Goal: Task Accomplishment & Management: Manage account settings

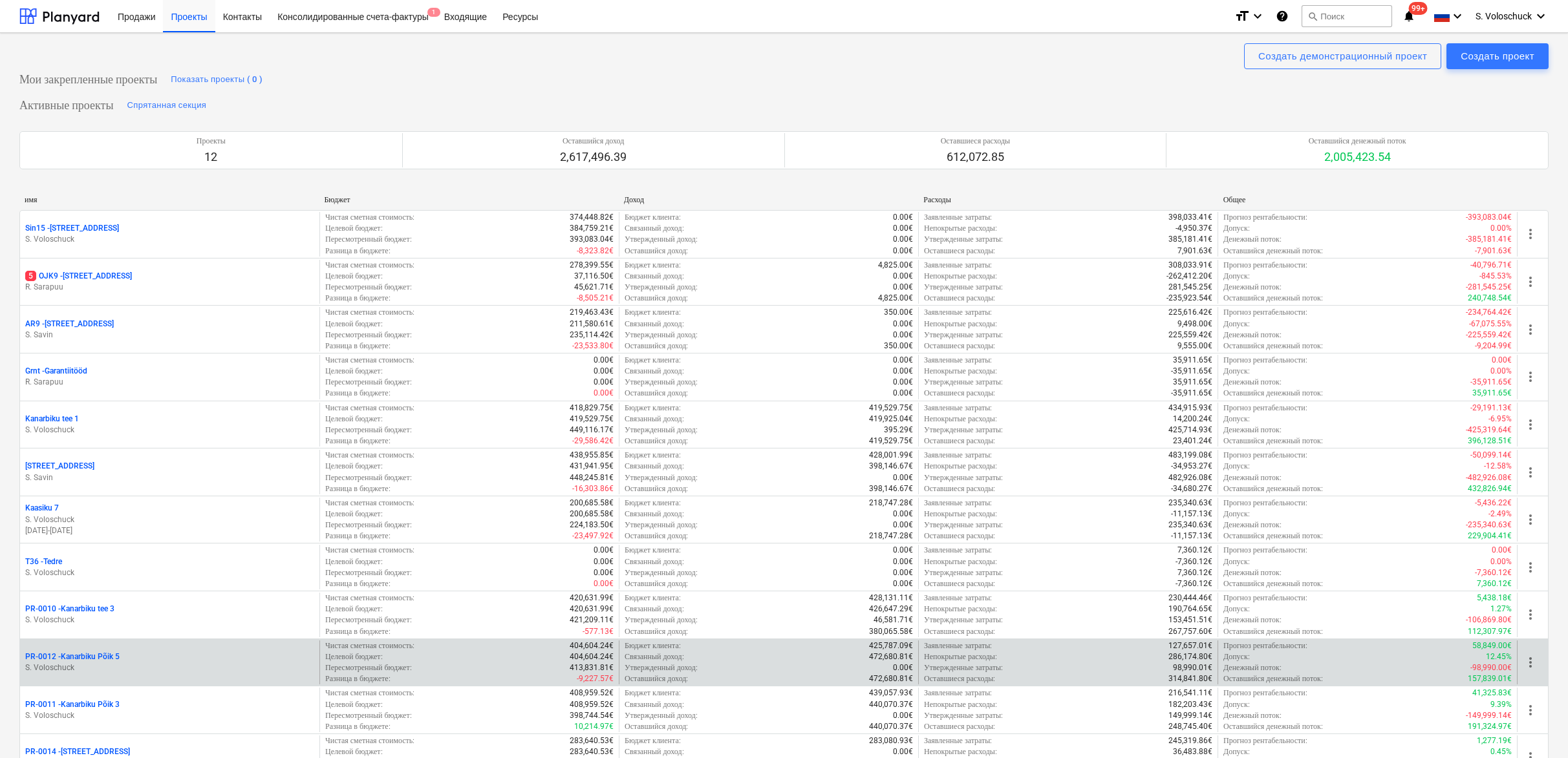
click at [159, 651] on div "PR-0012 - Kanarbiku Põik 5" at bounding box center [170, 657] width 289 height 11
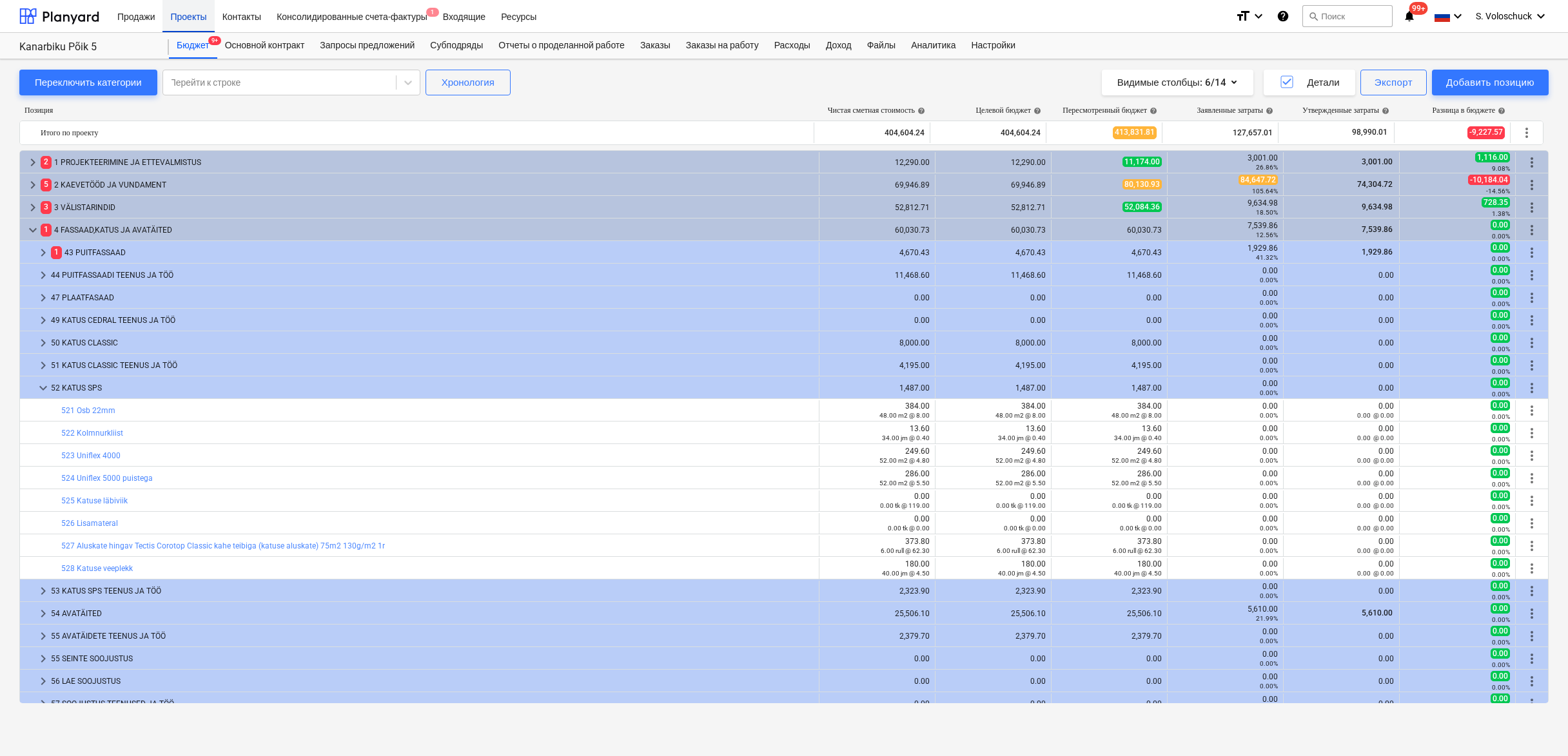
click at [194, 14] on div "Проекты" at bounding box center [188, 15] width 51 height 33
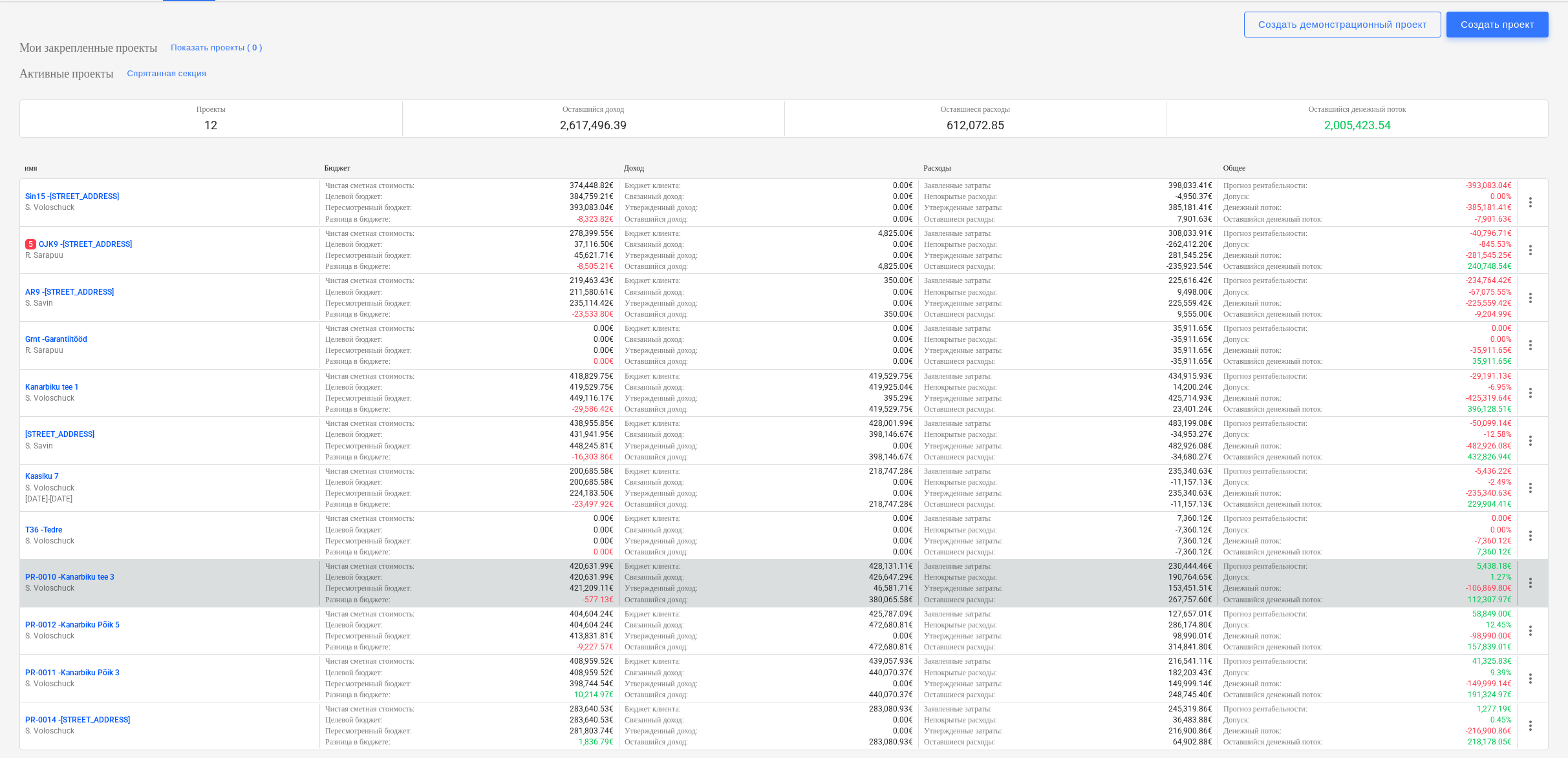
scroll to position [59, 0]
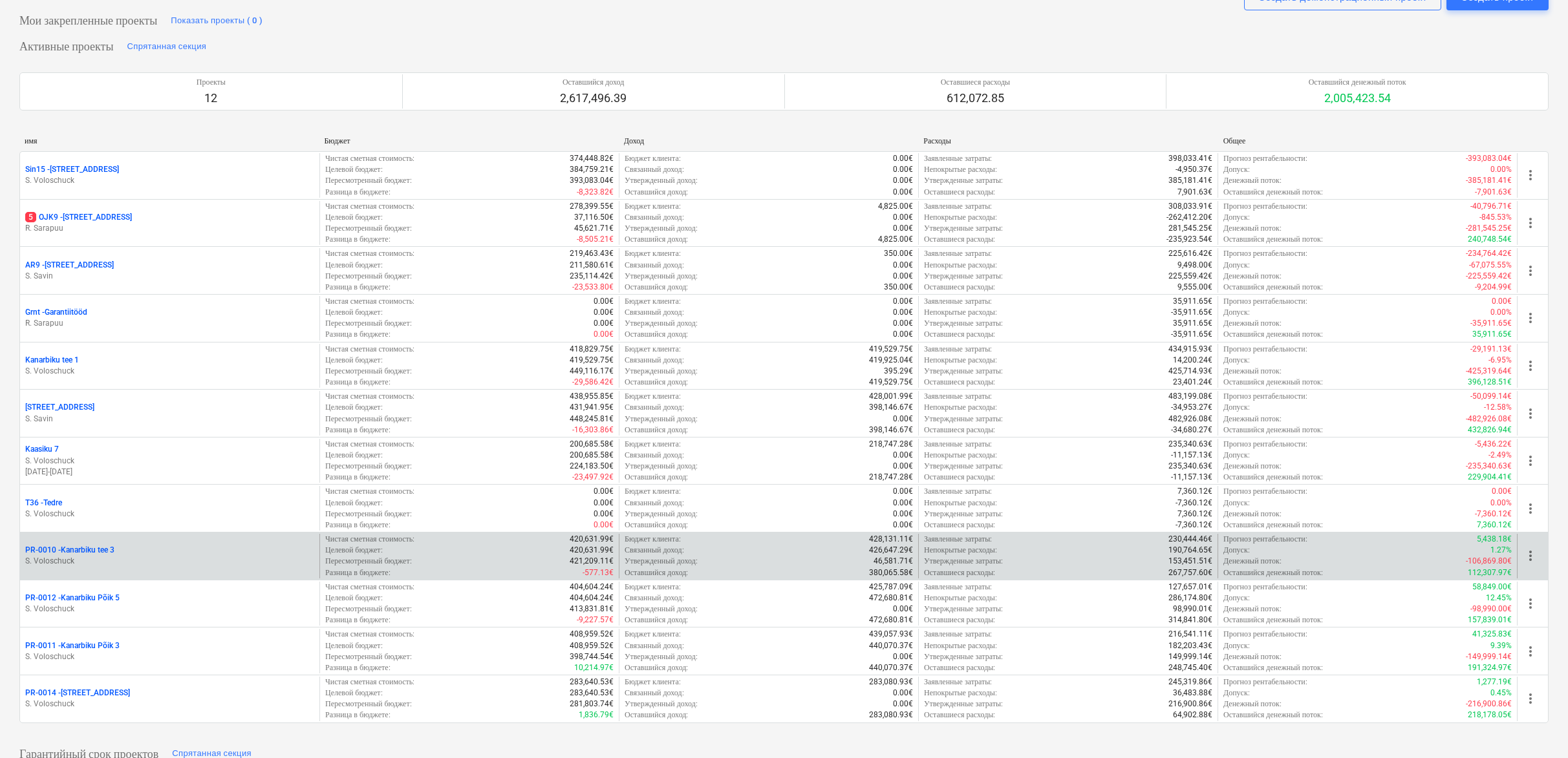
click at [208, 540] on div "PR-0010 - Kanarbiku tee 3 S. Voloschuck" at bounding box center [170, 557] width 299 height 45
click at [199, 556] on p "S. Voloschuck" at bounding box center [170, 561] width 289 height 11
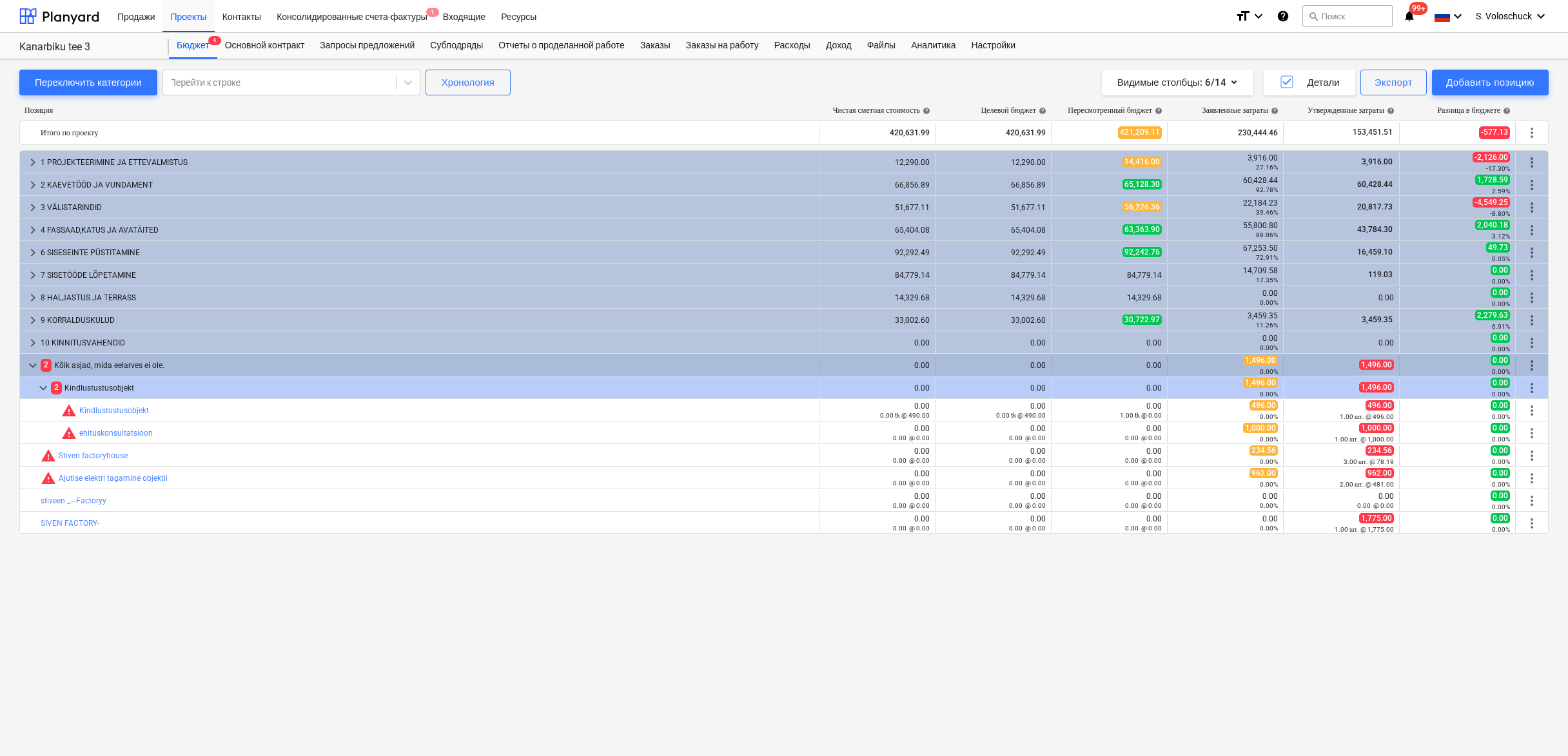
click at [37, 366] on span "keyboard_arrow_down" at bounding box center [33, 365] width 15 height 15
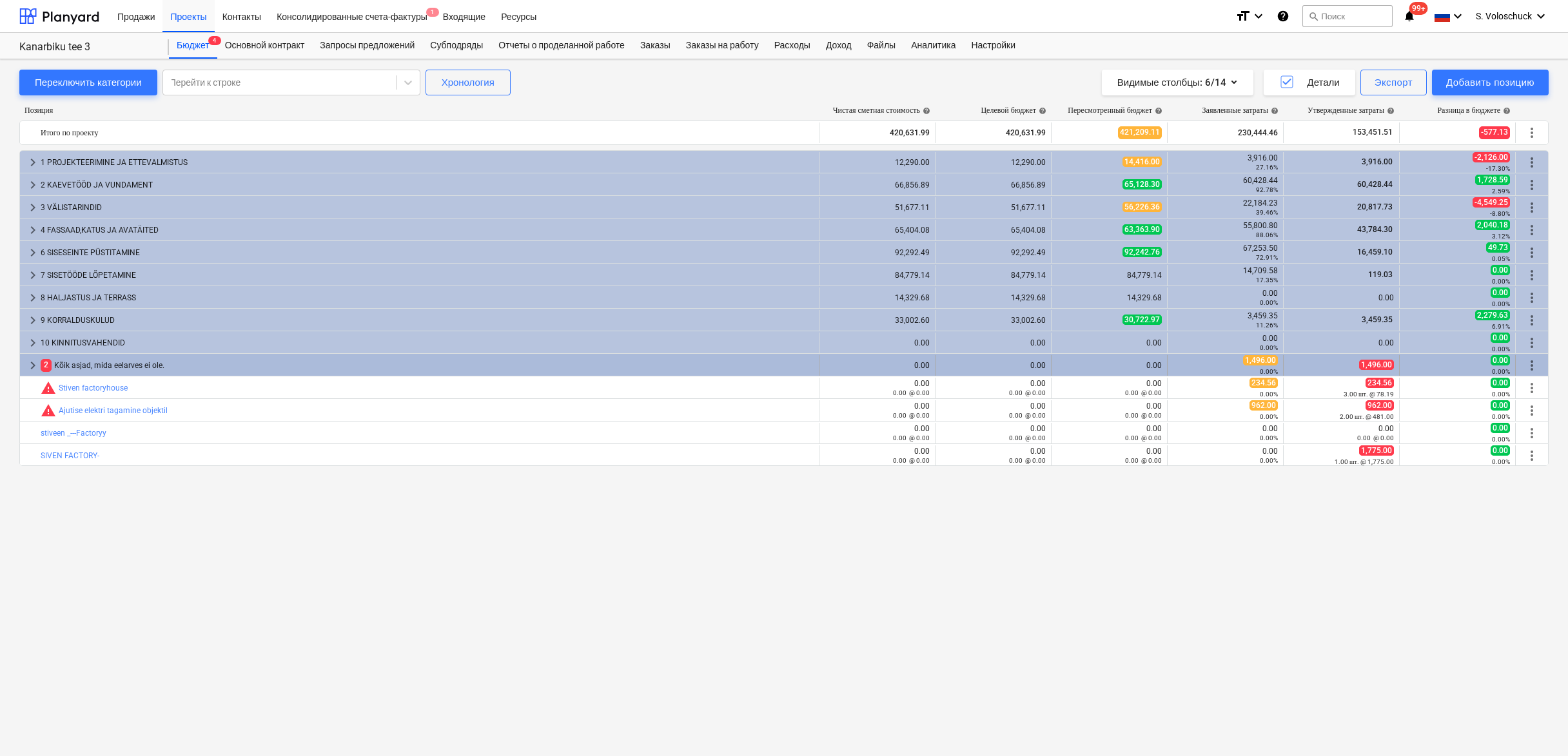
click at [33, 365] on span "keyboard_arrow_right" at bounding box center [33, 365] width 15 height 15
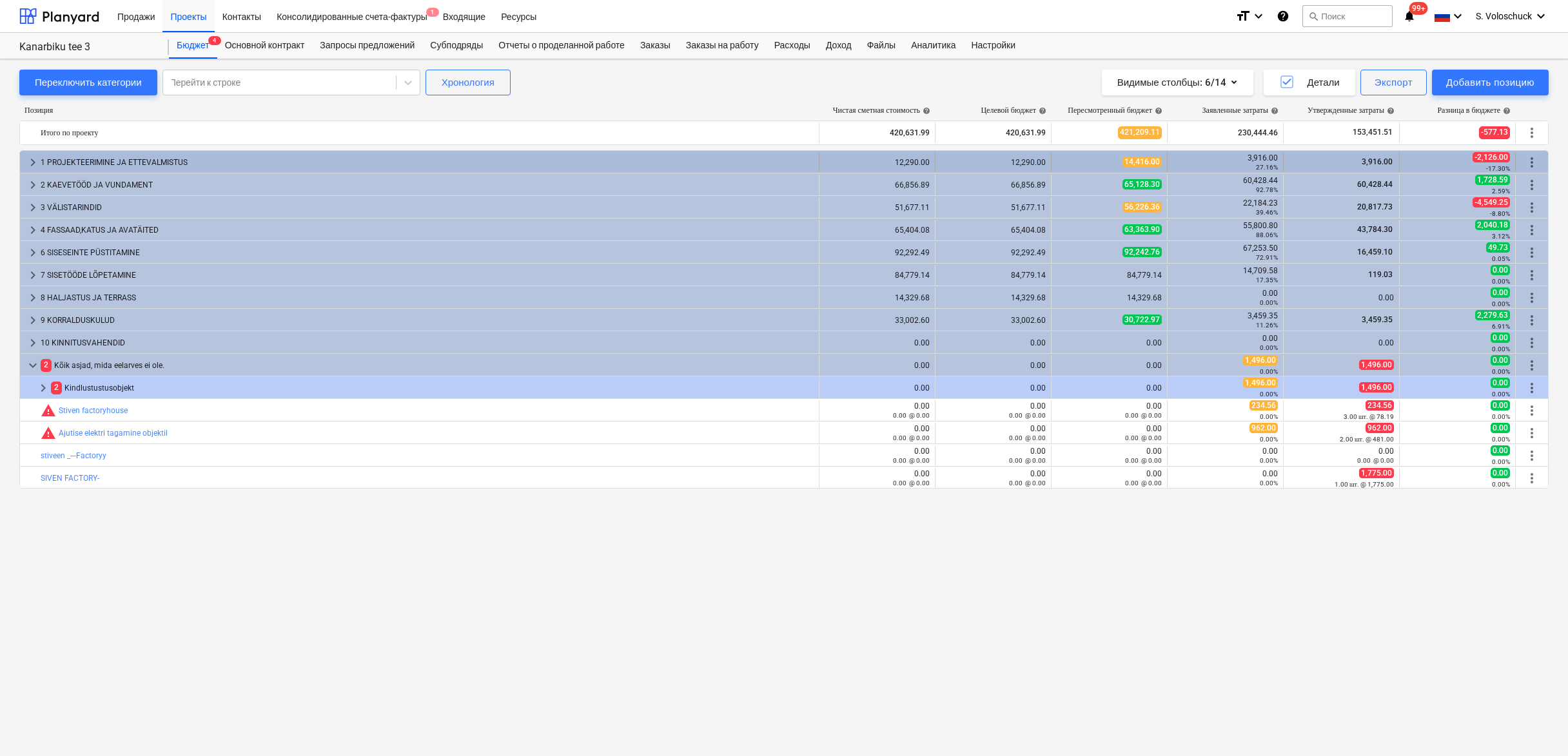
click at [34, 163] on span "keyboard_arrow_right" at bounding box center [33, 162] width 15 height 15
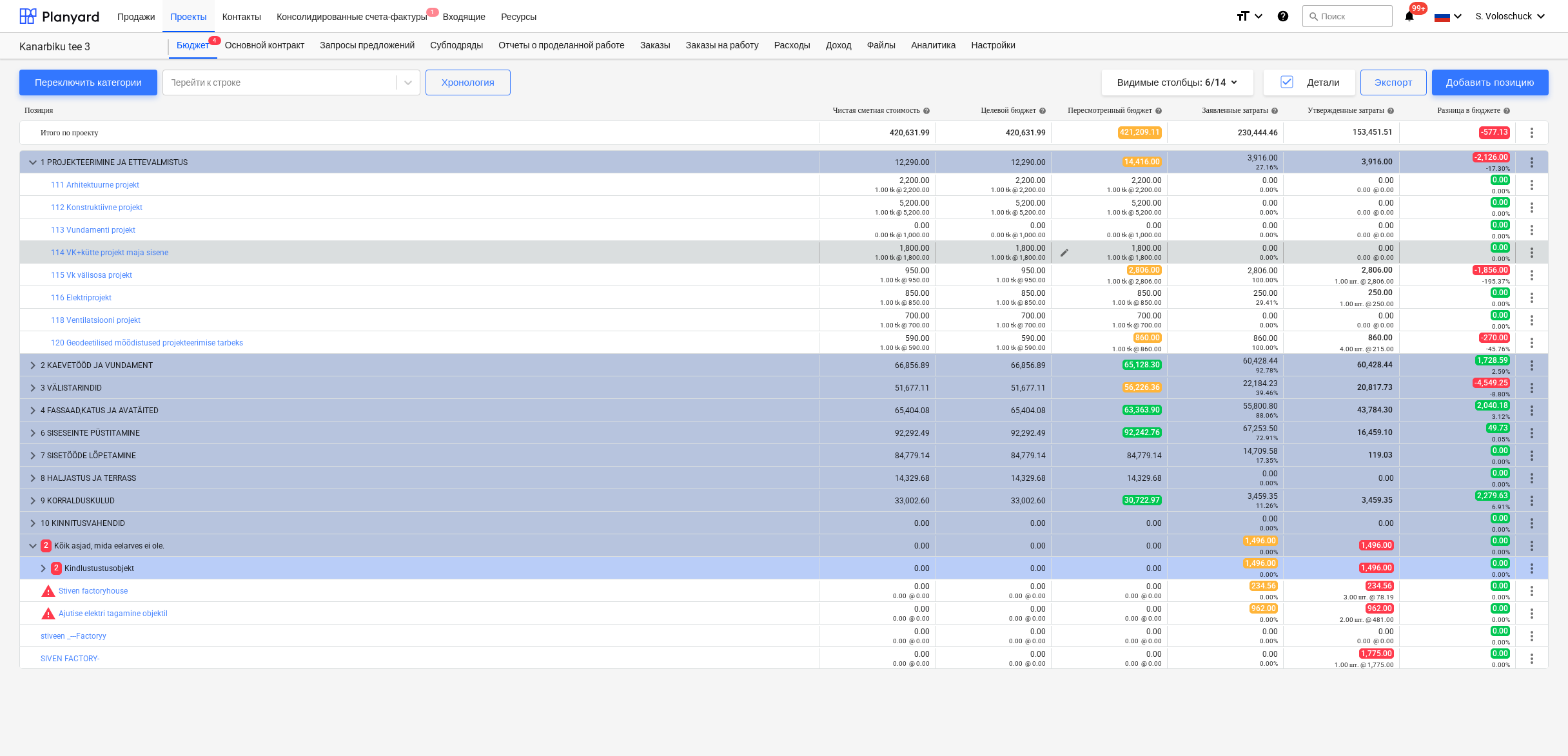
click at [1065, 251] on span "edit" at bounding box center [1065, 253] width 10 height 10
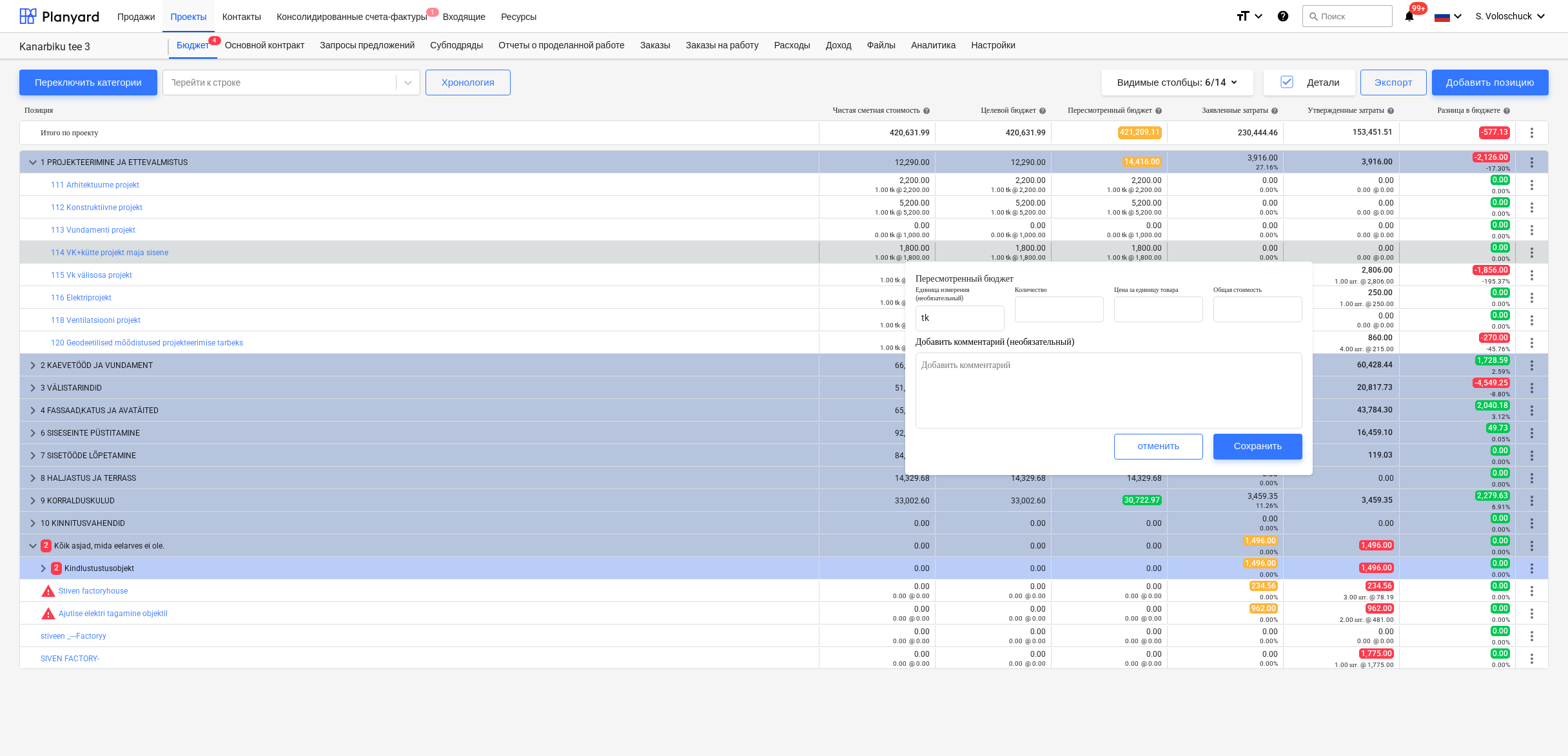
type input "1.00"
type input "1,800.00"
type textarea "x"
type input "1"
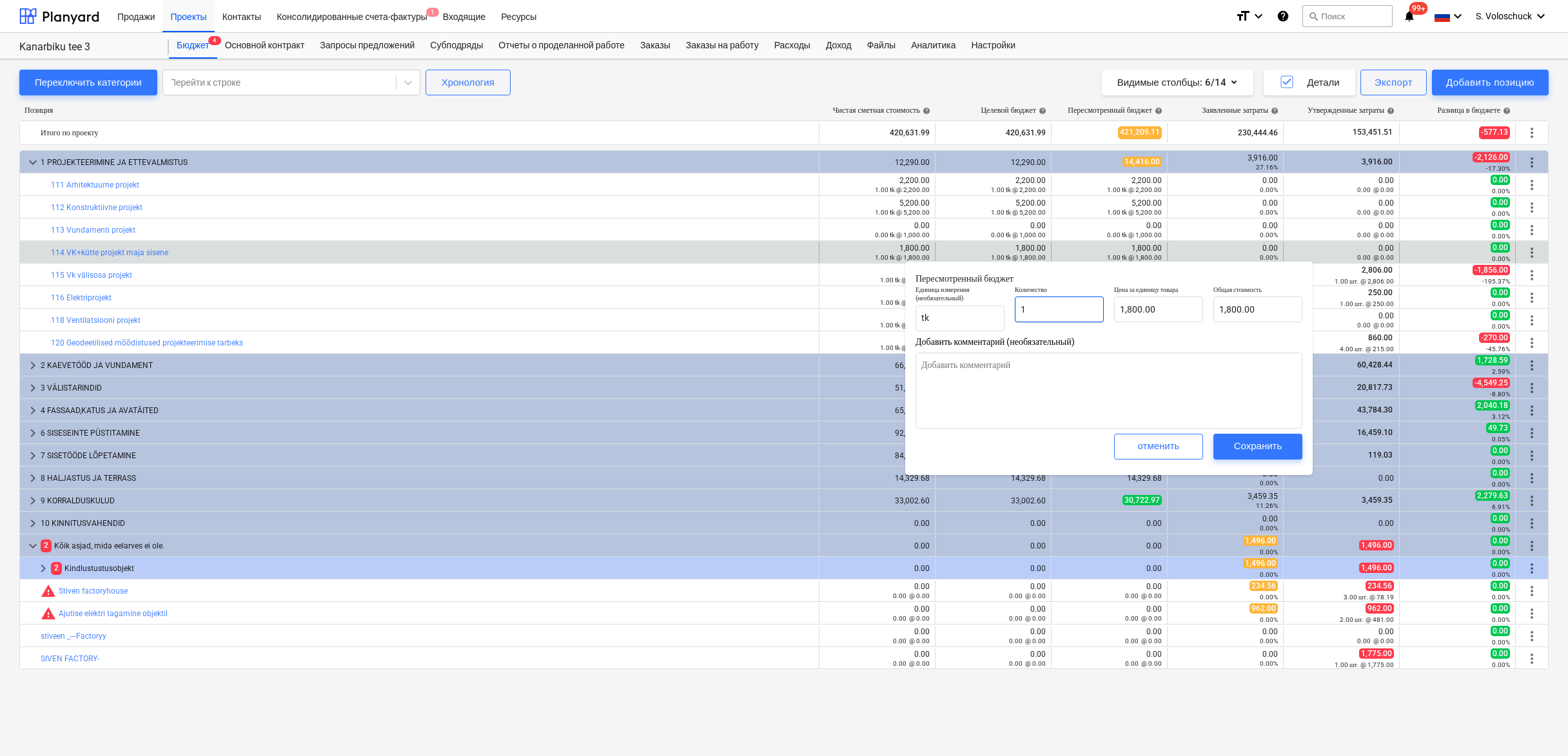
click at [1082, 309] on input "1" at bounding box center [1059, 309] width 89 height 26
type textarea "x"
type input "0.00"
type input "0"
type textarea "x"
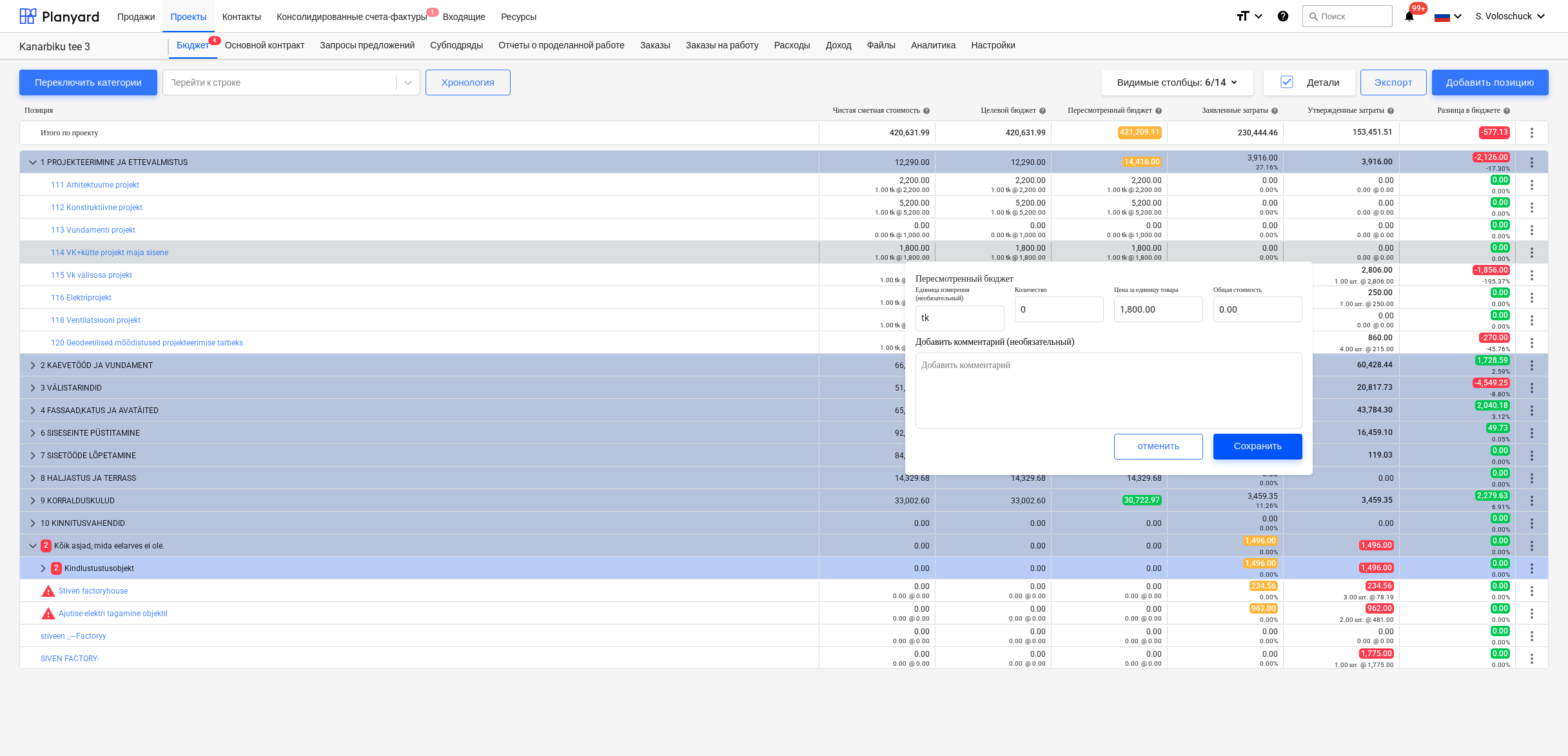
type input "0.00"
click at [1237, 440] on div "Сохранить" at bounding box center [1258, 446] width 48 height 17
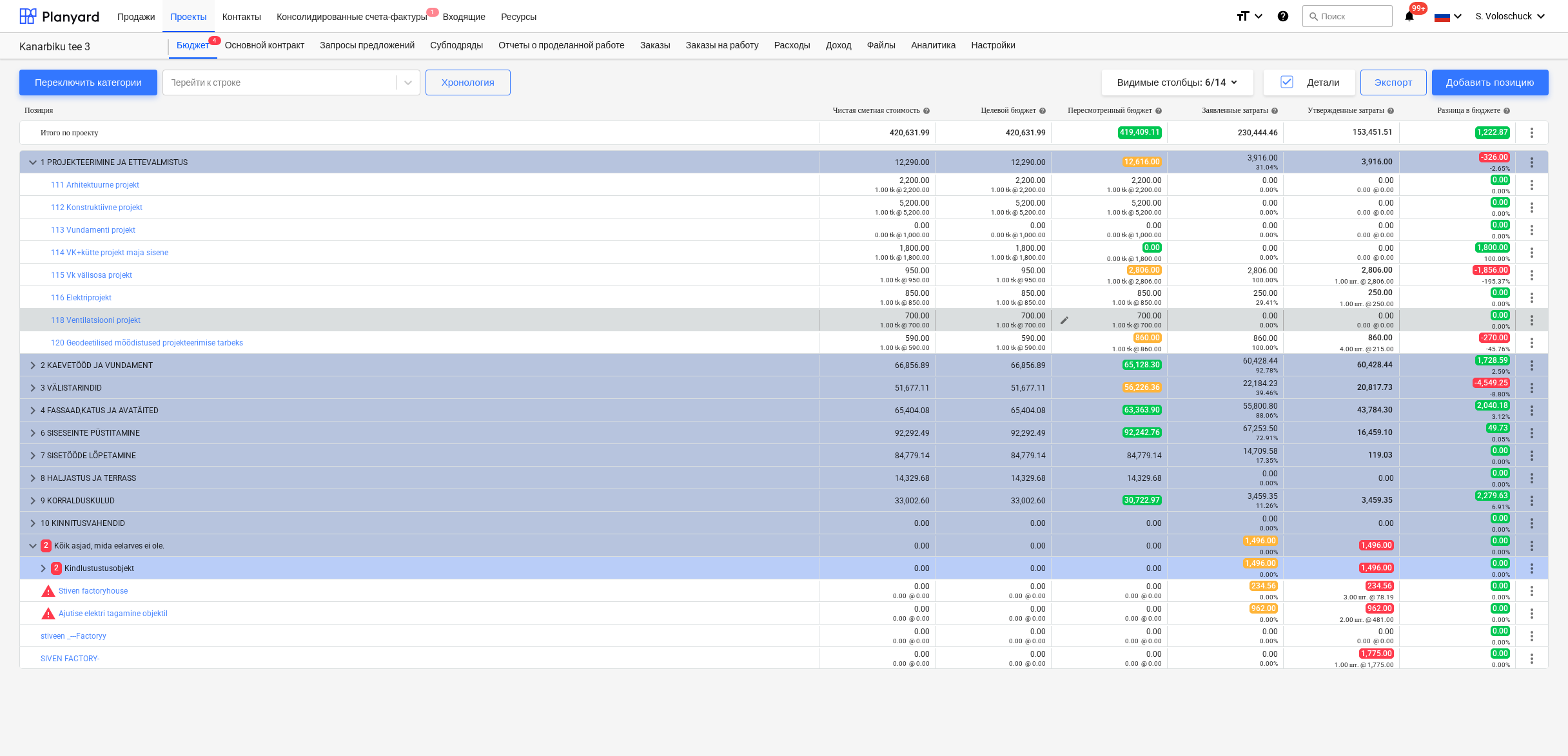
click at [1065, 319] on span "edit" at bounding box center [1065, 320] width 10 height 10
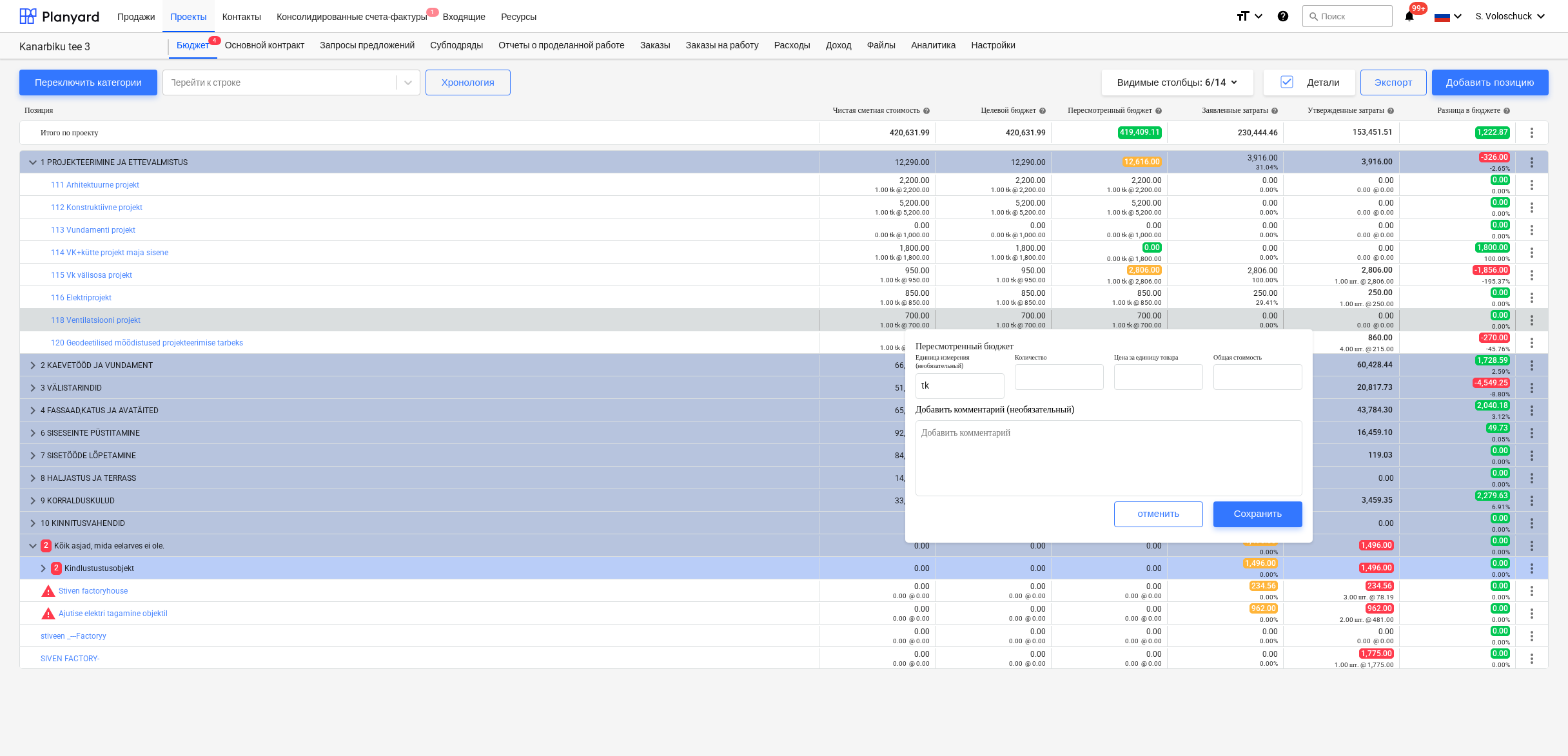
type textarea "x"
type input "1.00"
type input "700.00"
type input "1"
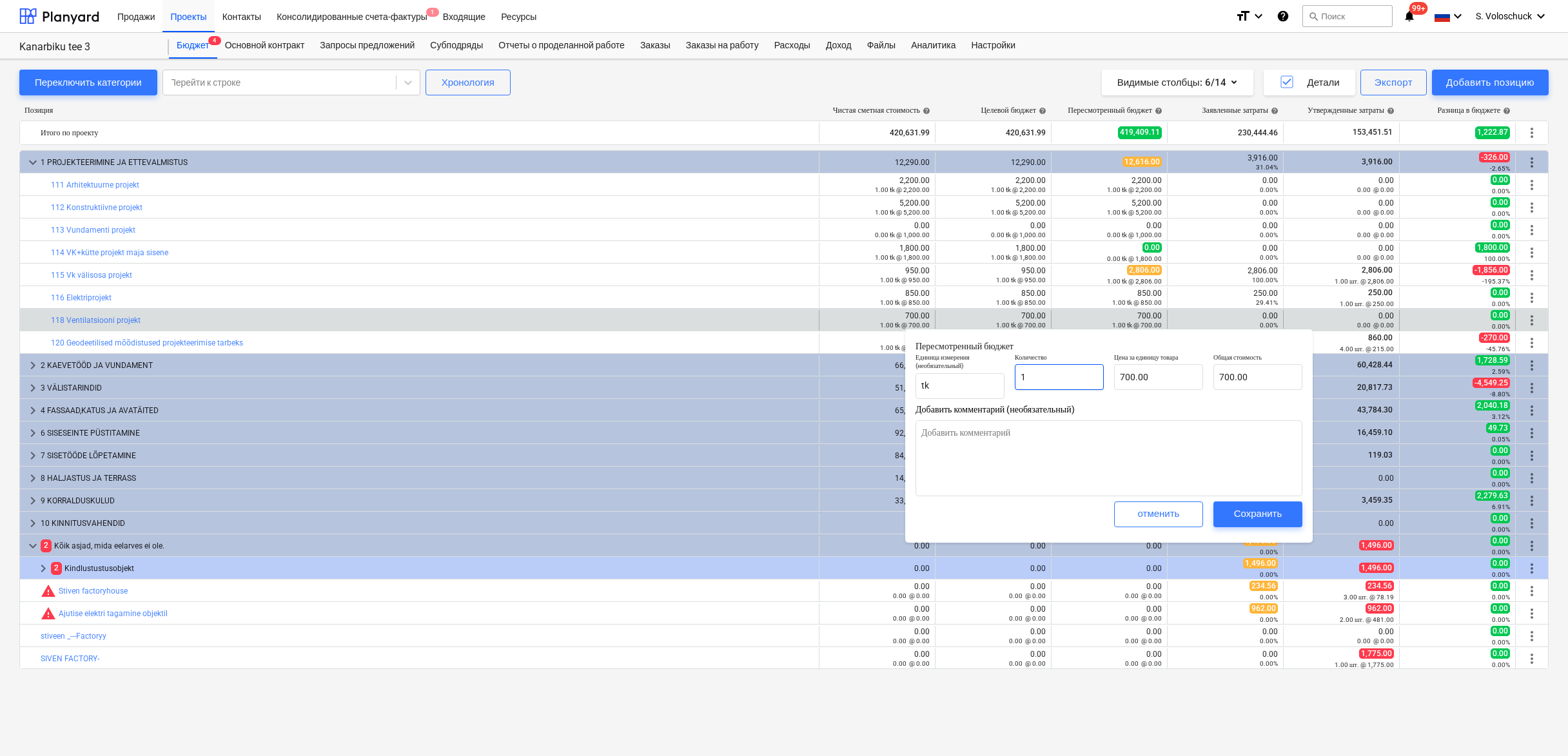
click at [1063, 372] on input "1" at bounding box center [1059, 377] width 89 height 26
type textarea "x"
type input "0.00"
type textarea "x"
type input "0"
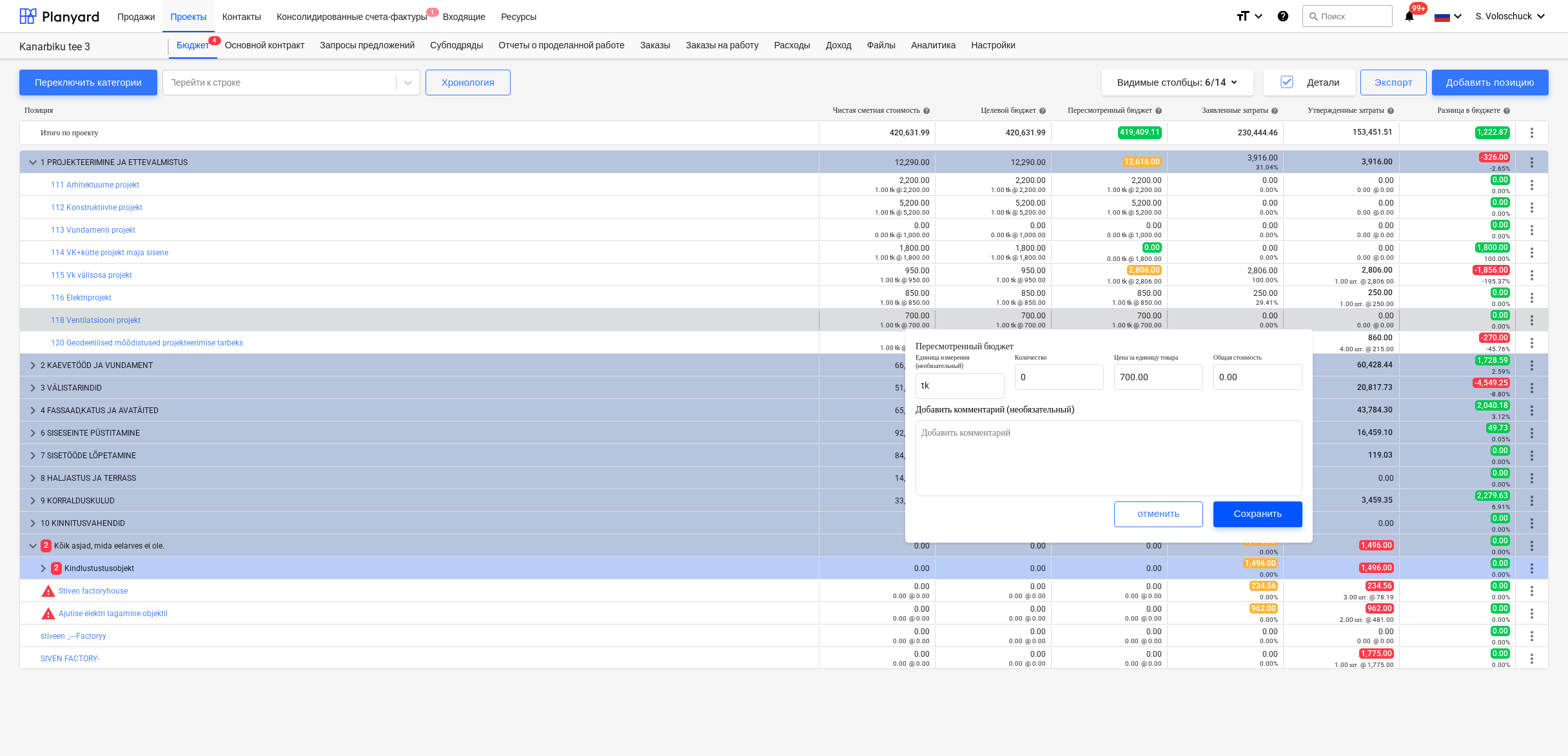
type textarea "x"
type input "0.00"
click at [1245, 510] on div "Сохранить" at bounding box center [1258, 513] width 48 height 17
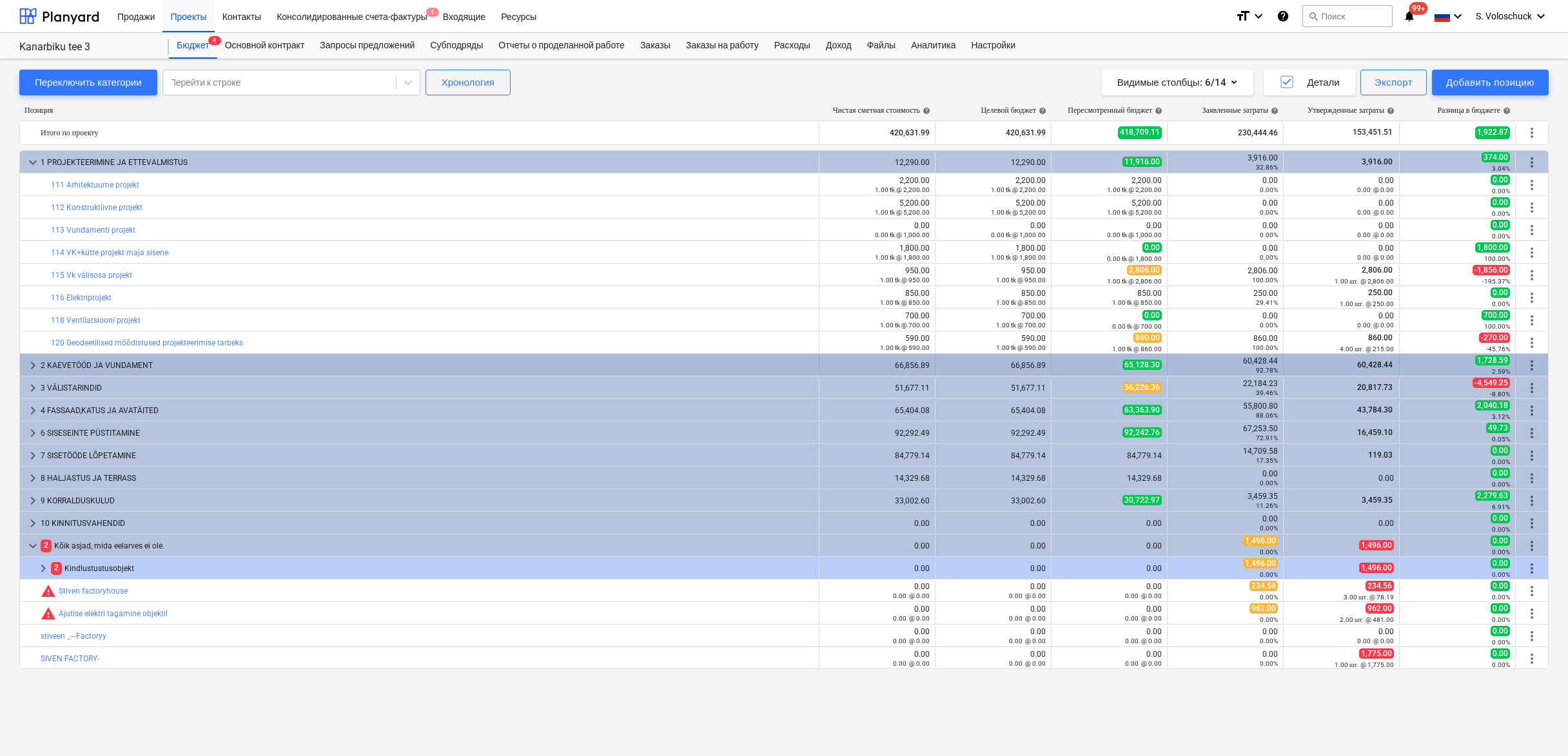
click at [38, 365] on span "keyboard_arrow_right" at bounding box center [33, 365] width 15 height 15
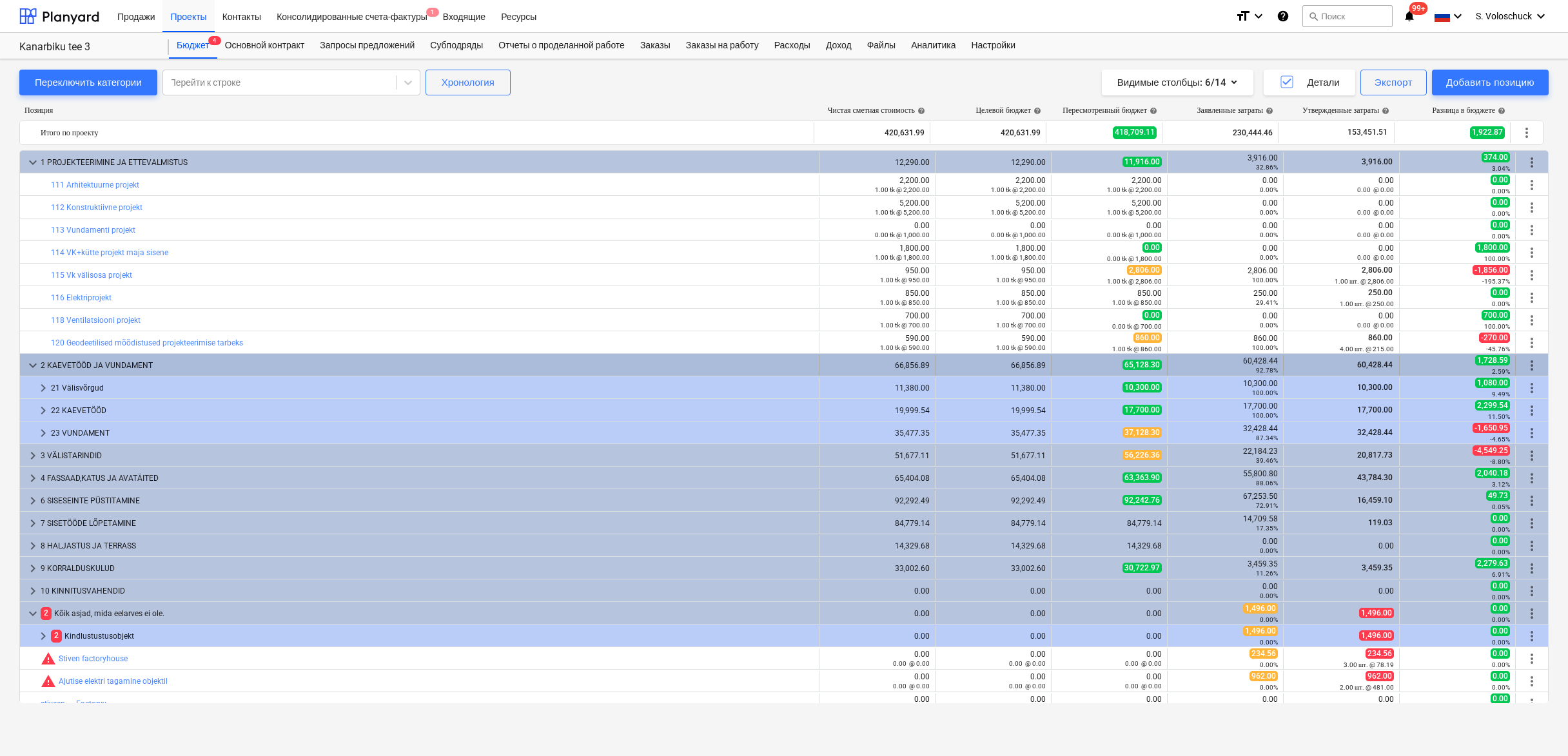
click at [29, 364] on span "keyboard_arrow_down" at bounding box center [33, 365] width 15 height 15
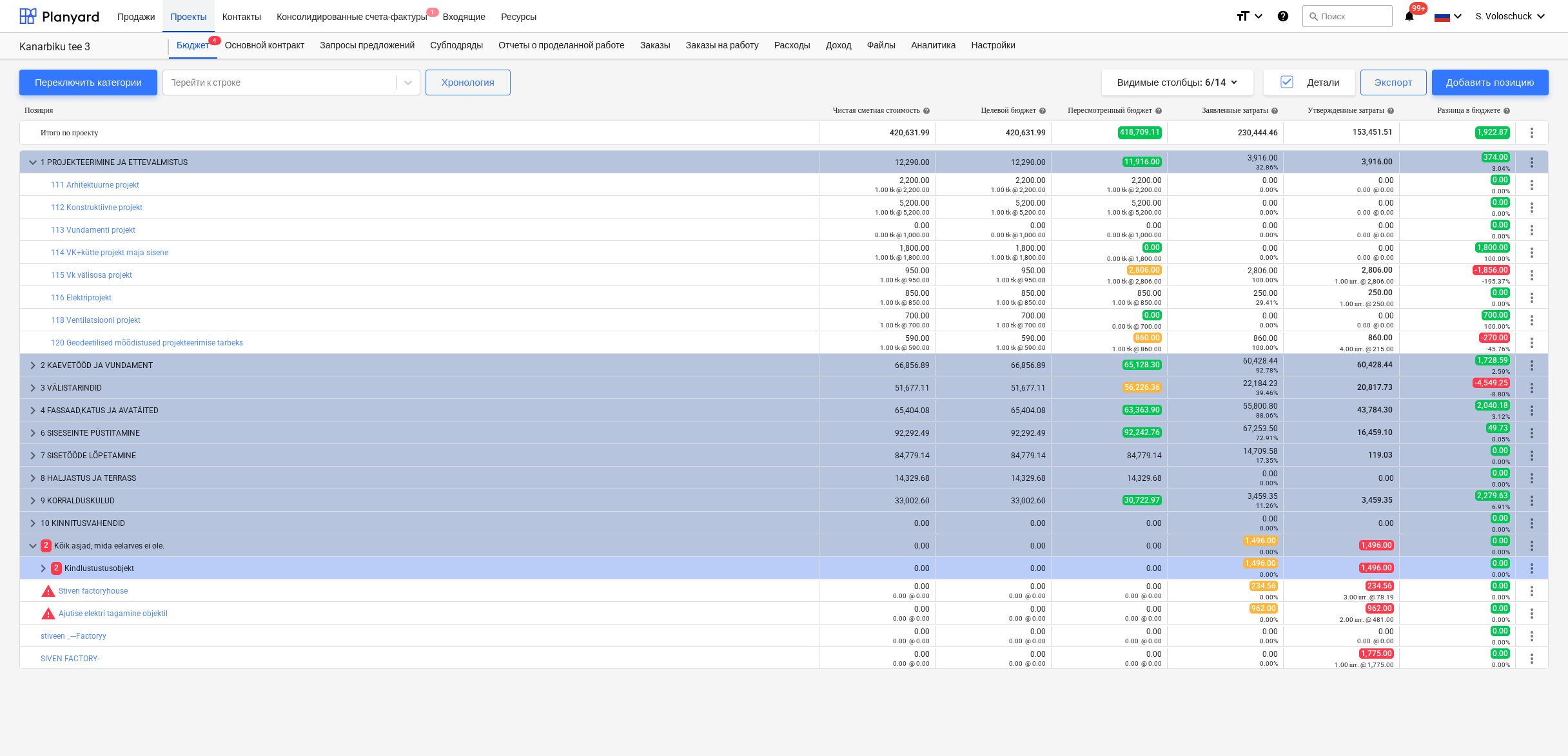
click at [200, 17] on div "Проекты" at bounding box center [188, 15] width 51 height 33
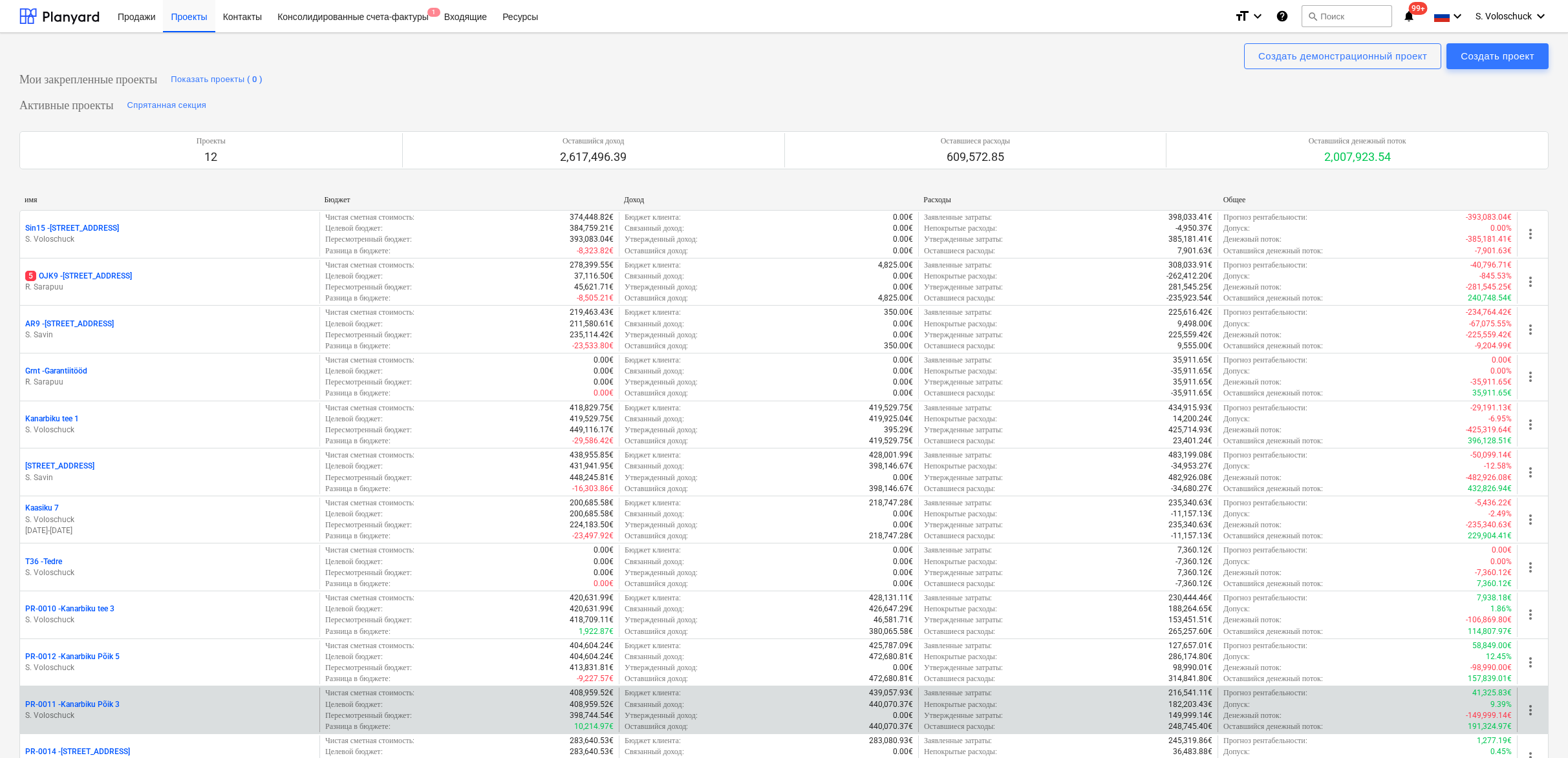
click at [79, 702] on p "PR-0011 - Kanarbiku Põik 3" at bounding box center [72, 704] width 94 height 11
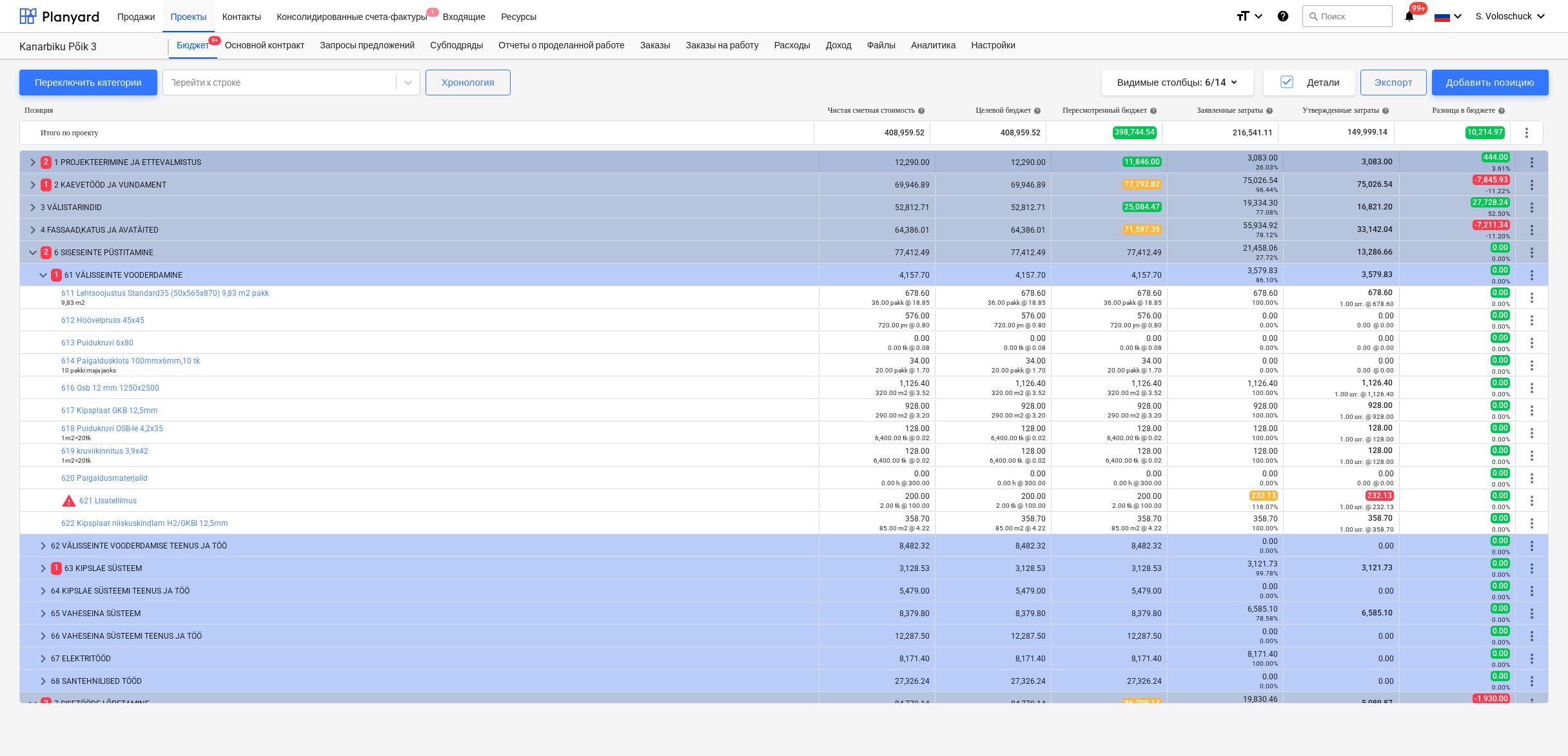
click at [31, 159] on span "keyboard_arrow_right" at bounding box center [33, 162] width 15 height 15
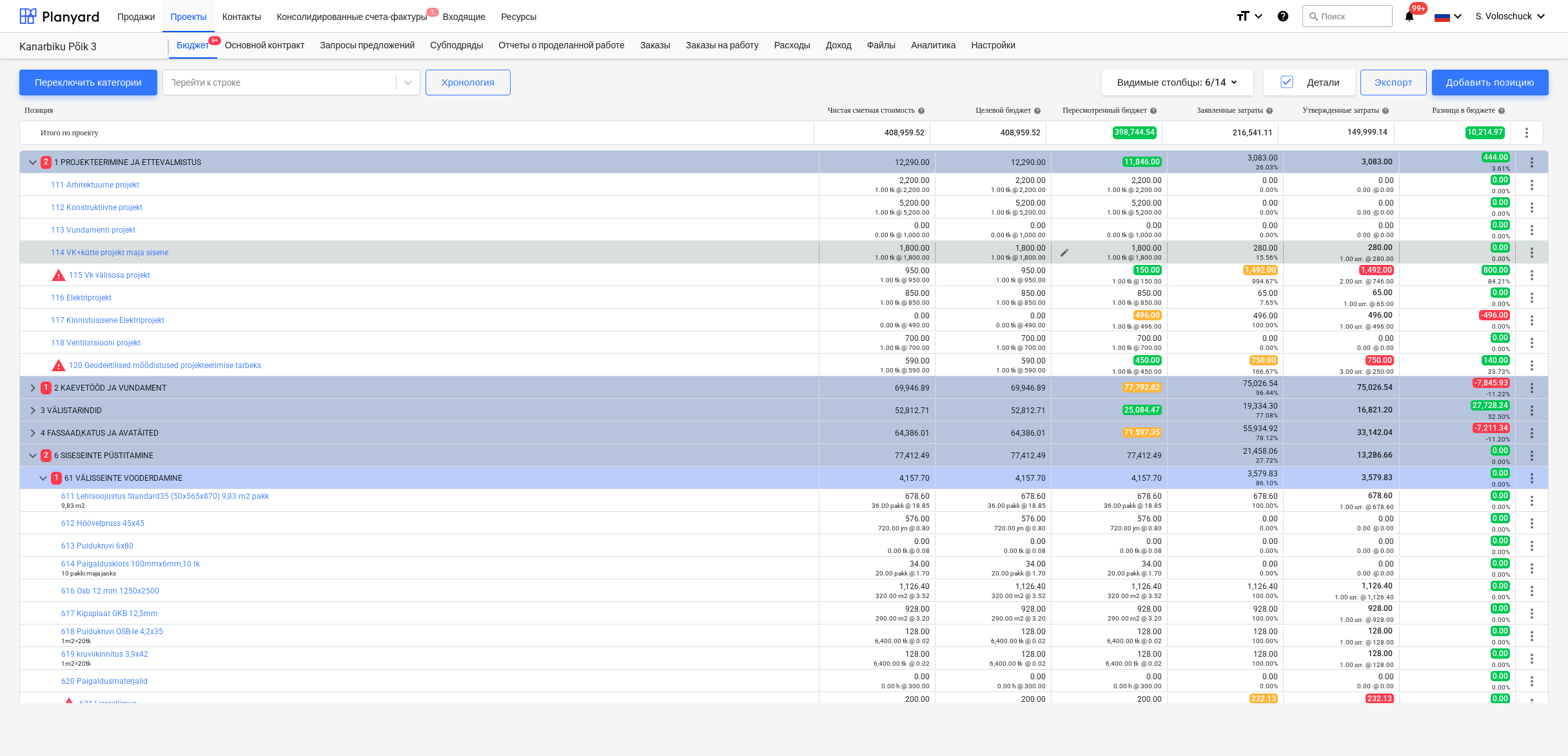
click at [1060, 252] on span "edit" at bounding box center [1065, 253] width 10 height 10
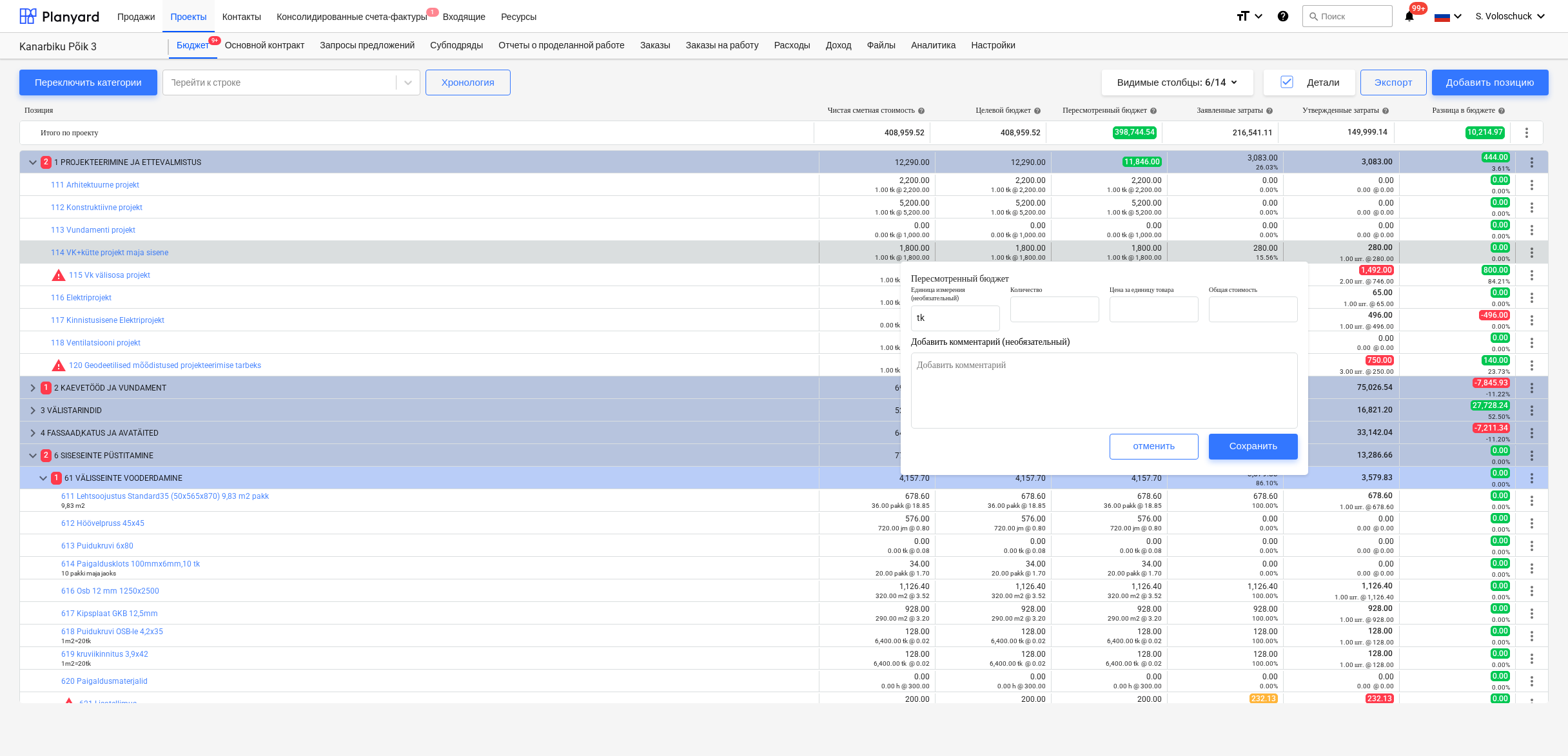
type textarea "x"
type input "1.00"
type input "1,800.00"
type input "1"
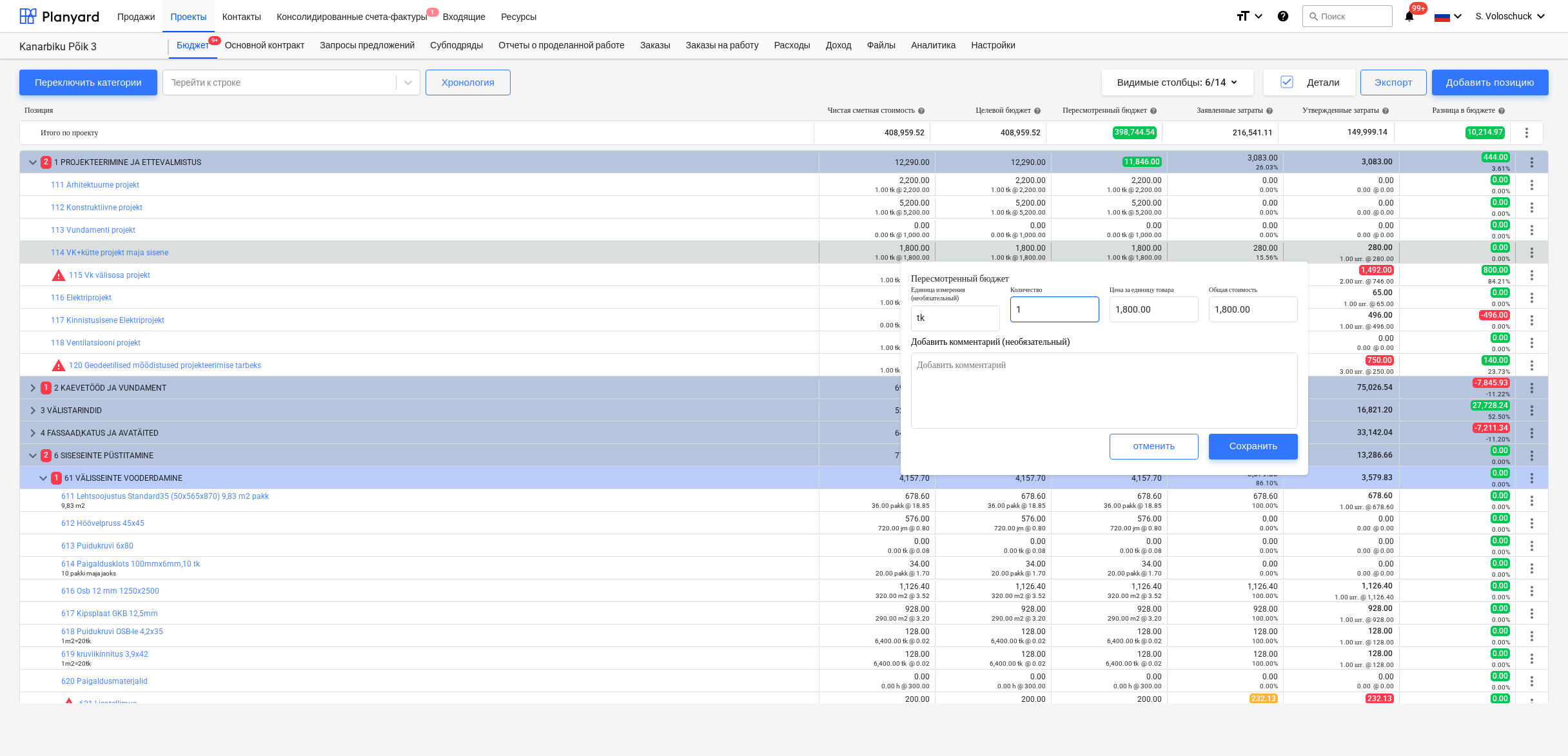
click at [1071, 313] on input "1" at bounding box center [1055, 309] width 89 height 26
type textarea "x"
type input "1.00"
type input "1800"
click at [1170, 315] on input "1800" at bounding box center [1154, 309] width 89 height 26
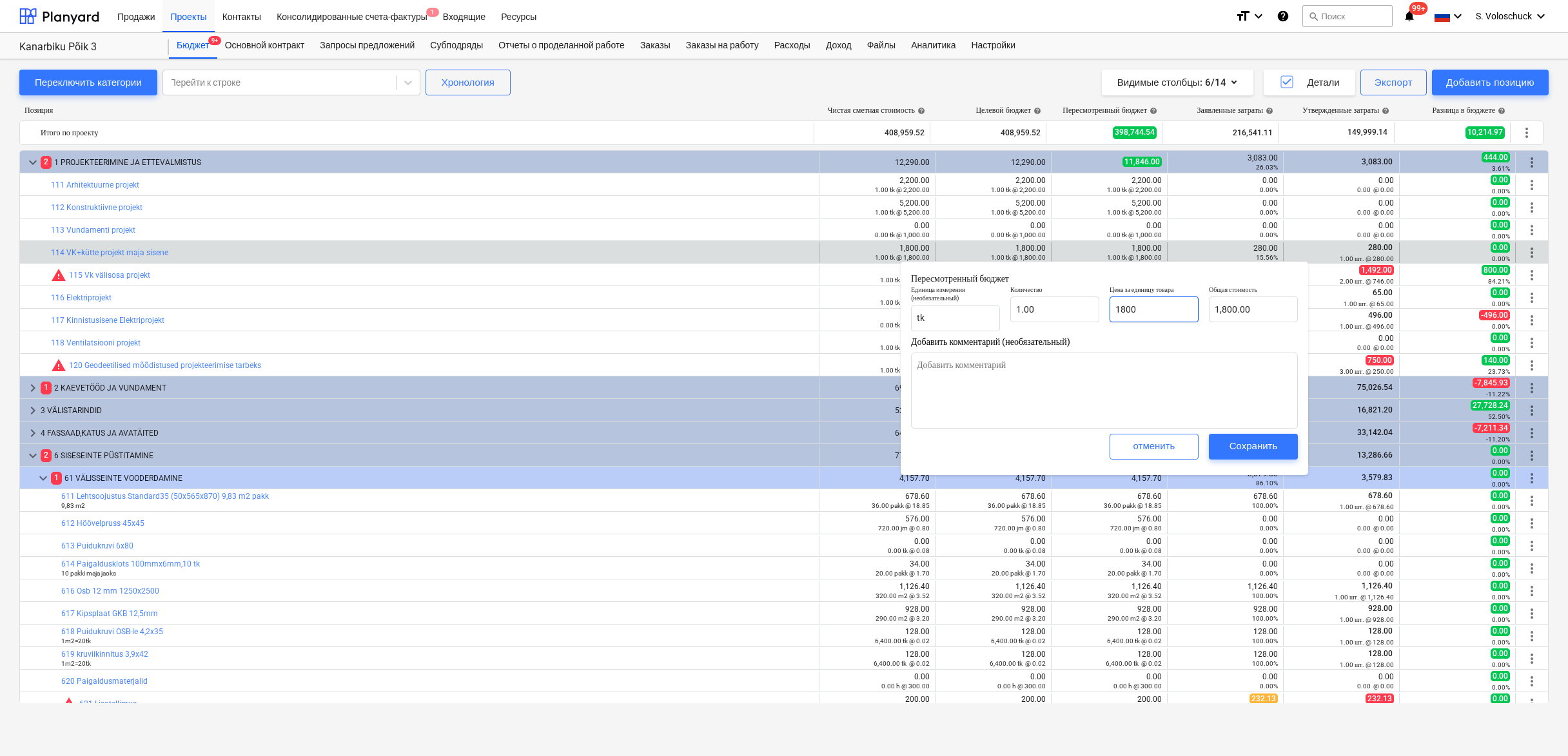
type textarea "x"
type input "180"
type input "180.00"
type textarea "x"
type input "18"
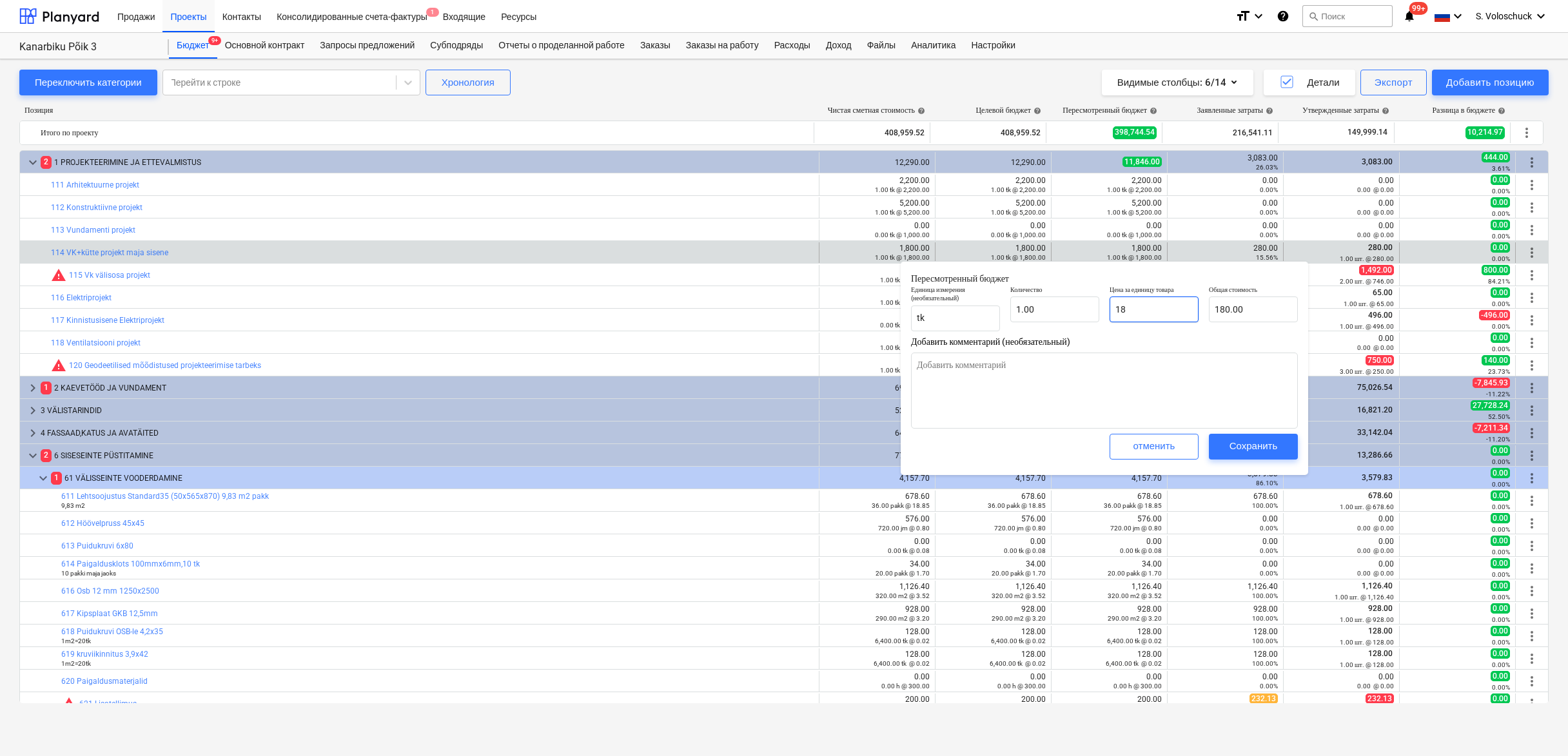
type input "18.00"
type textarea "x"
type input "1"
type input "1.00"
type textarea "x"
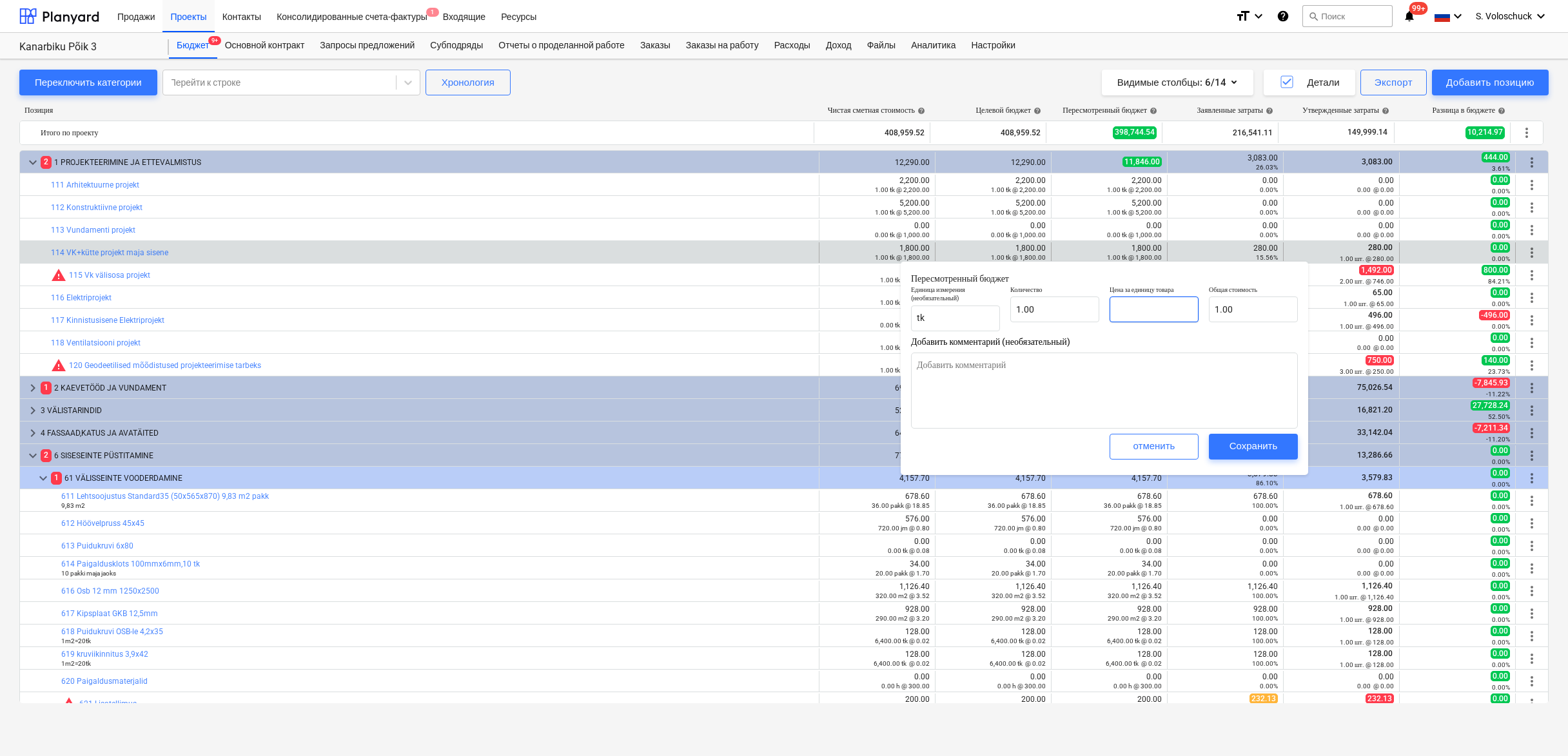
type input "0.00"
type textarea "x"
type input "2"
type input "2.00"
type textarea "x"
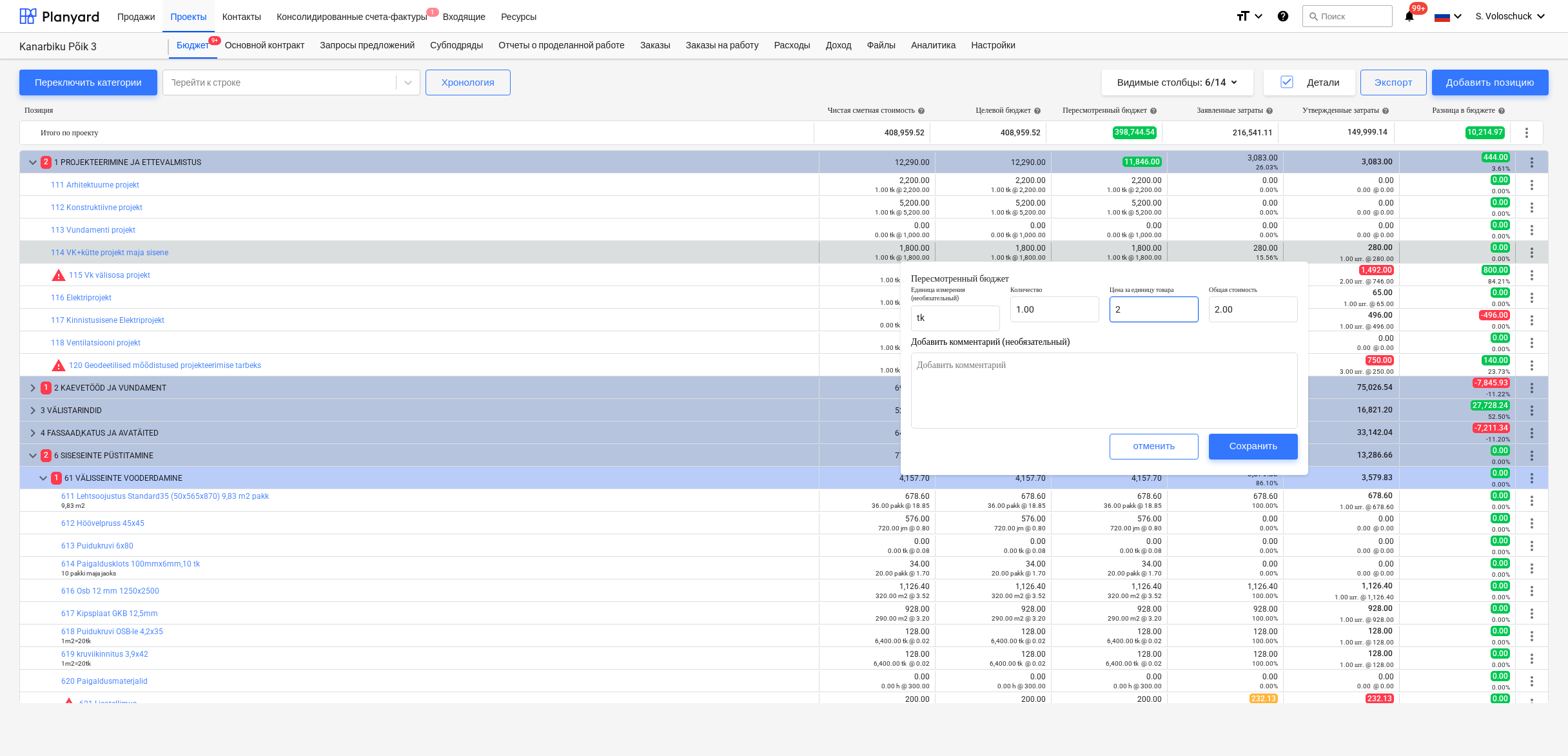
type input "28"
type input "28.00"
type textarea "x"
type input "280"
type input "280.00"
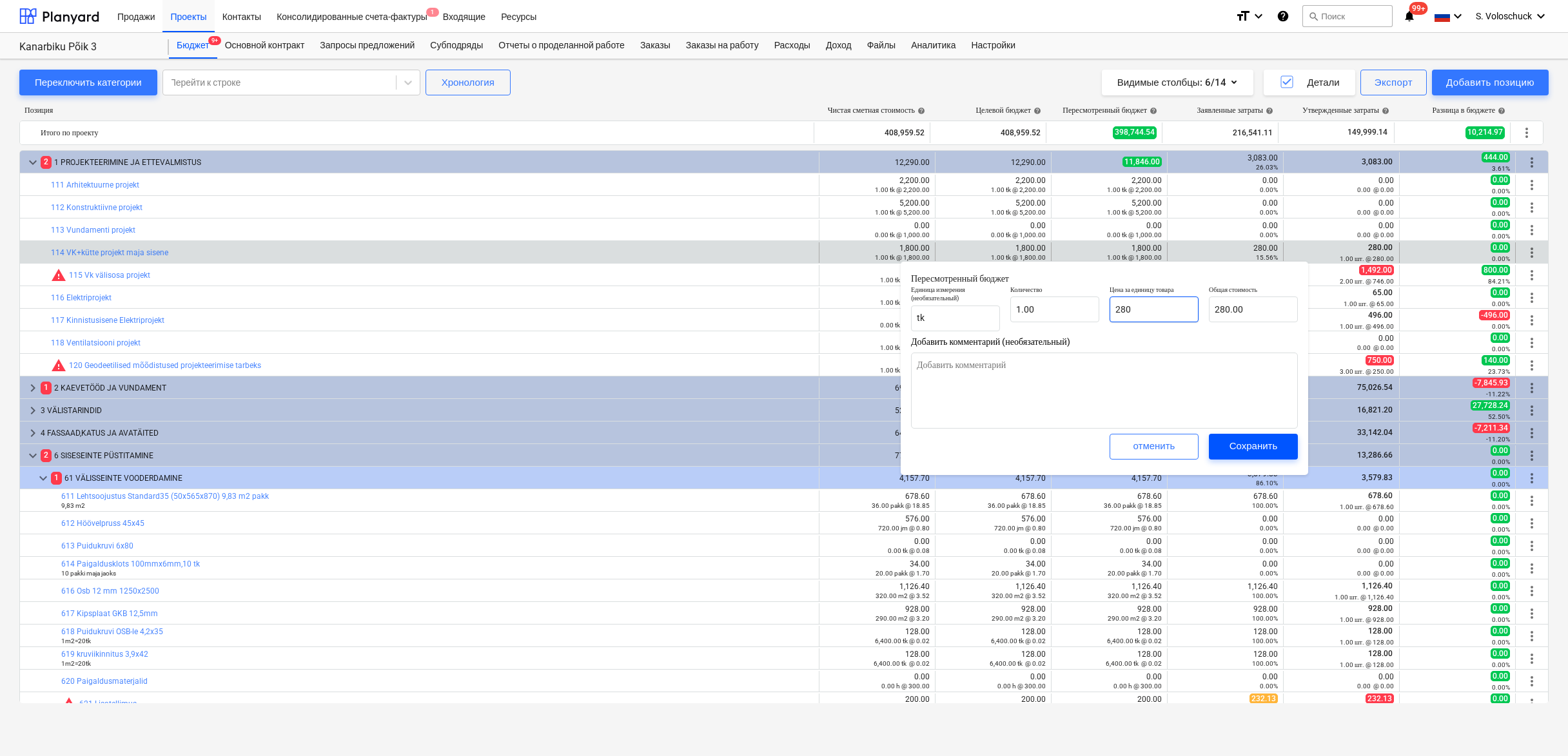
type input "280"
type textarea "x"
type input "280.00"
click at [1253, 444] on div "Сохранить" at bounding box center [1254, 446] width 48 height 17
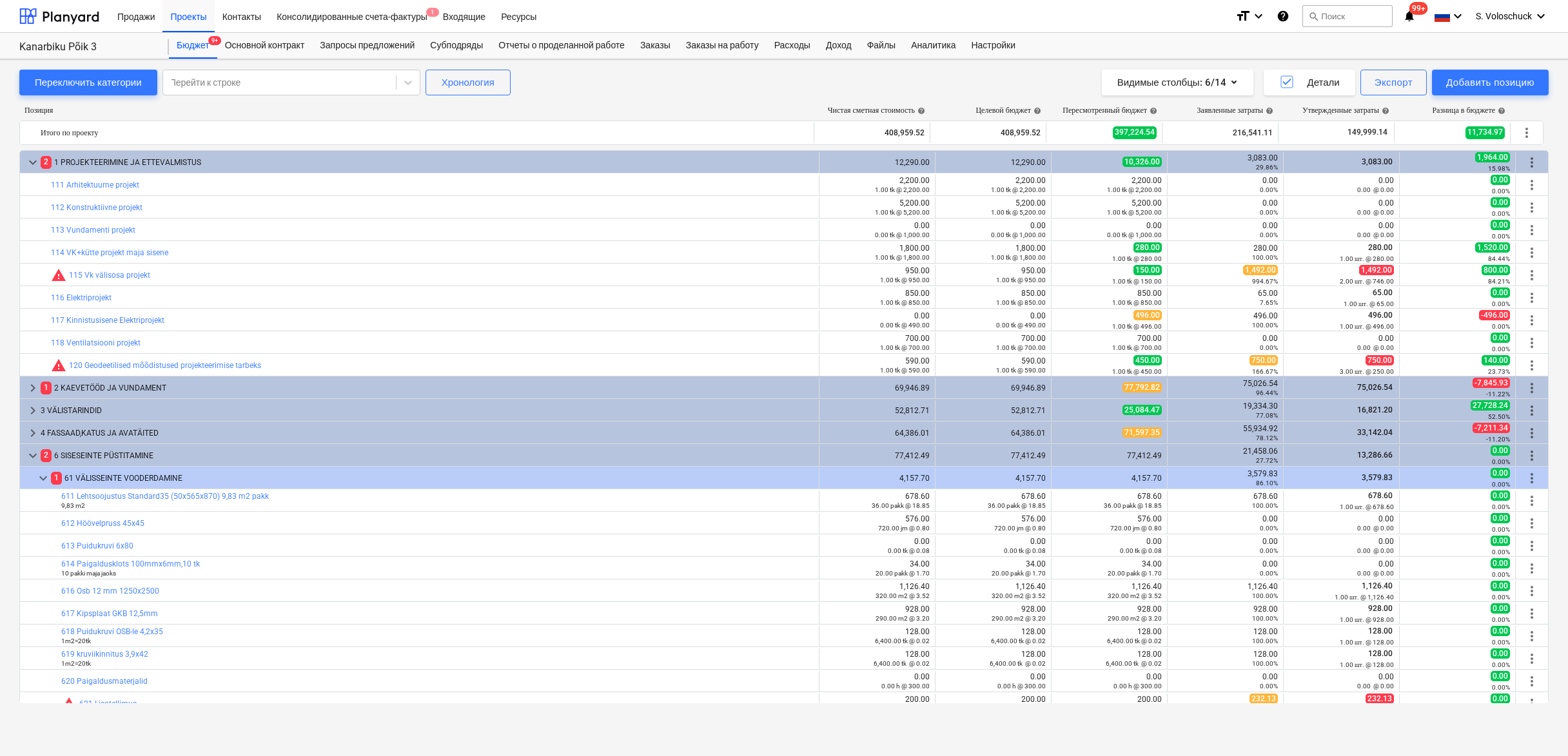
type textarea "x"
type input "1.00"
type input "280.00"
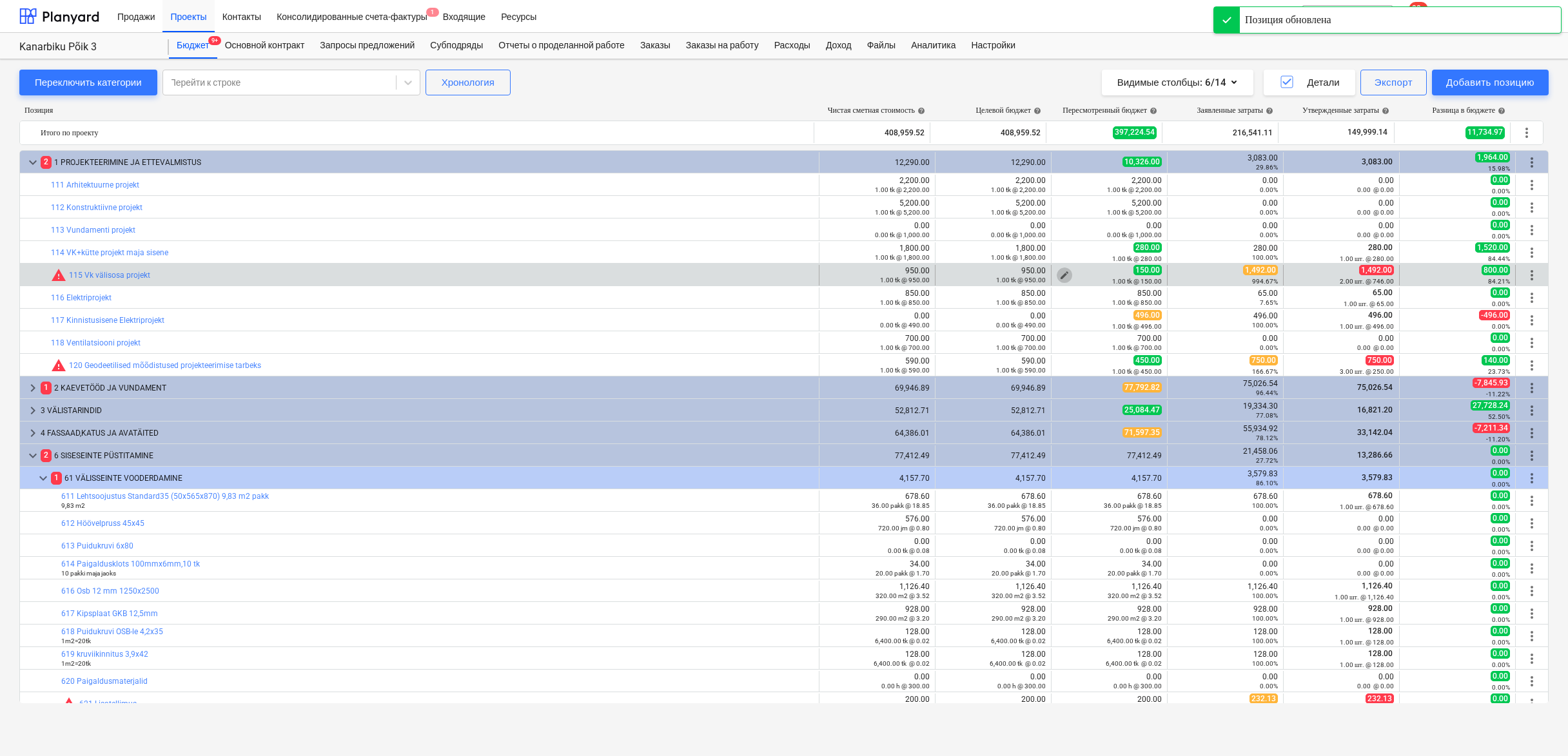
click at [1060, 274] on span "edit" at bounding box center [1065, 275] width 10 height 10
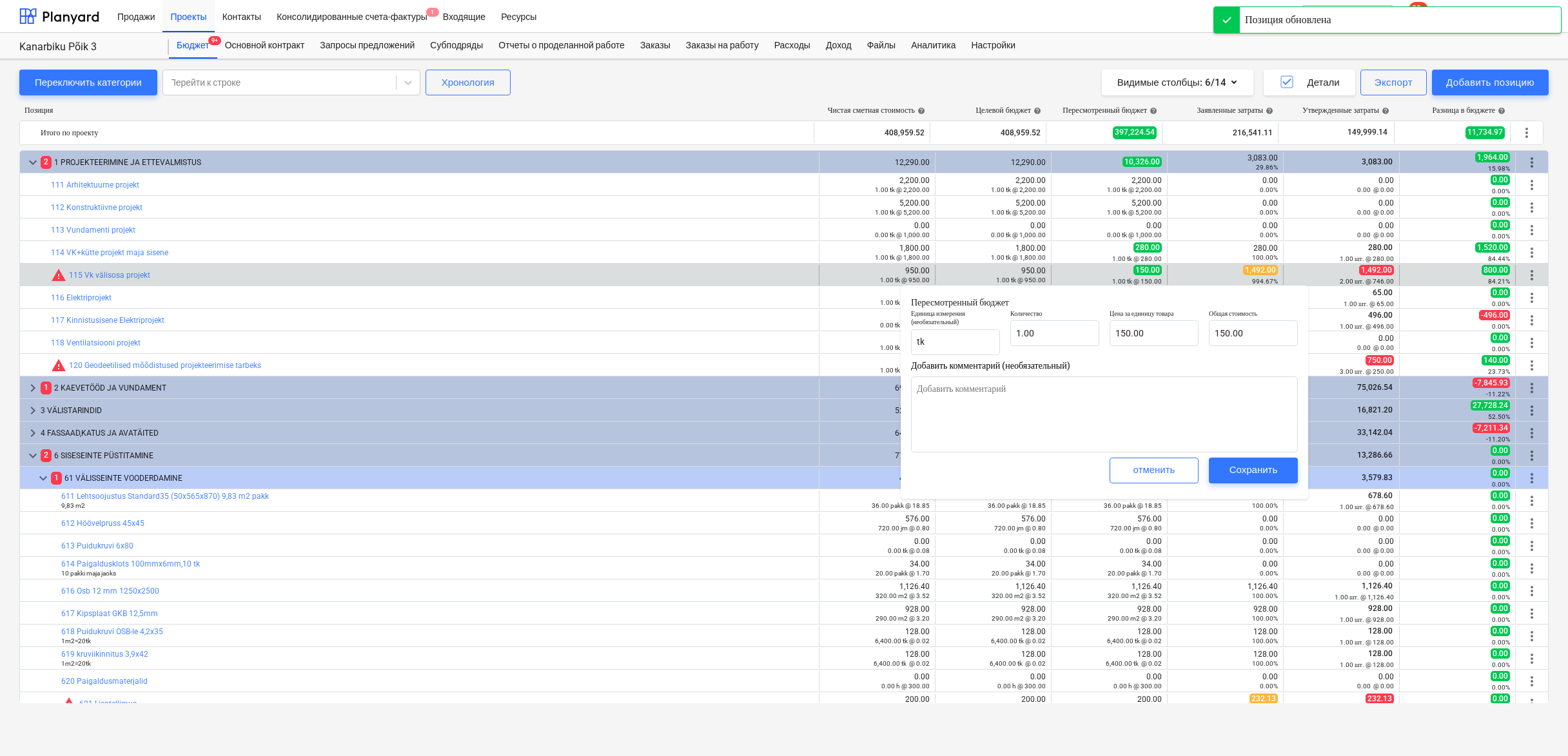
type textarea "x"
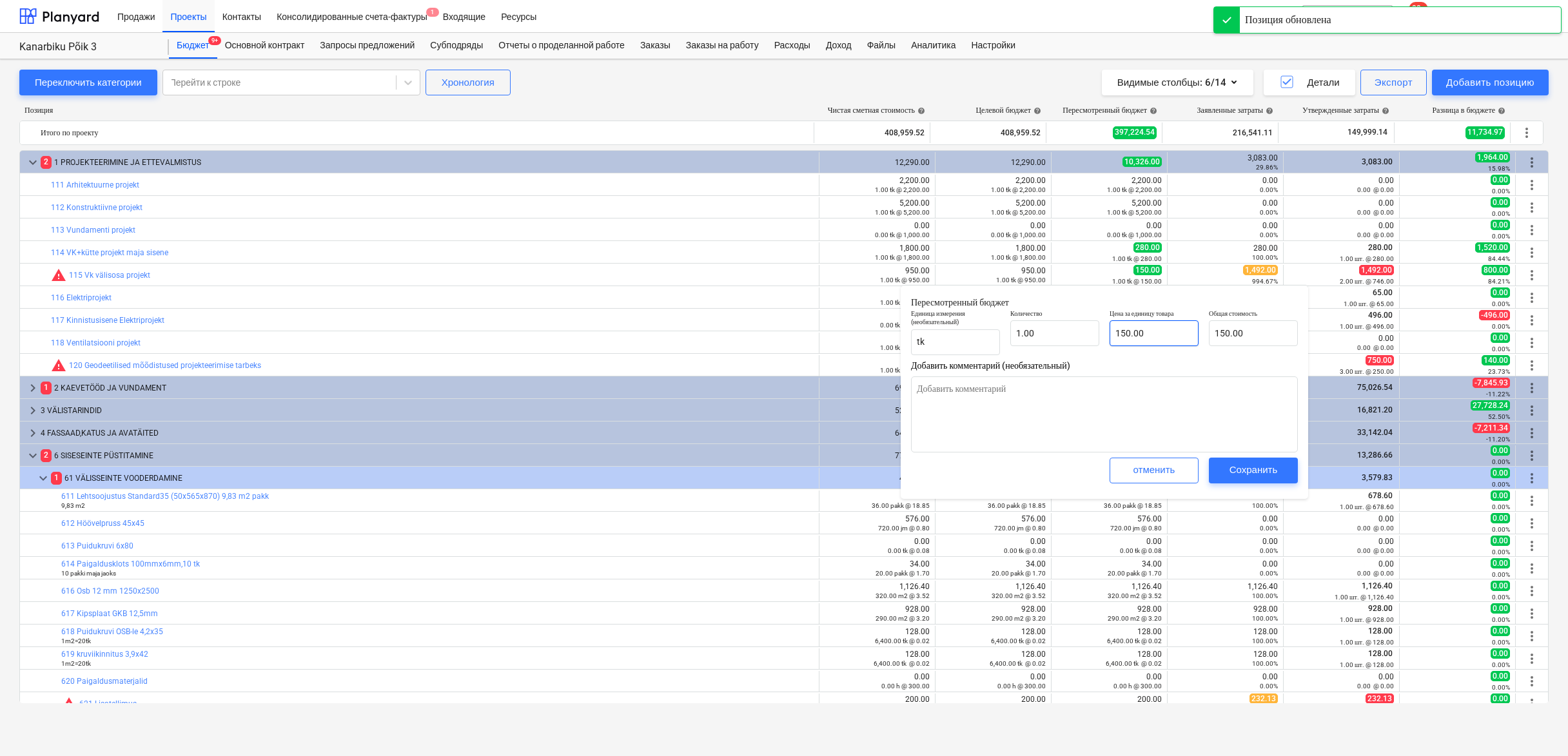
type input "150"
click at [1149, 336] on input "150" at bounding box center [1154, 333] width 89 height 26
type textarea "x"
type input "15"
type input "15.00"
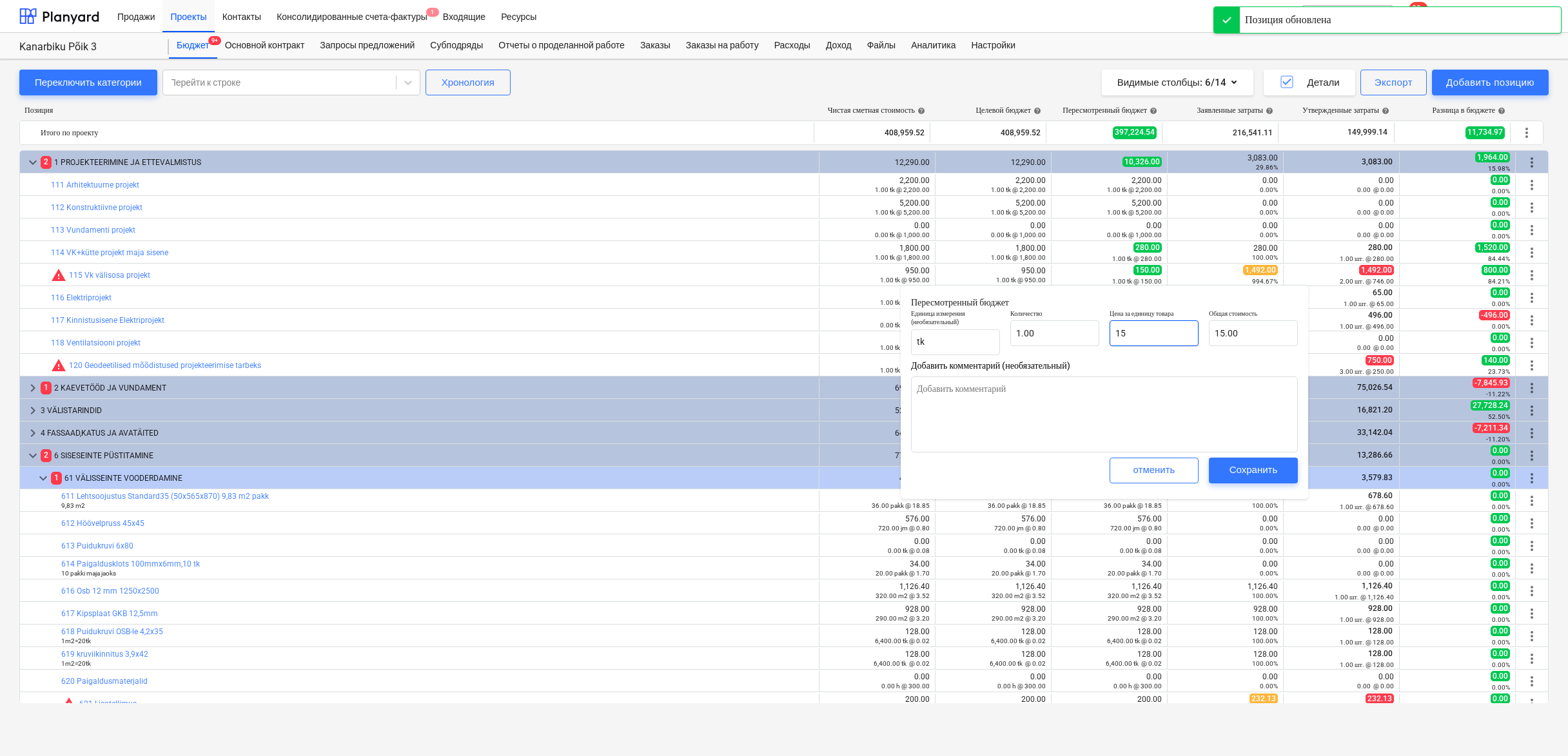
type textarea "x"
type input "1"
type input "1.00"
type textarea "x"
type input "0.00"
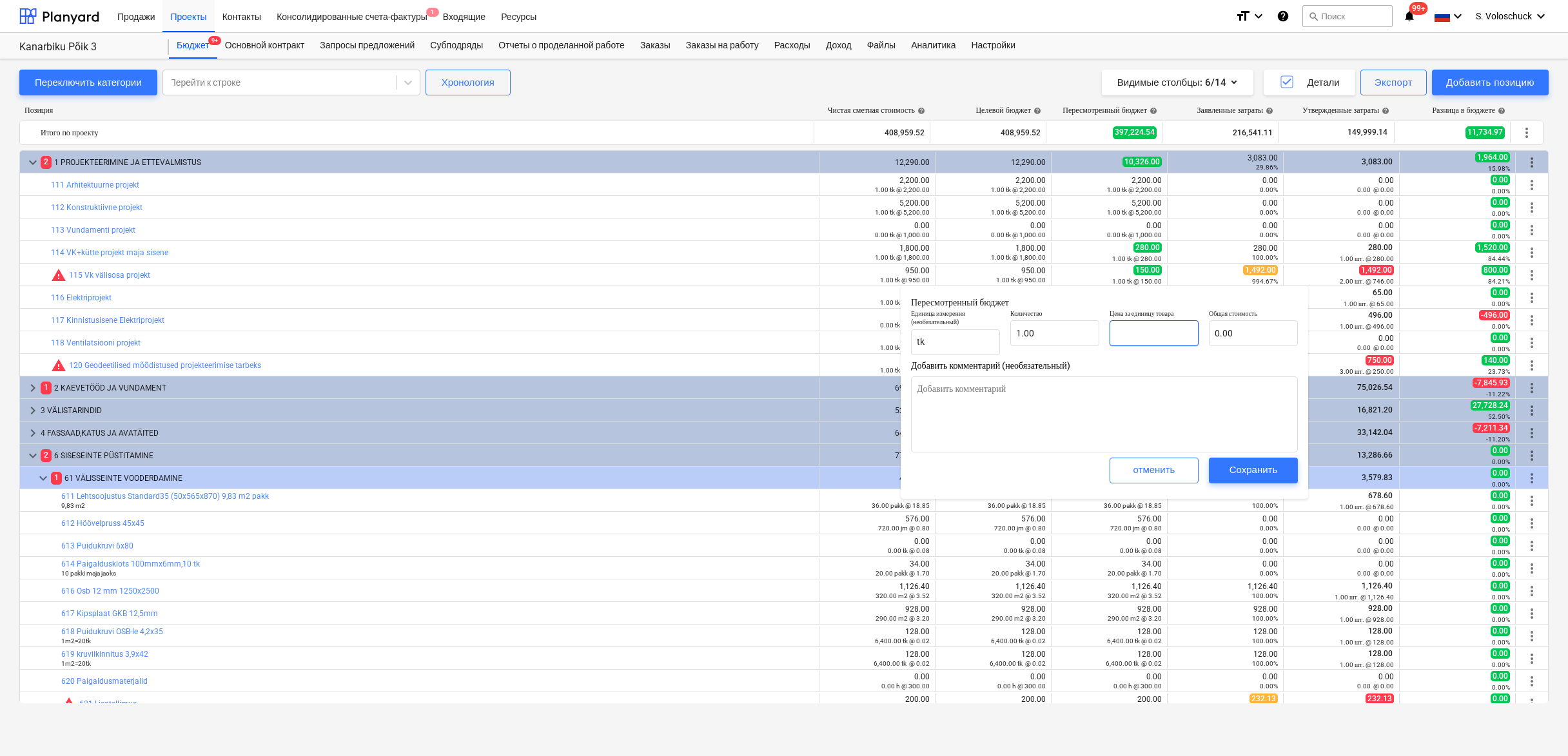
type textarea "x"
type input "1"
type input "1.00"
type textarea "x"
type input "14"
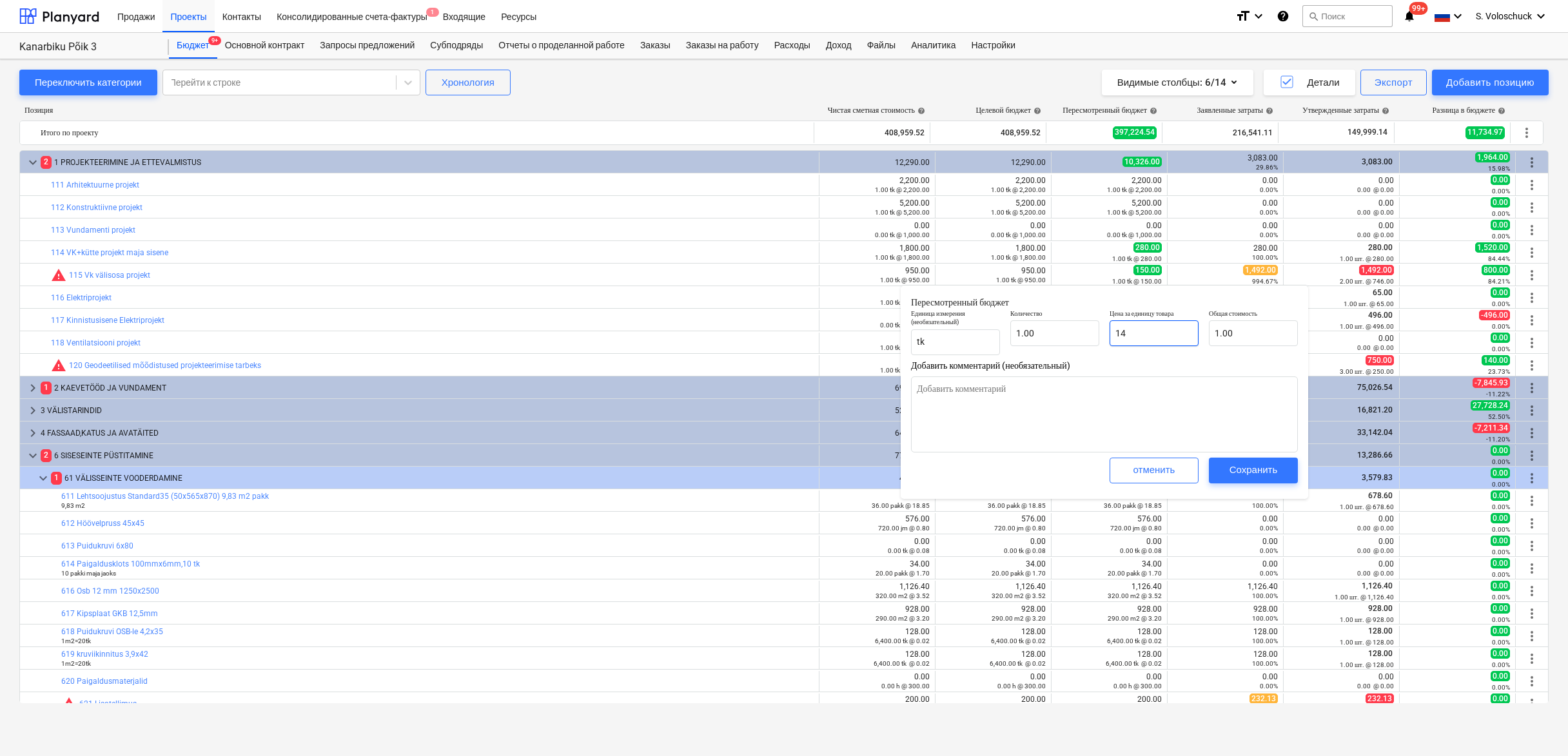
type input "14.00"
type textarea "x"
type input "149"
type input "149.00"
type textarea "x"
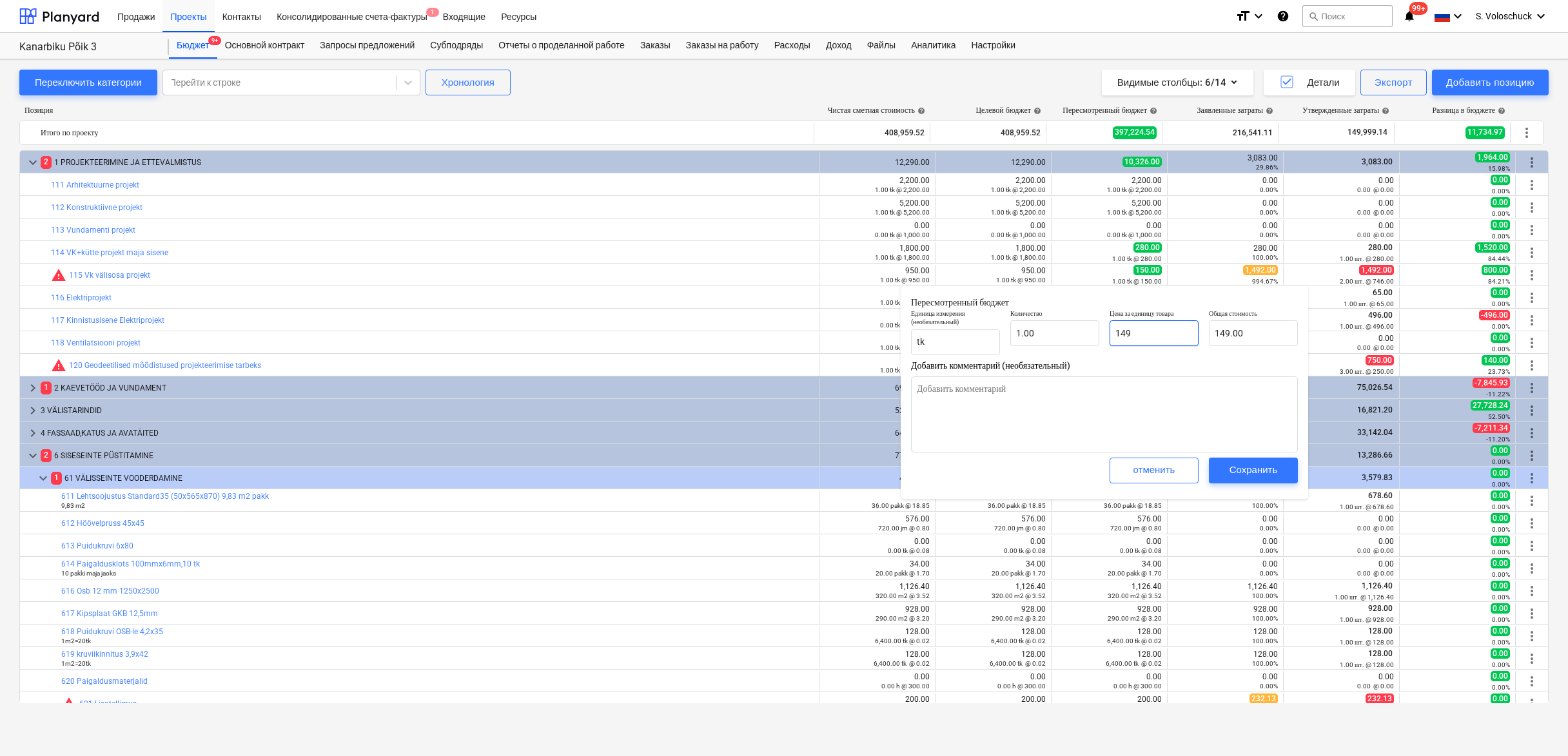
type input "1492"
type input "1,492.00"
type input "1492"
type textarea "x"
type input "1,492.00"
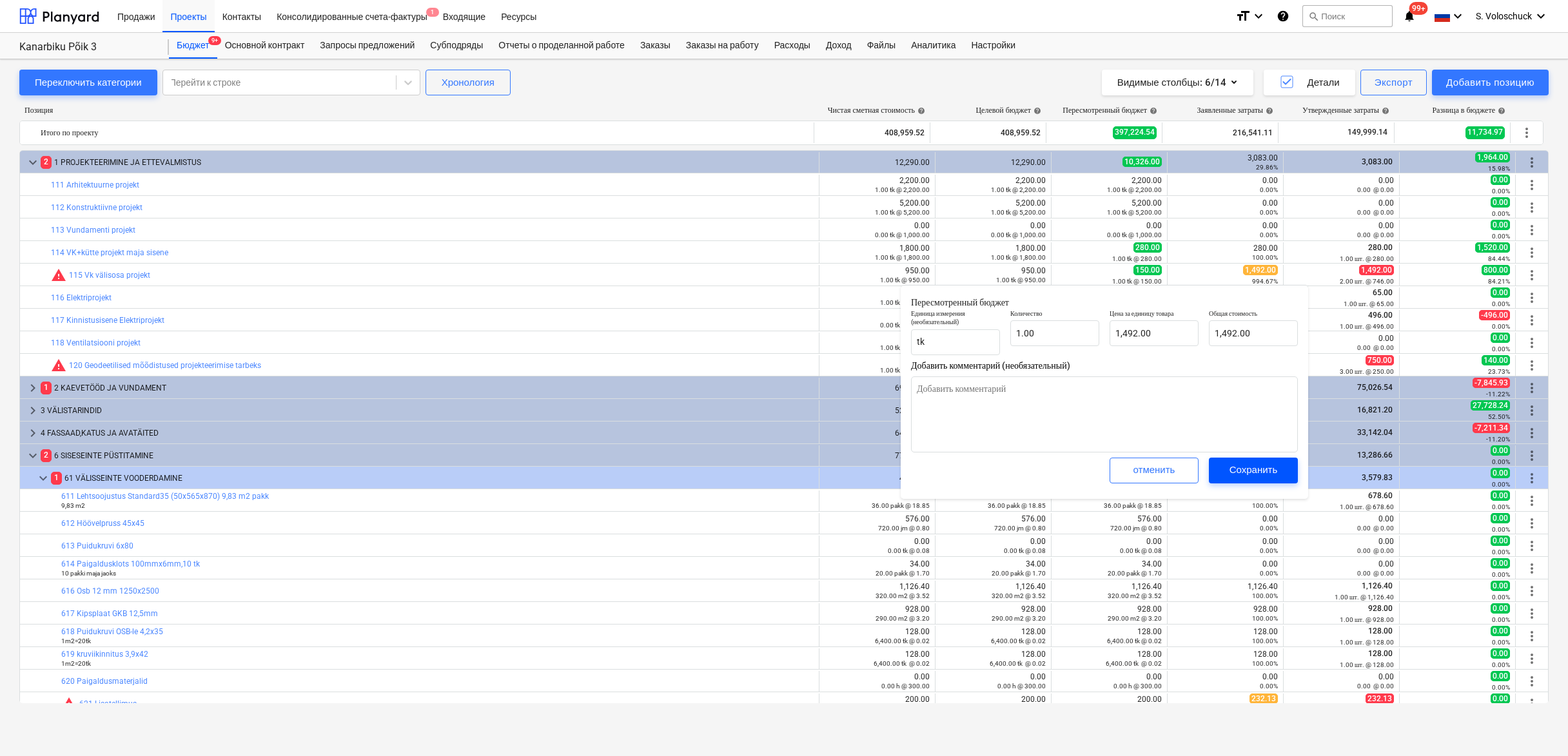
click at [1251, 471] on div "Сохранить" at bounding box center [1254, 470] width 48 height 17
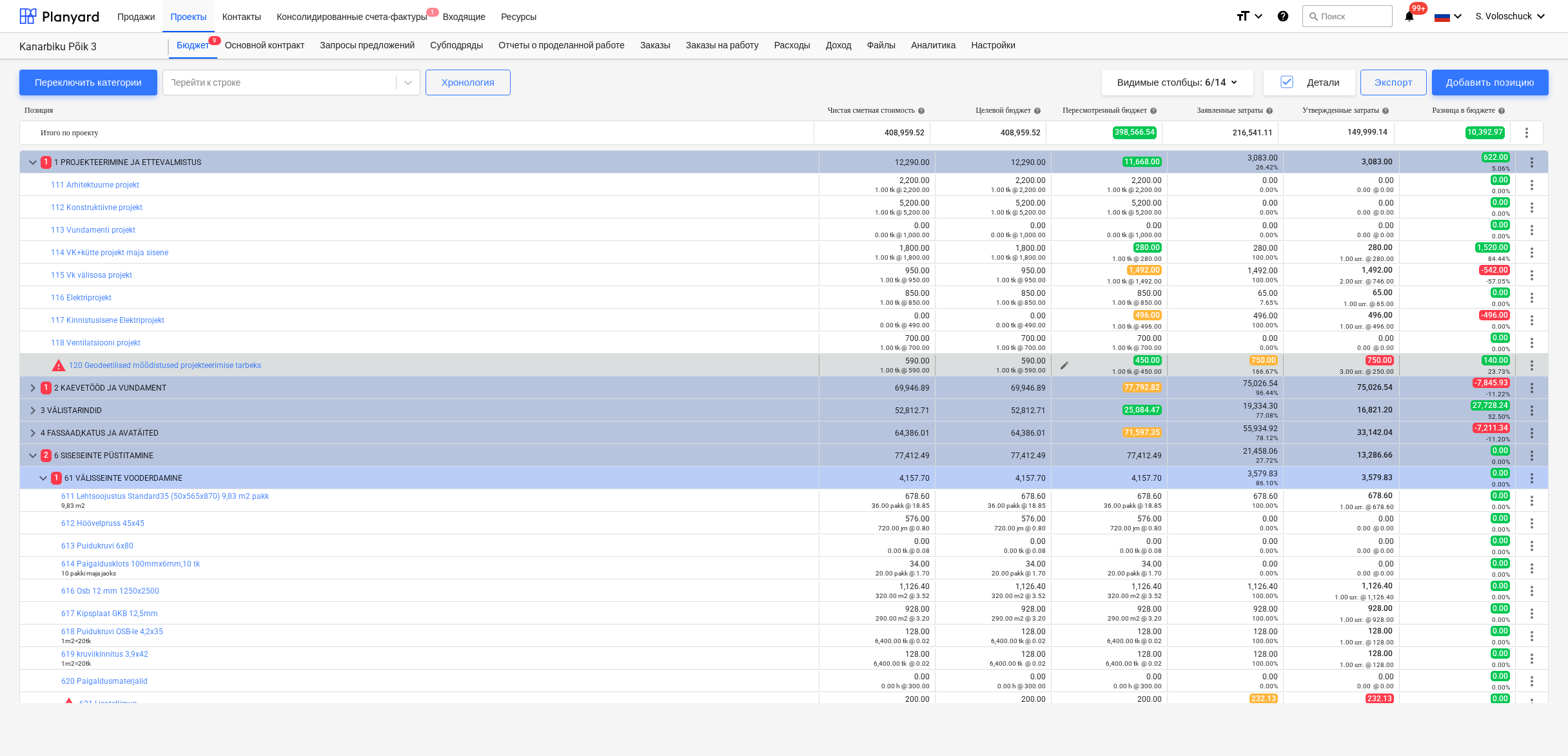
click at [1062, 363] on span "edit" at bounding box center [1065, 366] width 10 height 10
type textarea "x"
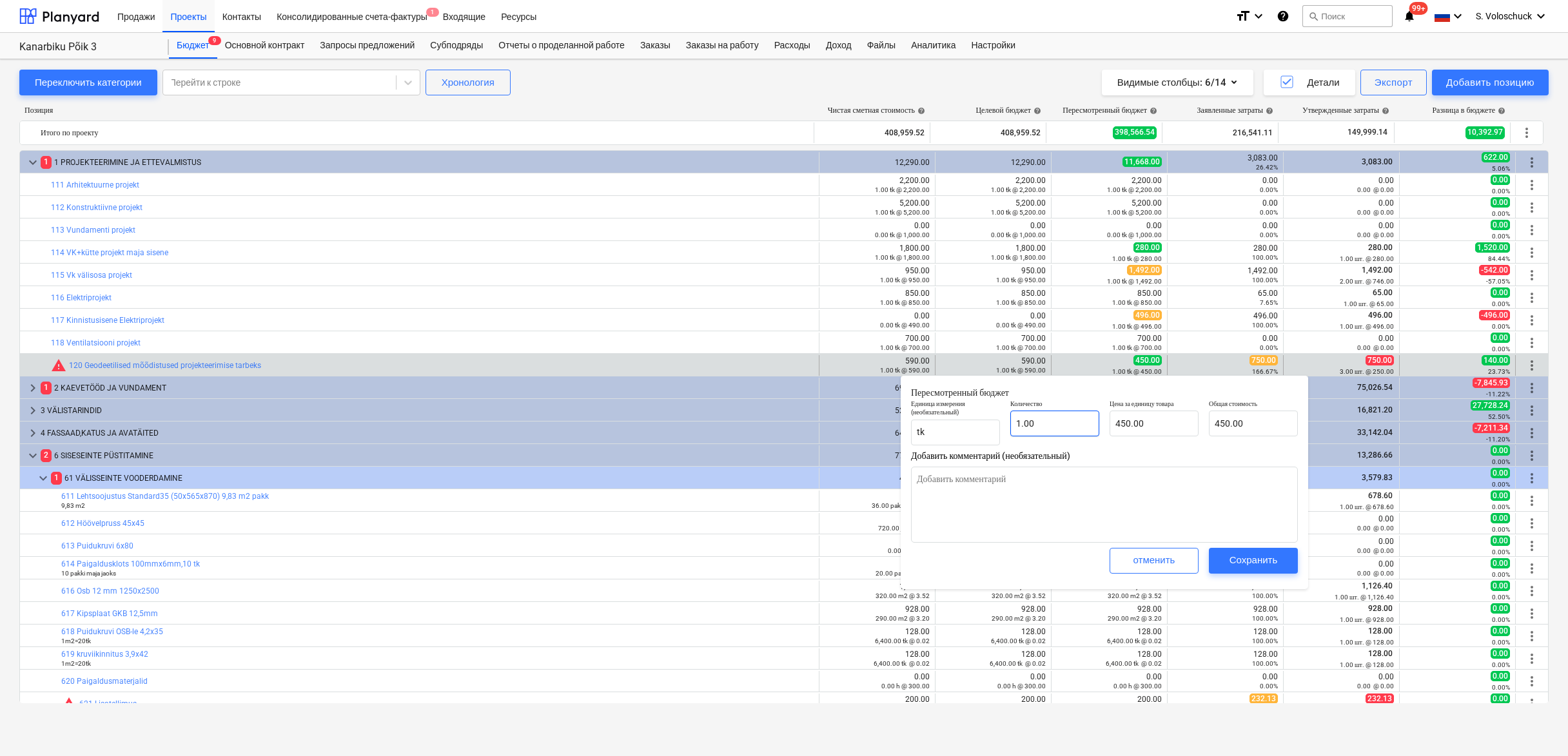
type input "1"
click at [1059, 426] on input "1" at bounding box center [1055, 424] width 89 height 26
type textarea "x"
type input "1.00"
type input "450"
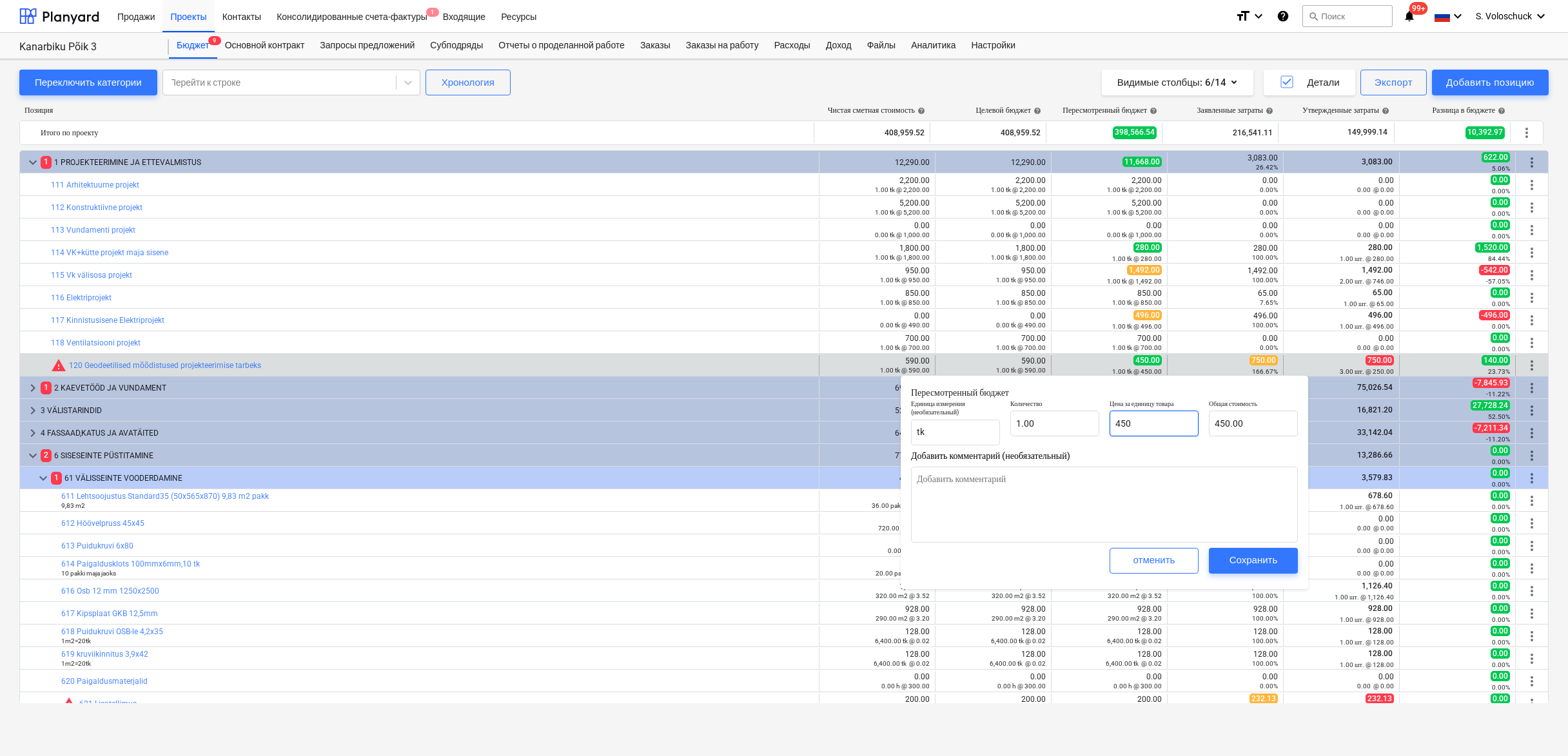
click at [1144, 429] on input "450" at bounding box center [1154, 424] width 89 height 26
type textarea "x"
type input "45"
type input "45.00"
type textarea "x"
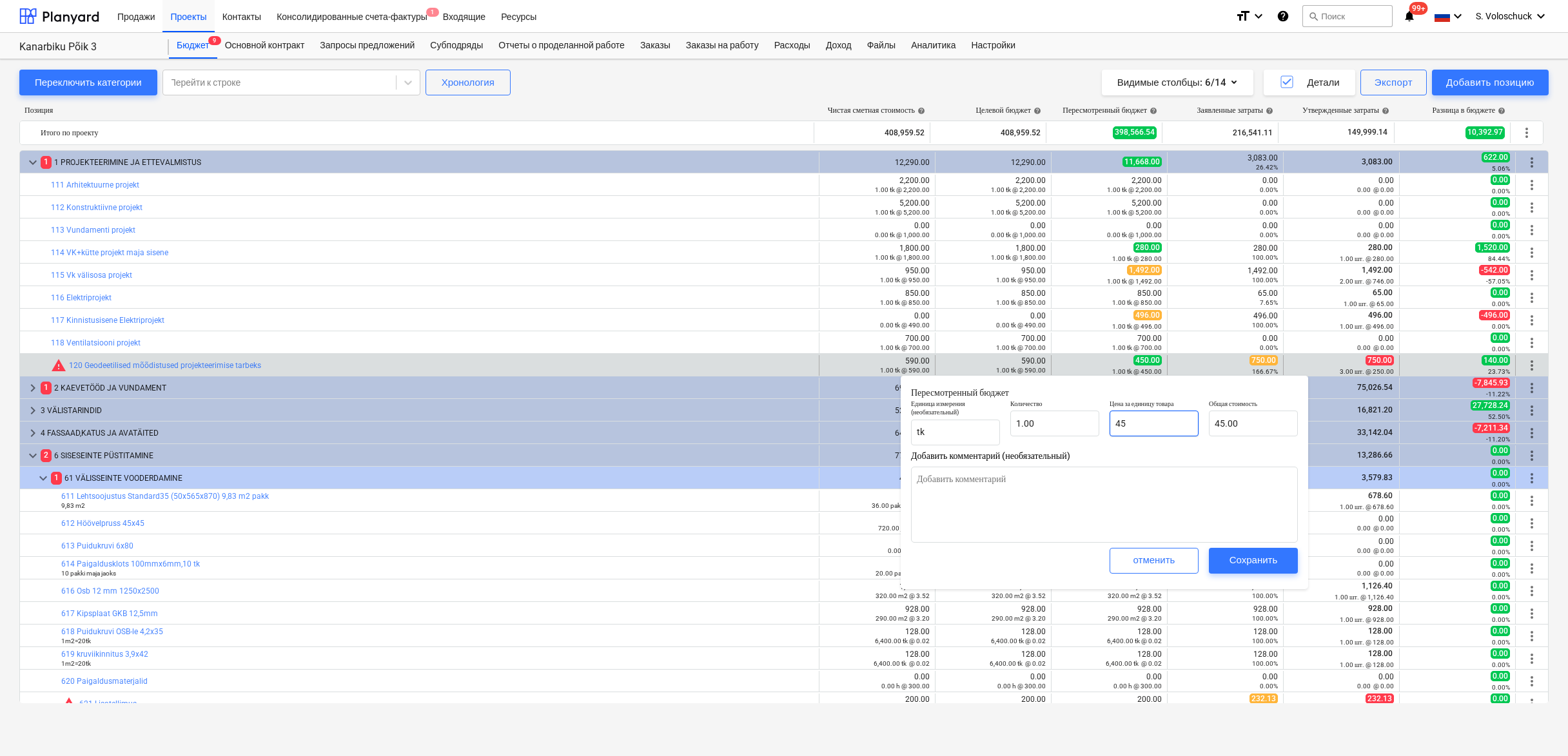
type input "4"
type input "4.00"
type textarea "x"
type input "0.00"
type textarea "x"
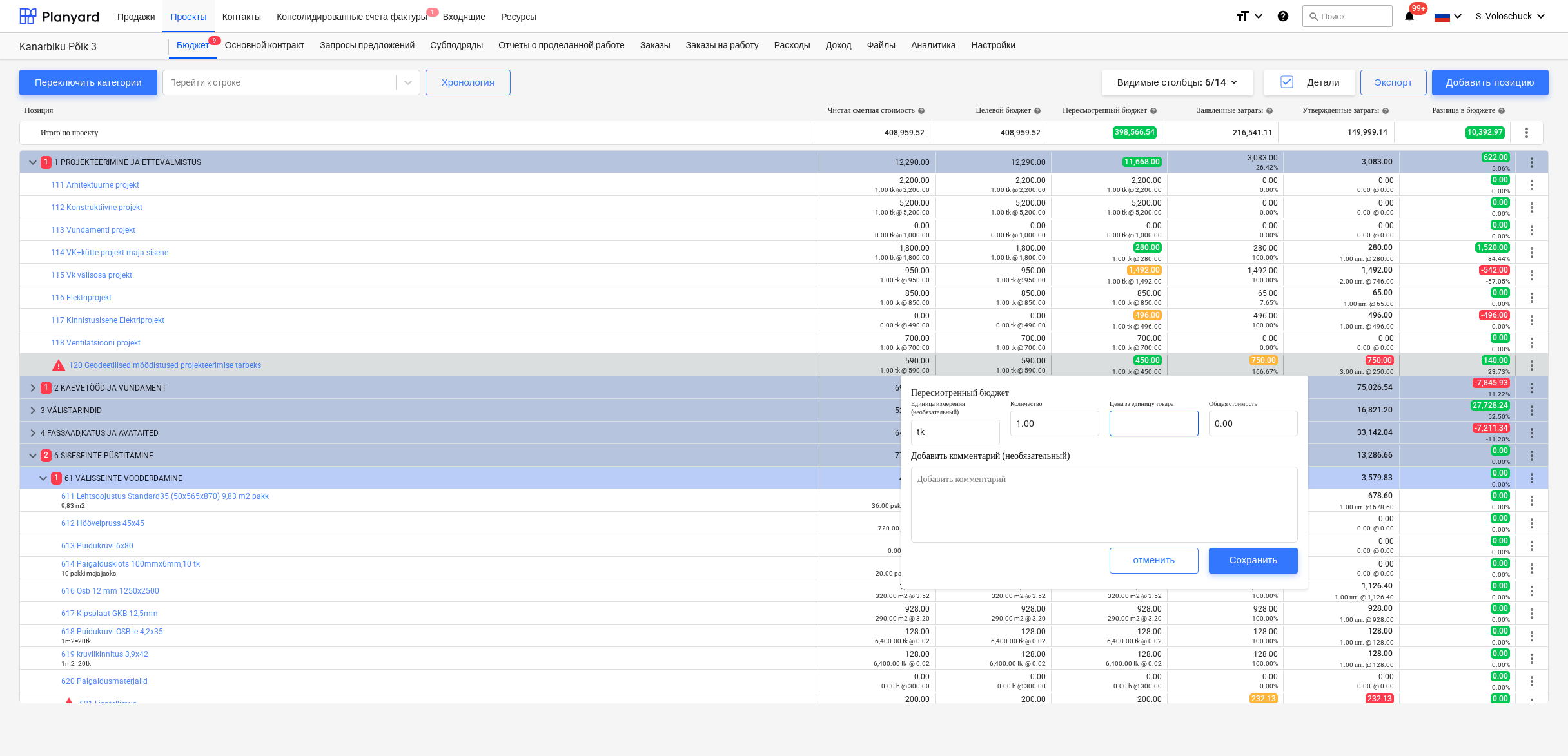
type input "7"
type input "7.00"
type textarea "x"
type input "75"
type input "75.00"
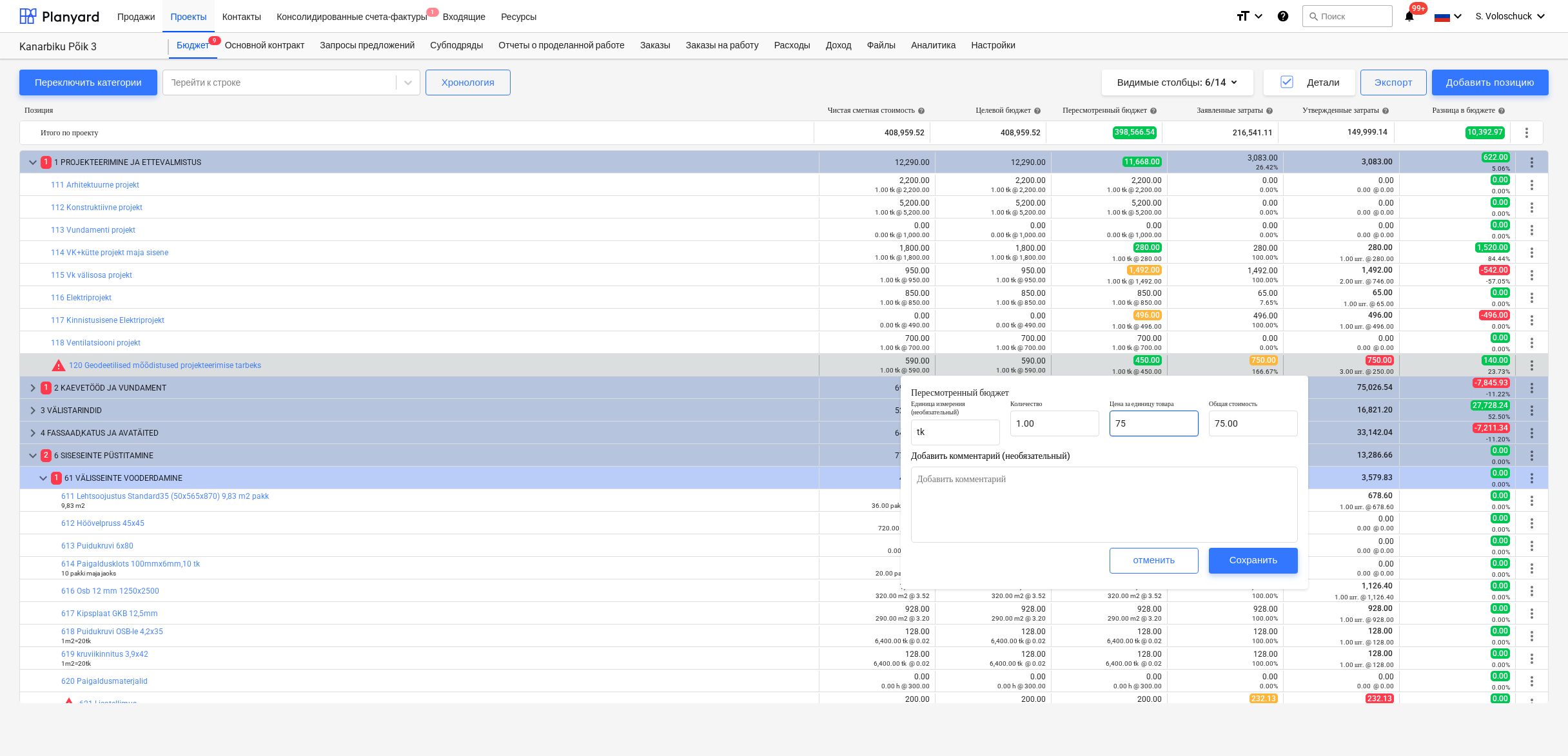
type textarea "x"
type input "750"
type input "750.00"
type input "750"
type textarea "x"
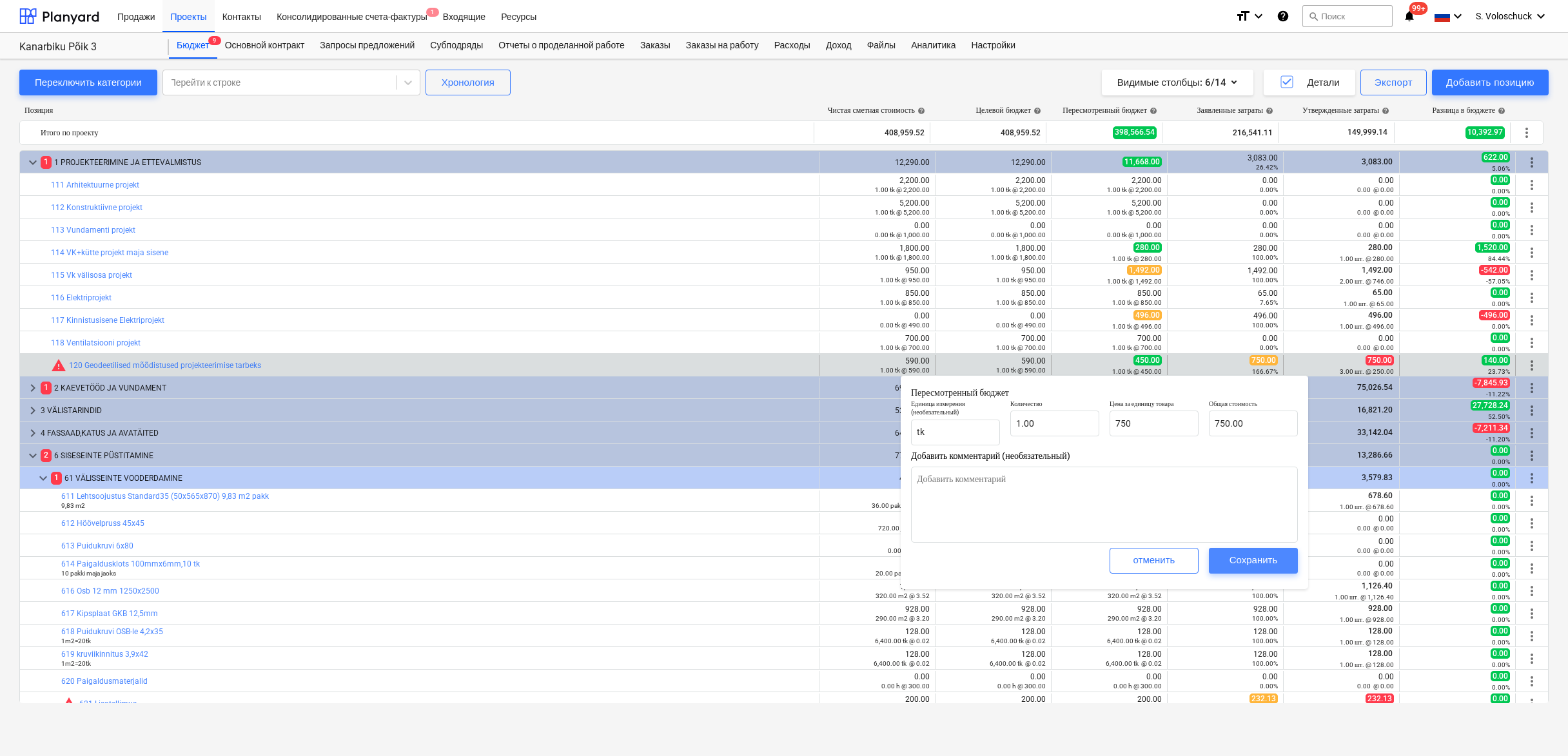
type input "750.00"
click at [1246, 560] on div "Сохранить" at bounding box center [1254, 560] width 48 height 17
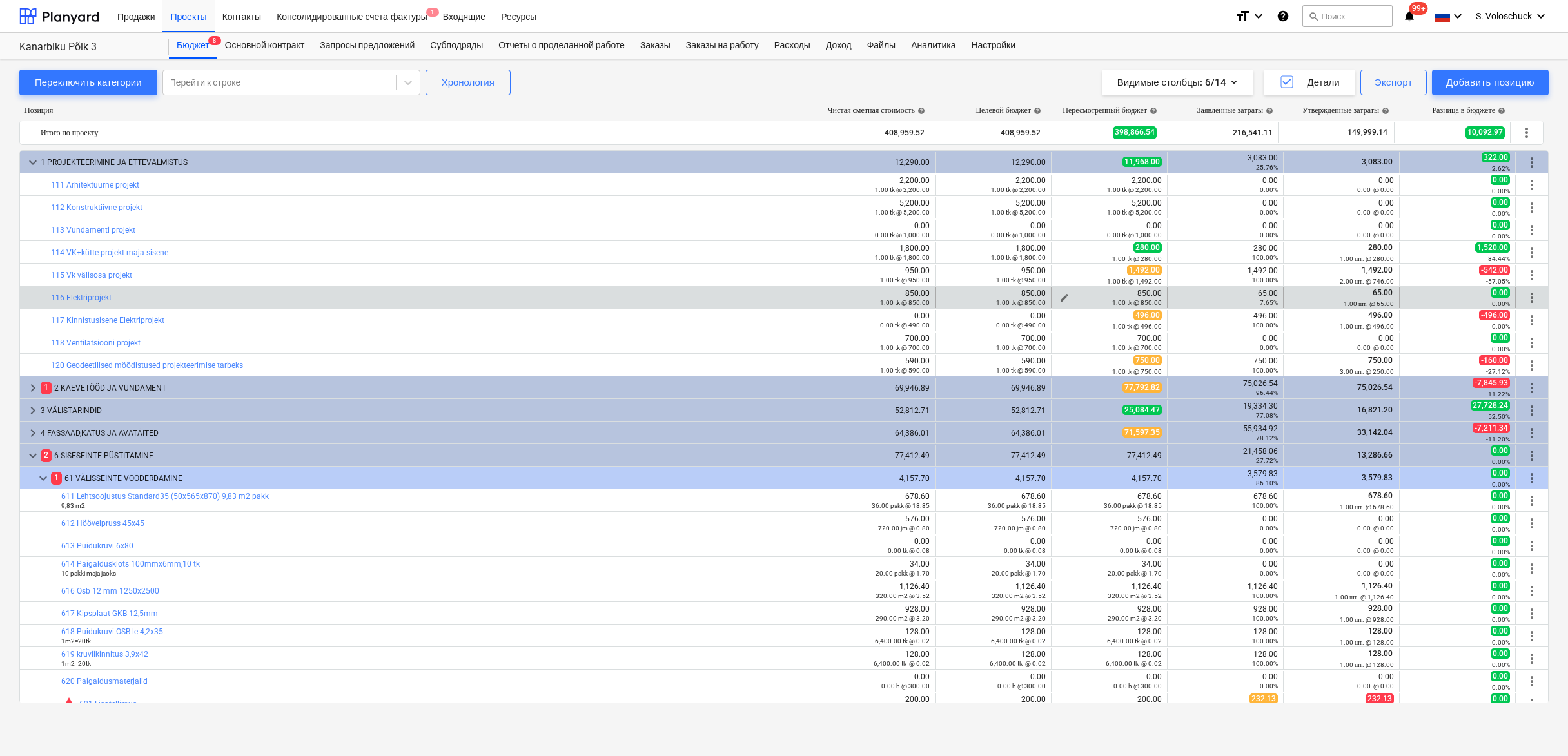
click at [1061, 295] on span "edit" at bounding box center [1065, 298] width 10 height 10
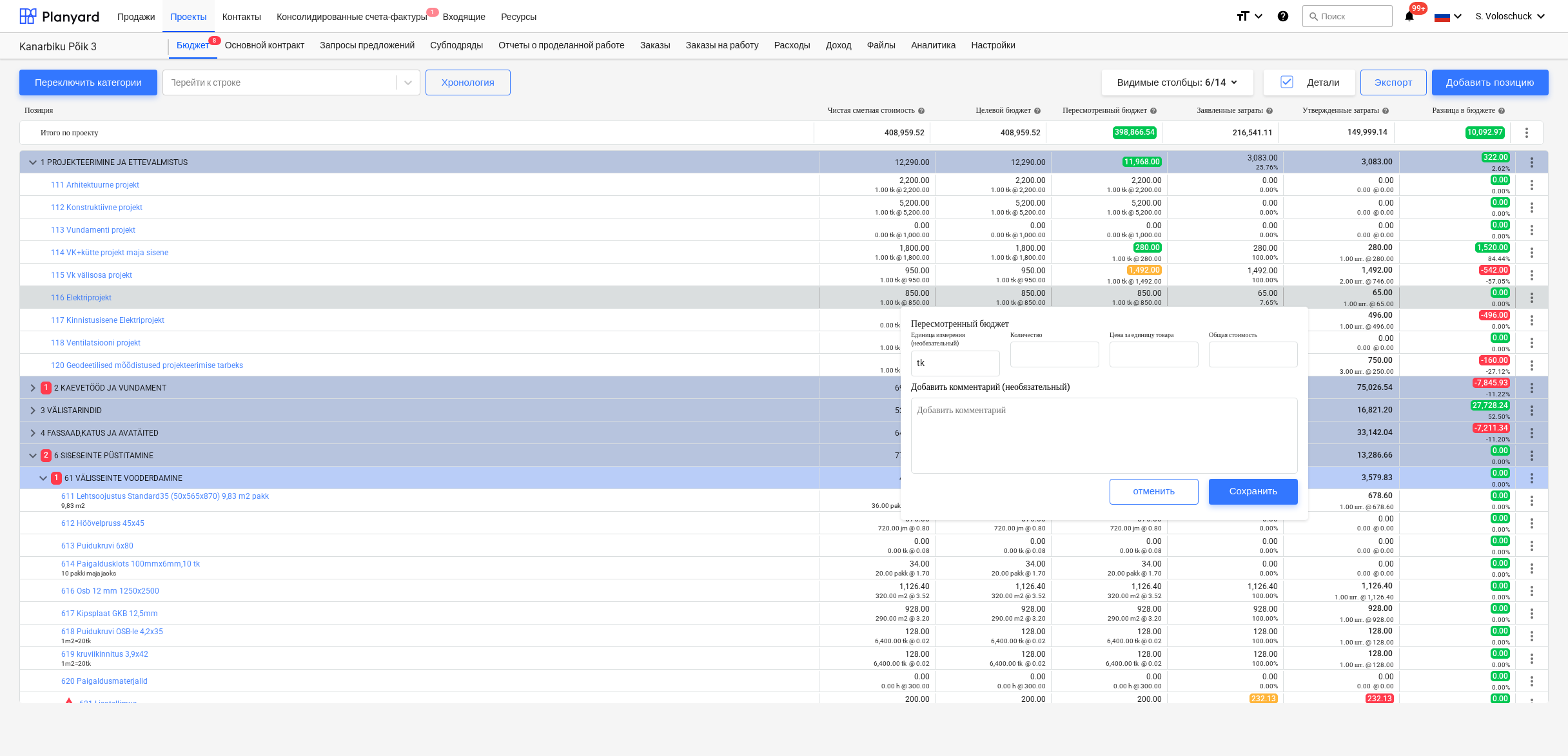
type textarea "x"
type input "1.00"
type input "850.00"
type input "1"
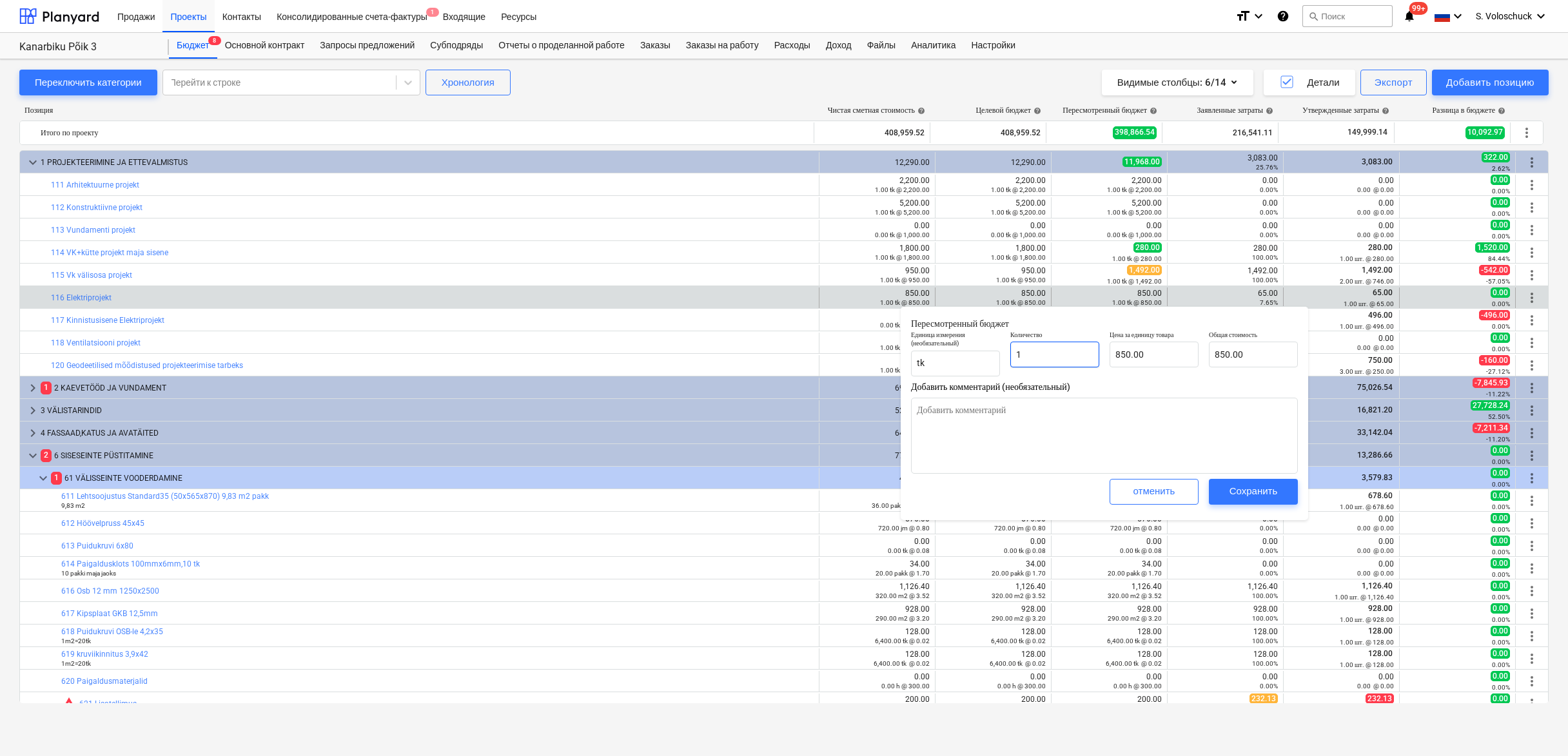
click at [1074, 351] on input "1" at bounding box center [1055, 355] width 89 height 26
type textarea "x"
type input "1.00"
type input "850"
click at [1155, 358] on input "850" at bounding box center [1154, 355] width 89 height 26
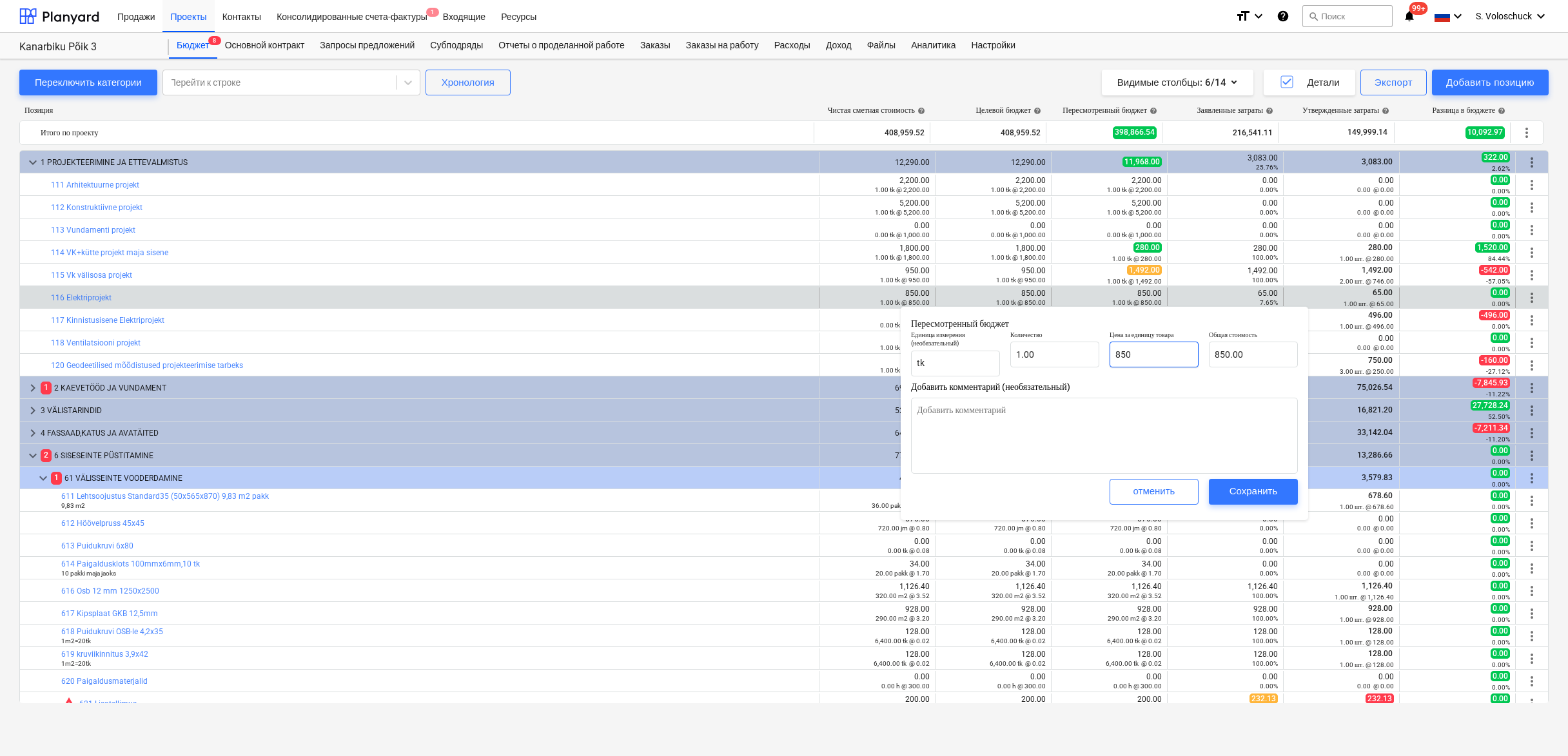
type textarea "x"
type input "85"
type input "85.00"
type textarea "x"
type input "8"
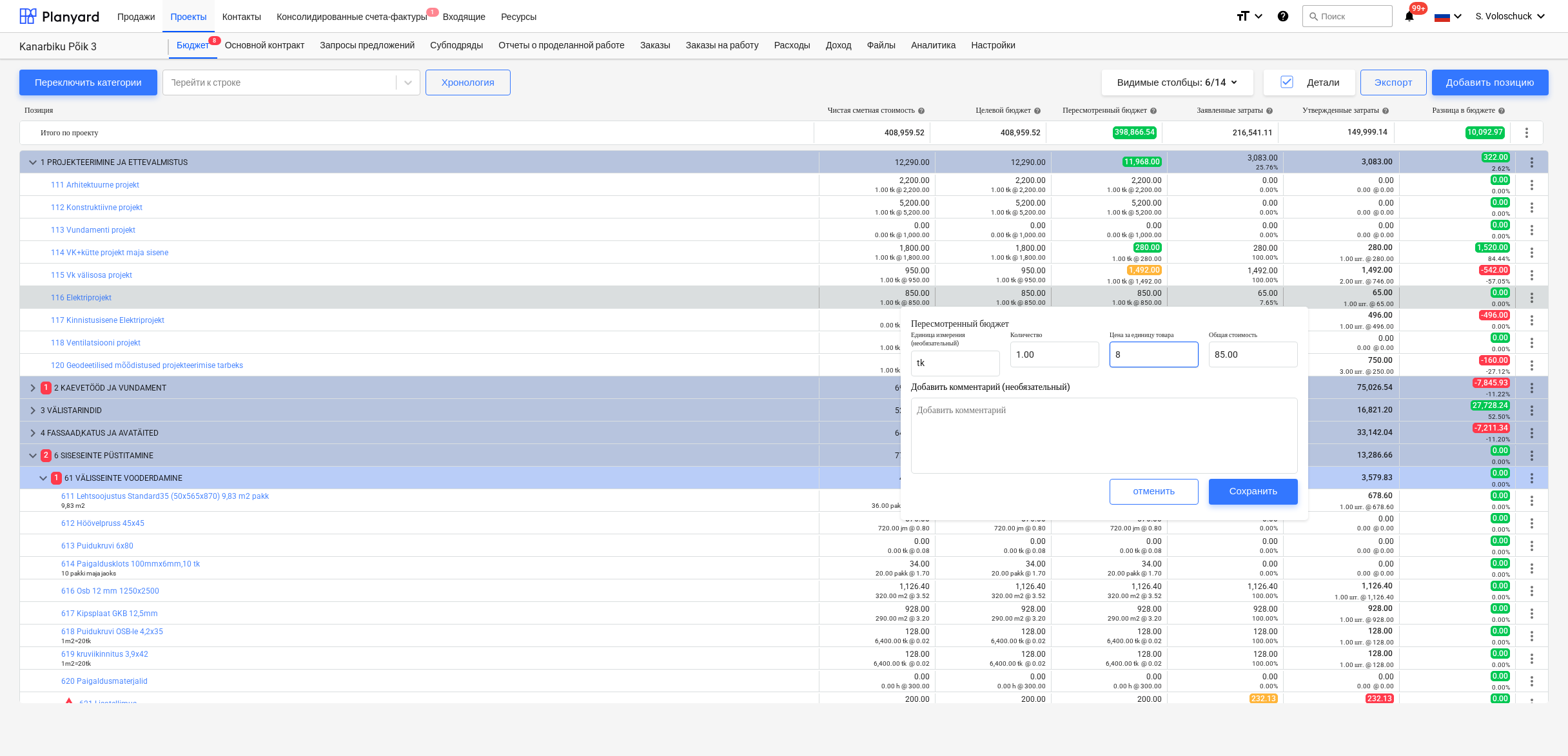
type input "8.00"
type textarea "x"
type input "0.00"
type textarea "x"
type input "6"
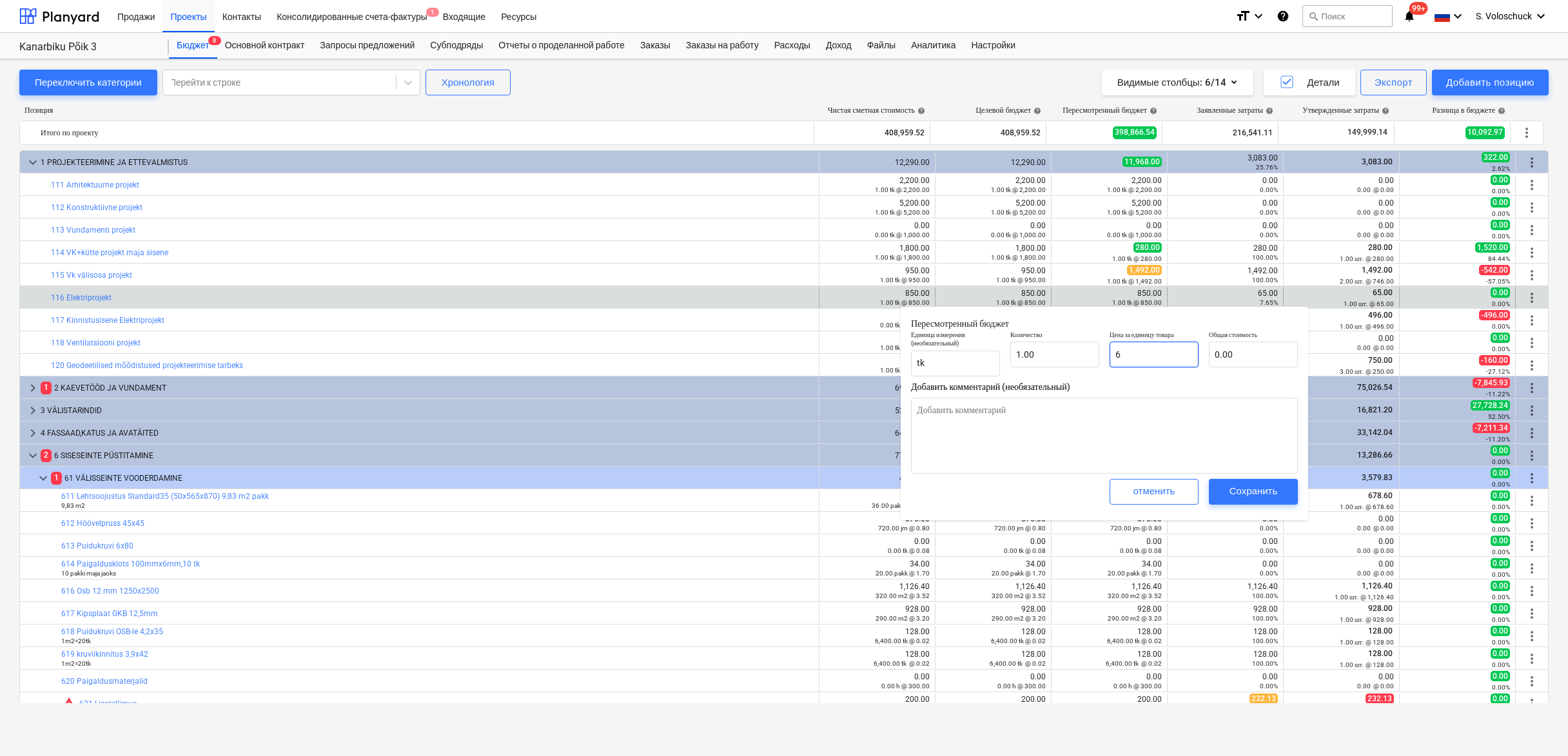
type input "6.00"
type textarea "x"
type input "65"
type input "65.00"
click at [1288, 486] on button "Сохранить" at bounding box center [1254, 492] width 89 height 26
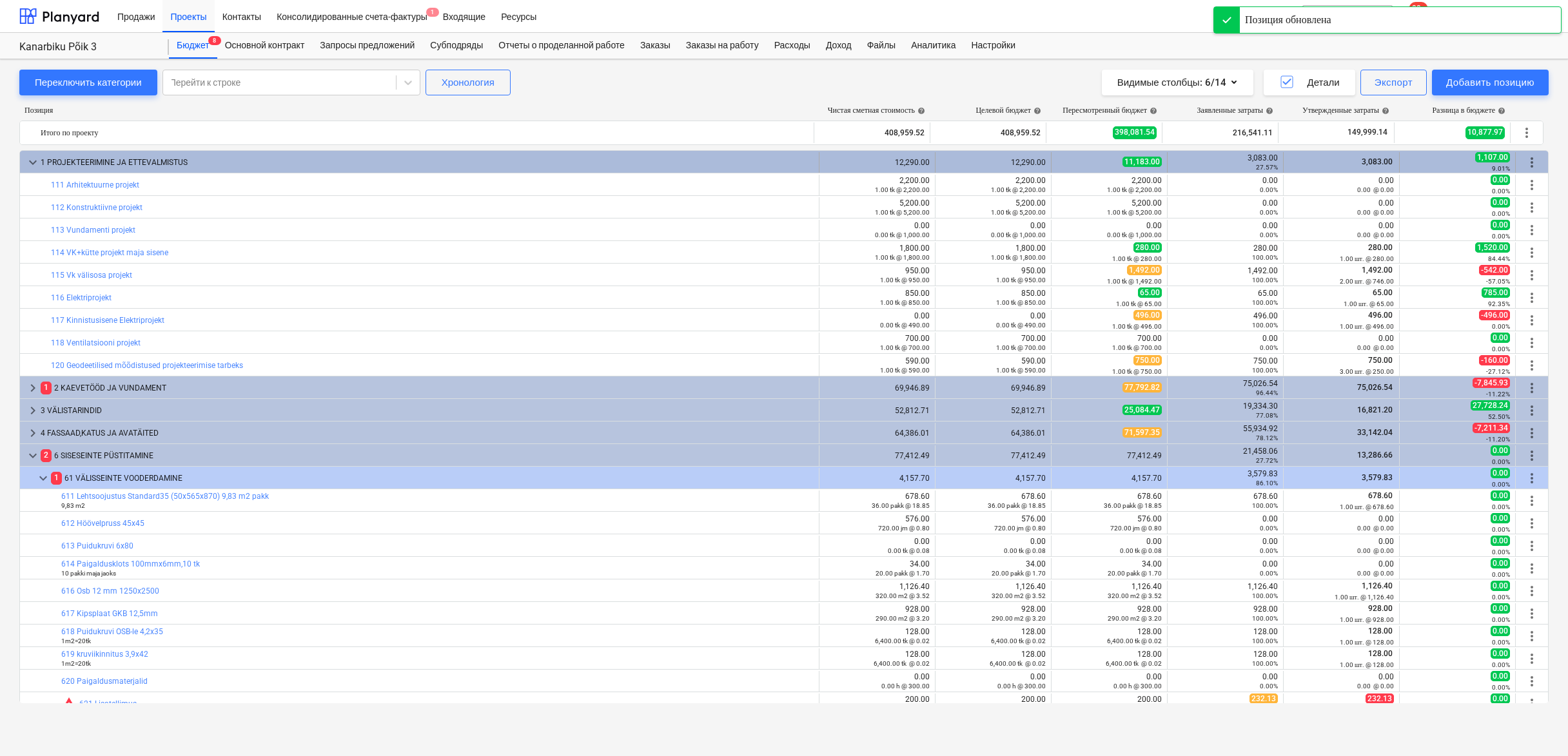
click at [39, 158] on span "keyboard_arrow_down" at bounding box center [33, 162] width 15 height 15
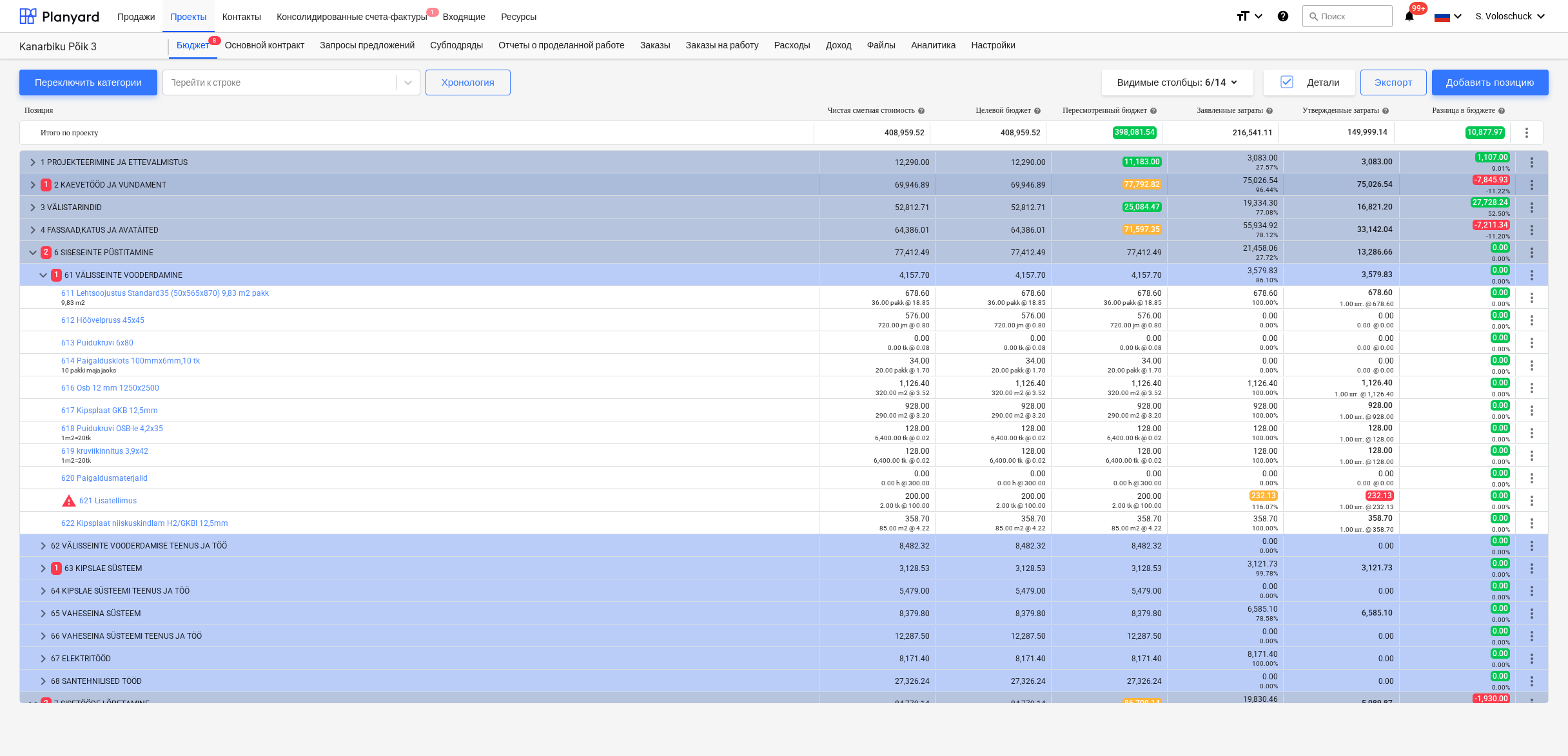
click at [29, 182] on span "keyboard_arrow_right" at bounding box center [33, 184] width 15 height 15
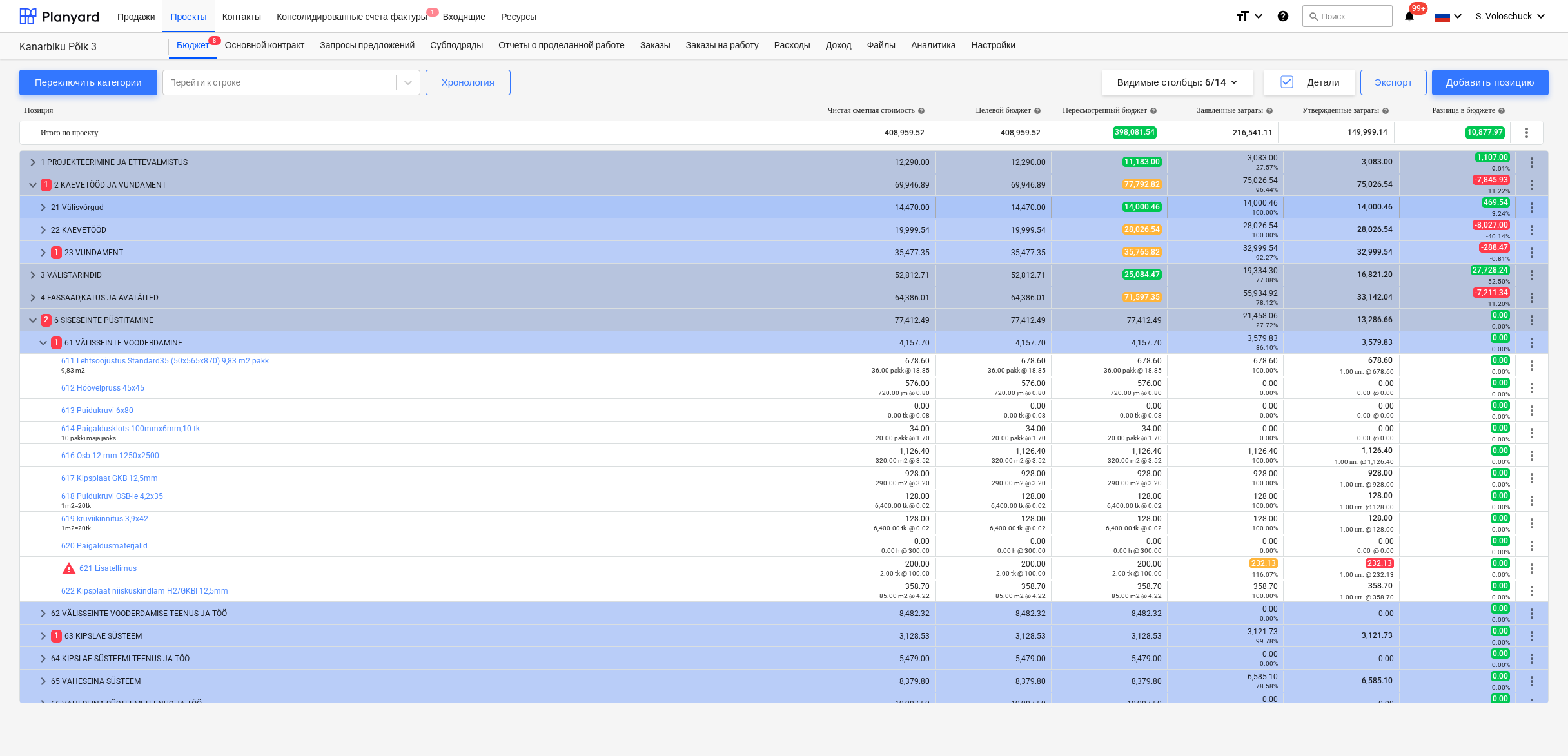
click at [43, 207] on span "keyboard_arrow_right" at bounding box center [43, 207] width 15 height 15
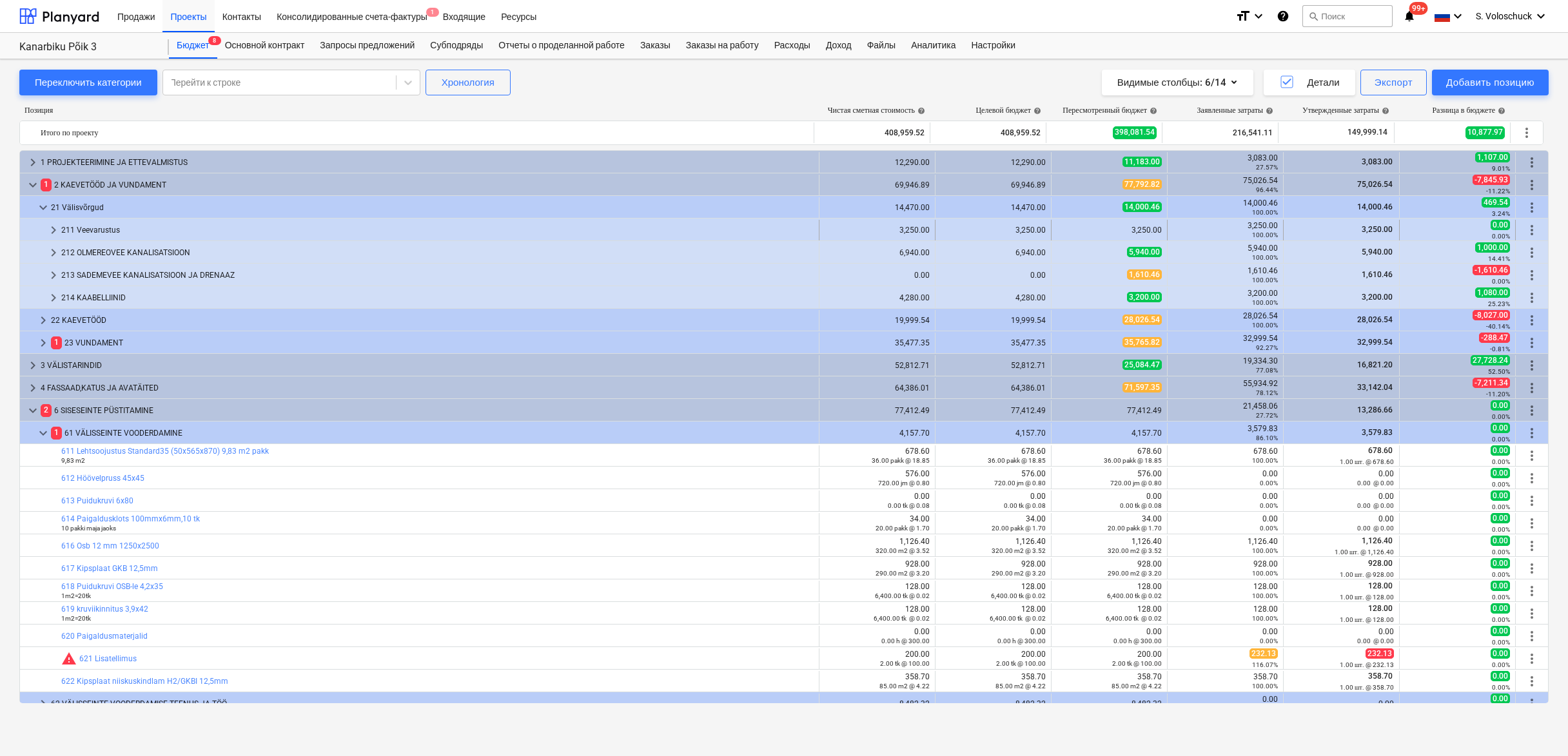
click at [54, 229] on span "keyboard_arrow_right" at bounding box center [53, 230] width 15 height 15
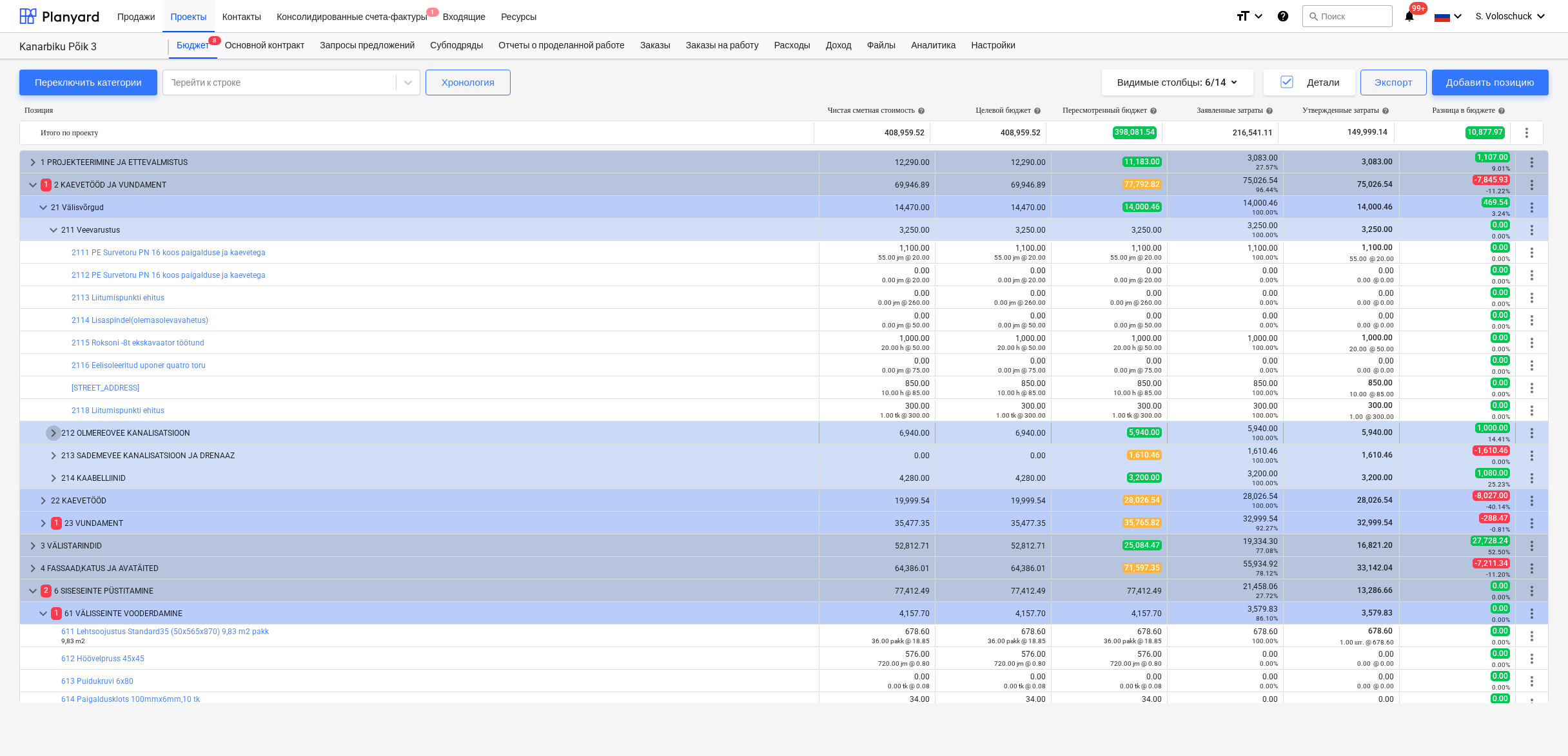
click at [53, 434] on span "keyboard_arrow_right" at bounding box center [53, 433] width 15 height 15
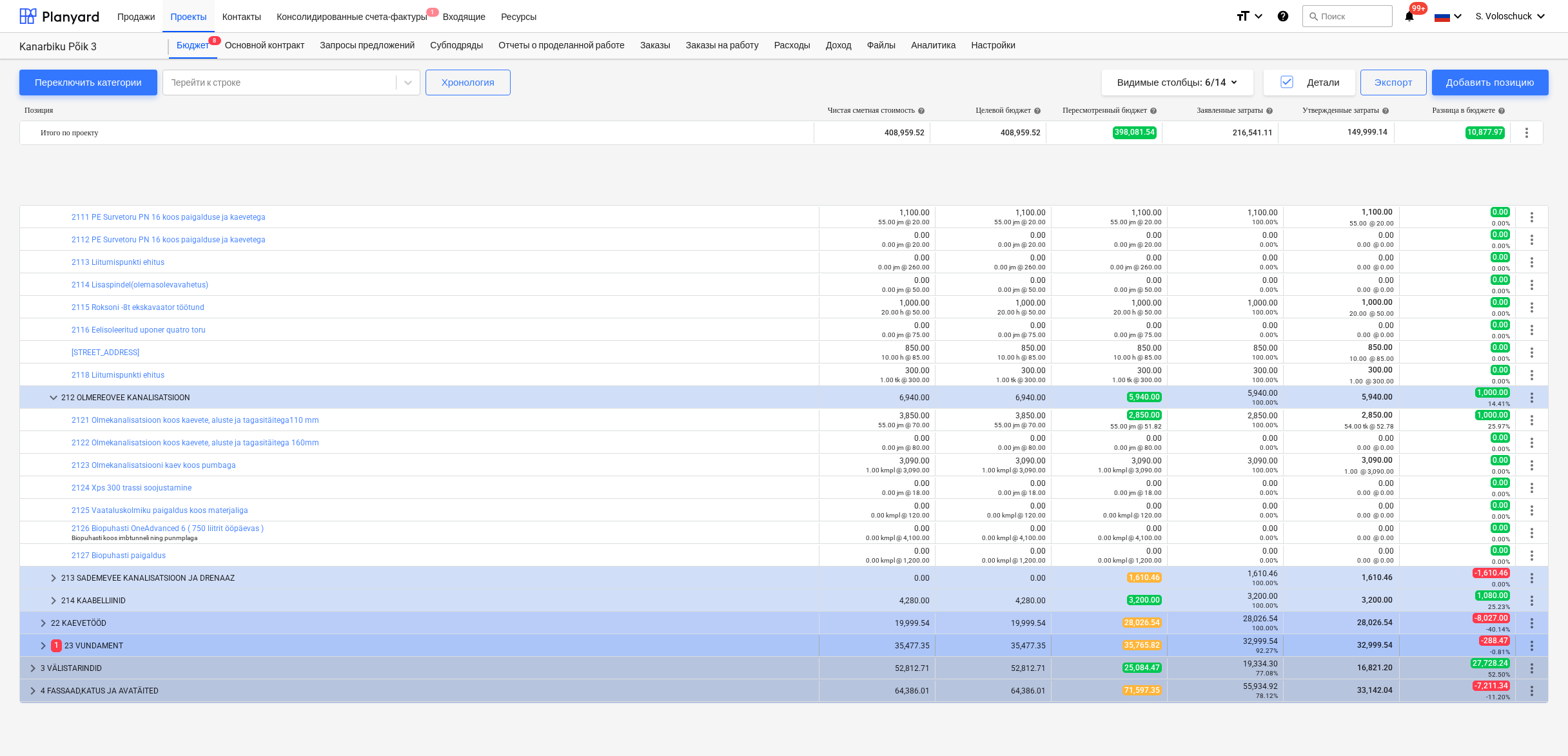
scroll to position [133, 0]
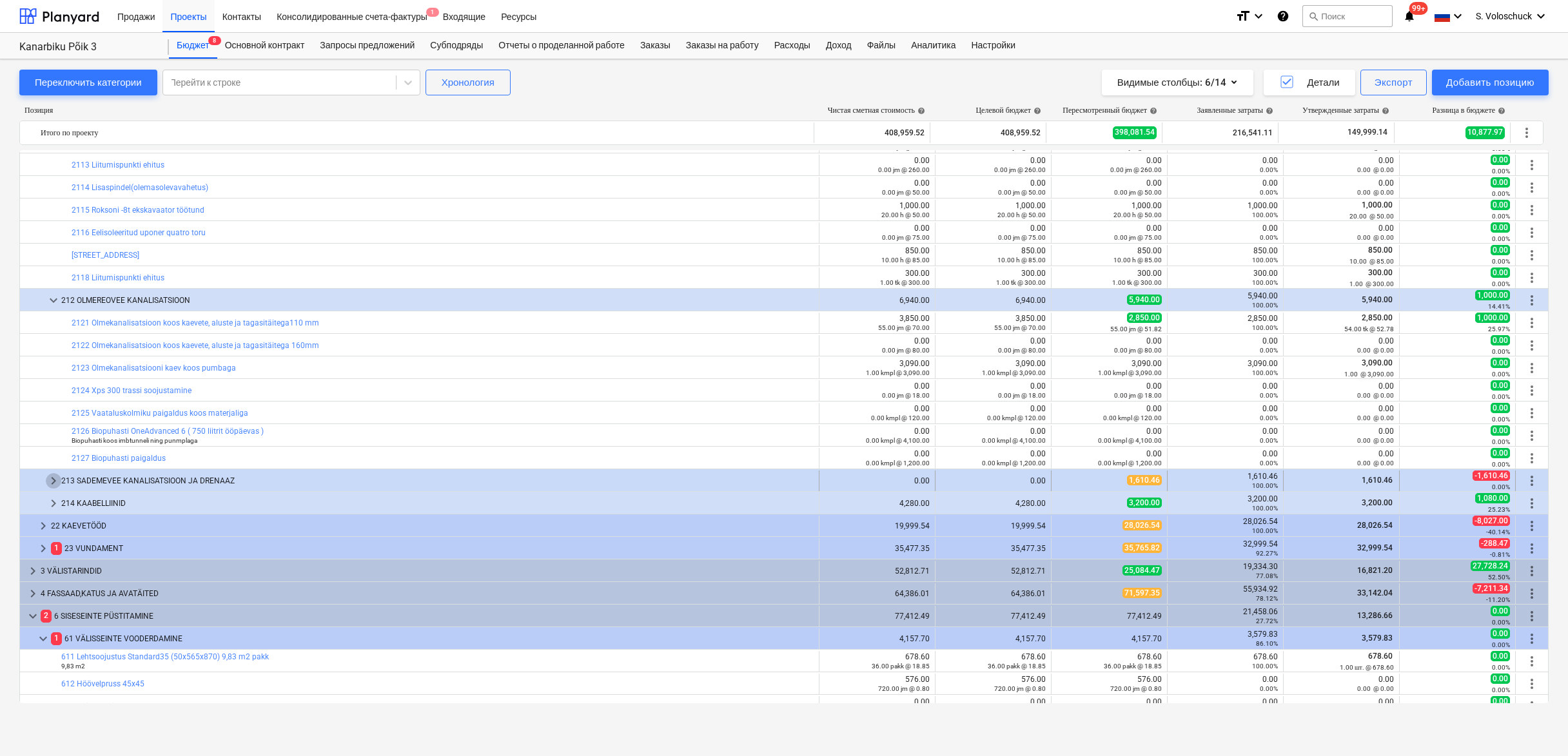
click at [53, 481] on span "keyboard_arrow_right" at bounding box center [53, 481] width 15 height 15
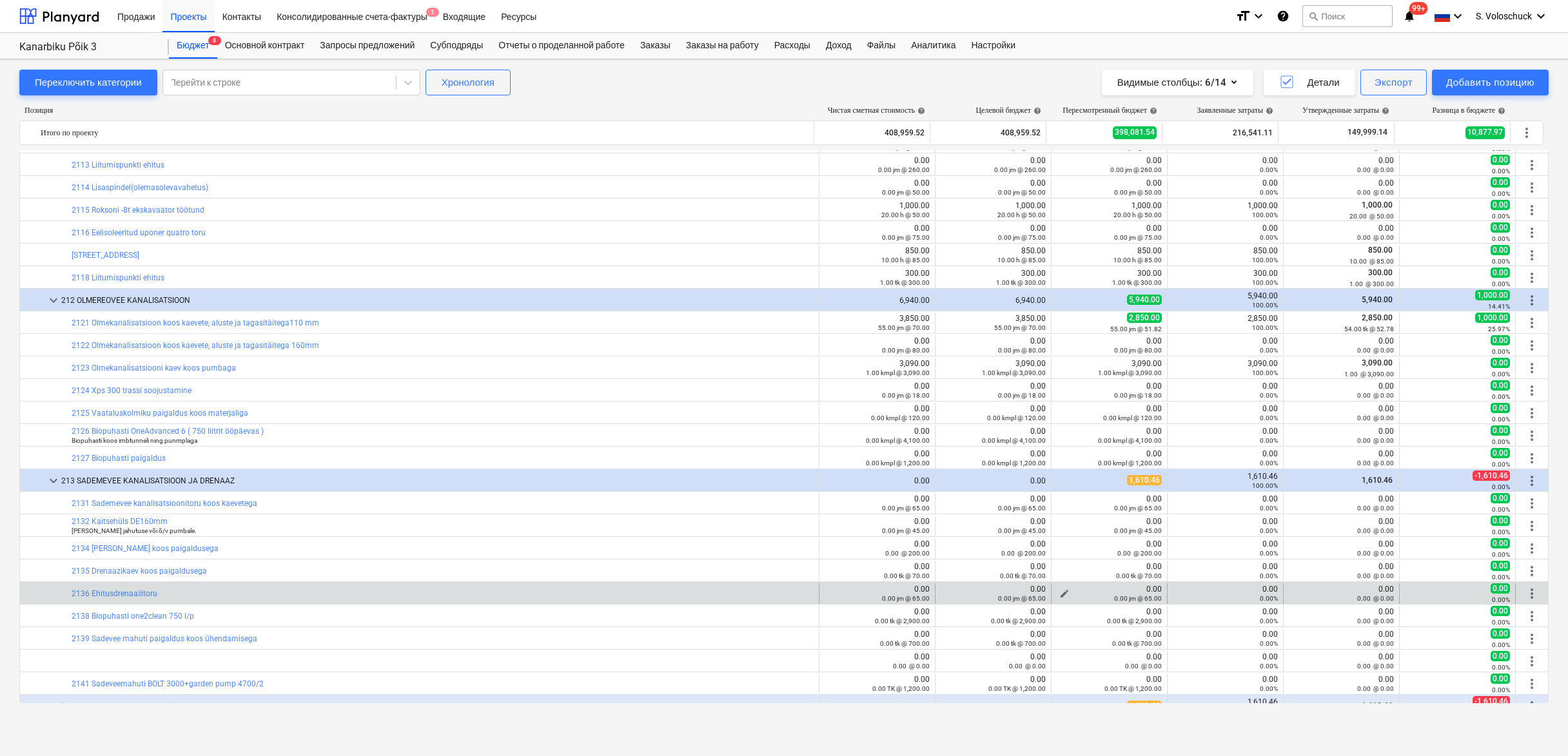
scroll to position [244, 0]
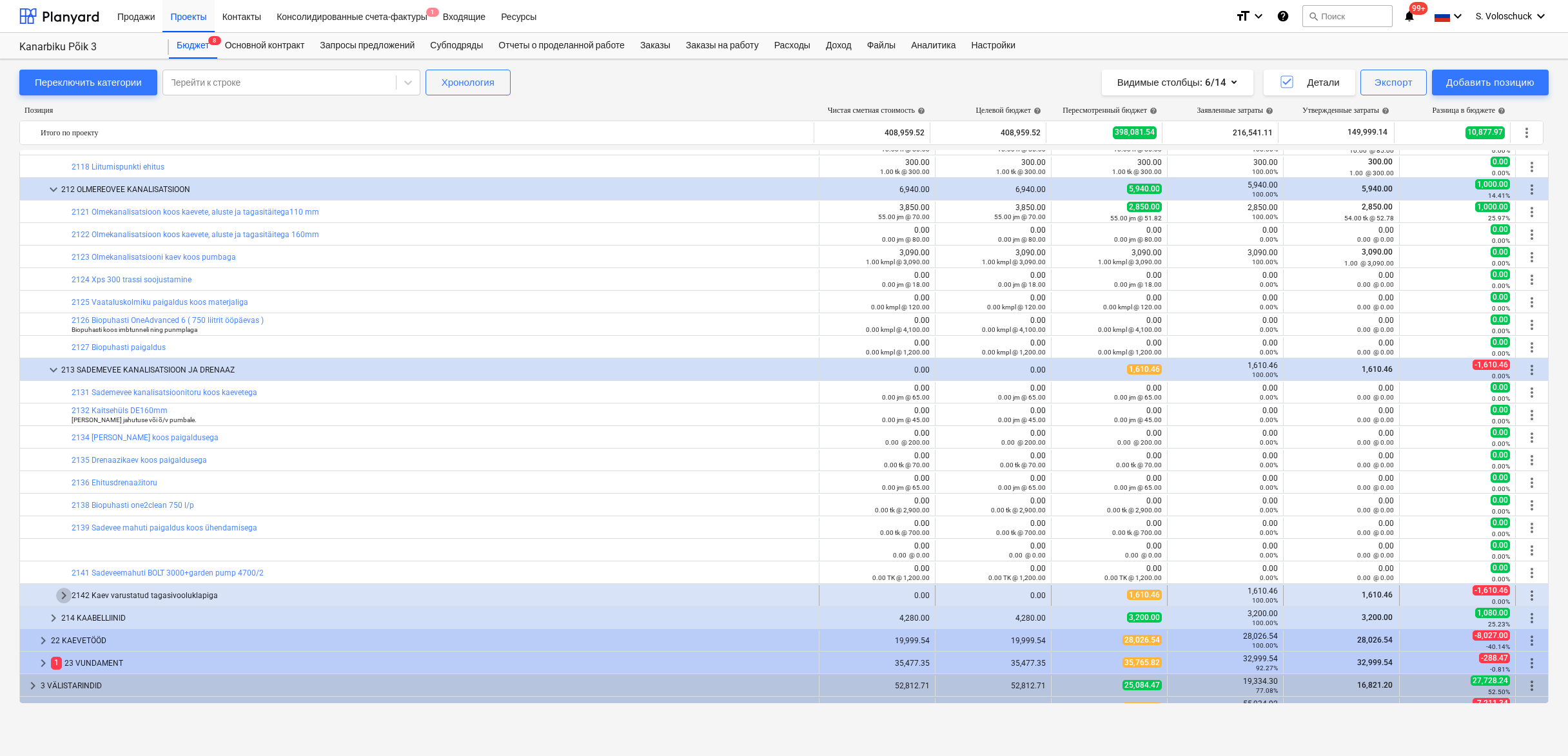
click at [63, 593] on span "keyboard_arrow_right" at bounding box center [64, 596] width 15 height 15
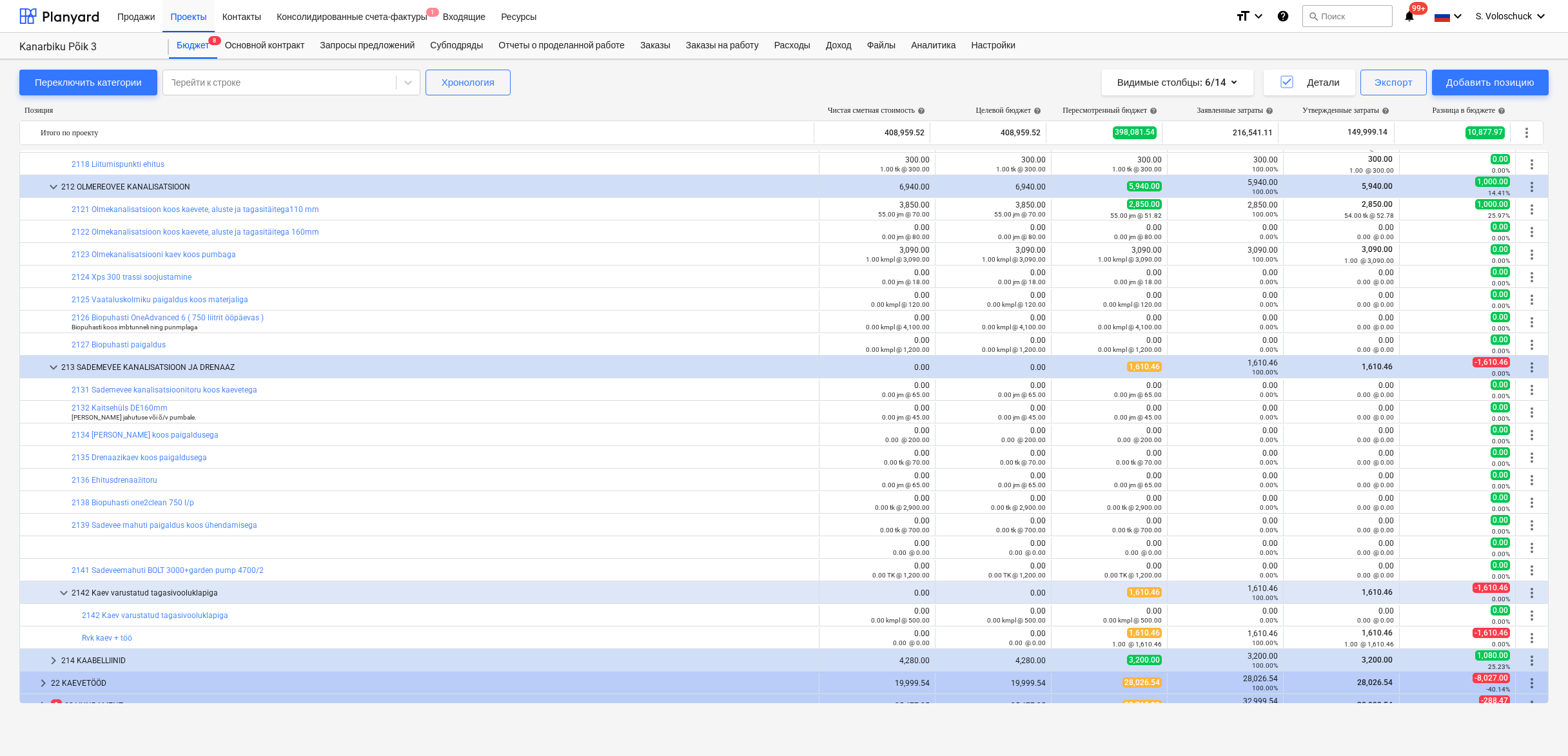
scroll to position [405, 0]
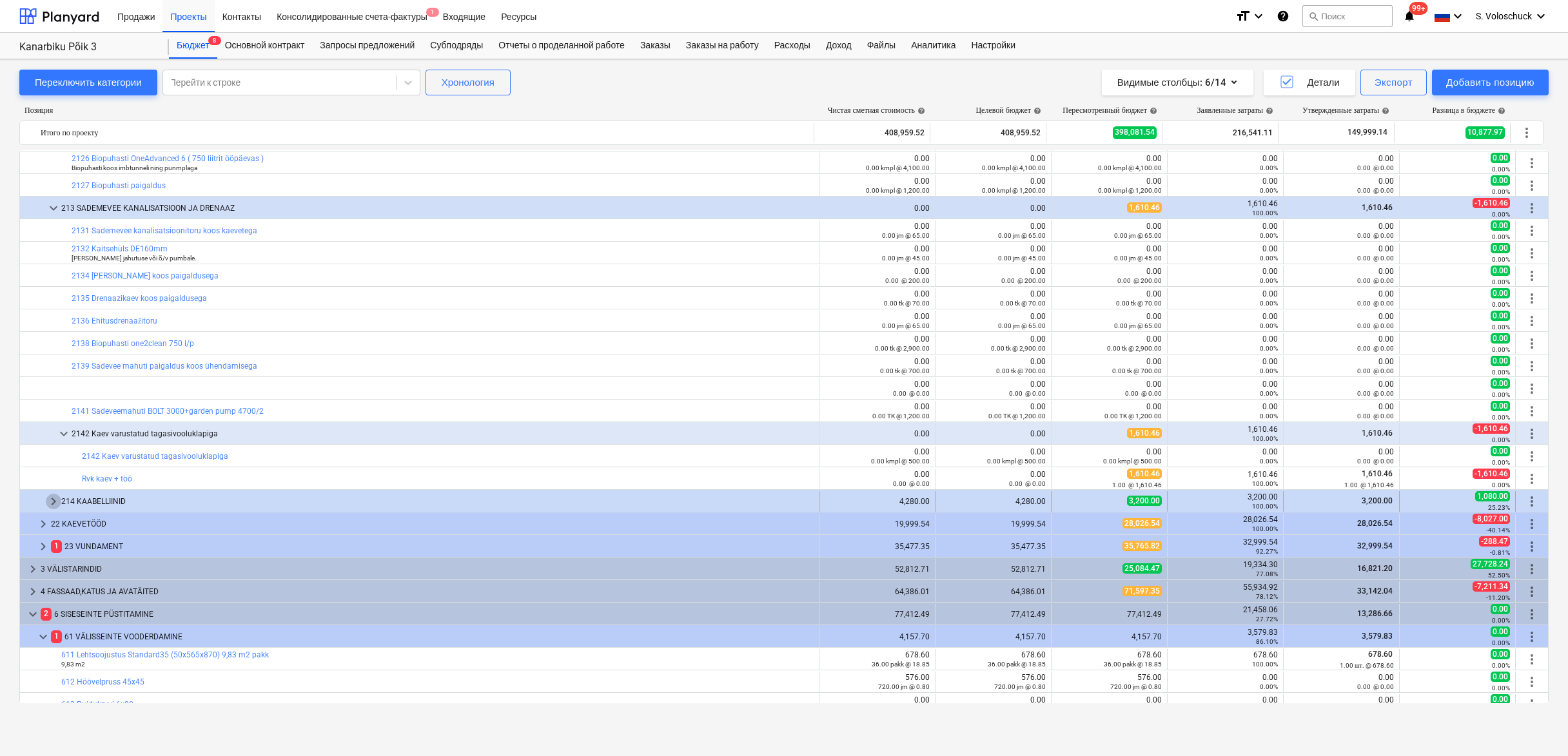
click at [54, 500] on span "keyboard_arrow_right" at bounding box center [53, 501] width 15 height 15
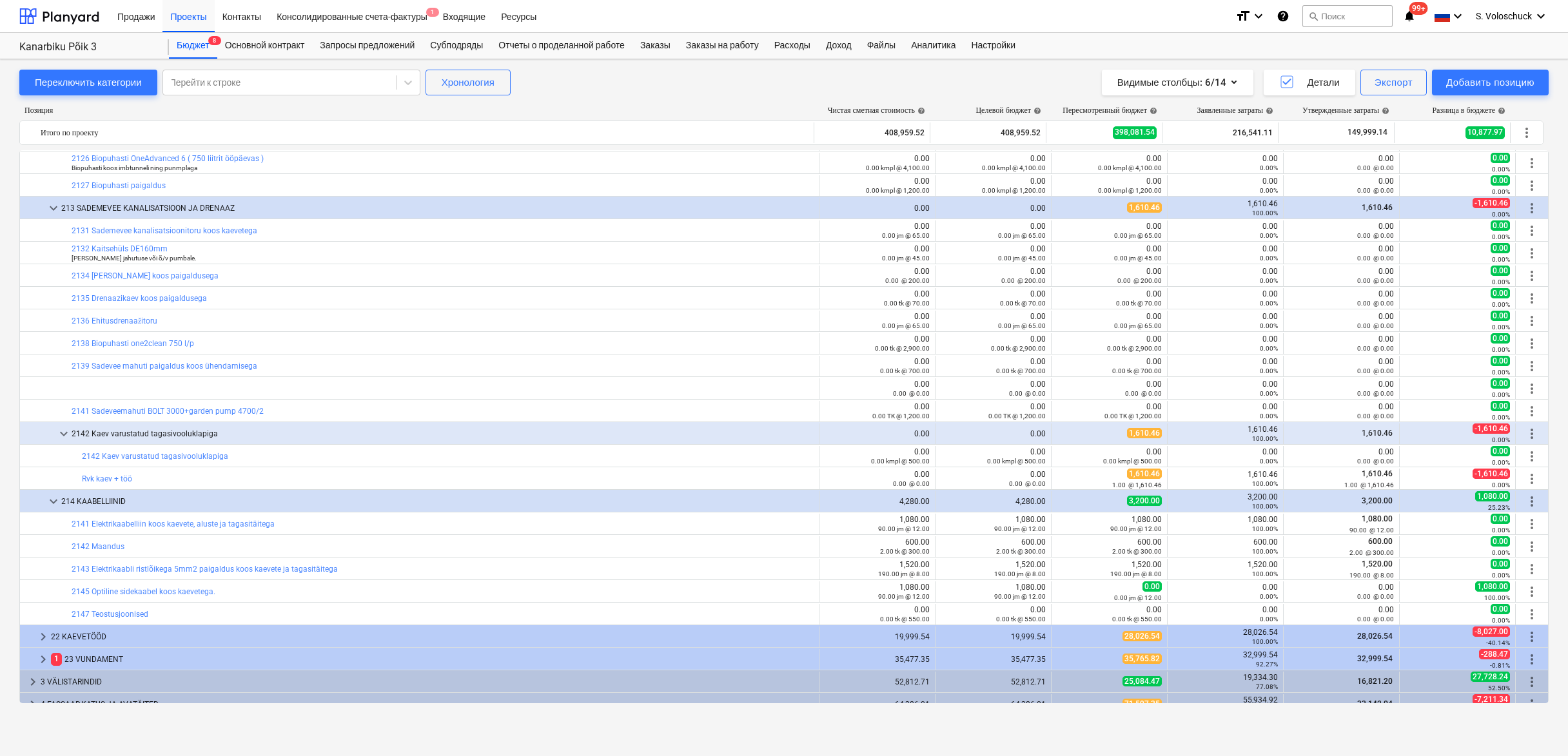
scroll to position [543, 0]
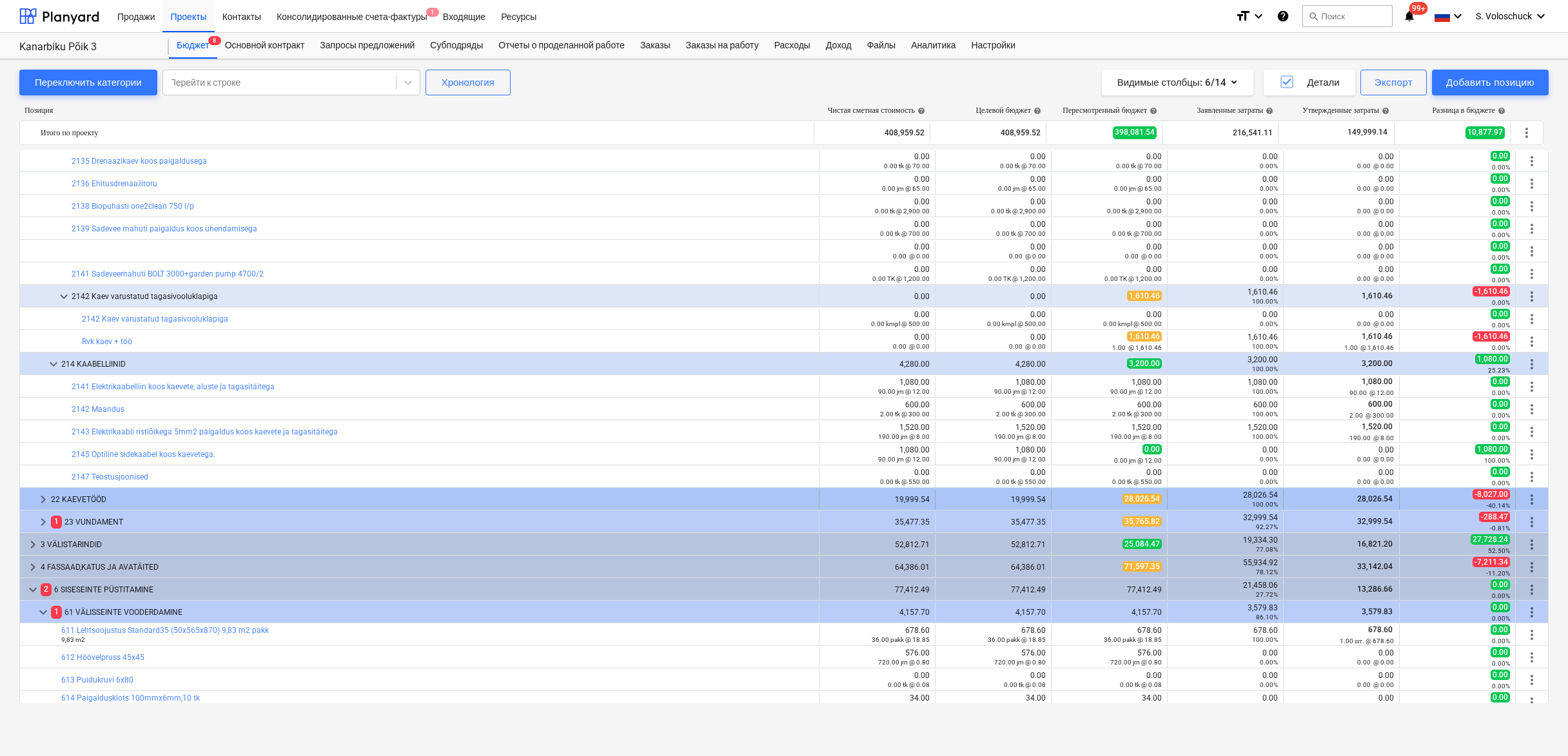
click at [46, 500] on span "keyboard_arrow_right" at bounding box center [43, 499] width 15 height 15
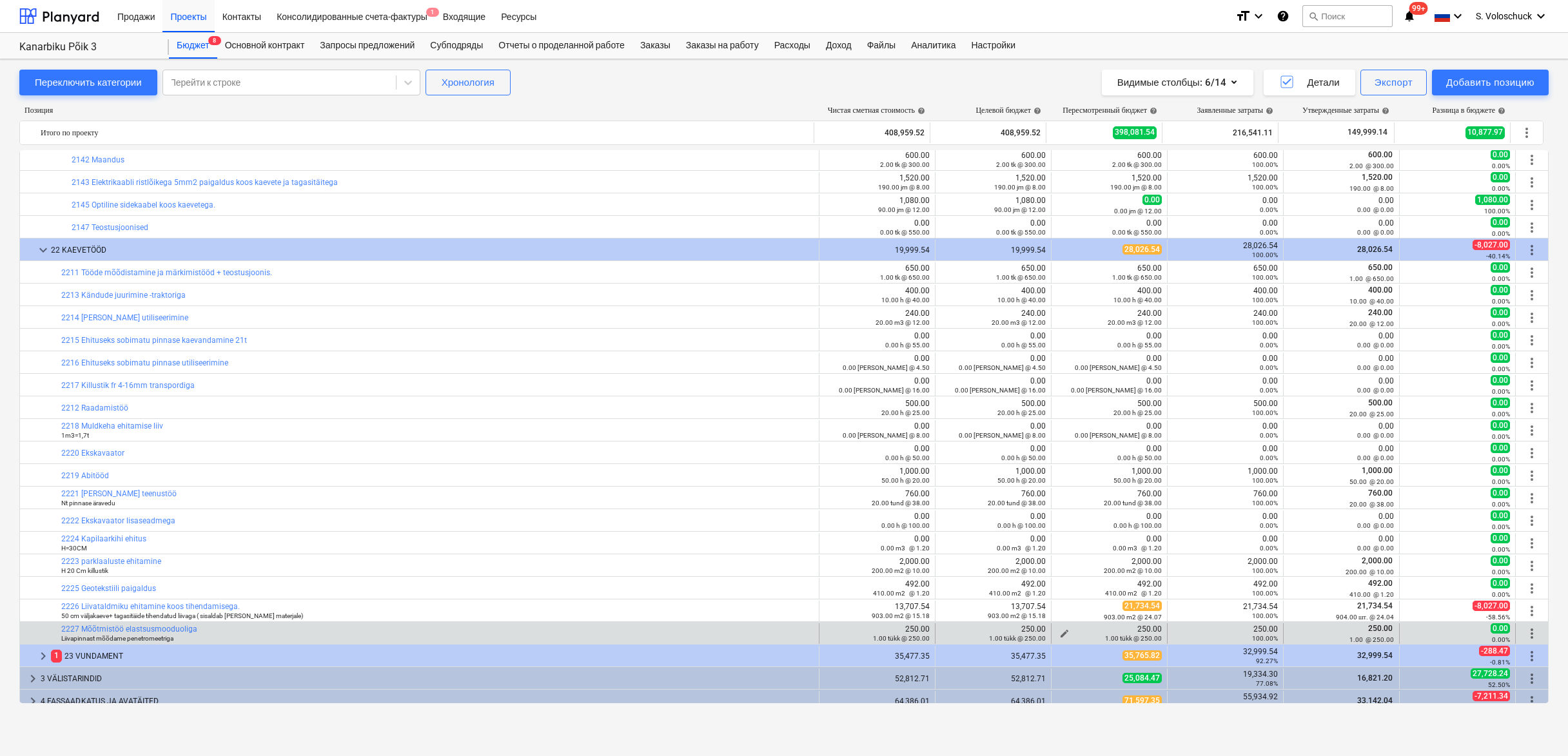
scroll to position [795, 0]
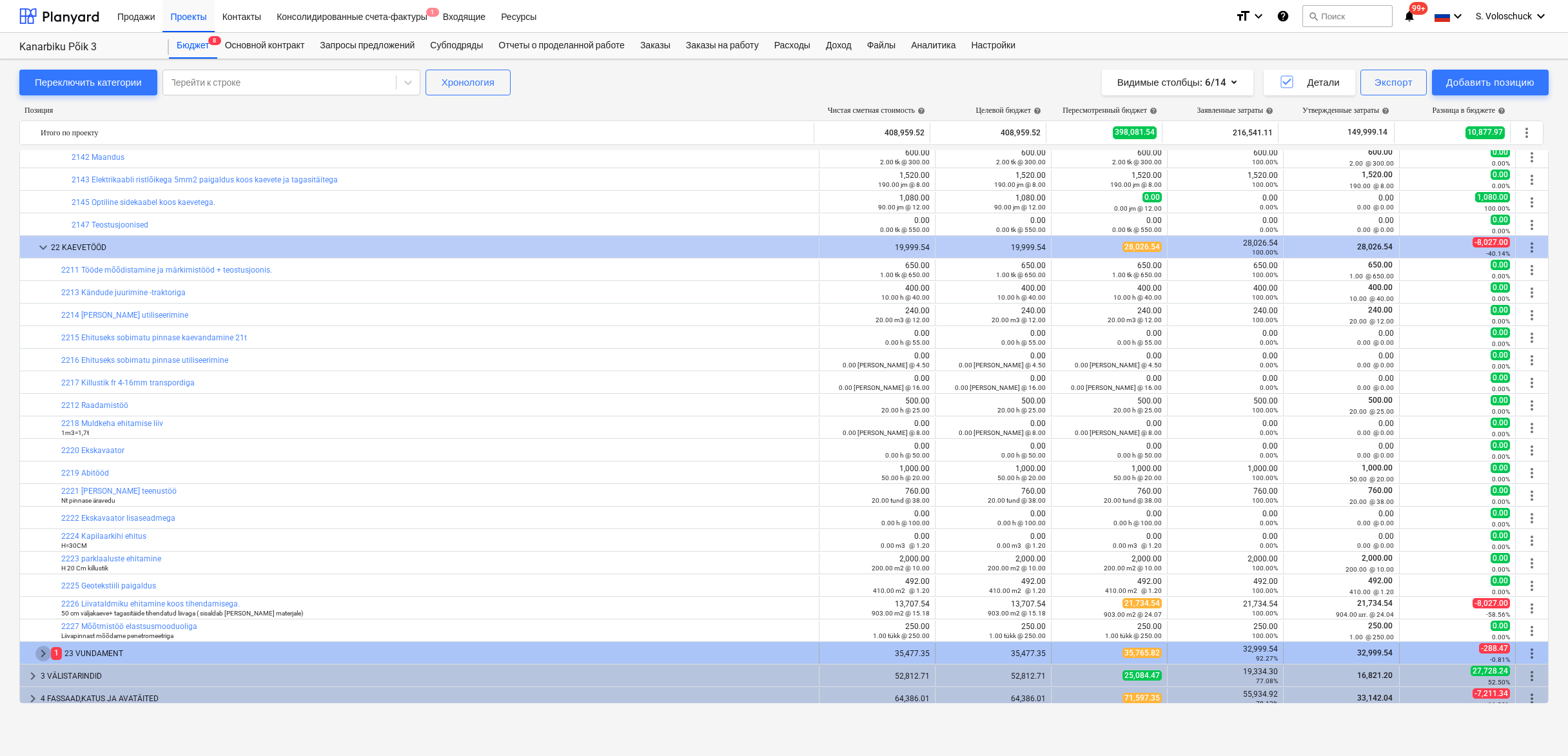
click at [45, 658] on span "keyboard_arrow_right" at bounding box center [43, 653] width 15 height 15
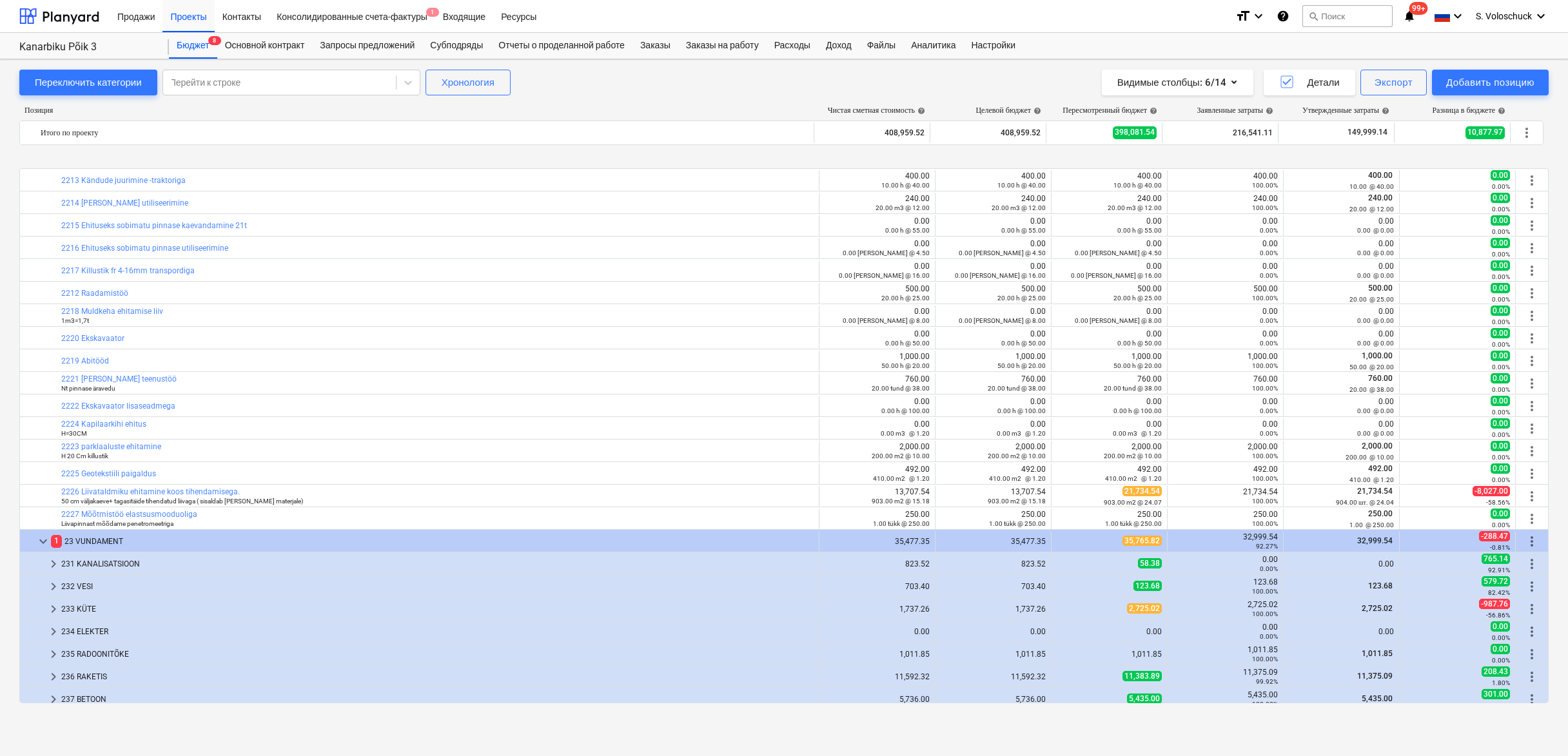
scroll to position [1044, 0]
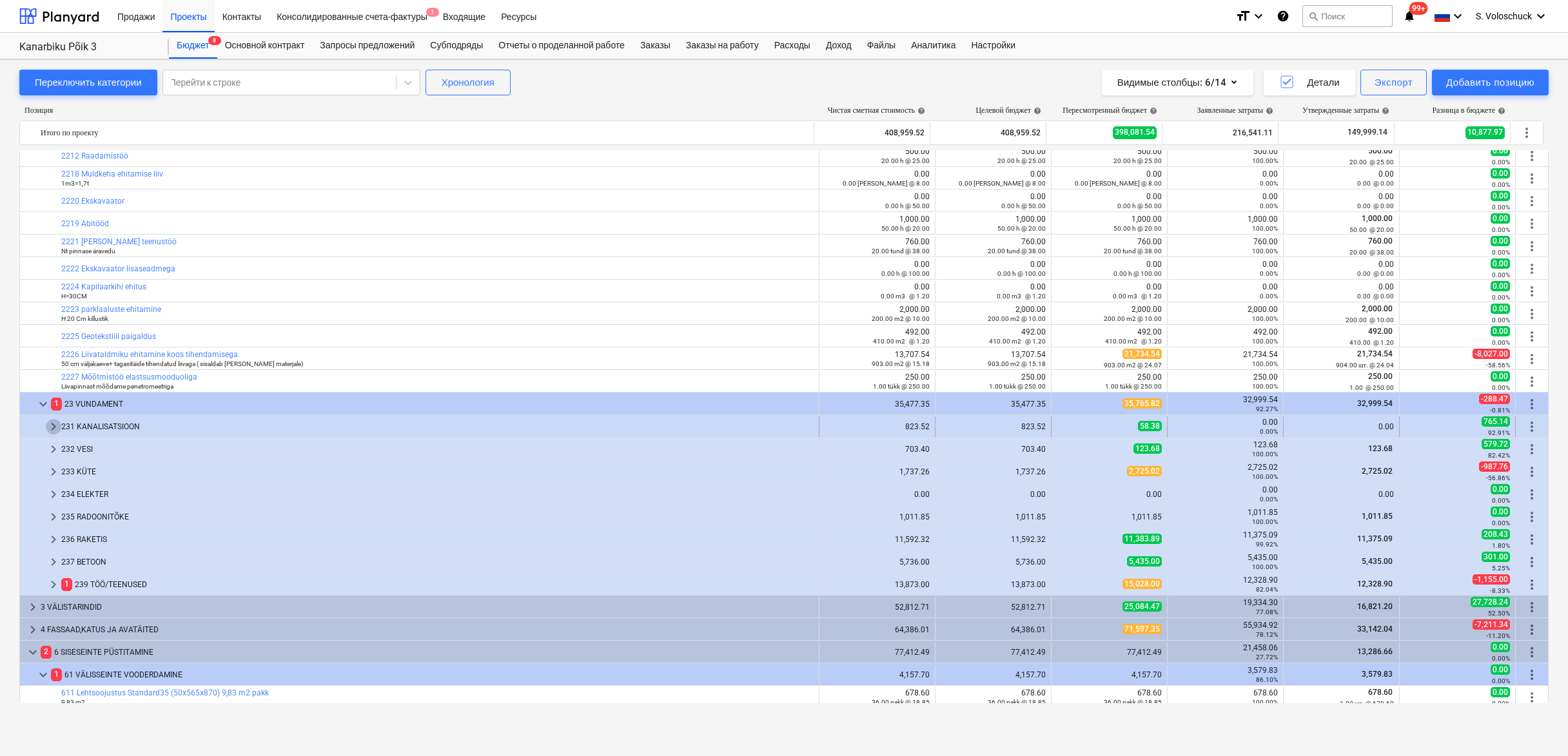
click at [48, 425] on span "keyboard_arrow_right" at bounding box center [53, 426] width 15 height 15
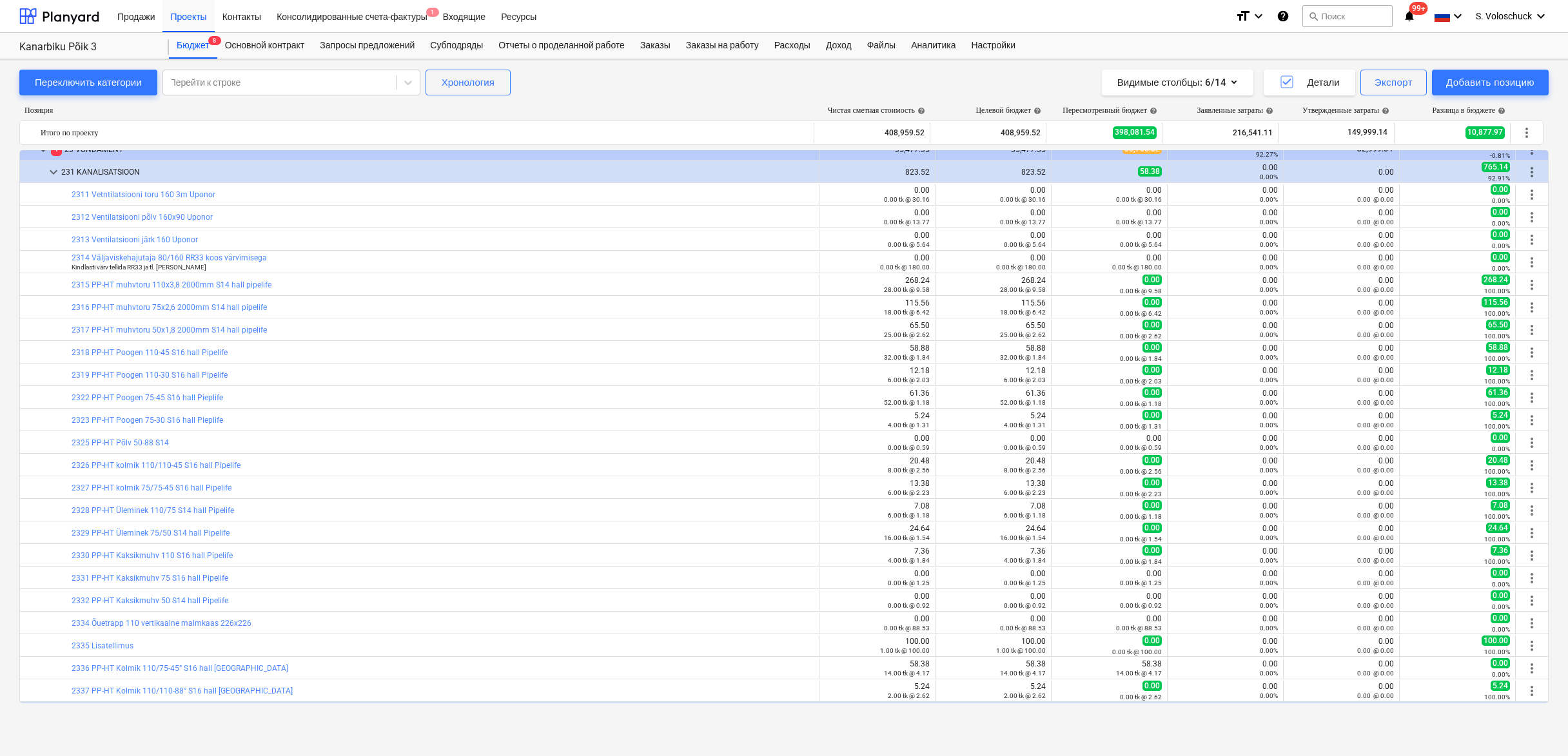
scroll to position [1344, 0]
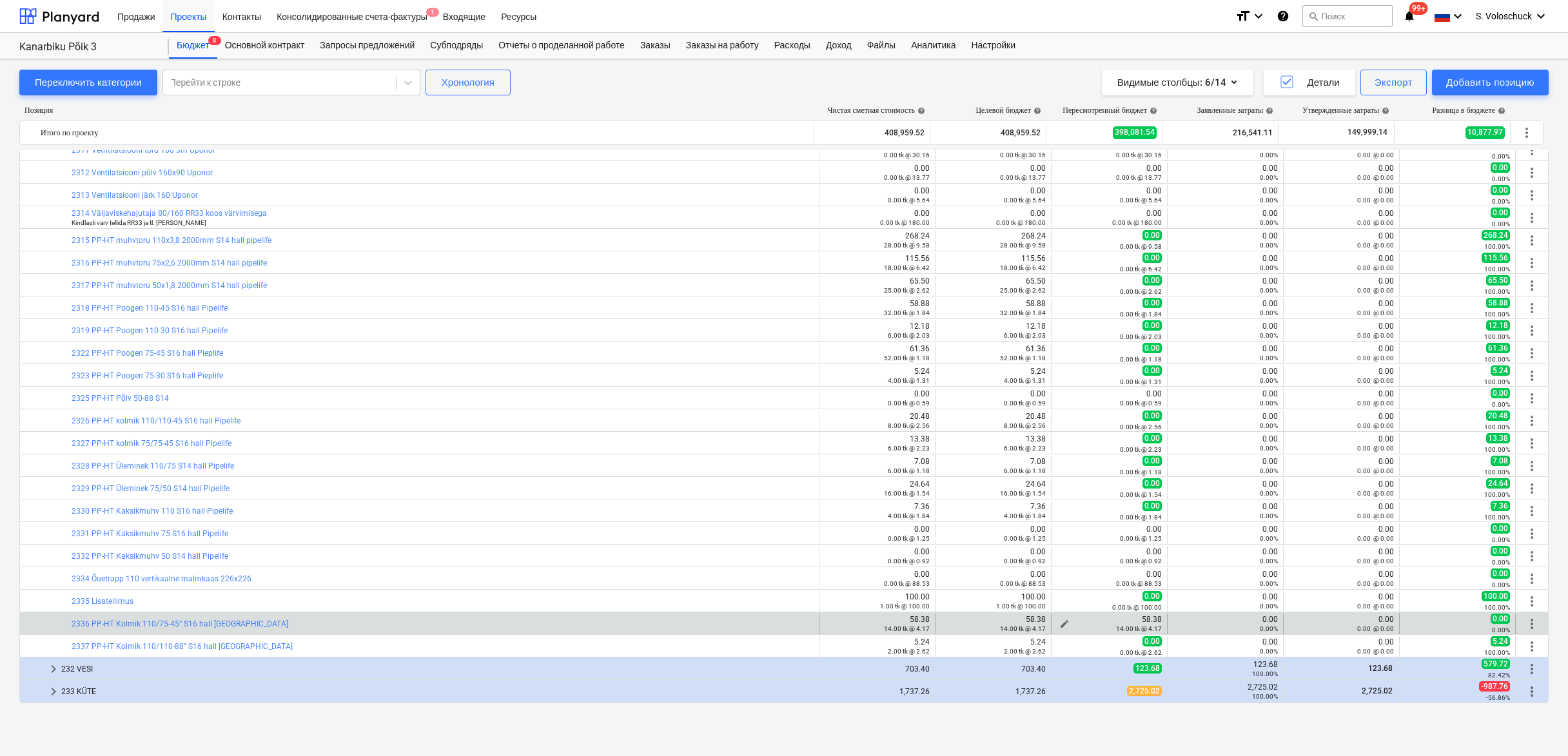
click at [1066, 622] on button "edit" at bounding box center [1064, 624] width 15 height 15
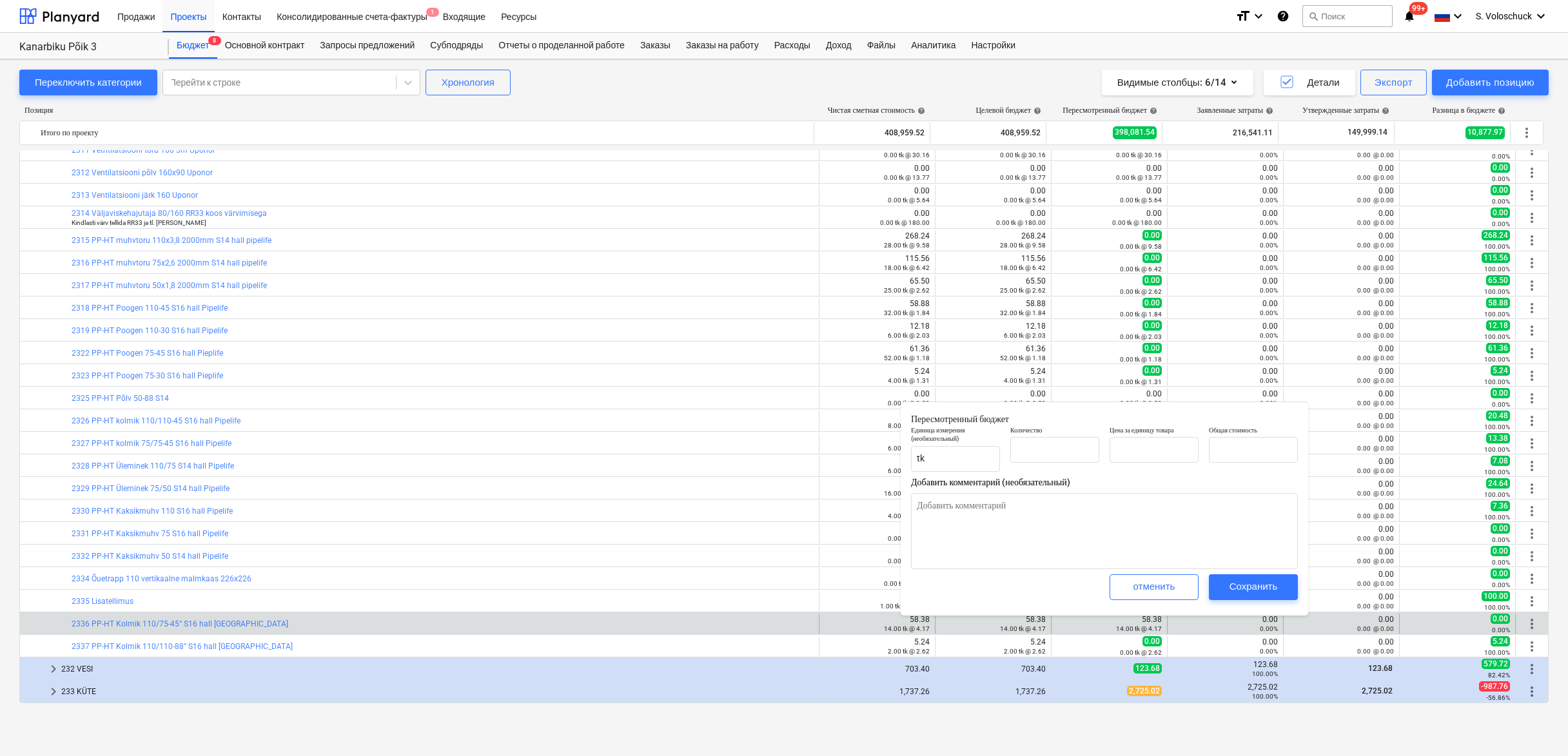
type textarea "x"
type input "14.00"
type input "4.17"
type input "58.38"
type input "14"
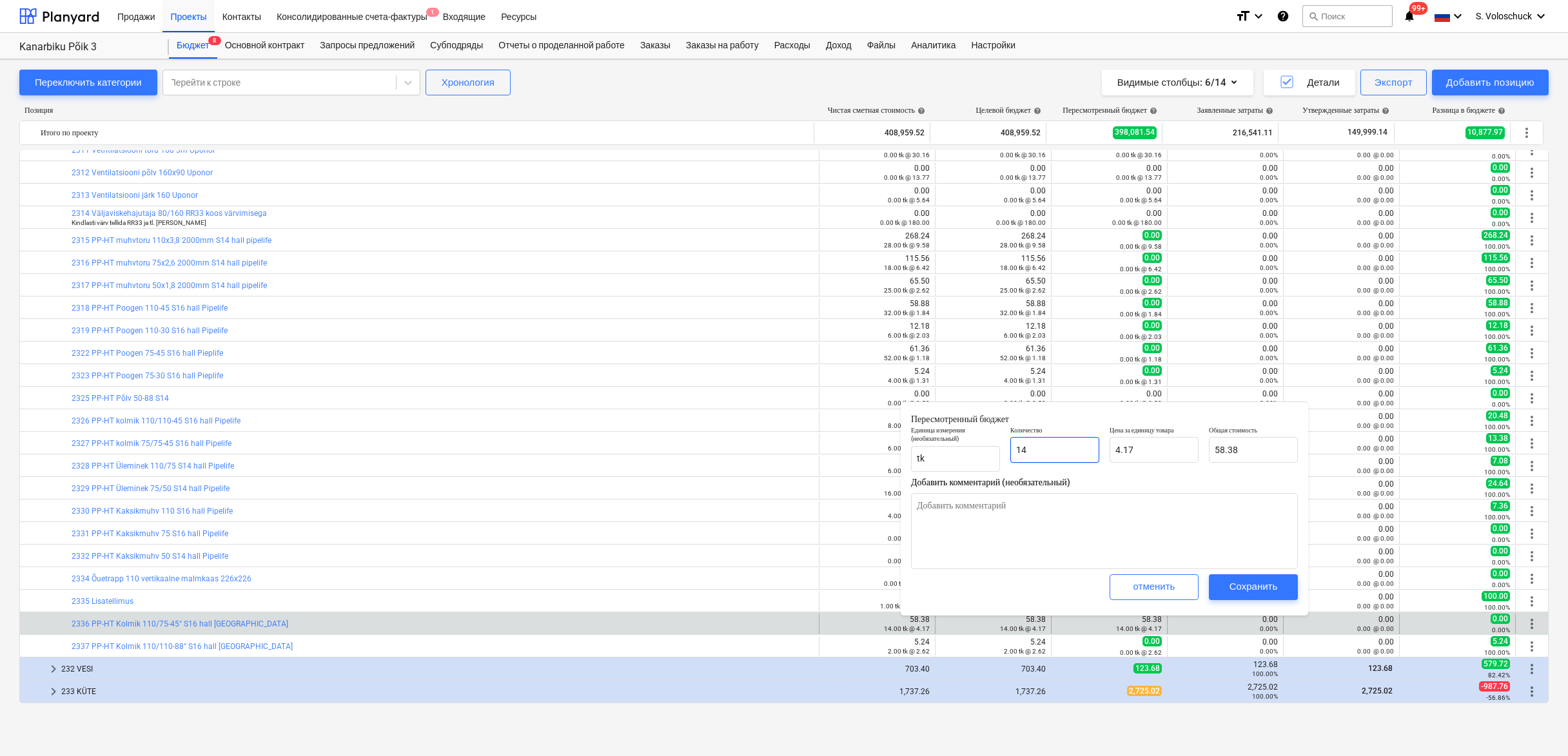
drag, startPoint x: 1049, startPoint y: 456, endPoint x: 1072, endPoint y: 461, distance: 23.5
click at [1050, 456] on input "14" at bounding box center [1055, 450] width 89 height 26
type textarea "x"
type input "1"
type input "4.17"
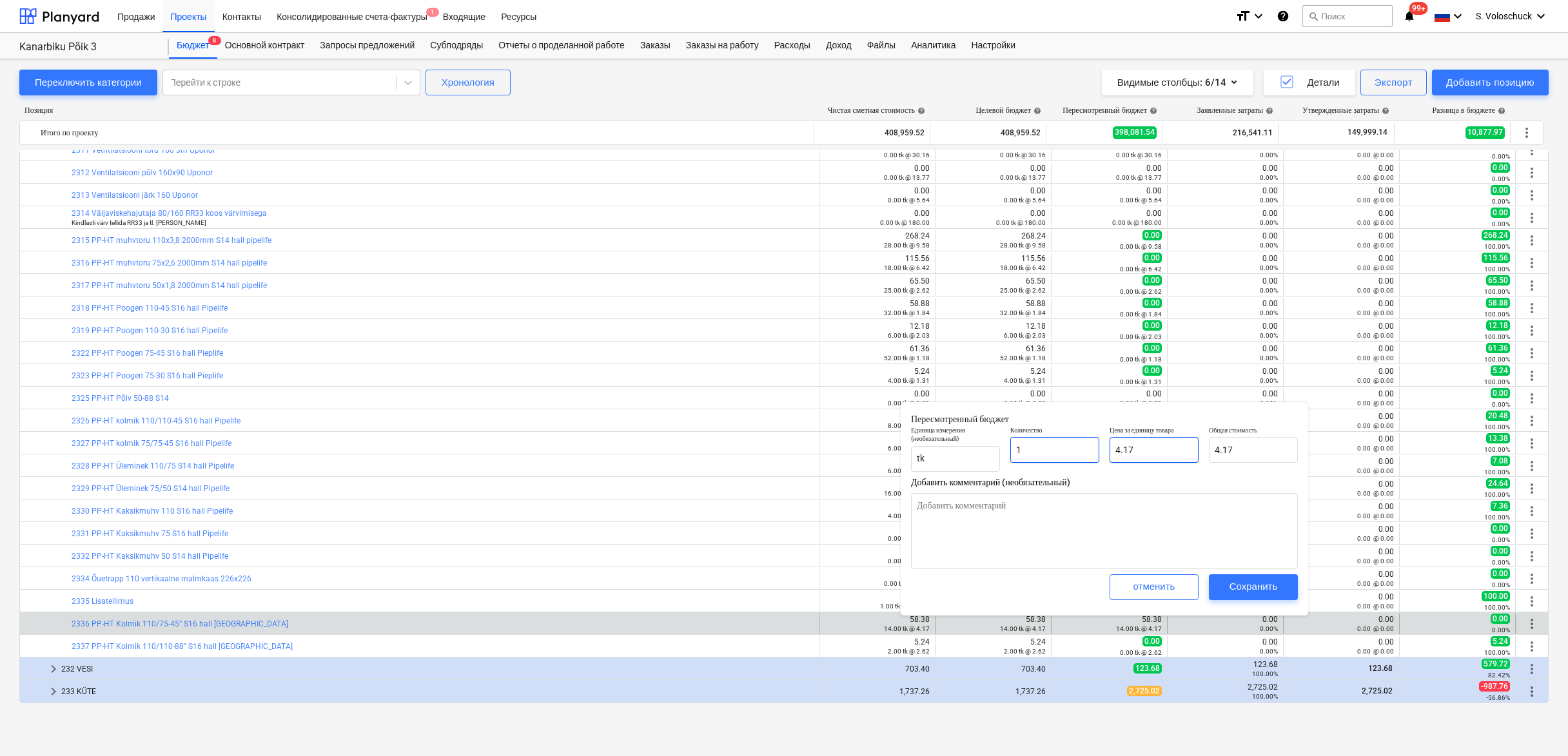
type textarea "x"
type input "0.00"
type textarea "x"
type input "0"
type textarea "x"
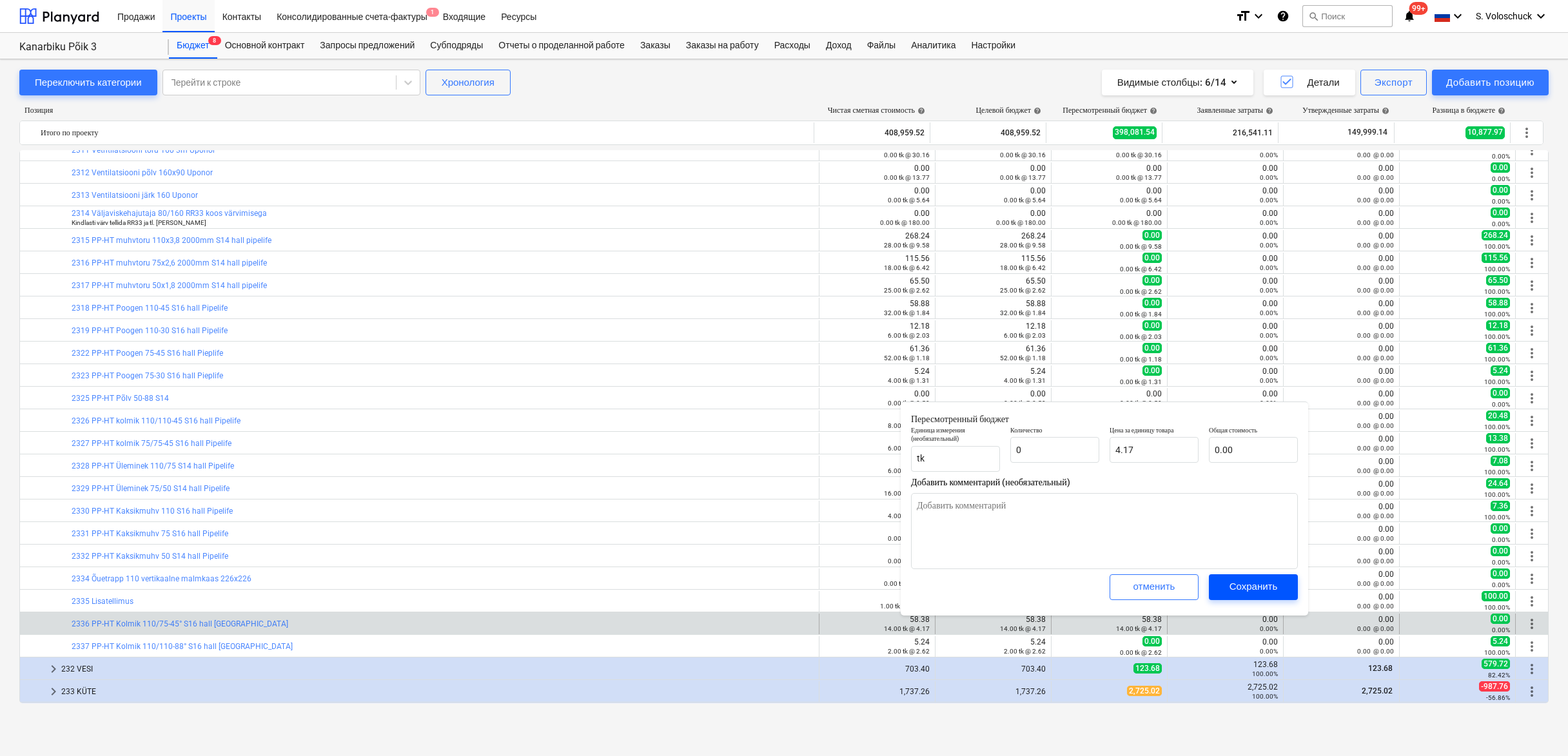
type input "0.00"
click at [1248, 585] on div "Сохранить" at bounding box center [1254, 586] width 48 height 17
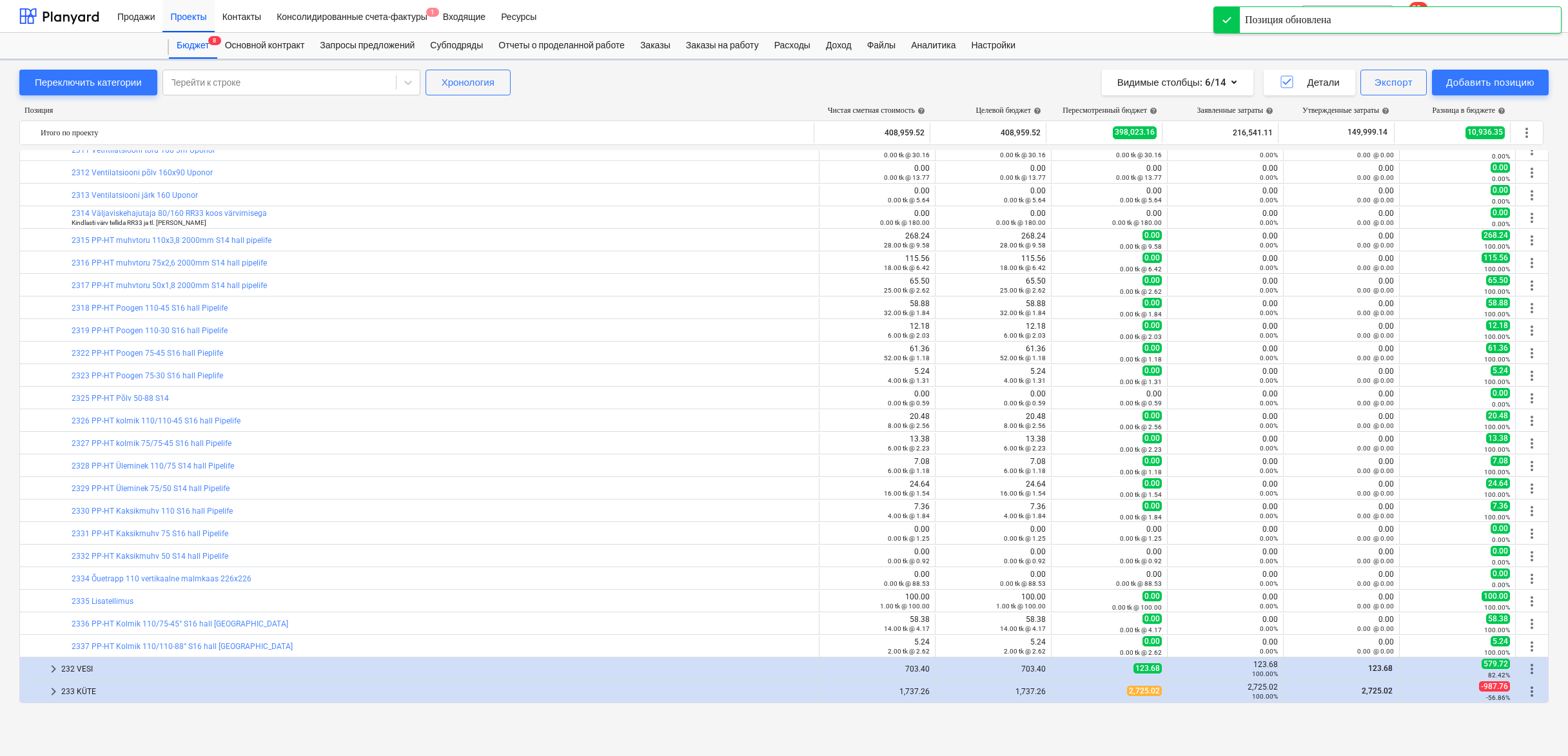
scroll to position [1616, 0]
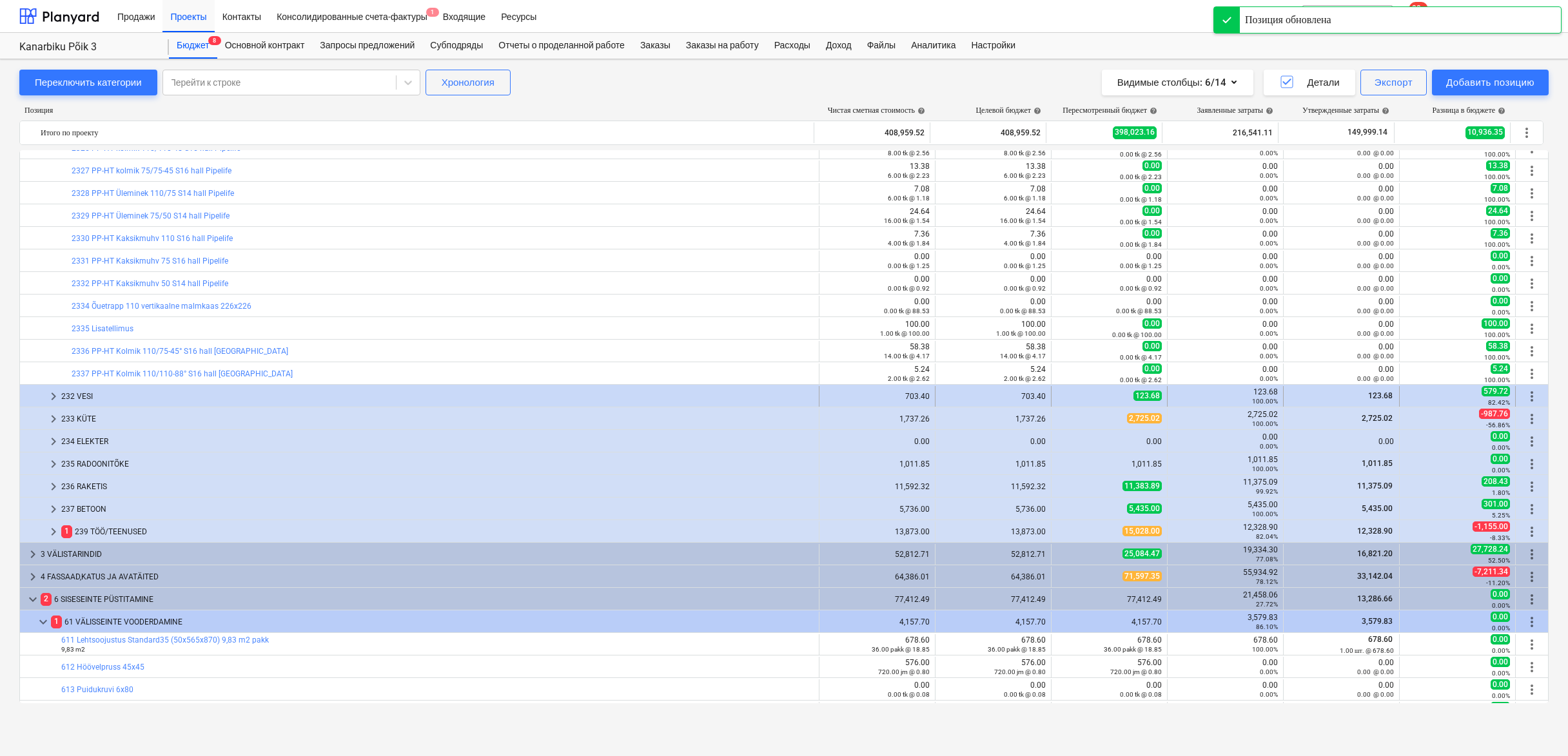
click at [45, 395] on div at bounding box center [35, 396] width 21 height 21
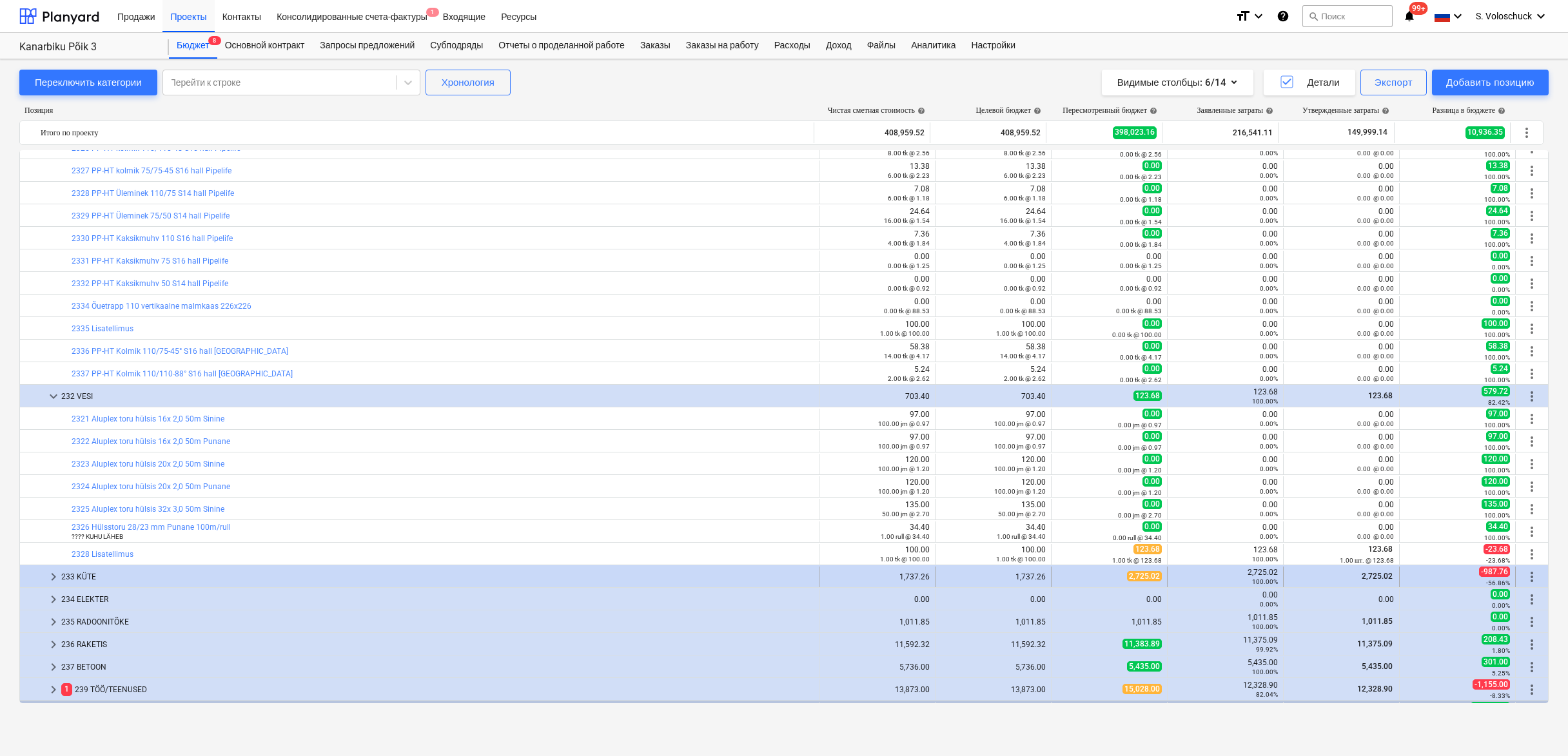
click at [52, 576] on span "keyboard_arrow_right" at bounding box center [53, 577] width 15 height 15
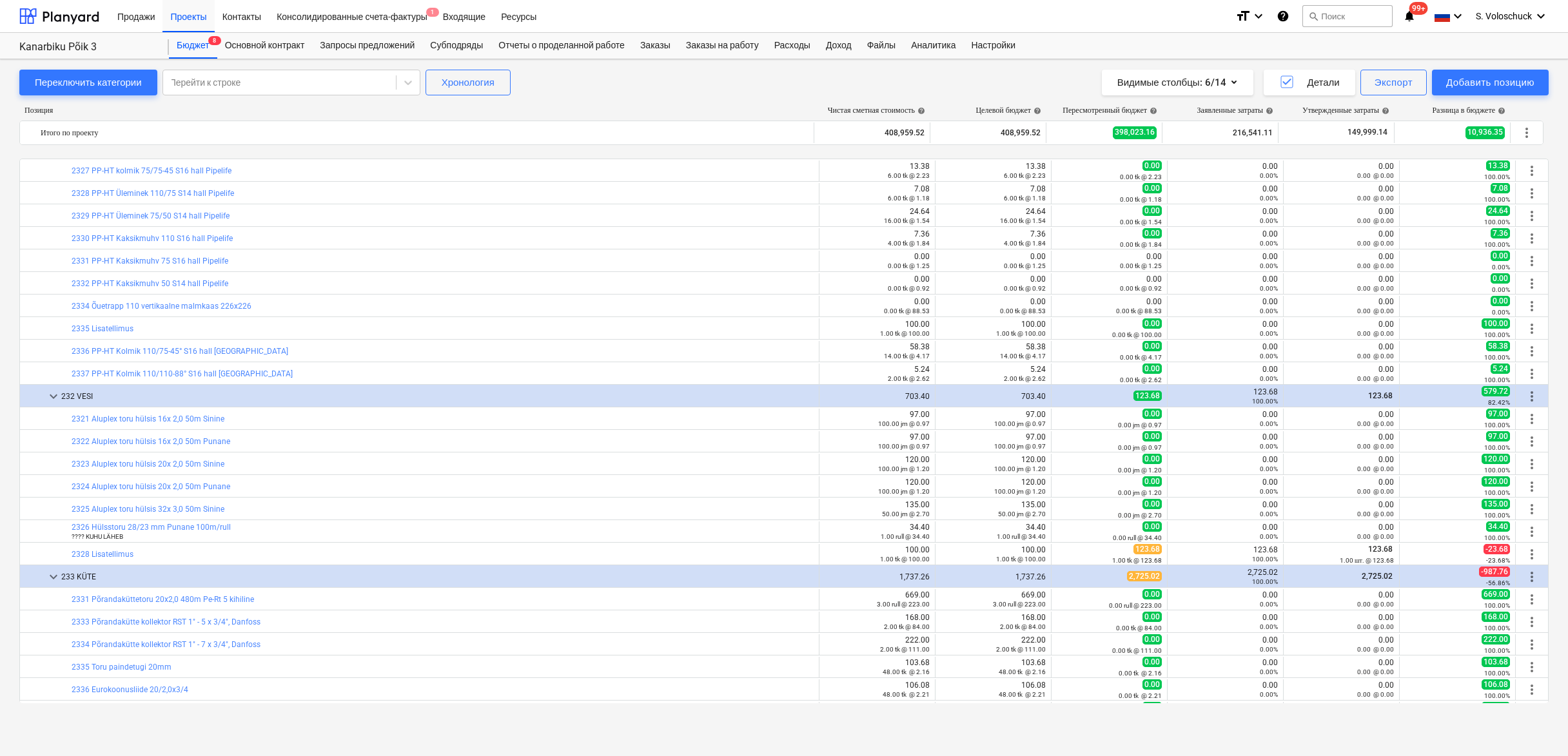
scroll to position [1883, 0]
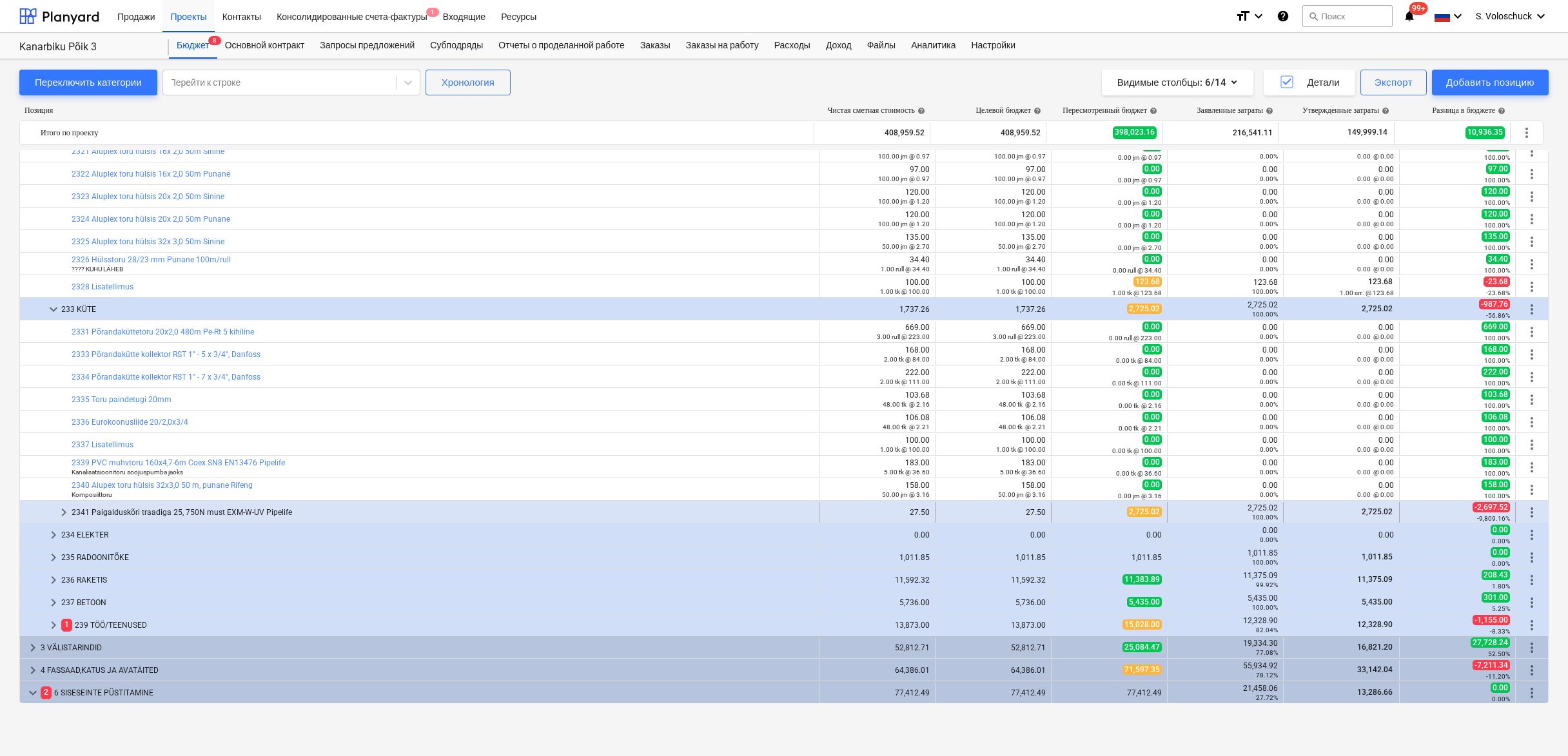
click at [60, 515] on span "keyboard_arrow_right" at bounding box center [64, 512] width 15 height 15
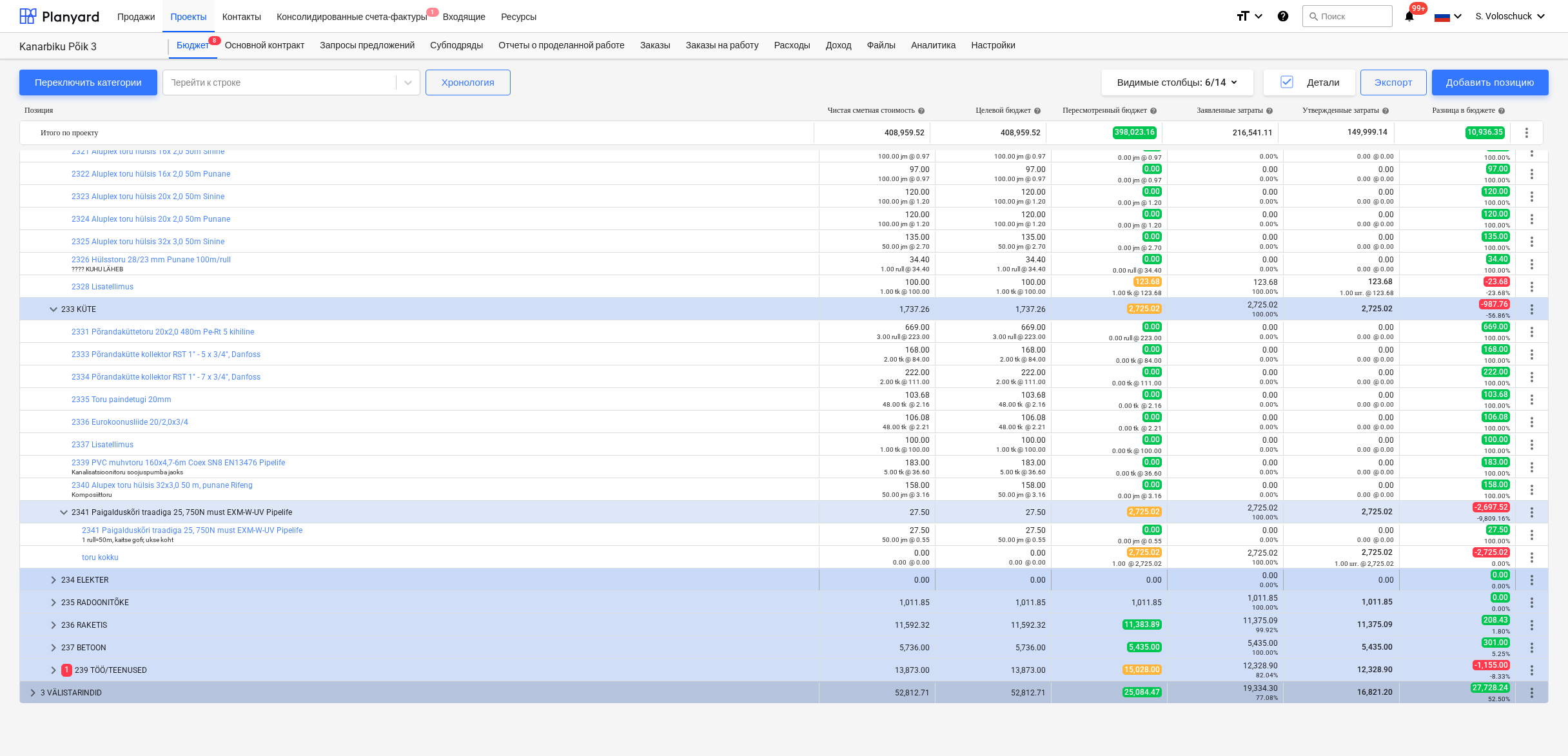
click at [55, 577] on span "keyboard_arrow_right" at bounding box center [53, 580] width 15 height 15
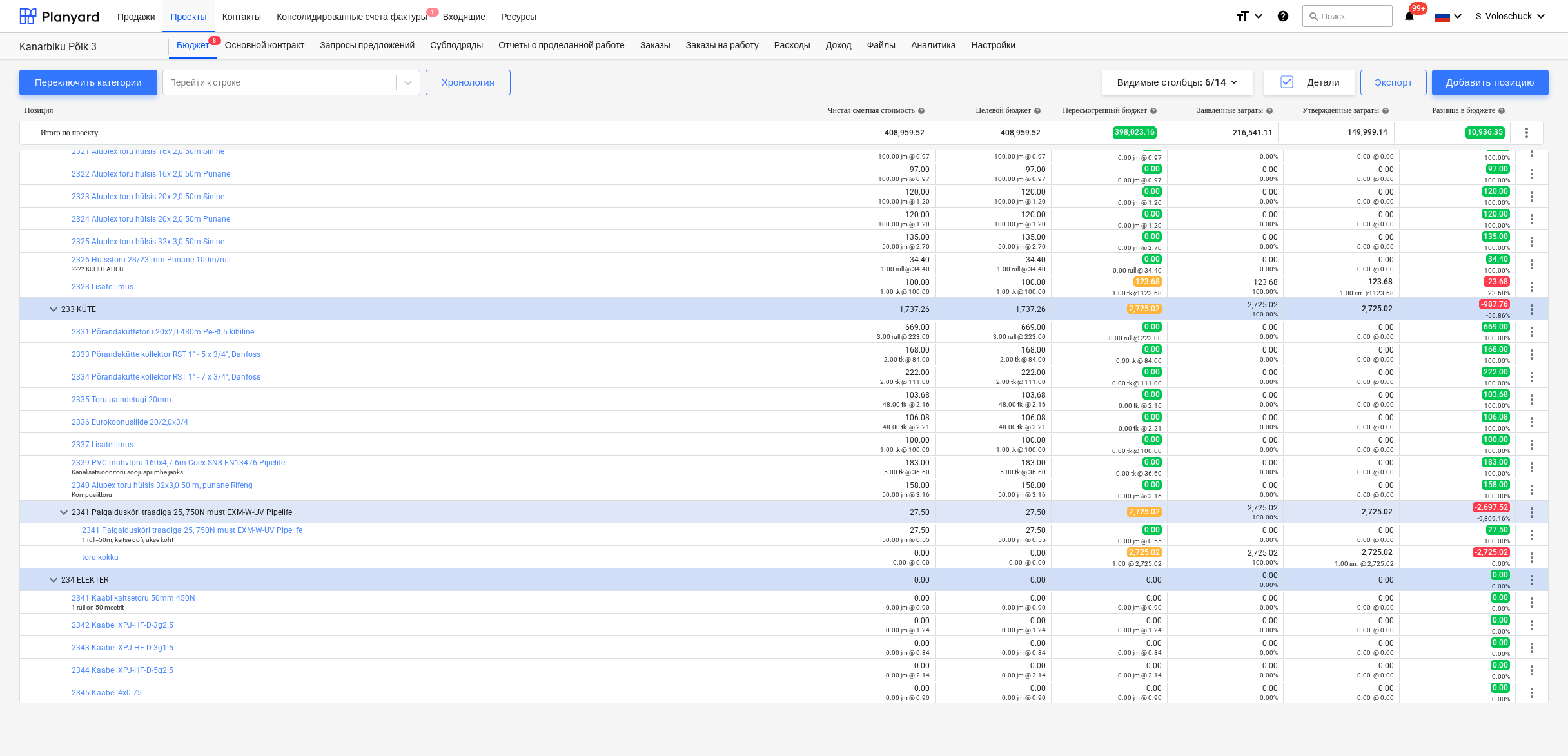
scroll to position [2102, 0]
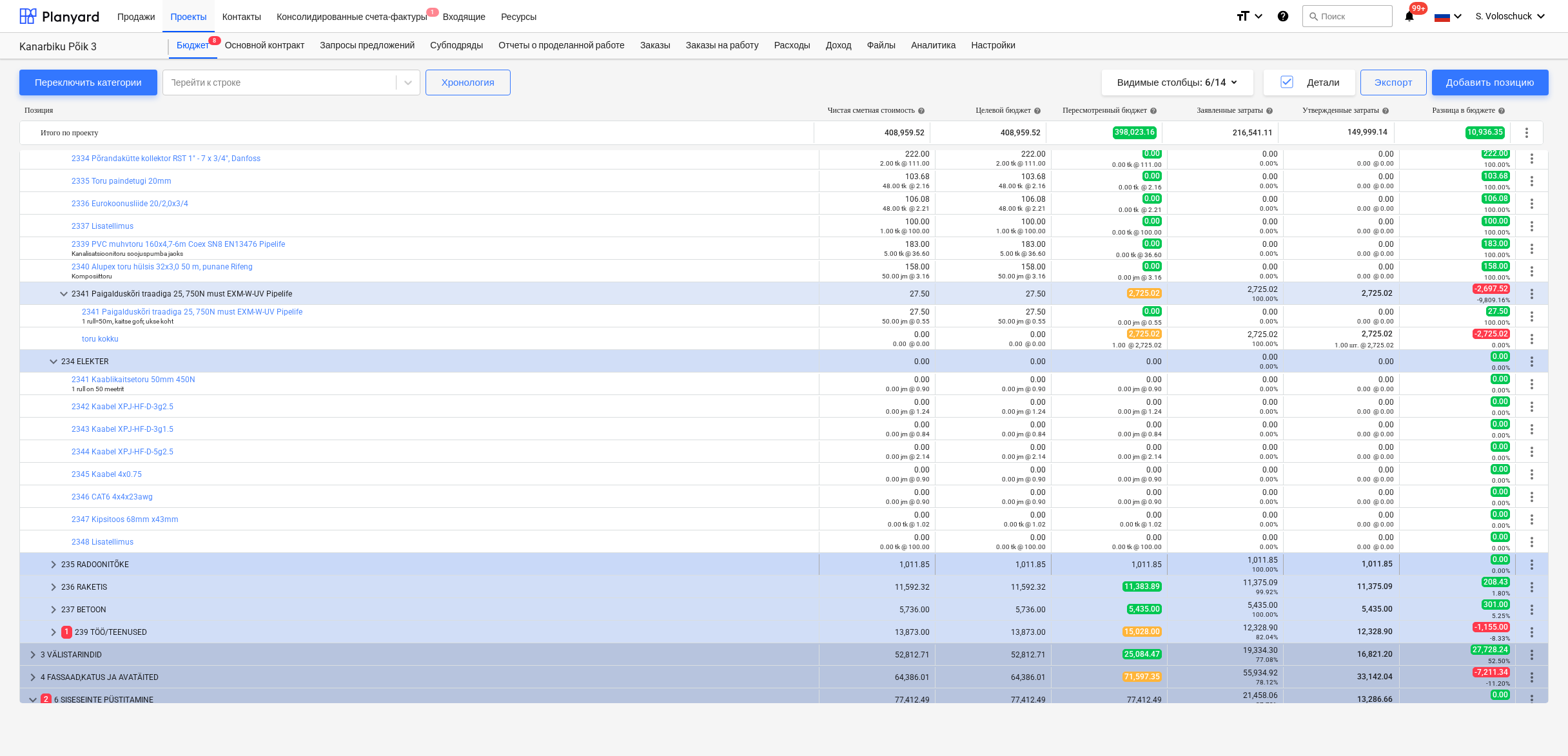
click at [54, 564] on span "keyboard_arrow_right" at bounding box center [53, 564] width 15 height 15
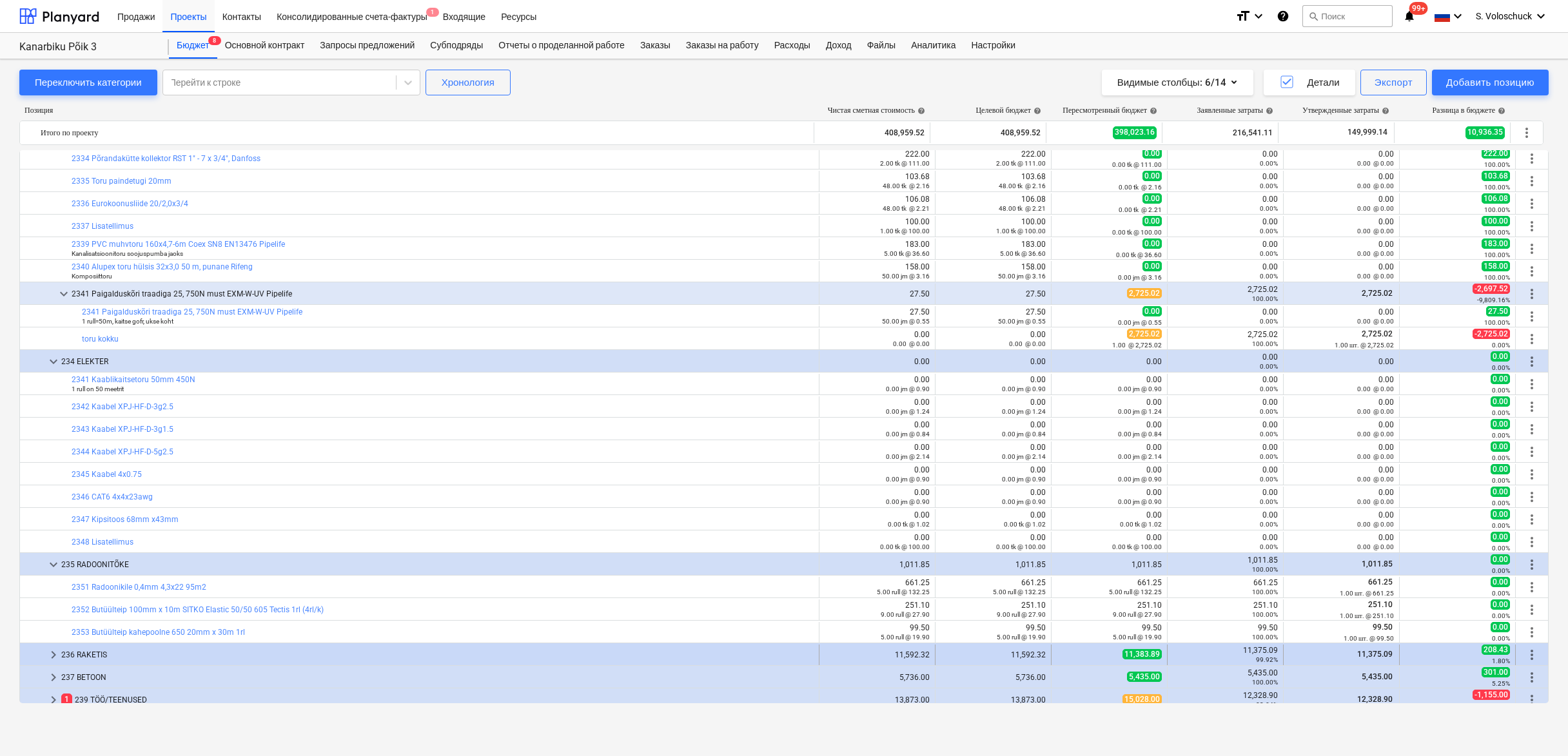
click at [53, 656] on span "keyboard_arrow_right" at bounding box center [53, 655] width 15 height 15
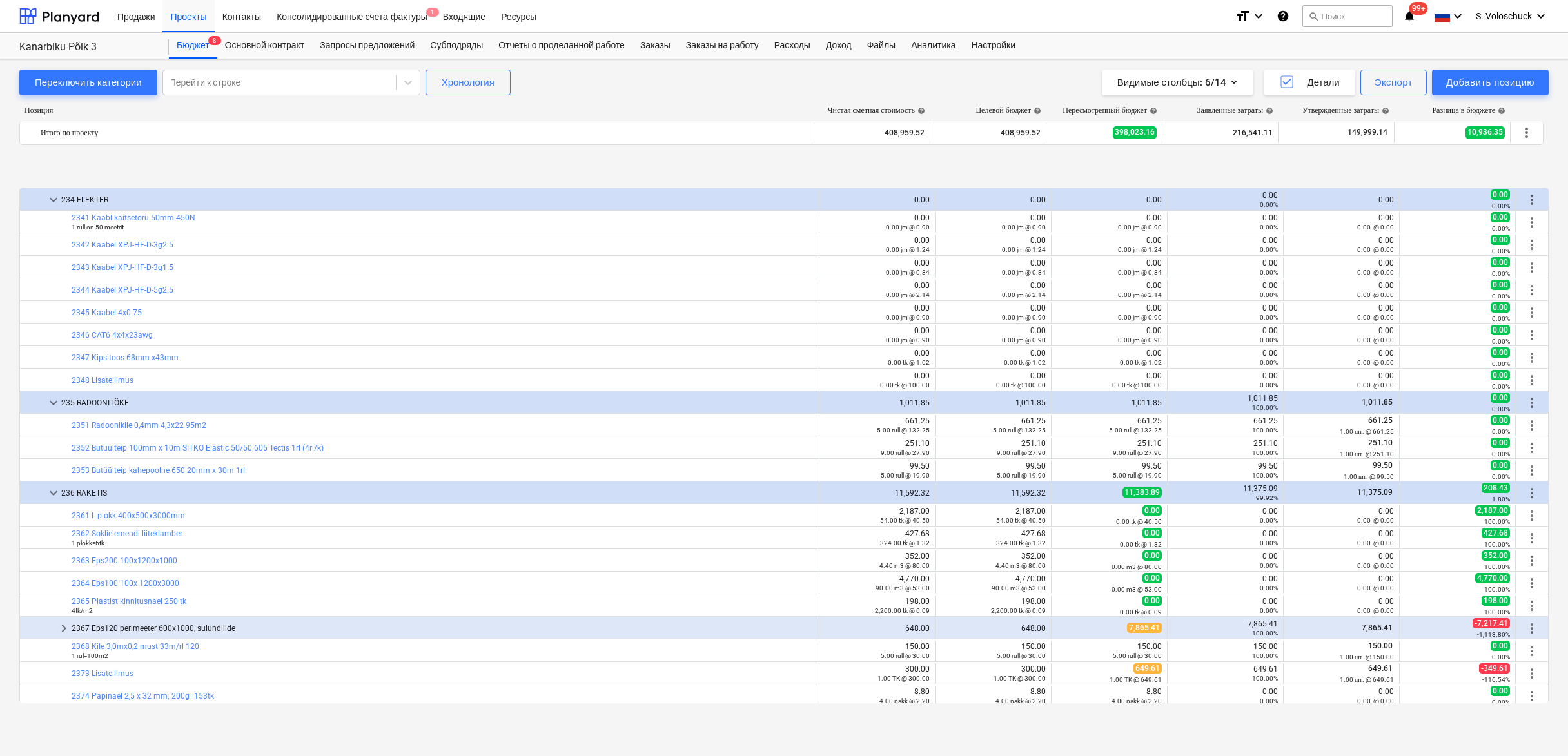
scroll to position [2378, 0]
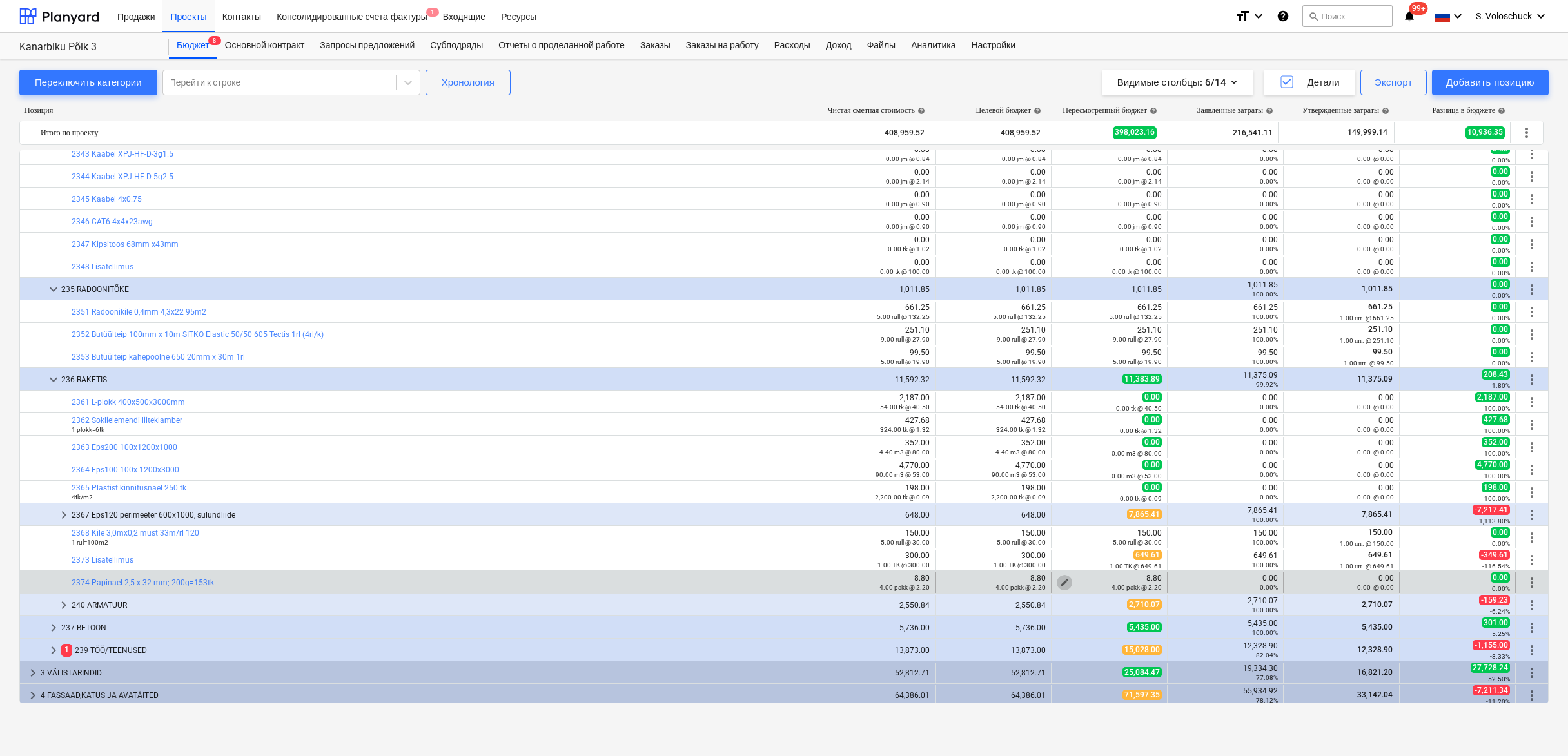
click at [1061, 580] on span "edit" at bounding box center [1065, 583] width 10 height 10
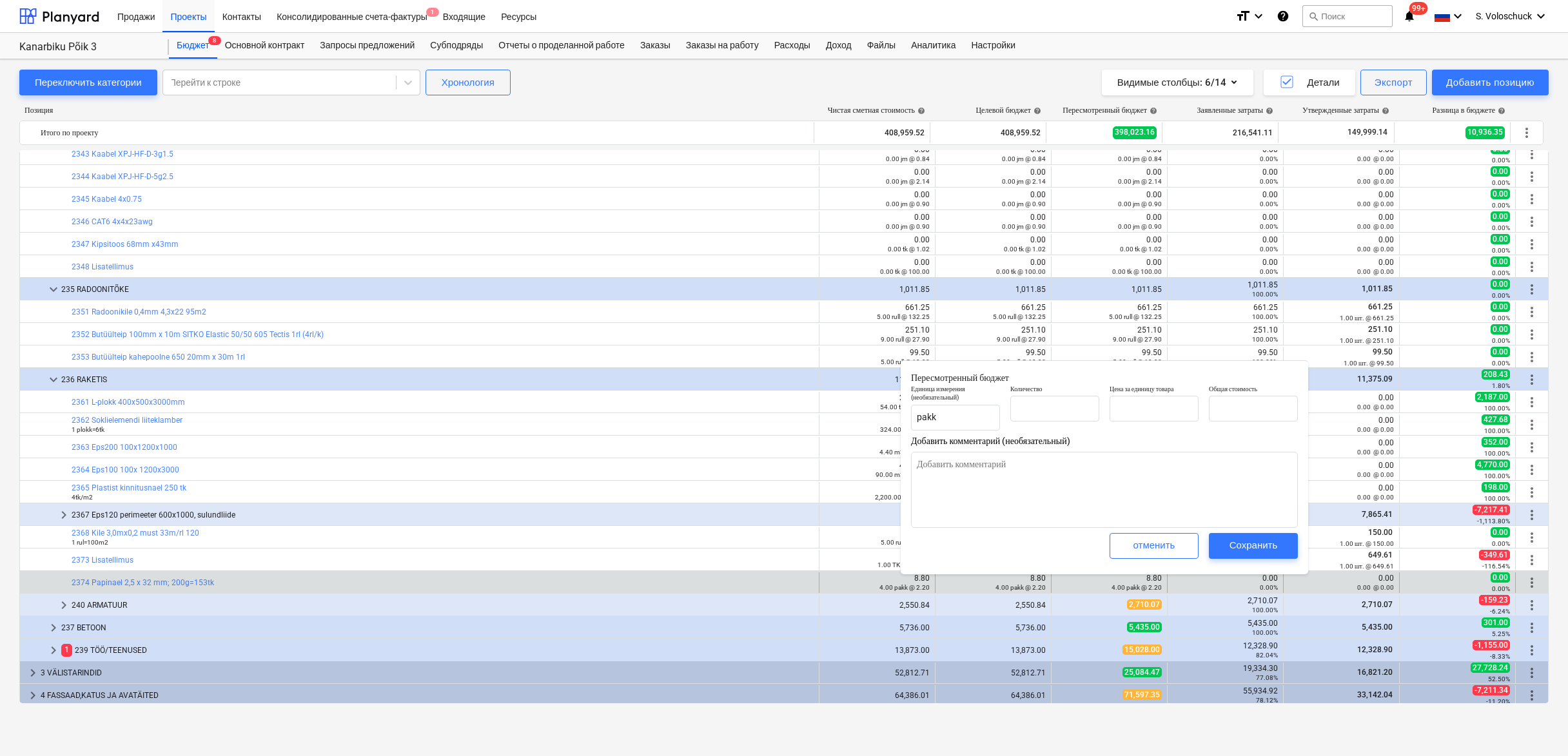
type textarea "x"
type input "4.00"
type input "2.20"
type input "8.80"
type input "4"
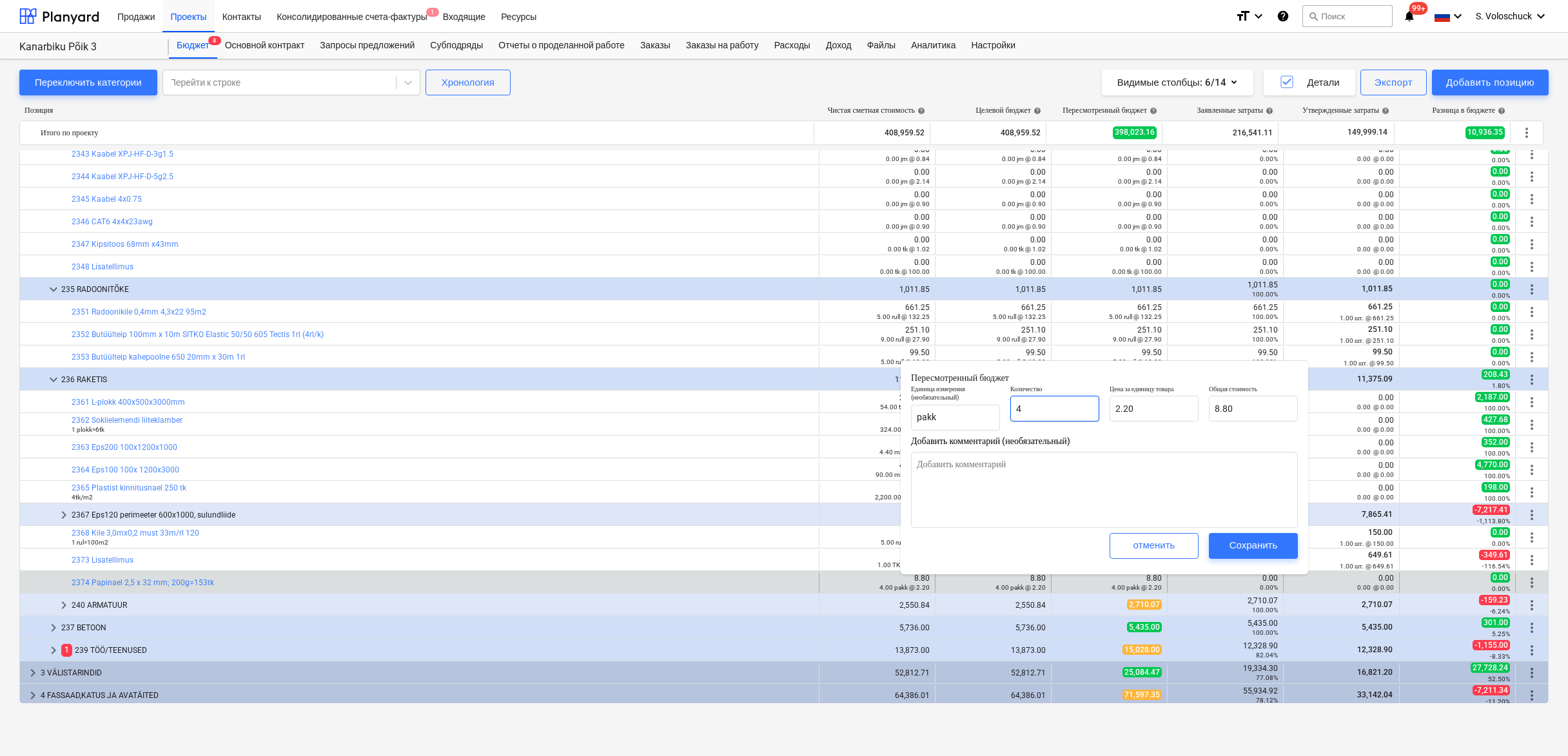
click at [1055, 408] on input "4" at bounding box center [1055, 409] width 89 height 26
type textarea "x"
type input "0.00"
type textarea "x"
type input "0"
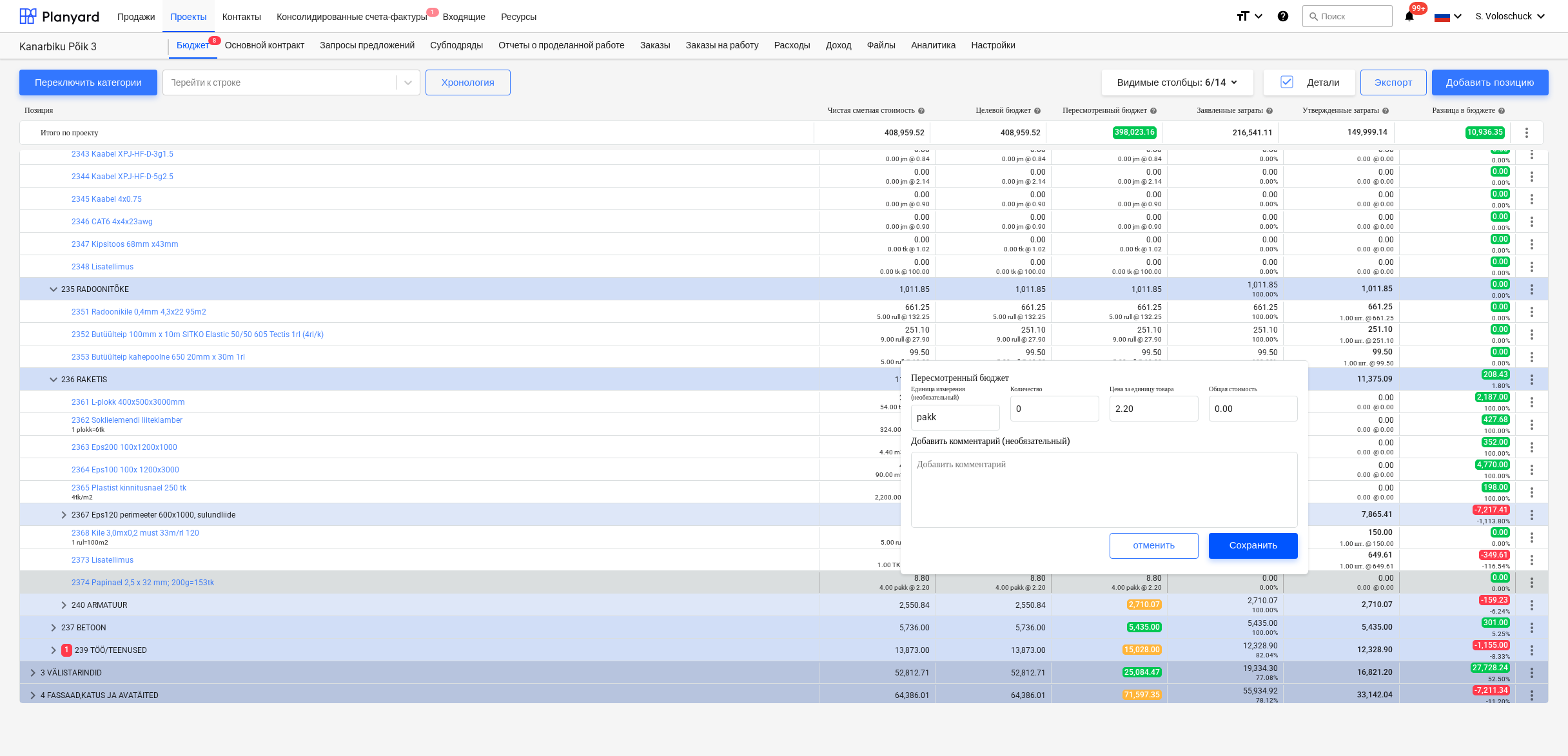
type textarea "x"
type input "0.00"
click at [1246, 546] on div "Сохранить" at bounding box center [1254, 545] width 48 height 17
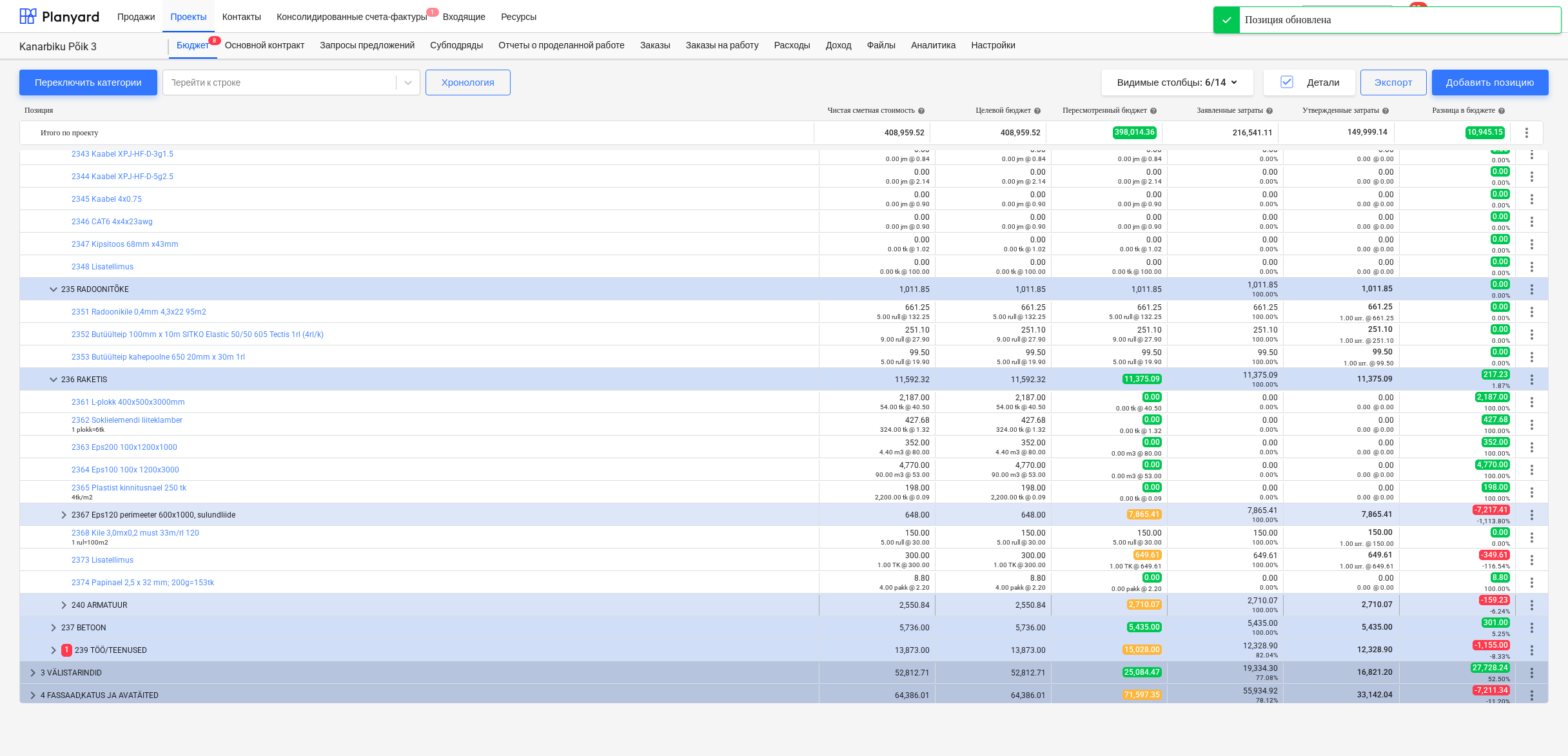
click at [61, 604] on span "keyboard_arrow_right" at bounding box center [64, 605] width 15 height 15
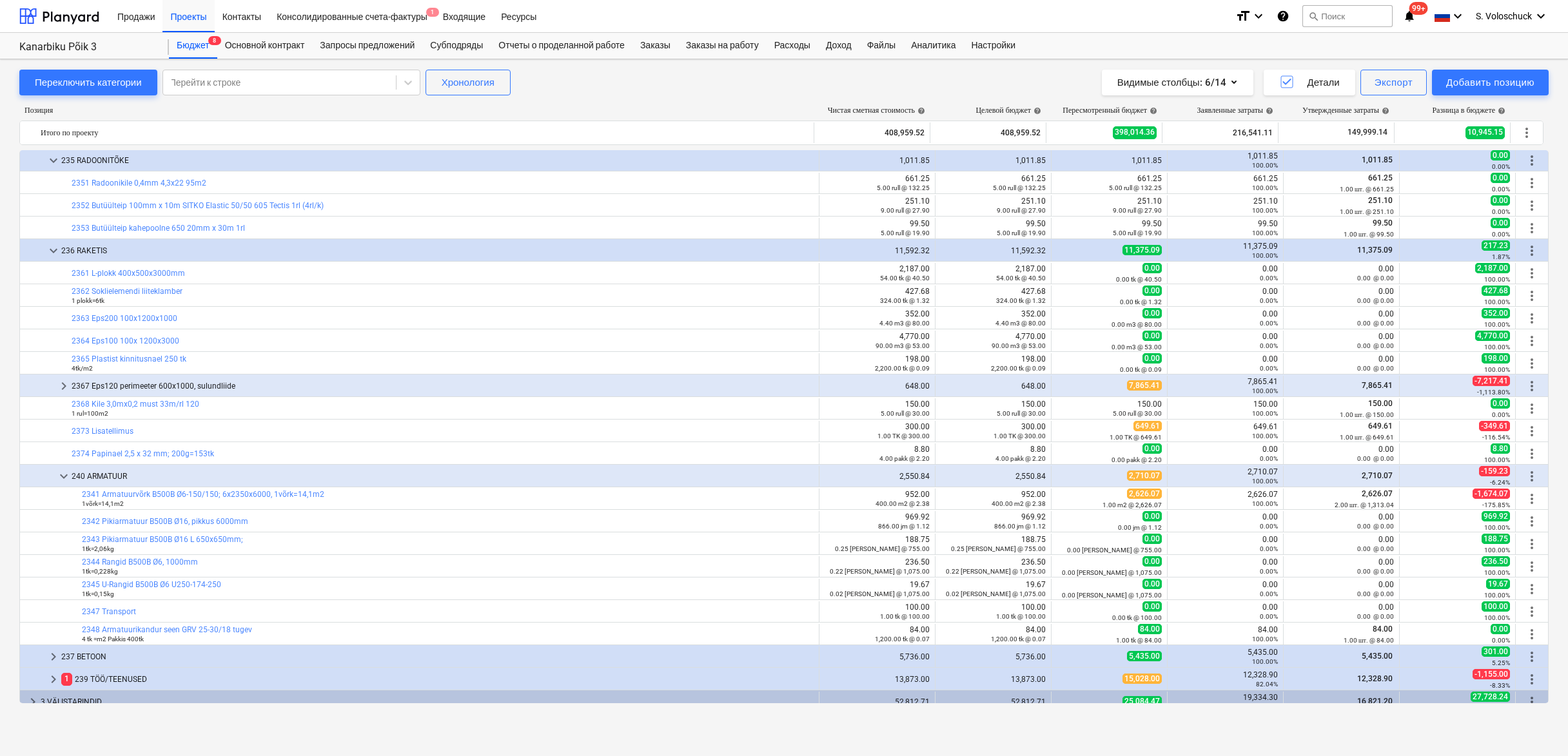
scroll to position [2527, 0]
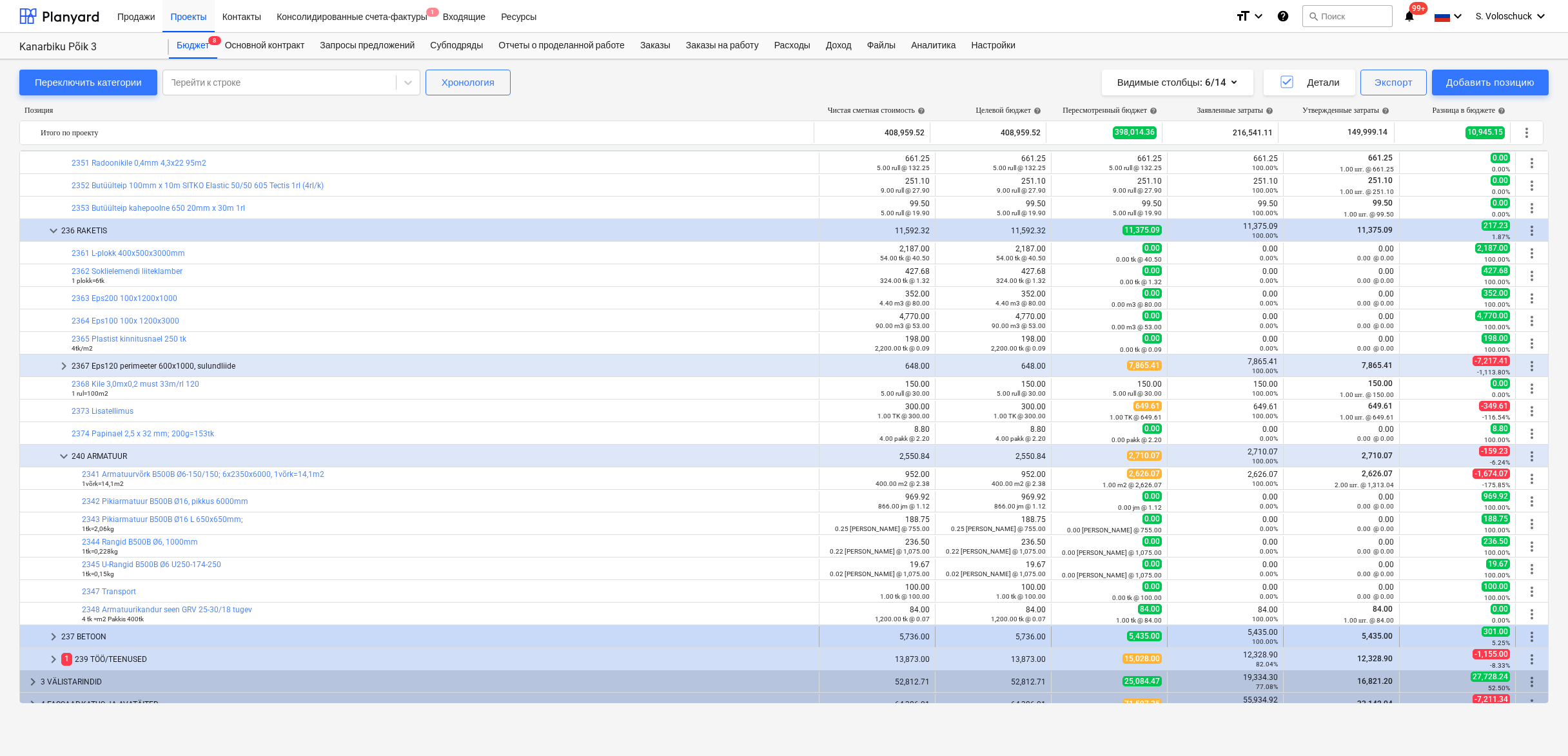
click at [56, 640] on span "keyboard_arrow_right" at bounding box center [53, 637] width 15 height 15
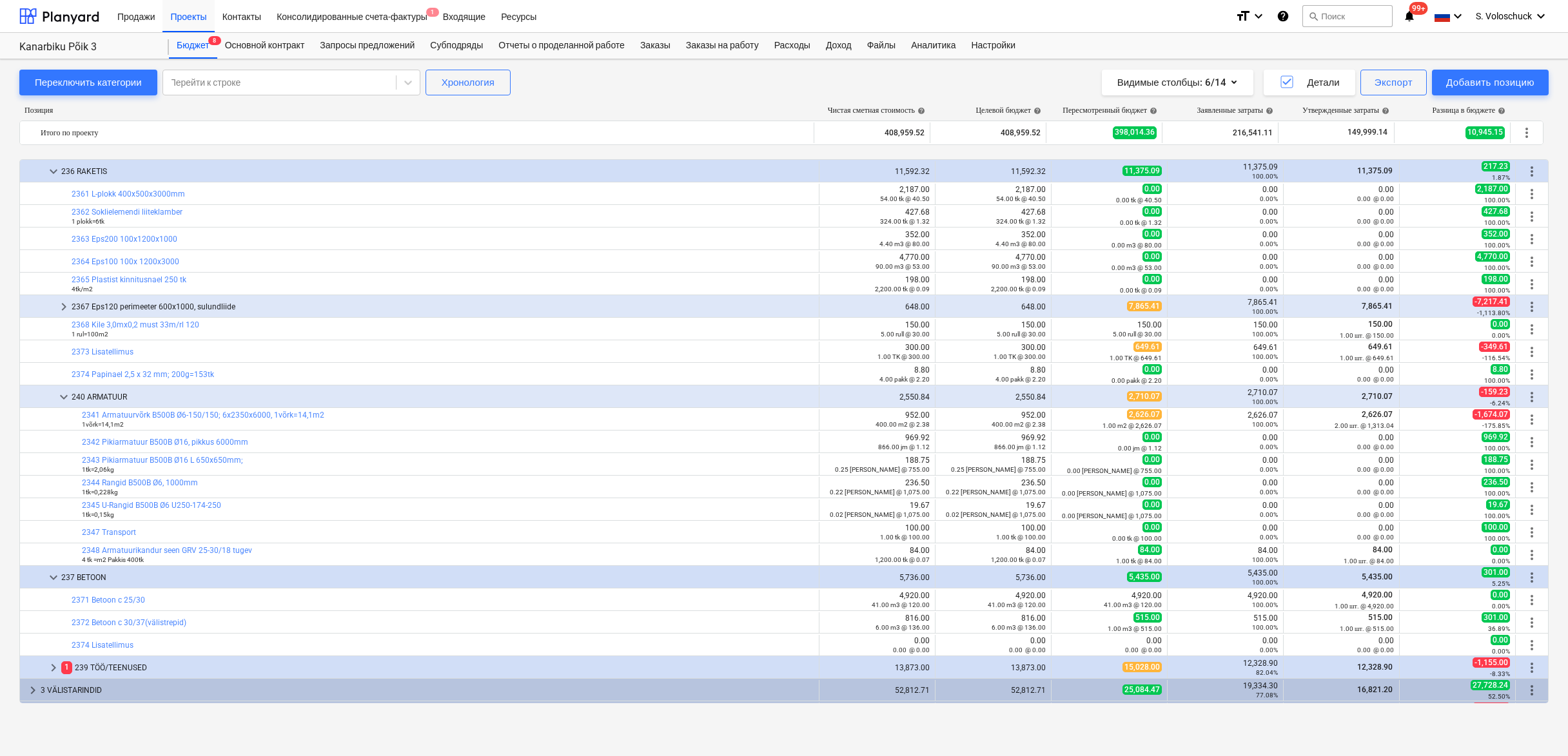
scroll to position [2711, 0]
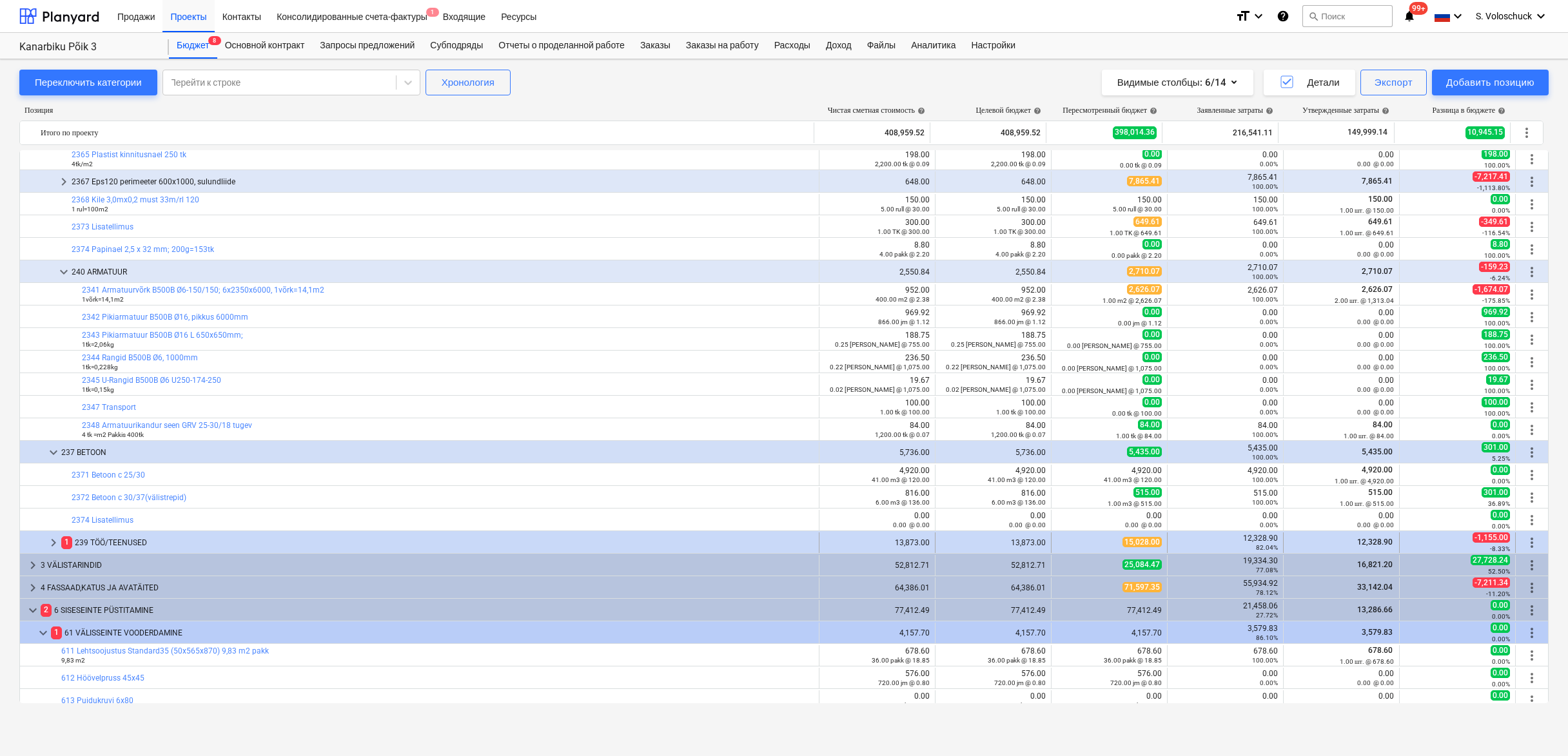
click at [51, 541] on span "keyboard_arrow_right" at bounding box center [53, 542] width 15 height 15
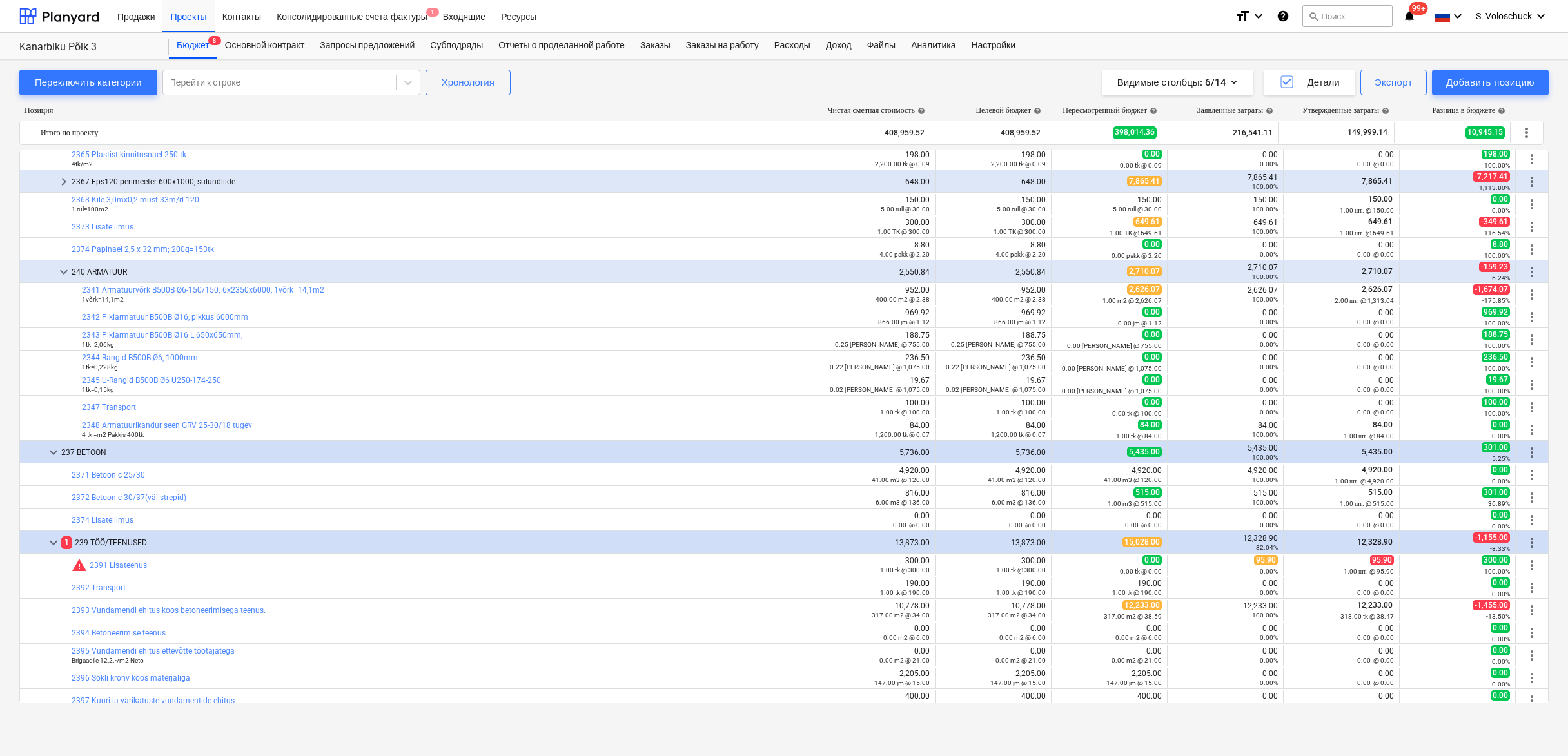
scroll to position [2930, 0]
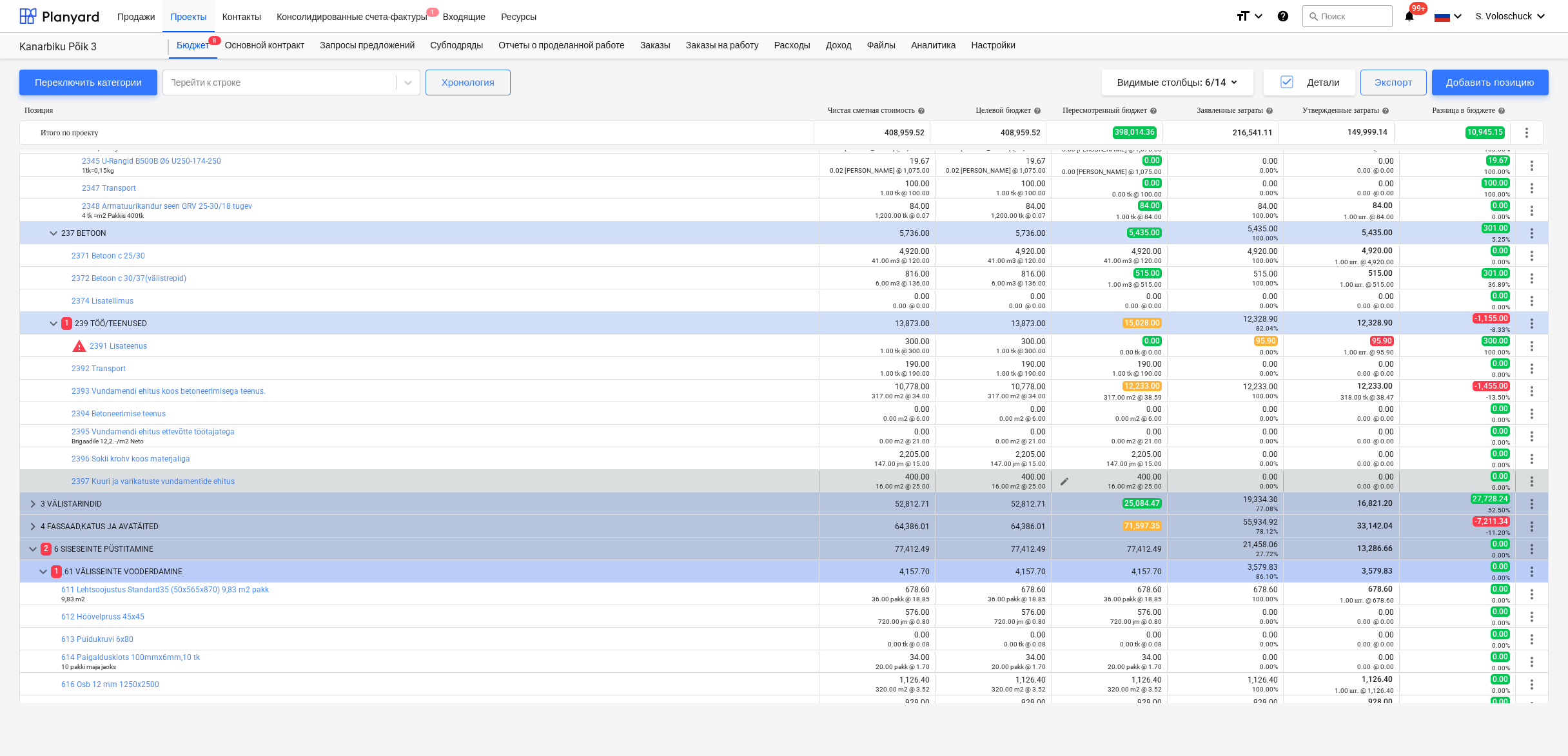
click at [1061, 478] on span "edit" at bounding box center [1065, 481] width 10 height 10
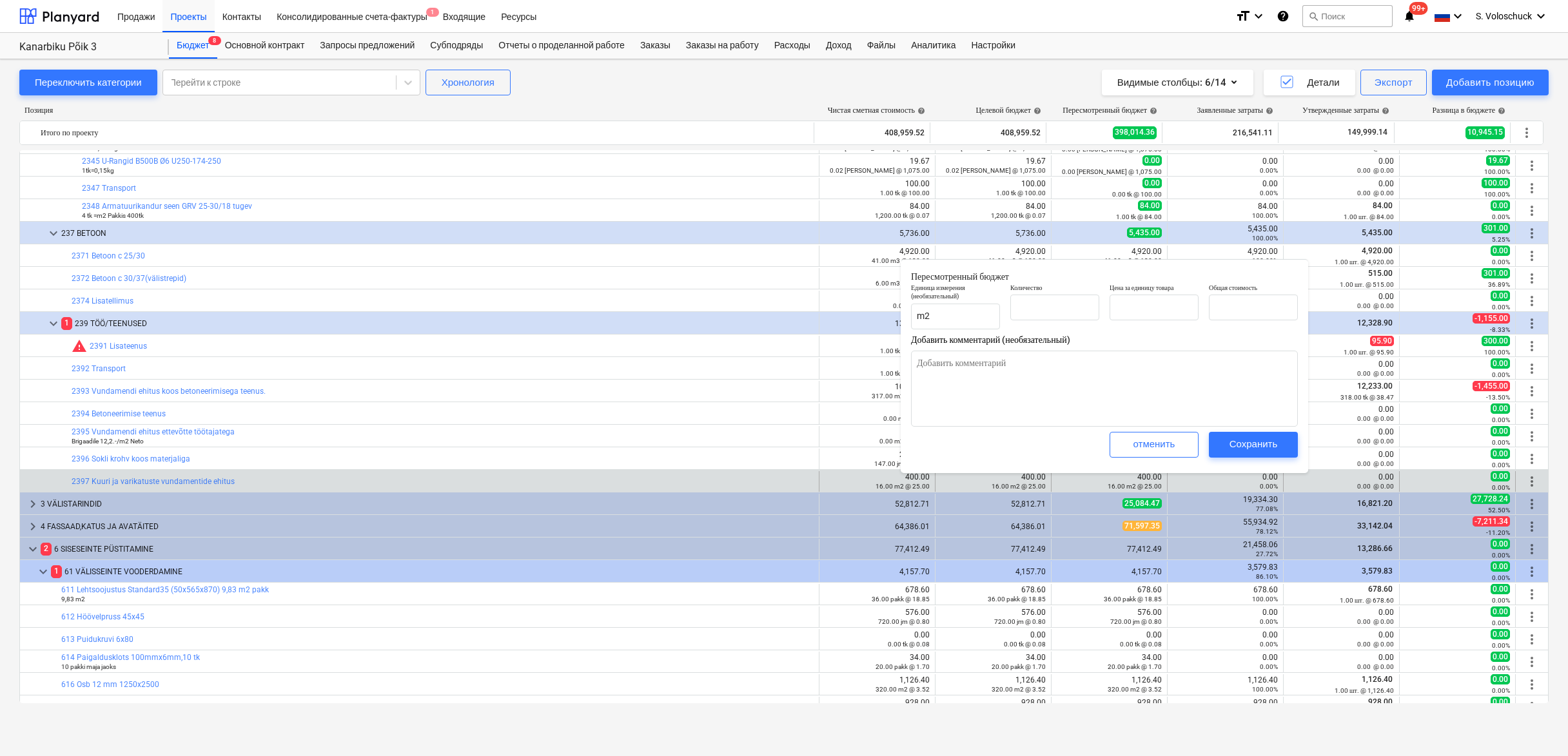
type textarea "x"
type input "16.00"
type input "25.00"
type input "400.00"
type input "16"
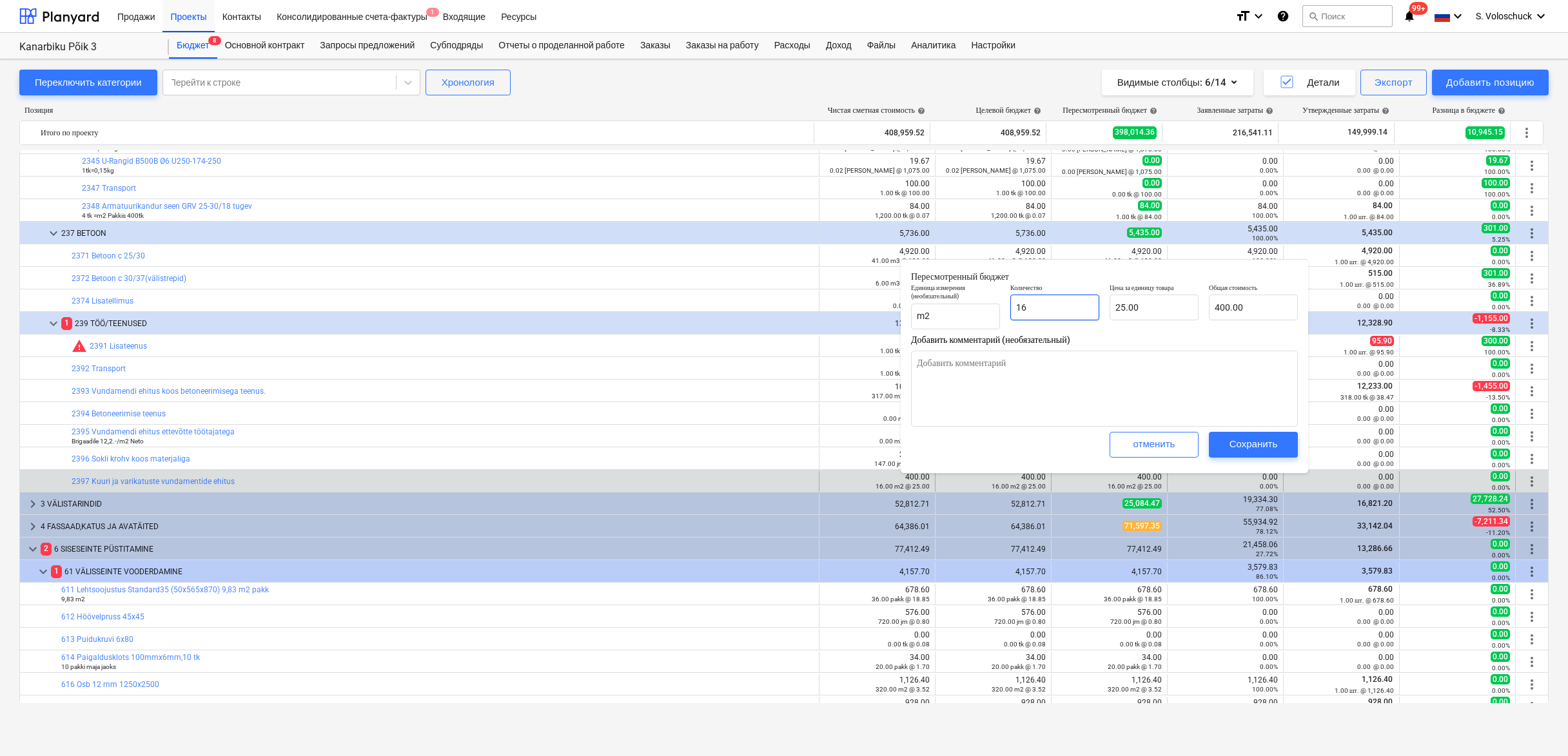
click at [1055, 306] on input "16" at bounding box center [1055, 308] width 89 height 26
type textarea "x"
type input "1"
type input "25.00"
type textarea "x"
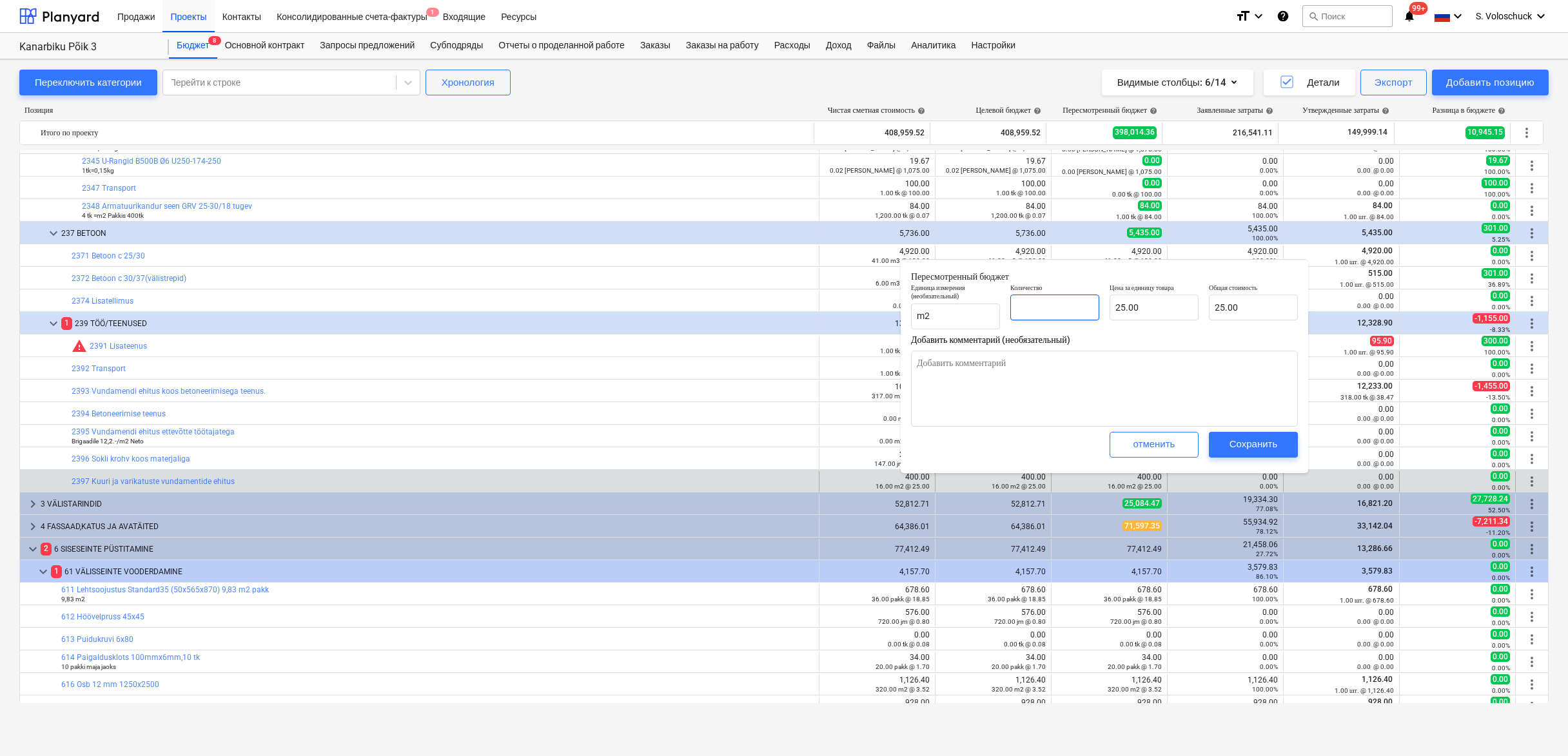
type input "0.00"
type textarea "x"
type input "0"
type textarea "x"
type input "0.00"
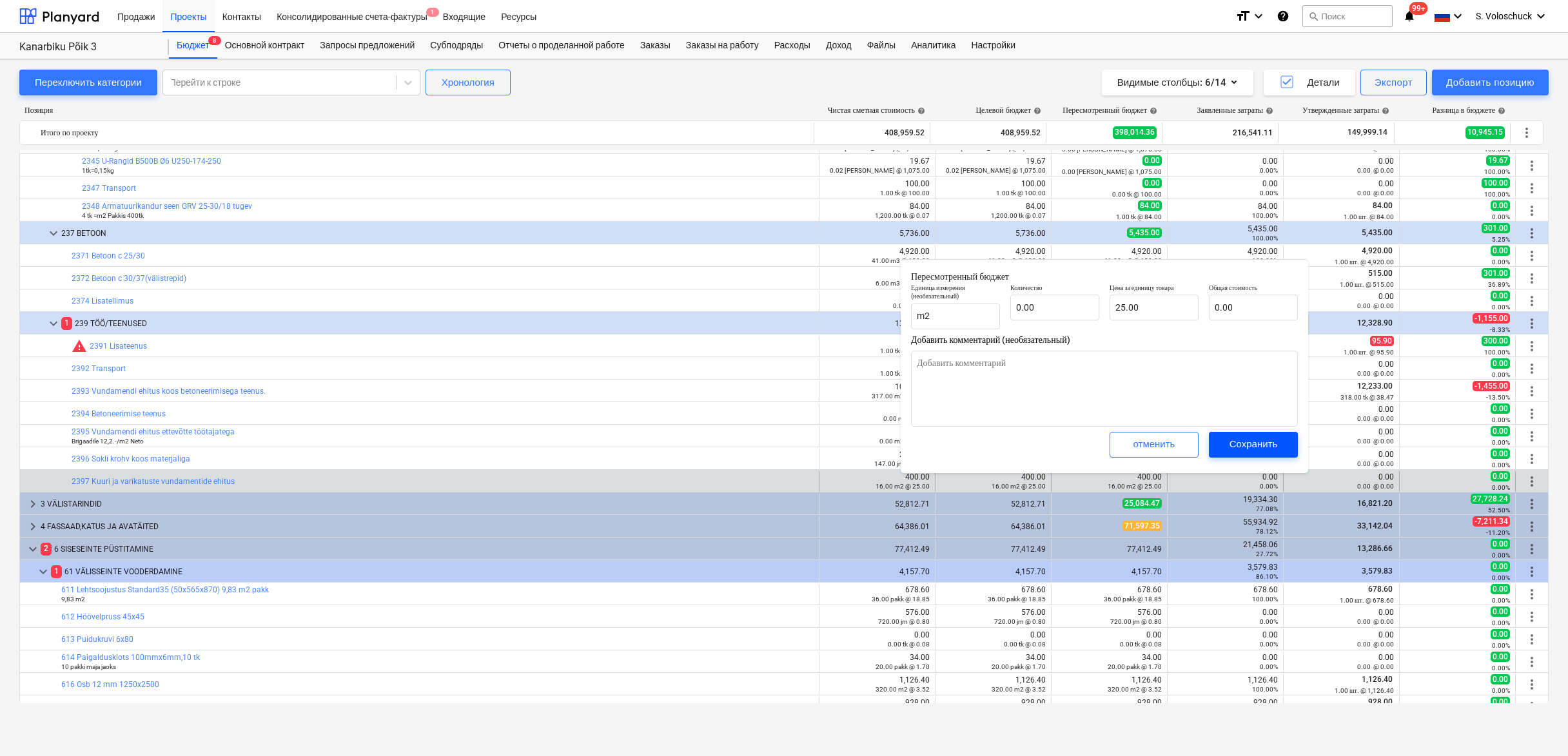
click at [1251, 439] on div "Сохранить" at bounding box center [1254, 444] width 48 height 17
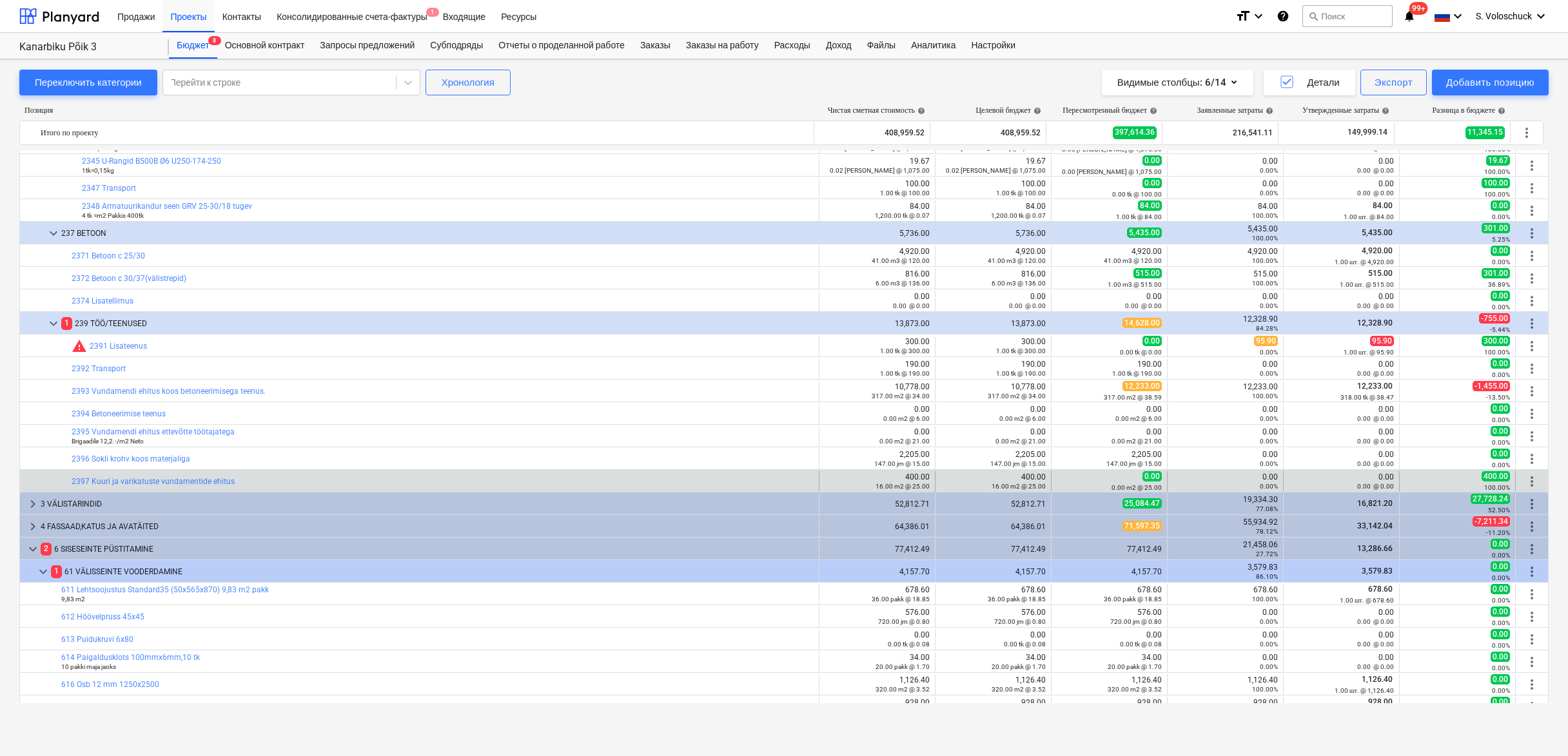
type textarea "x"
type input "0.00"
type input "25.00"
type input "0.00"
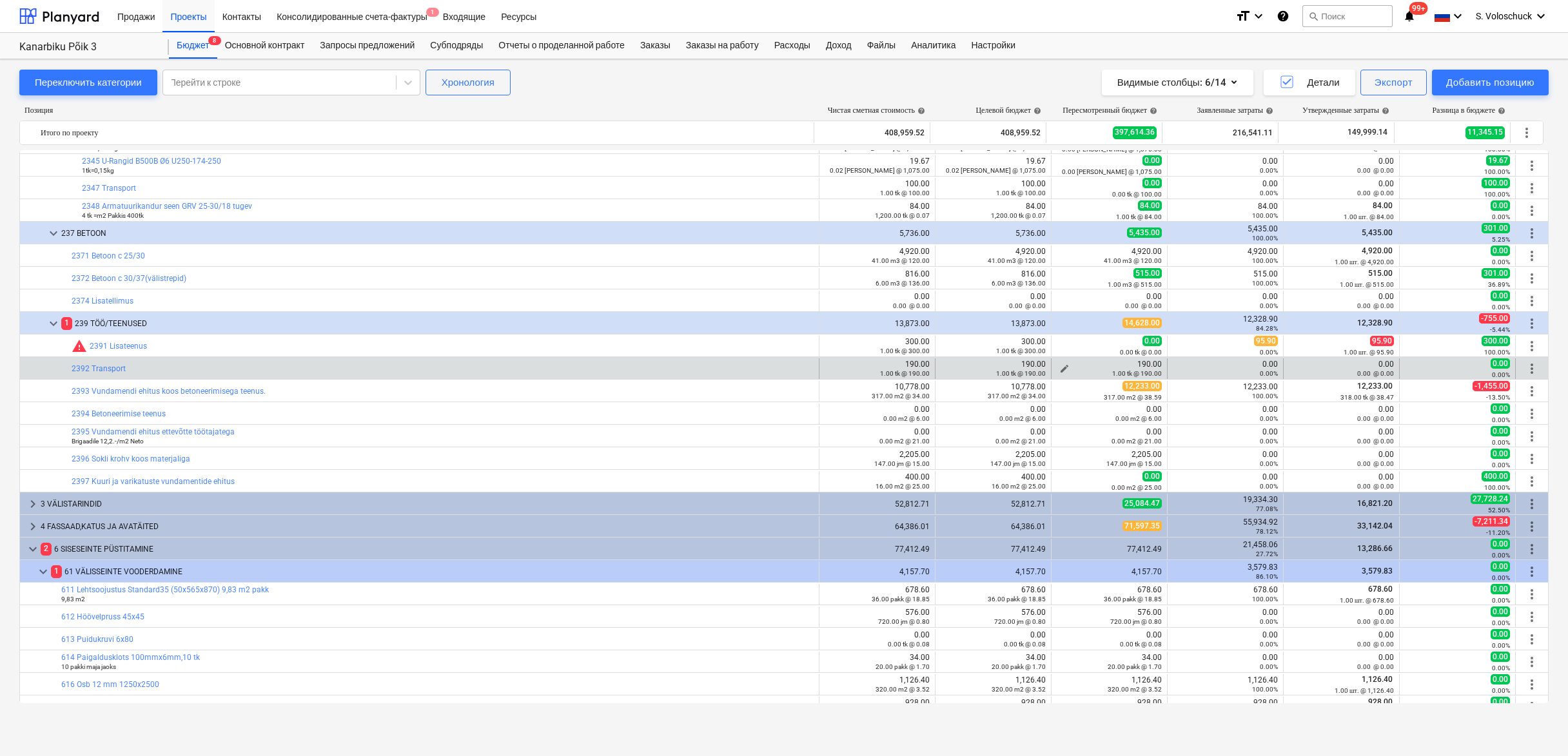
click at [1060, 369] on div "1.00 tk @ 190.00" at bounding box center [1109, 373] width 105 height 9
click at [1063, 364] on span "edit" at bounding box center [1065, 369] width 10 height 10
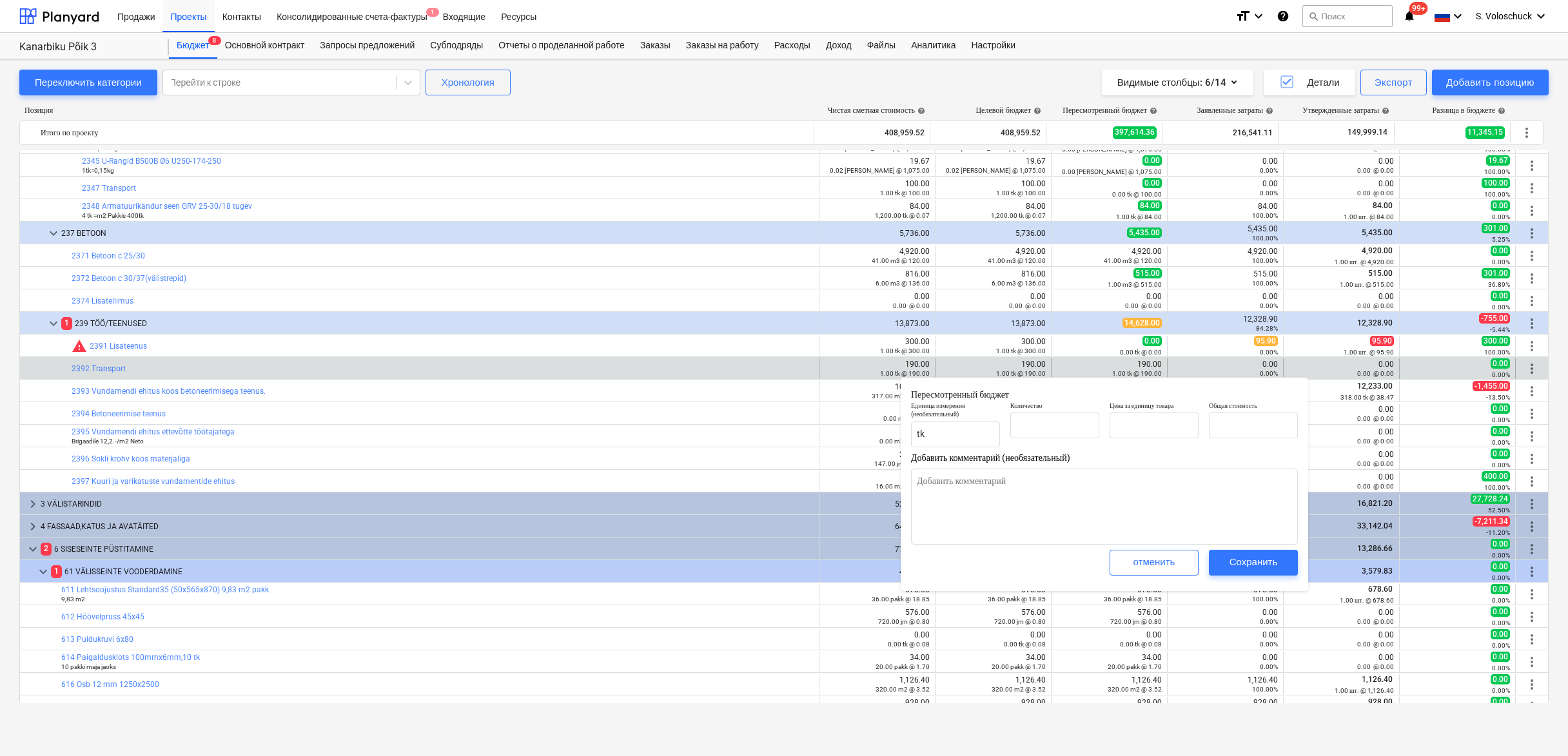
type textarea "x"
type input "1.00"
type input "190.00"
type input "1"
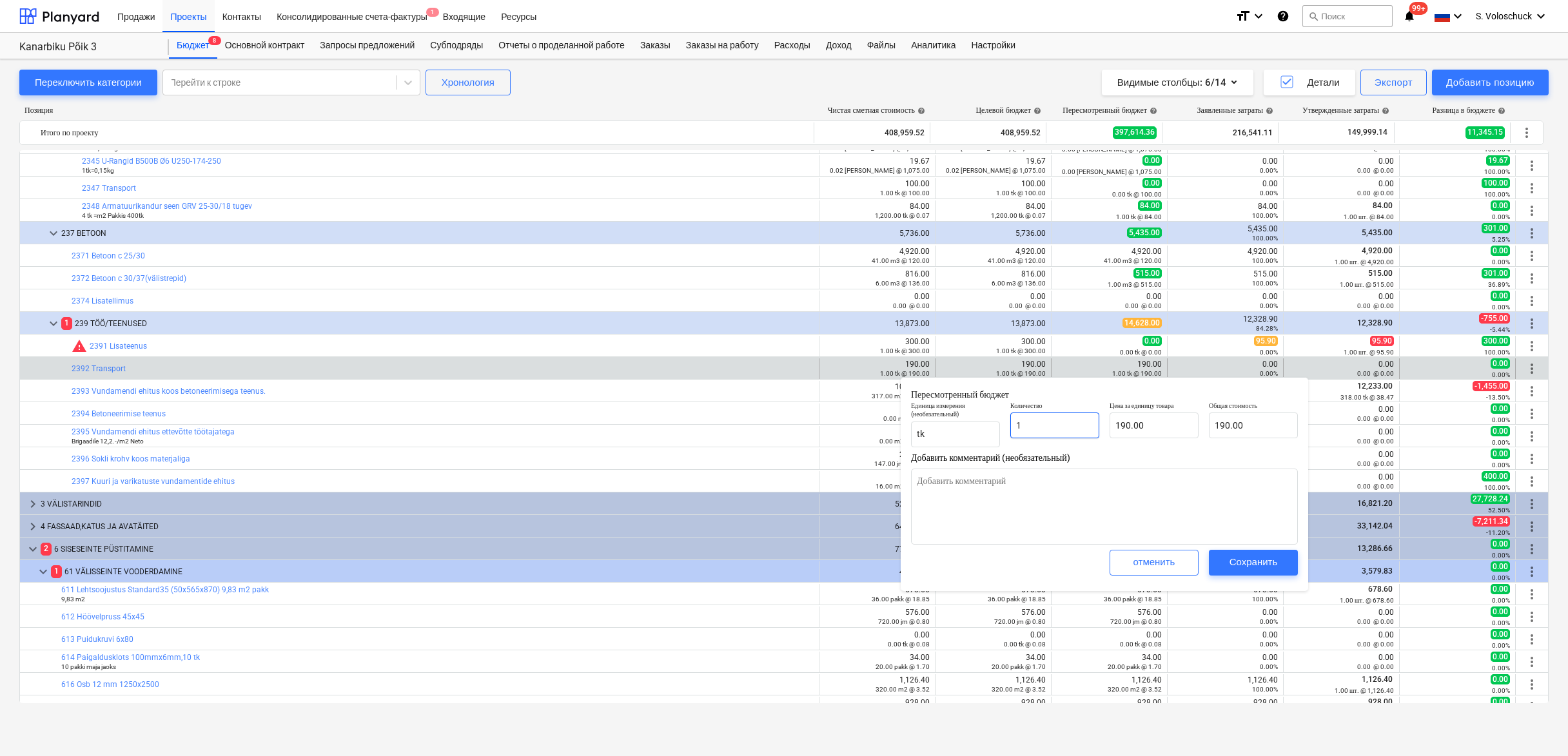
click at [1060, 418] on input "1" at bounding box center [1055, 426] width 89 height 26
click at [1042, 423] on input "1" at bounding box center [1055, 426] width 89 height 26
type textarea "x"
type input "0.00"
type textarea "x"
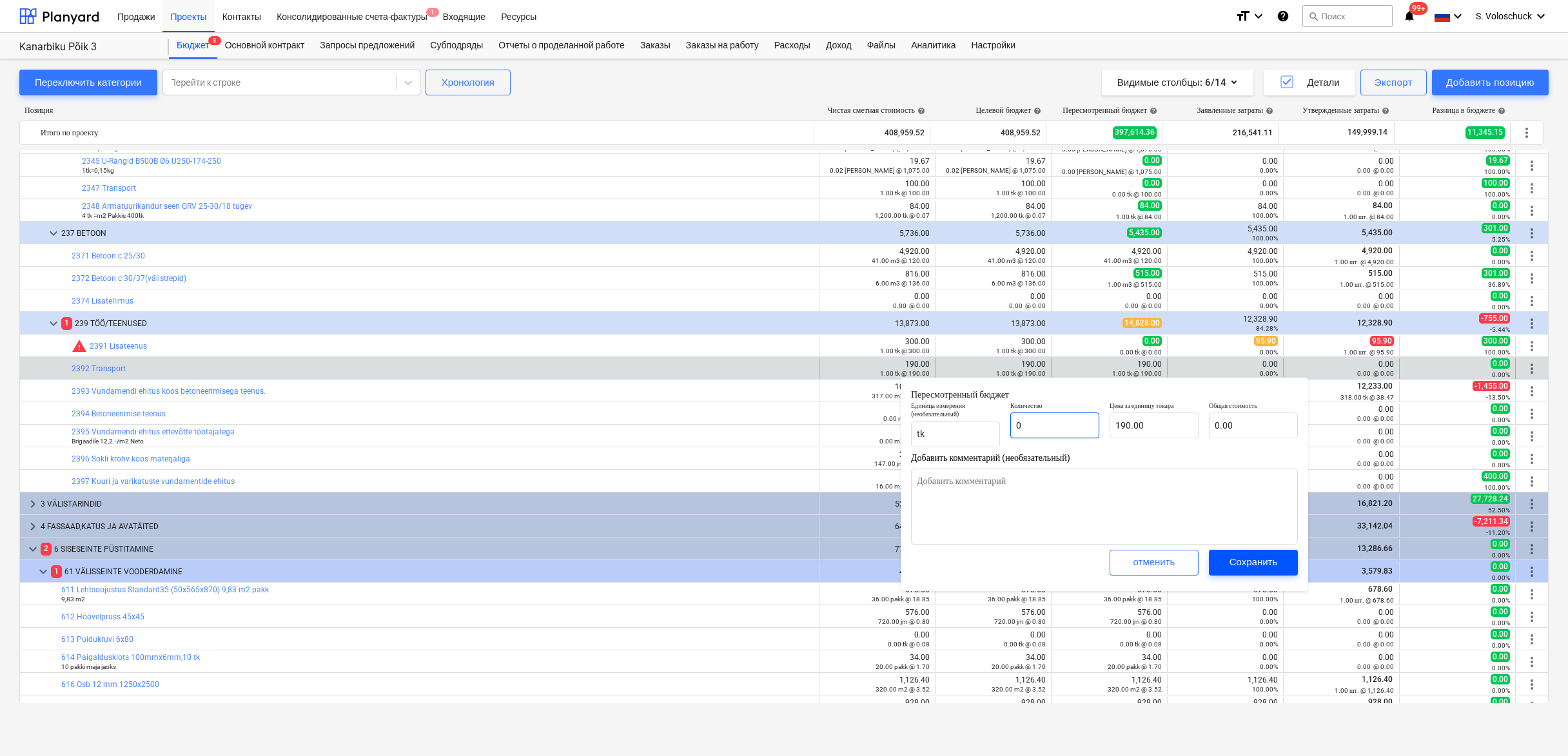
type input "0"
type textarea "x"
type input "0.00"
click at [1268, 562] on div "Сохранить" at bounding box center [1254, 562] width 48 height 17
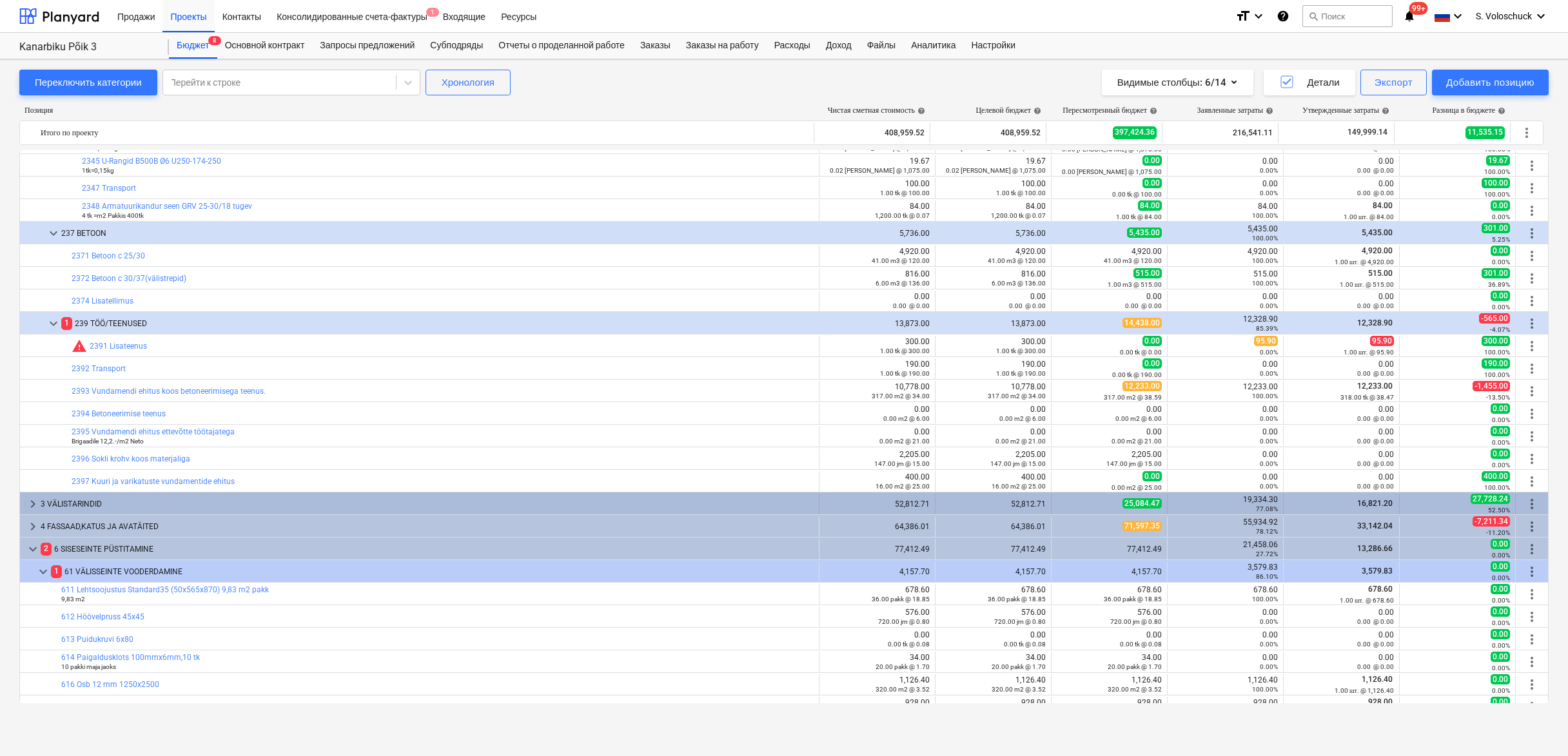
click at [33, 502] on span "keyboard_arrow_right" at bounding box center [33, 504] width 15 height 15
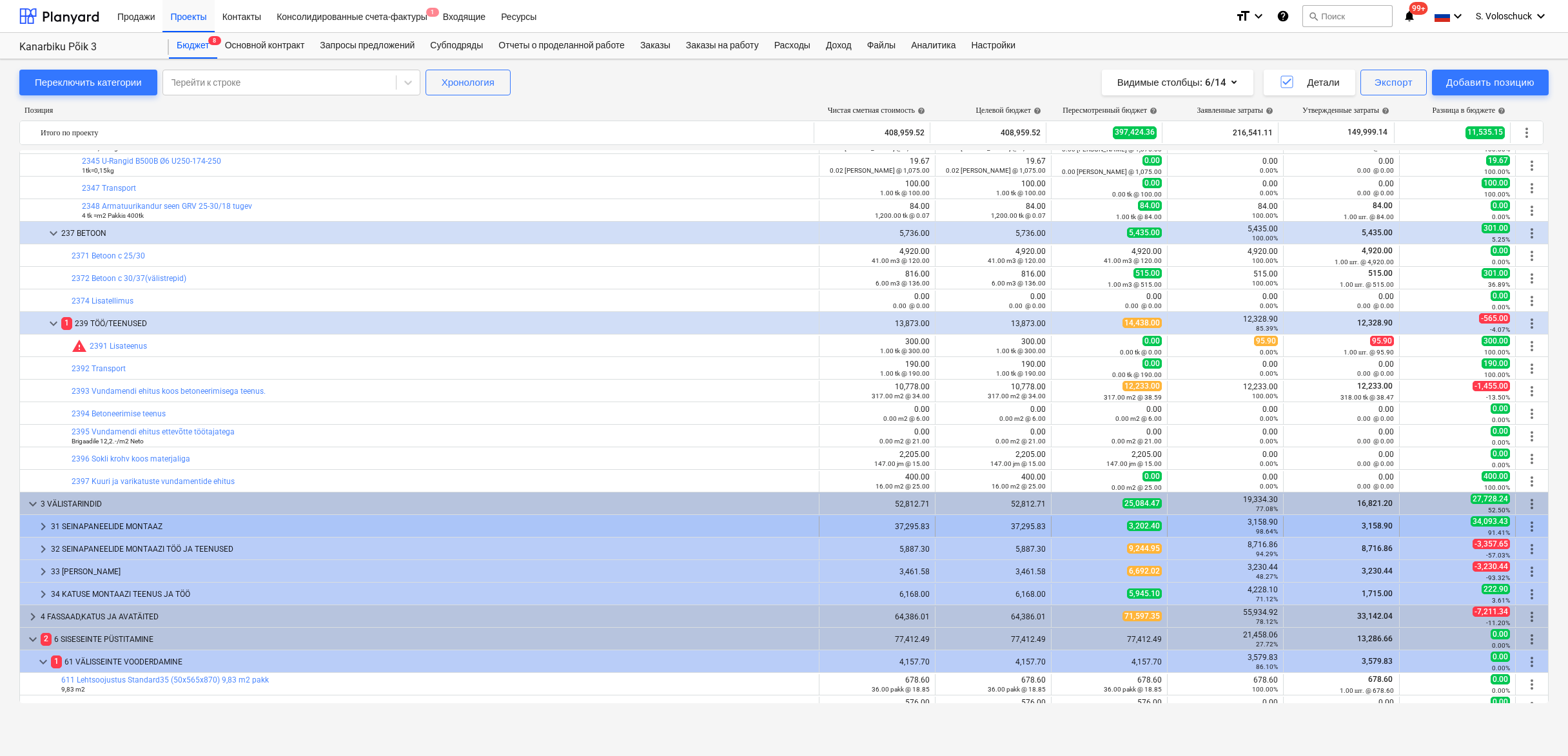
click at [46, 527] on span "keyboard_arrow_right" at bounding box center [43, 526] width 15 height 15
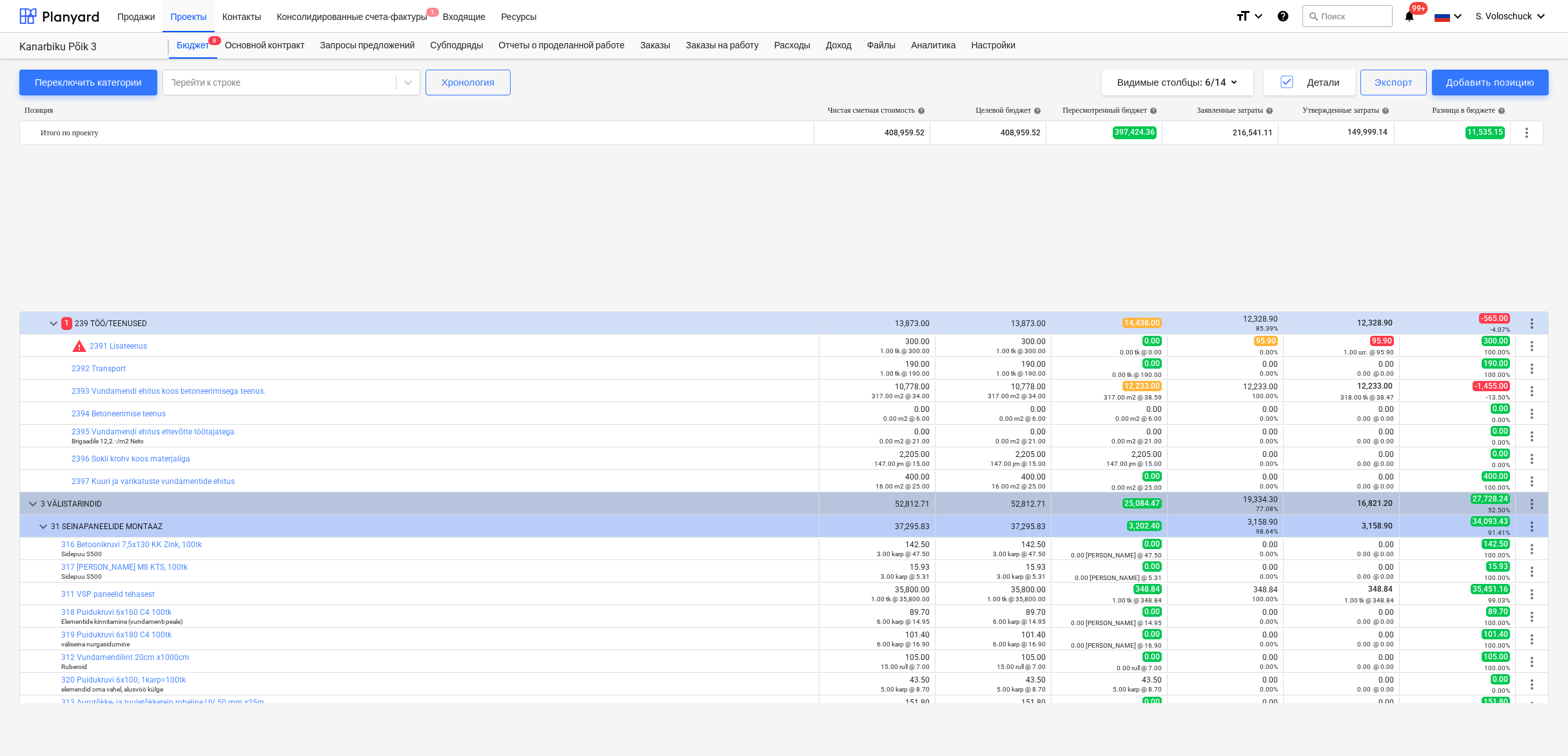
scroll to position [3132, 0]
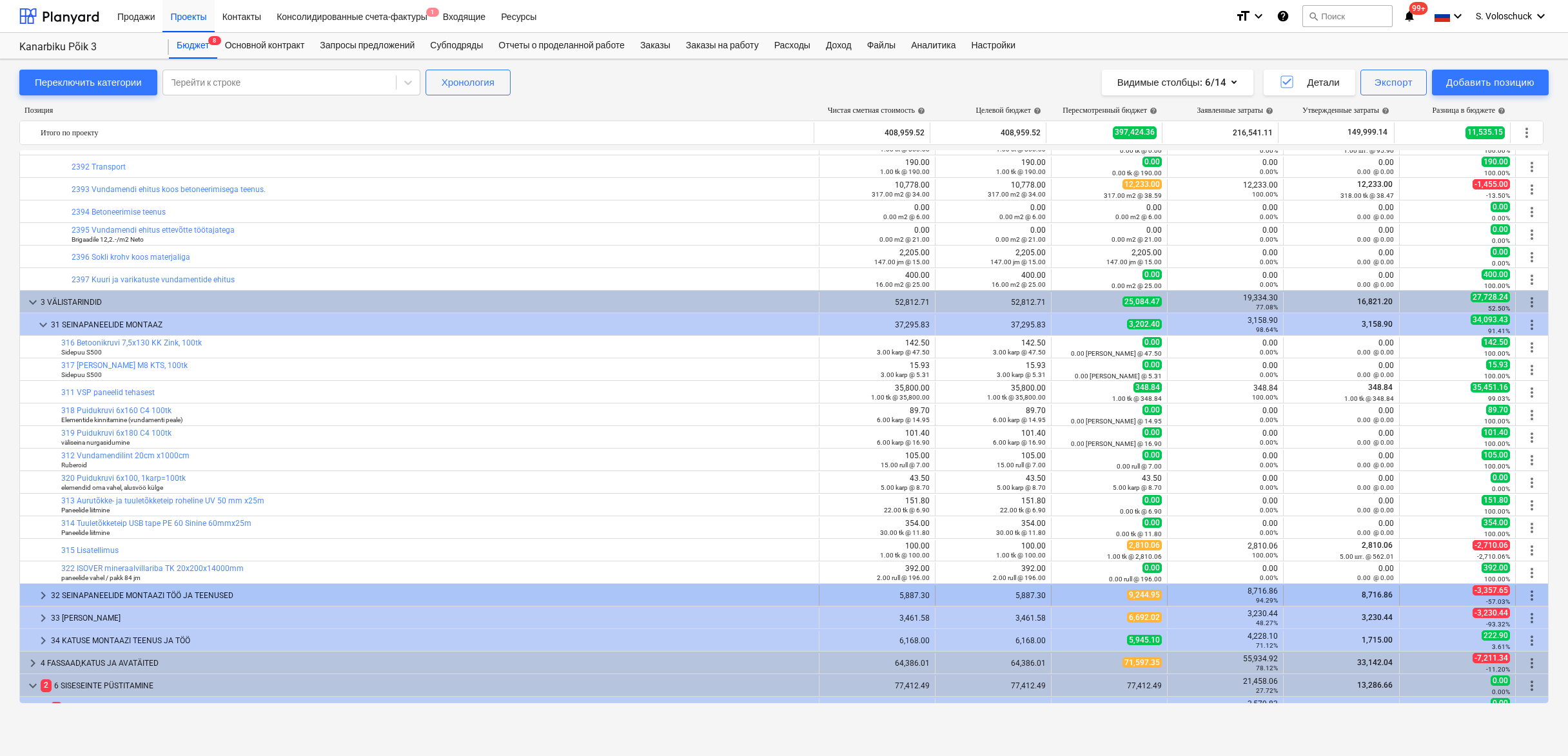
click at [38, 596] on span "keyboard_arrow_right" at bounding box center [43, 596] width 15 height 15
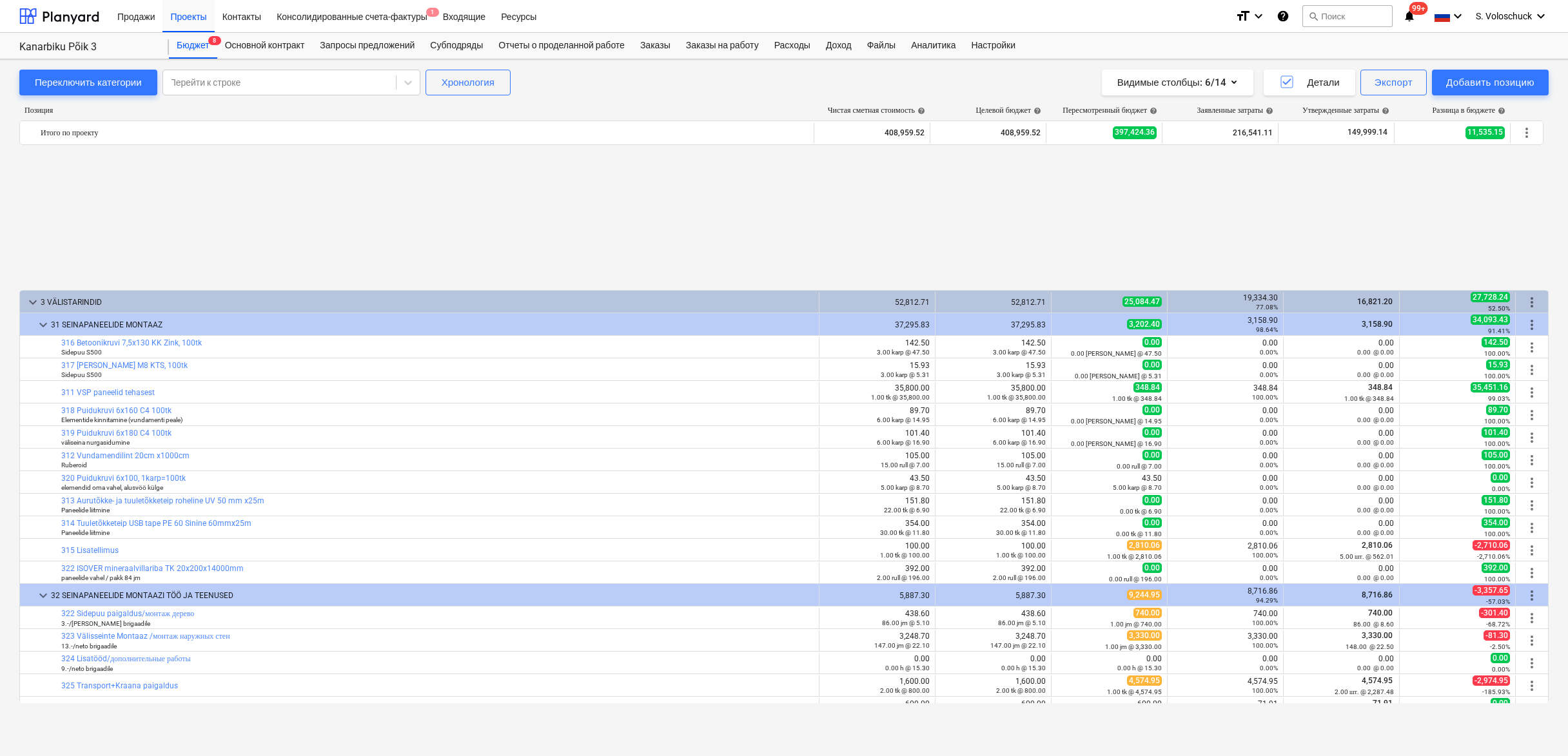
scroll to position [3314, 0]
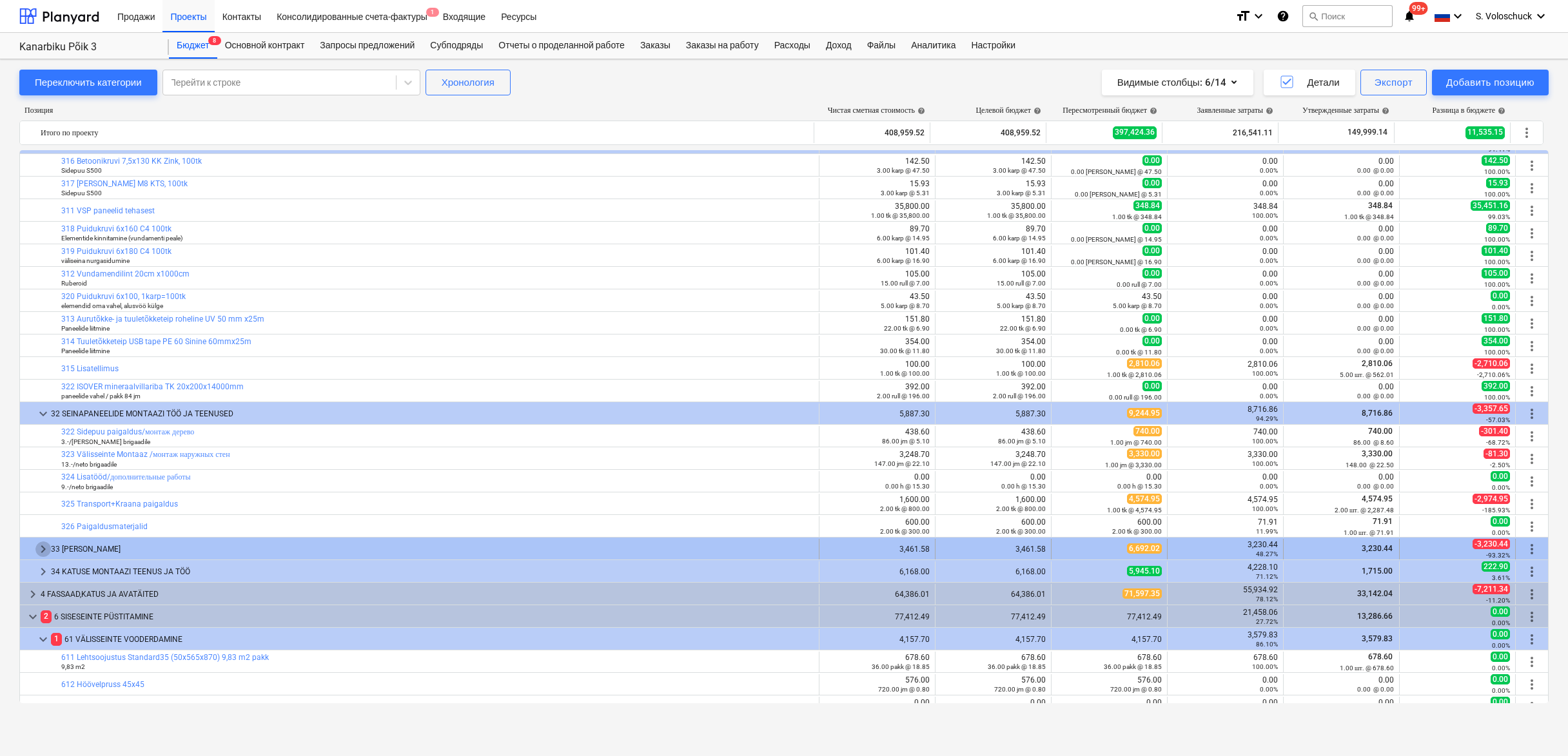
click at [45, 545] on span "keyboard_arrow_right" at bounding box center [43, 549] width 15 height 15
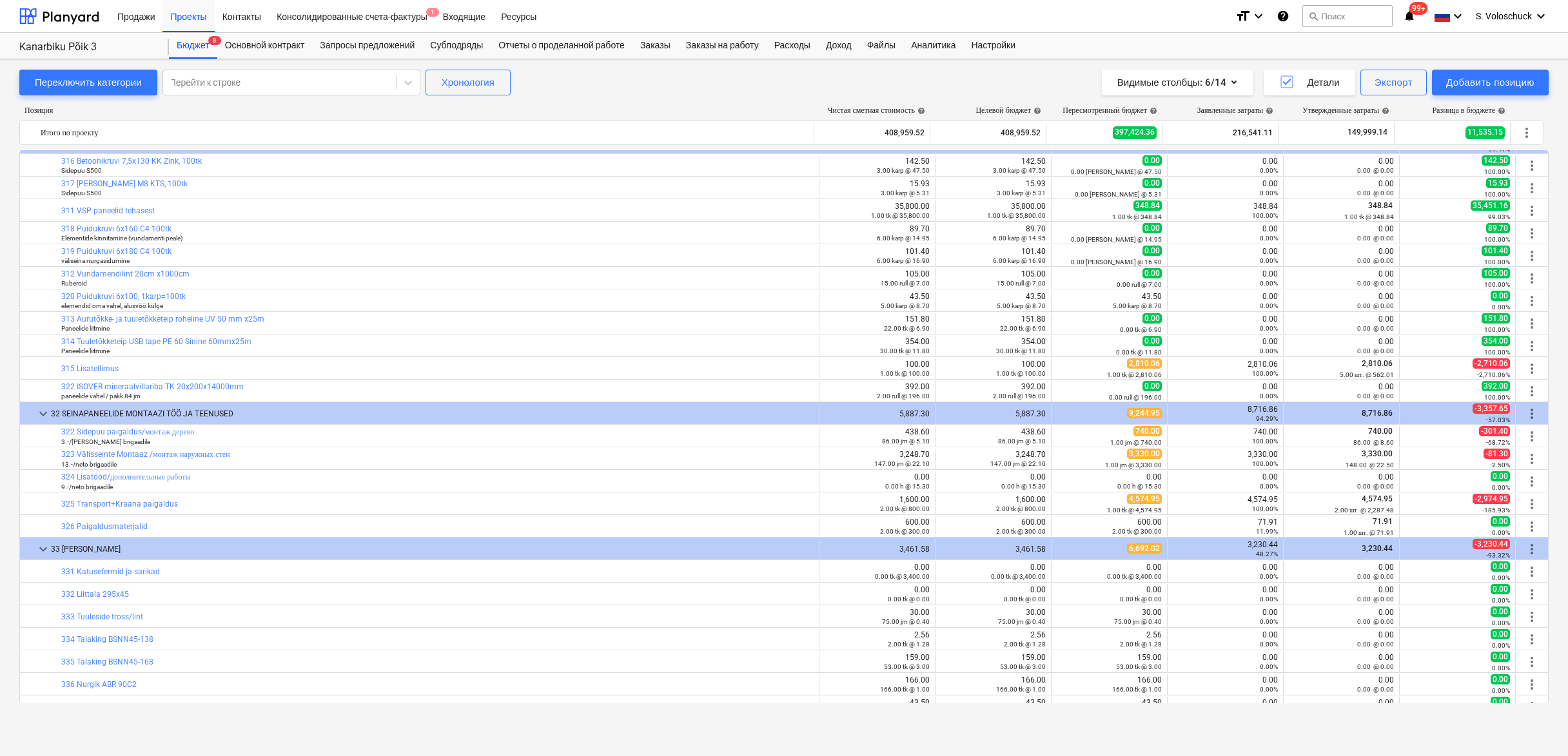
scroll to position [3402, 0]
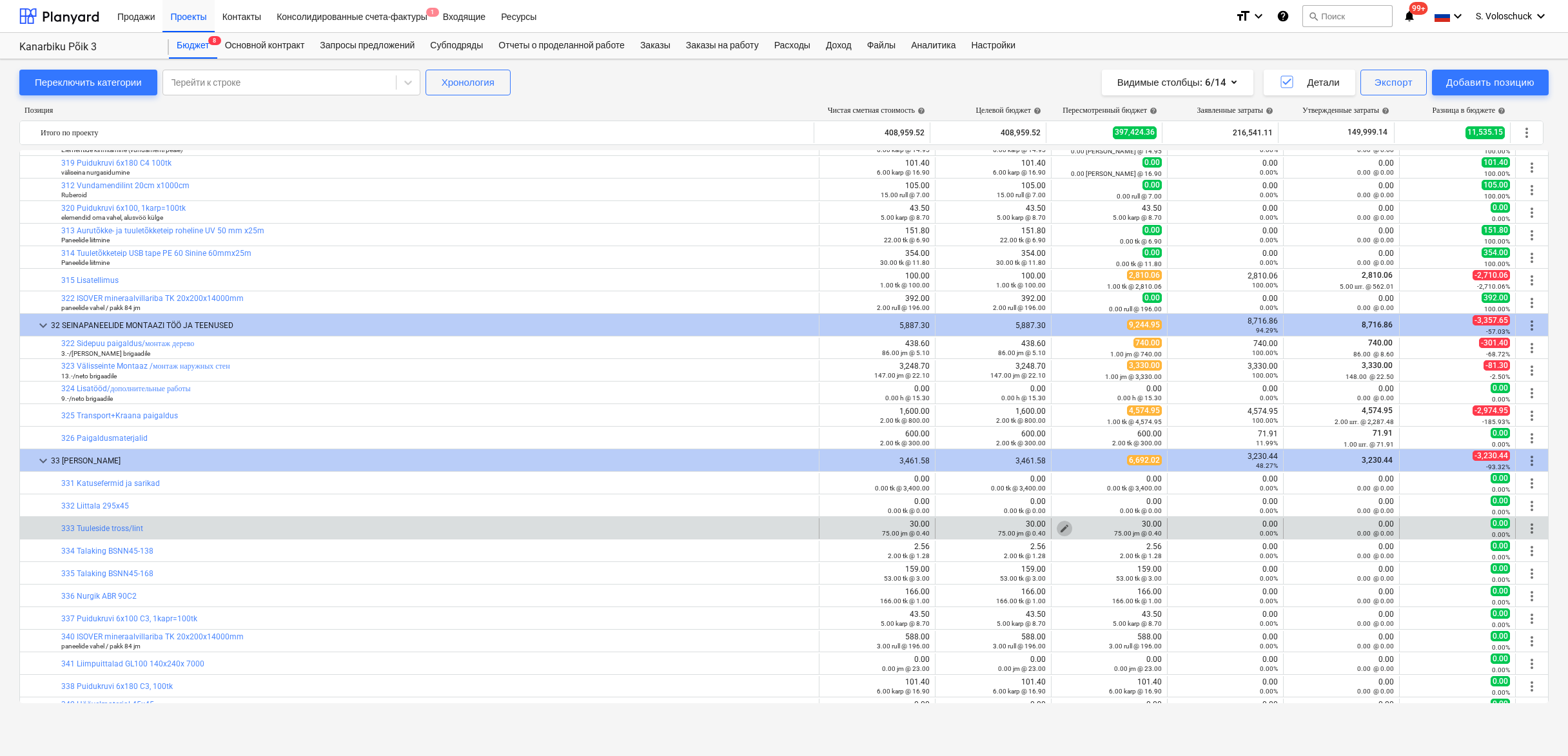
click at [1060, 528] on span "edit" at bounding box center [1065, 528] width 10 height 10
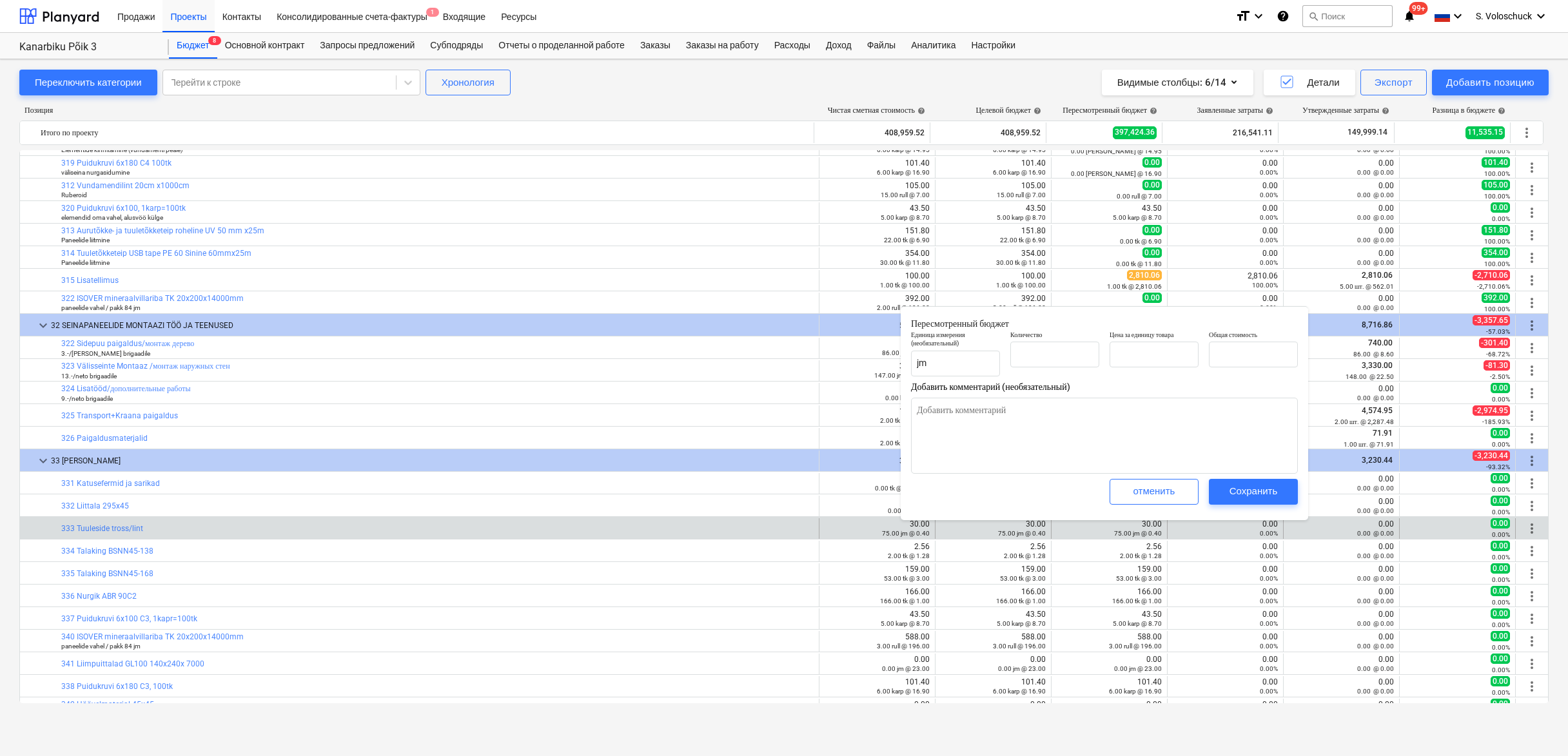
type textarea "x"
type input "75.00"
type input "0.40"
type input "30.00"
type input "75"
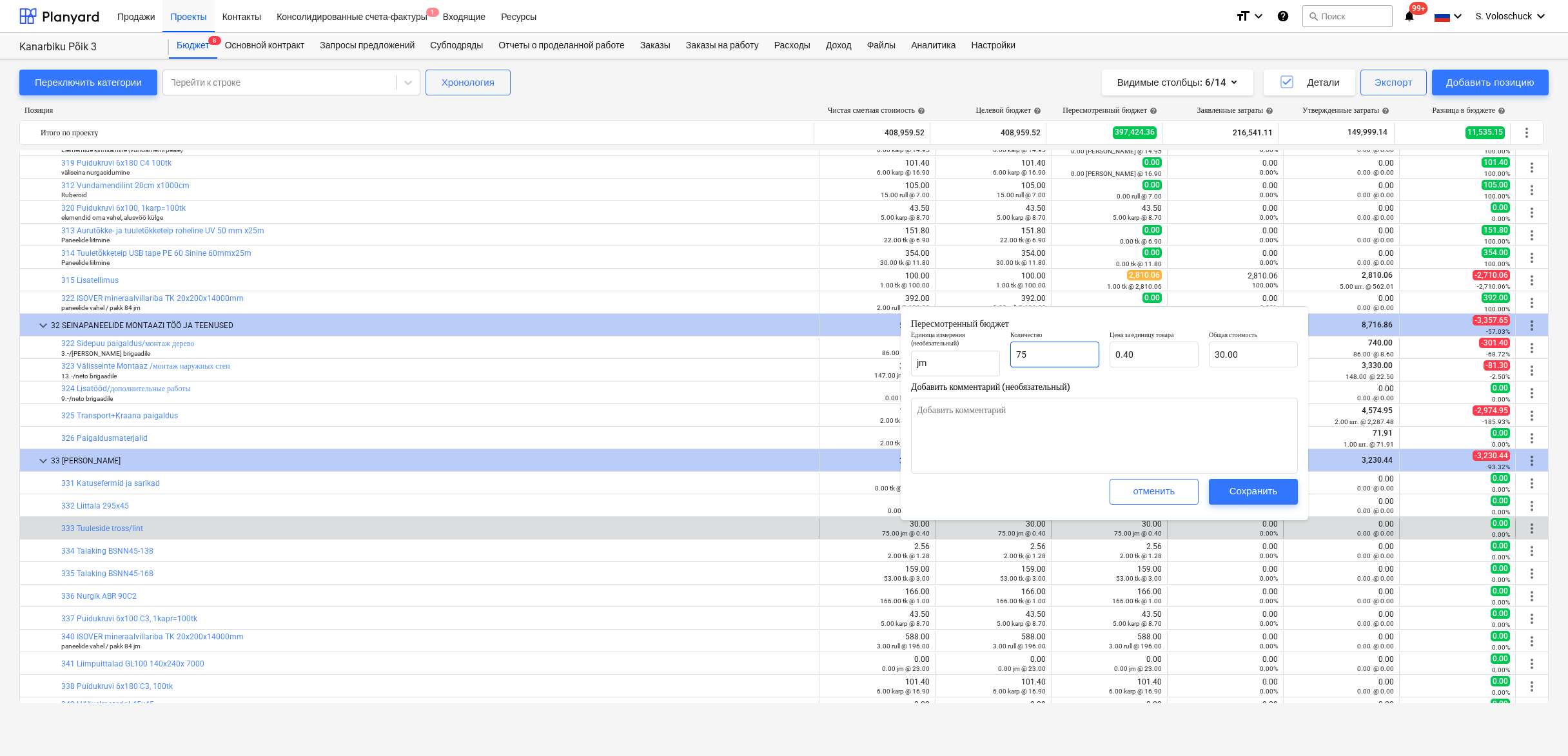
click at [1052, 355] on input "75" at bounding box center [1055, 355] width 89 height 26
type textarea "x"
type input "7"
type input "2.80"
click at [1251, 491] on div "Сохранить" at bounding box center [1254, 491] width 48 height 17
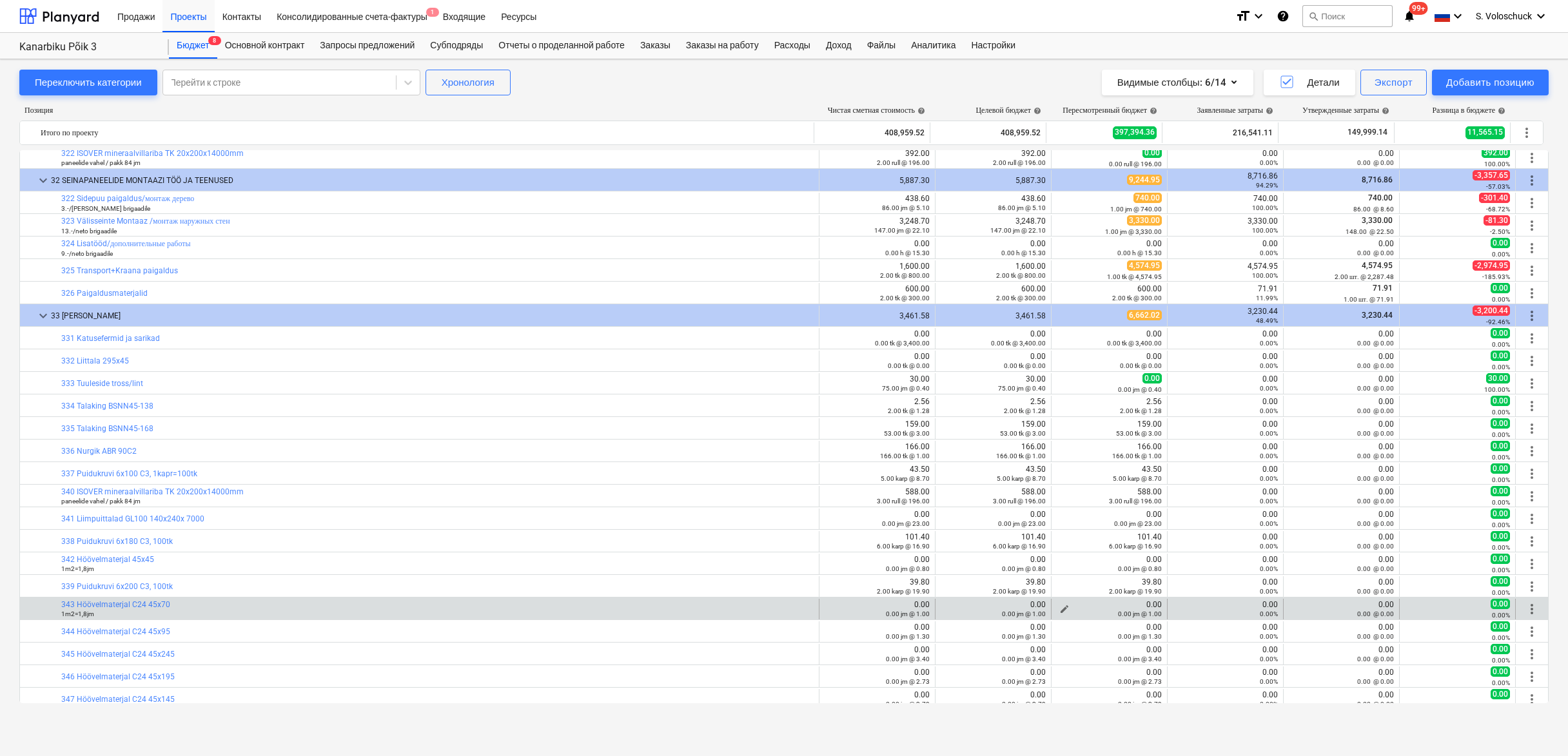
scroll to position [3552, 0]
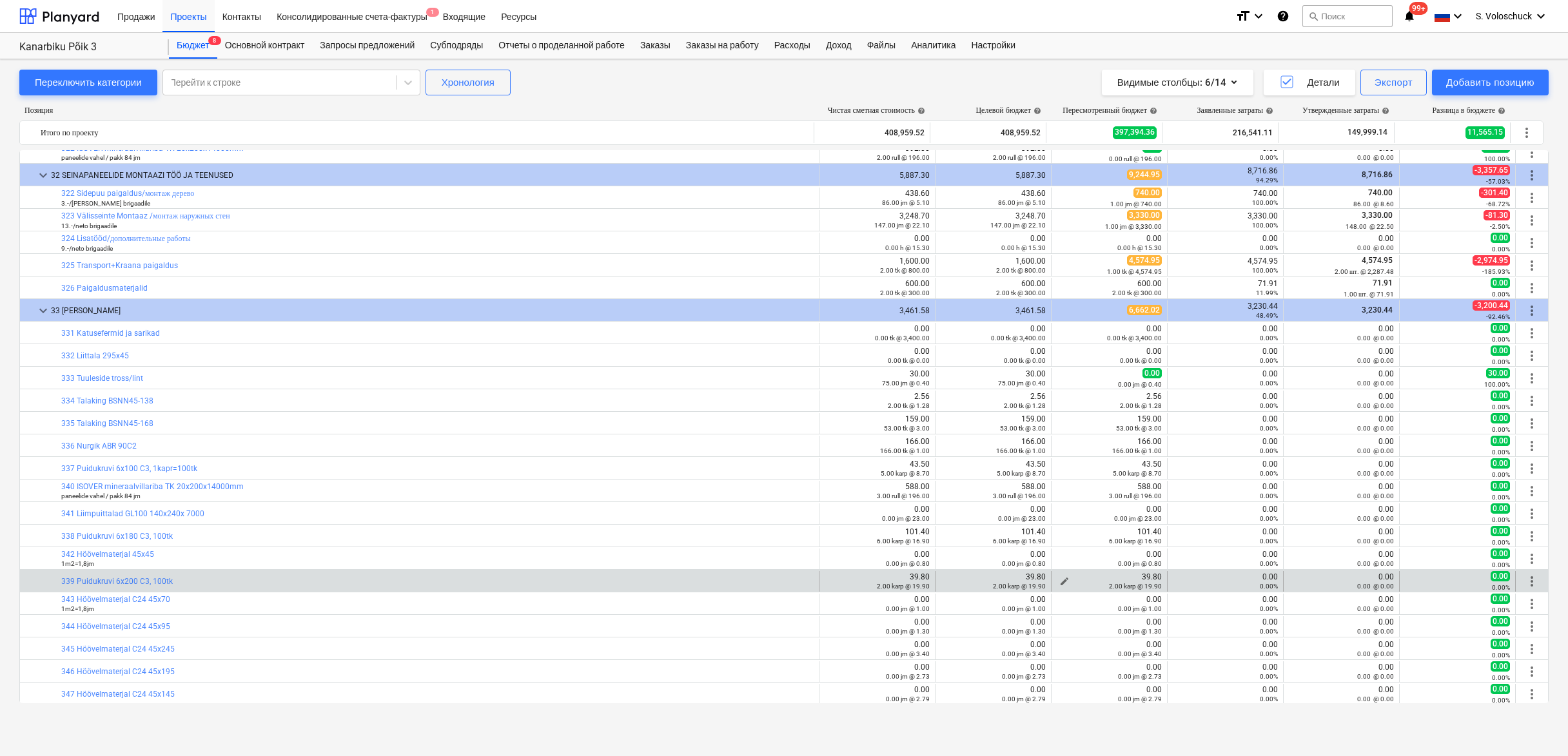
click at [1060, 580] on span "edit" at bounding box center [1065, 581] width 10 height 10
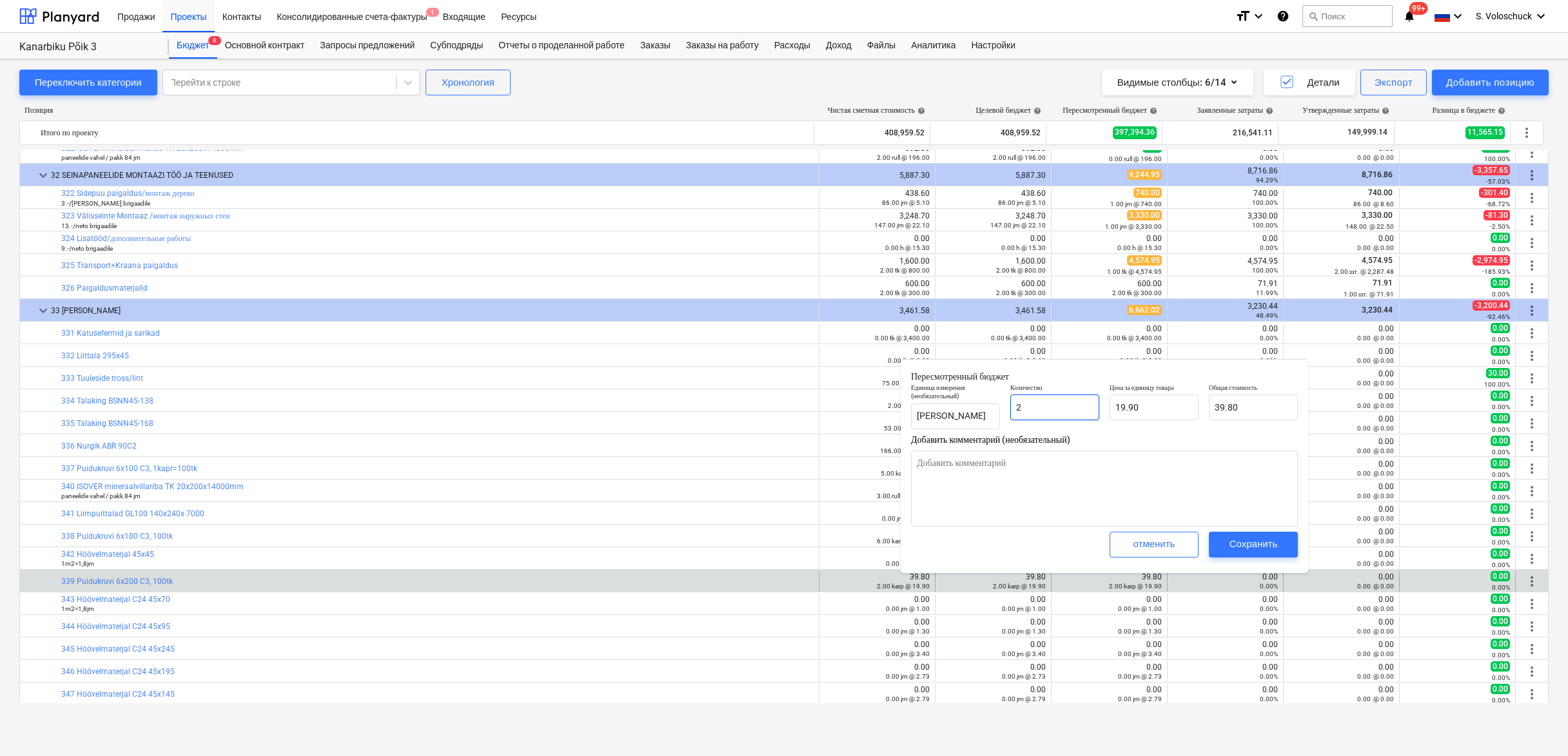
click at [1054, 412] on input "2" at bounding box center [1055, 408] width 89 height 26
click at [1226, 538] on span "Сохранить" at bounding box center [1254, 544] width 58 height 17
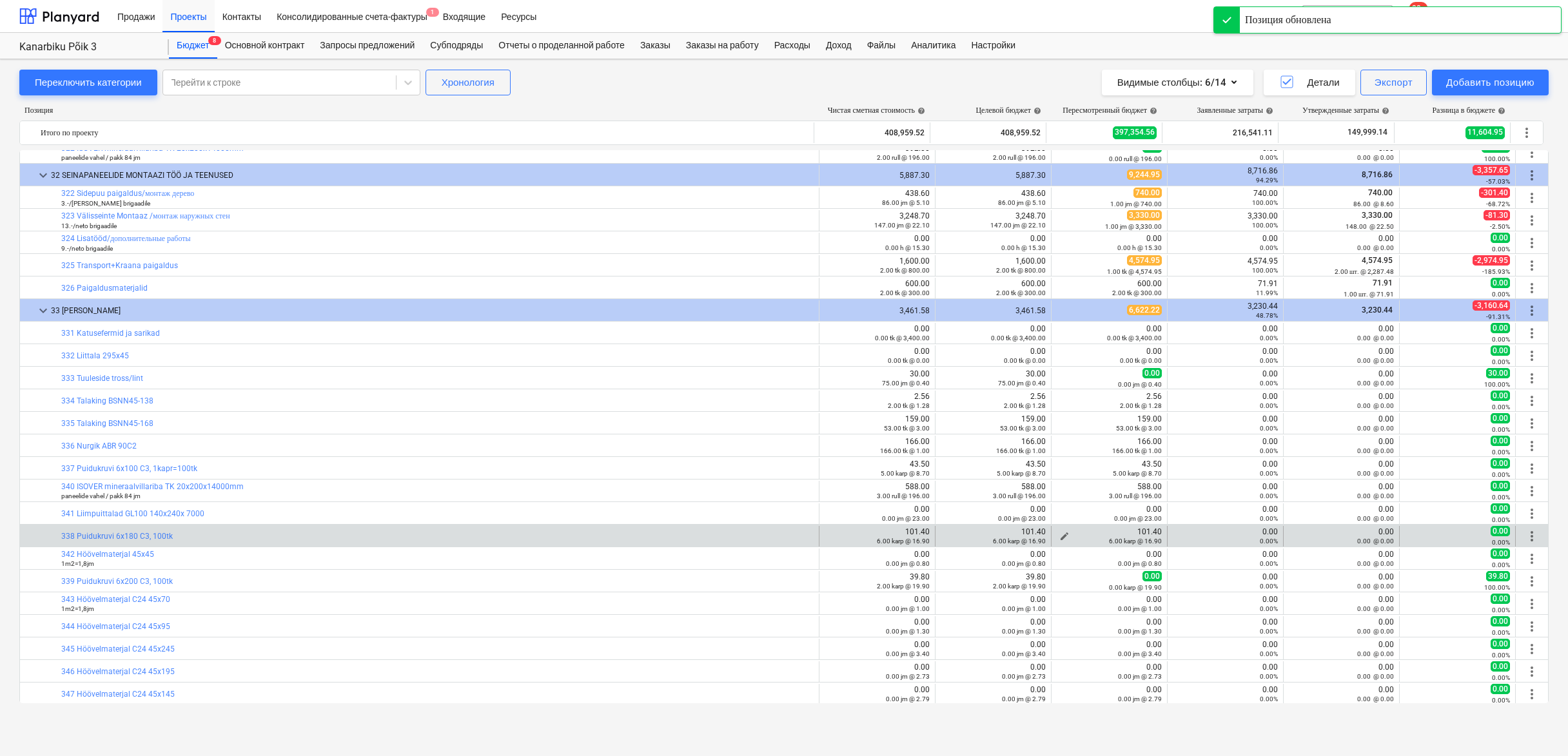
click at [1061, 533] on span "edit" at bounding box center [1065, 536] width 10 height 10
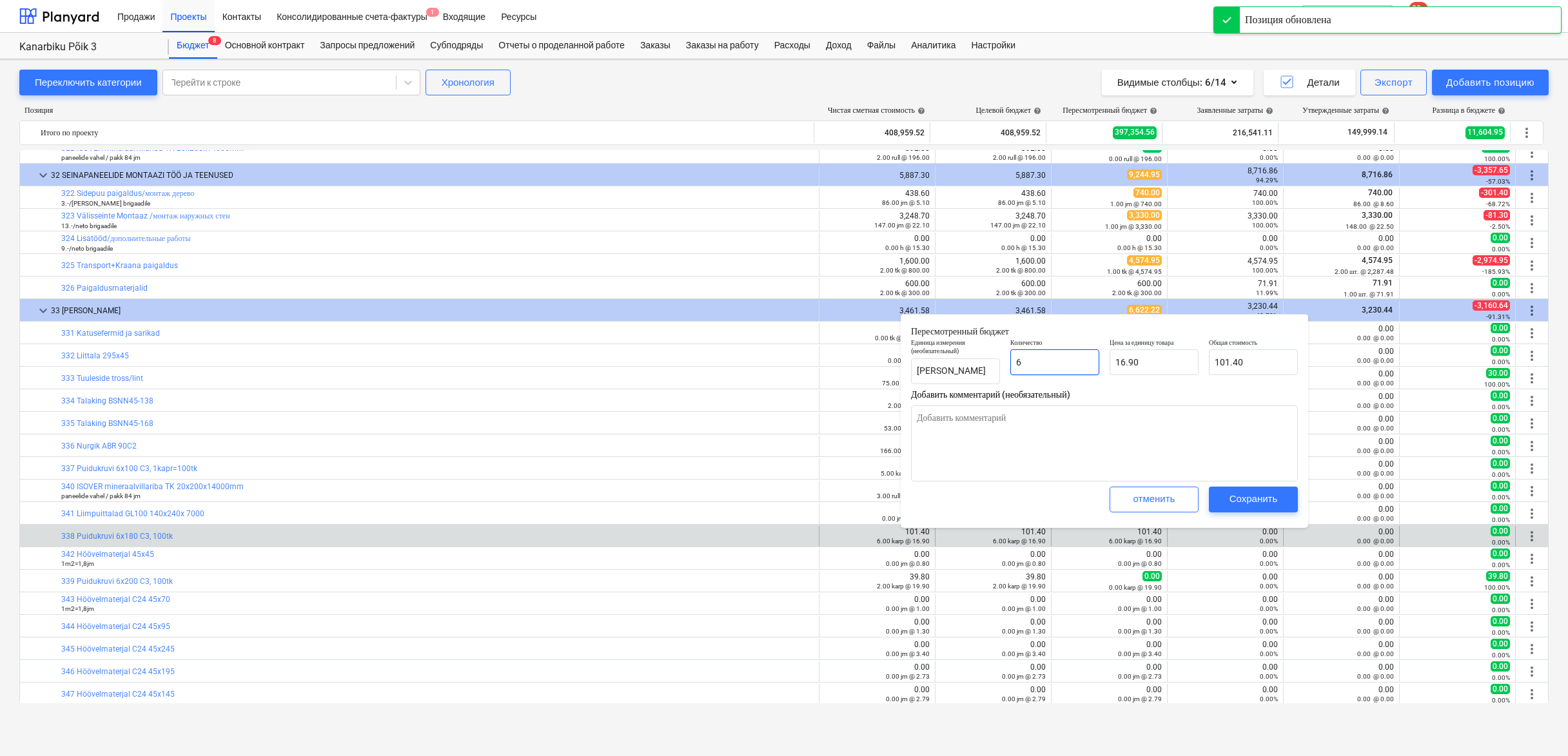
drag, startPoint x: 1041, startPoint y: 367, endPoint x: 1079, endPoint y: 359, distance: 38.8
click at [1041, 367] on input "6" at bounding box center [1055, 362] width 89 height 26
click at [1247, 498] on div "Сохранить" at bounding box center [1254, 499] width 48 height 17
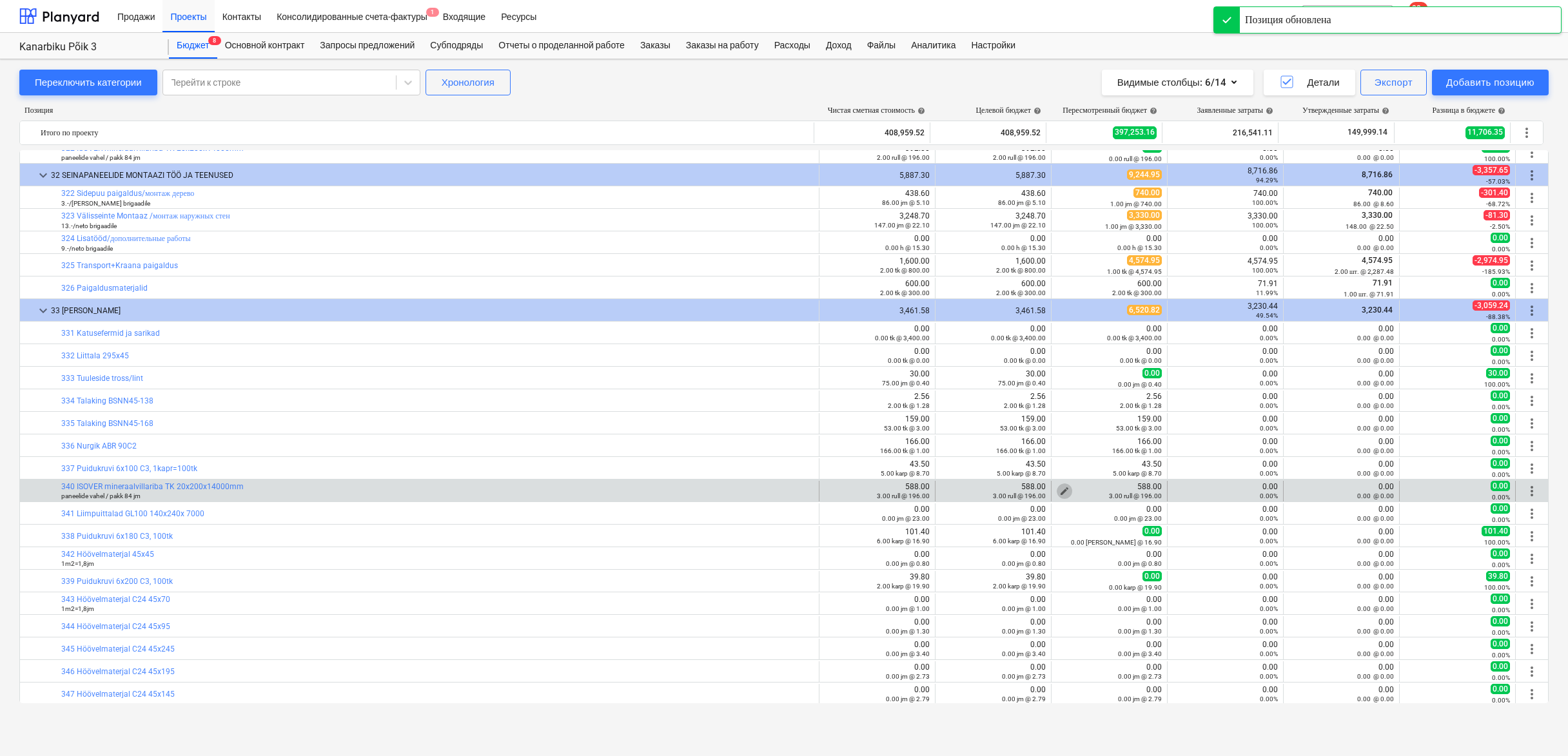
click at [1060, 486] on span "edit" at bounding box center [1065, 491] width 10 height 10
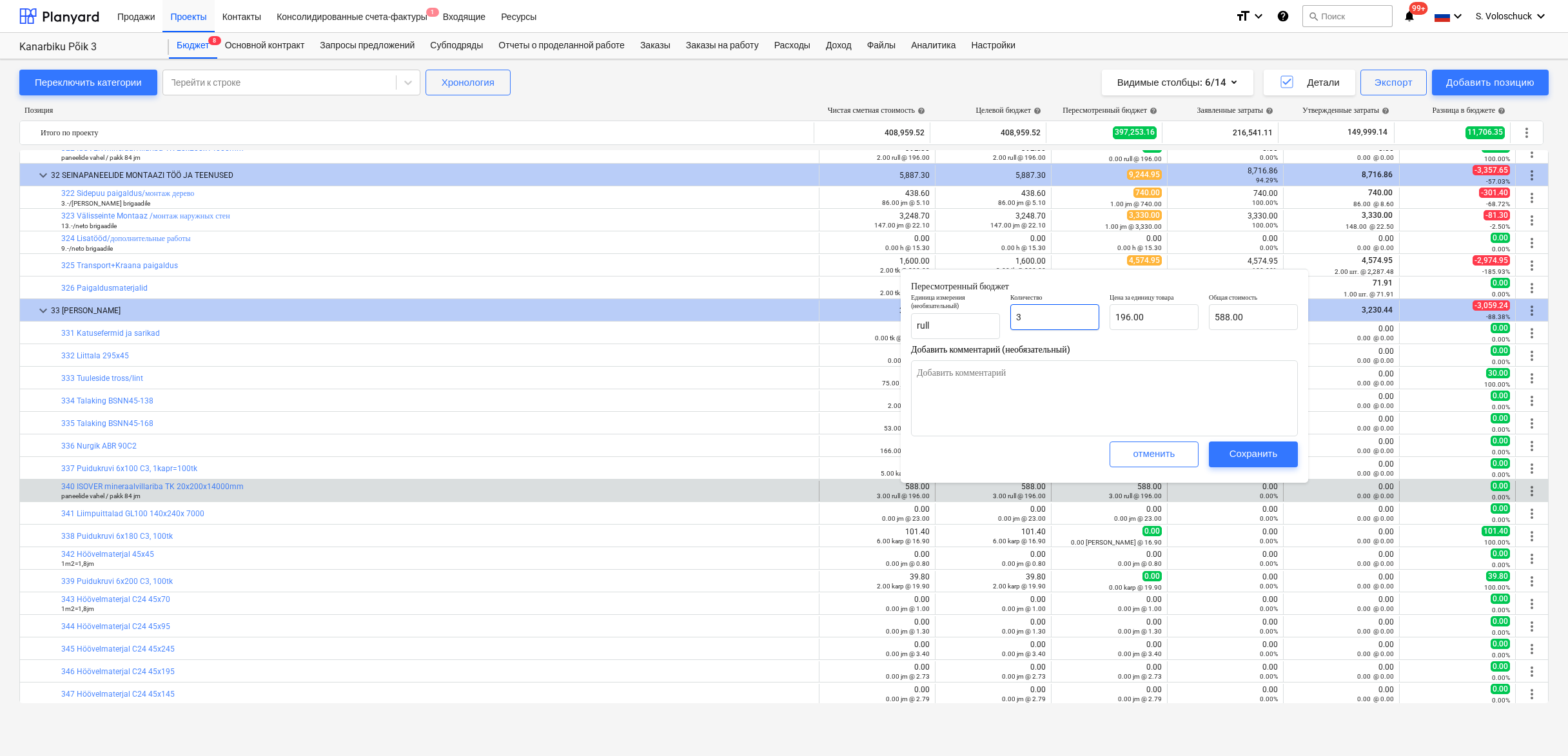
click at [1079, 321] on input "3" at bounding box center [1055, 317] width 89 height 26
click at [1259, 447] on div "Сохранить" at bounding box center [1254, 453] width 48 height 17
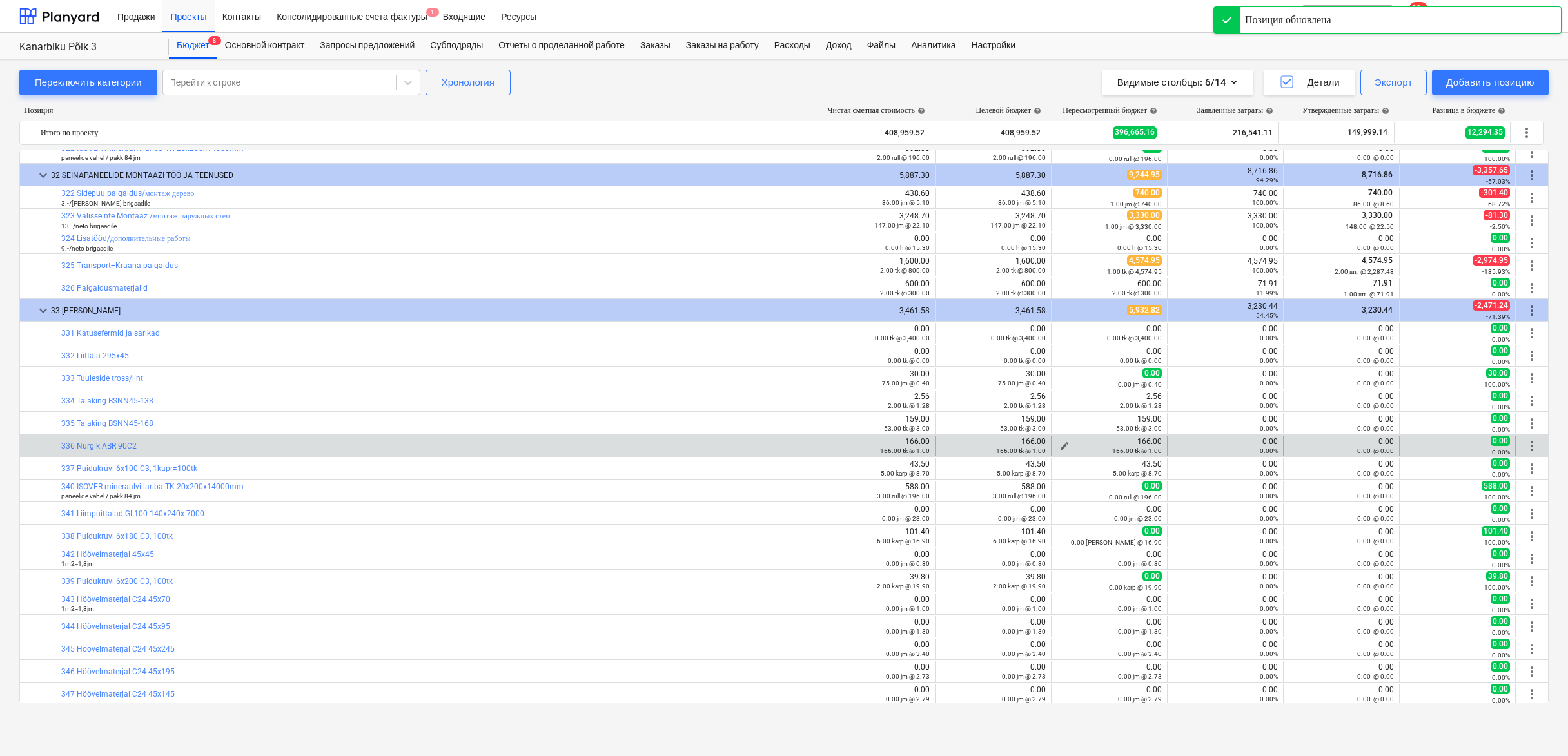
click at [1060, 441] on span "edit" at bounding box center [1065, 446] width 10 height 10
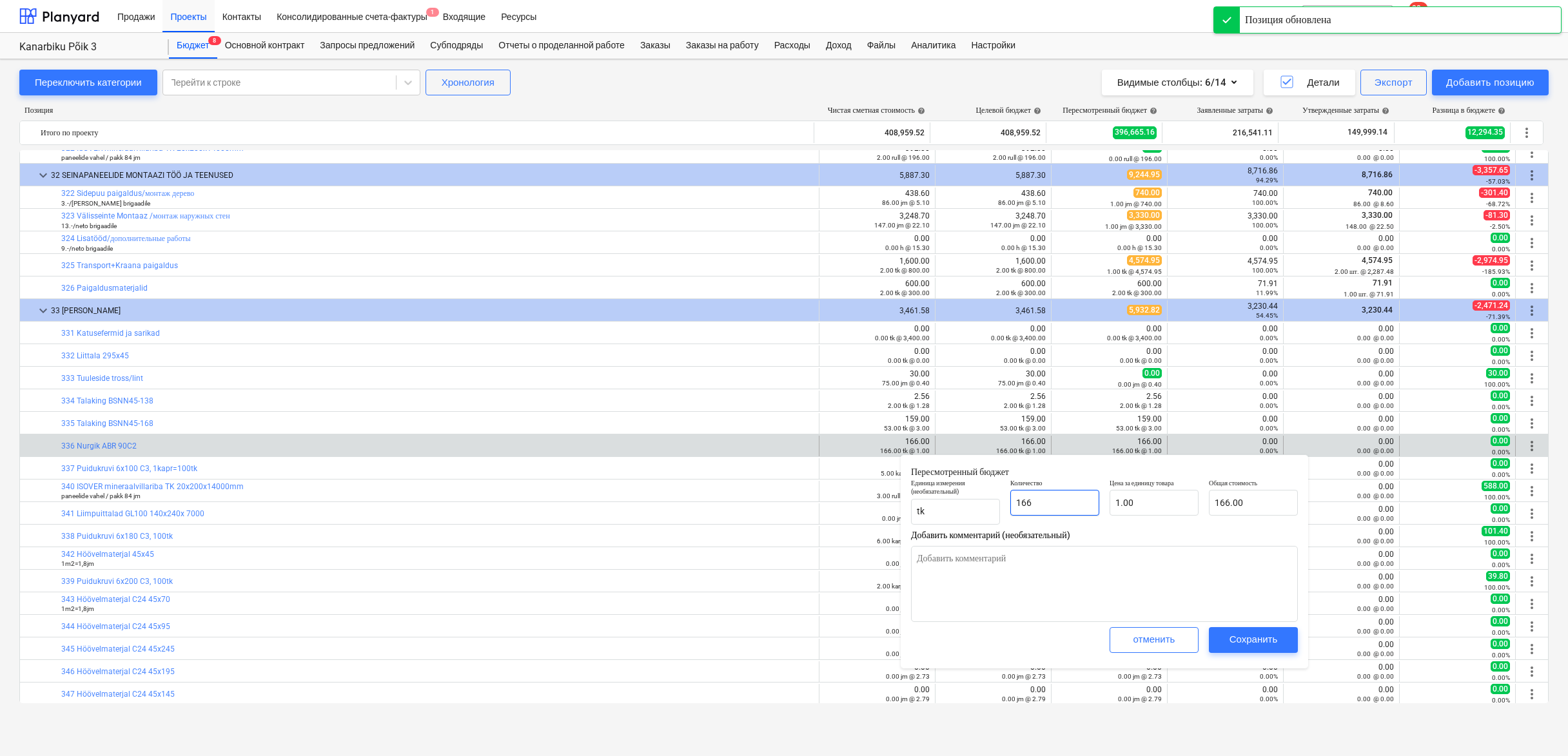
click at [1078, 505] on input "166" at bounding box center [1055, 503] width 89 height 26
click at [1242, 642] on div "Сохранить" at bounding box center [1254, 639] width 48 height 17
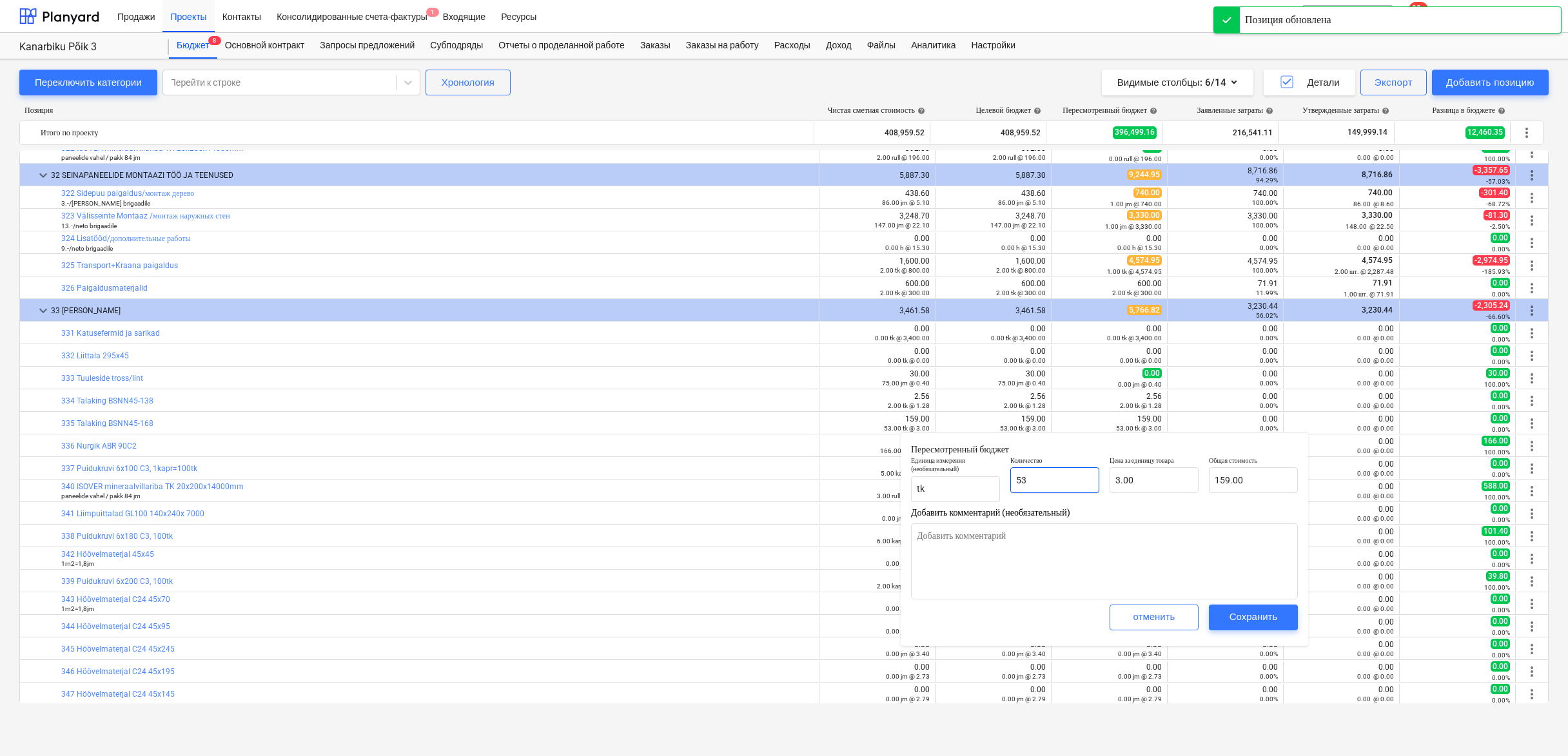
click at [1059, 478] on input "53" at bounding box center [1055, 481] width 89 height 26
click at [1245, 614] on div "Сохранить" at bounding box center [1254, 617] width 48 height 17
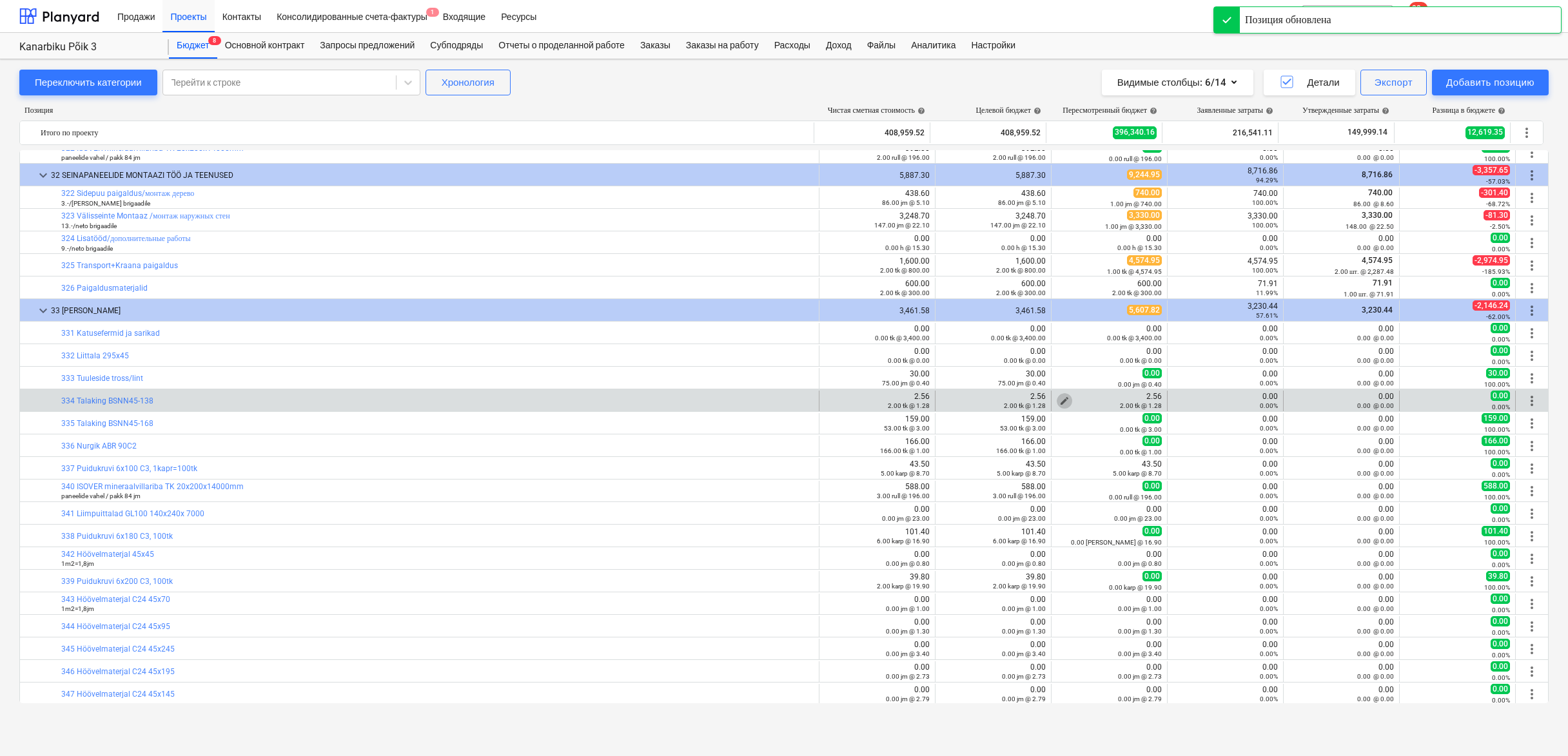
click at [1060, 398] on span "edit" at bounding box center [1065, 401] width 10 height 10
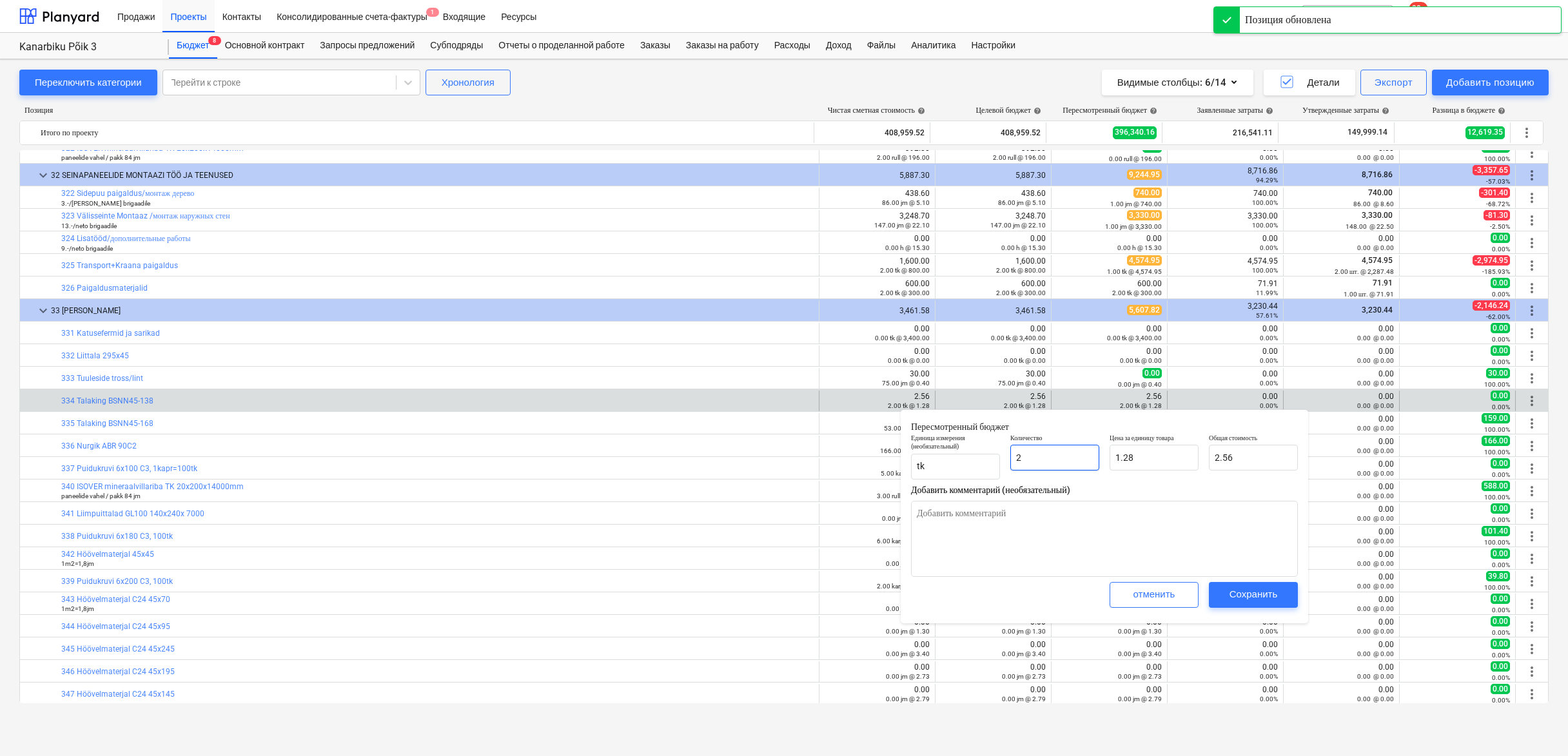
click at [1046, 456] on input "2" at bounding box center [1055, 458] width 89 height 26
click at [1253, 597] on div "Сохранить" at bounding box center [1254, 594] width 48 height 17
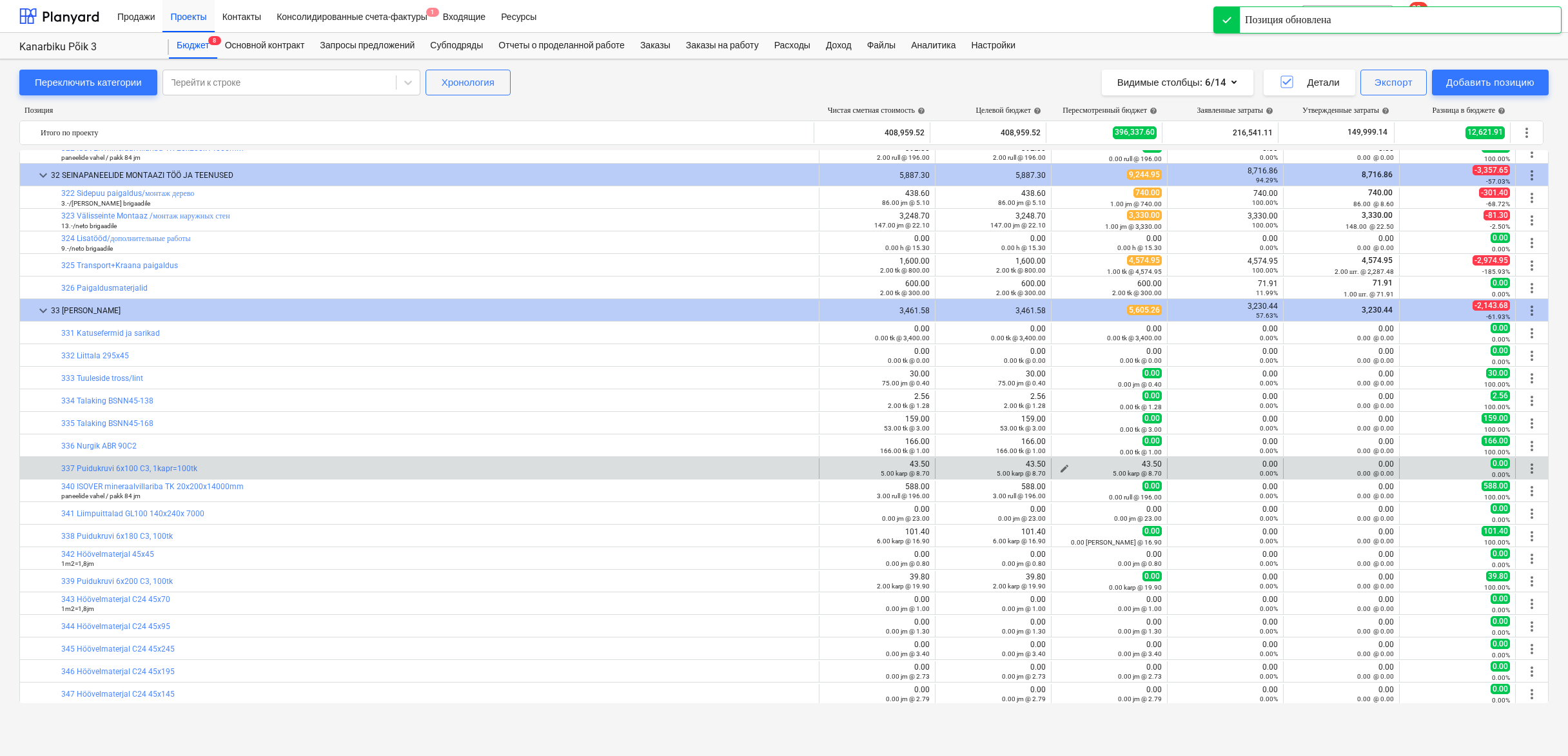
click at [1060, 466] on span "edit" at bounding box center [1065, 468] width 10 height 10
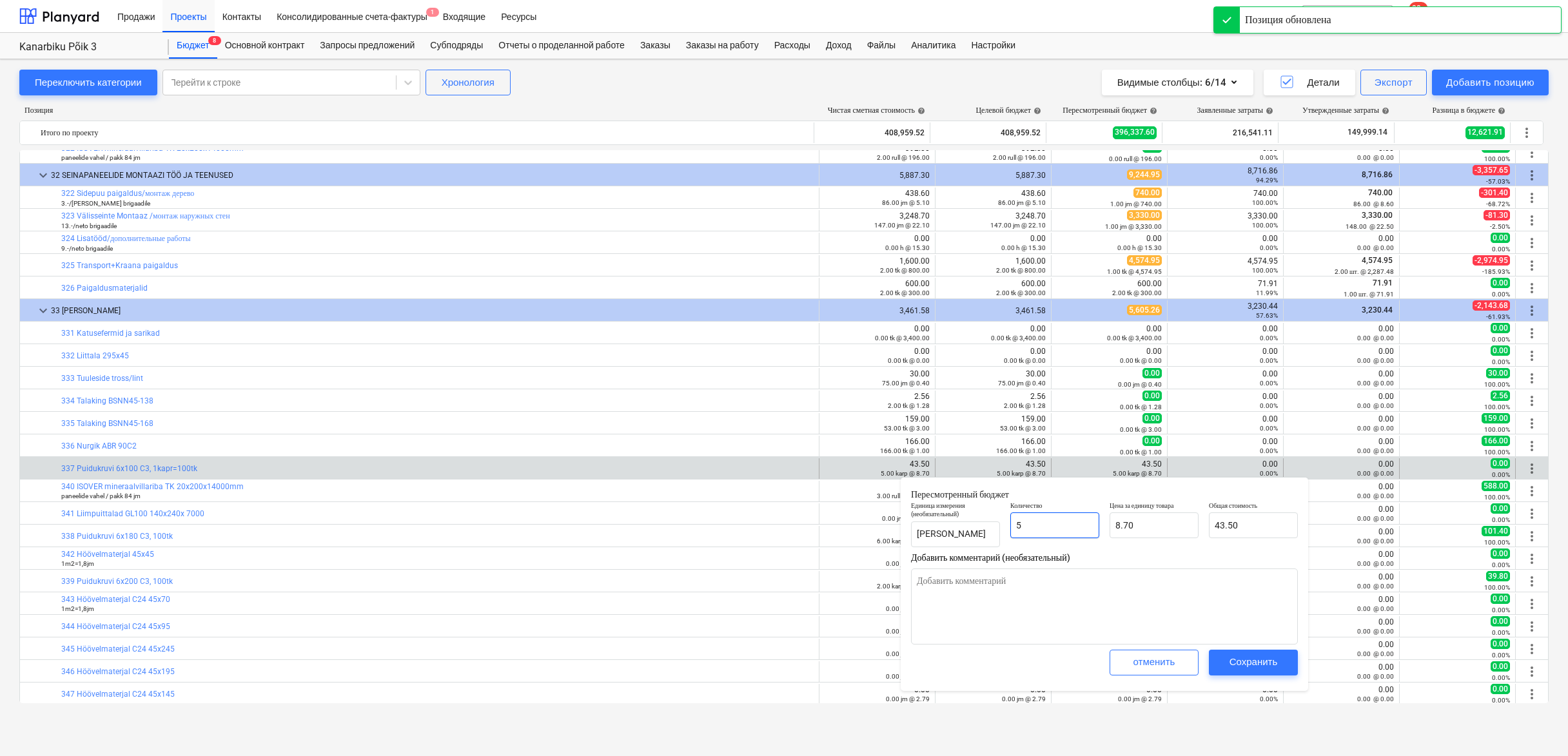
click at [1055, 521] on input "5" at bounding box center [1055, 525] width 89 height 26
click at [1220, 657] on button "Сохранить" at bounding box center [1254, 663] width 89 height 26
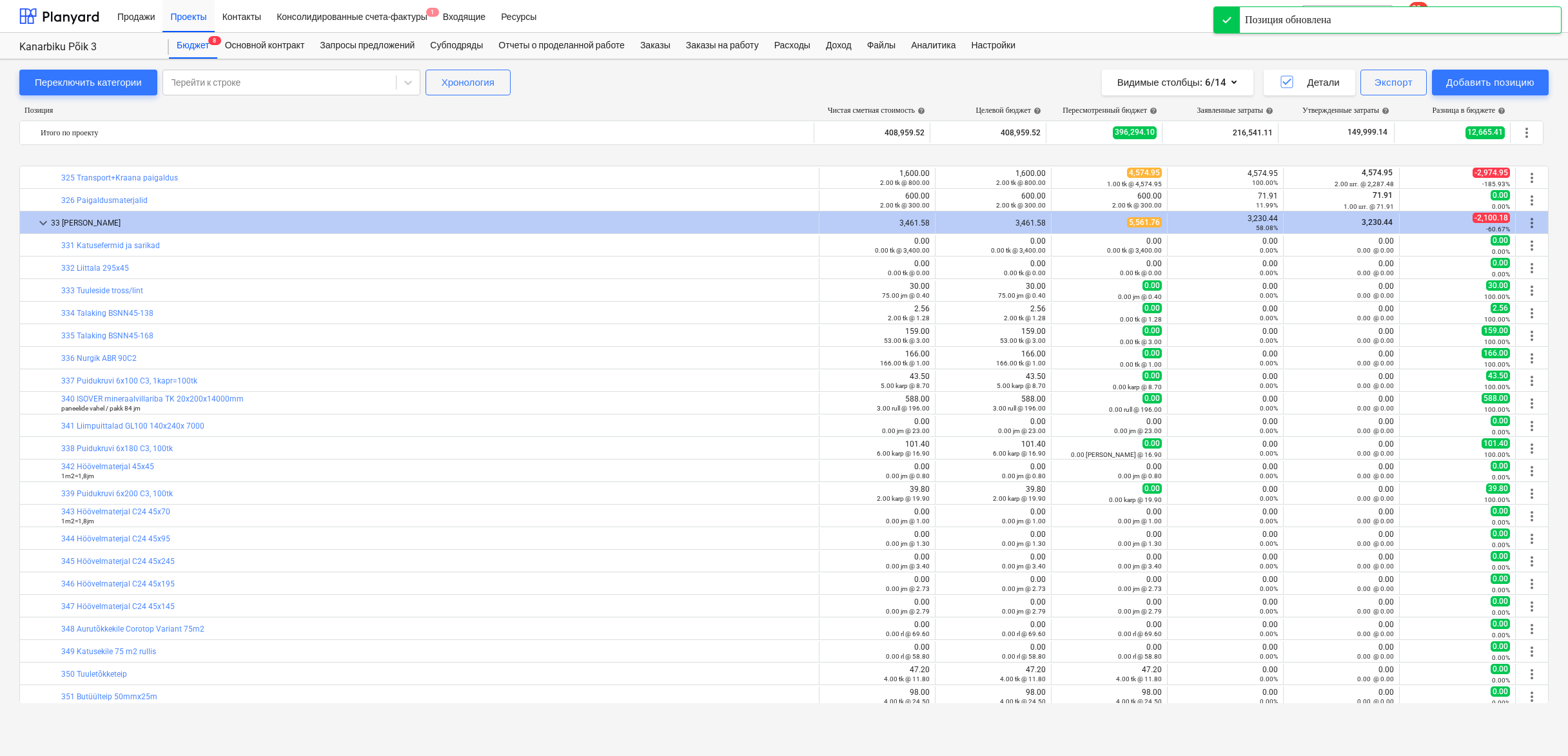
scroll to position [3699, 0]
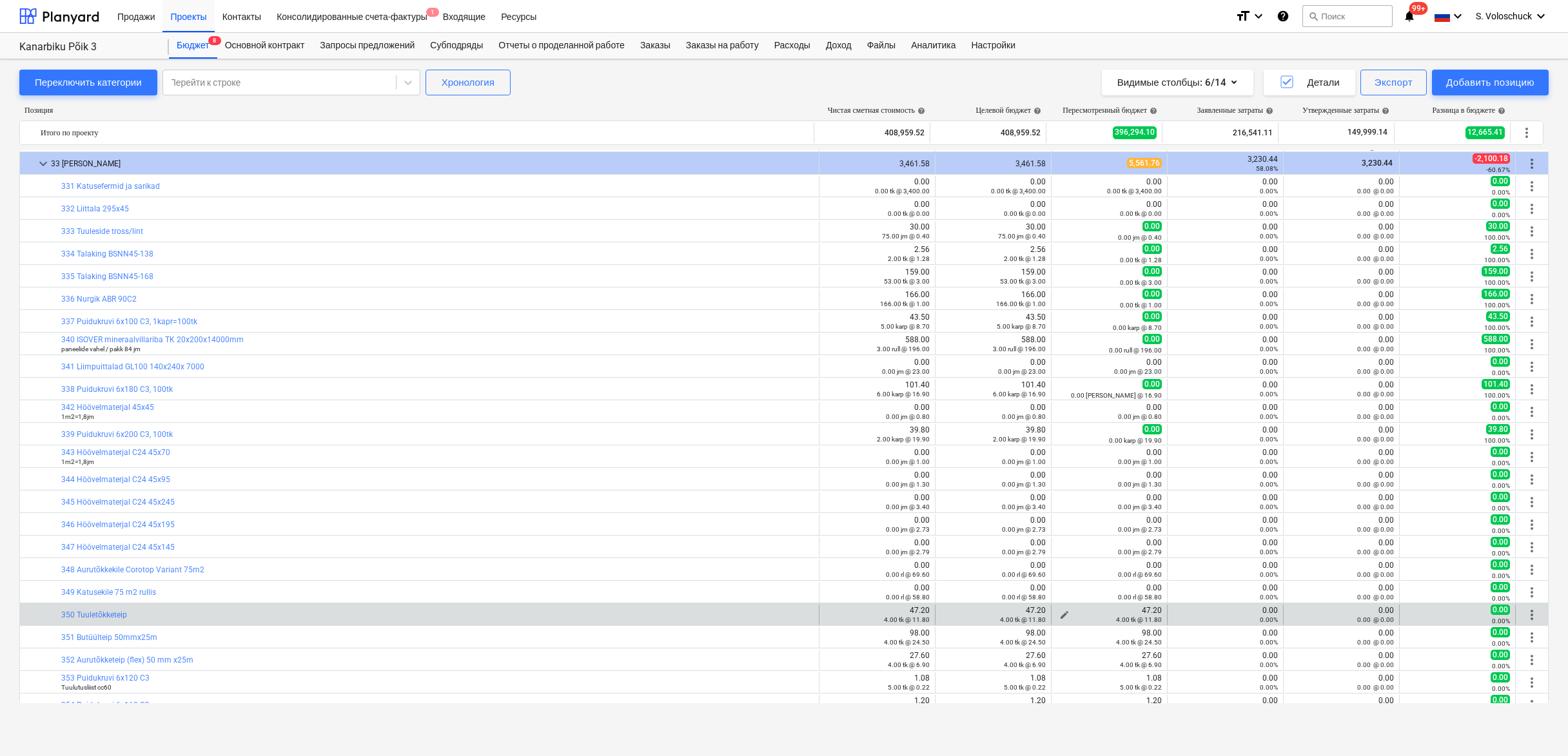
click at [1057, 612] on button "edit" at bounding box center [1064, 614] width 15 height 15
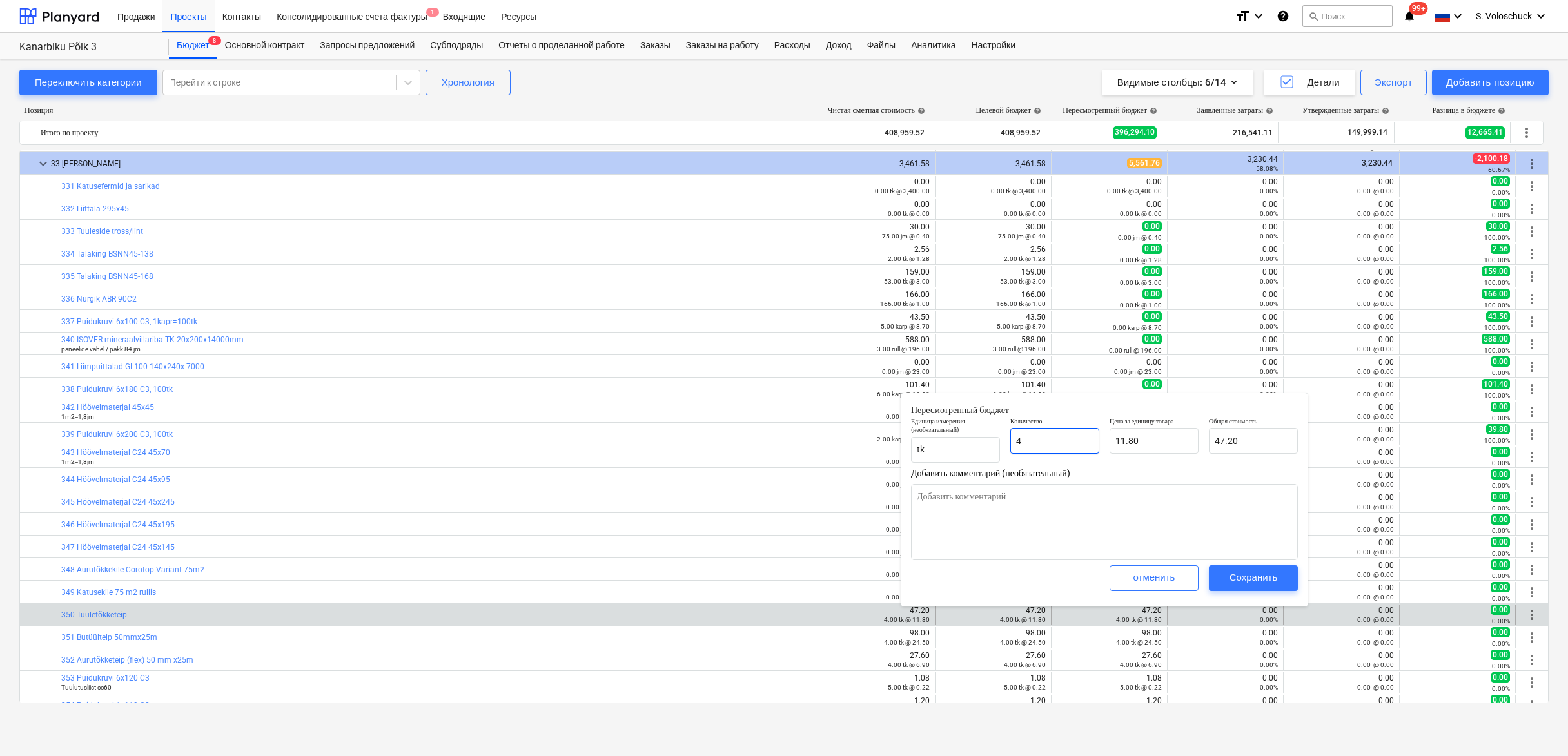
click at [1049, 442] on input "4" at bounding box center [1055, 441] width 89 height 26
click at [1272, 575] on div "Сохранить" at bounding box center [1254, 577] width 48 height 17
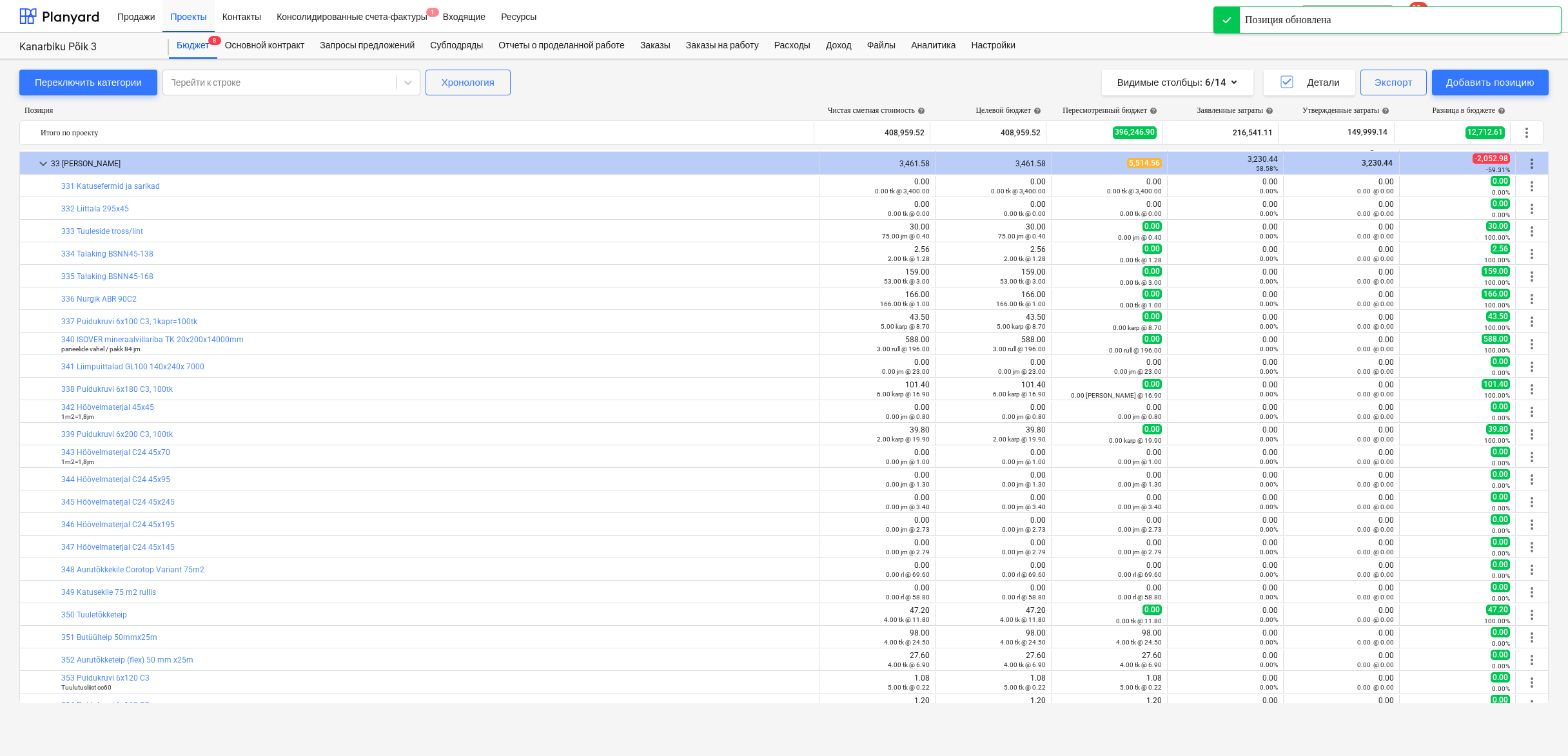
click at [1060, 636] on span "edit" at bounding box center [1065, 637] width 10 height 10
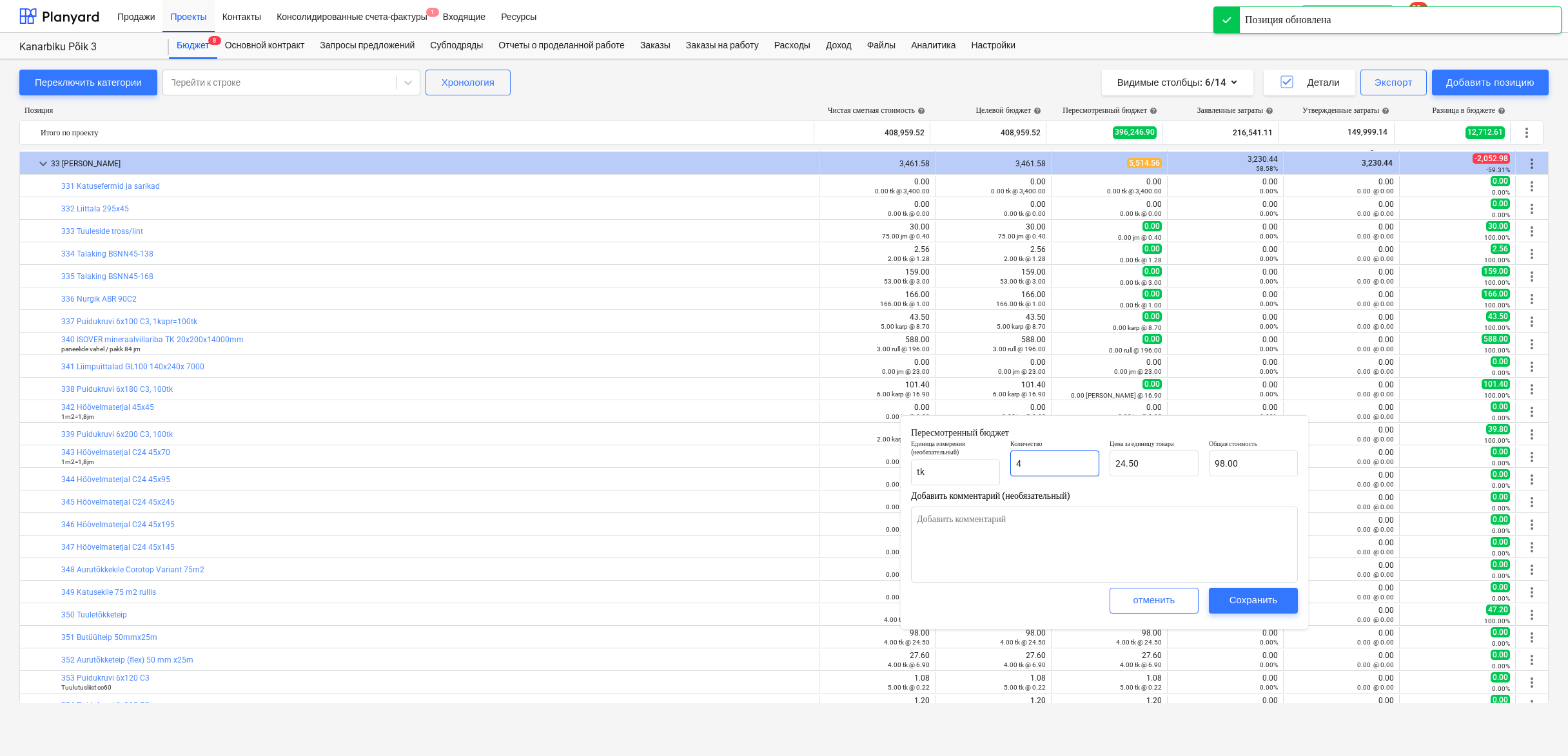
click at [1048, 465] on input "4" at bounding box center [1055, 464] width 89 height 26
click at [1256, 602] on div "Сохранить" at bounding box center [1254, 600] width 48 height 17
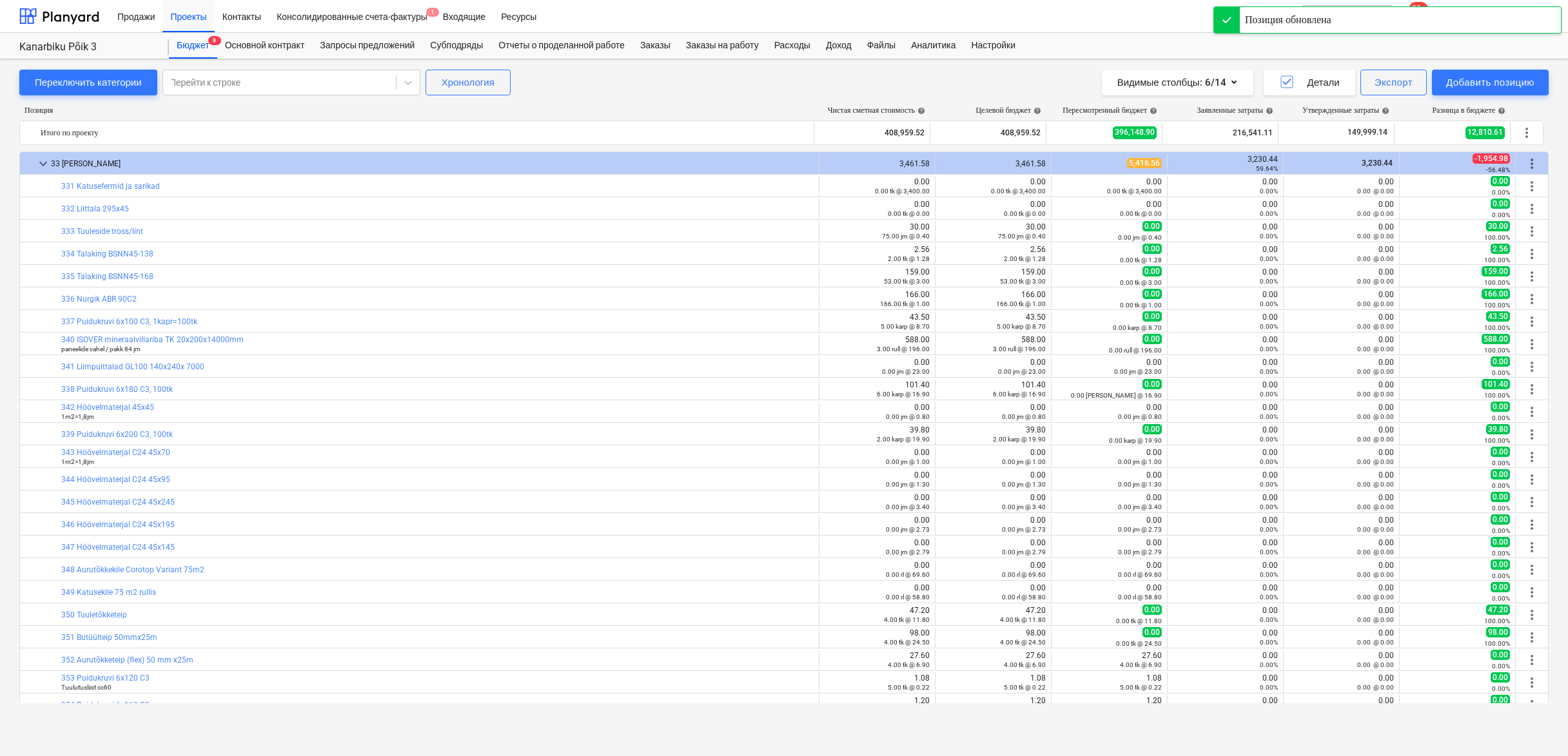
scroll to position [4136, 0]
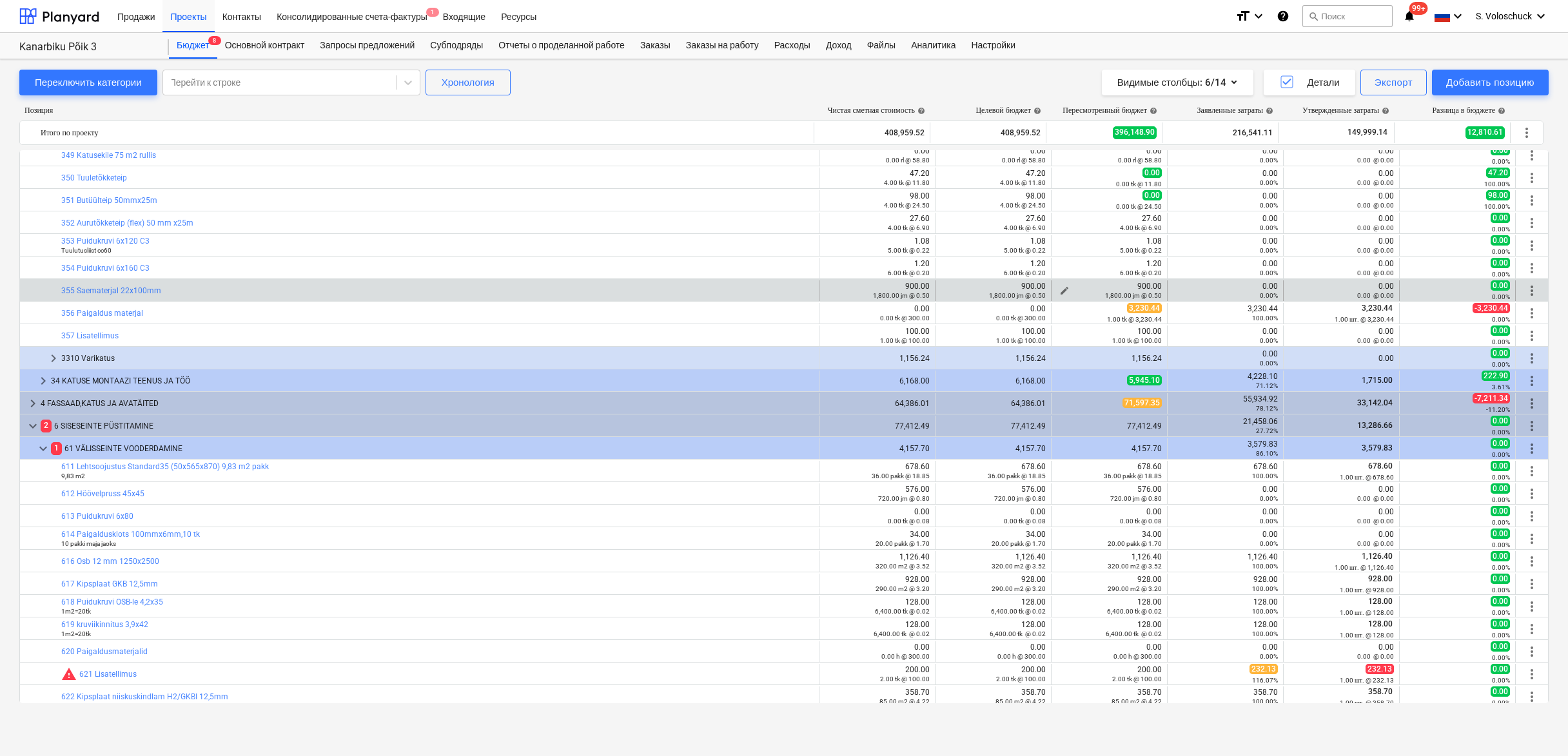
click at [1060, 286] on span "edit" at bounding box center [1065, 291] width 10 height 10
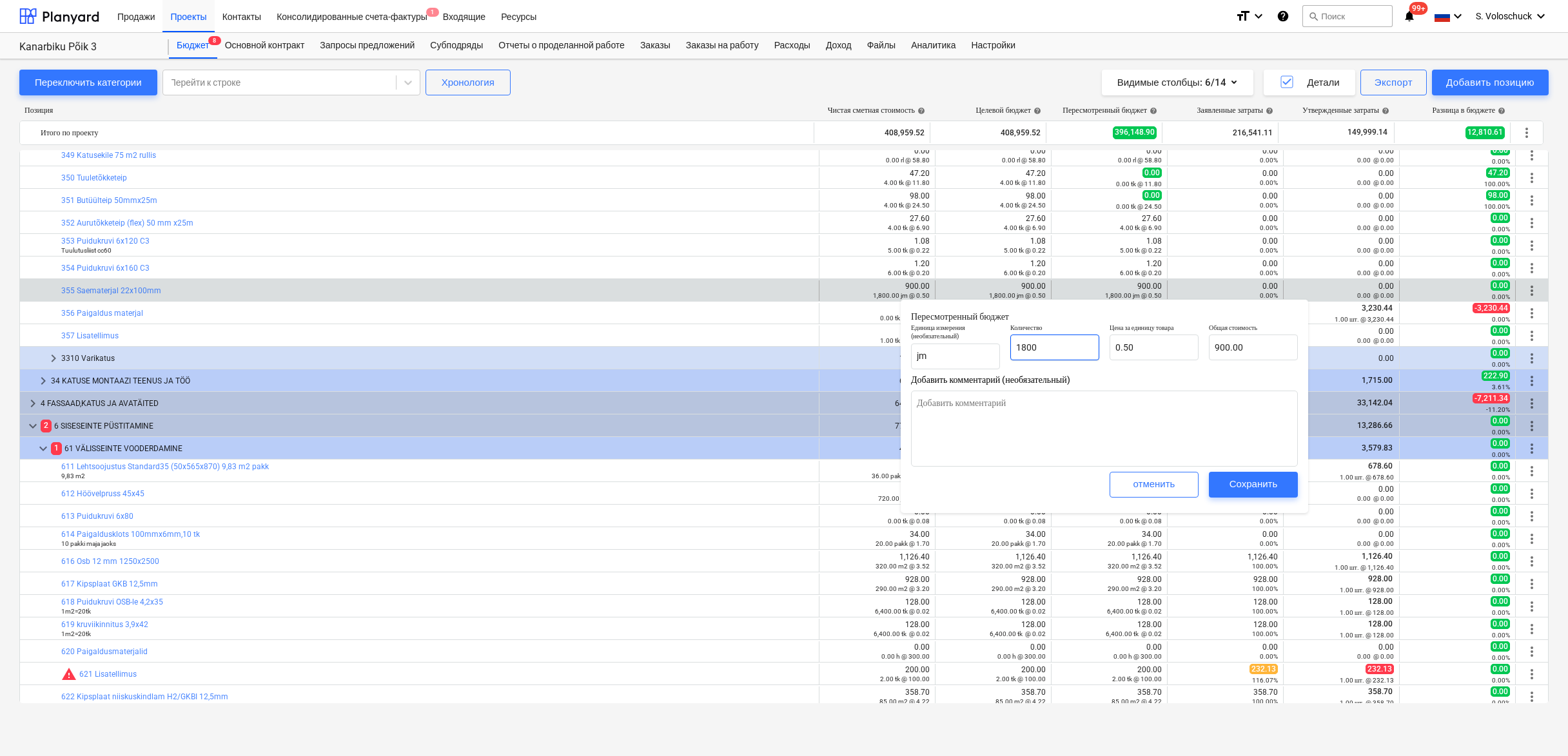
drag, startPoint x: 1055, startPoint y: 343, endPoint x: 1063, endPoint y: 343, distance: 8.0
click at [1058, 343] on input "1800" at bounding box center [1055, 348] width 89 height 26
click at [1254, 481] on div "Сохранить" at bounding box center [1254, 484] width 48 height 17
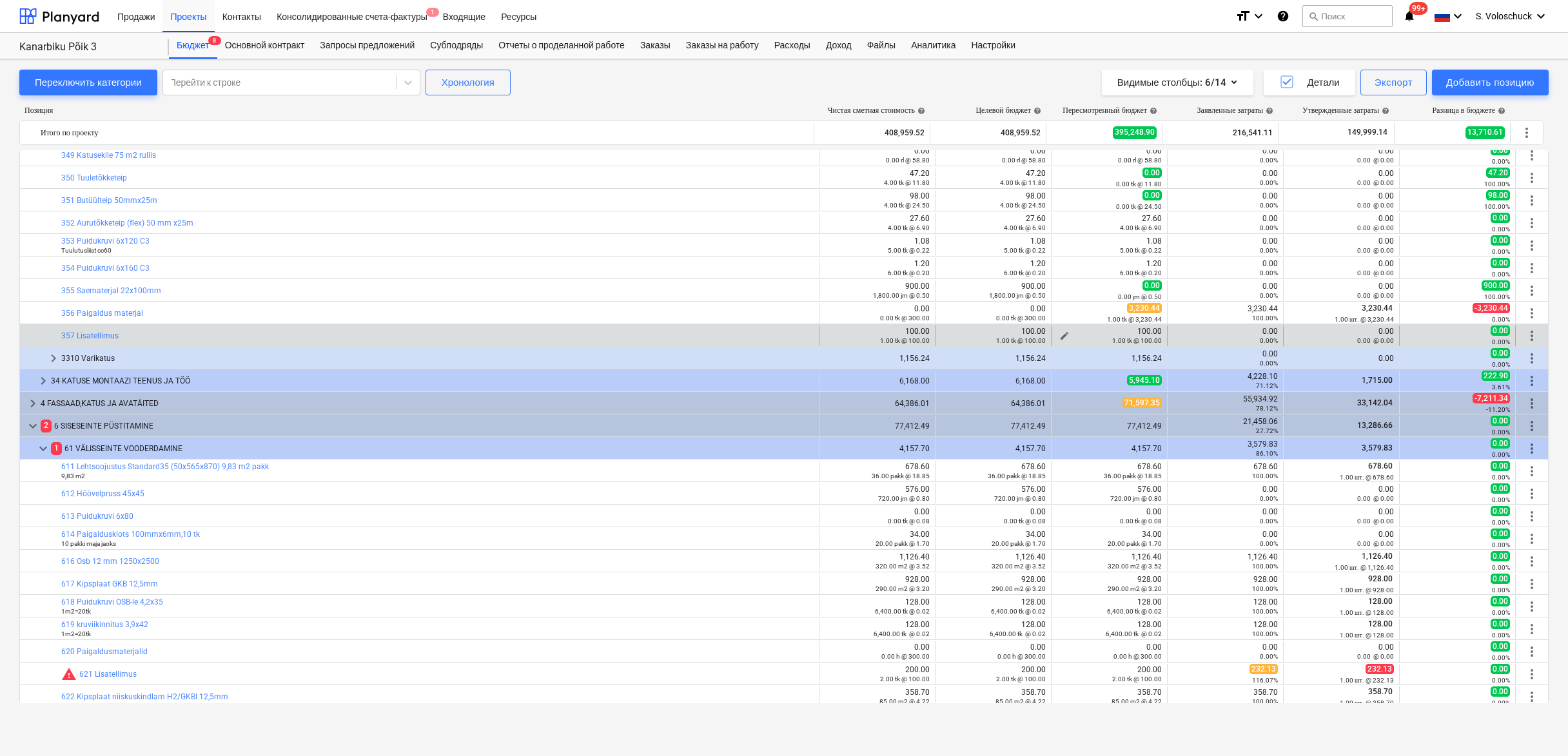
click at [1063, 332] on span "edit" at bounding box center [1065, 336] width 10 height 10
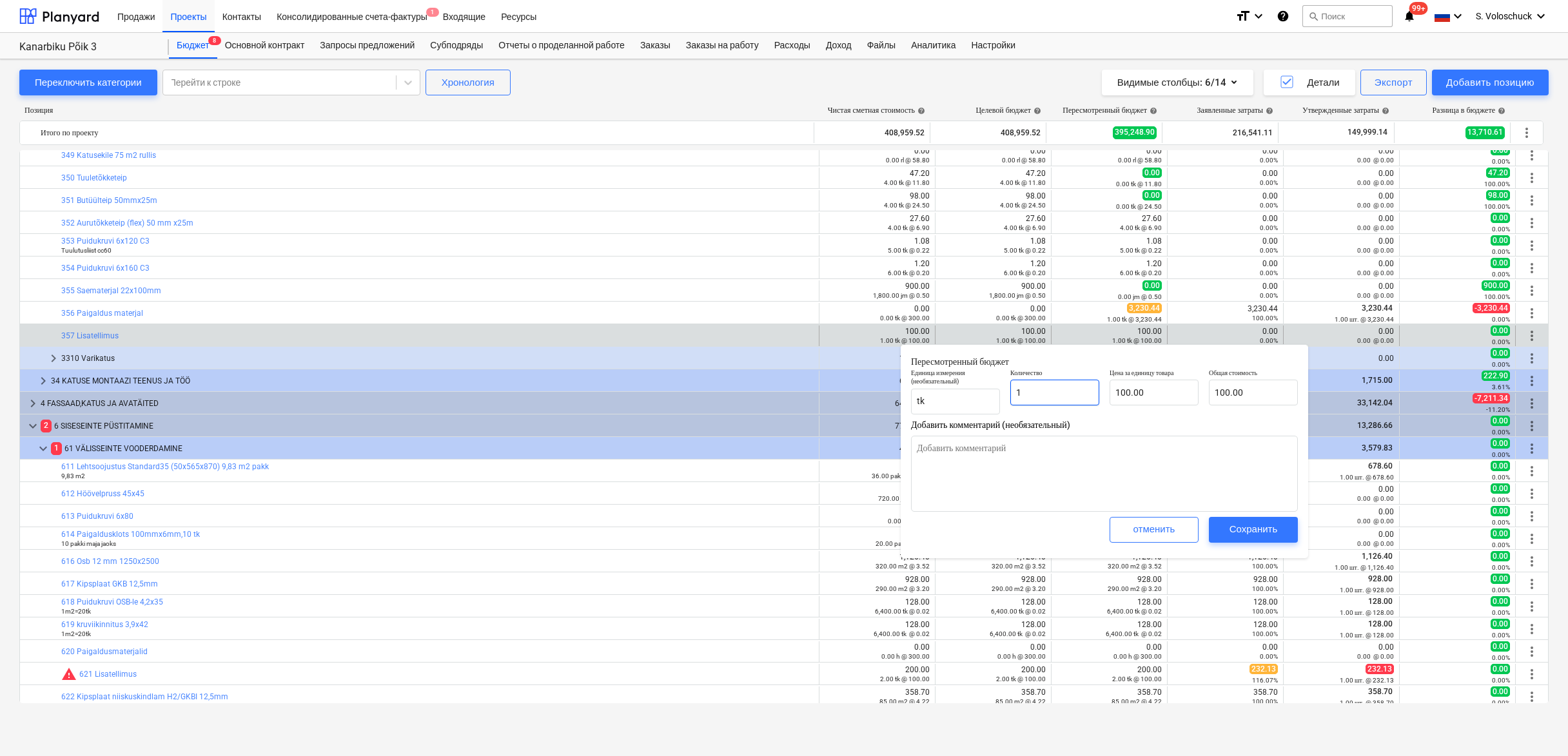
click at [1059, 386] on input "1" at bounding box center [1055, 392] width 89 height 26
click at [1032, 394] on input "1" at bounding box center [1055, 392] width 89 height 26
click at [1225, 525] on span "Сохранить" at bounding box center [1254, 529] width 58 height 17
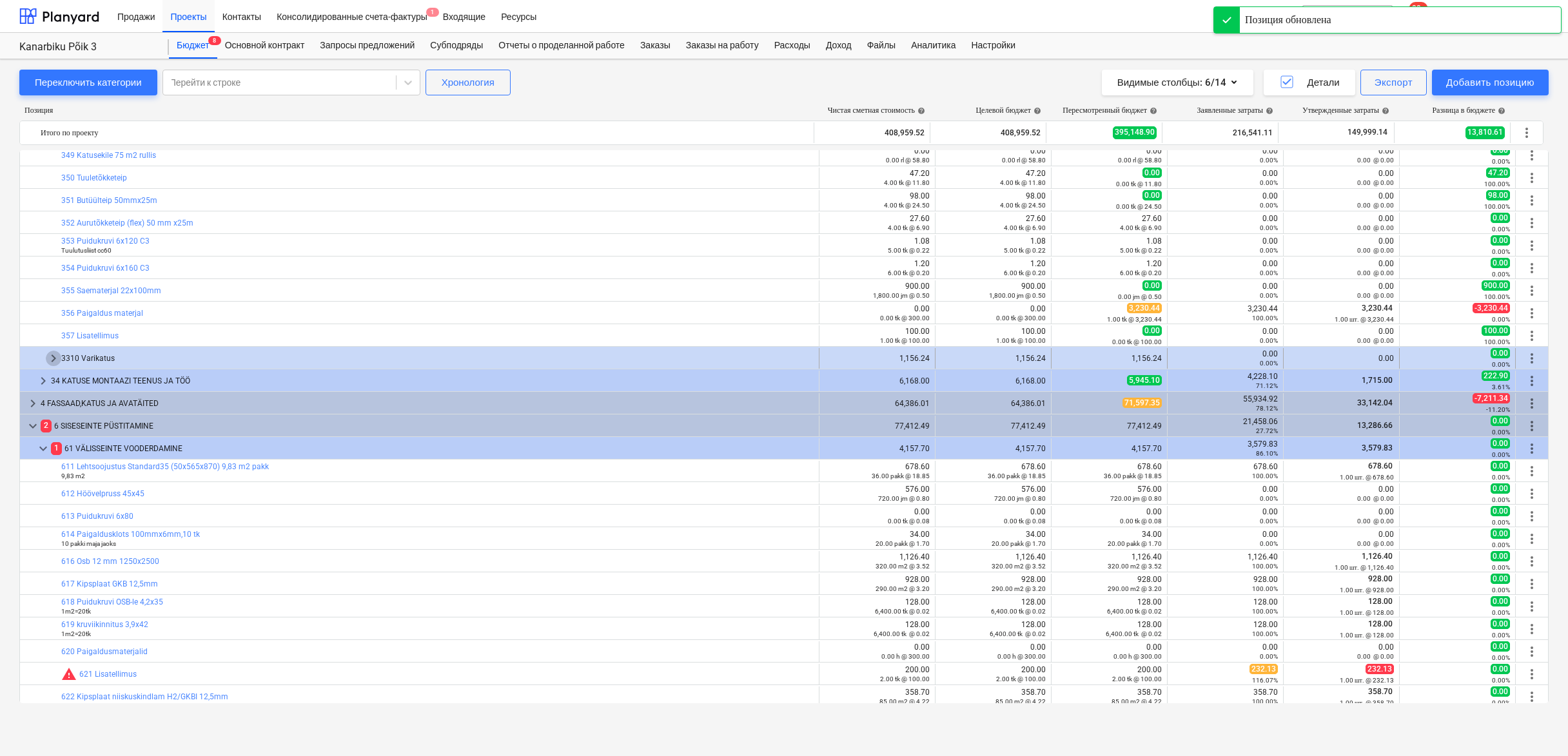
click at [53, 358] on span "keyboard_arrow_right" at bounding box center [53, 358] width 15 height 15
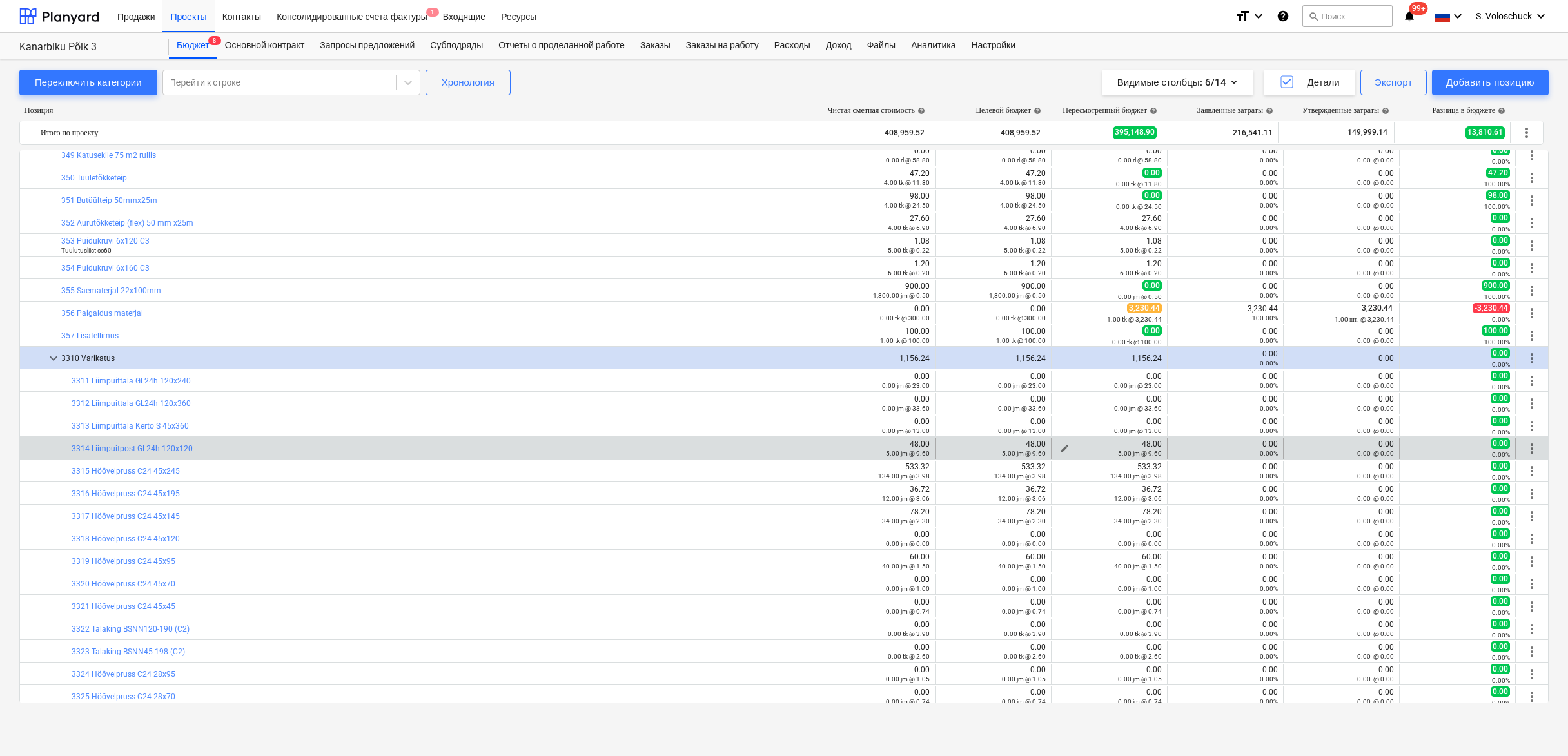
click at [1060, 449] on div "5.00 jm @ 9.60" at bounding box center [1109, 453] width 105 height 9
click at [1060, 446] on span "edit" at bounding box center [1065, 449] width 10 height 10
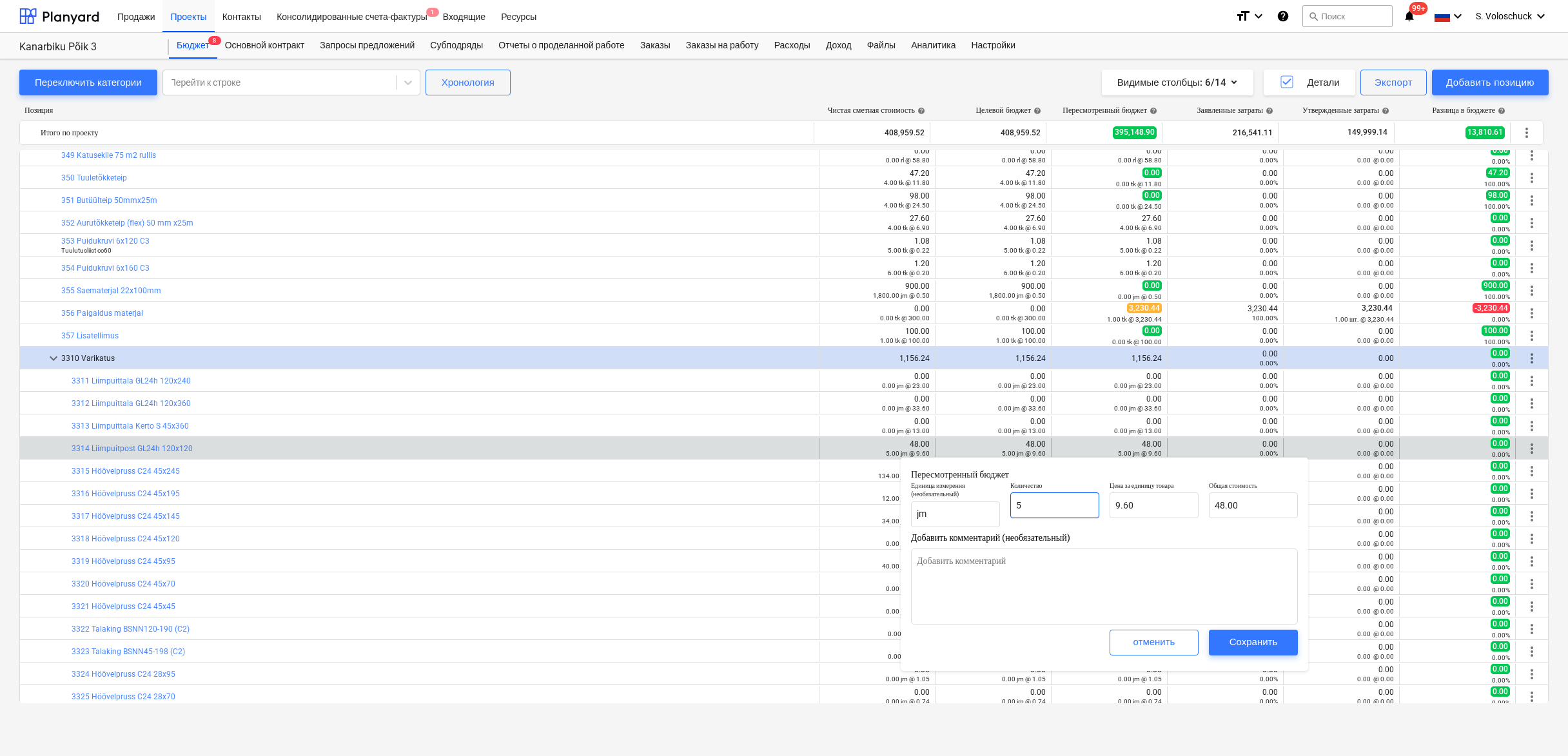
click at [1073, 507] on input "5" at bounding box center [1055, 505] width 89 height 26
click at [1233, 641] on div "Сохранить" at bounding box center [1254, 642] width 48 height 17
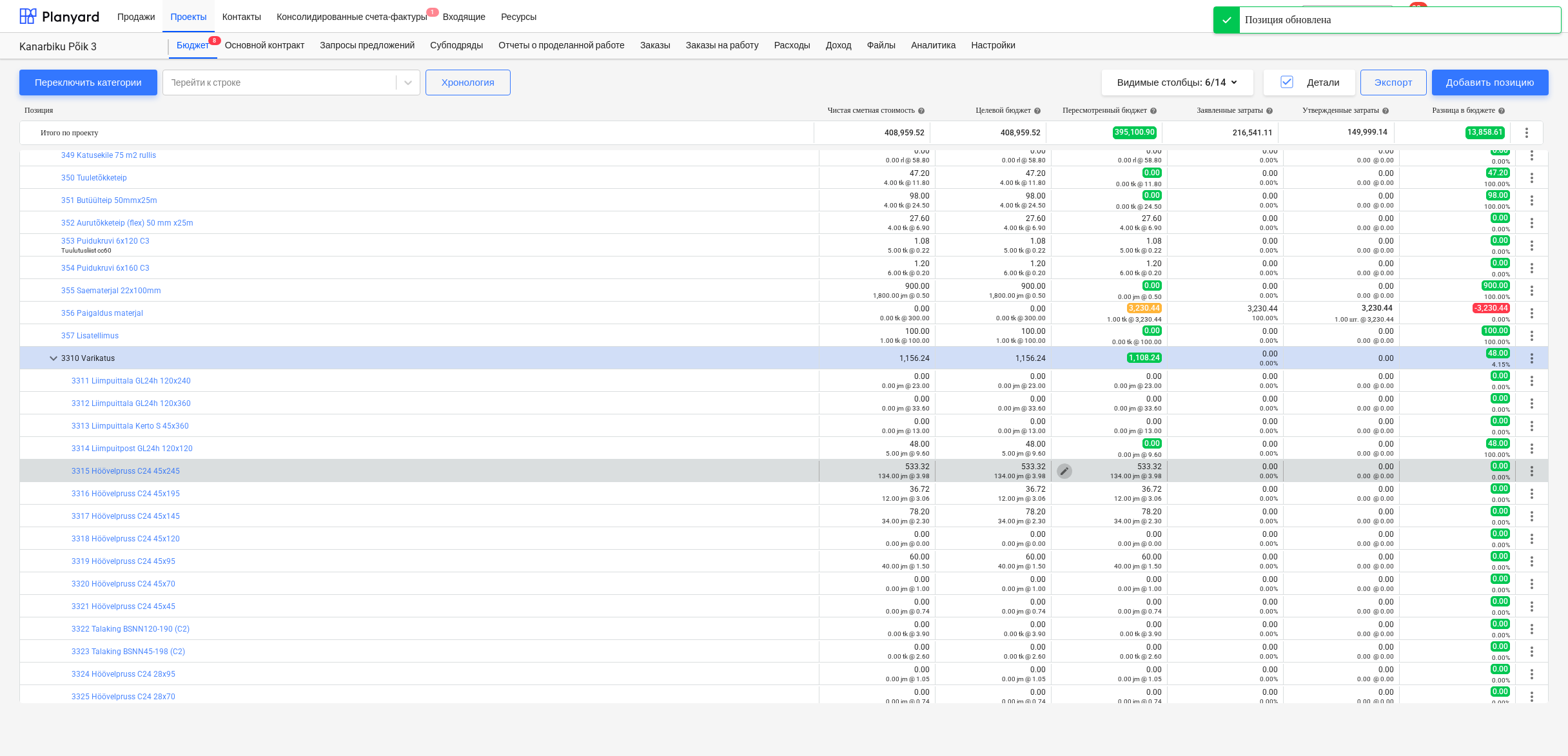
click at [1061, 468] on span "edit" at bounding box center [1065, 471] width 10 height 10
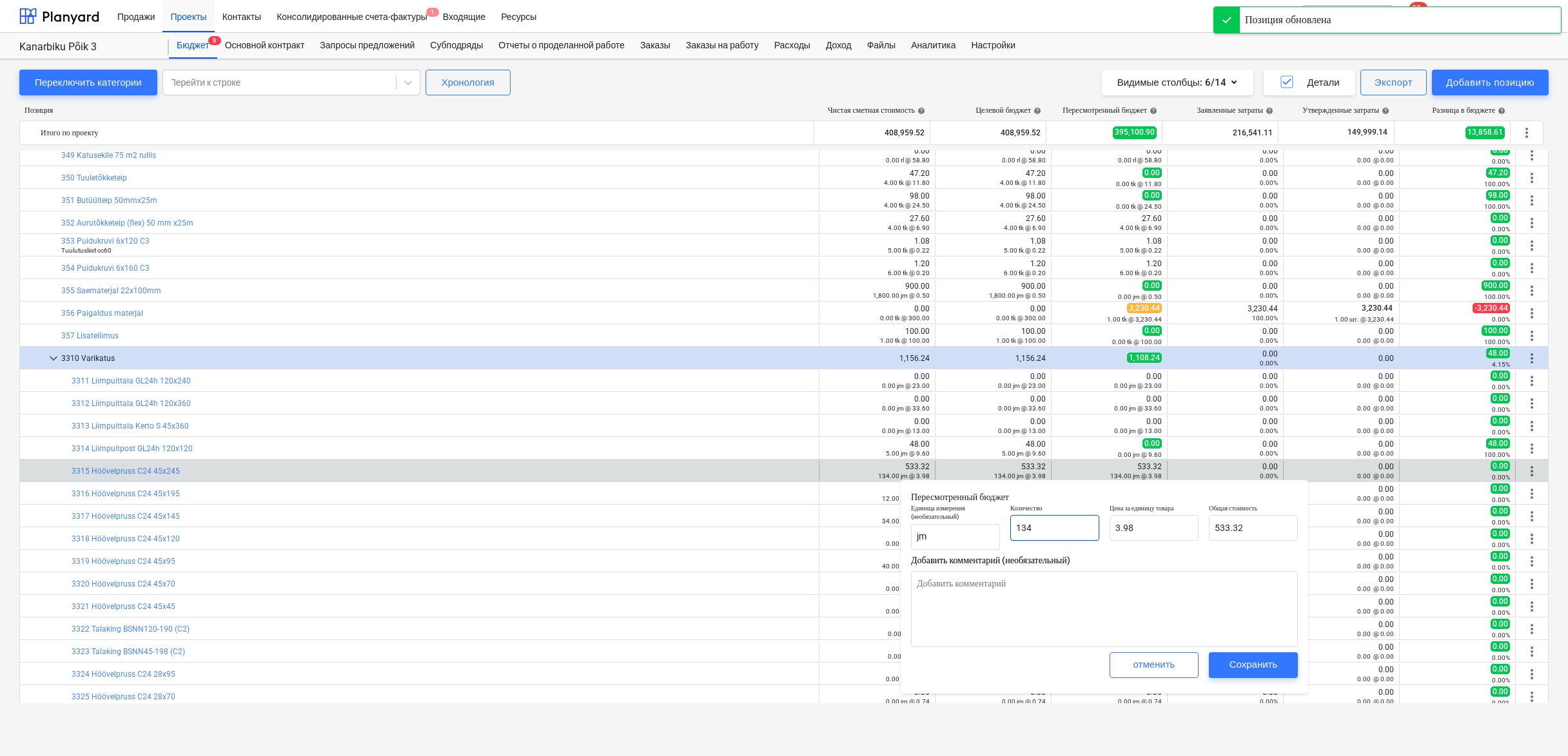
click at [1071, 527] on input "134" at bounding box center [1055, 528] width 89 height 26
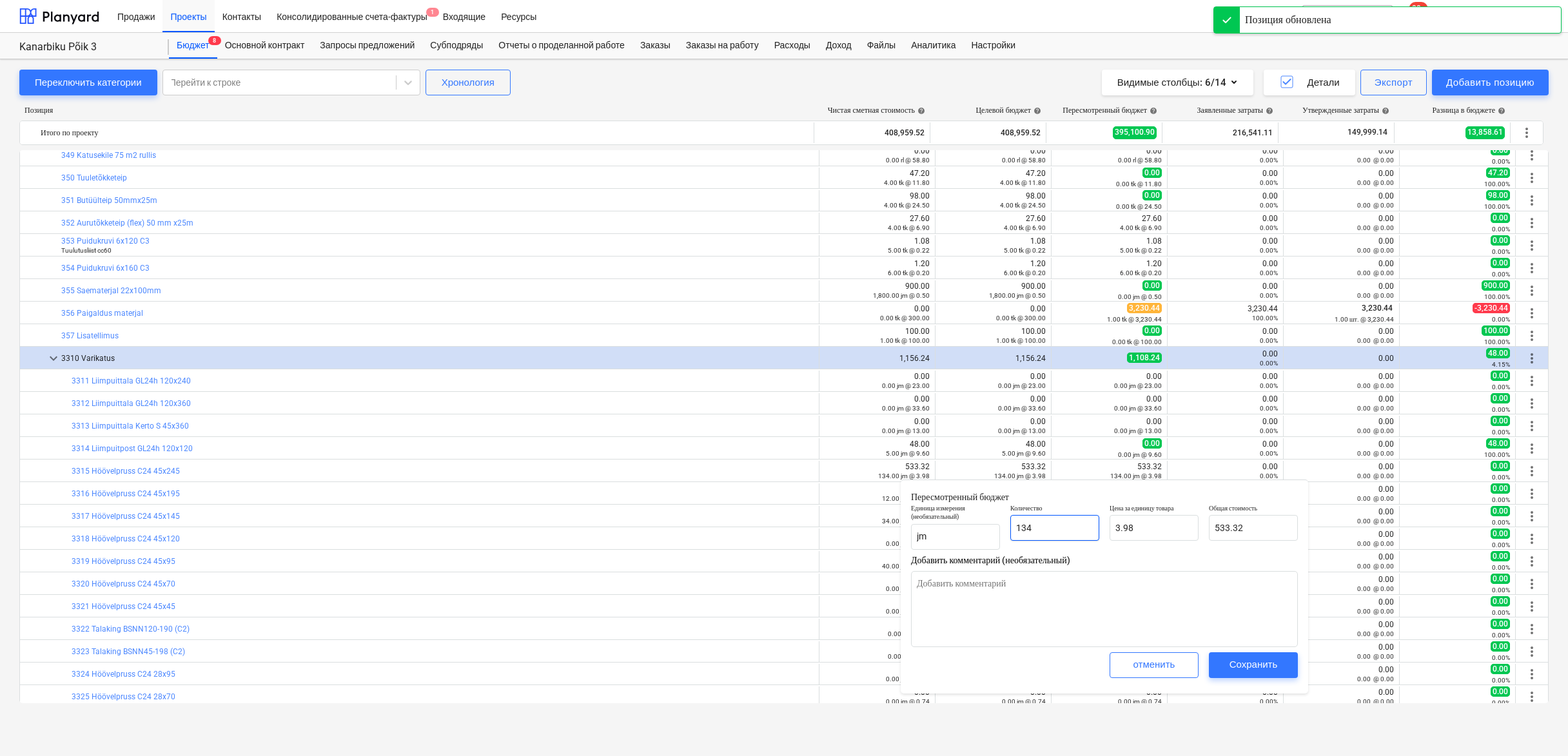
click at [1070, 526] on input "134" at bounding box center [1055, 528] width 89 height 26
click at [1241, 661] on div "Сохранить" at bounding box center [1254, 664] width 48 height 17
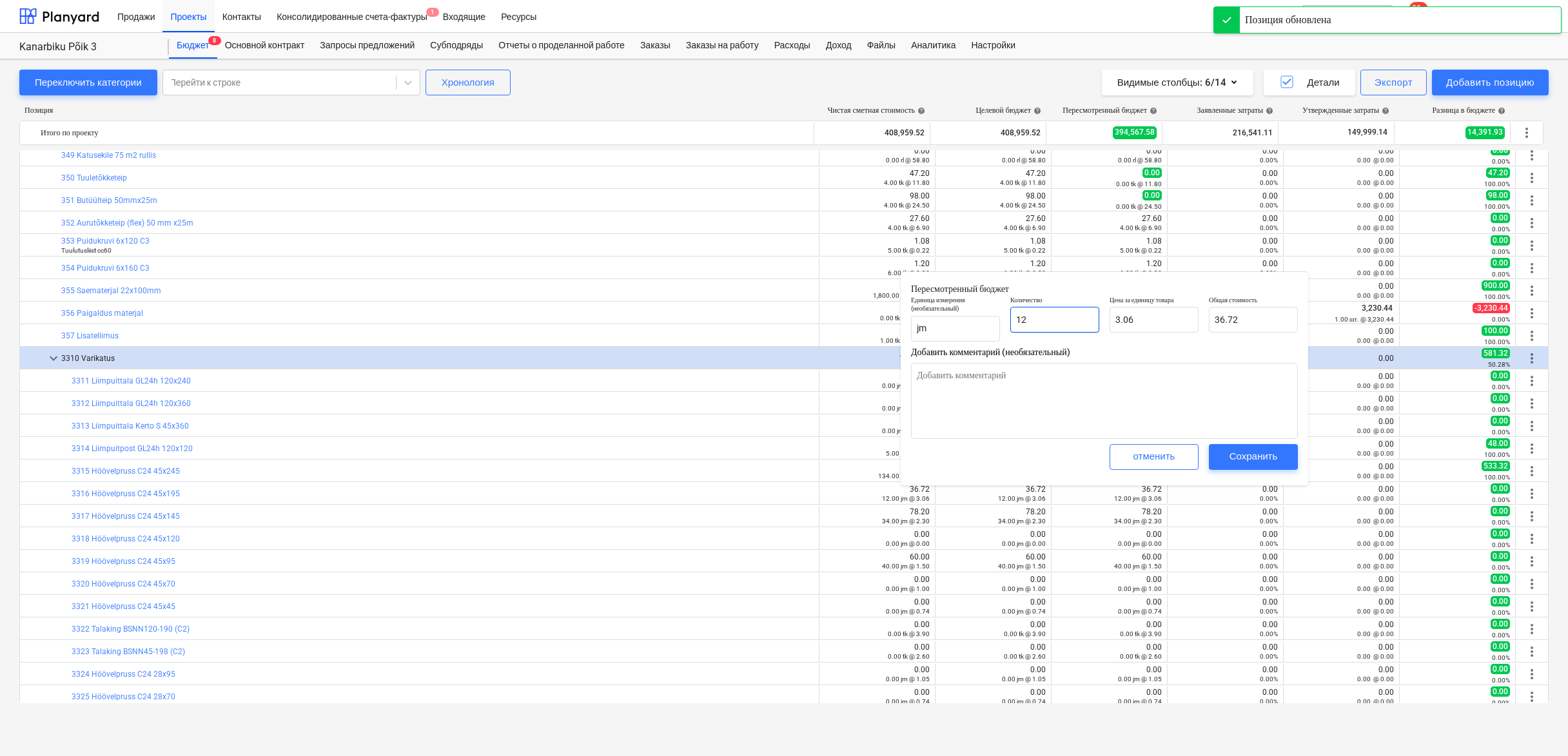
click at [1061, 316] on input "12" at bounding box center [1055, 320] width 89 height 26
click at [1248, 452] on div "Сохранить" at bounding box center [1254, 456] width 48 height 17
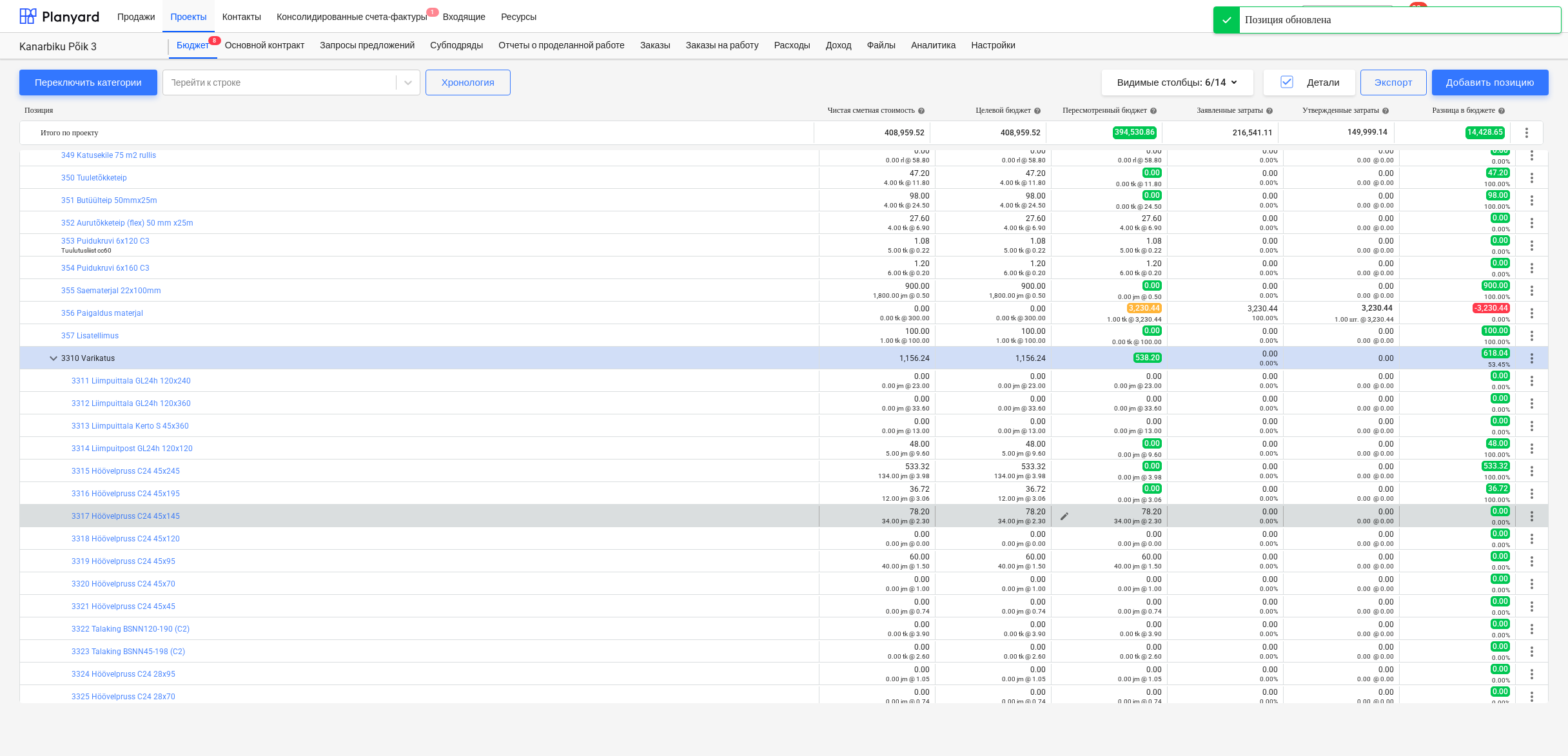
click at [1062, 516] on div "34.00 jm @ 2.30" at bounding box center [1109, 520] width 105 height 9
click at [1060, 514] on span "edit" at bounding box center [1065, 516] width 10 height 10
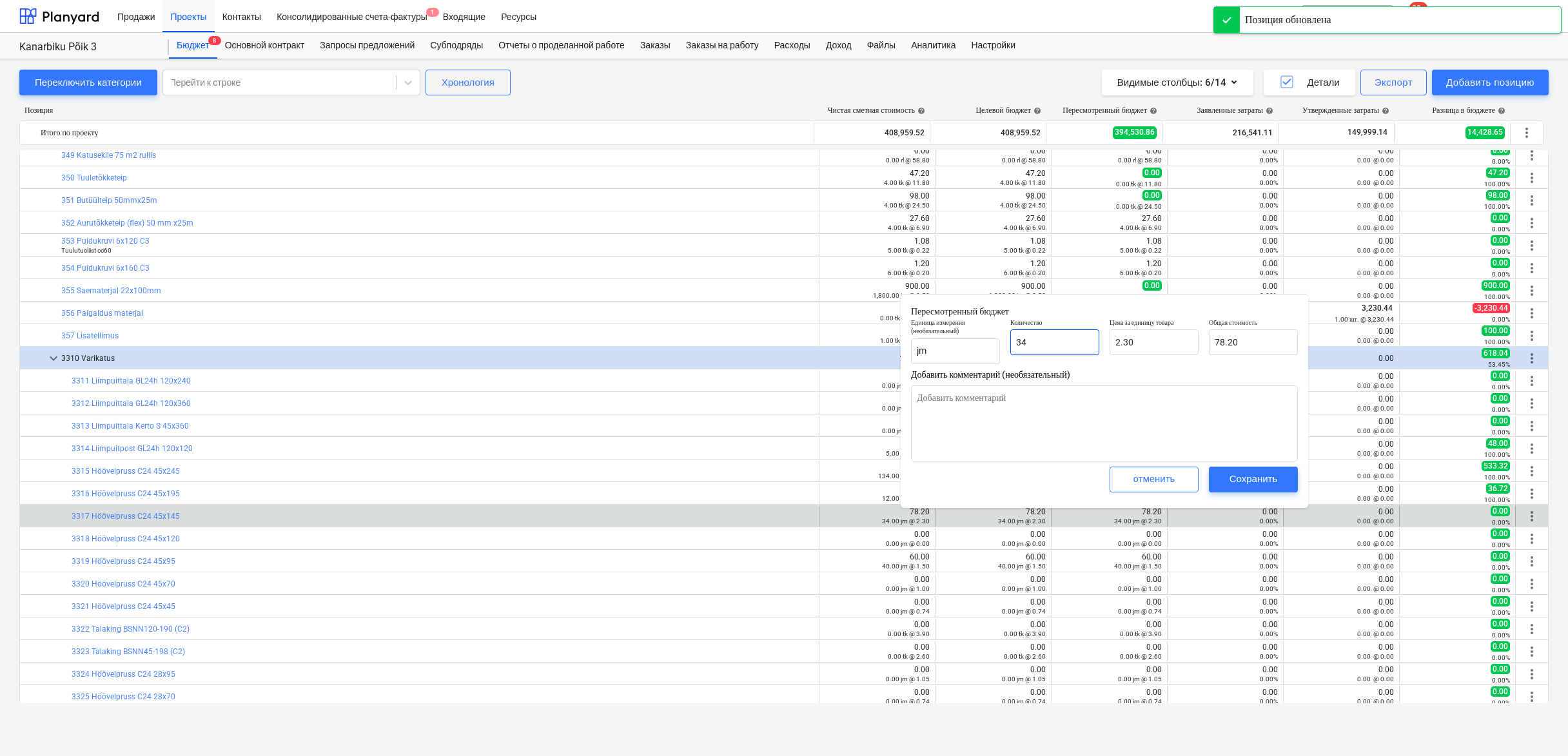
click at [1058, 340] on input "34" at bounding box center [1055, 343] width 89 height 26
click at [1241, 475] on div "Сохранить" at bounding box center [1254, 478] width 48 height 17
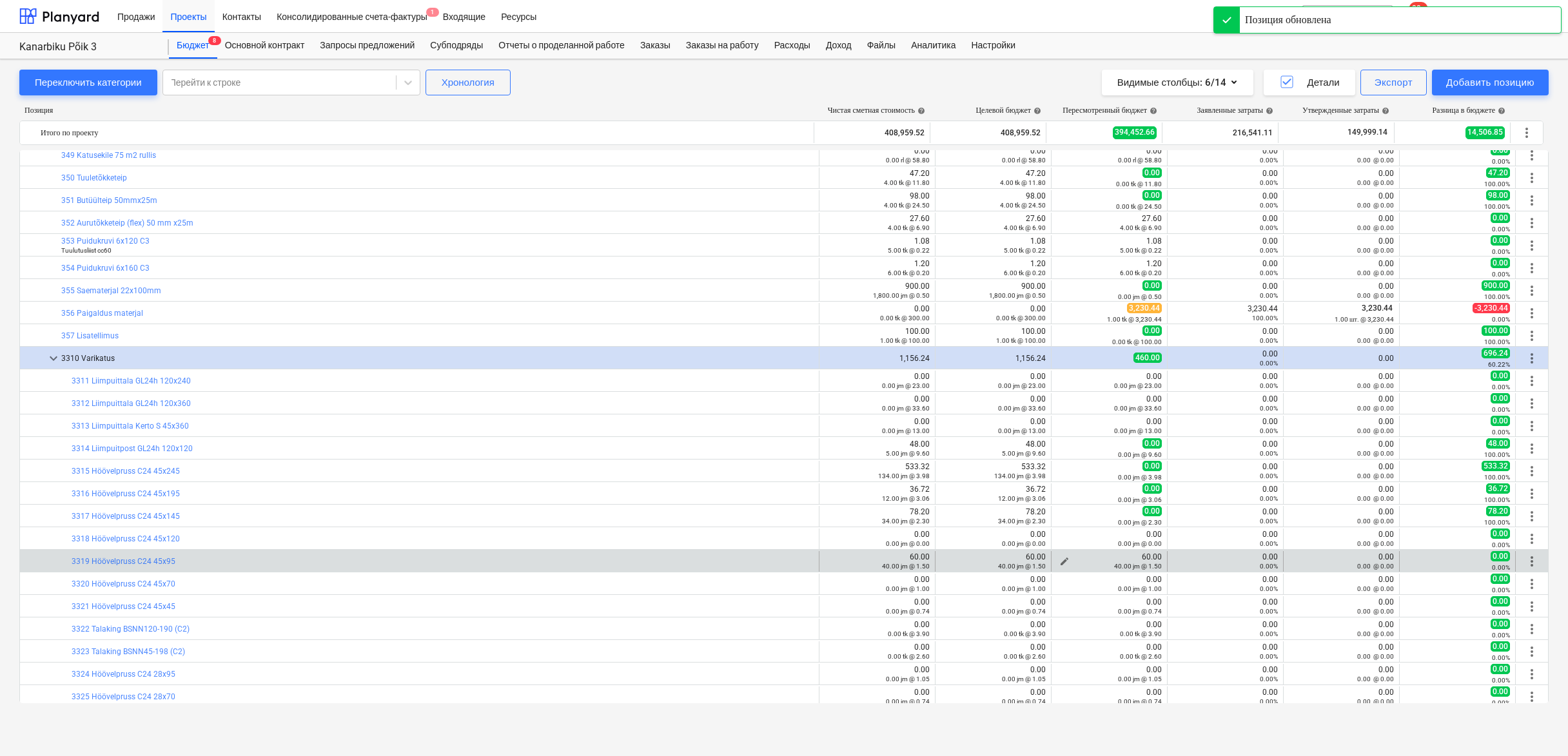
click at [1061, 559] on span "edit" at bounding box center [1065, 562] width 10 height 10
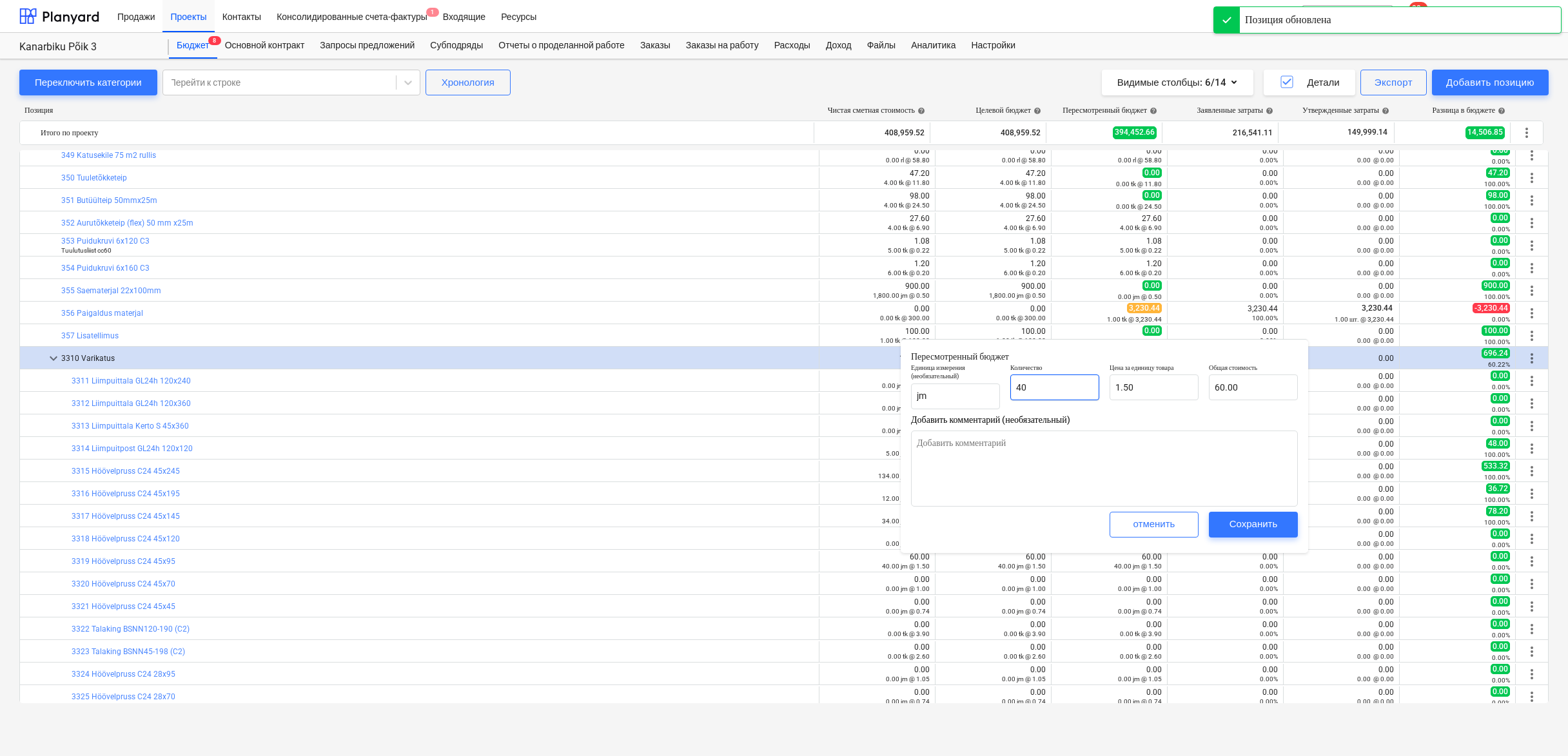
click at [1064, 392] on input "40" at bounding box center [1055, 387] width 89 height 26
click at [1237, 528] on div "Сохранить" at bounding box center [1254, 524] width 48 height 17
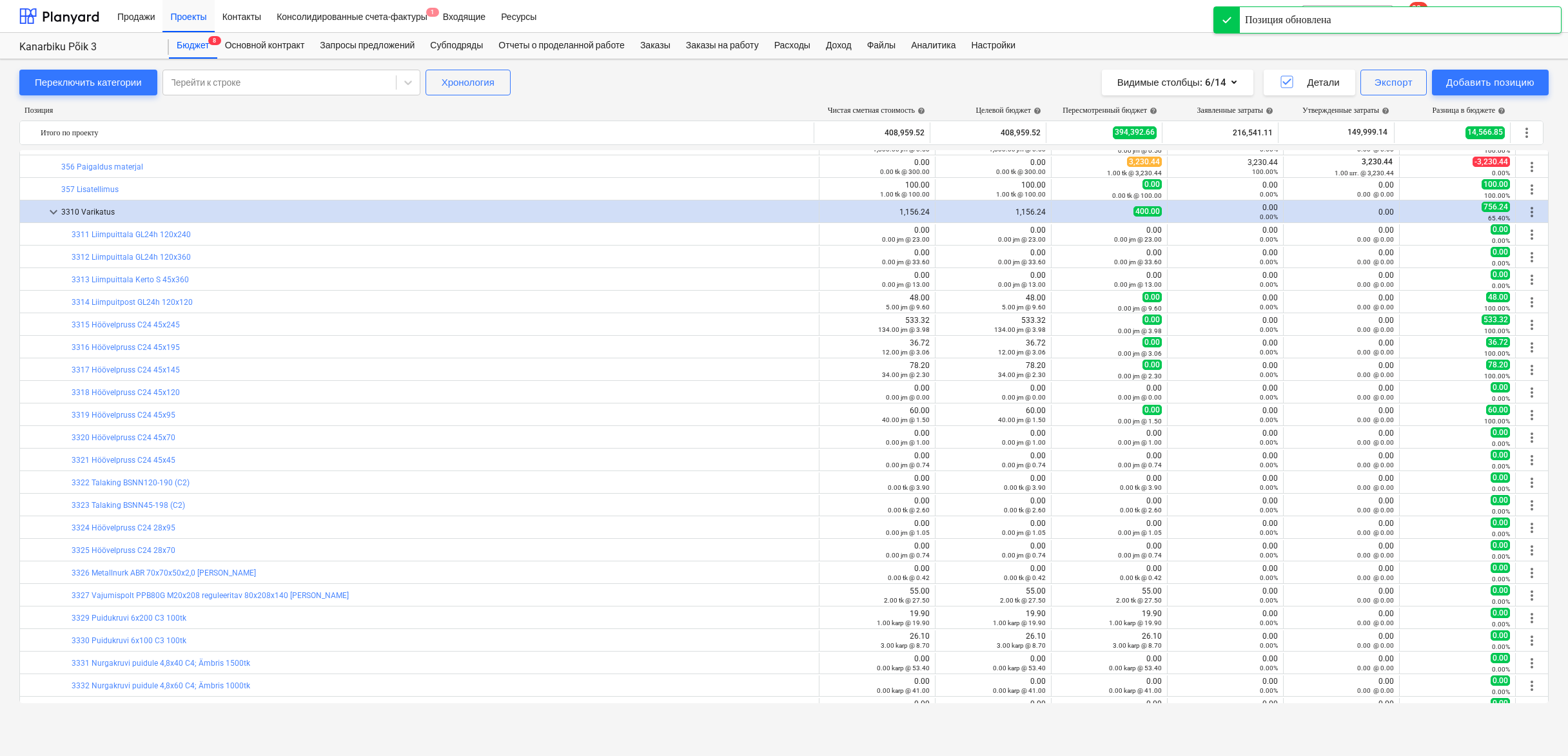
scroll to position [4334, 0]
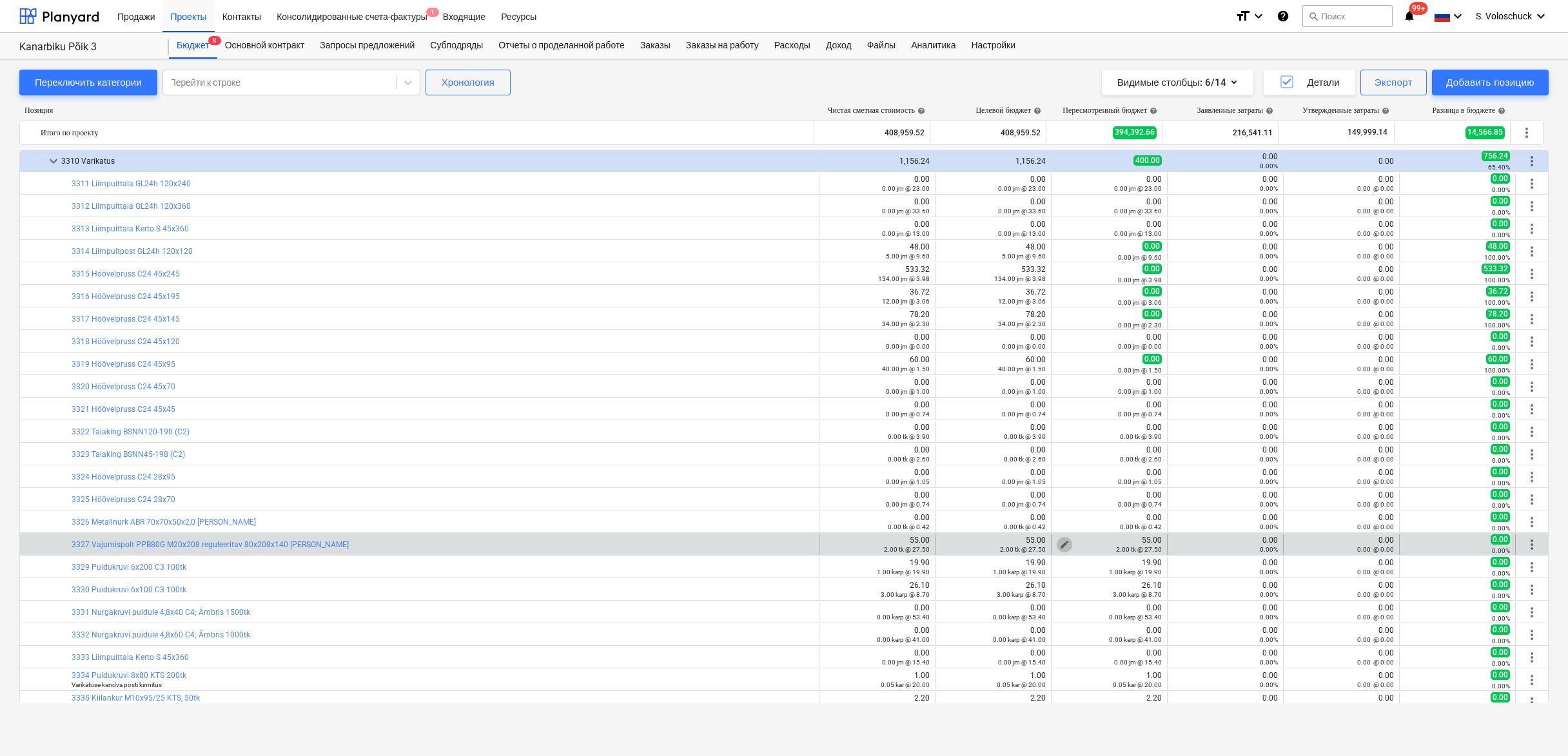
click at [1060, 540] on span "edit" at bounding box center [1065, 545] width 10 height 10
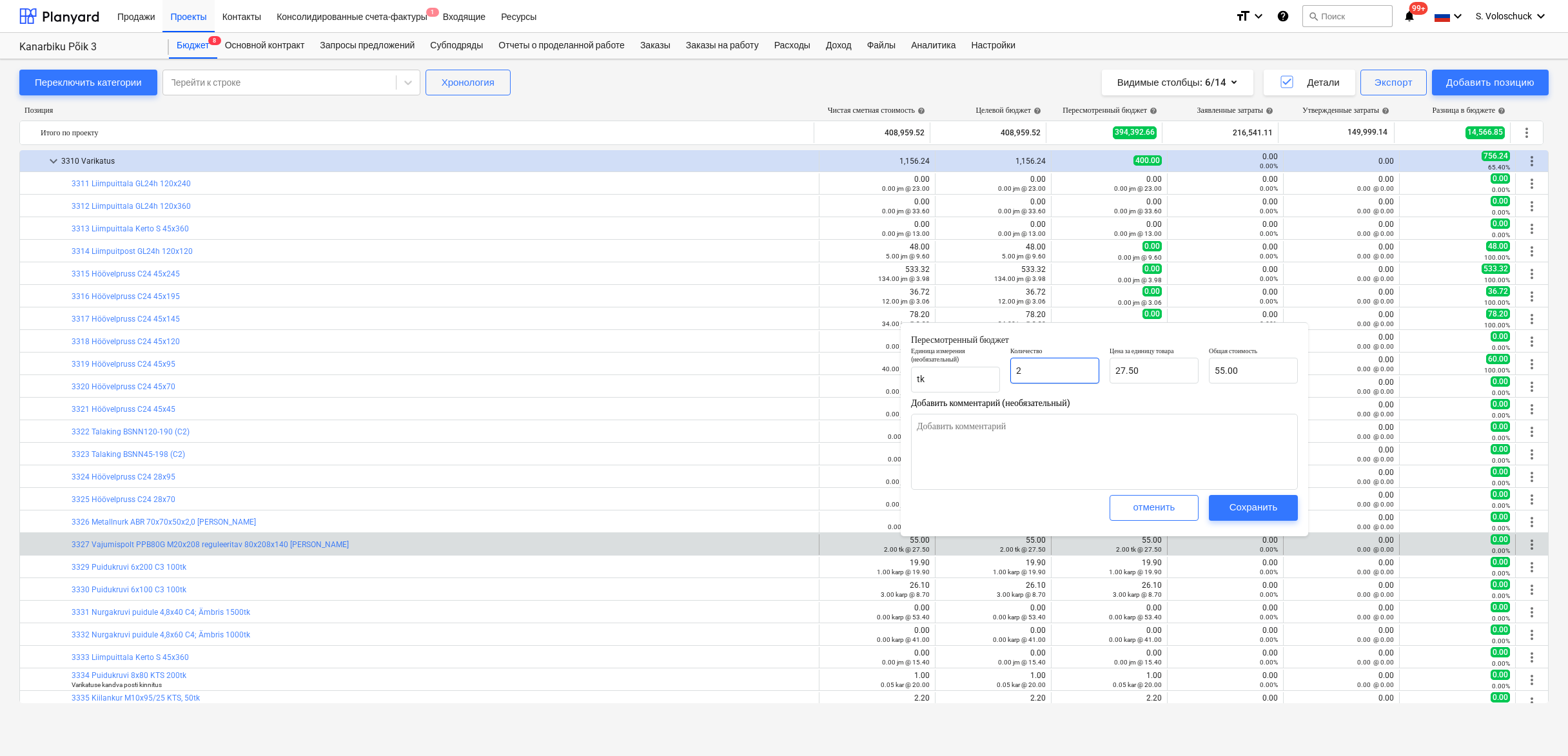
click at [1061, 378] on input "2" at bounding box center [1055, 371] width 89 height 26
click at [1231, 506] on div "Сохранить" at bounding box center [1254, 507] width 48 height 17
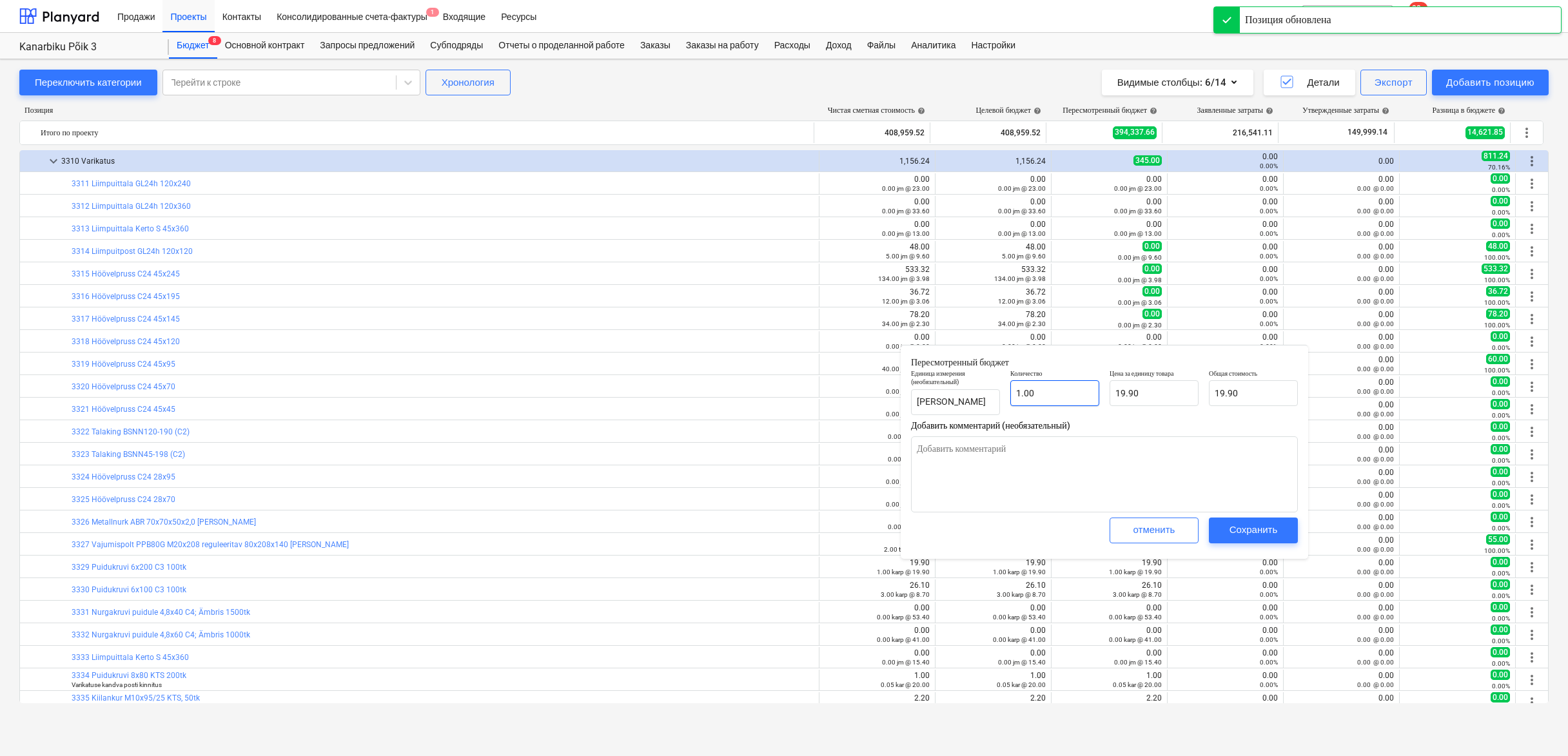
click at [1043, 391] on input "1.00" at bounding box center [1055, 393] width 89 height 26
click at [1242, 534] on div "Сохранить" at bounding box center [1254, 530] width 48 height 17
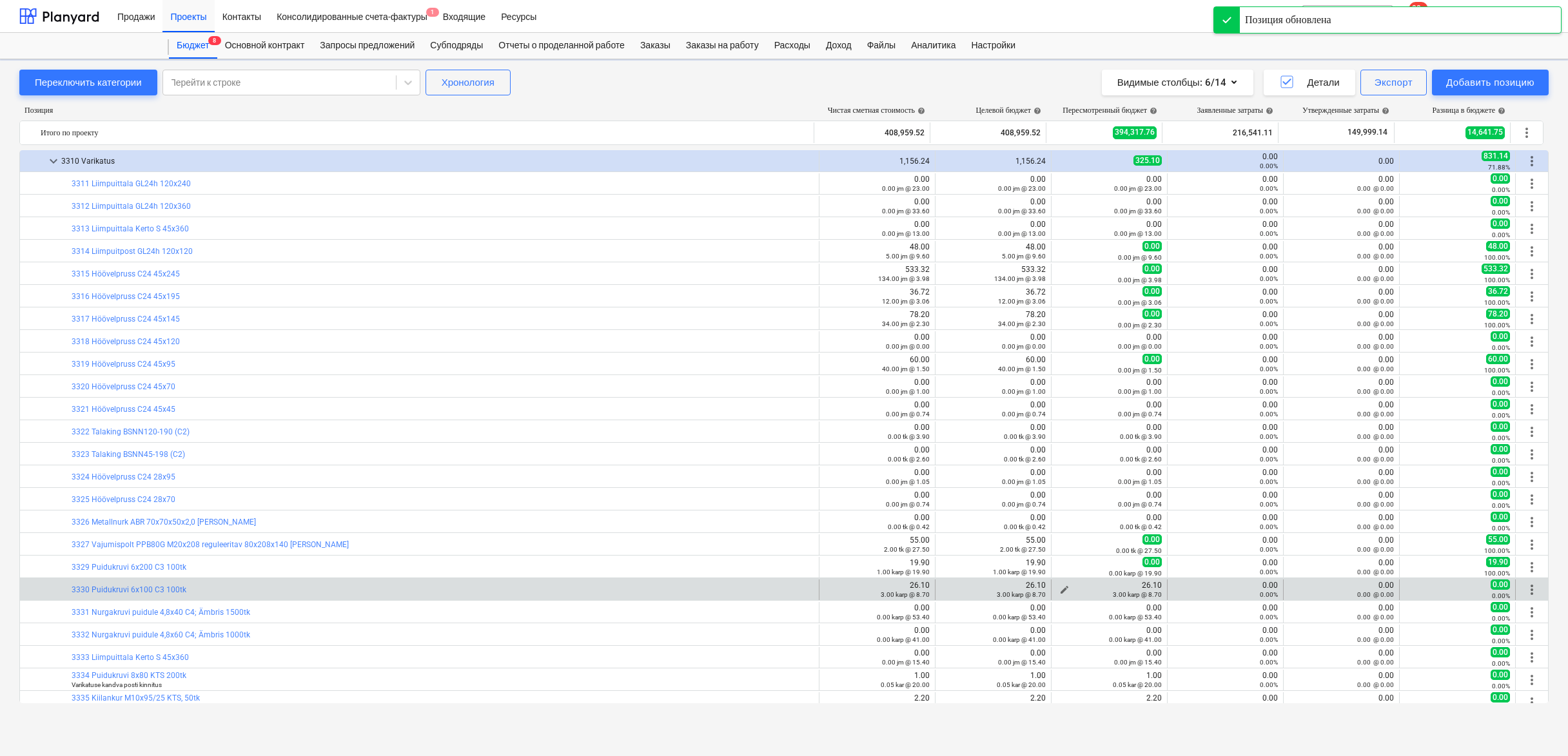
click at [1060, 588] on span "edit" at bounding box center [1065, 590] width 10 height 10
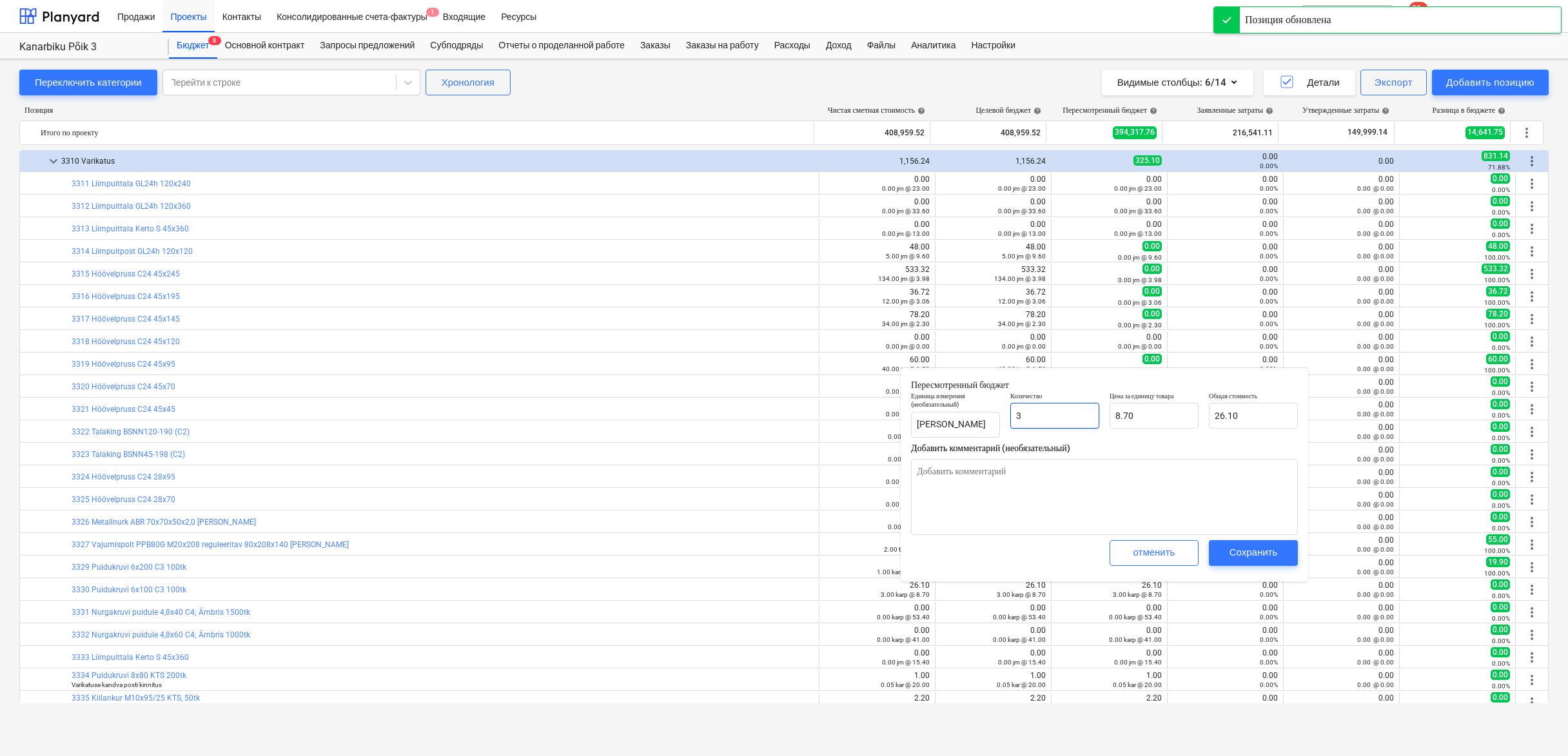
click at [1047, 411] on input "3" at bounding box center [1055, 416] width 89 height 26
click at [1274, 549] on div "Сохранить" at bounding box center [1254, 552] width 48 height 17
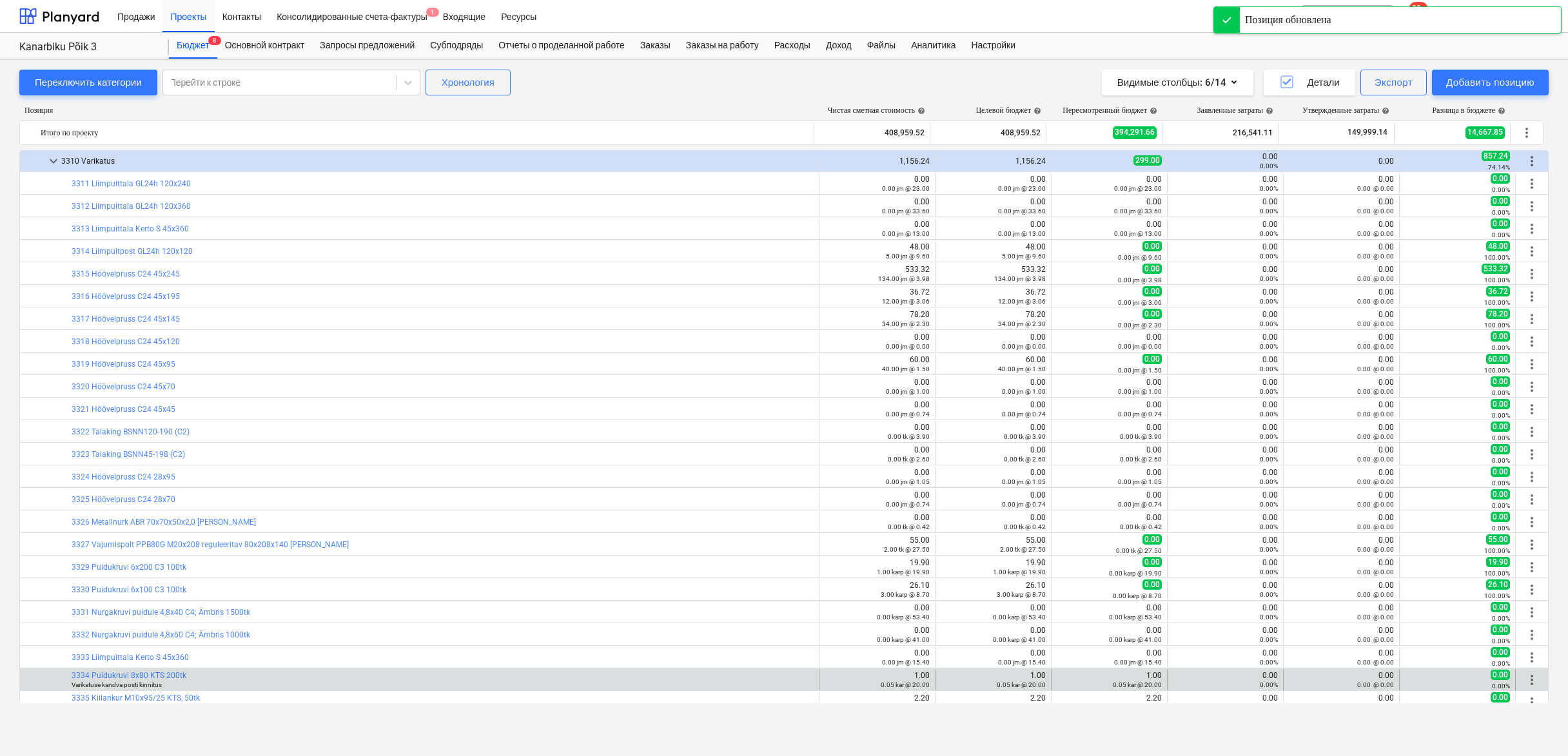
scroll to position [4456, 0]
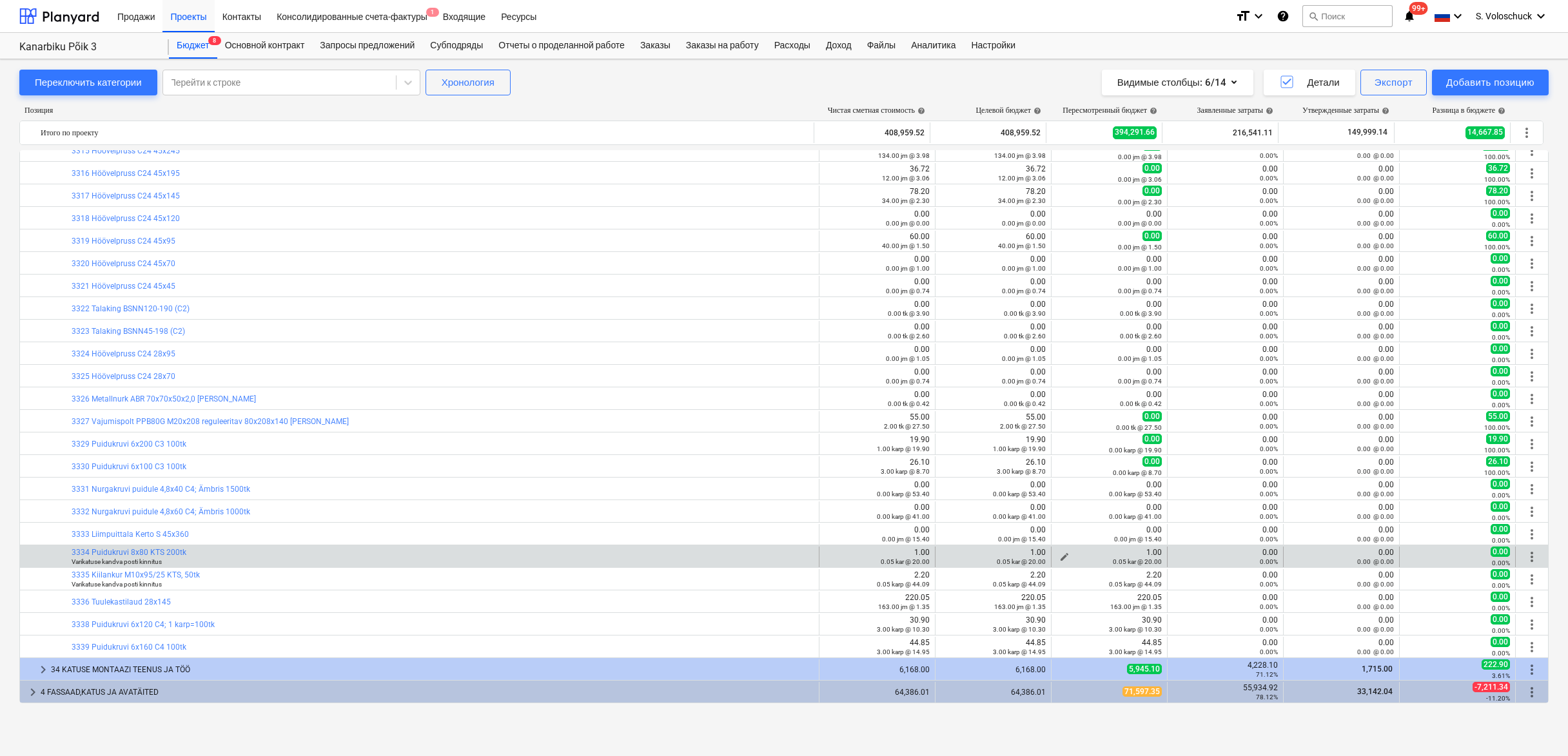
click at [1061, 553] on span "edit" at bounding box center [1065, 557] width 10 height 10
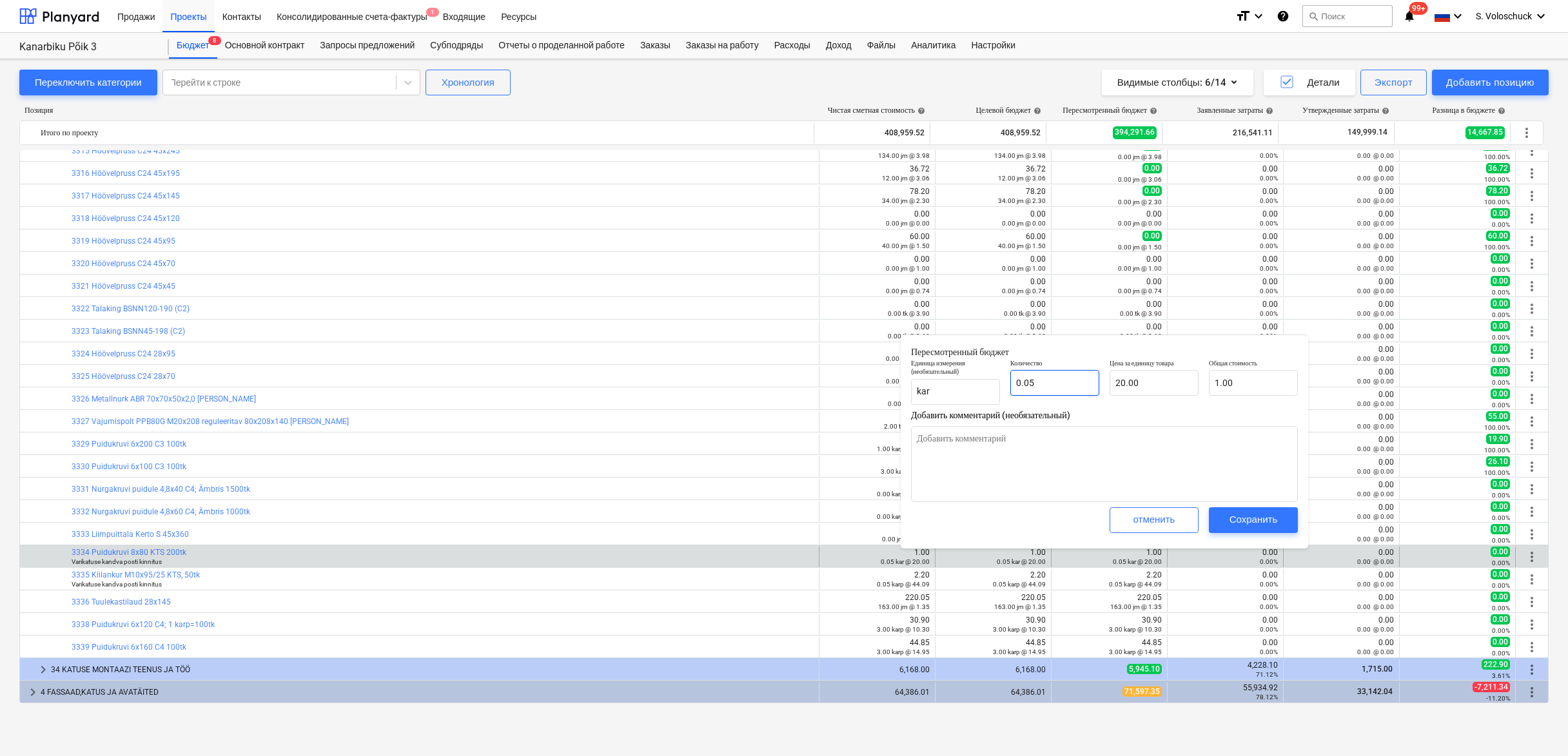
click at [1061, 392] on input "0.05" at bounding box center [1055, 383] width 89 height 26
click at [1241, 510] on button "Сохранить" at bounding box center [1254, 520] width 89 height 26
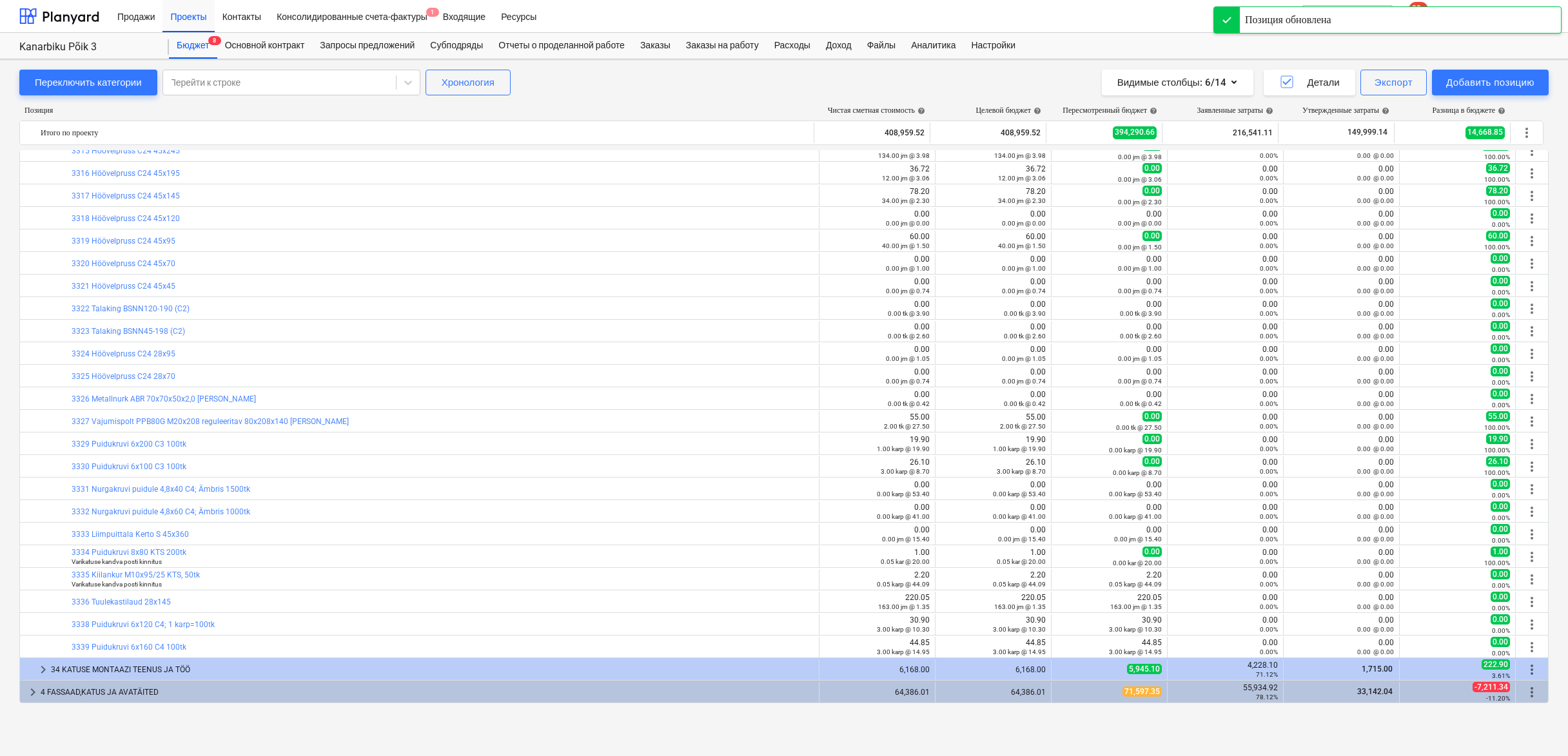
click at [1060, 577] on span "edit" at bounding box center [1065, 580] width 10 height 10
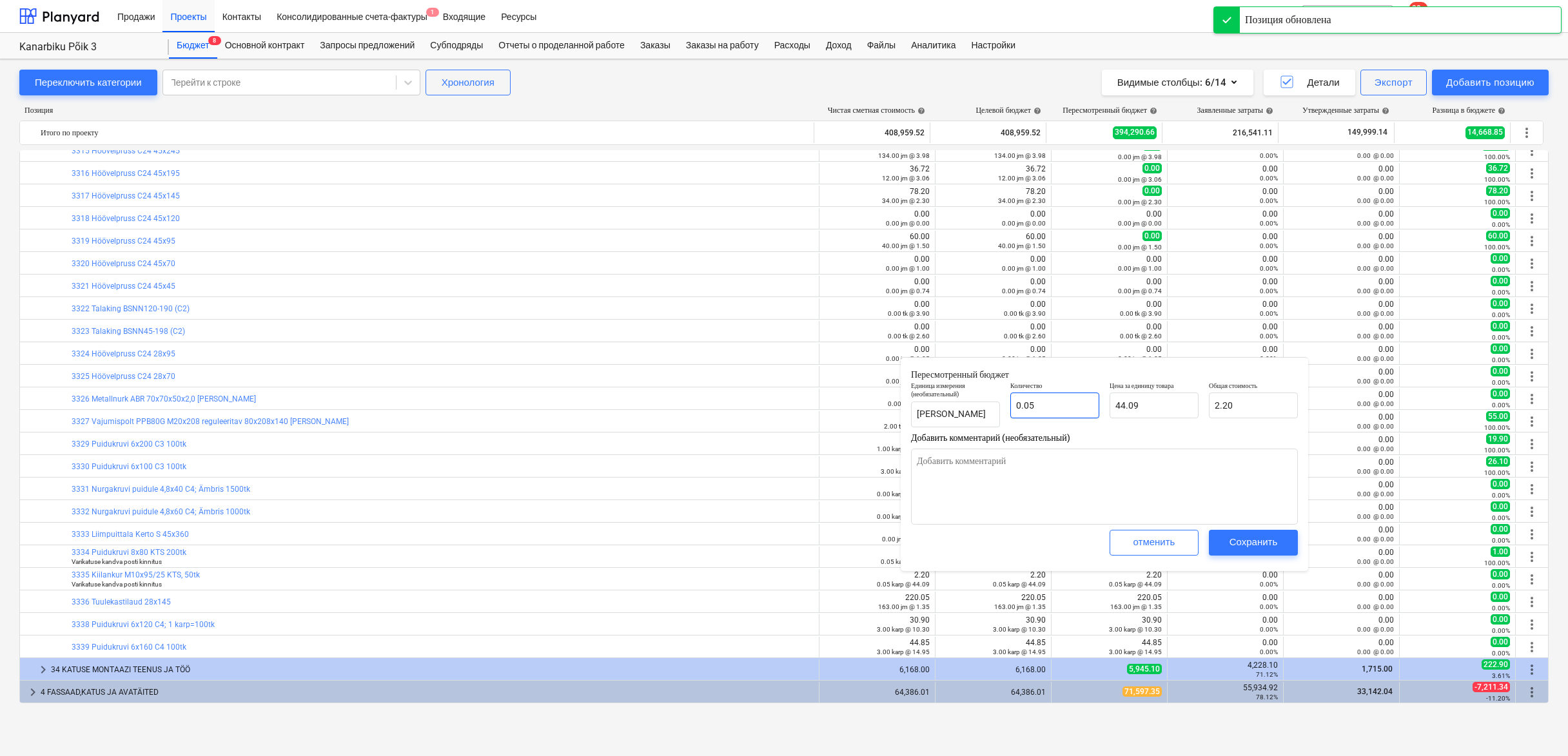
click at [1071, 407] on input "0.05" at bounding box center [1055, 405] width 89 height 26
click at [1239, 533] on button "Сохранить" at bounding box center [1254, 543] width 89 height 26
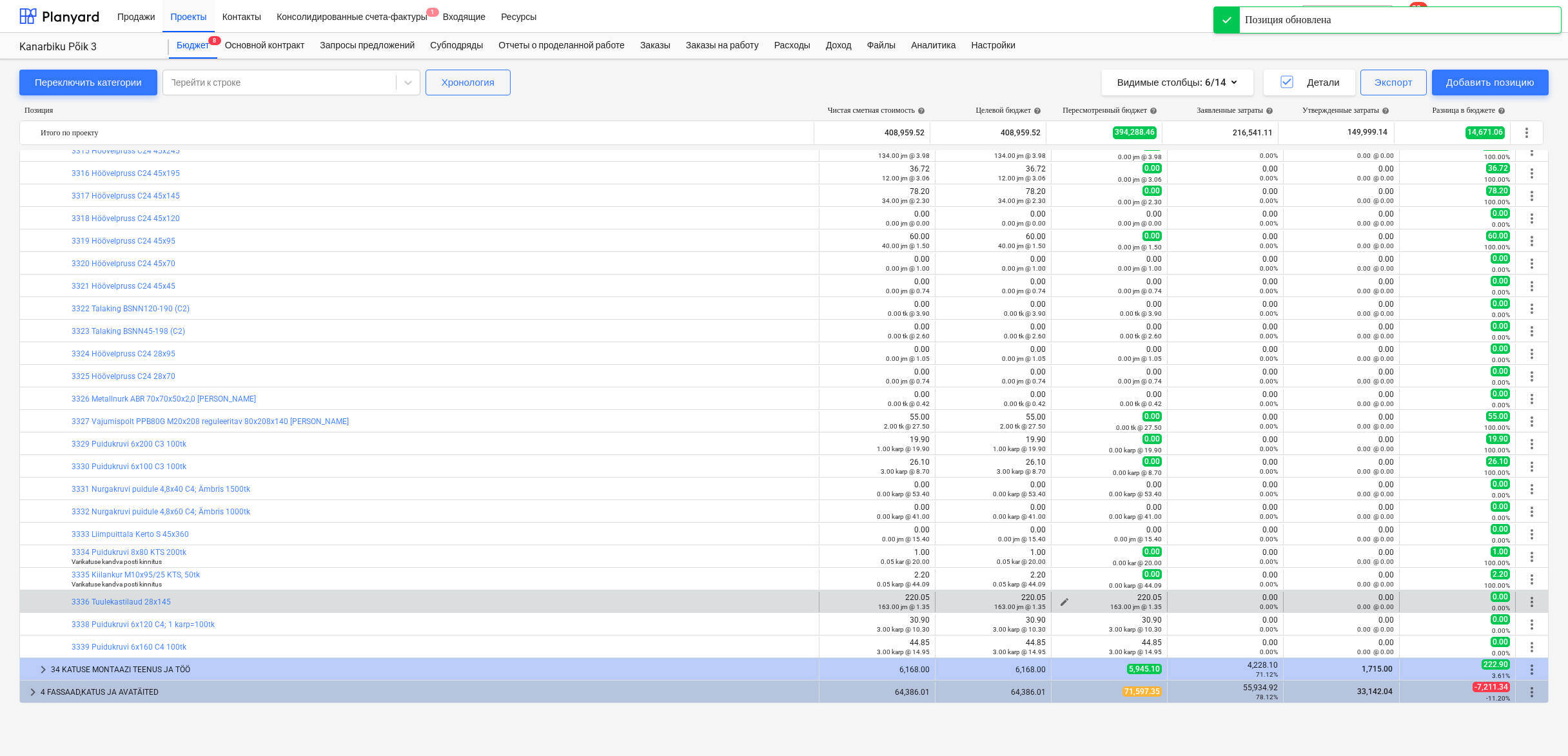
click at [1061, 598] on span "edit" at bounding box center [1065, 602] width 10 height 10
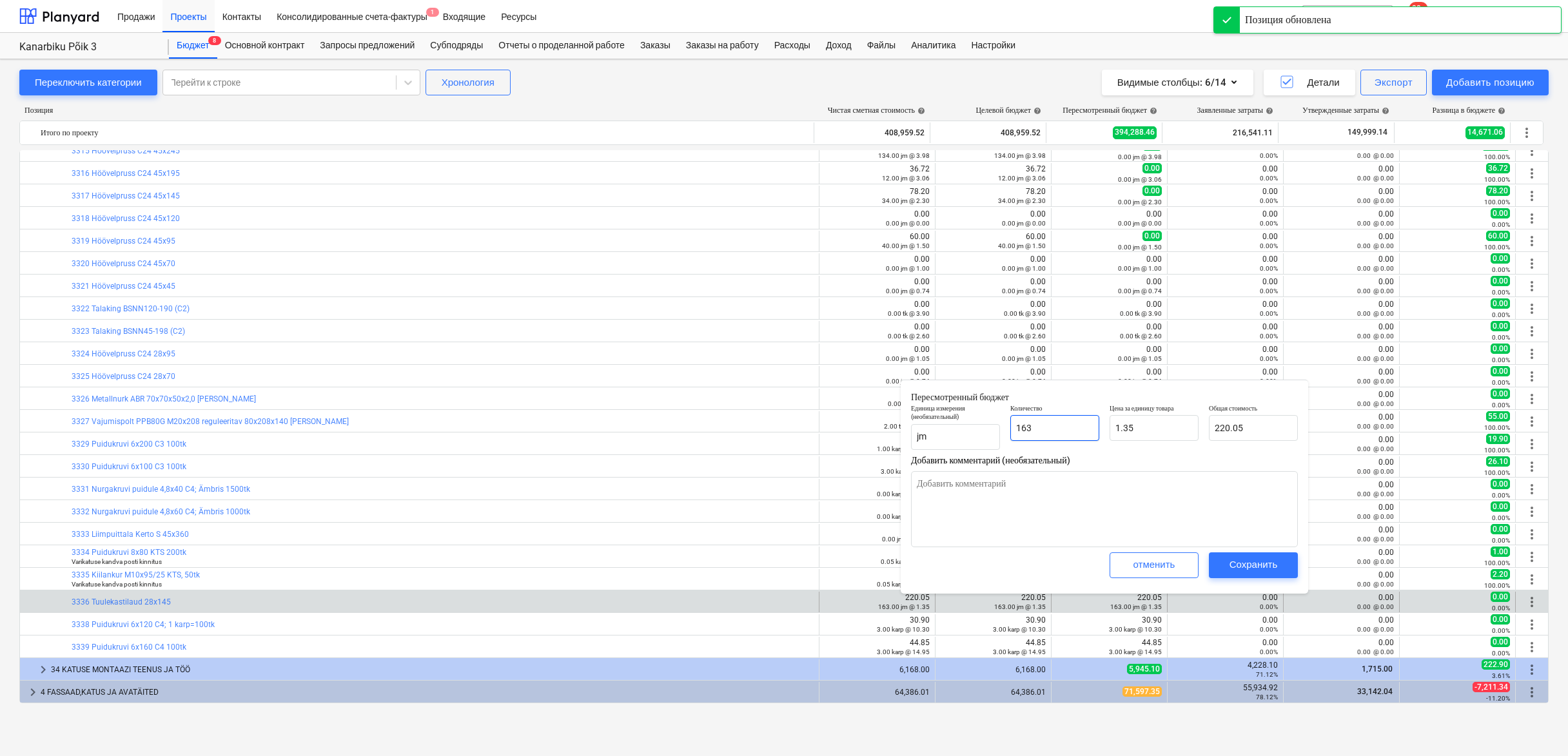
click at [1066, 431] on input "163" at bounding box center [1055, 428] width 89 height 26
click at [1233, 562] on div "Сохранить" at bounding box center [1254, 564] width 48 height 17
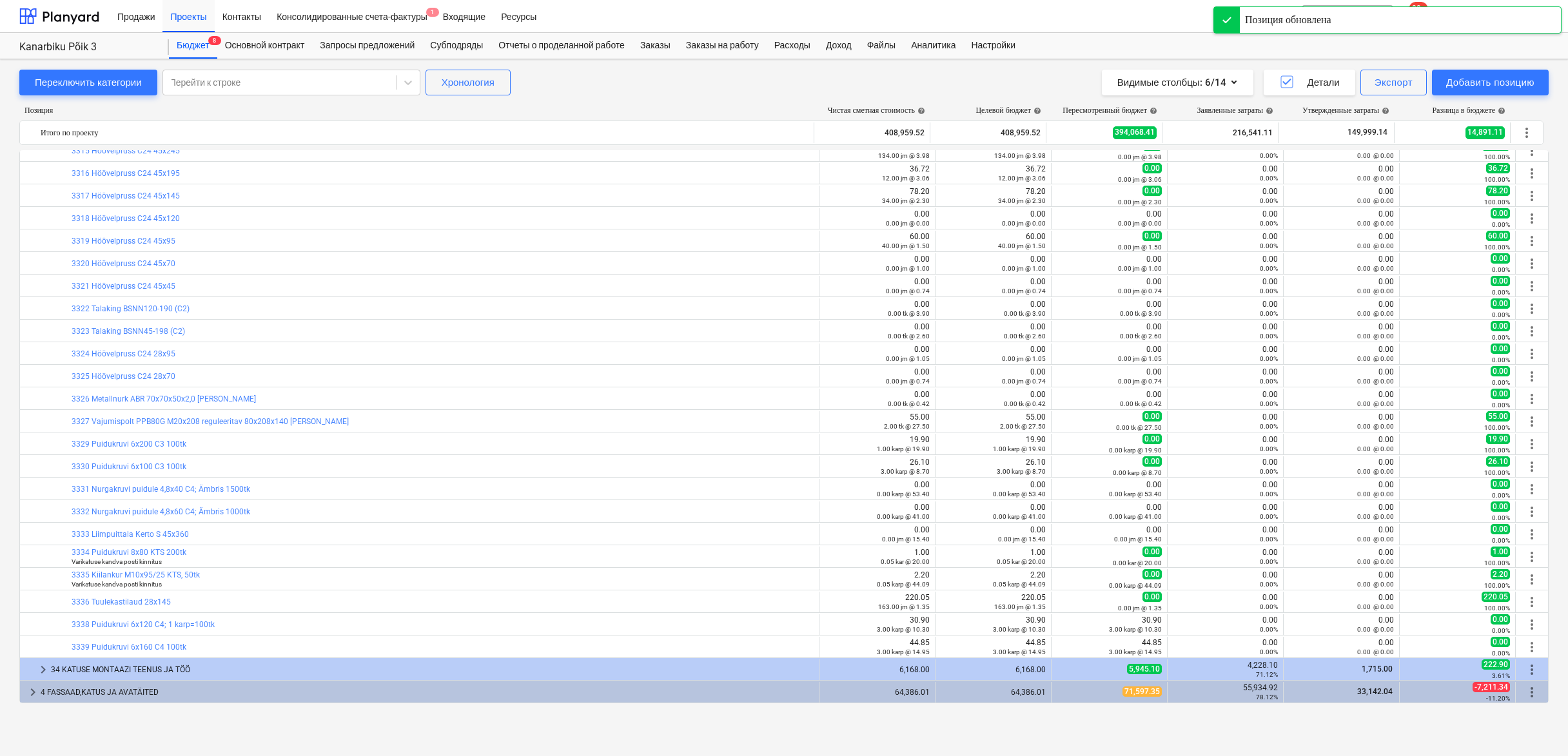
scroll to position [4545, 0]
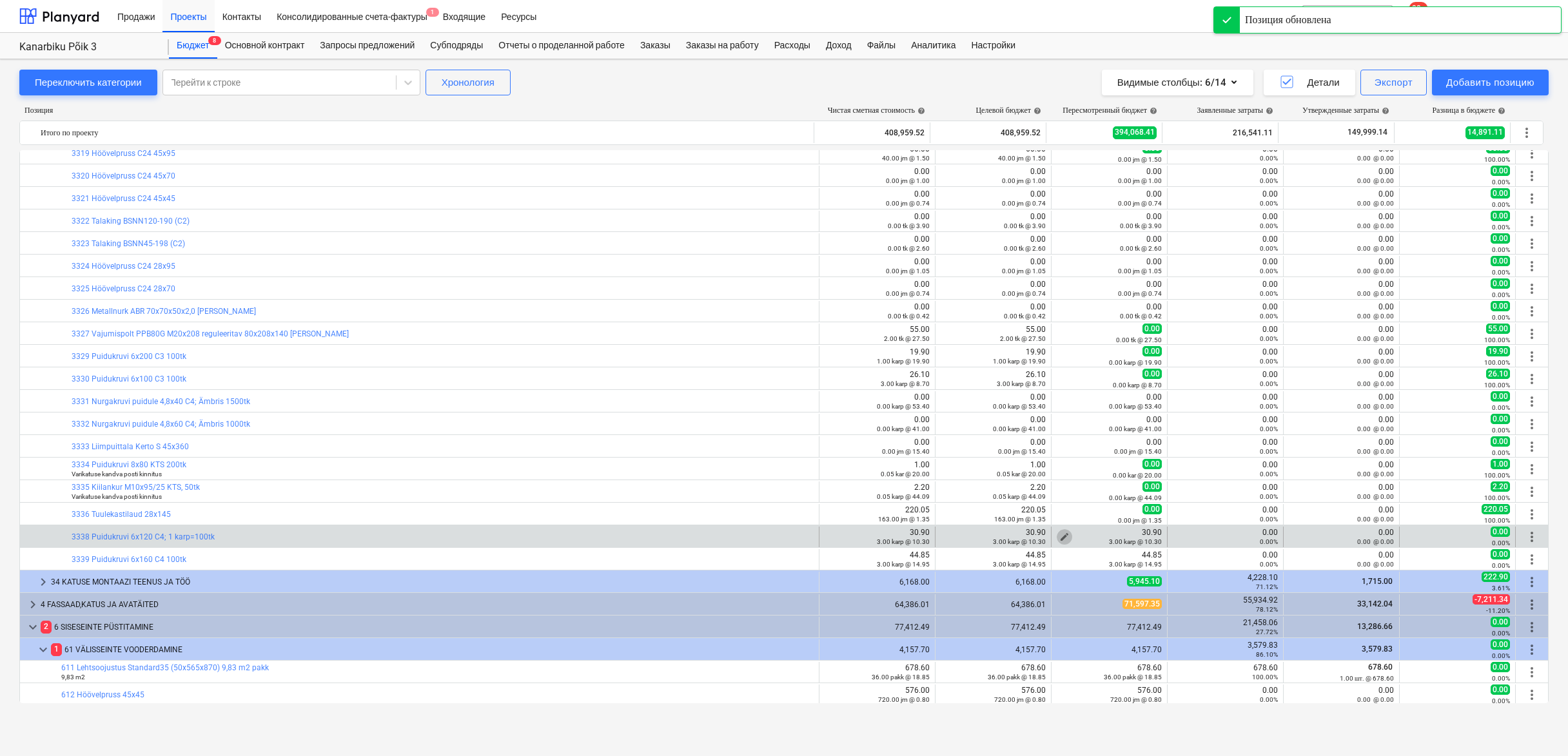
click at [1061, 533] on span "edit" at bounding box center [1065, 537] width 10 height 10
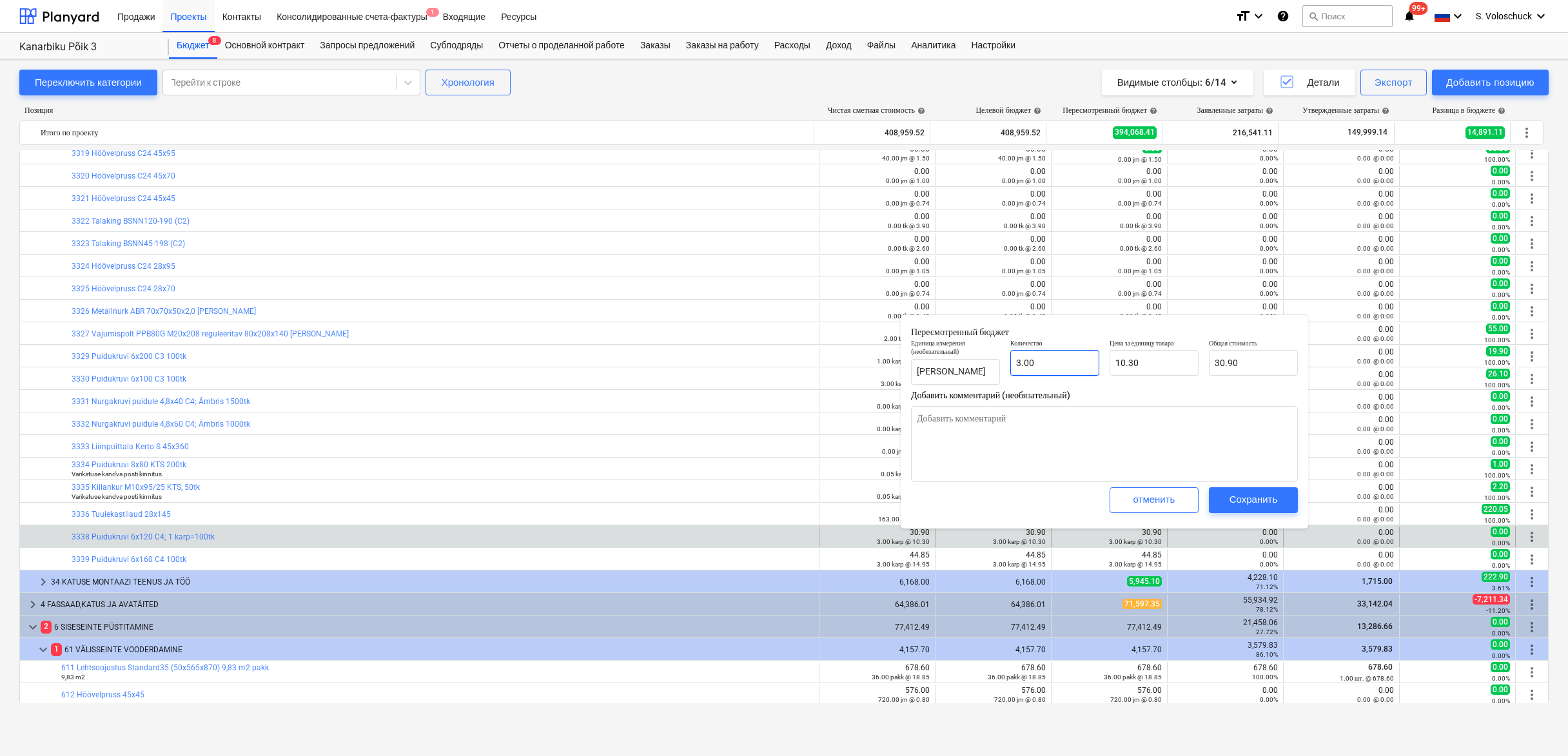
click at [1067, 361] on input "3.00" at bounding box center [1055, 363] width 89 height 26
click at [1235, 492] on div "Сохранить" at bounding box center [1254, 499] width 48 height 17
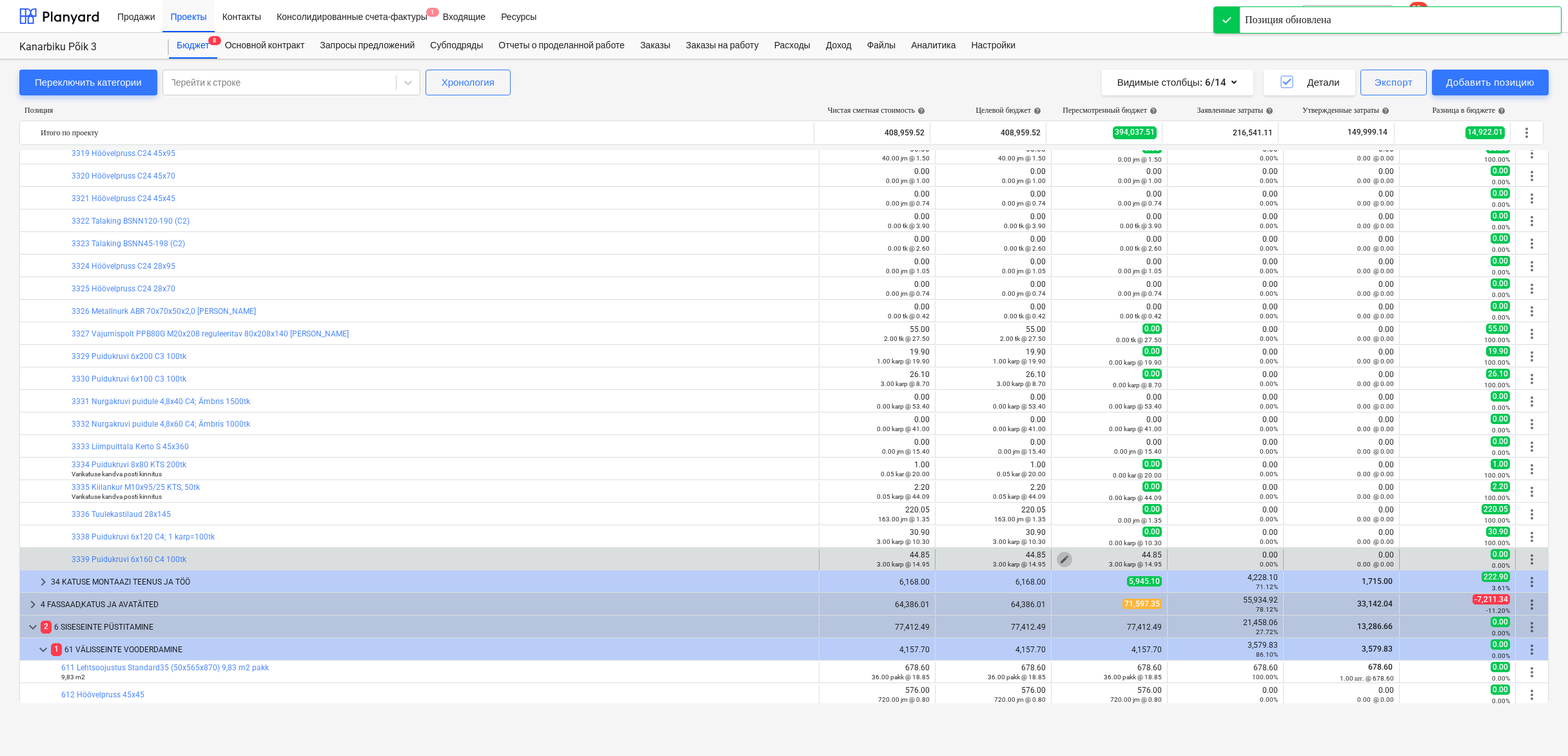
click at [1063, 556] on span "edit" at bounding box center [1065, 559] width 10 height 10
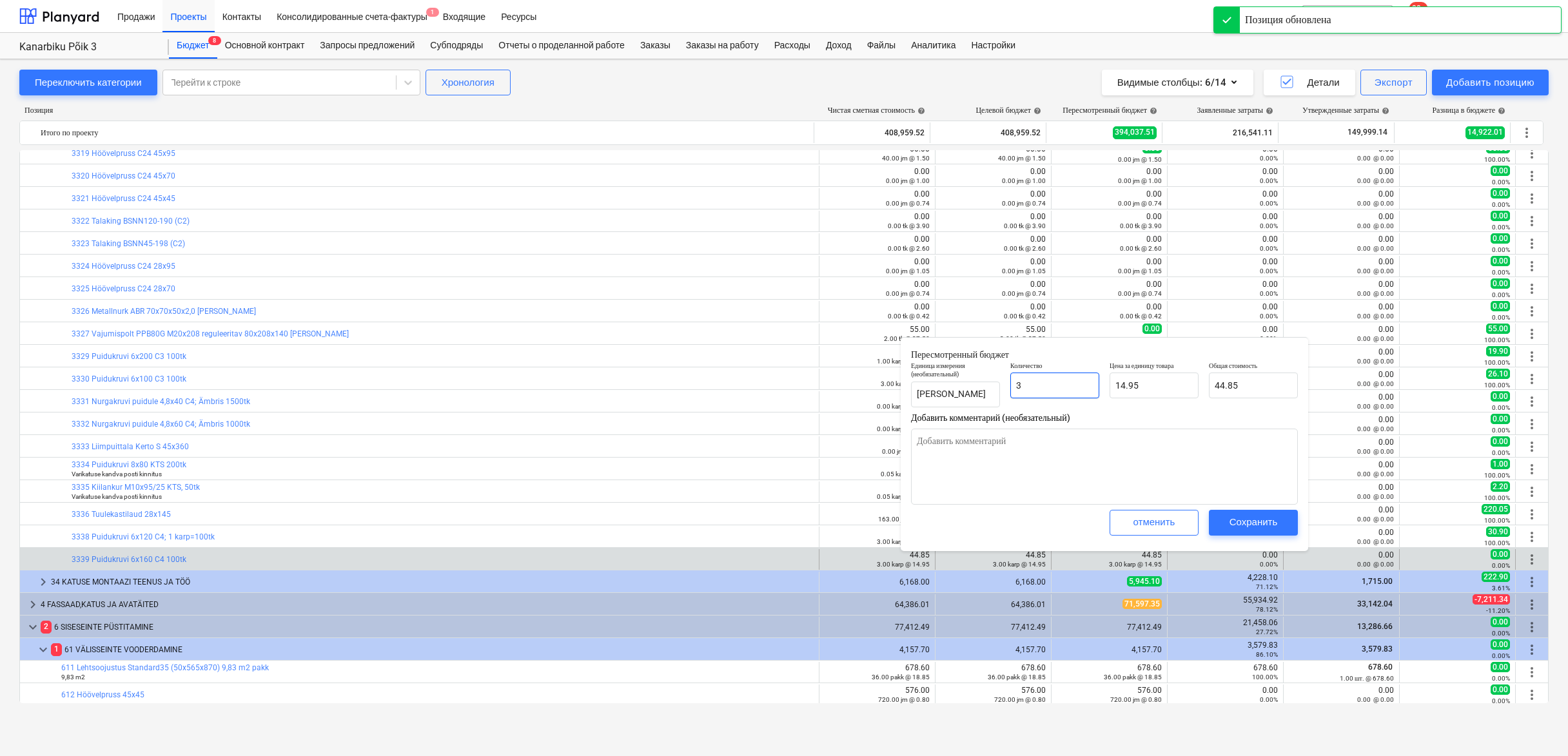
click at [1053, 396] on input "3" at bounding box center [1055, 386] width 89 height 26
click at [1239, 516] on div "Сохранить" at bounding box center [1254, 522] width 48 height 17
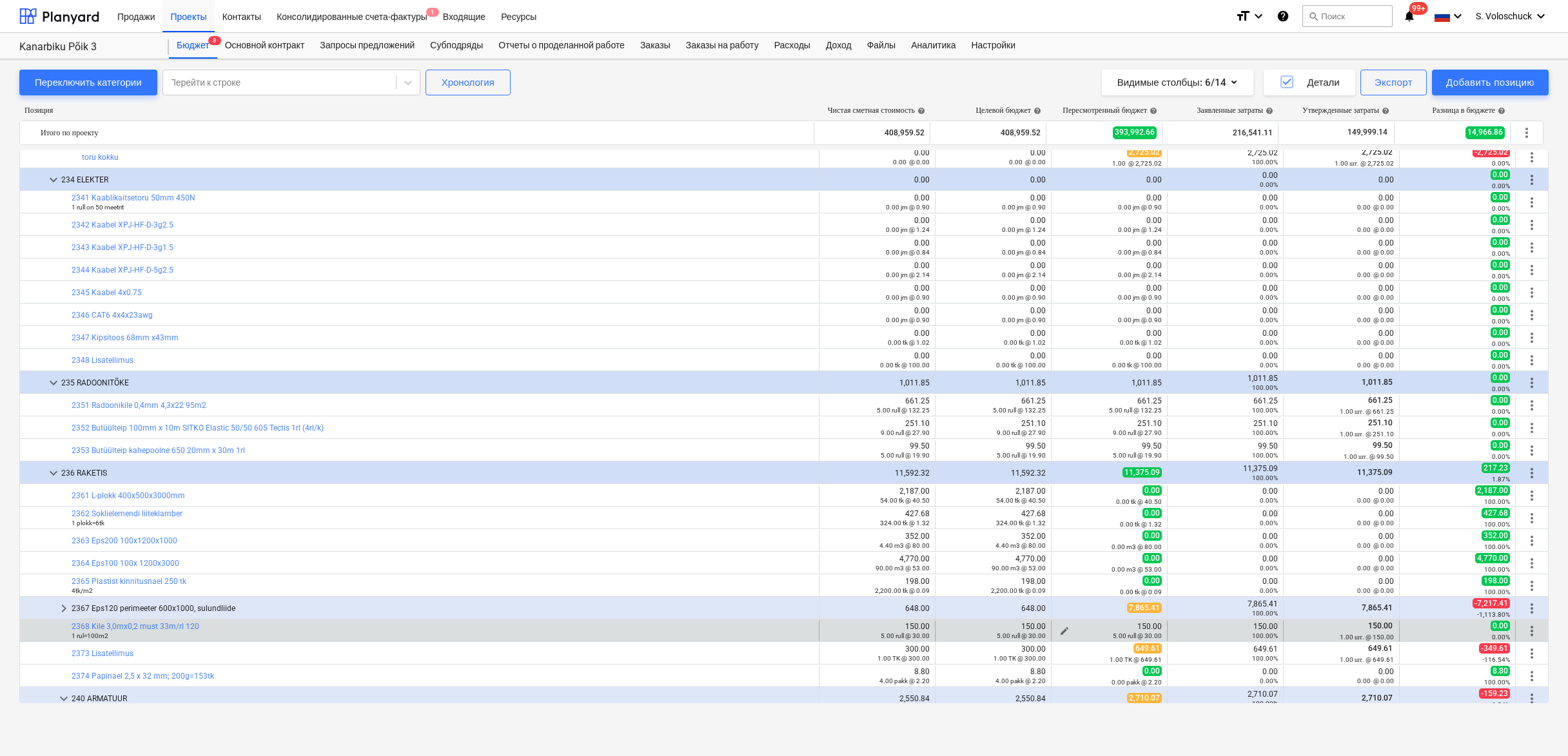
scroll to position [2330, 0]
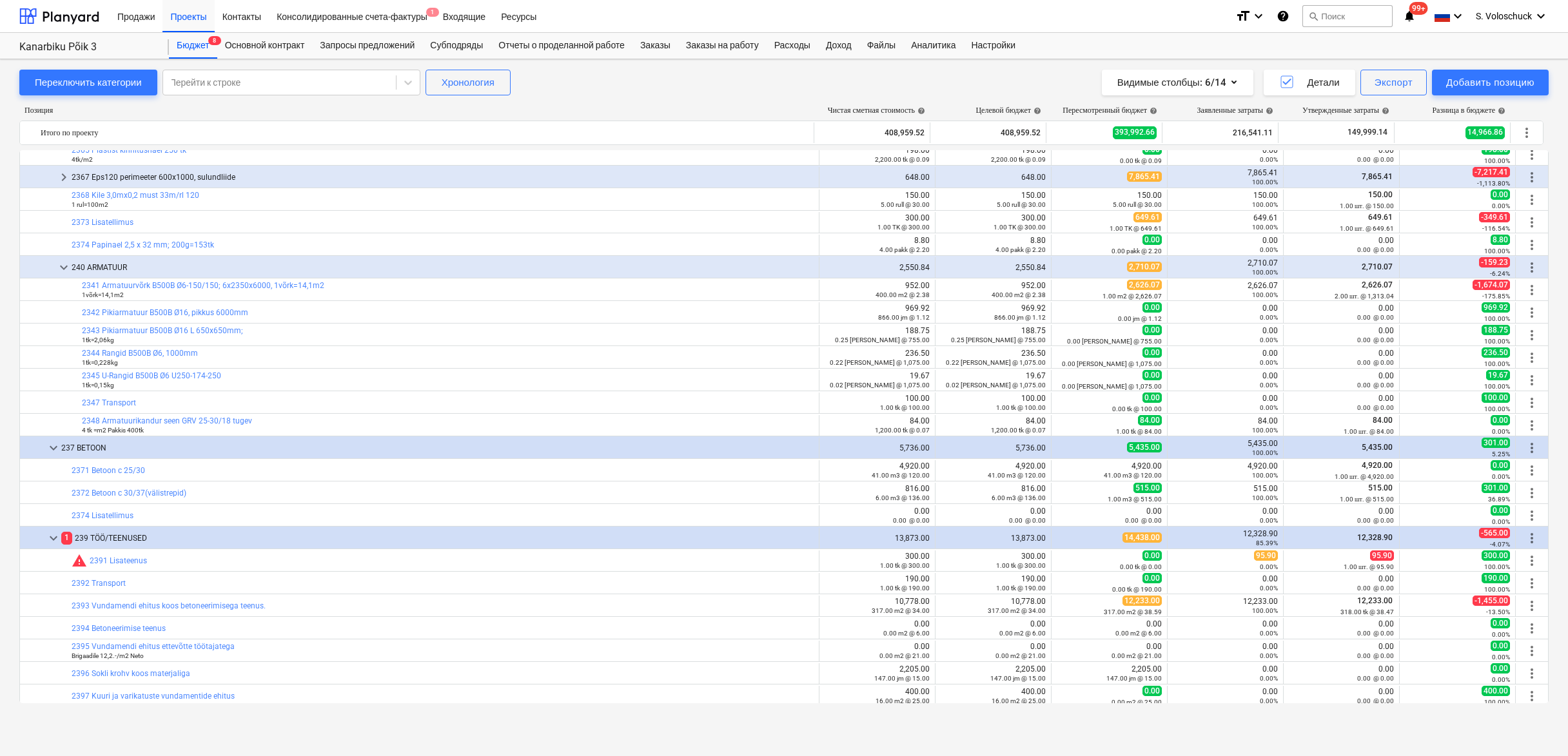
scroll to position [2783, 0]
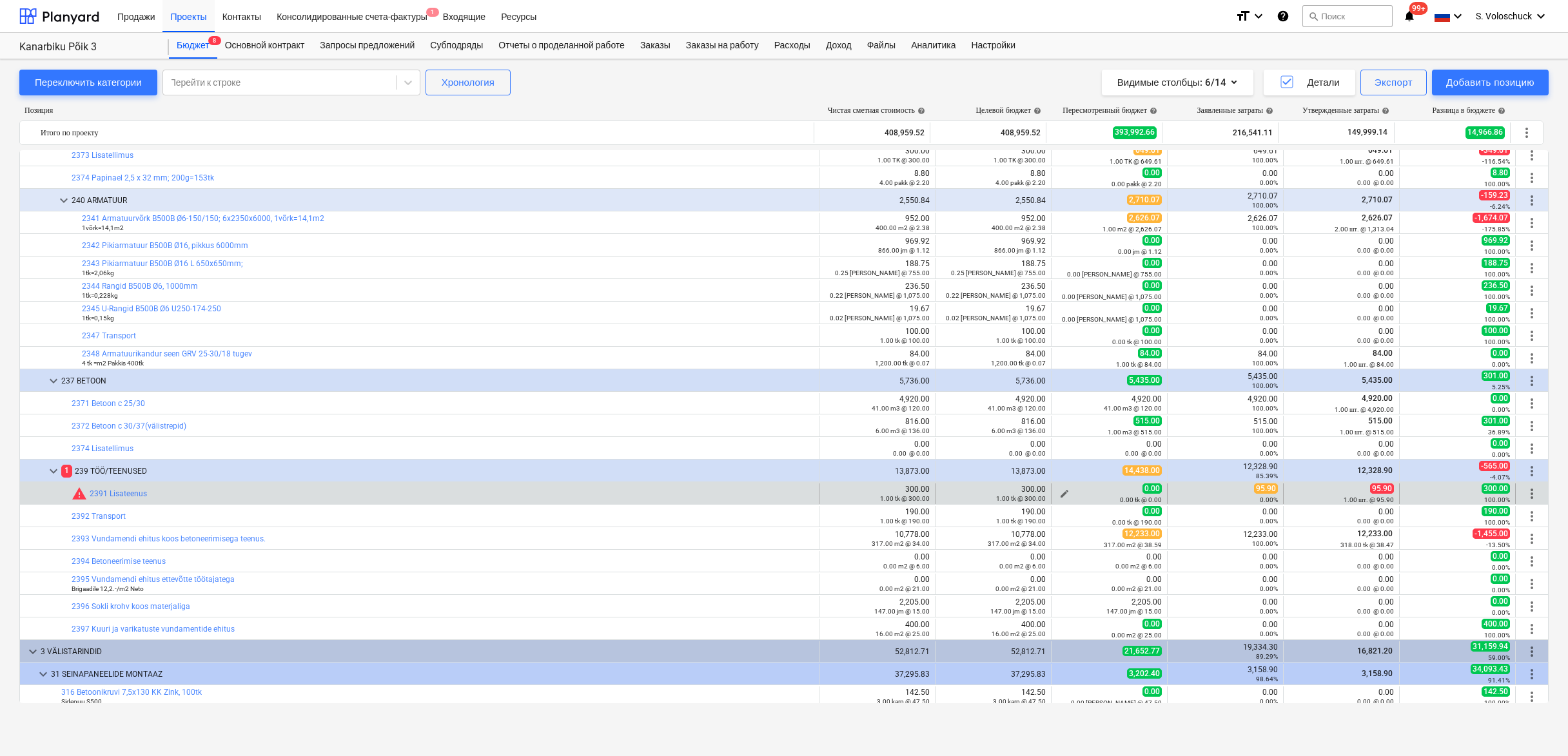
click at [1060, 495] on div "0.00 tk @ 0.00" at bounding box center [1109, 499] width 105 height 9
click at [1060, 492] on span "edit" at bounding box center [1065, 494] width 10 height 10
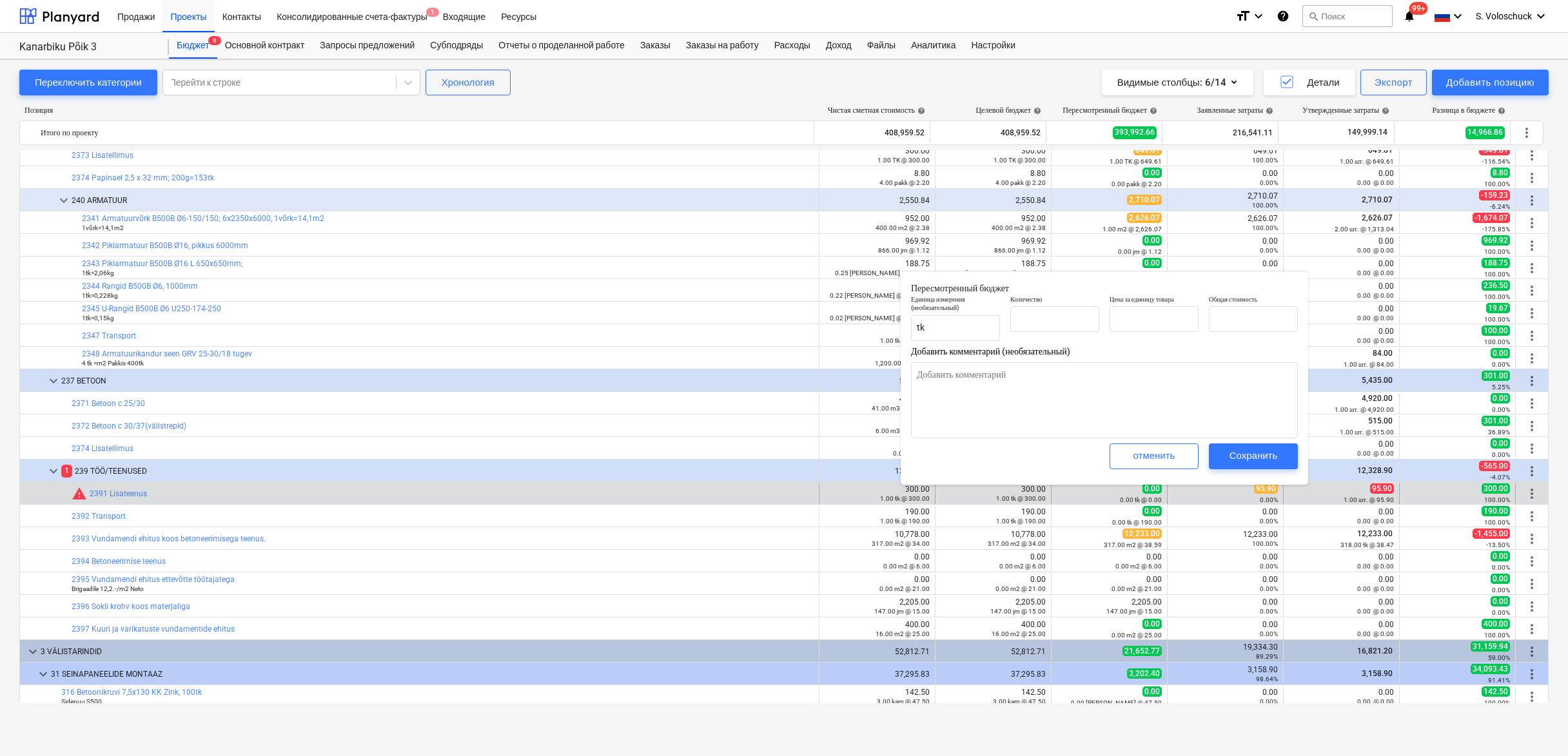
type textarea "x"
type input "0.00"
click at [1040, 317] on input "text" at bounding box center [1055, 319] width 89 height 26
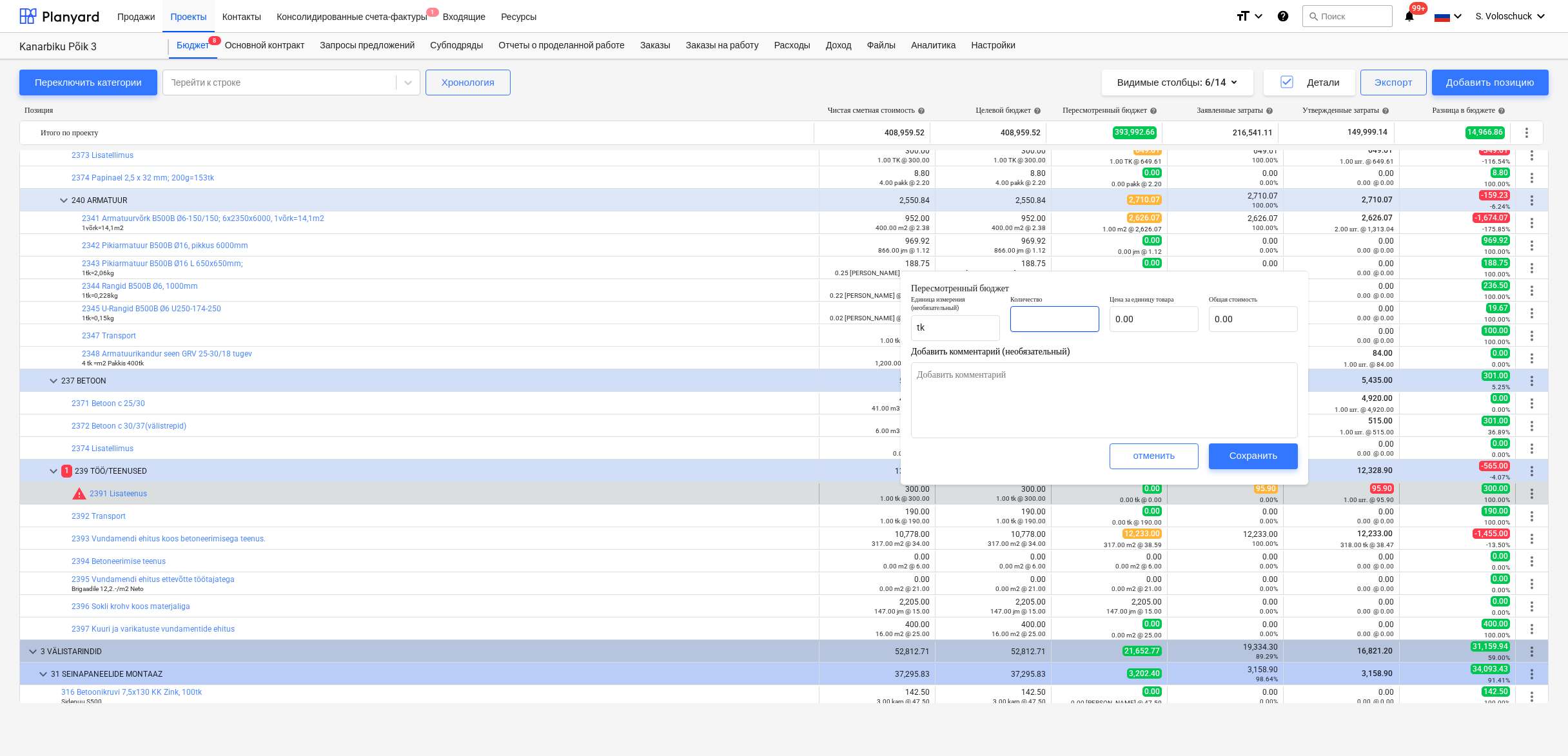
type textarea "x"
type input "1"
type textarea "x"
type input "1.00"
click at [1144, 314] on input "text" at bounding box center [1154, 319] width 89 height 26
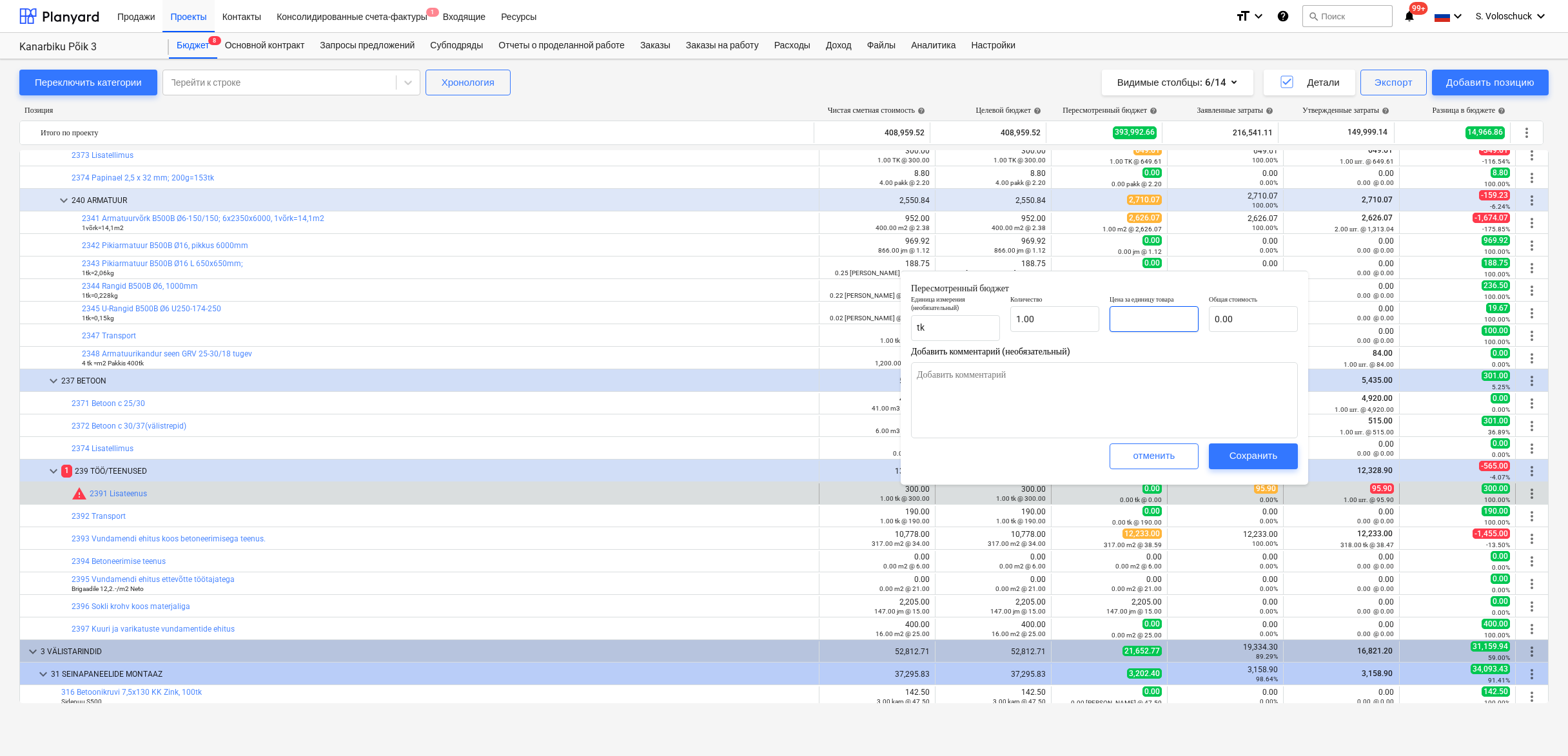
type textarea "x"
type input "9"
type input "9.00"
type textarea "x"
type input "95"
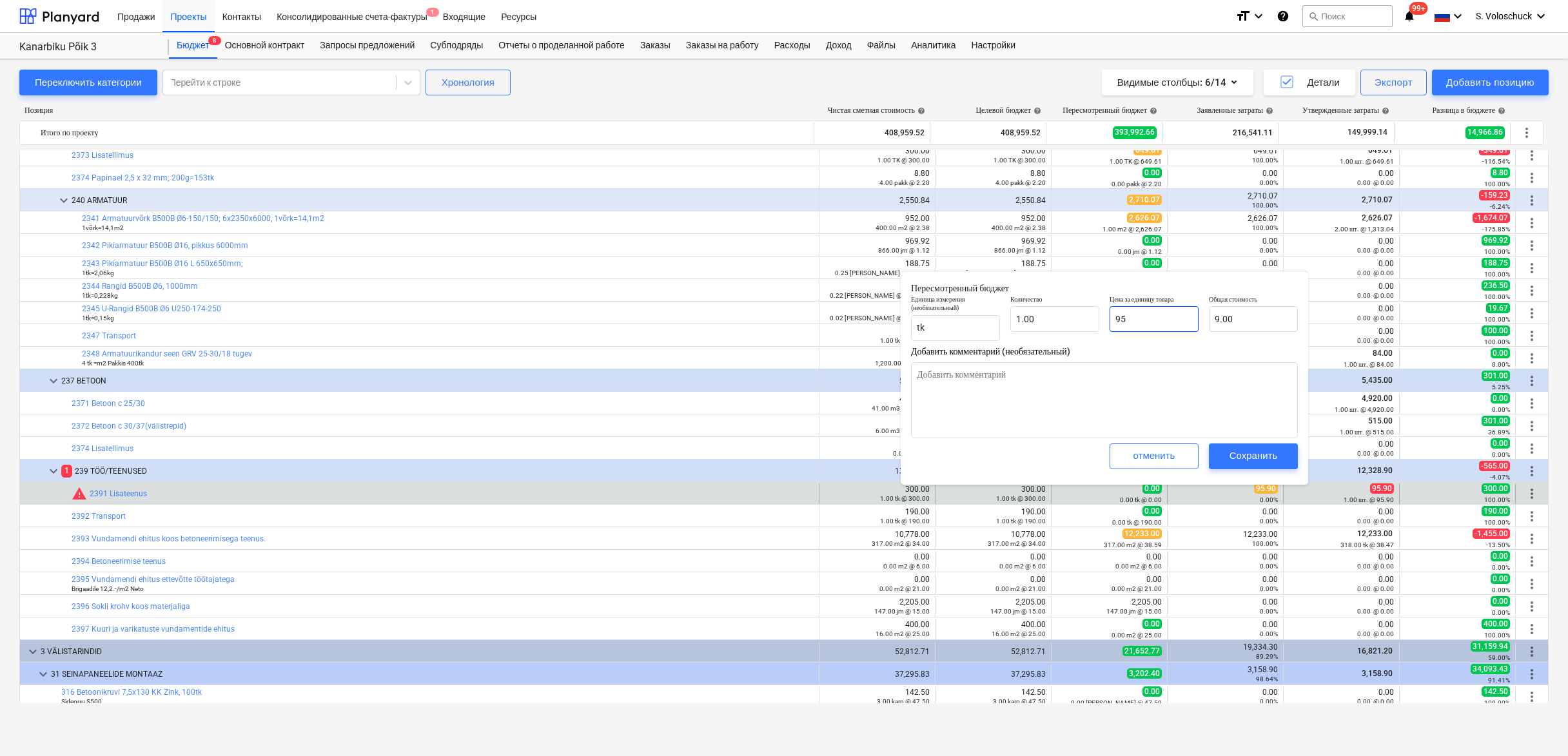
type input "95.00"
type textarea "x"
type input "95."
type textarea "x"
type input "95.9"
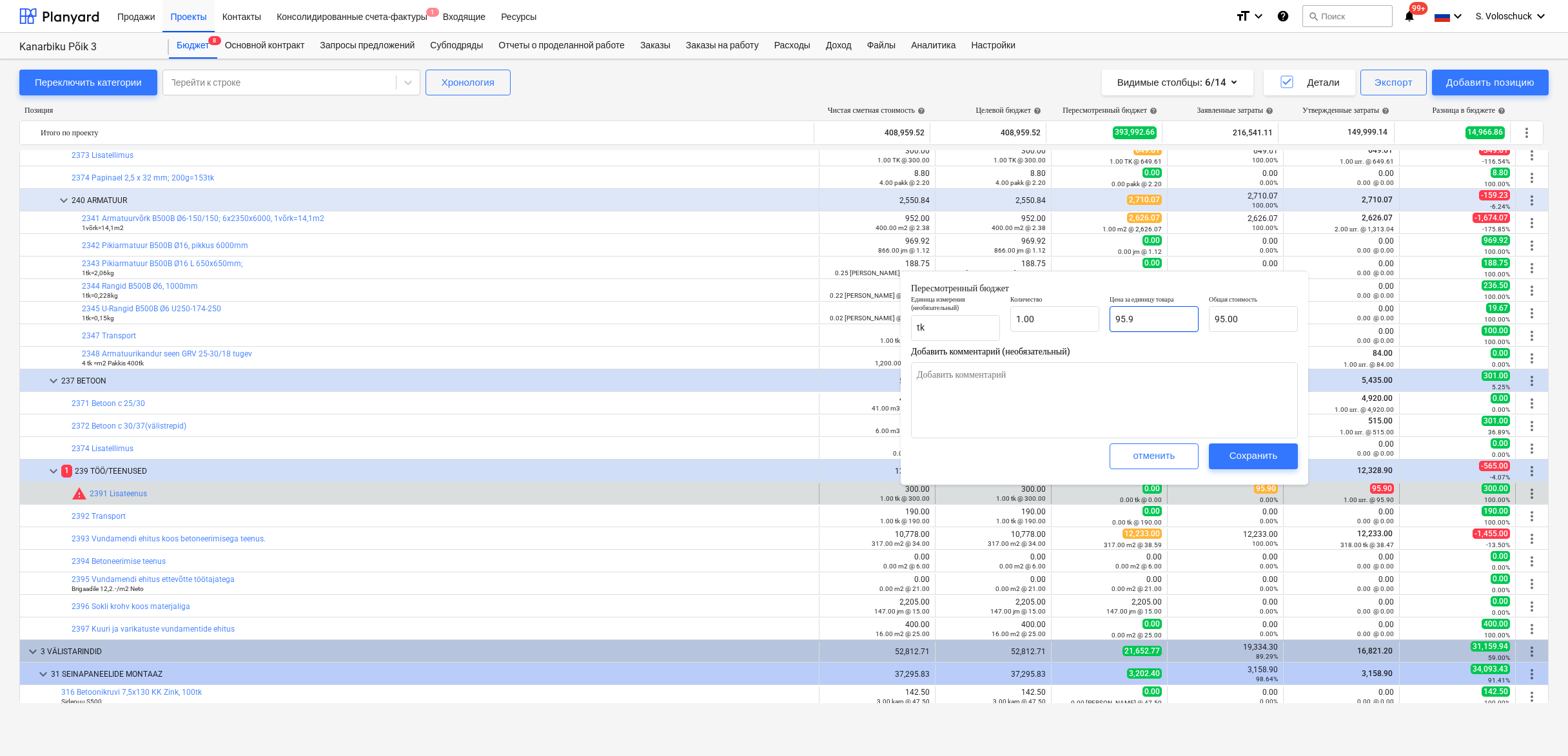
type input "95.90"
type textarea "x"
type input "95.90"
click at [1236, 455] on div "Сохранить" at bounding box center [1254, 455] width 48 height 17
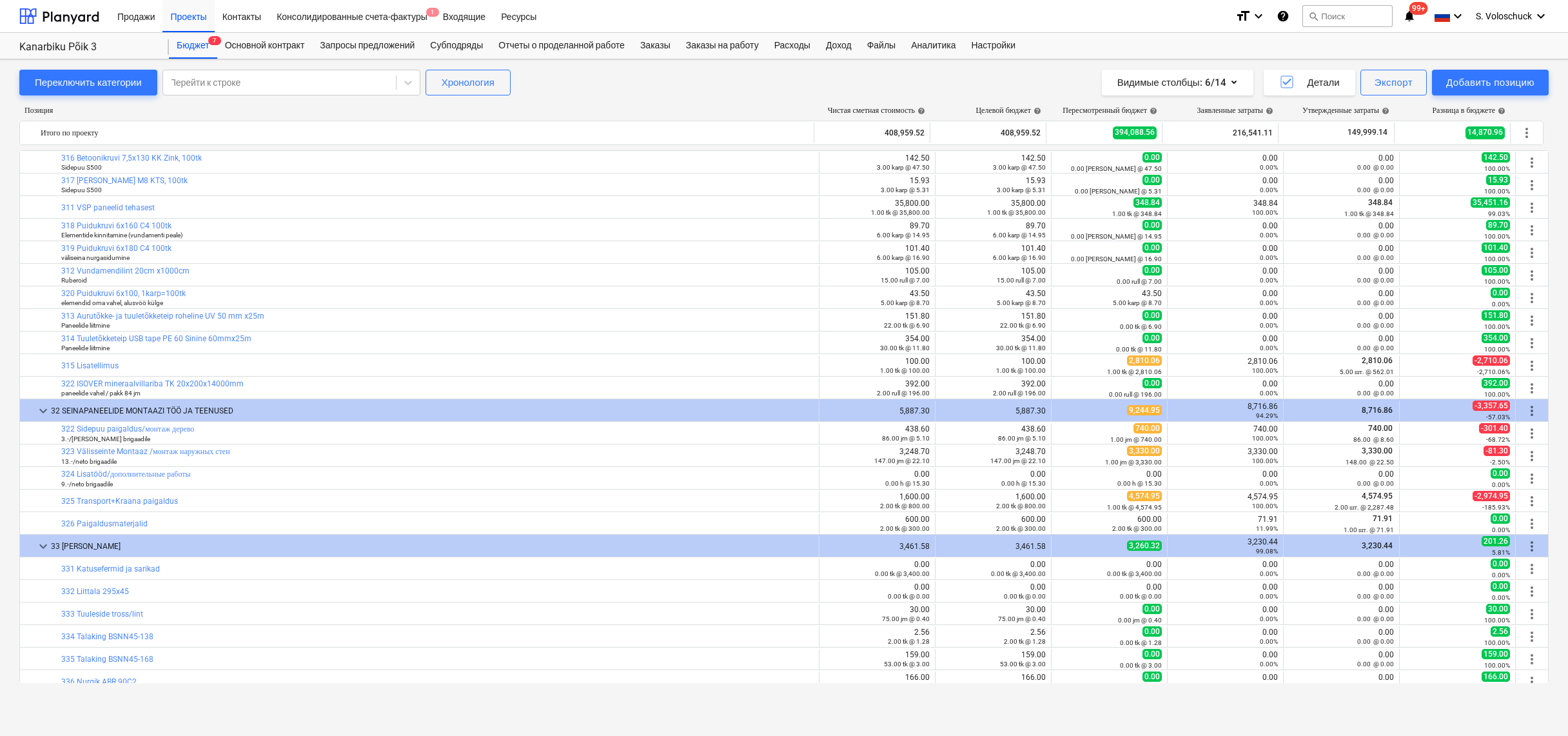
scroll to position [3321, 0]
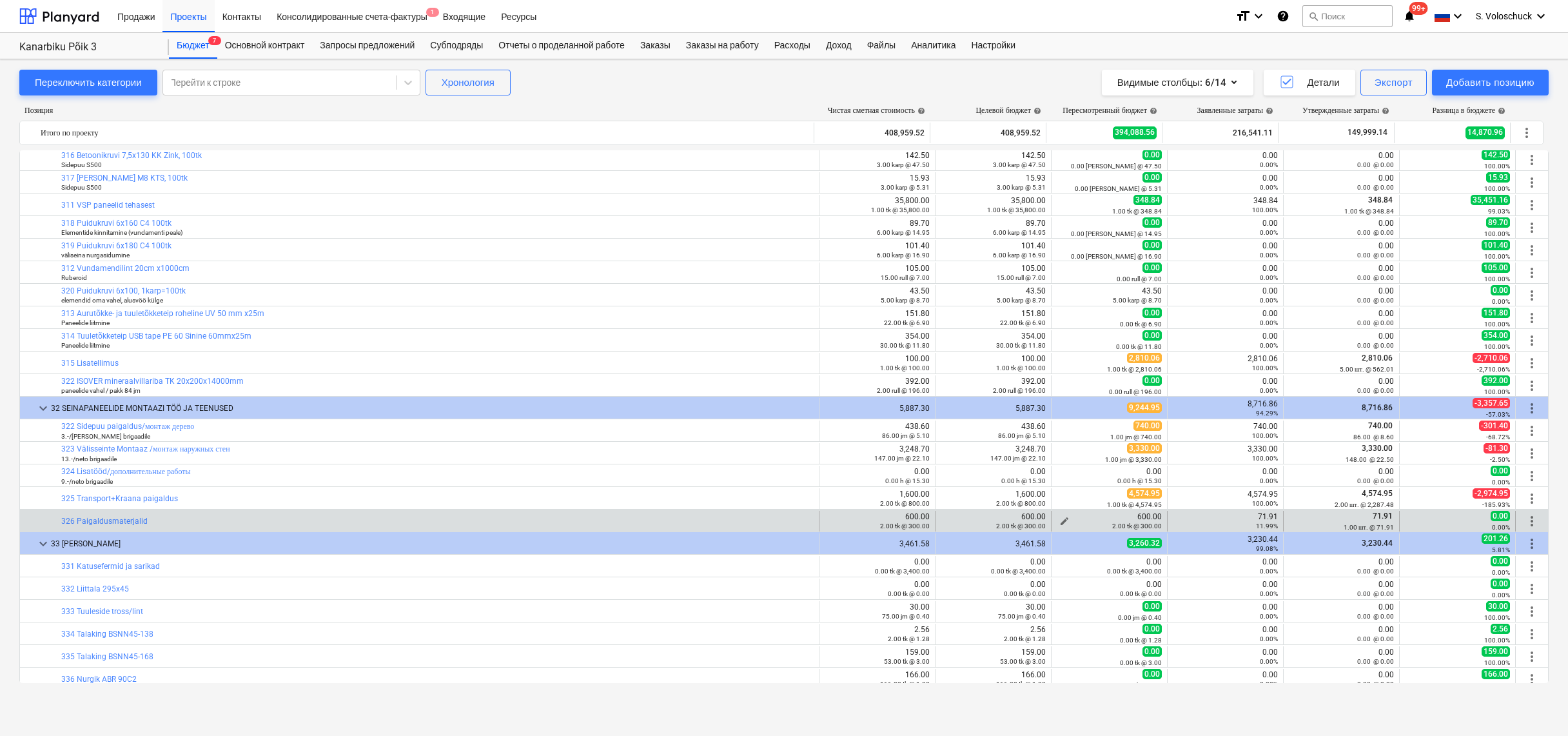
click at [1060, 519] on span "edit" at bounding box center [1065, 521] width 10 height 10
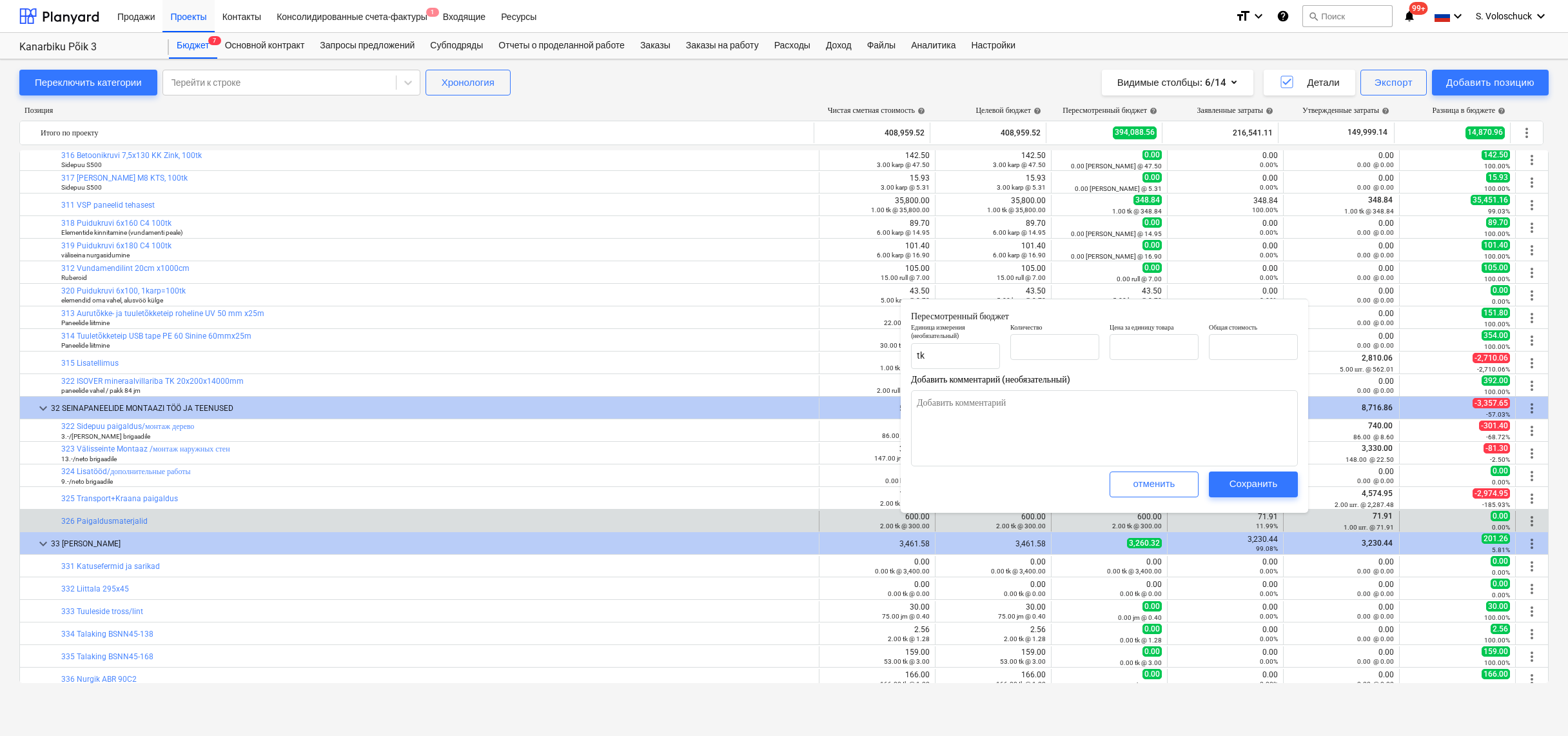
type textarea "x"
type input "2.00"
type input "300.00"
type input "600.00"
type input "2"
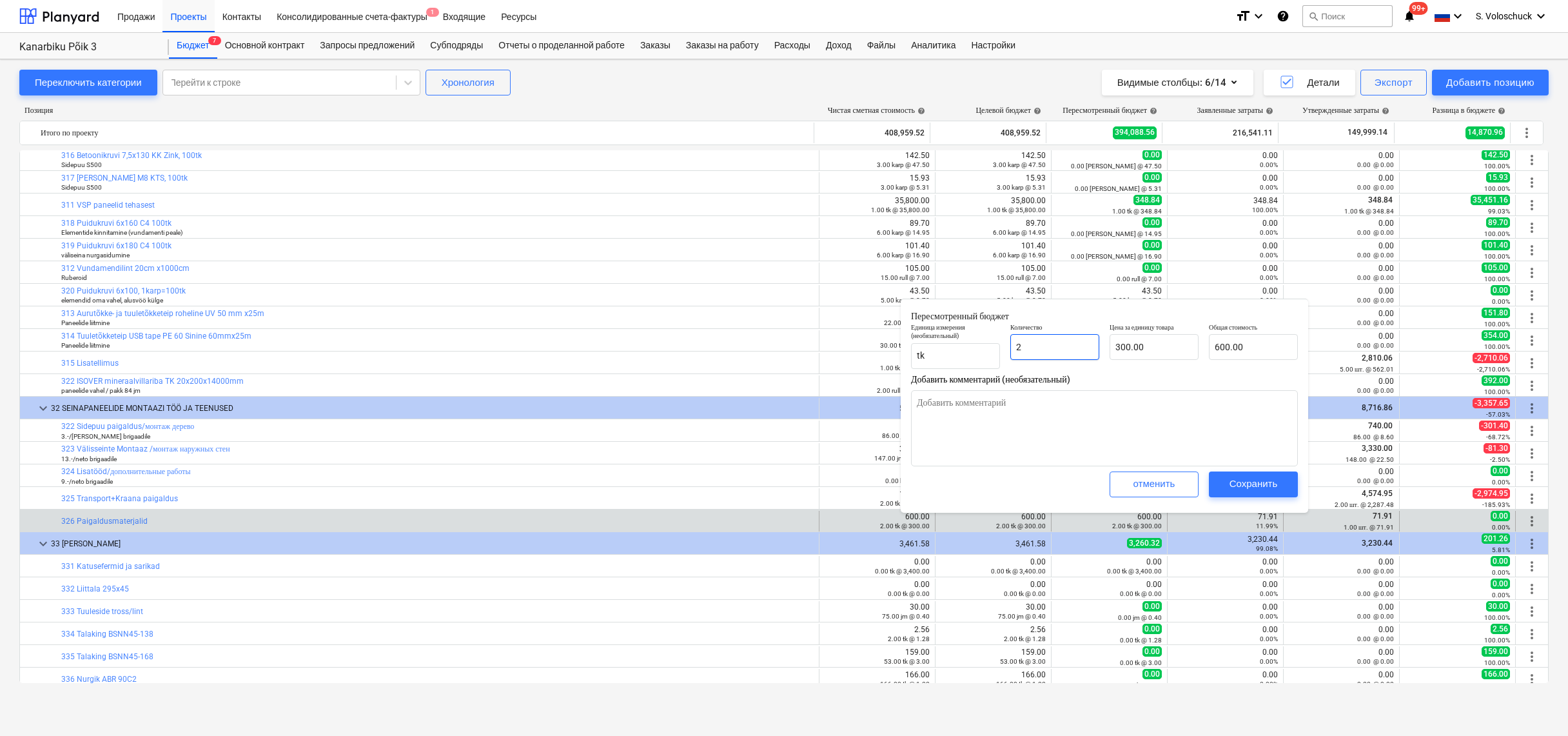
click at [1050, 347] on input "2" at bounding box center [1055, 347] width 89 height 26
type textarea "x"
type input "0.00"
type textarea "x"
type input "1"
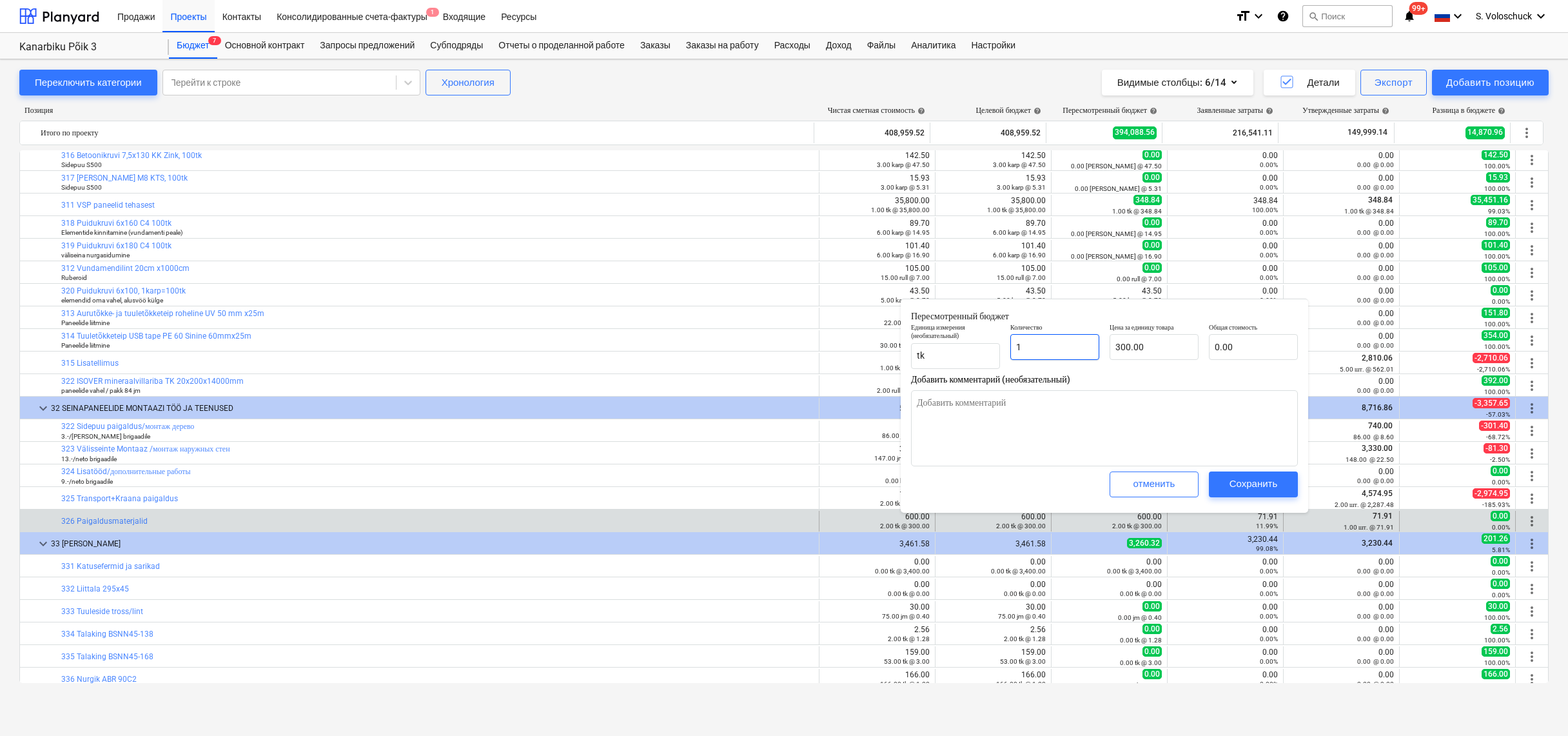
type input "300.00"
type input "1"
type textarea "x"
type input "1.00"
type input "300"
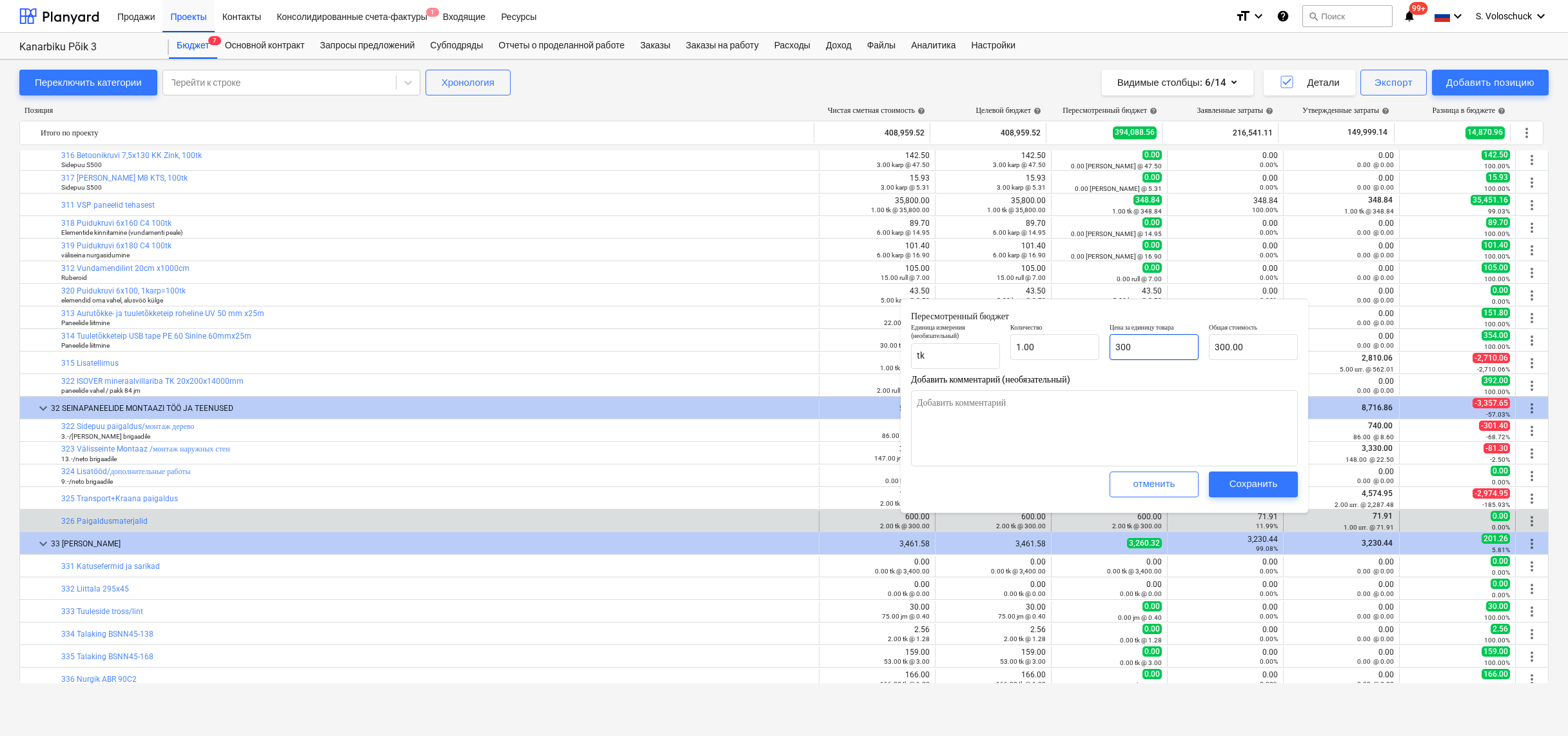
click at [1125, 348] on input "300" at bounding box center [1154, 347] width 89 height 26
click at [1148, 346] on input "300" at bounding box center [1154, 347] width 89 height 26
type textarea "x"
type input "30"
type input "30.00"
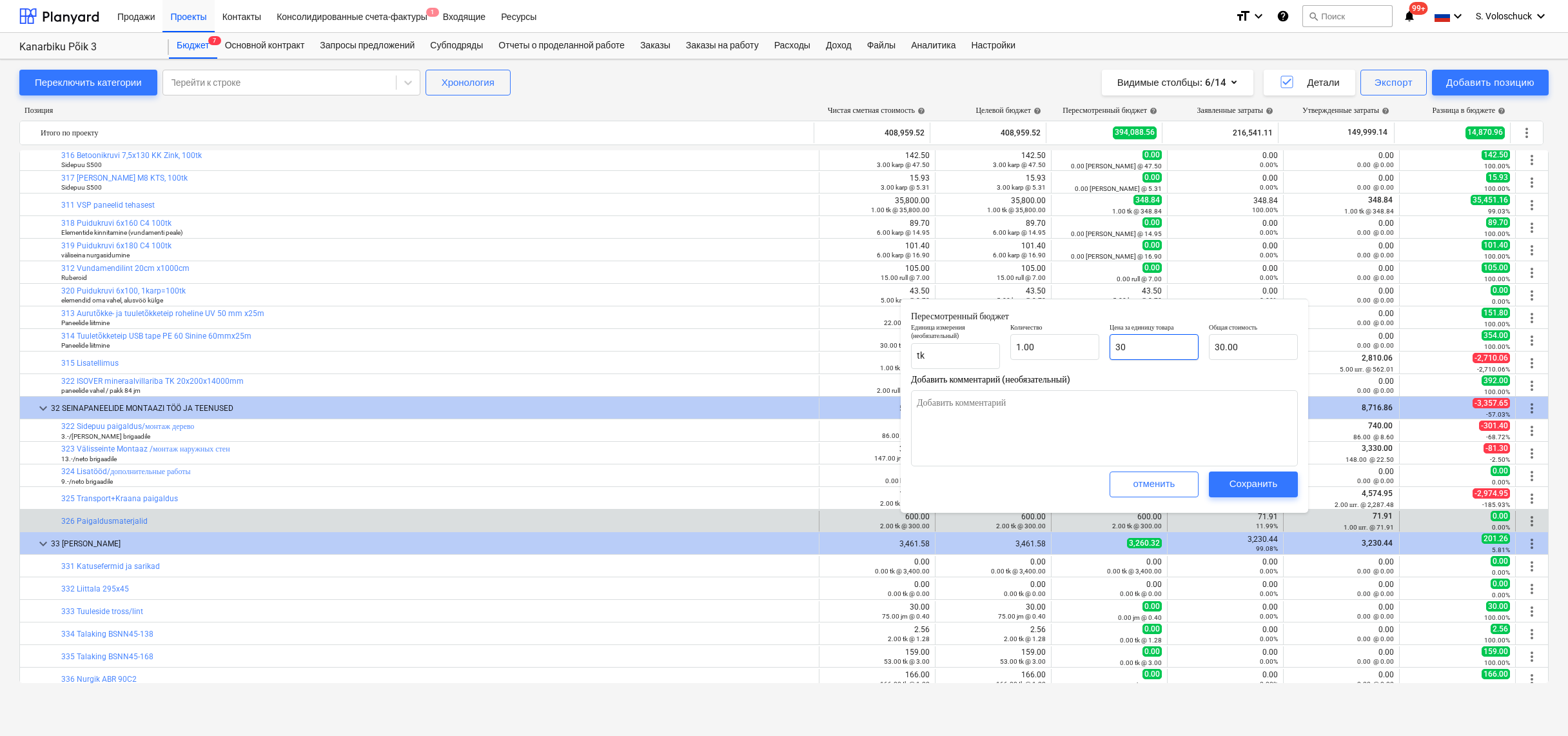
type textarea "x"
type input "3"
type input "3.00"
type textarea "x"
type input "0.00"
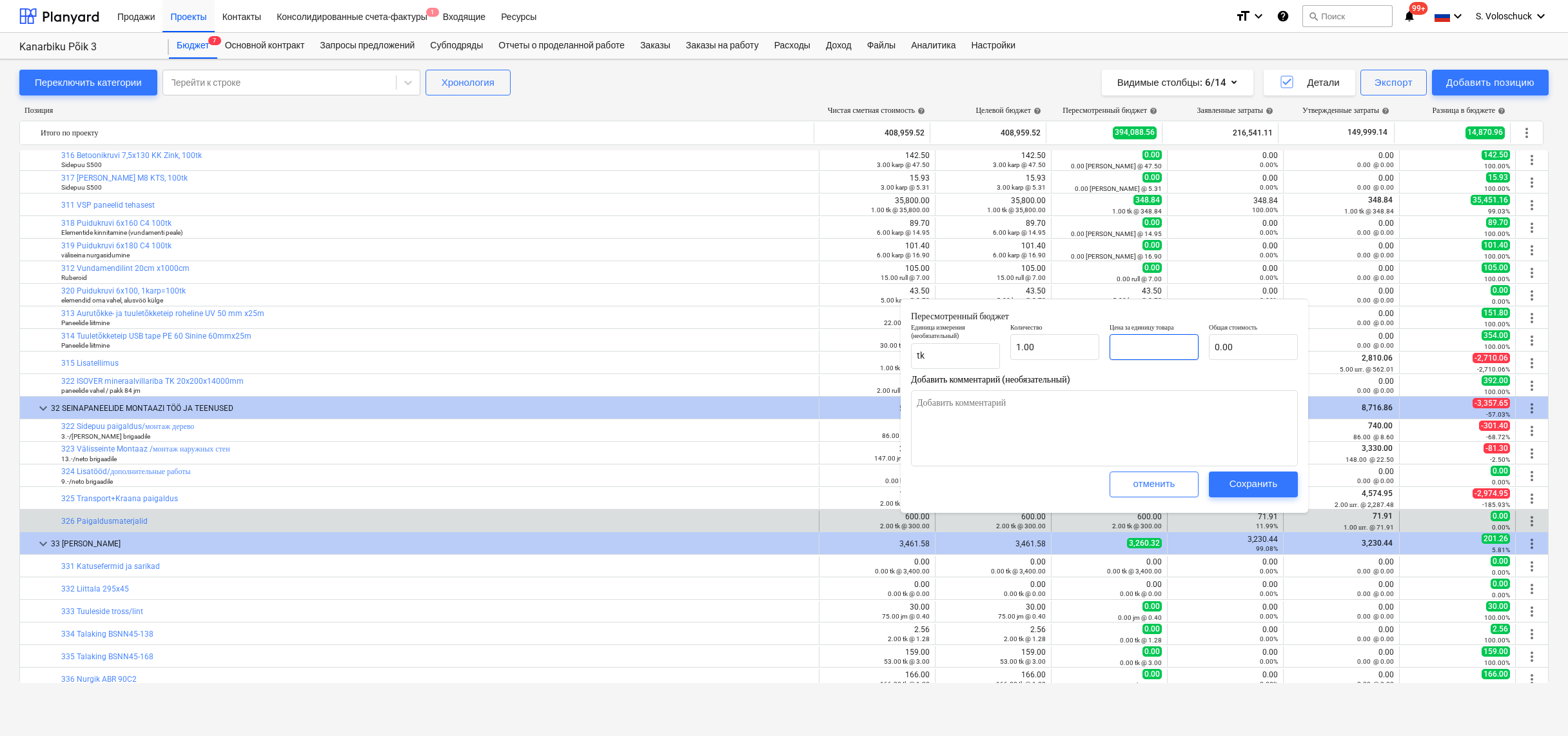
type textarea "x"
type input "7"
type input "7.00"
type textarea "x"
type input "71"
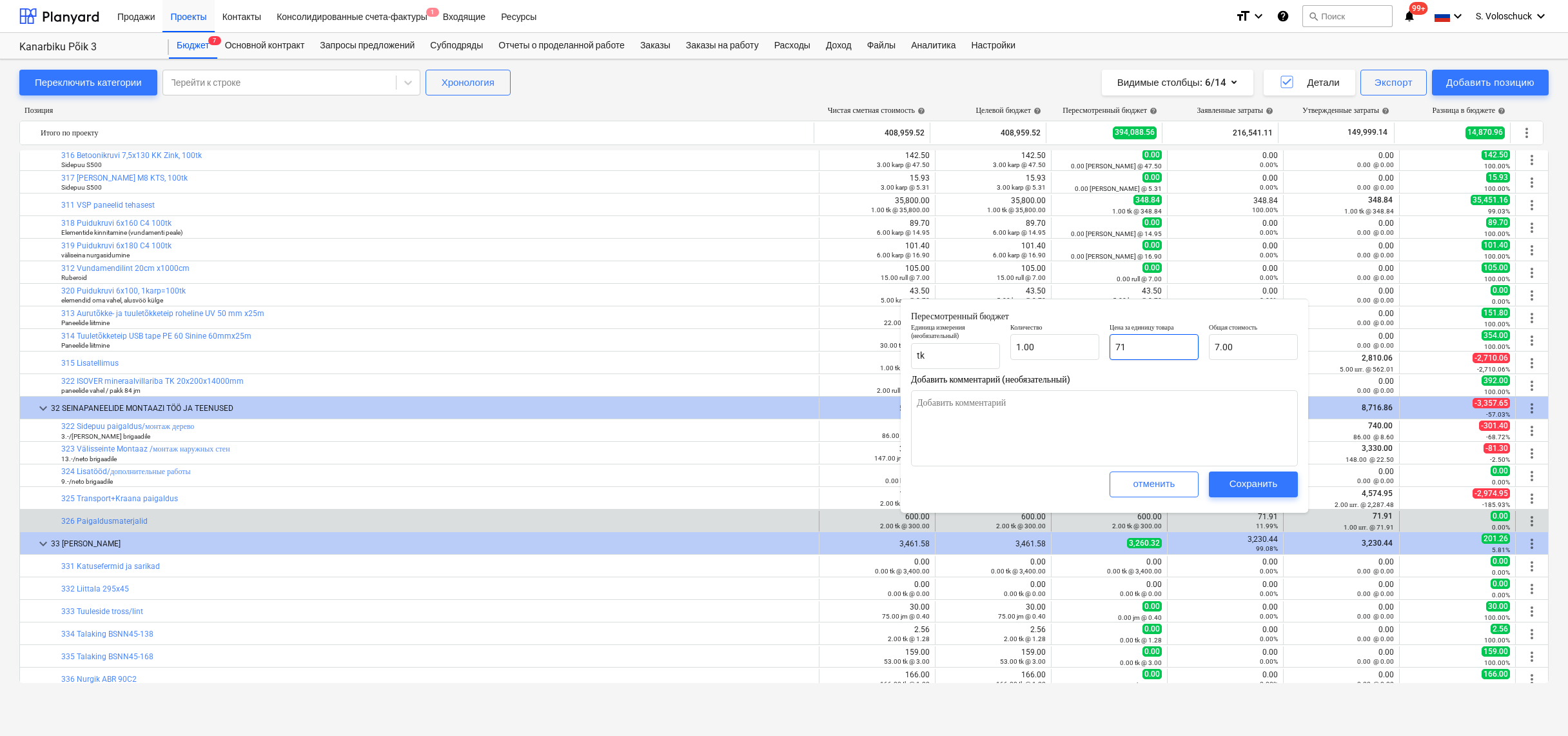
type input "71.00"
type textarea "x"
type input "71."
type textarea "x"
type input "71.9"
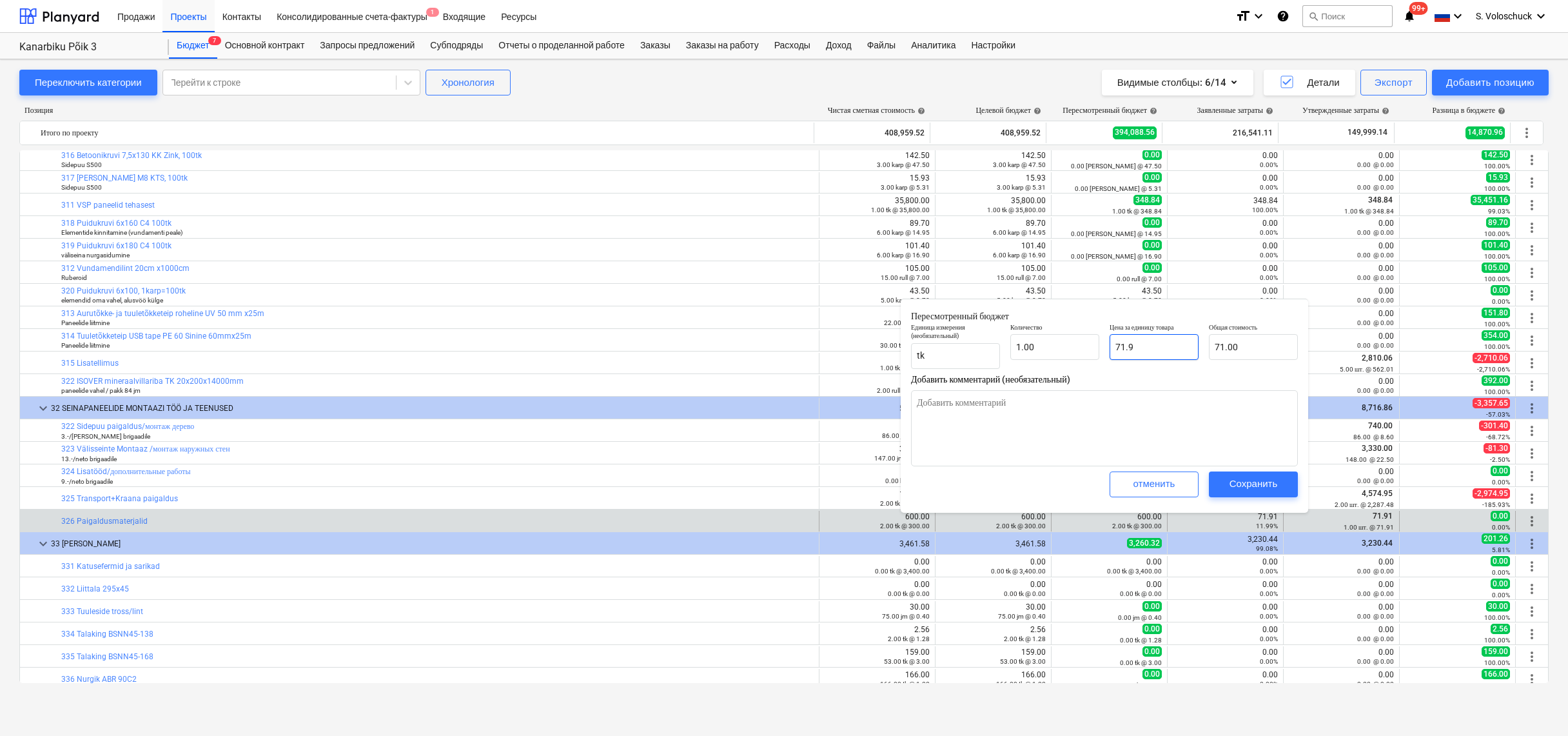
type input "71.90"
type textarea "x"
type input "71.91"
click at [1266, 486] on div "Сохранить" at bounding box center [1254, 483] width 48 height 17
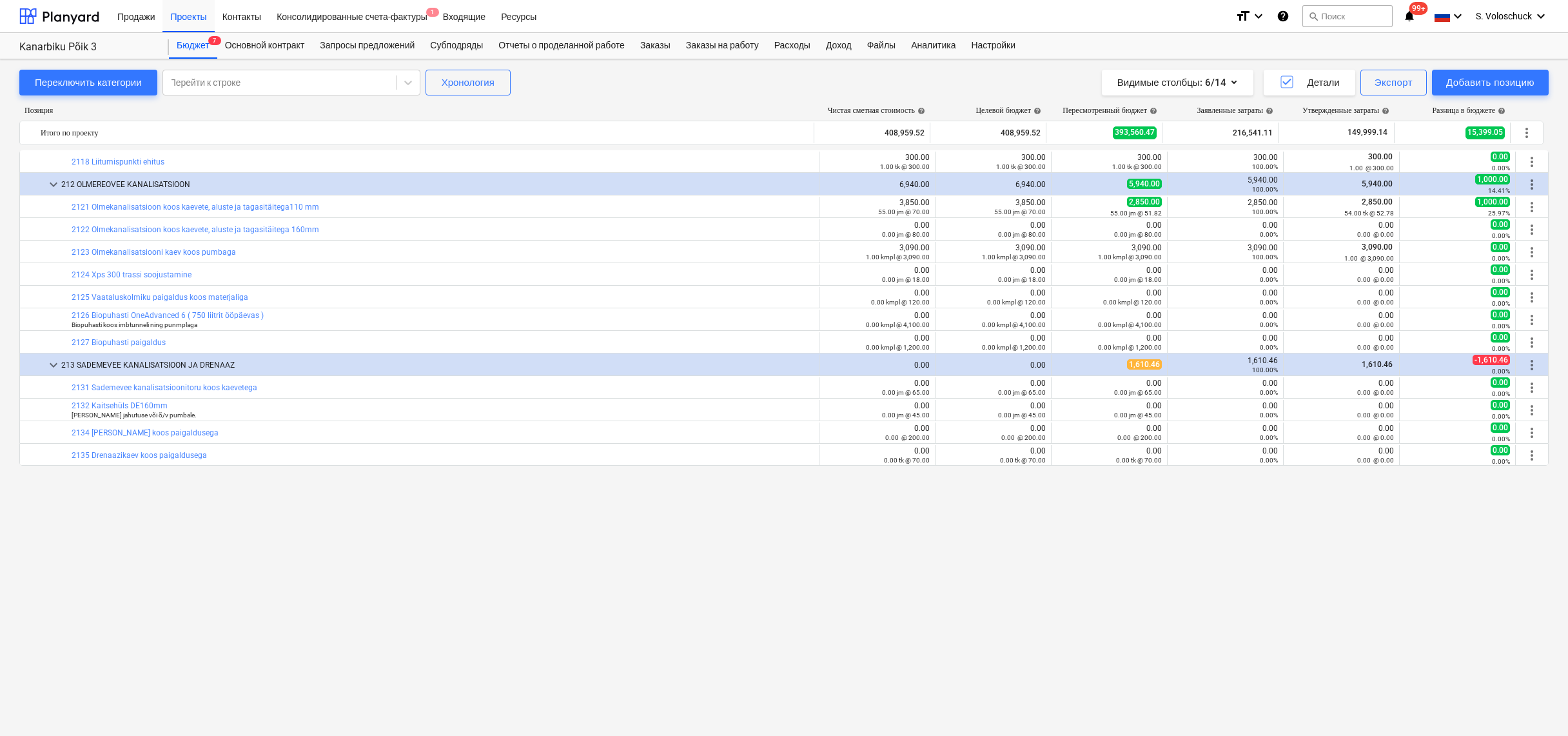
scroll to position [0, 0]
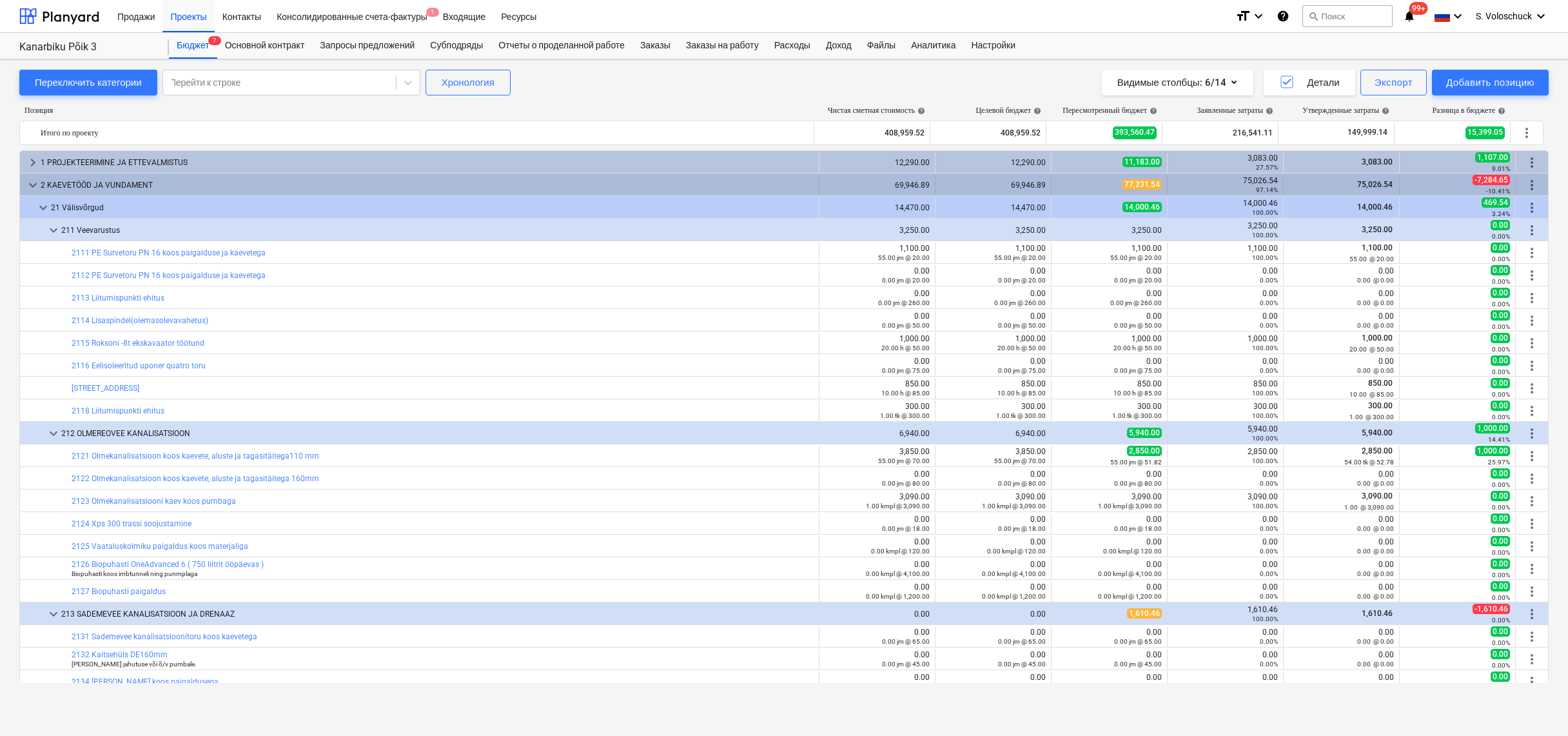
click at [33, 181] on span "keyboard_arrow_down" at bounding box center [33, 184] width 15 height 15
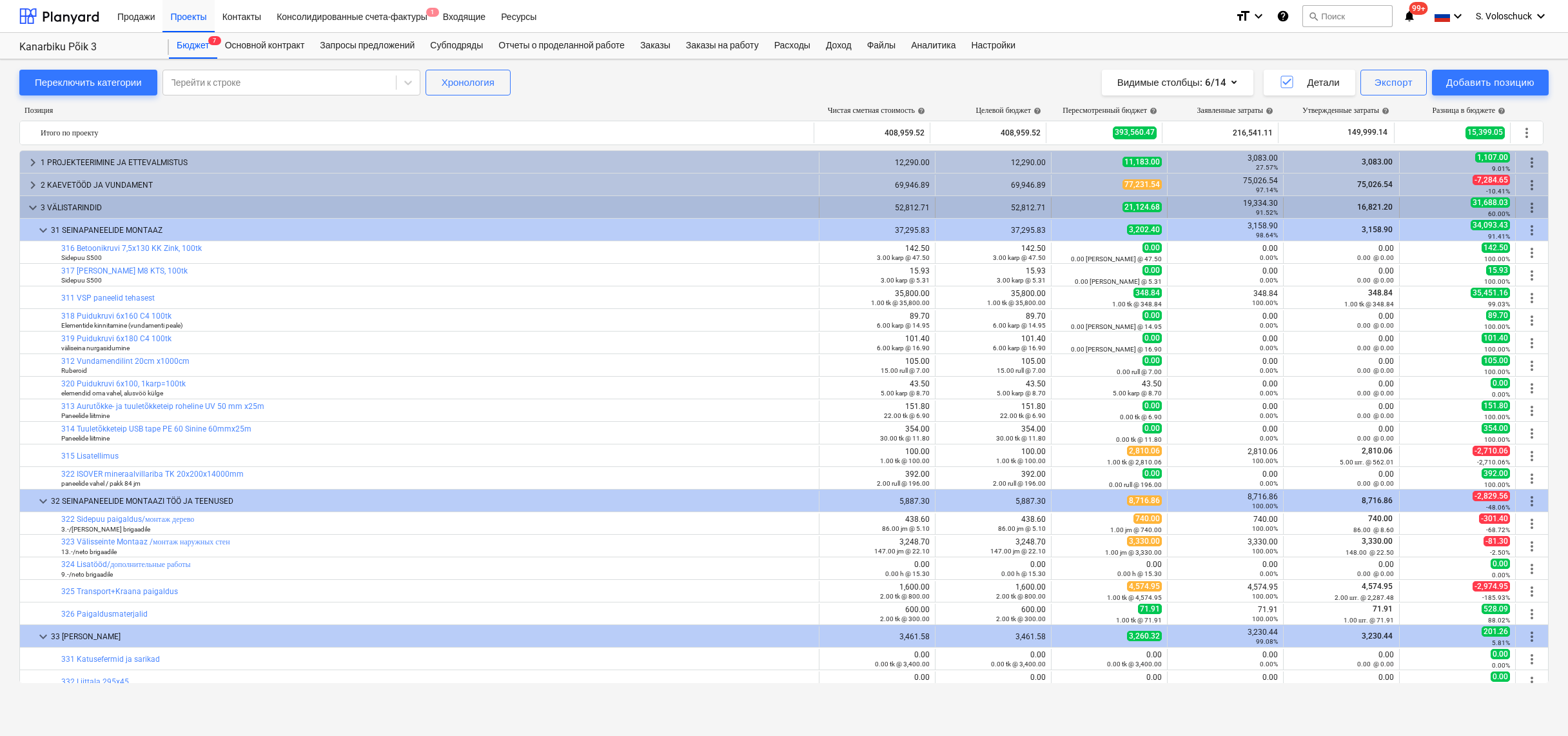
click at [37, 205] on span "keyboard_arrow_down" at bounding box center [33, 207] width 15 height 15
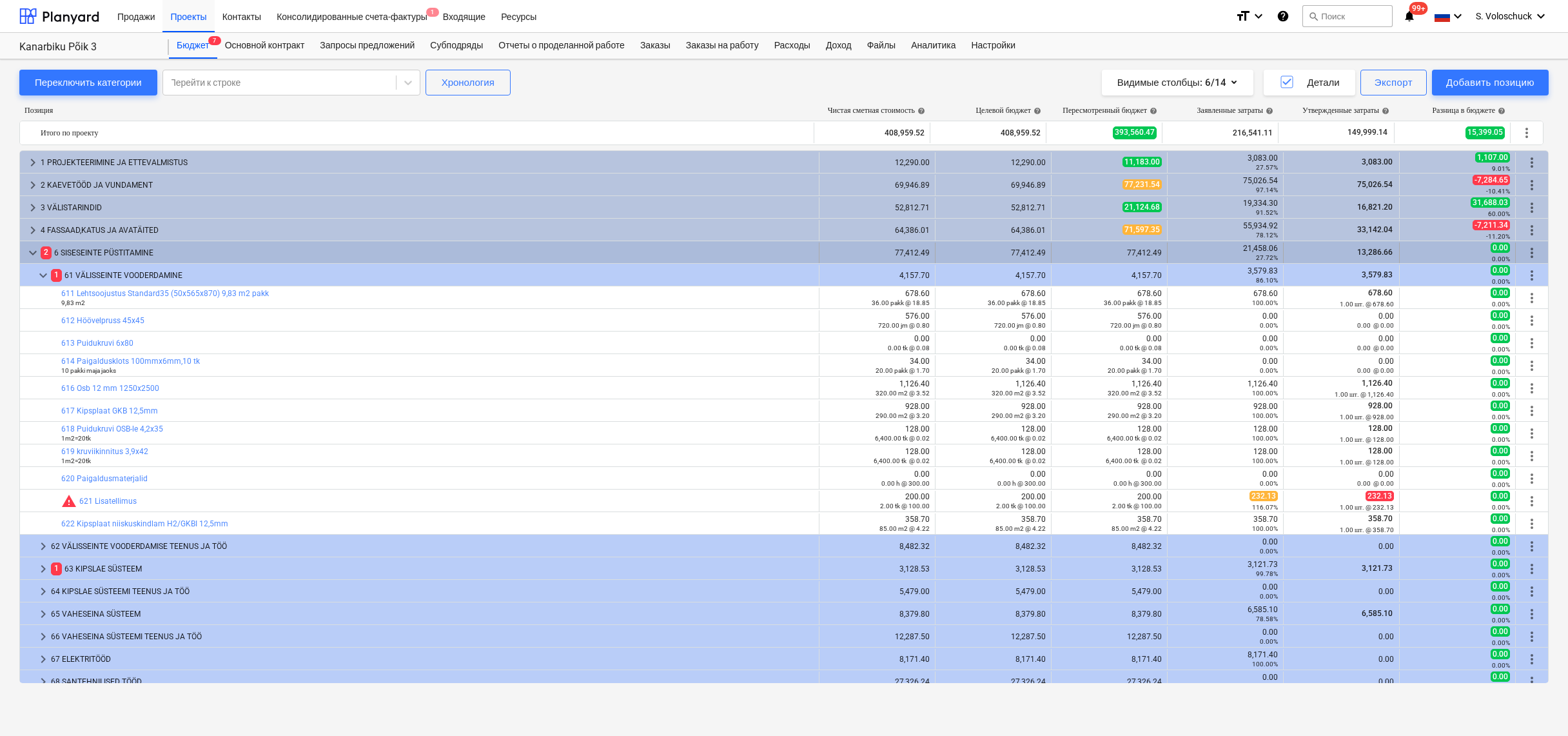
click at [30, 253] on span "keyboard_arrow_down" at bounding box center [33, 252] width 15 height 15
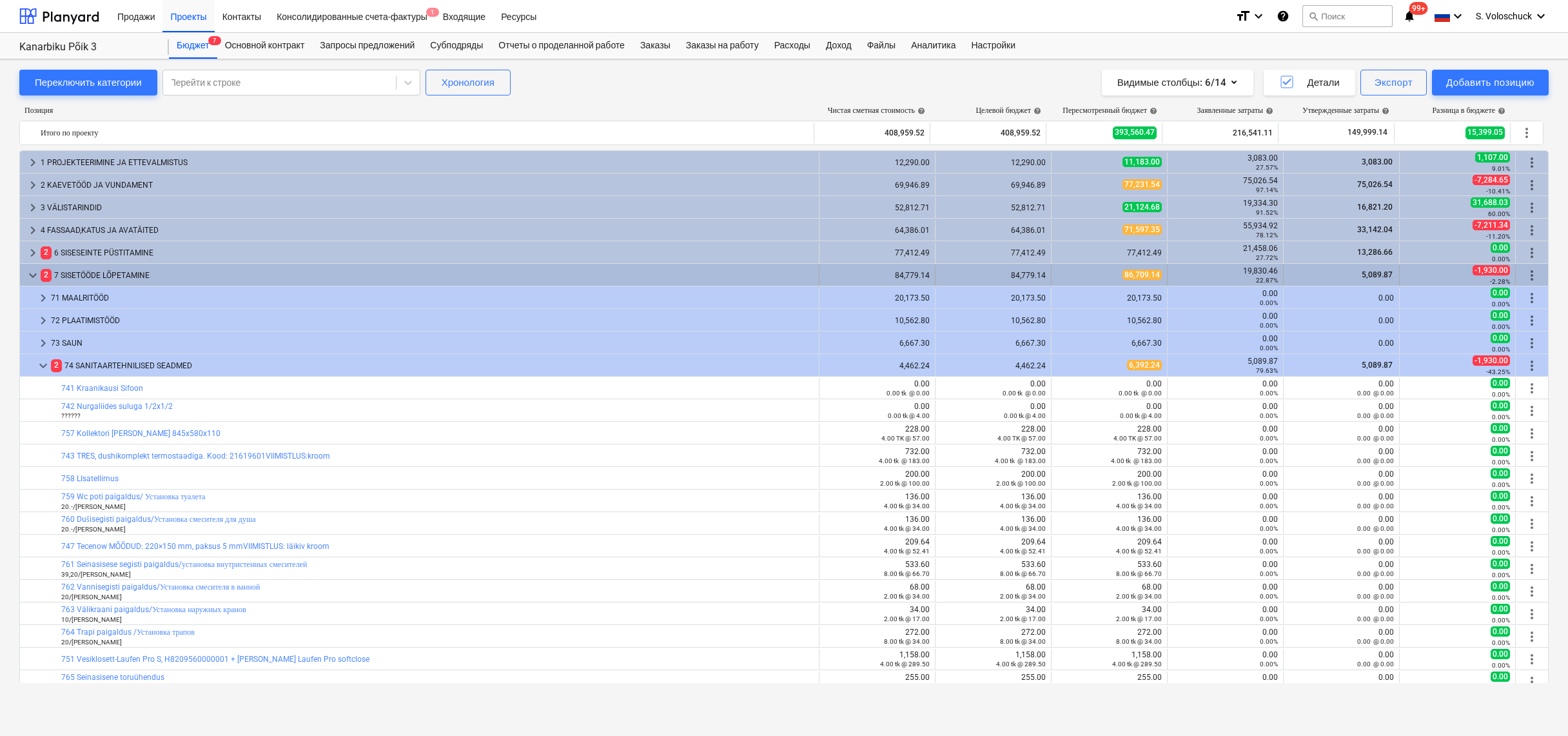
click at [33, 275] on span "keyboard_arrow_down" at bounding box center [33, 275] width 15 height 15
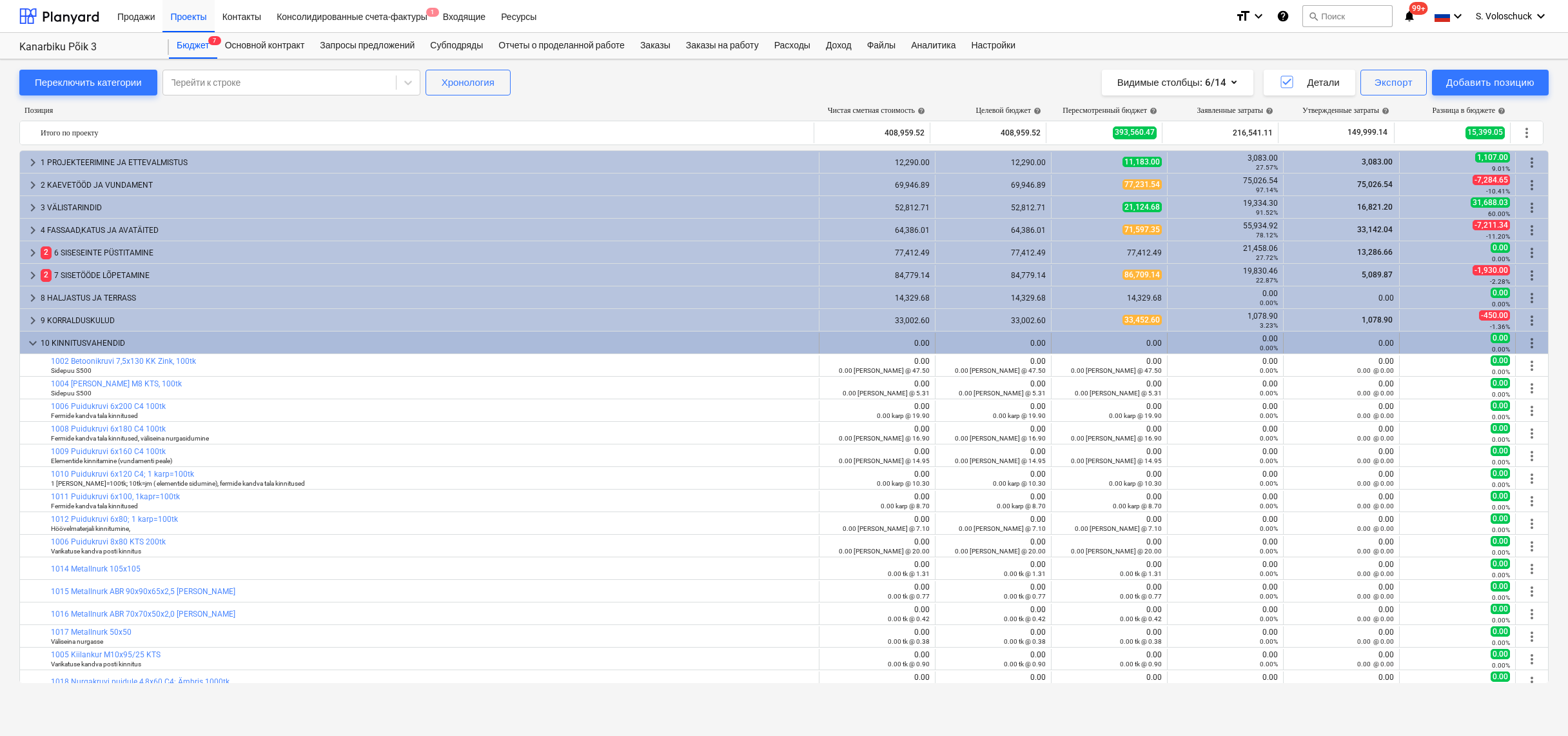
click at [33, 342] on span "keyboard_arrow_down" at bounding box center [33, 343] width 15 height 15
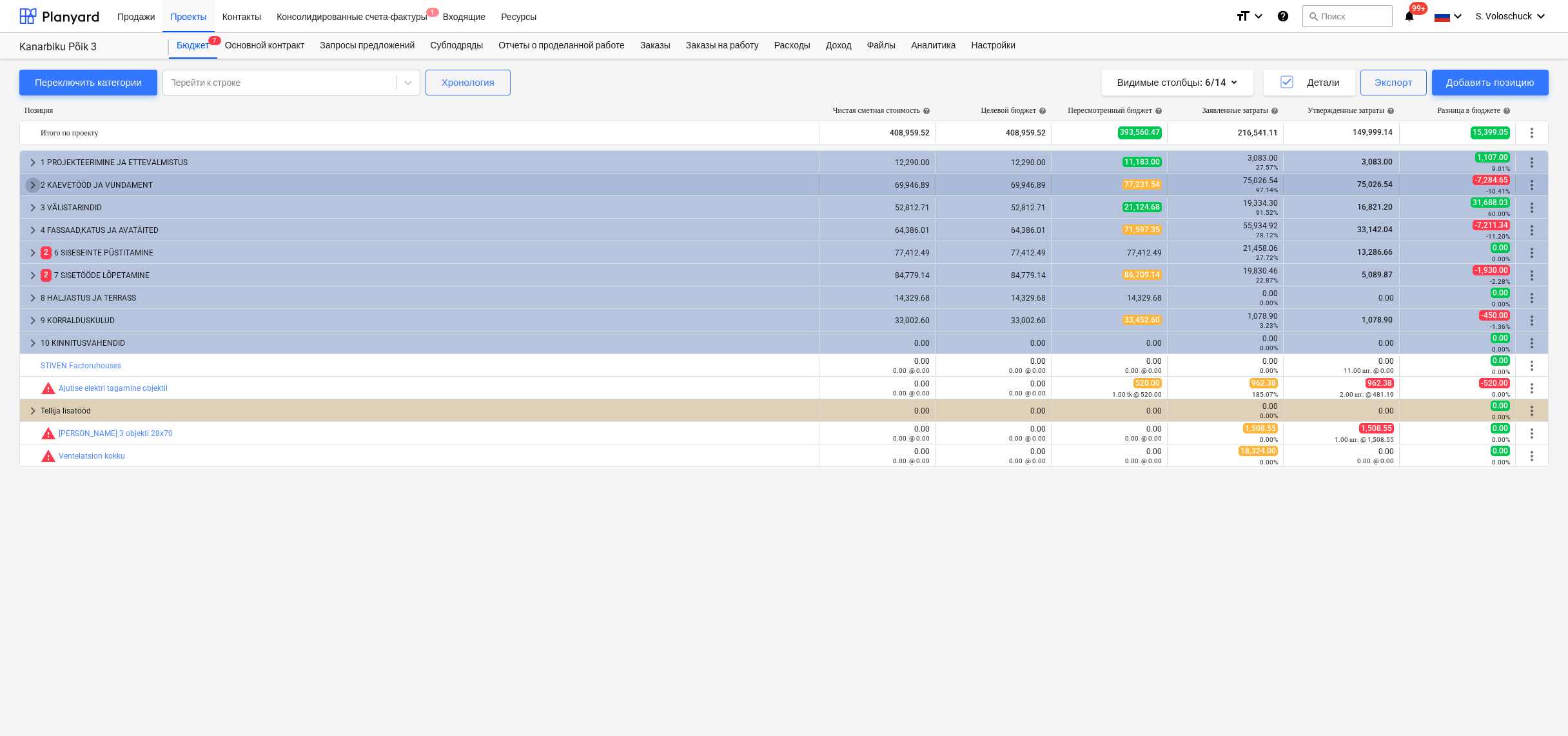
click at [30, 183] on span "keyboard_arrow_right" at bounding box center [33, 184] width 15 height 15
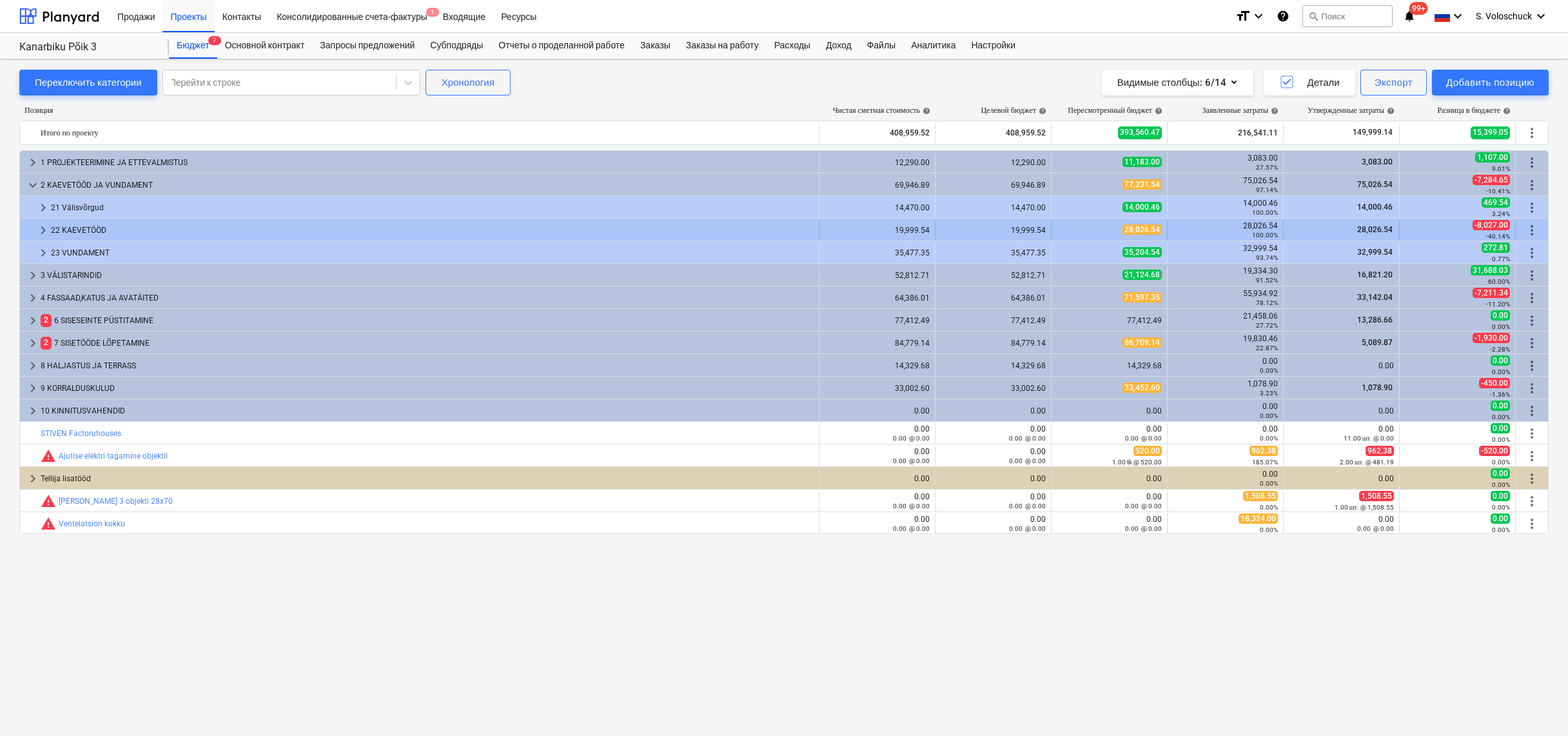
click at [226, 233] on div "22 KAEVETÖÖD" at bounding box center [432, 230] width 763 height 21
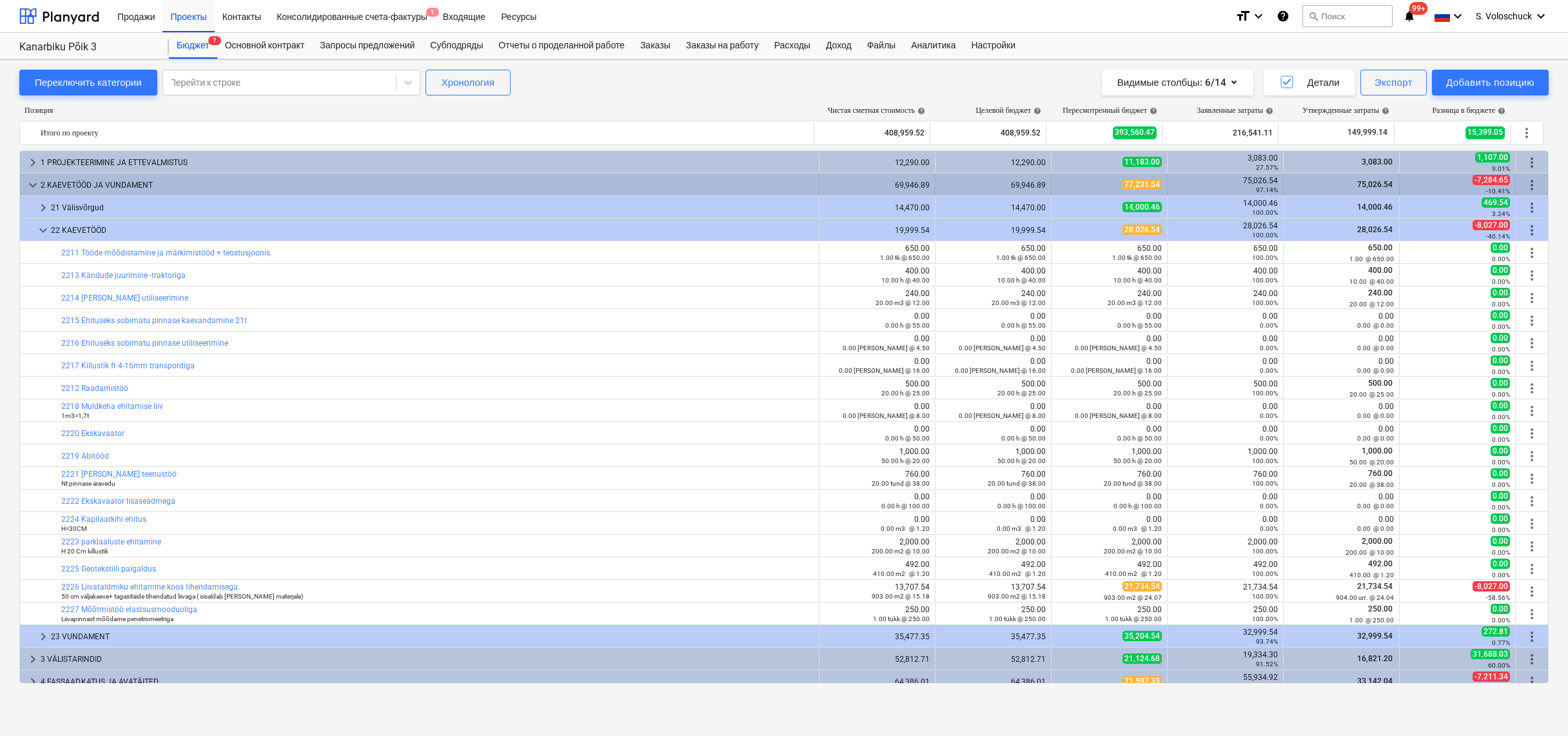
click at [28, 184] on span "keyboard_arrow_down" at bounding box center [33, 184] width 15 height 15
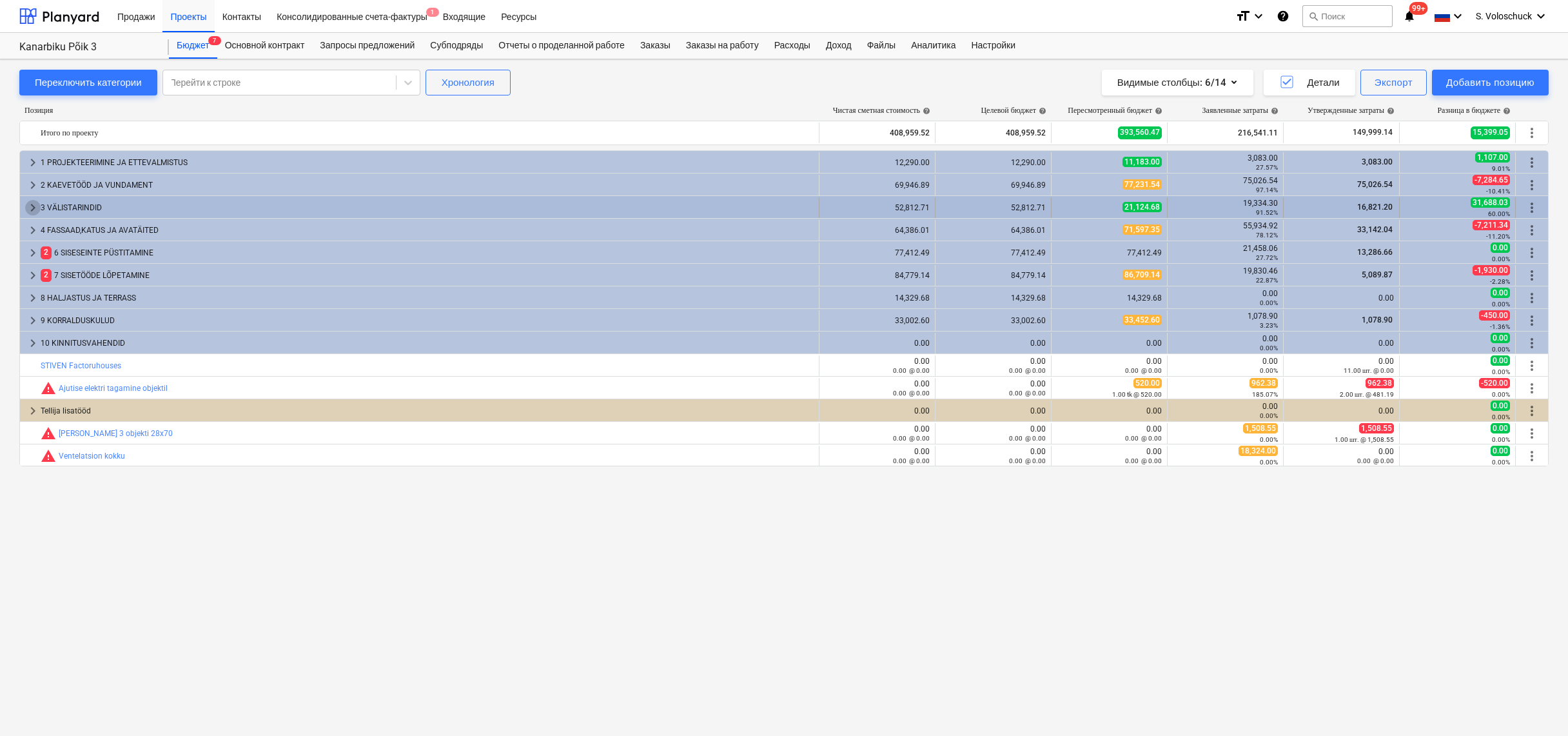
click at [33, 205] on span "keyboard_arrow_right" at bounding box center [33, 207] width 15 height 15
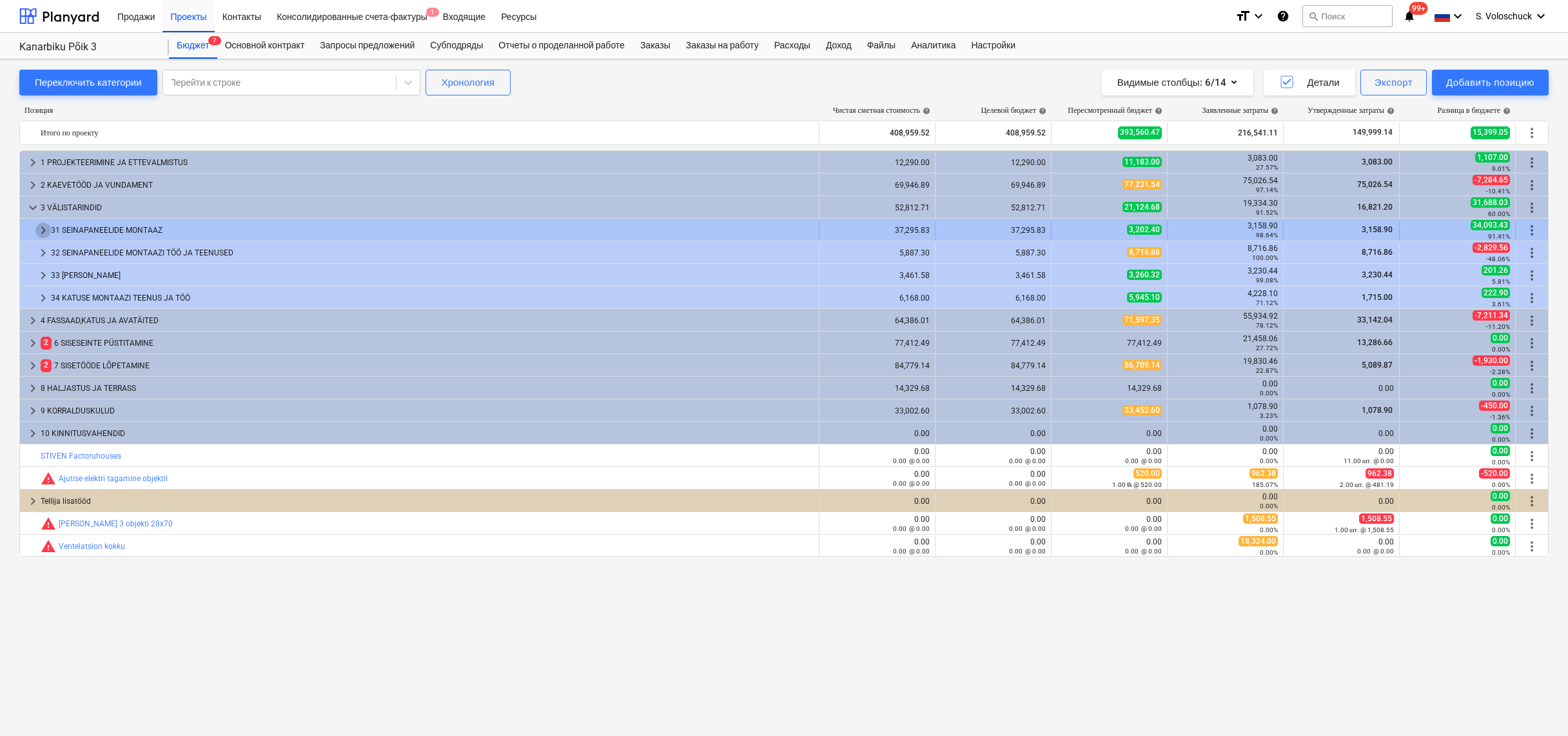
click at [43, 230] on span "keyboard_arrow_right" at bounding box center [43, 230] width 15 height 15
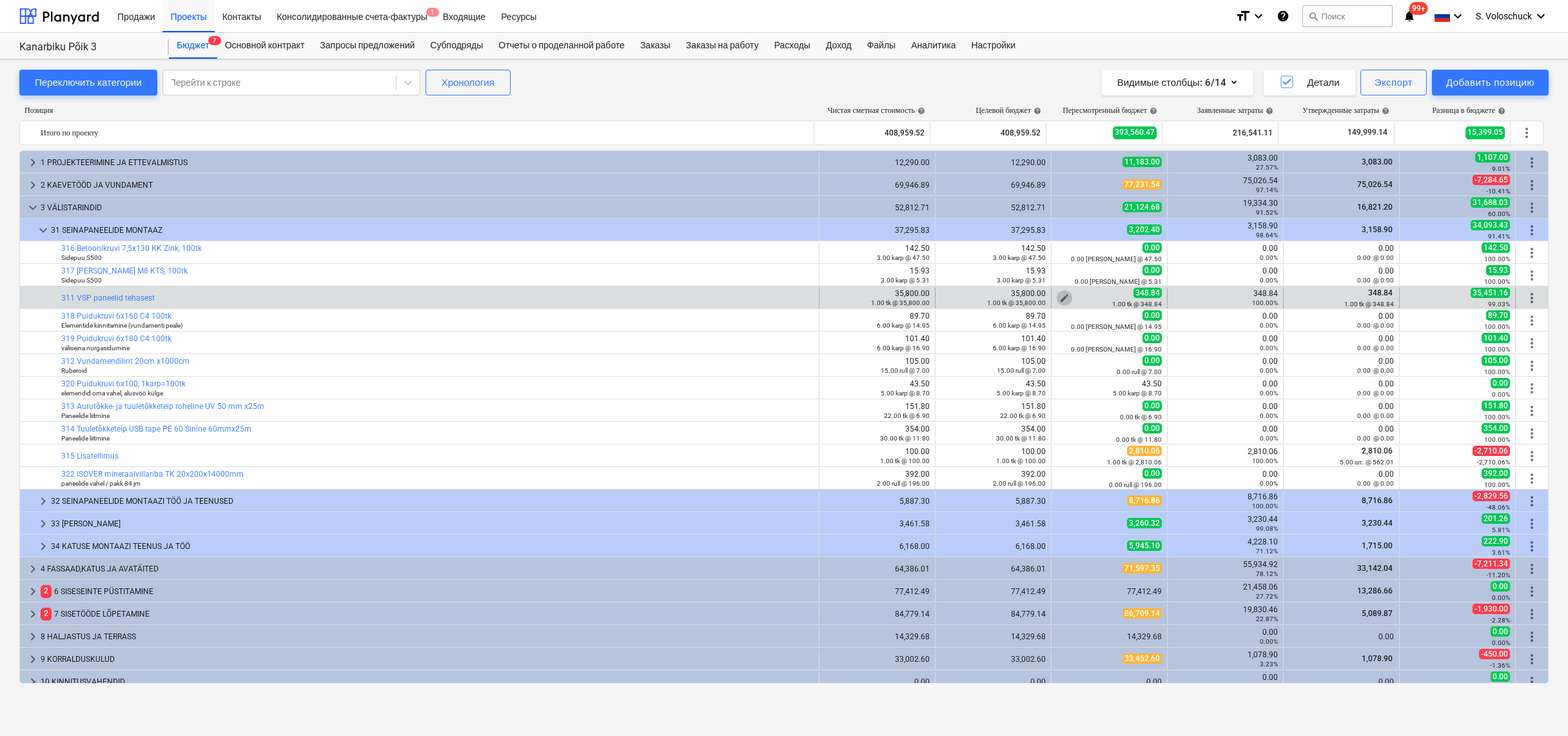
click at [1061, 294] on span "edit" at bounding box center [1065, 298] width 10 height 10
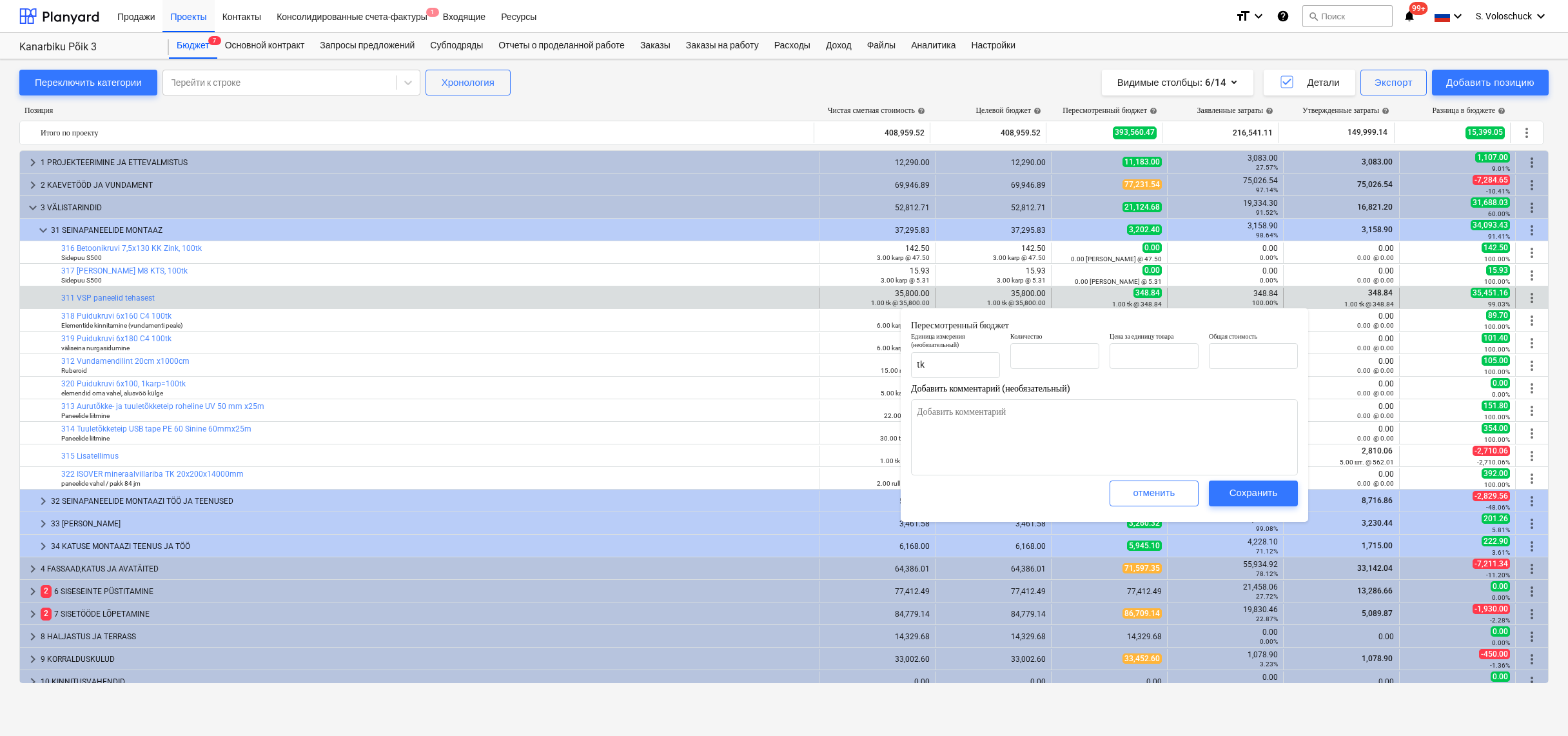
type textarea "x"
type input "1.00"
type input "348.84"
click at [1151, 356] on input "348.84" at bounding box center [1154, 356] width 89 height 26
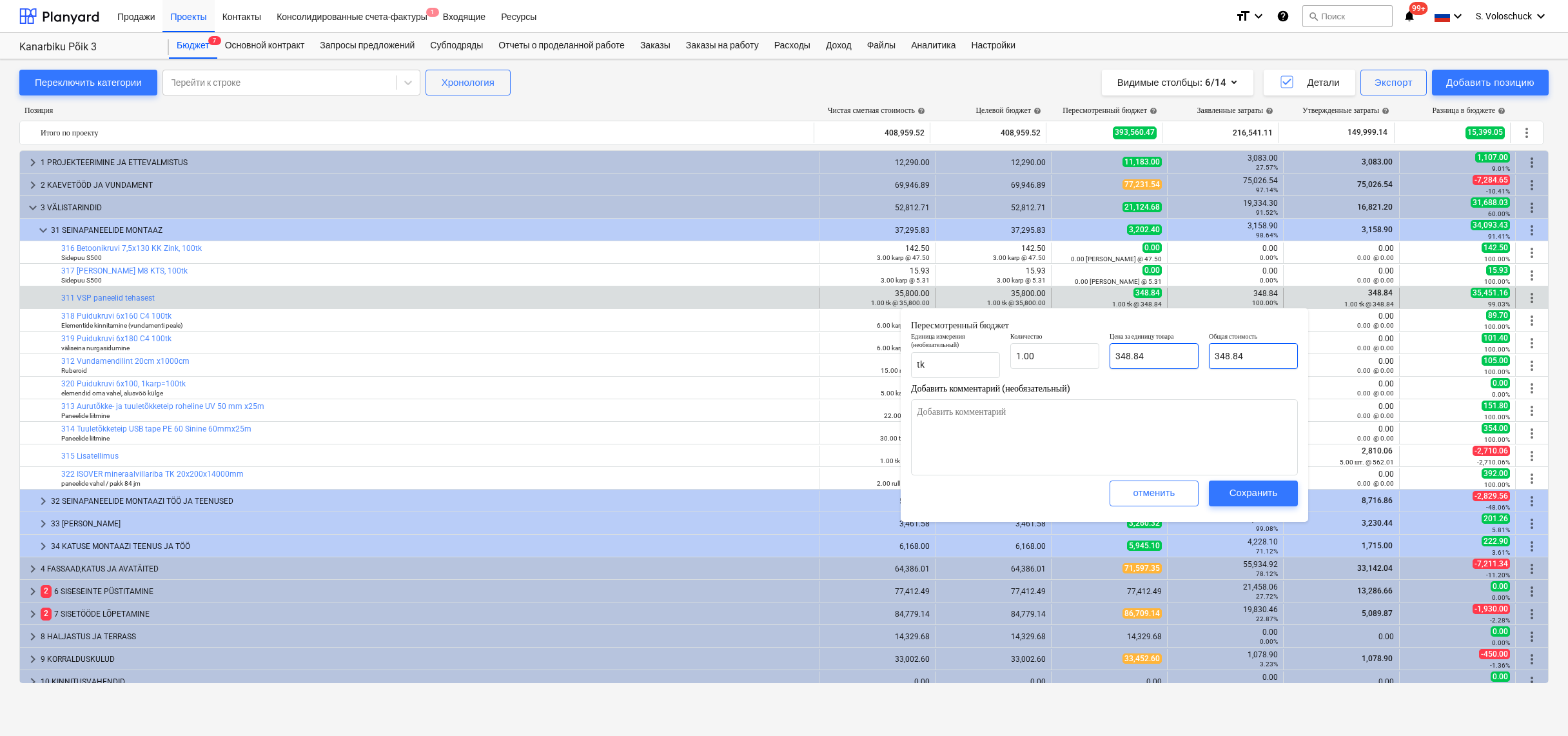
type textarea "x"
type input "348.8"
type input "348.80"
type textarea "x"
type input "348."
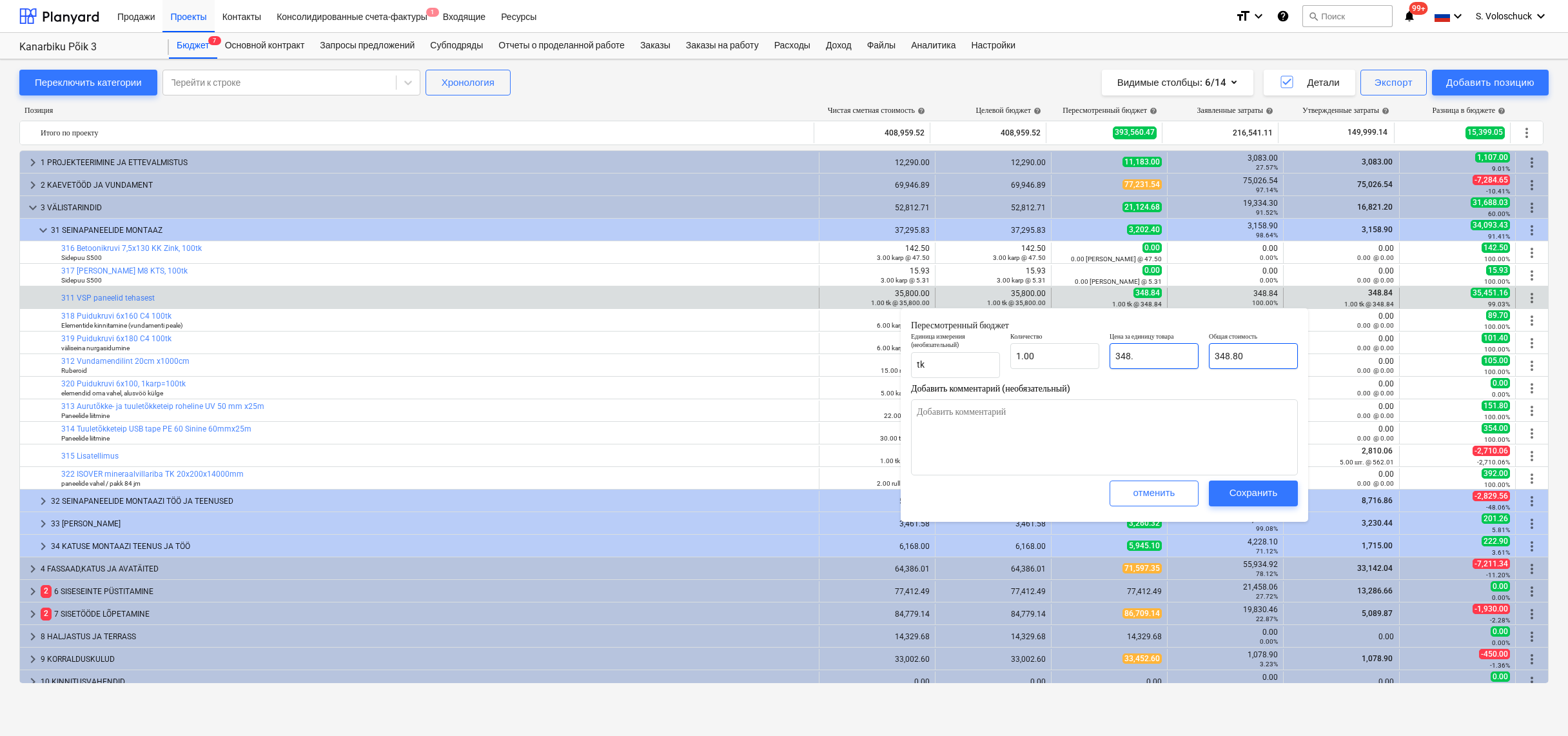
type input "348.00"
type textarea "x"
type input "348"
type textarea "x"
type input "34"
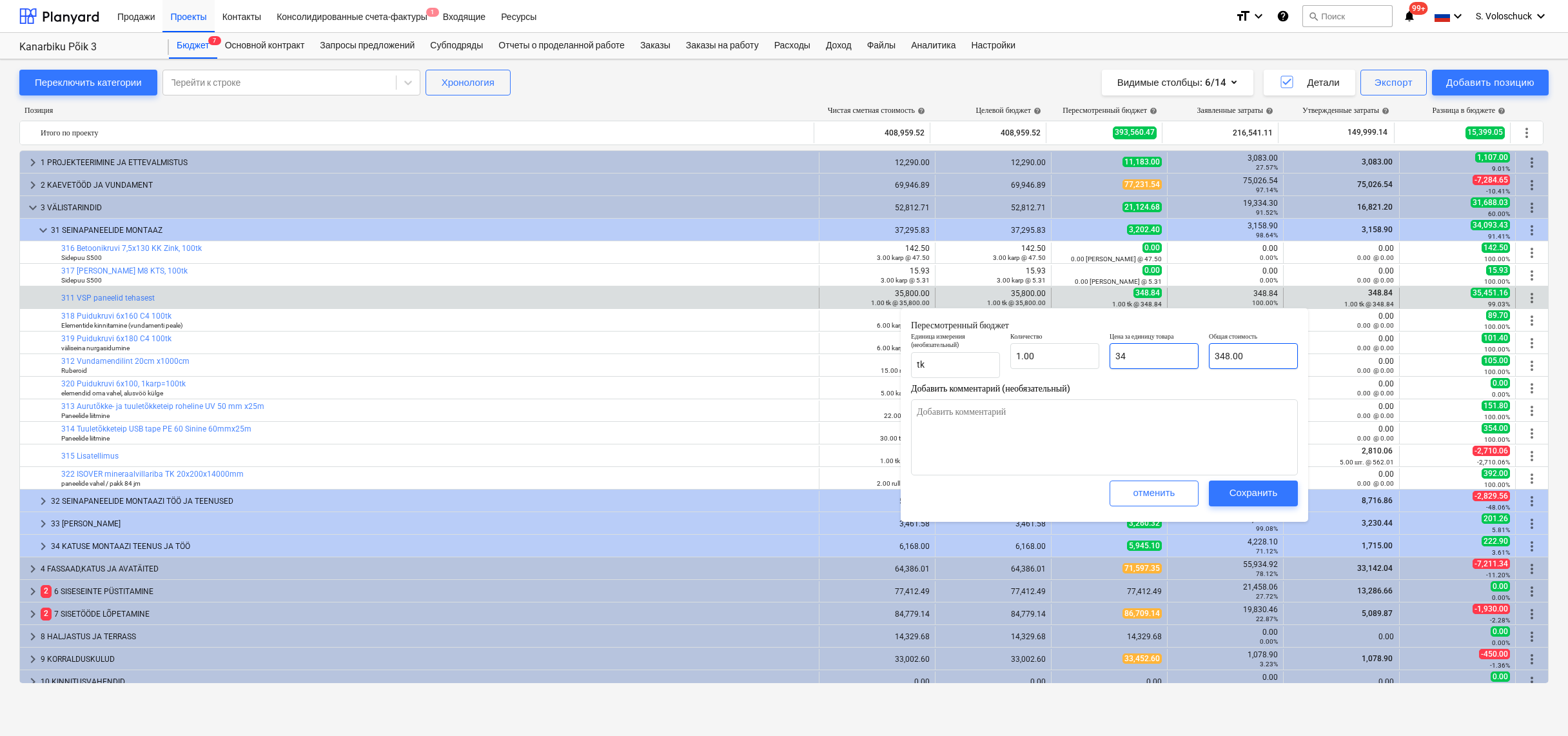
type input "34.00"
type textarea "x"
type input "3"
type input "3.00"
type textarea "x"
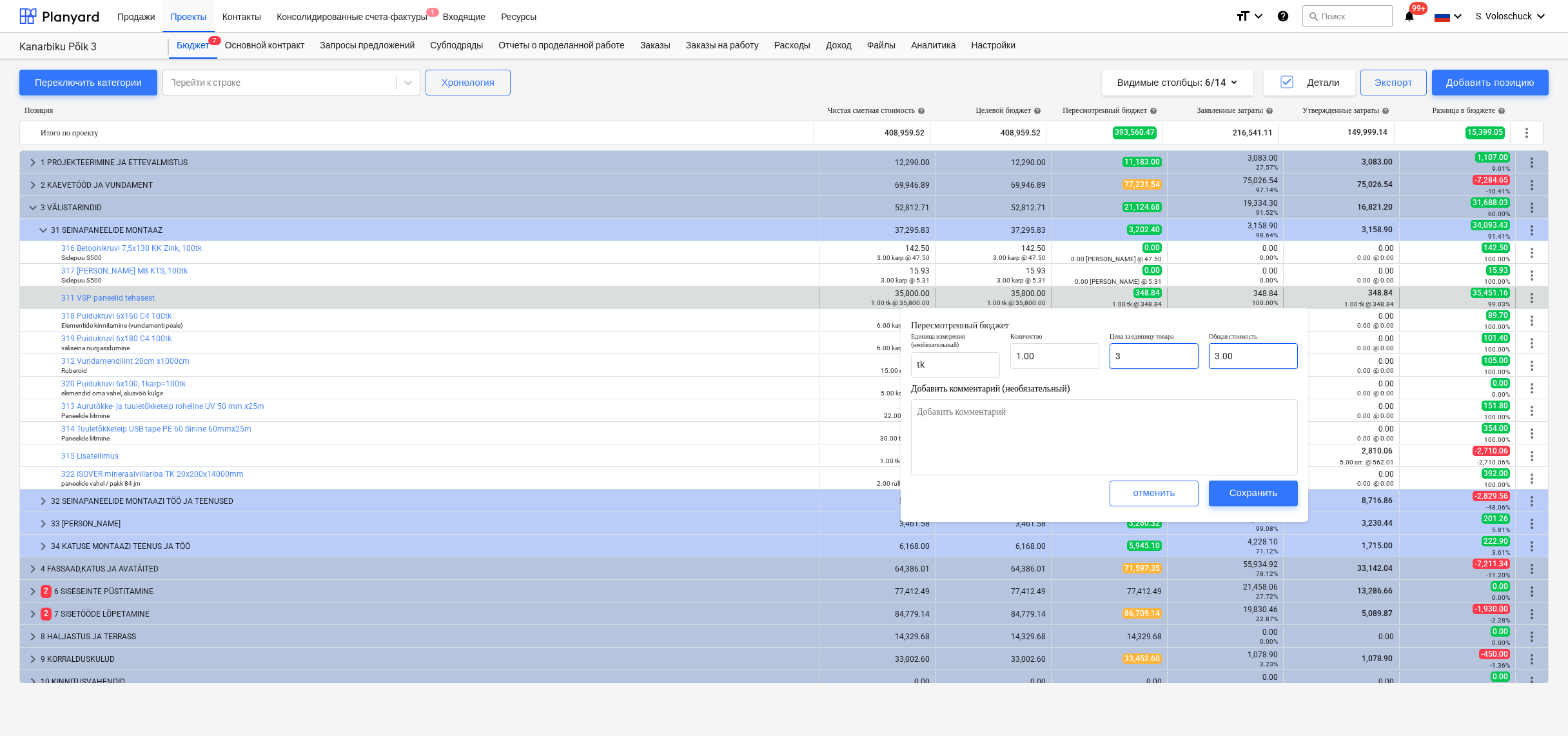
type input "35"
type input "35.00"
type input "35."
type textarea "x"
type input "35.8"
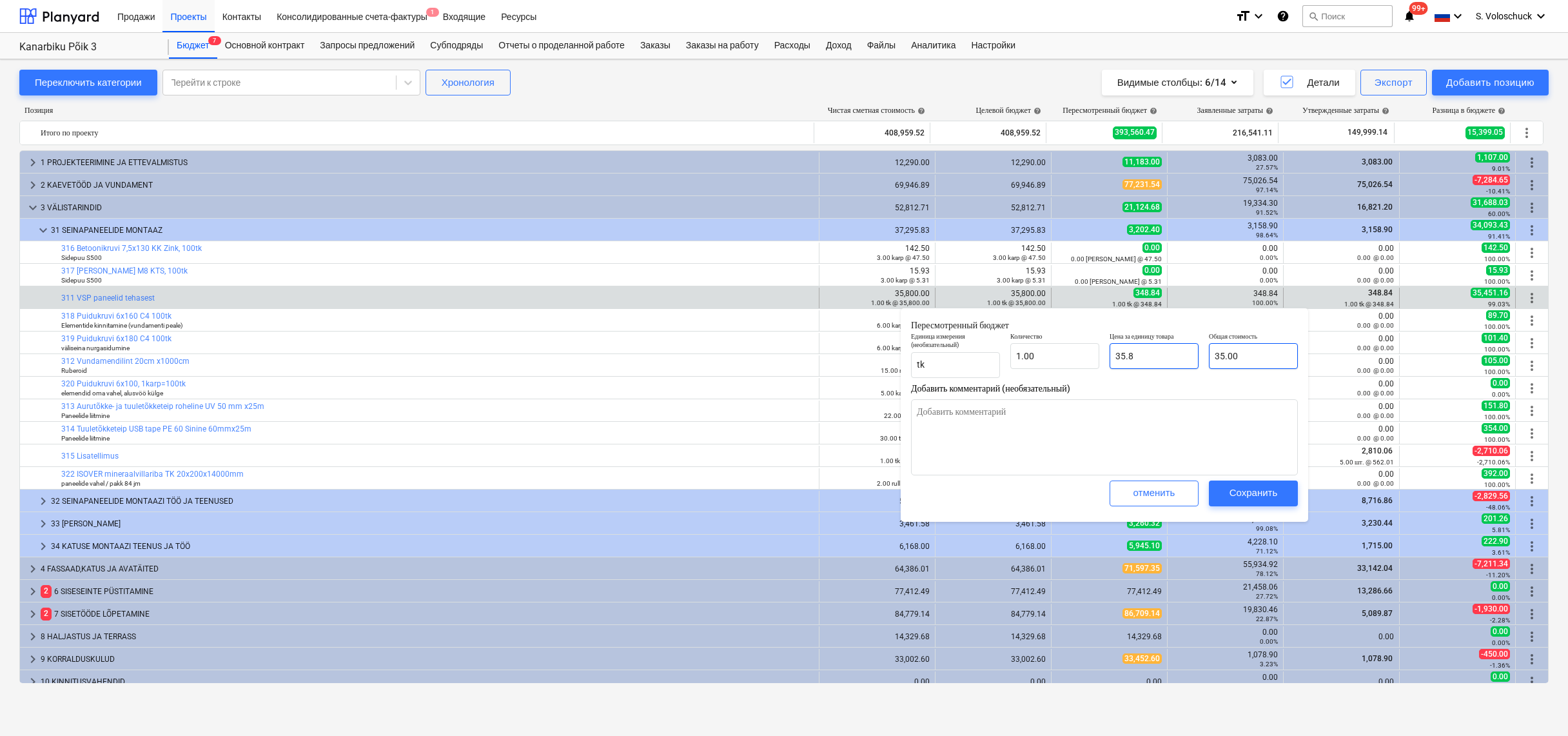
type input "35.80"
type textarea "x"
type input "35.88"
type textarea "x"
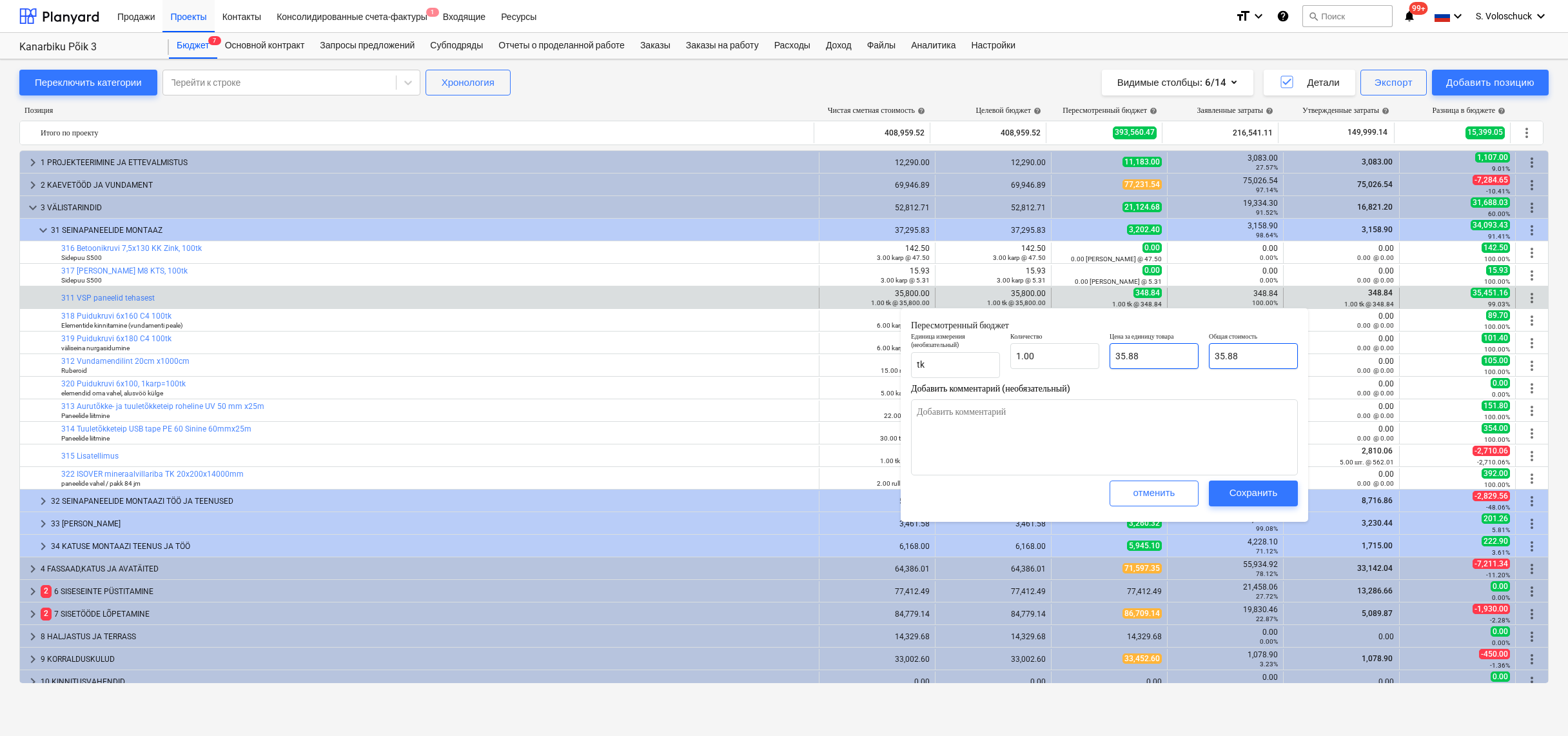
type input "35.8"
type input "35.80"
type textarea "x"
type input "35.800"
type textarea "x"
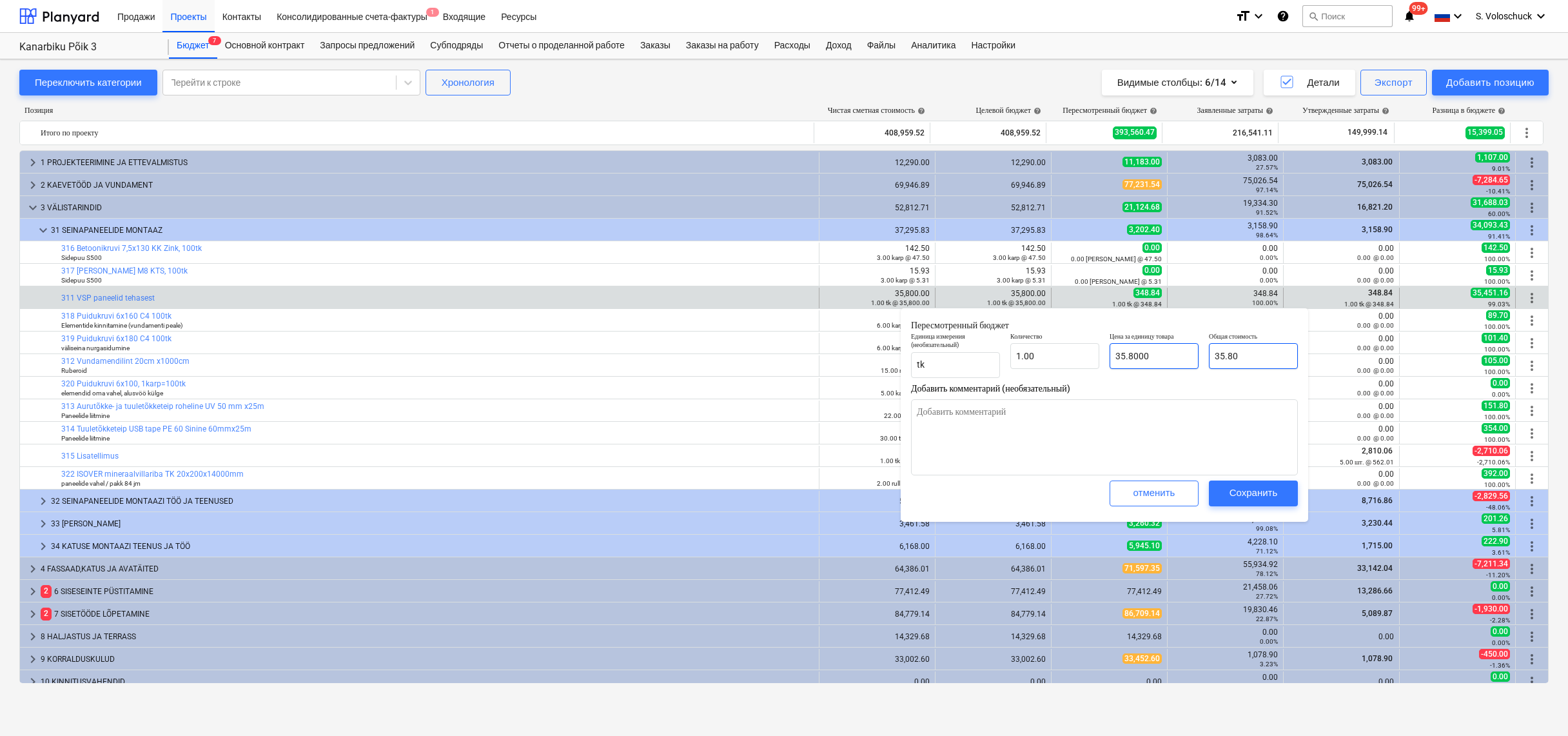
type input "35.800"
click at [1129, 355] on input "35.800" at bounding box center [1154, 356] width 89 height 26
type textarea "x"
type input "35800"
type input "35,800.00"
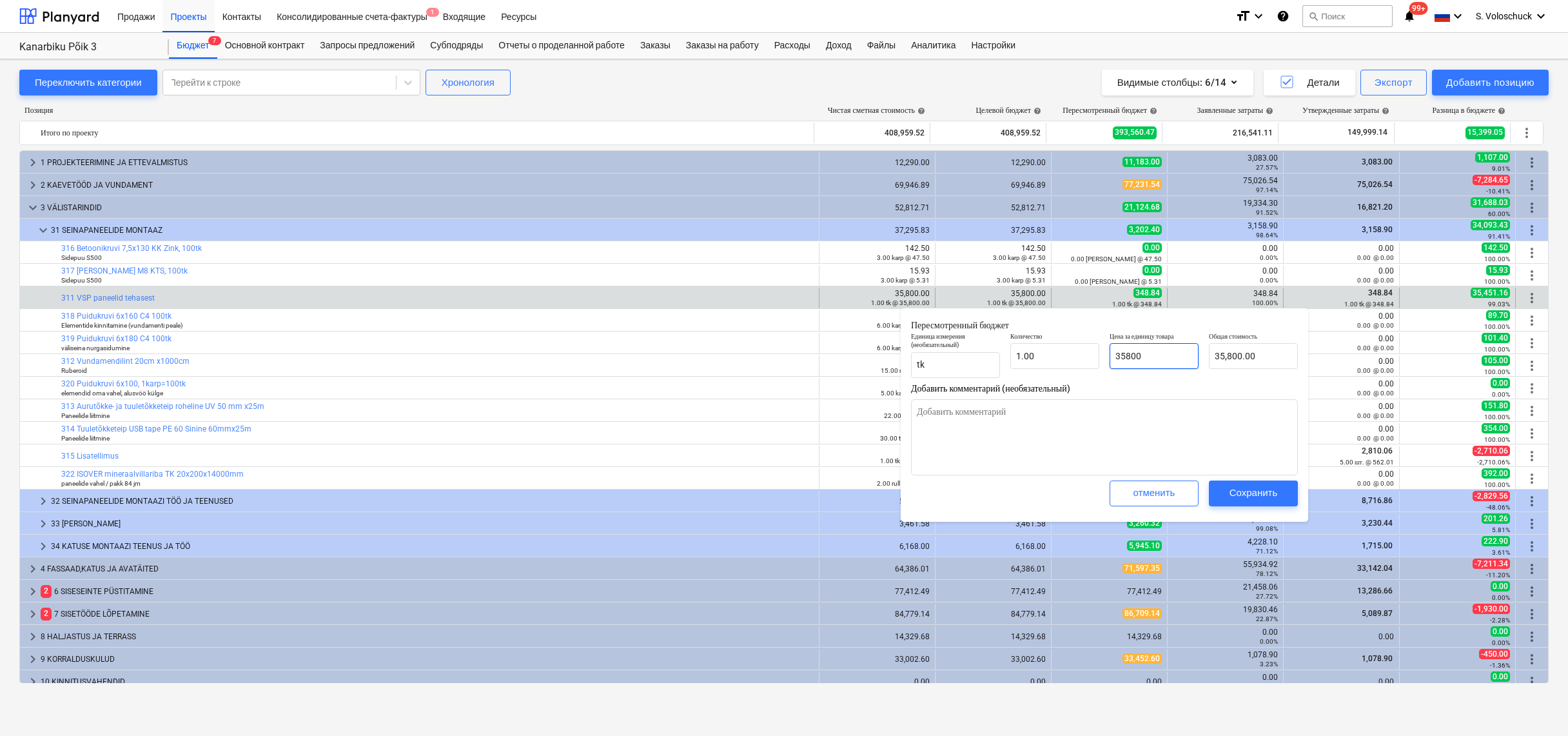
type input "35800"
type textarea "x"
type input "35,800.00"
click at [1243, 488] on div "Сохранить" at bounding box center [1254, 492] width 48 height 17
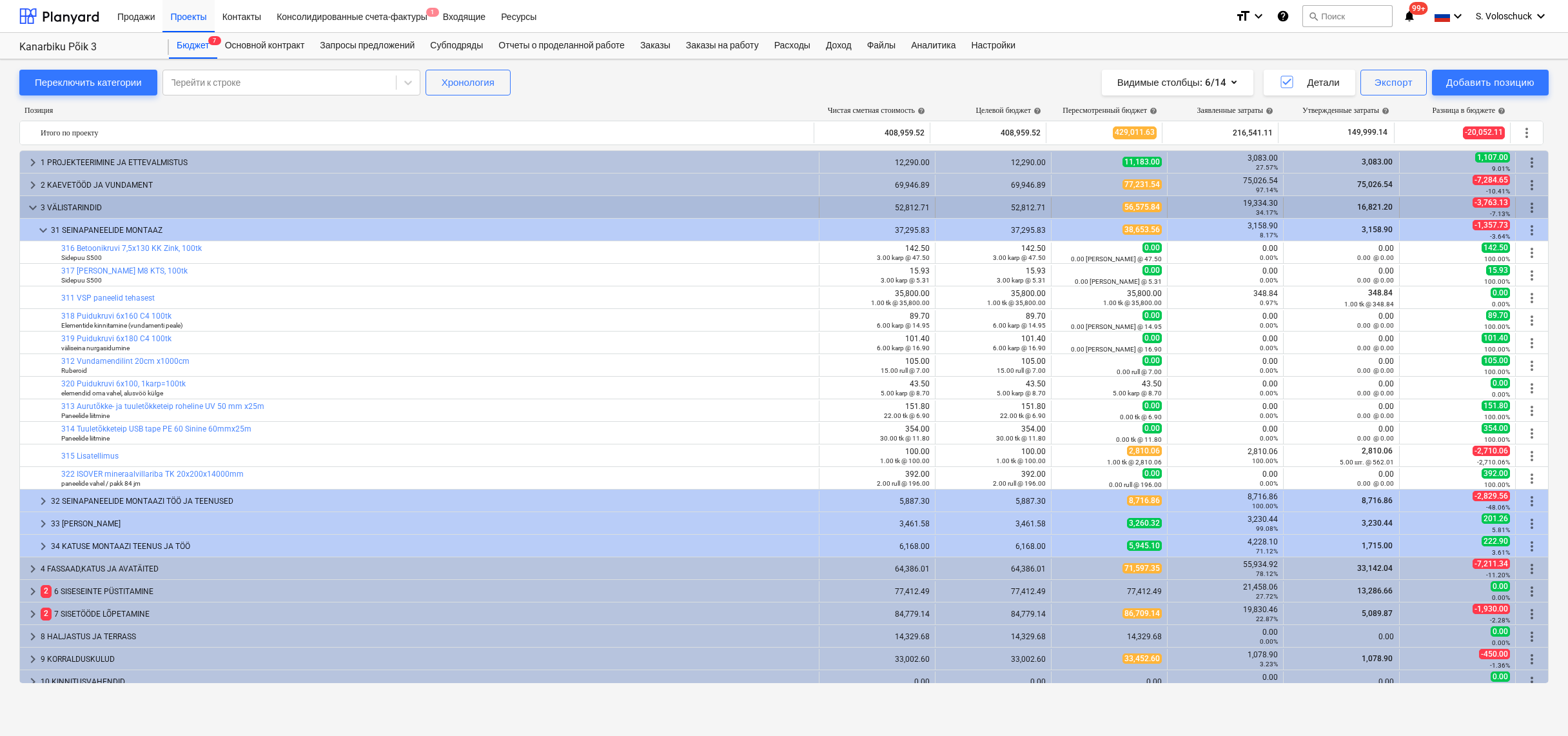
click at [33, 207] on span "keyboard_arrow_down" at bounding box center [33, 207] width 15 height 15
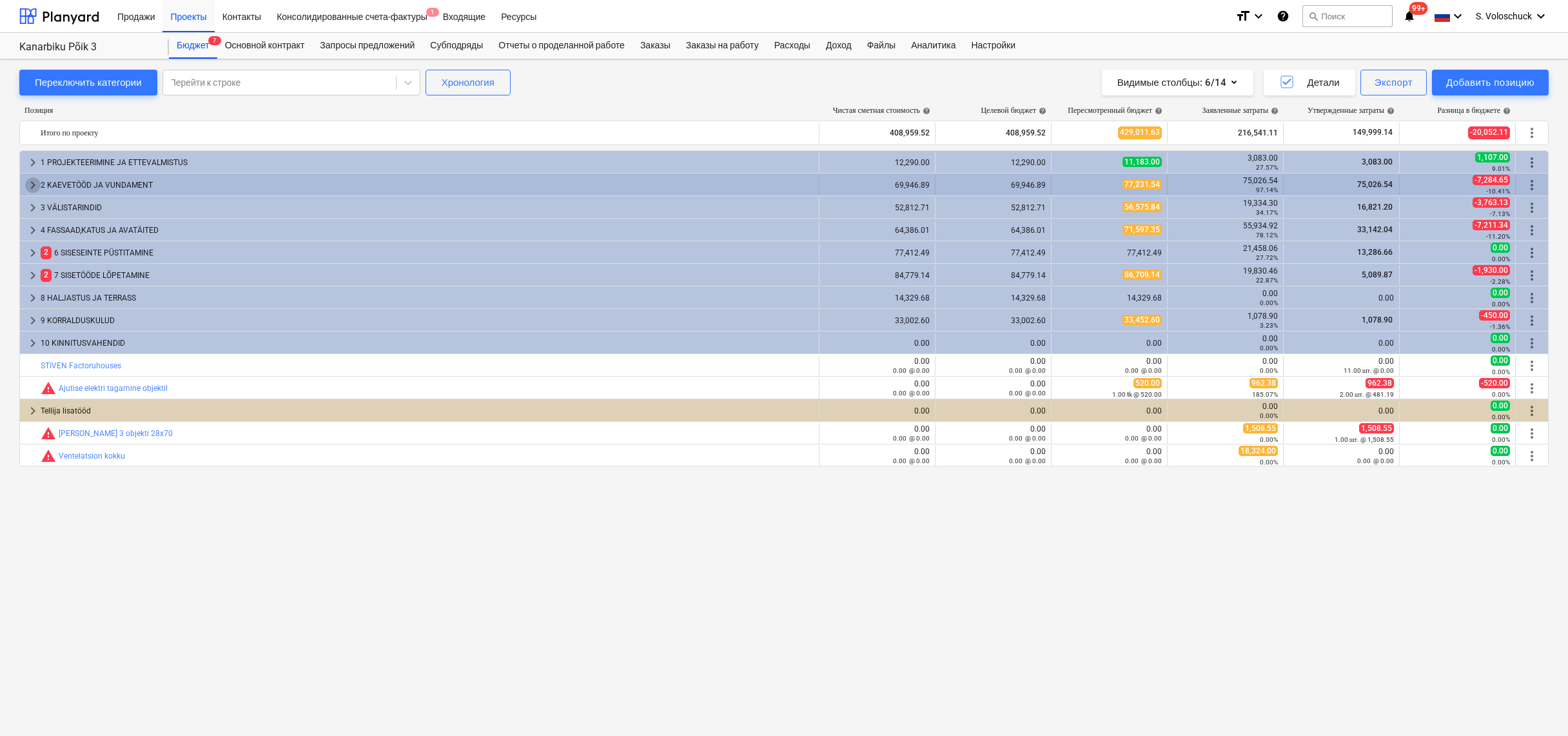
click at [27, 182] on span "keyboard_arrow_right" at bounding box center [33, 184] width 15 height 15
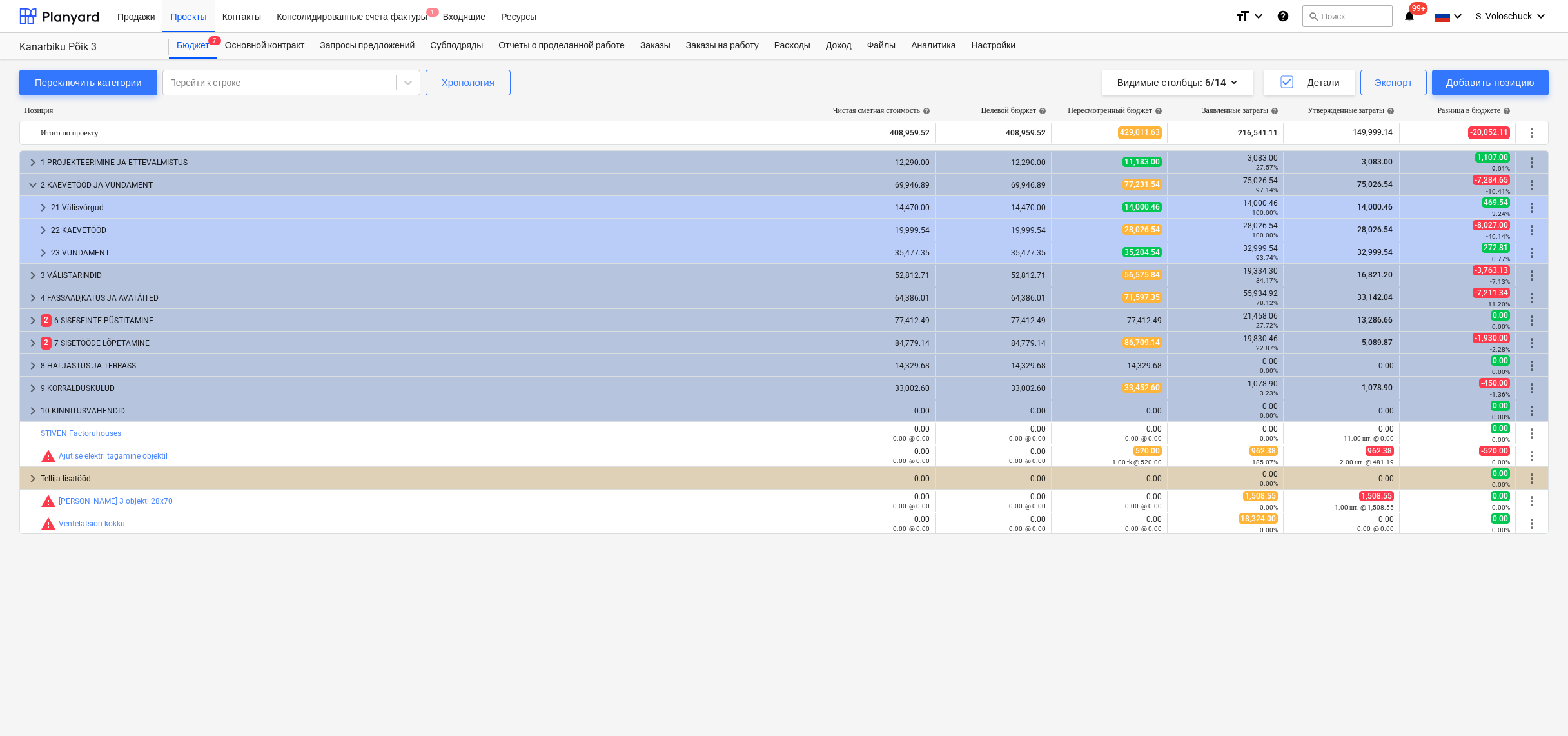
click at [27, 182] on span "keyboard_arrow_down" at bounding box center [33, 184] width 15 height 15
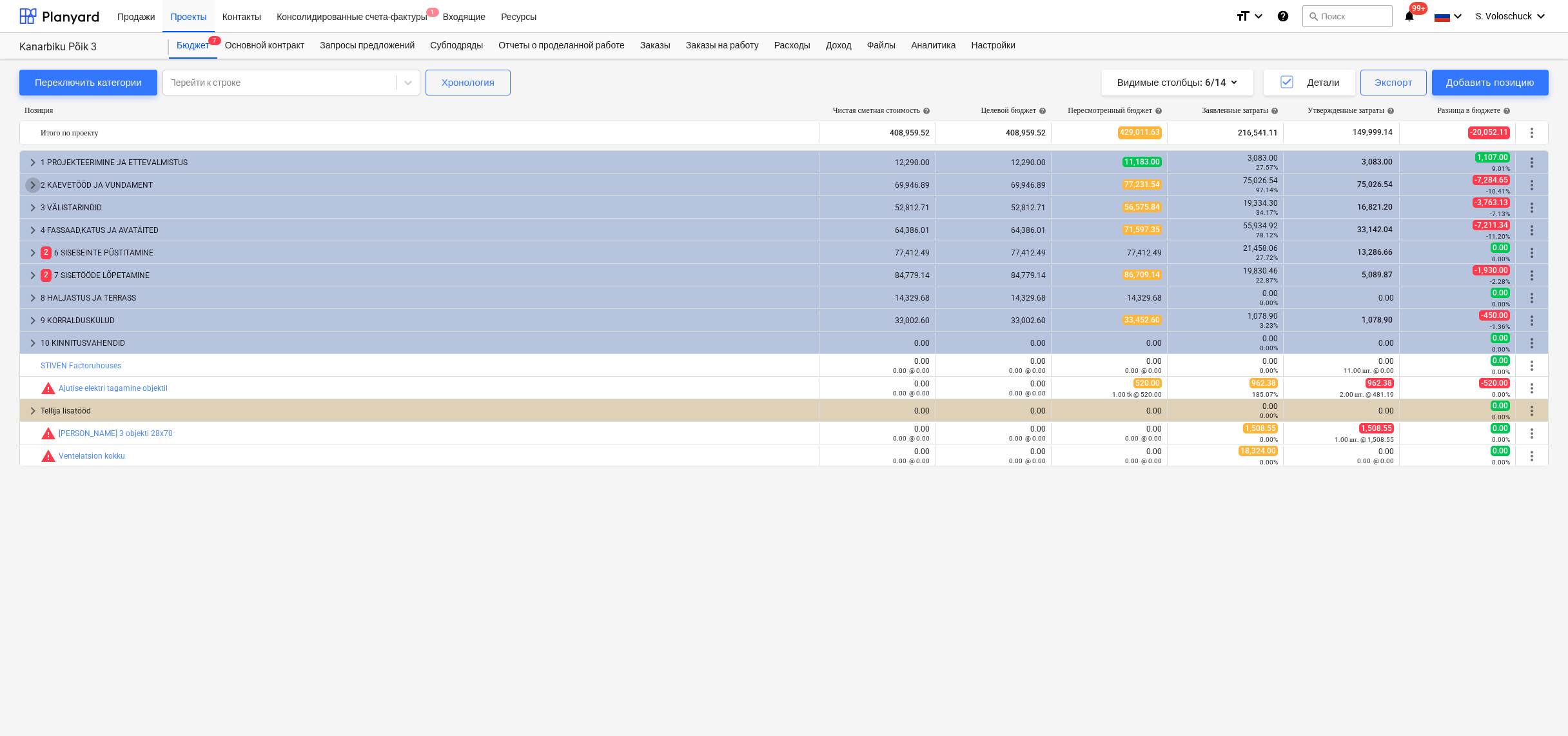
click at [27, 182] on span "keyboard_arrow_right" at bounding box center [33, 184] width 15 height 15
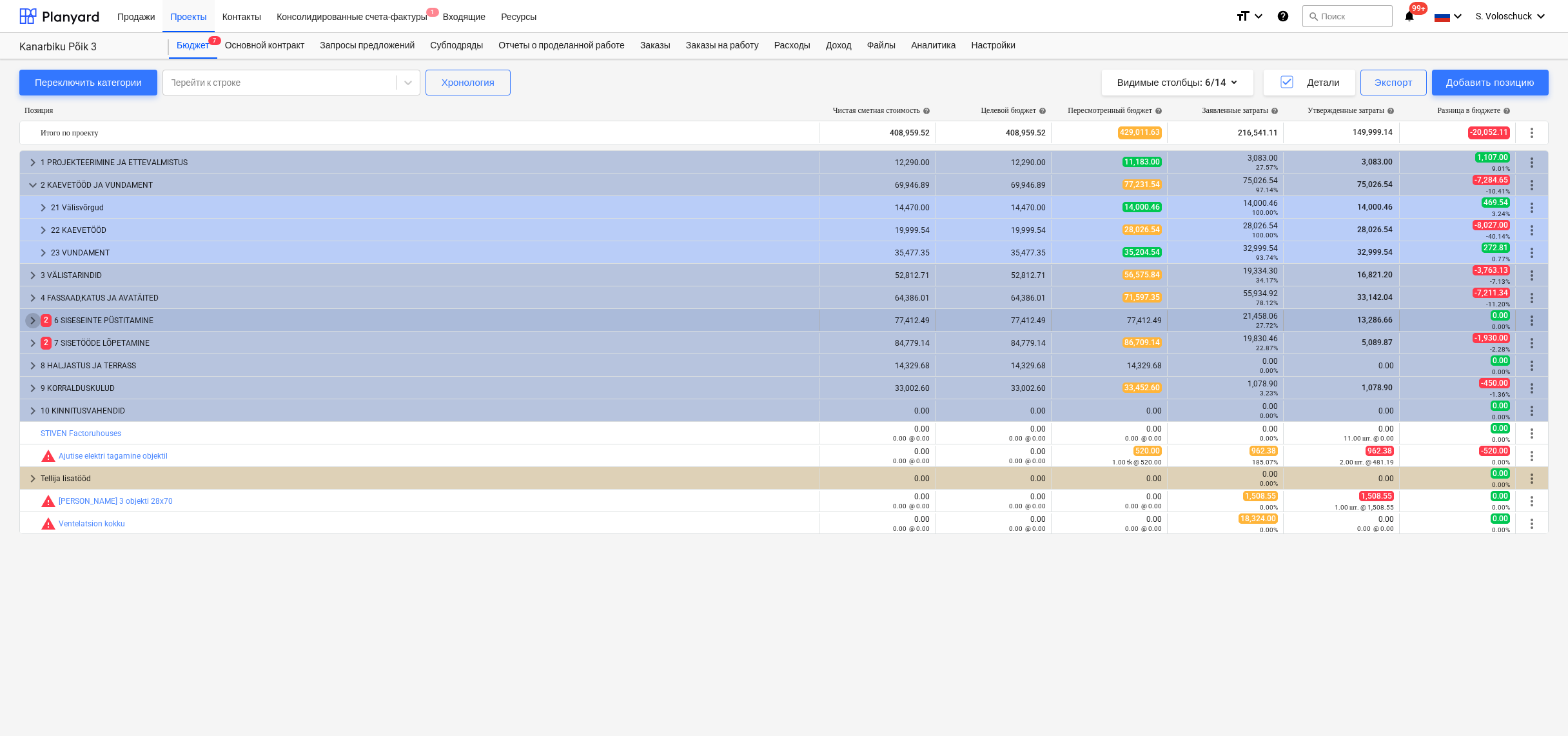
click at [33, 320] on span "keyboard_arrow_right" at bounding box center [33, 320] width 15 height 15
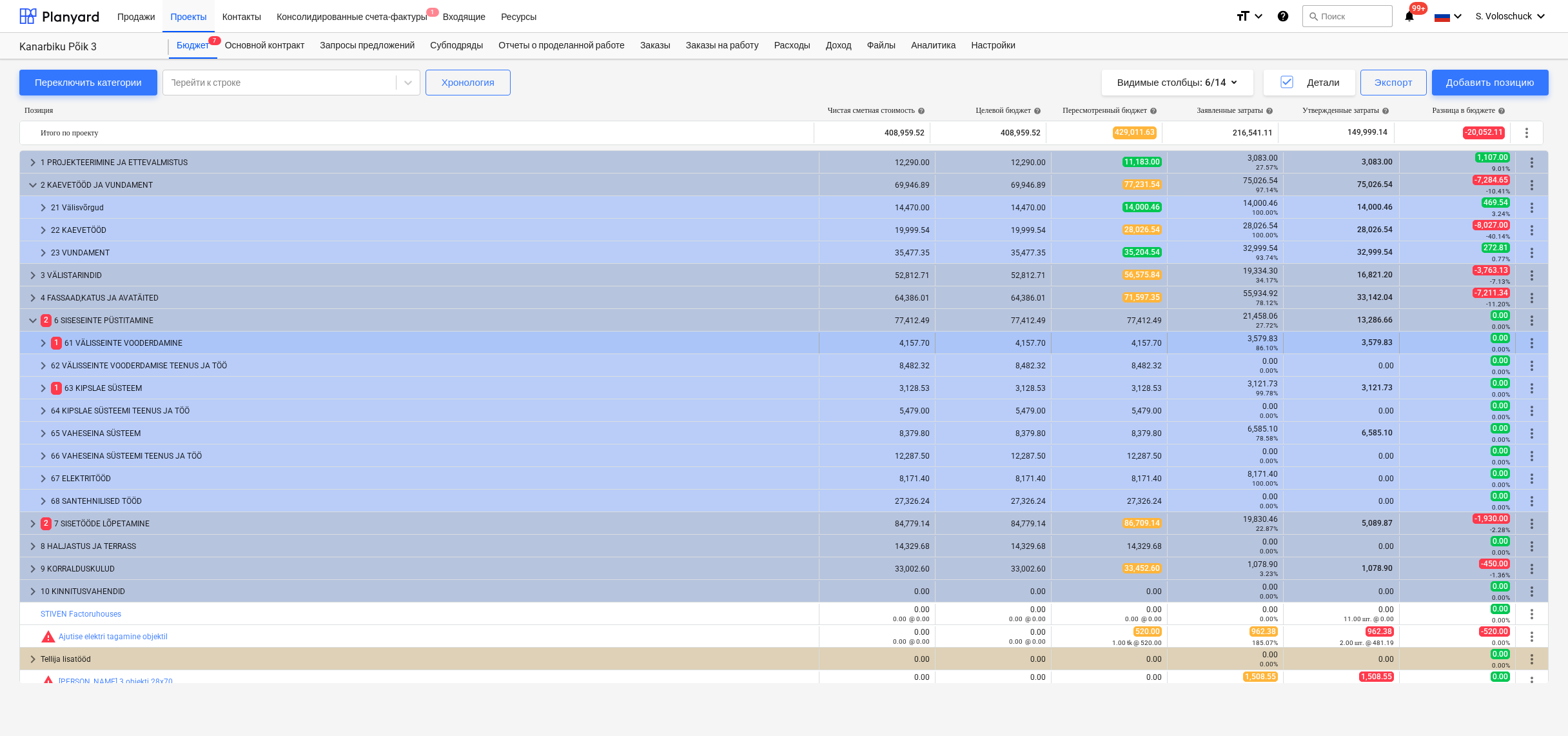
click at [41, 343] on span "keyboard_arrow_right" at bounding box center [43, 343] width 15 height 15
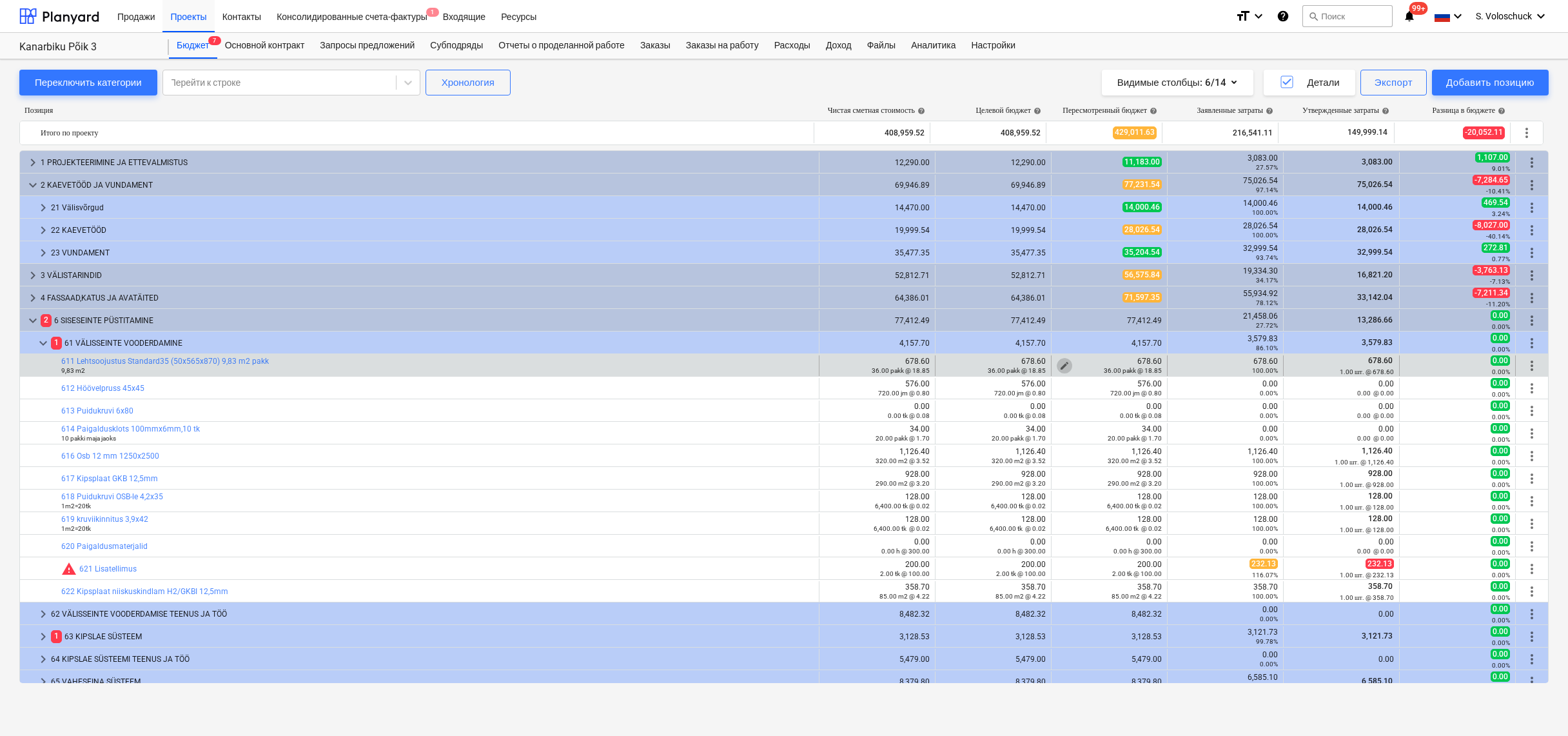
click at [1060, 363] on span "edit" at bounding box center [1065, 366] width 10 height 10
type textarea "x"
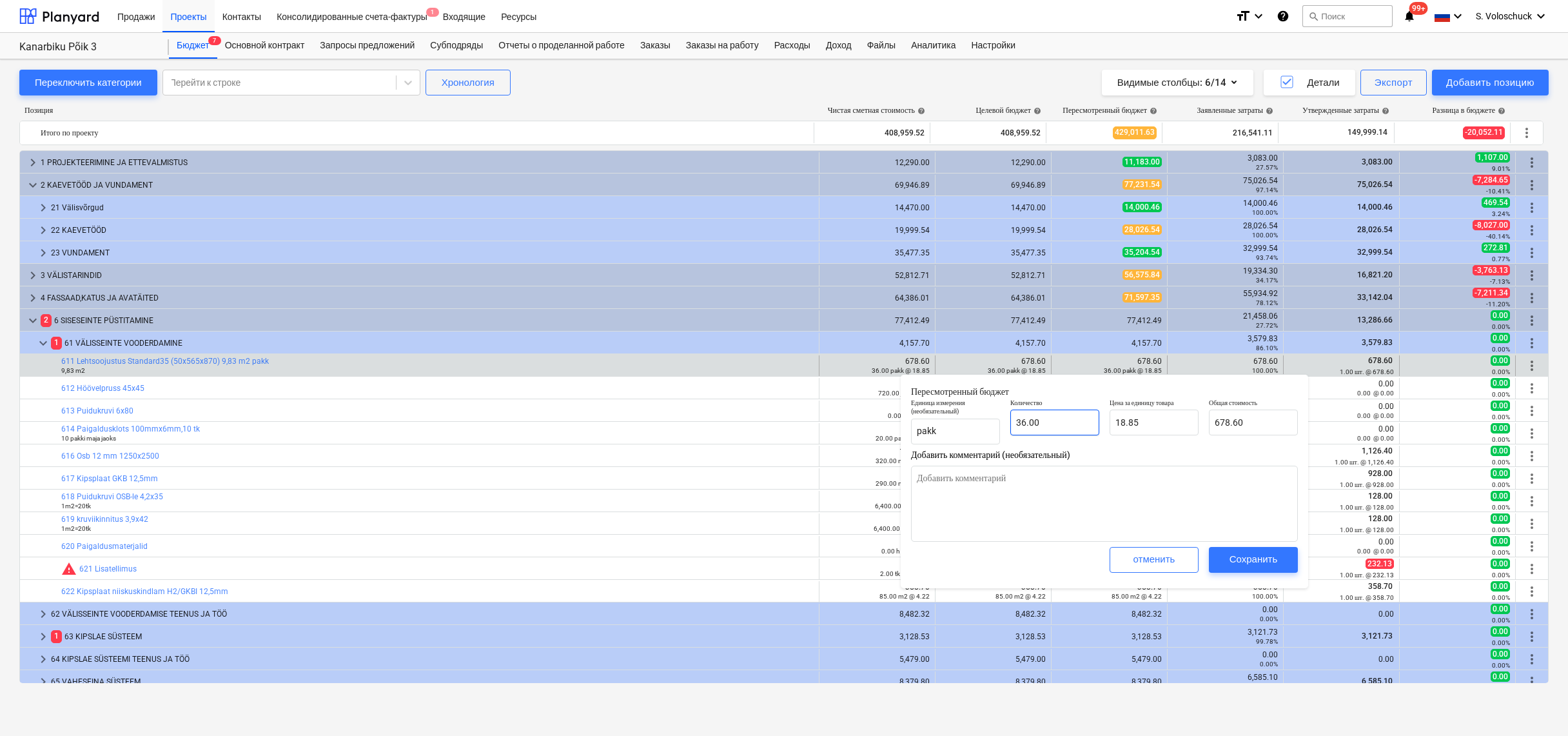
type input "36"
click at [1066, 430] on input "36" at bounding box center [1055, 422] width 89 height 26
type textarea "x"
type input "3"
type input "56.55"
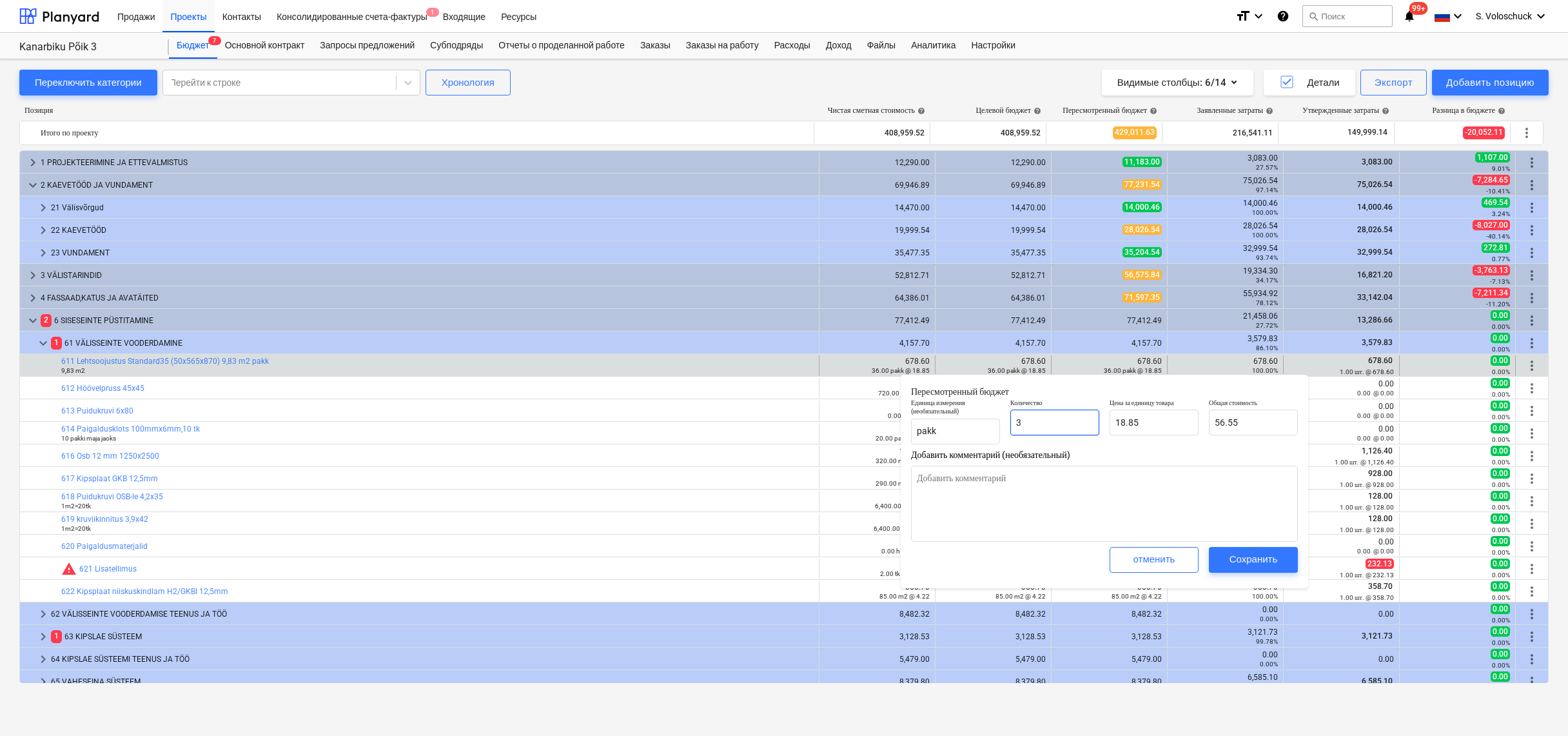
type textarea "x"
type input "0.00"
type textarea "x"
type input "0"
type textarea "x"
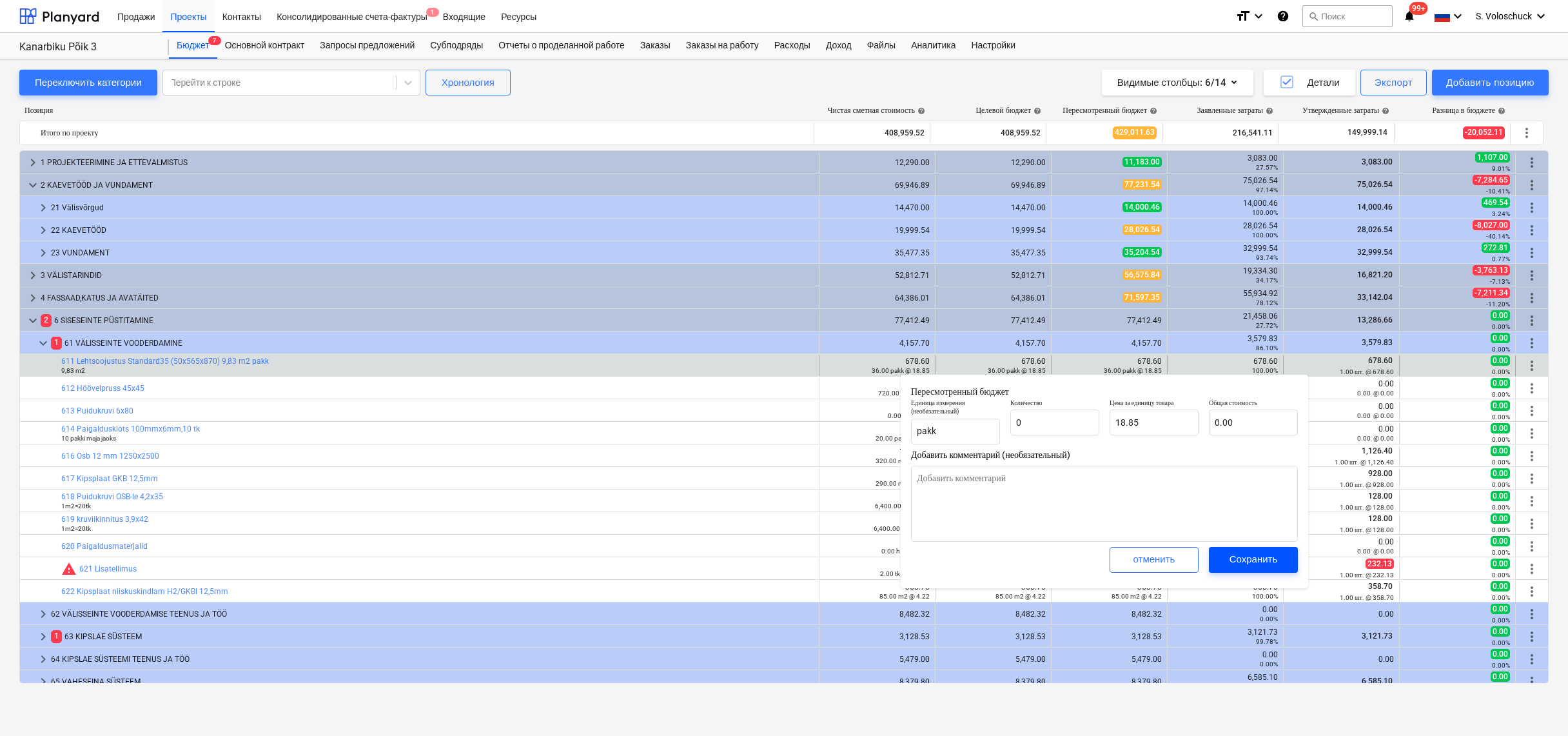
type input "0.00"
click at [1256, 565] on div "Сохранить" at bounding box center [1254, 559] width 48 height 17
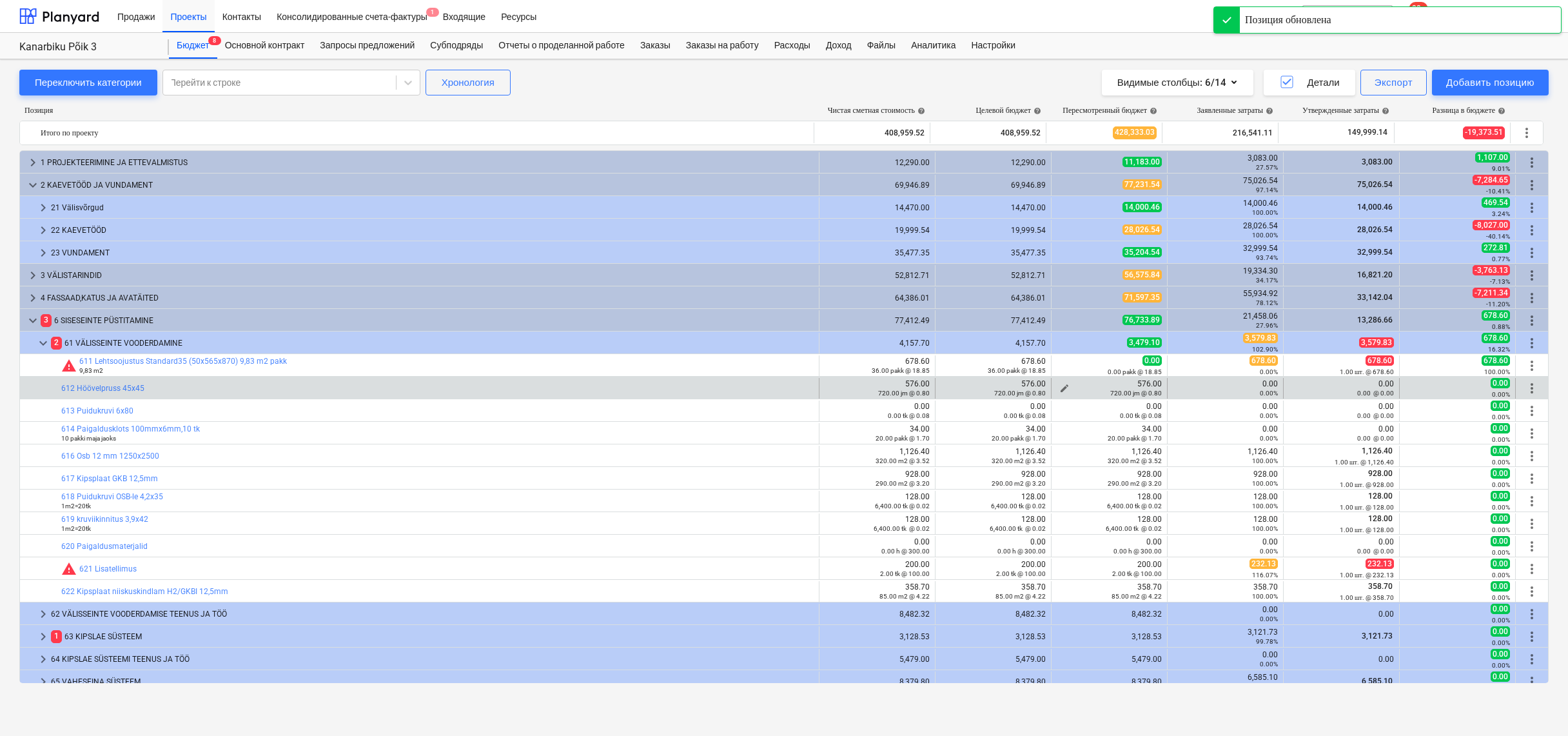
click at [1060, 387] on div "edit 576.00 720.00 jm @ 0.80" at bounding box center [1109, 388] width 105 height 18
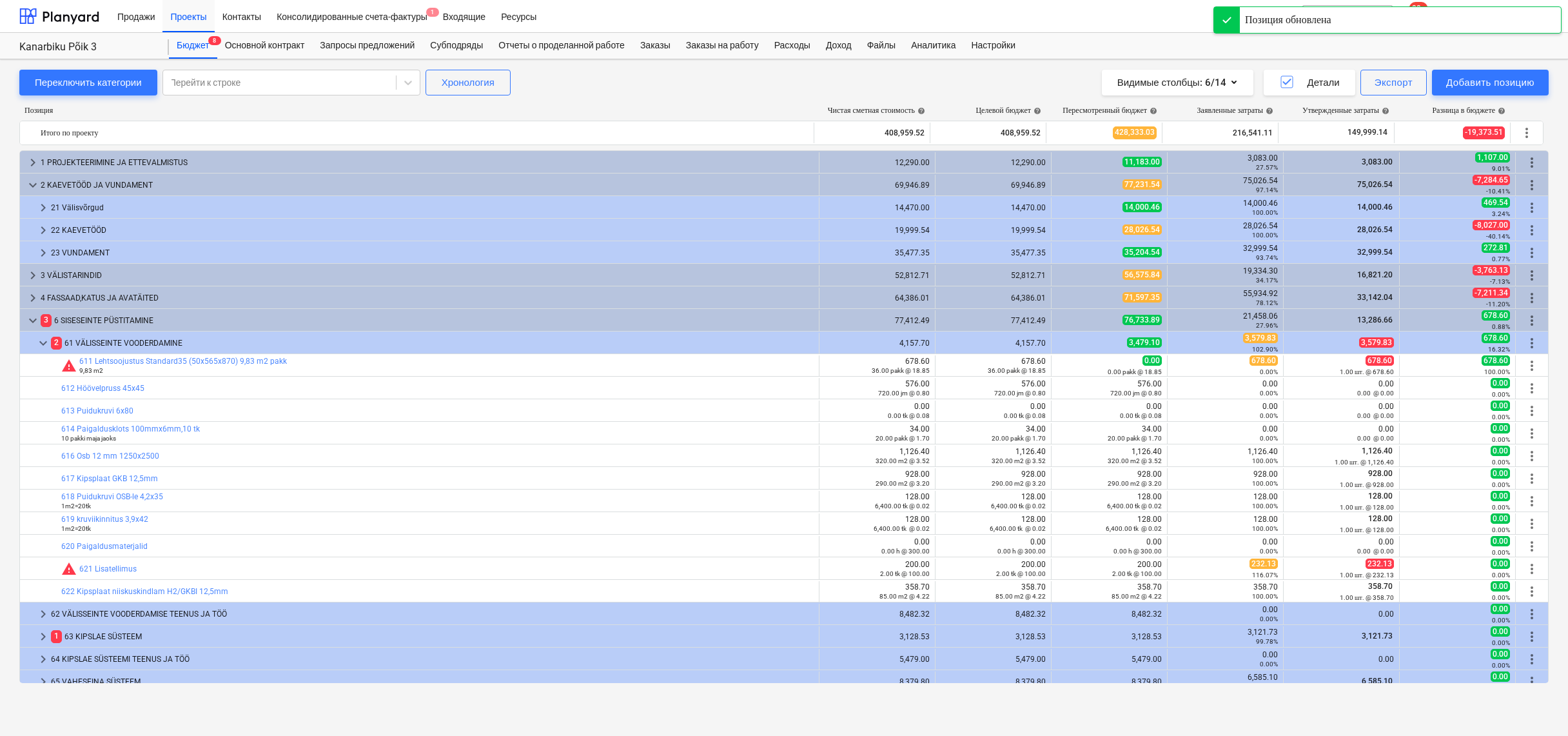
click at [1060, 387] on span "edit" at bounding box center [1065, 388] width 10 height 10
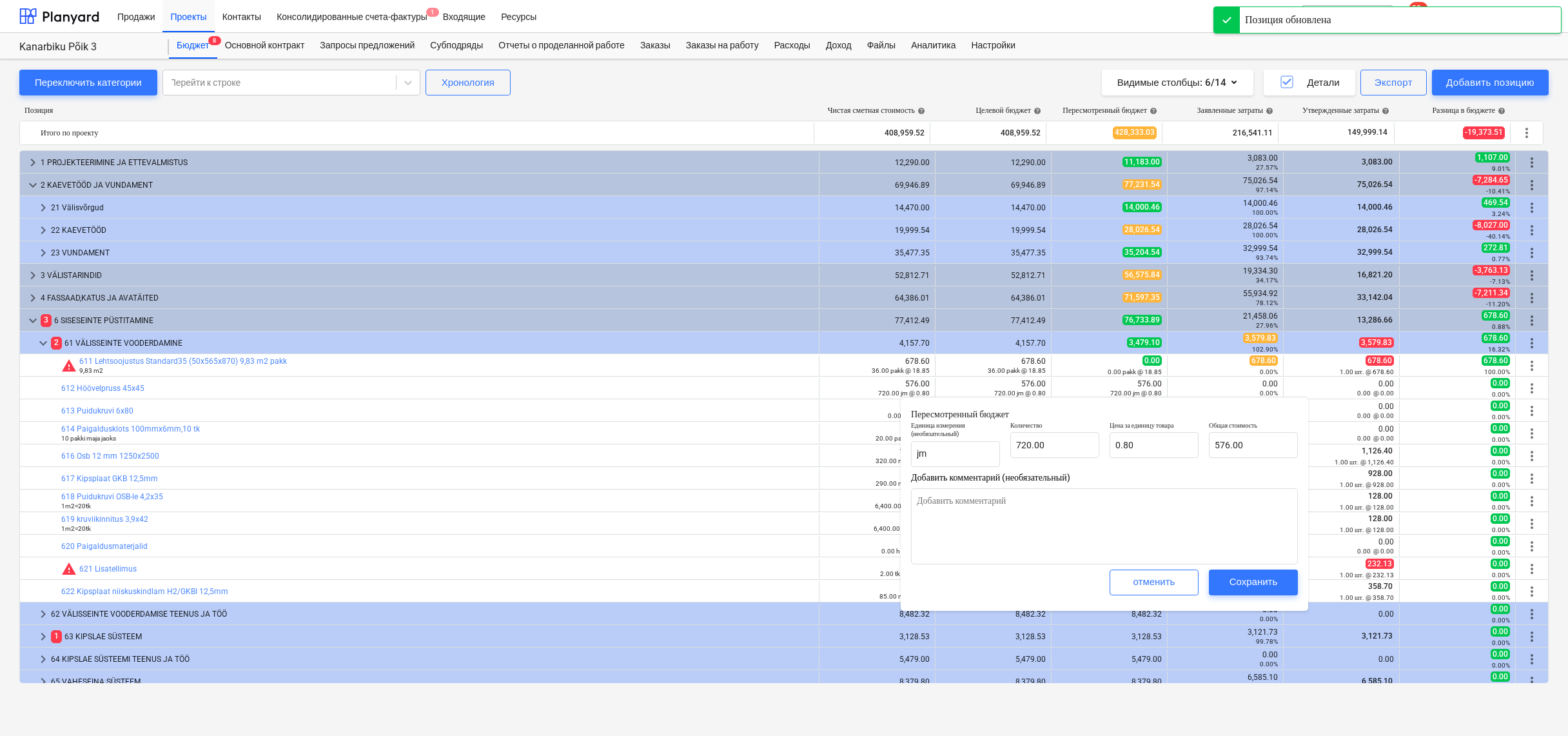
type textarea "x"
type input "720"
click at [1074, 440] on input "720" at bounding box center [1055, 445] width 89 height 26
type textarea "x"
type input "72"
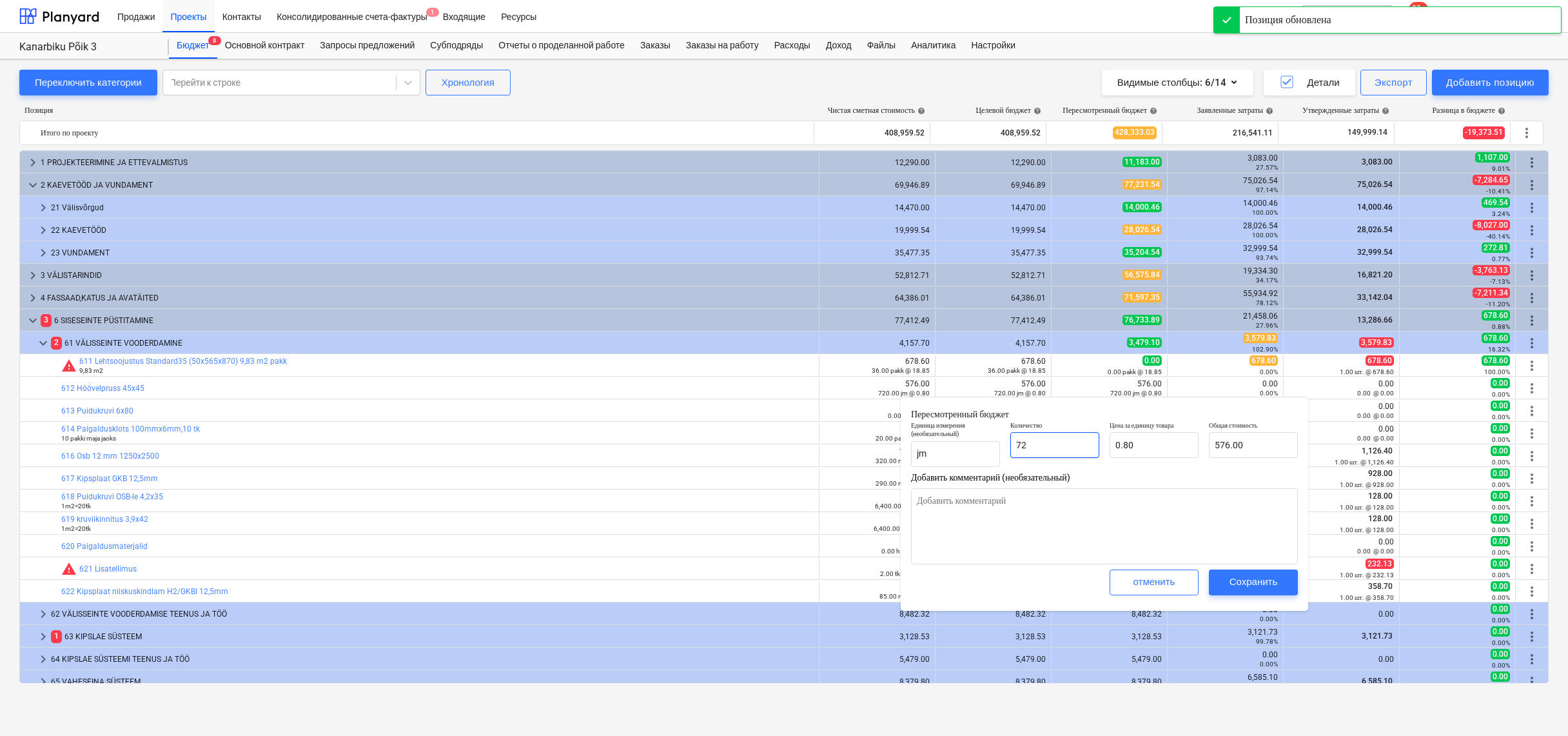
type input "57.60"
type textarea "x"
type input "7"
type input "5.60"
type textarea "x"
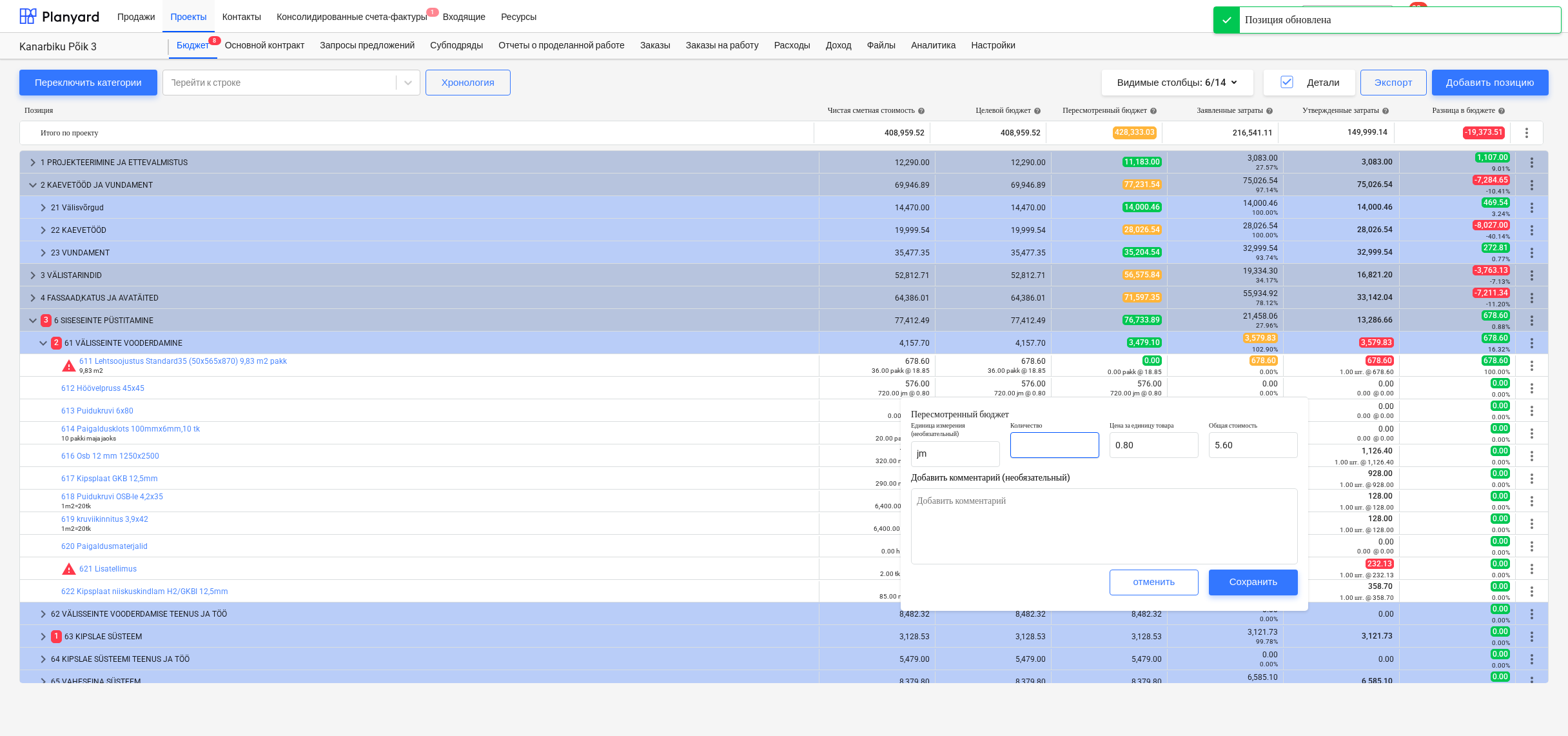
type input "0.00"
type textarea "x"
type input "0"
type textarea "x"
type input "0.00"
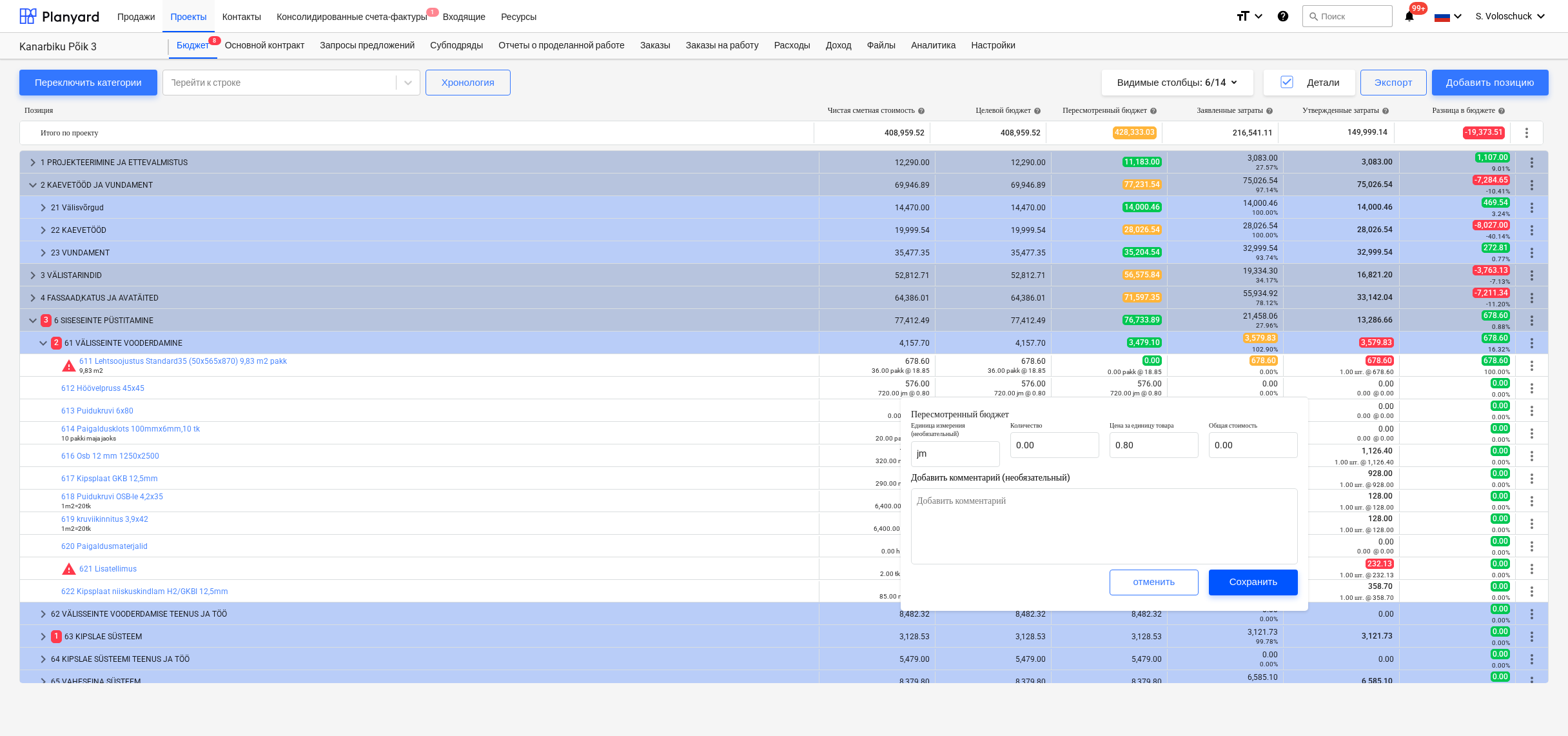
click at [1274, 577] on div "Сохранить" at bounding box center [1254, 581] width 48 height 17
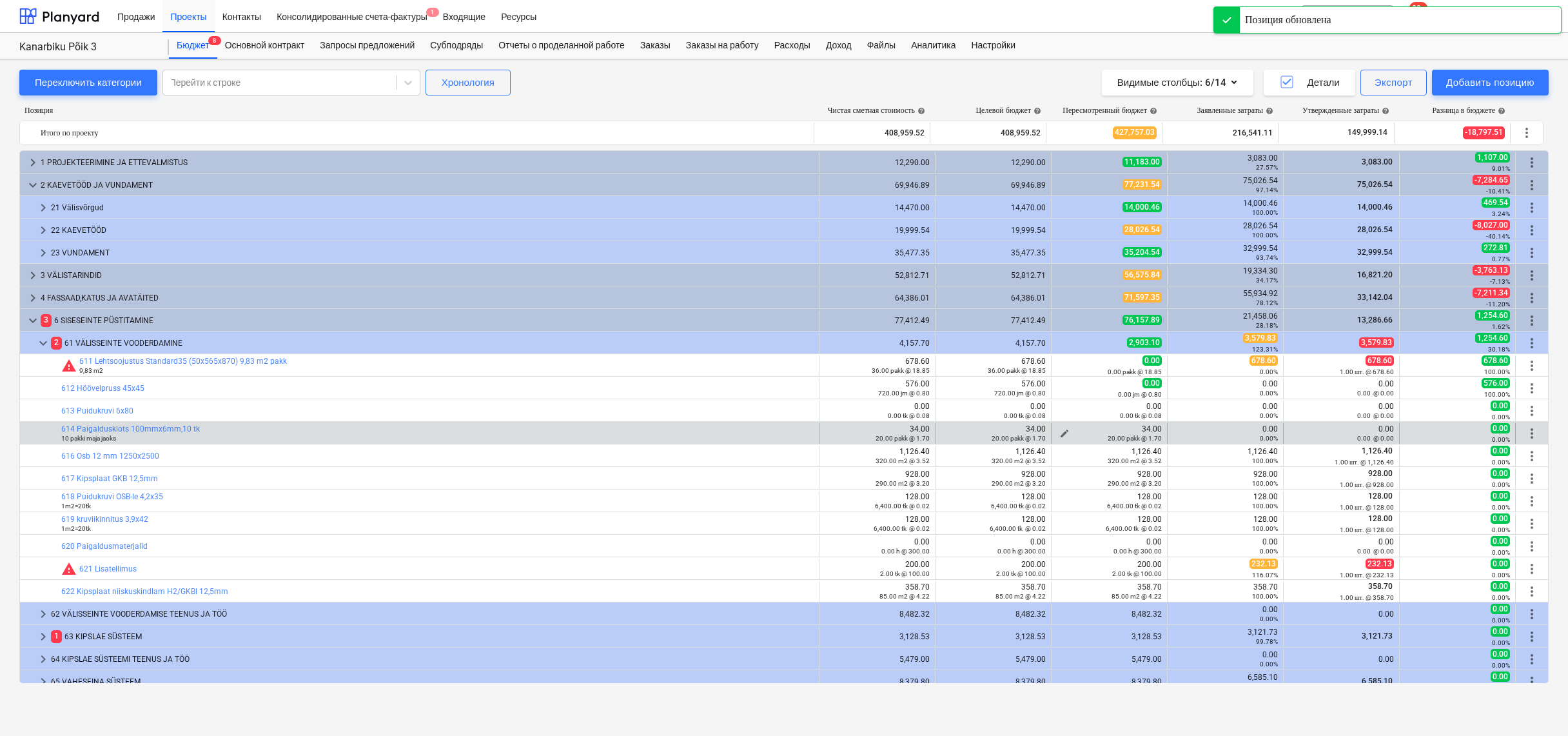
click at [1061, 433] on div "20.00 pakk @ 1.70" at bounding box center [1109, 437] width 105 height 9
click at [1061, 430] on span "edit" at bounding box center [1065, 433] width 10 height 10
type textarea "x"
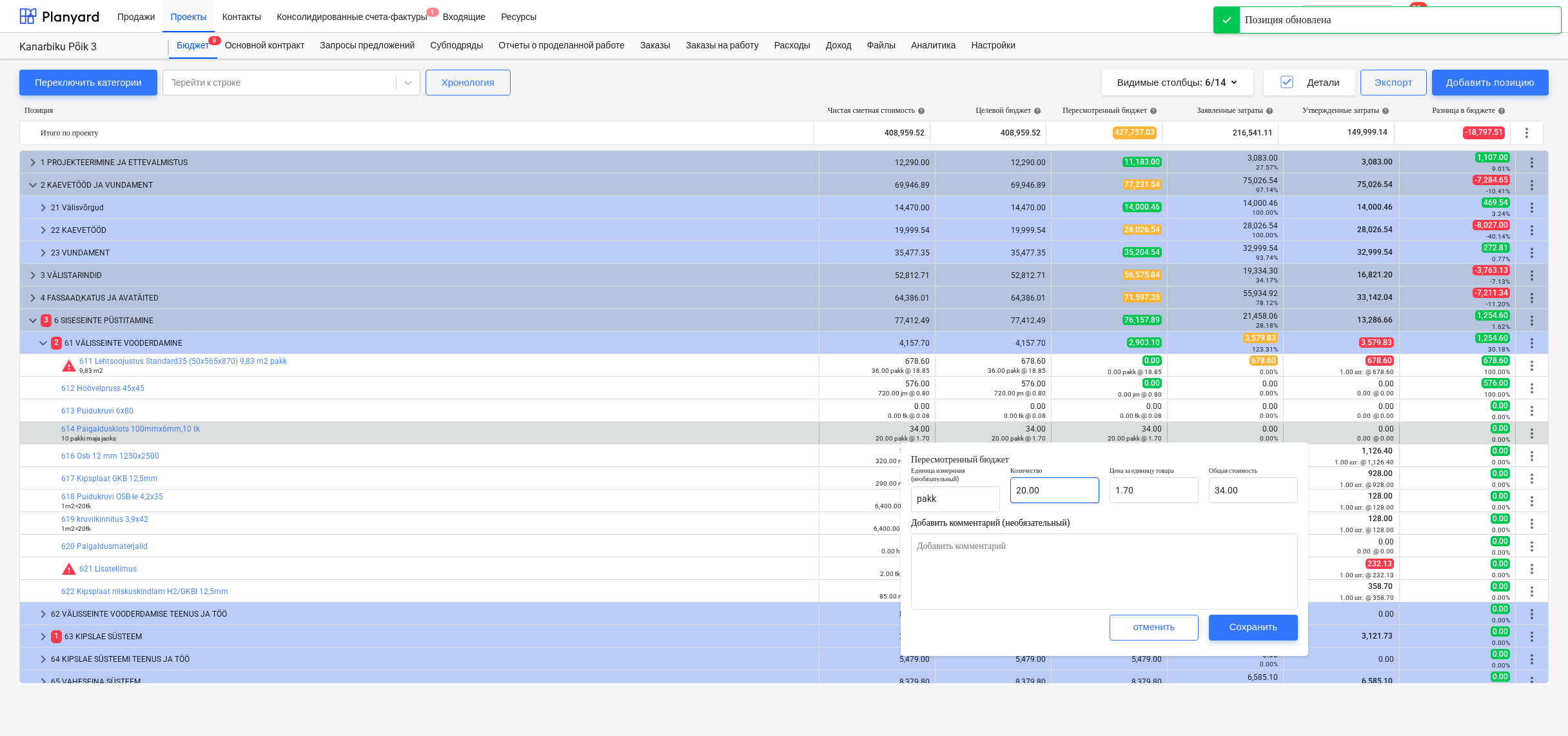
type input "20"
click at [1060, 492] on input "20" at bounding box center [1055, 490] width 89 height 26
type textarea "x"
type input "2"
type input "3.40"
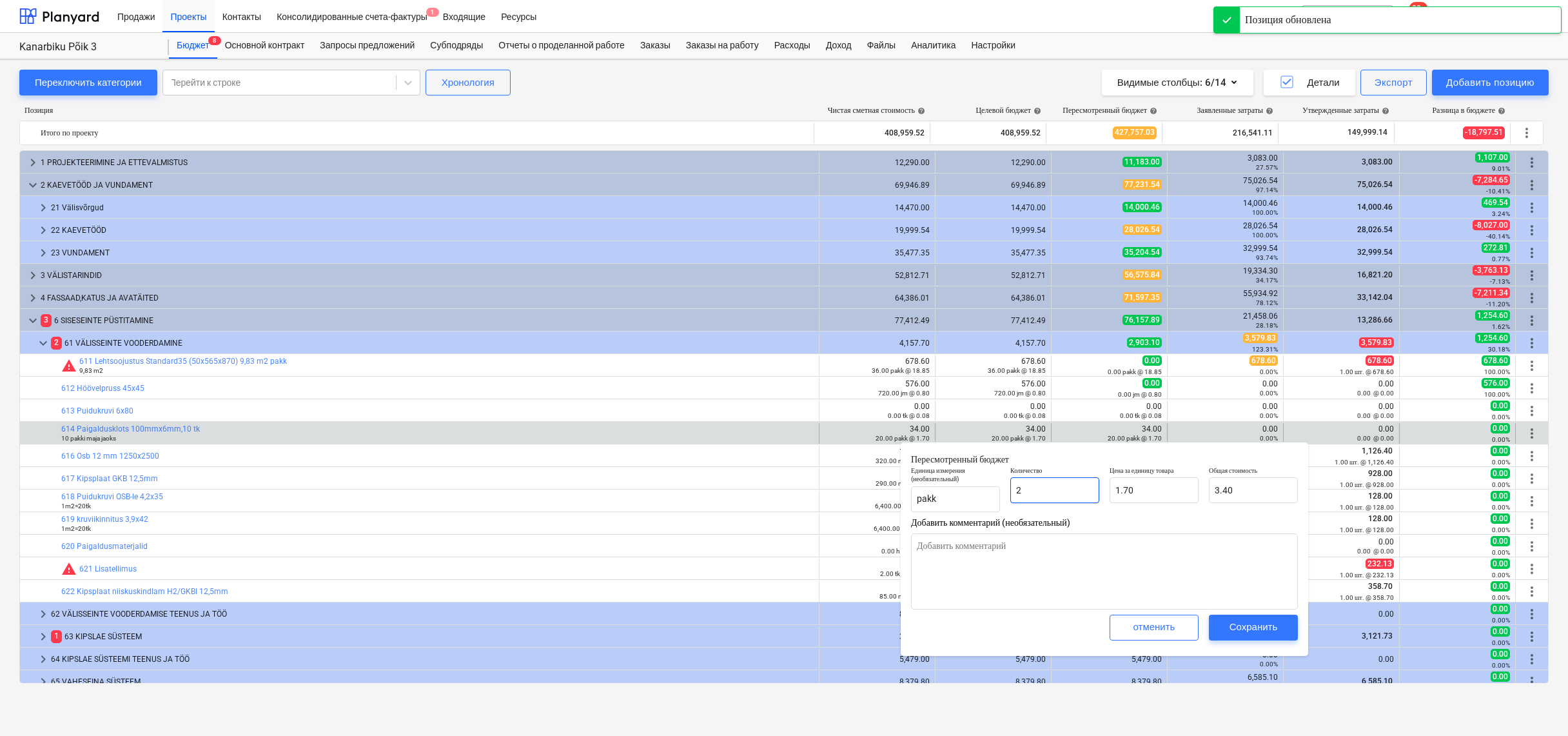
type textarea "x"
type input "0.00"
type textarea "x"
type input "0"
click at [1245, 630] on div "Сохранить" at bounding box center [1254, 626] width 48 height 17
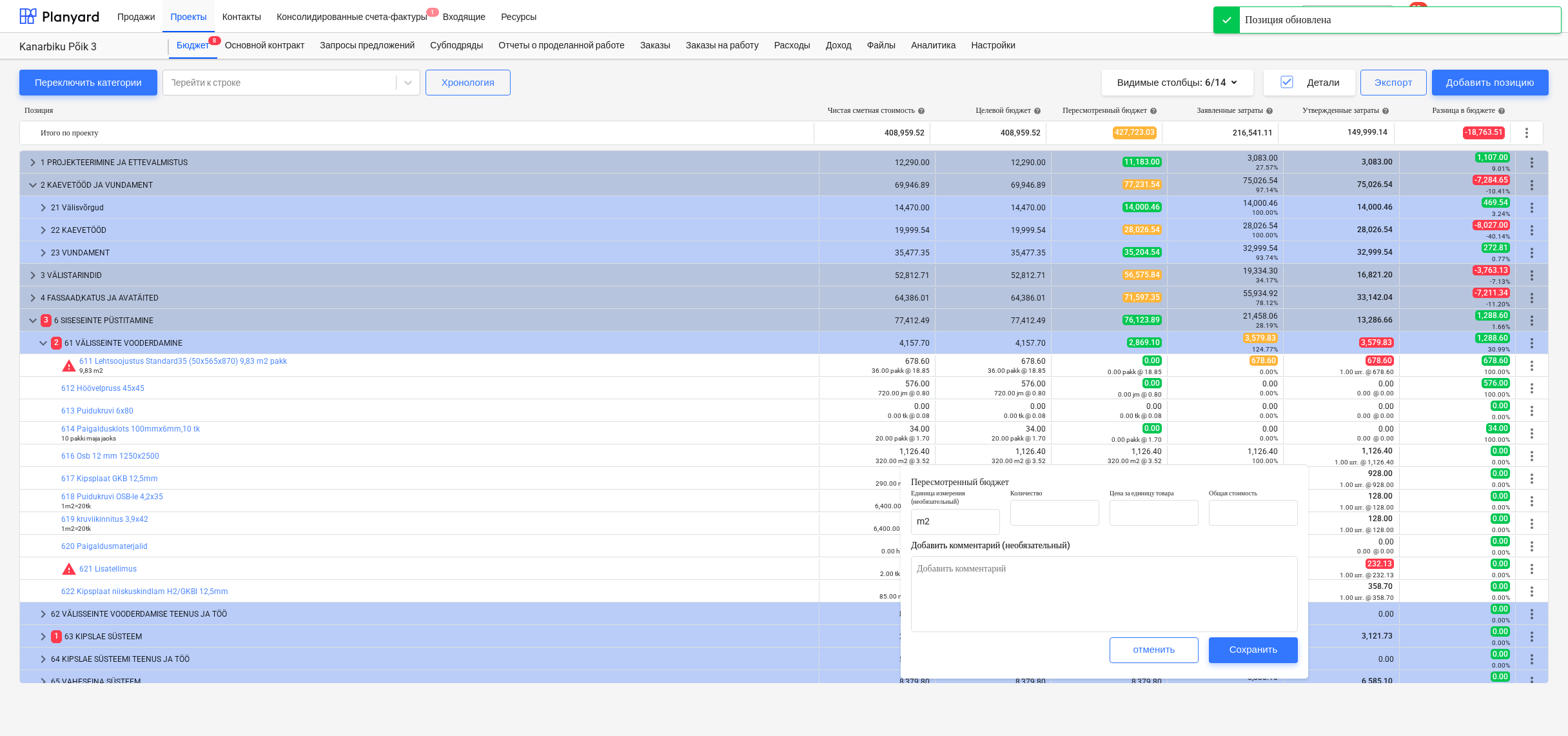
type textarea "x"
type input "320.00"
type input "3.52"
type input "1,126.40"
type input "320"
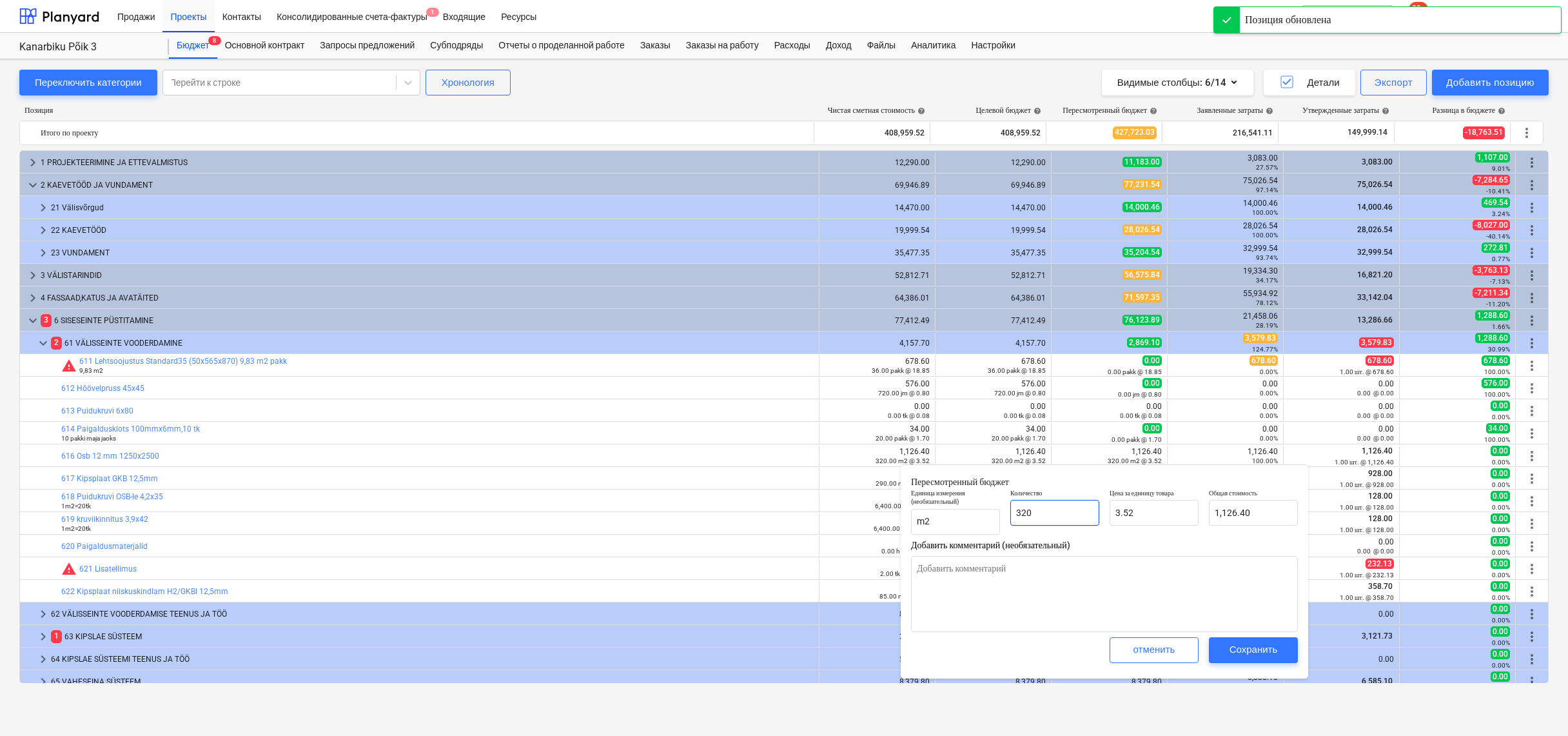
click at [1071, 513] on input "320" at bounding box center [1055, 513] width 89 height 26
type textarea "x"
type input "32"
type input "112.64"
type textarea "x"
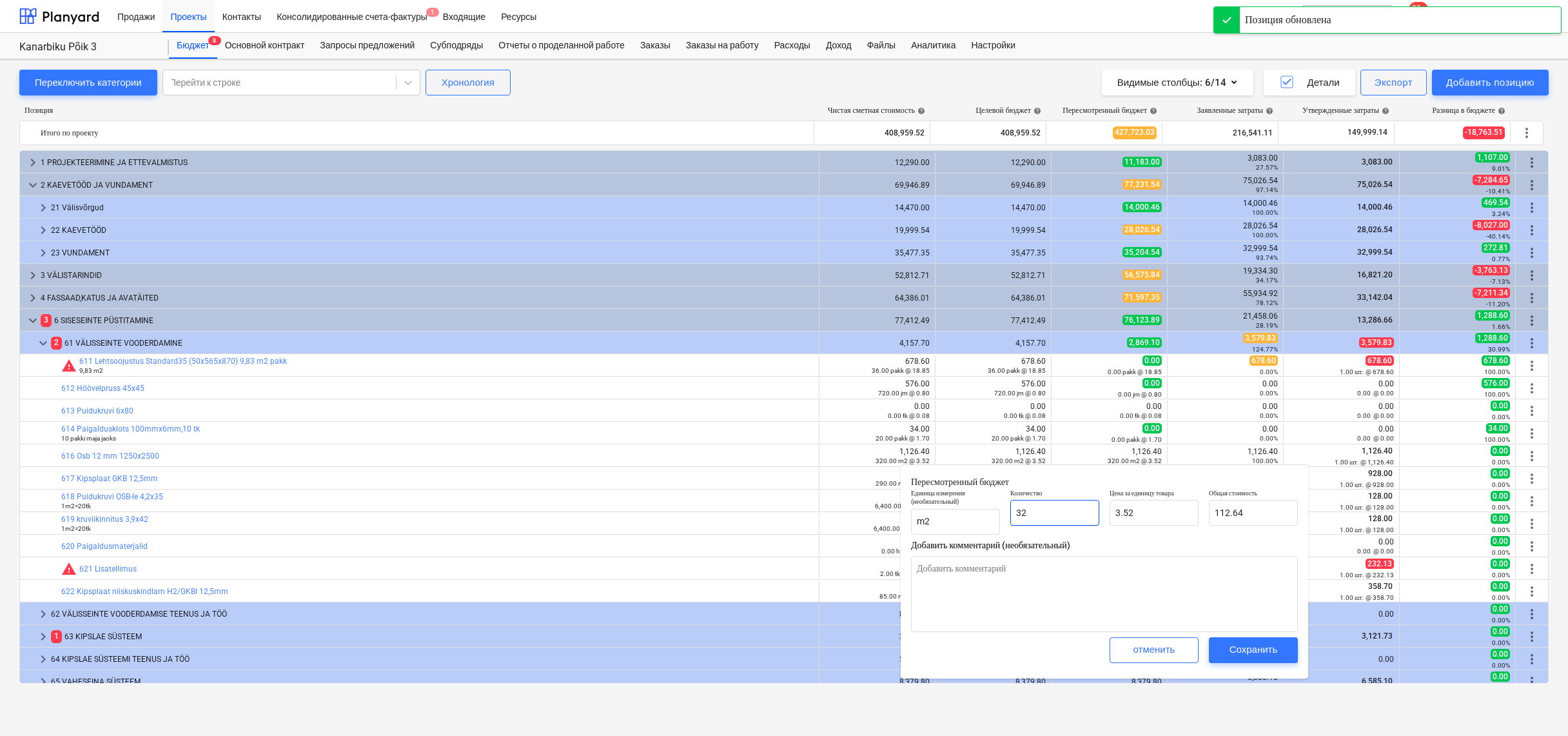
type input "3"
type input "10.56"
type textarea "x"
type input "0.00"
type textarea "x"
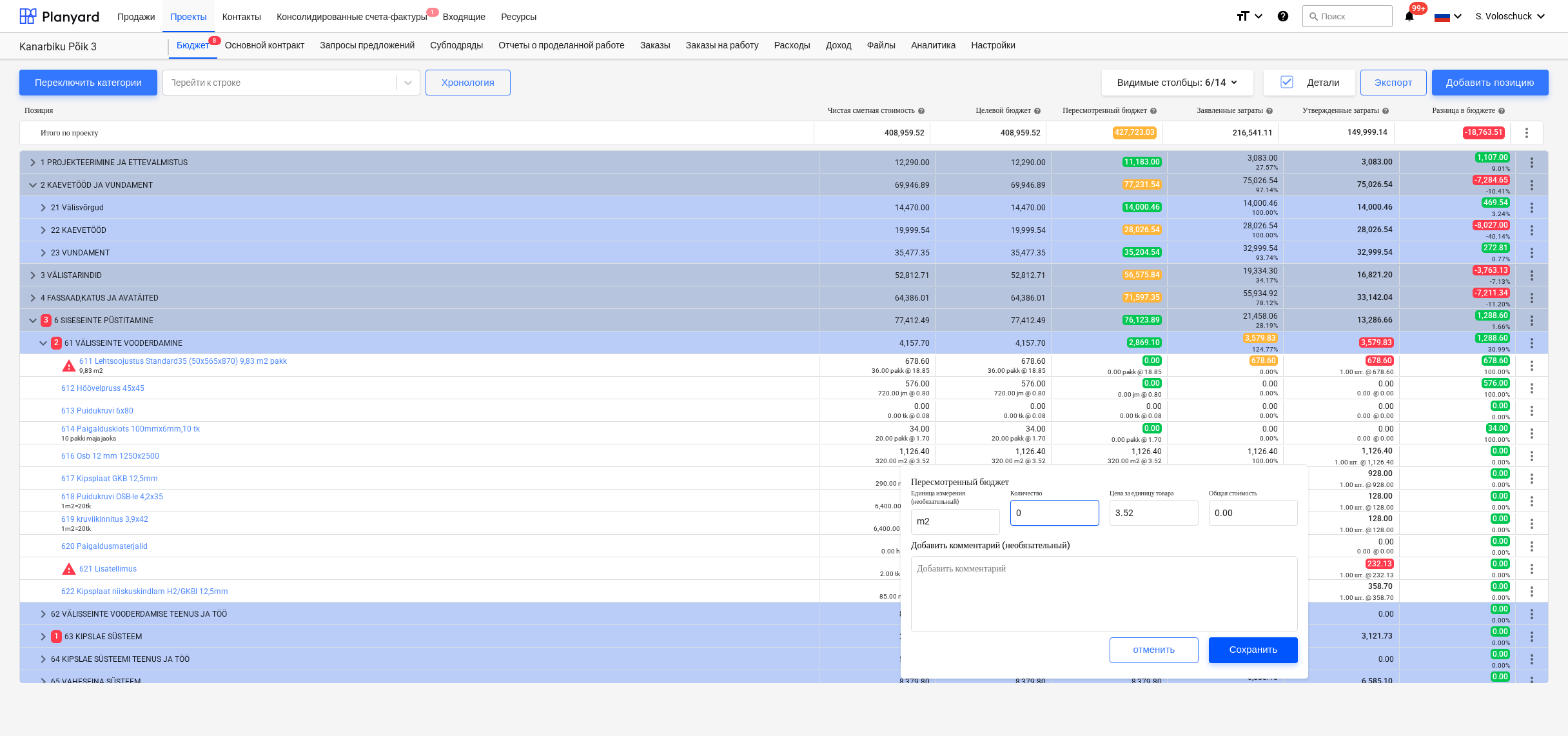
type input "0"
type textarea "x"
type input "0.00"
click at [1250, 654] on div "Сохранить" at bounding box center [1254, 649] width 48 height 17
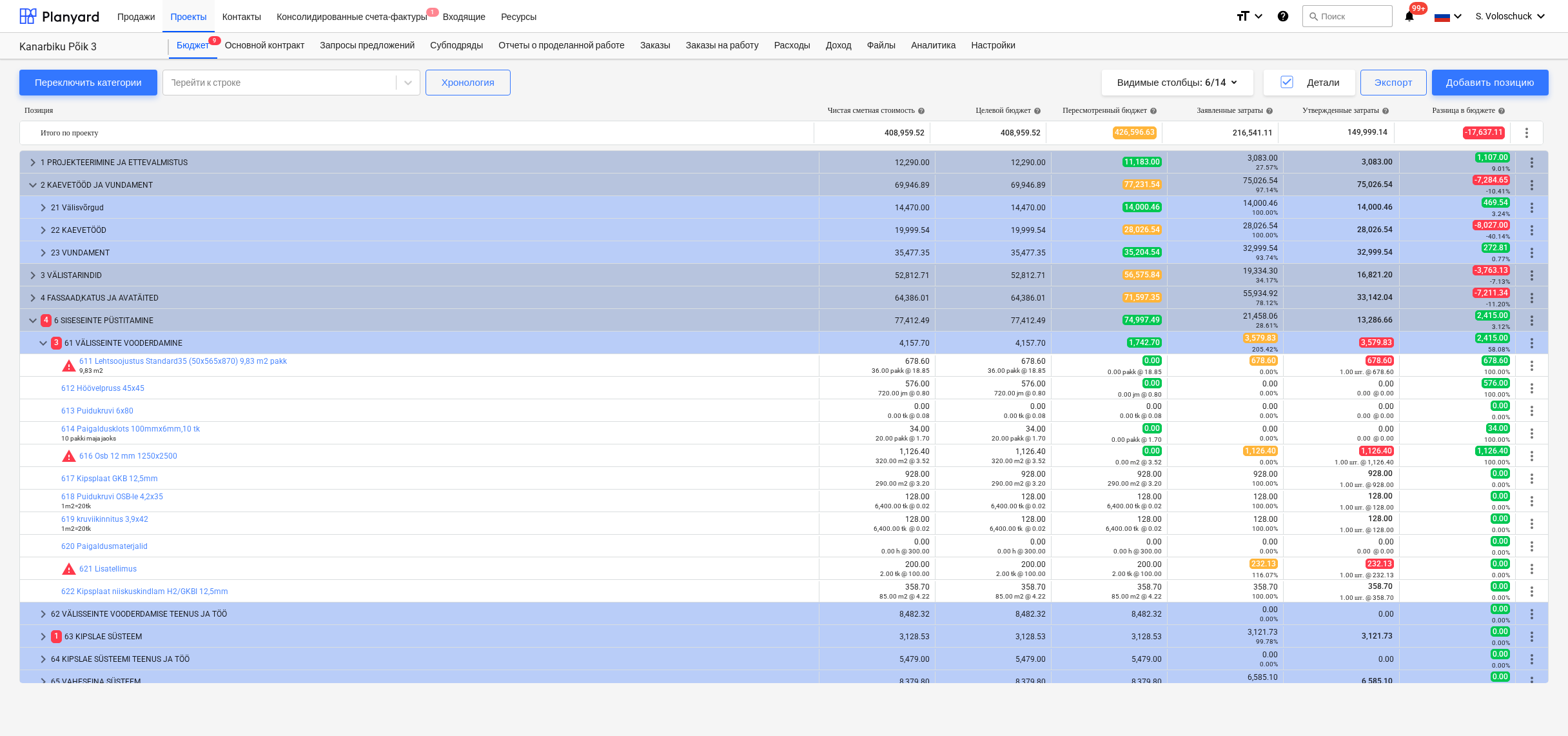
type textarea "x"
type input "0.00"
type input "3.52"
type input "0.00"
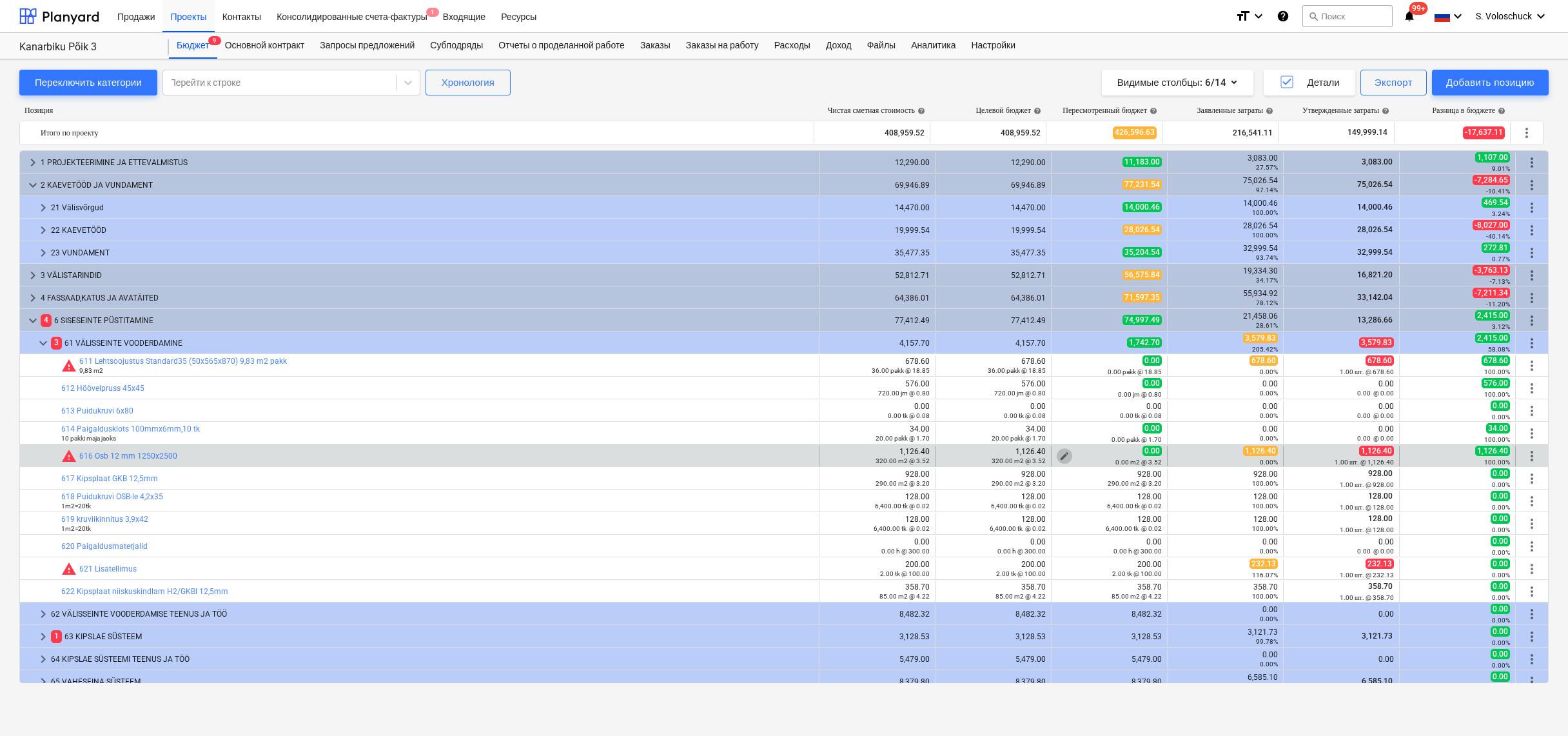
click at [1062, 454] on span "edit" at bounding box center [1065, 456] width 10 height 10
type textarea "x"
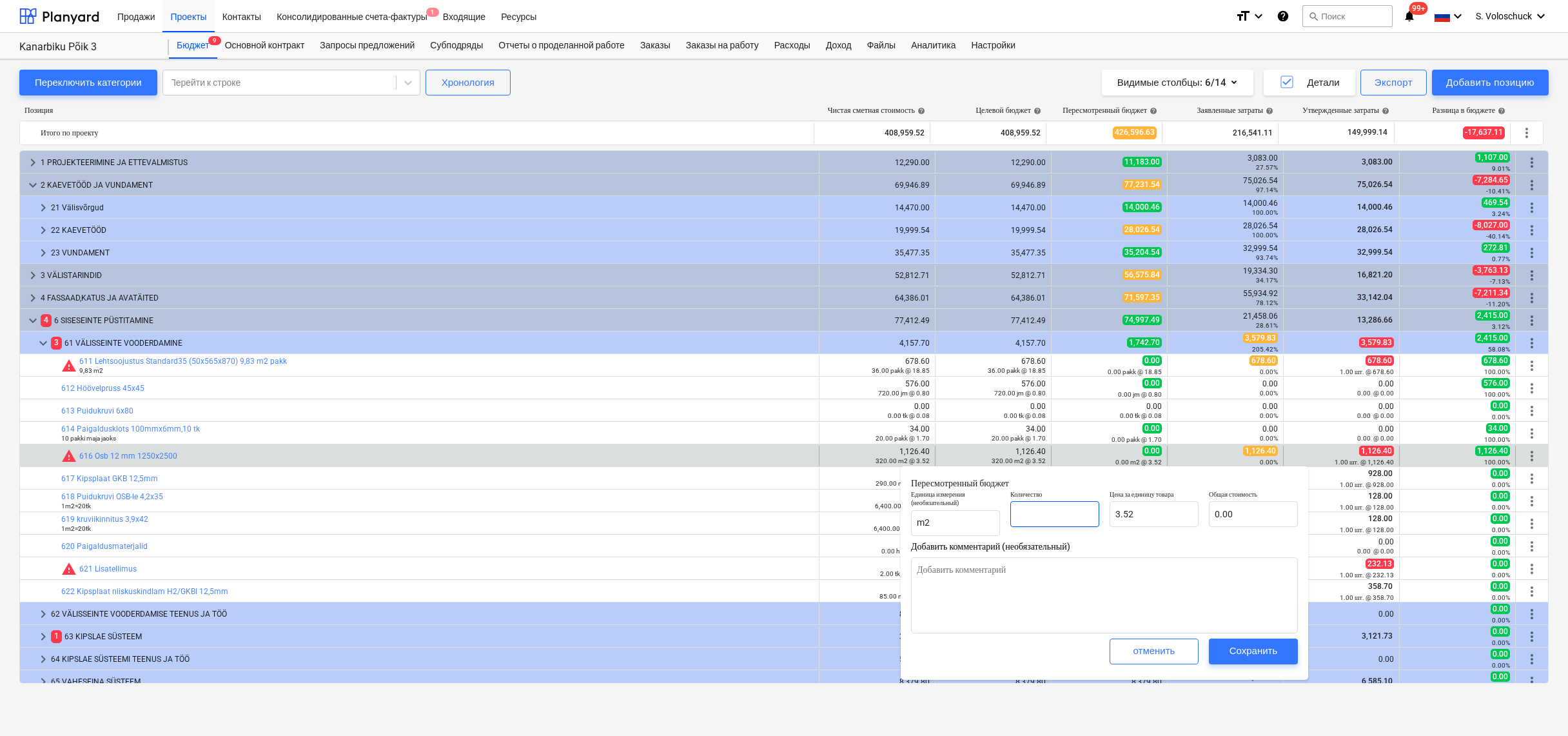
click at [1069, 521] on input "text" at bounding box center [1055, 514] width 89 height 26
type textarea "x"
type input "1"
type input "3.52"
type input "1"
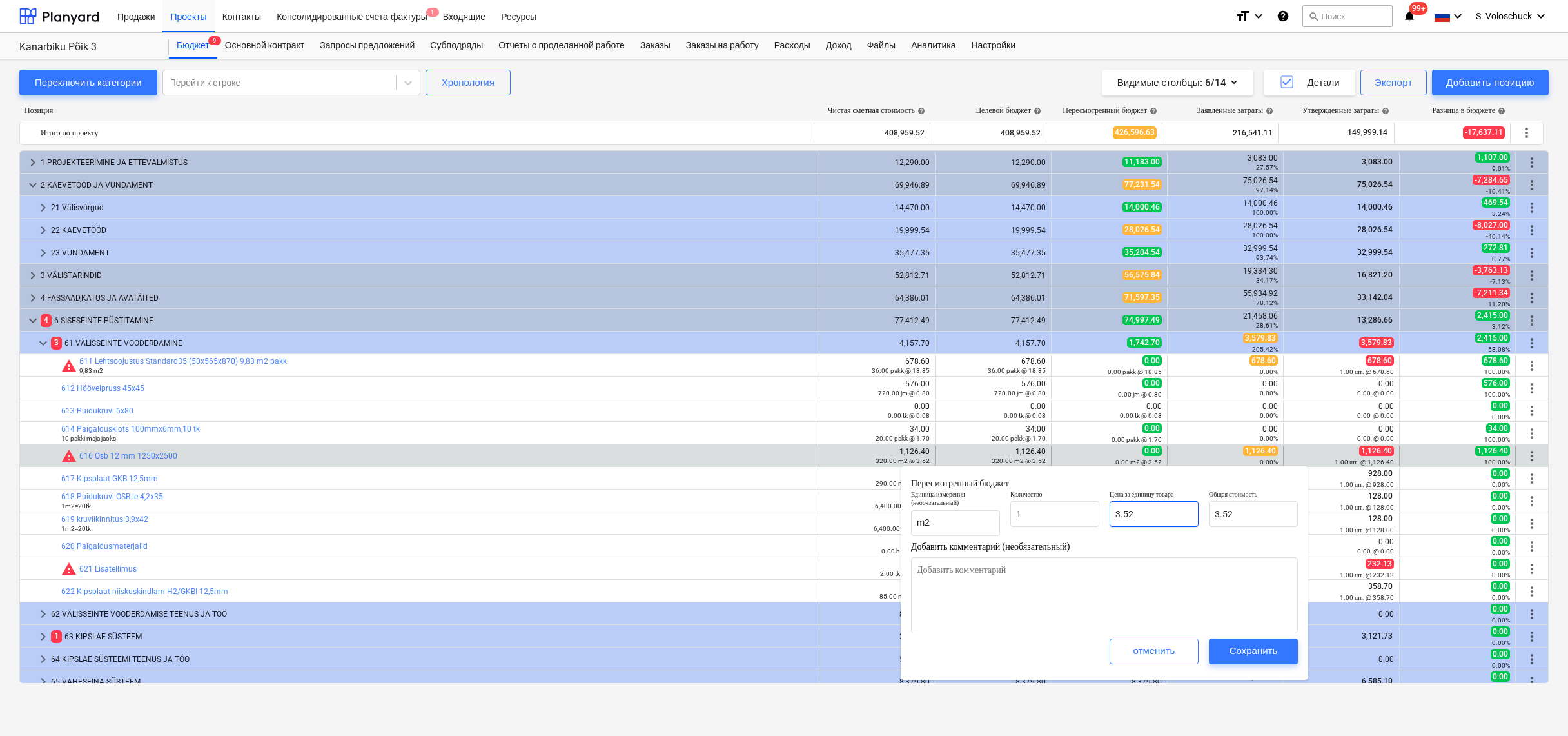
type textarea "x"
type input "1.00"
click at [1165, 515] on input "3.52" at bounding box center [1154, 514] width 89 height 26
type textarea "x"
type input "3.5"
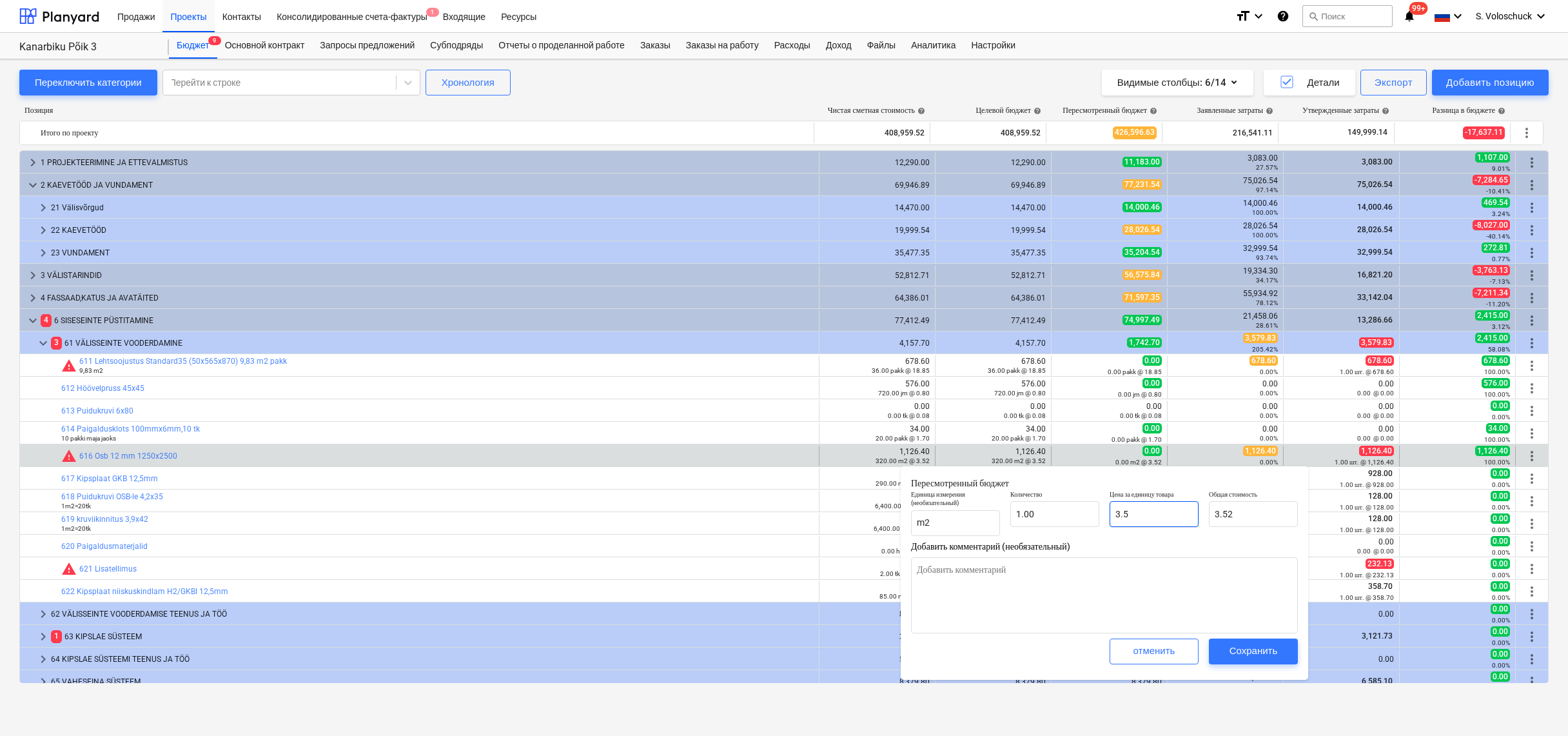
type input "3.50"
type textarea "x"
type input "3."
type input "3.00"
type textarea "x"
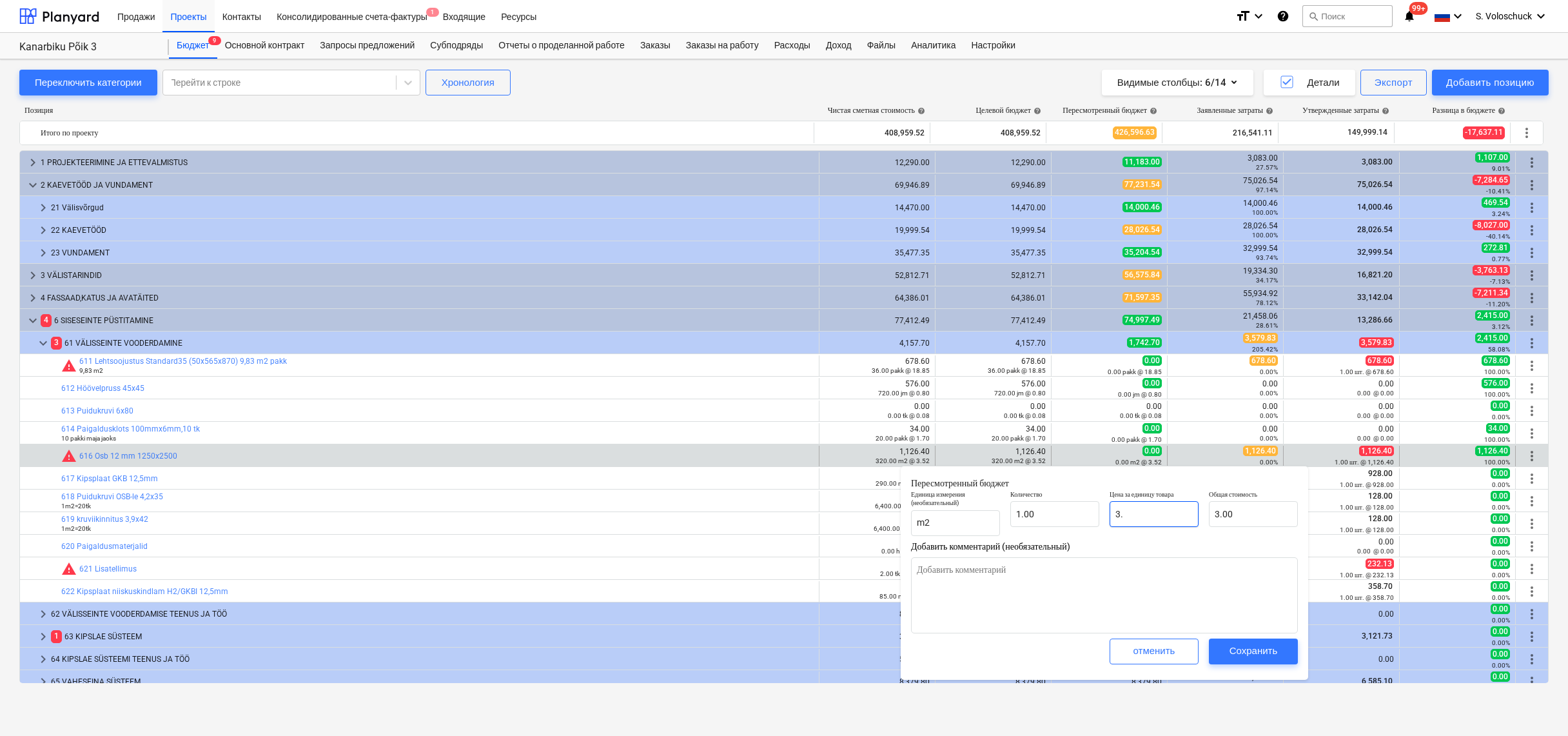
type input "3"
type textarea "x"
type input "0.00"
type textarea "x"
type input "1"
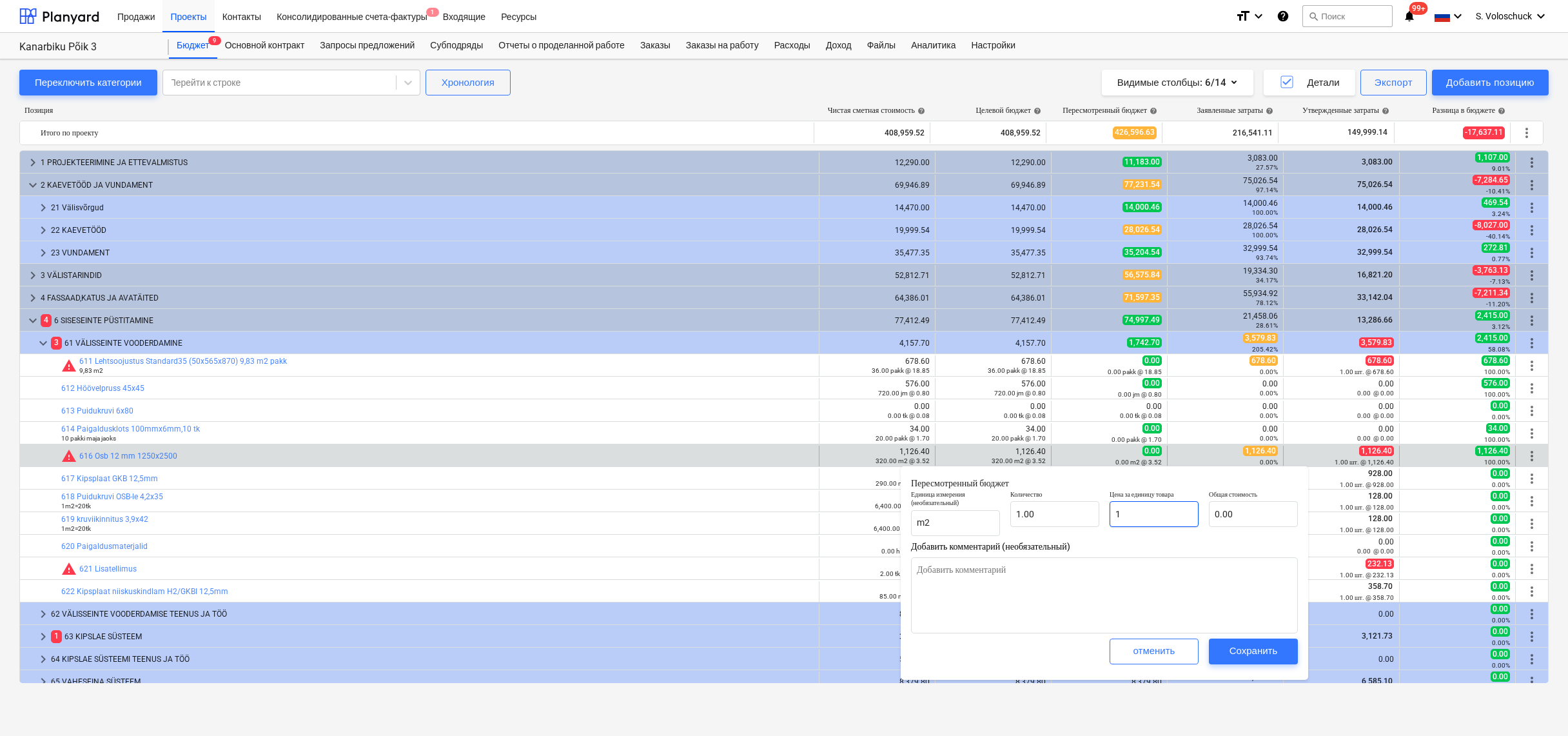
type input "1.00"
type textarea "x"
type input "11"
type input "11.00"
type textarea "x"
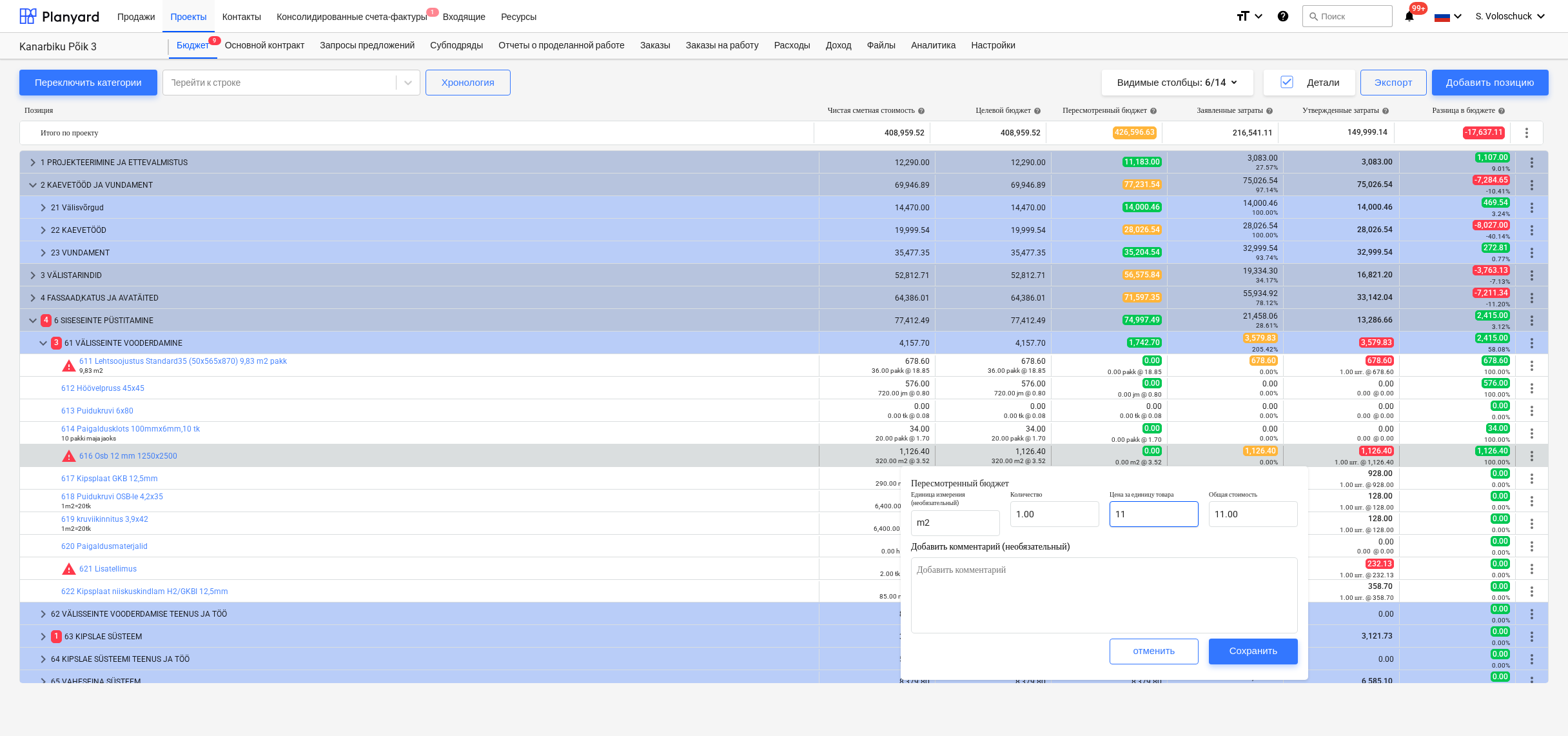
type input "112"
type input "112.00"
type textarea "x"
type input "1126"
type input "1,126.00"
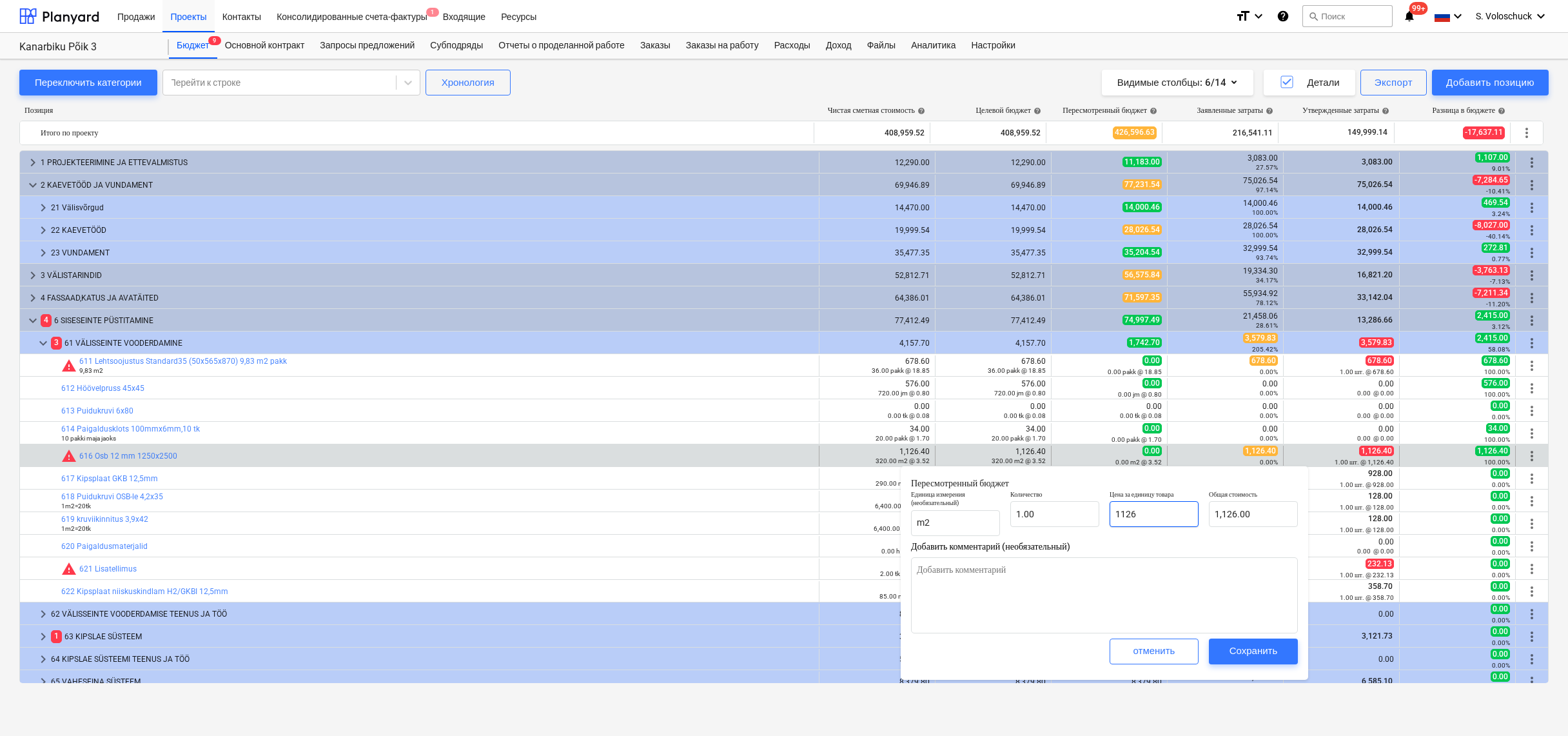
type textarea "x"
type input "1126."
type textarea "x"
type input "1126.4"
type input "1,126.40"
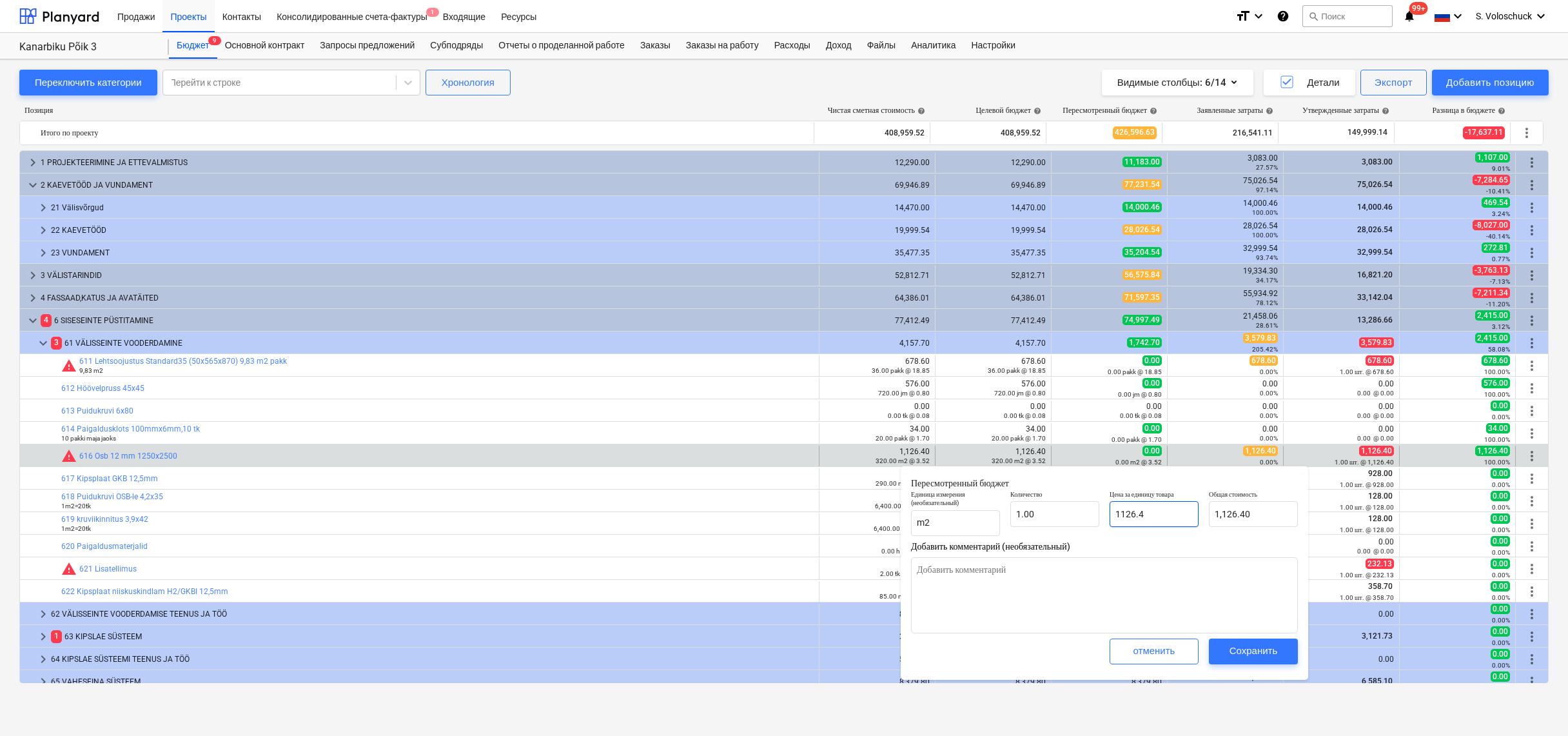
type textarea "x"
type input "1126.40"
type textarea "x"
click at [1245, 646] on div "Сохранить" at bounding box center [1254, 650] width 48 height 17
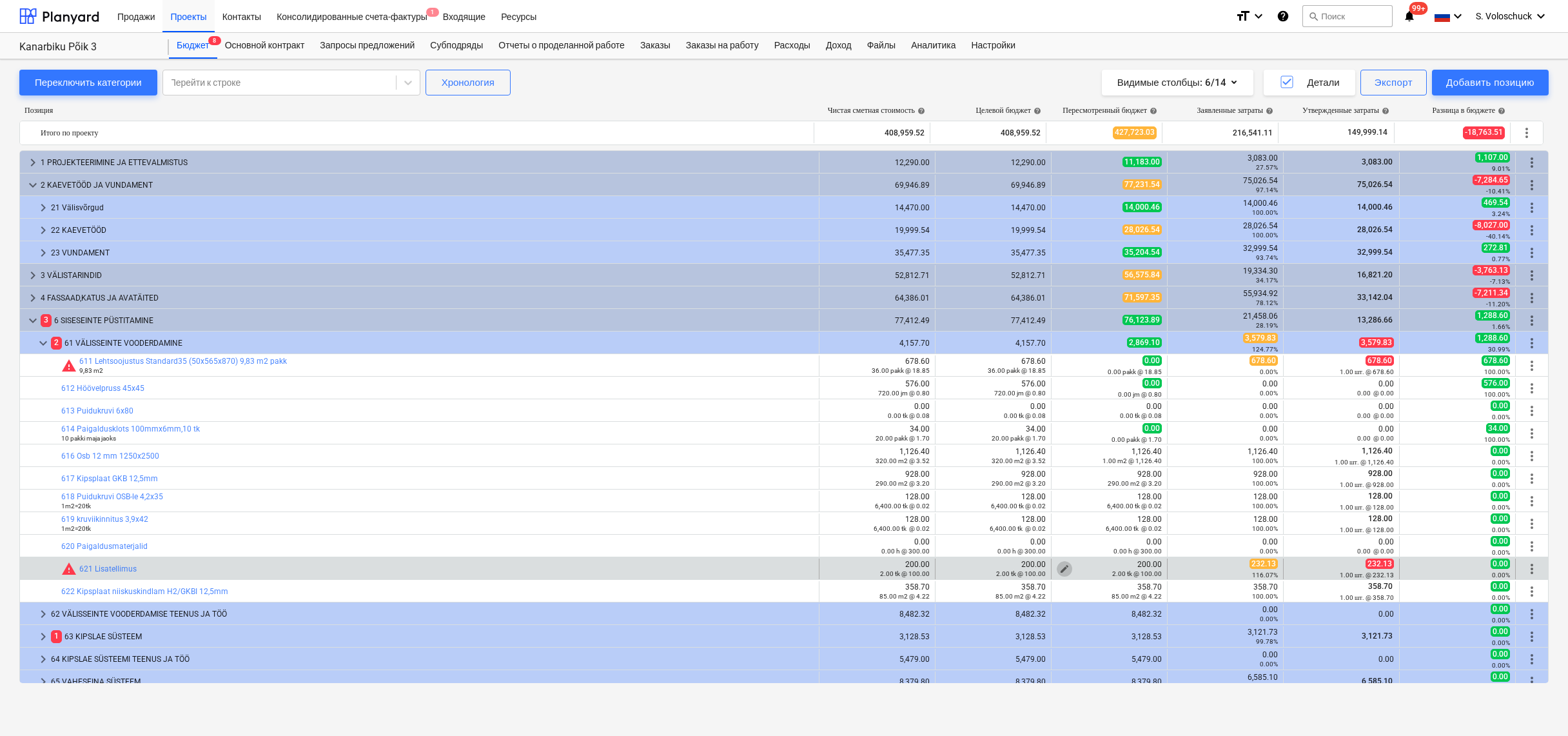
click at [1061, 565] on span "edit" at bounding box center [1065, 569] width 10 height 10
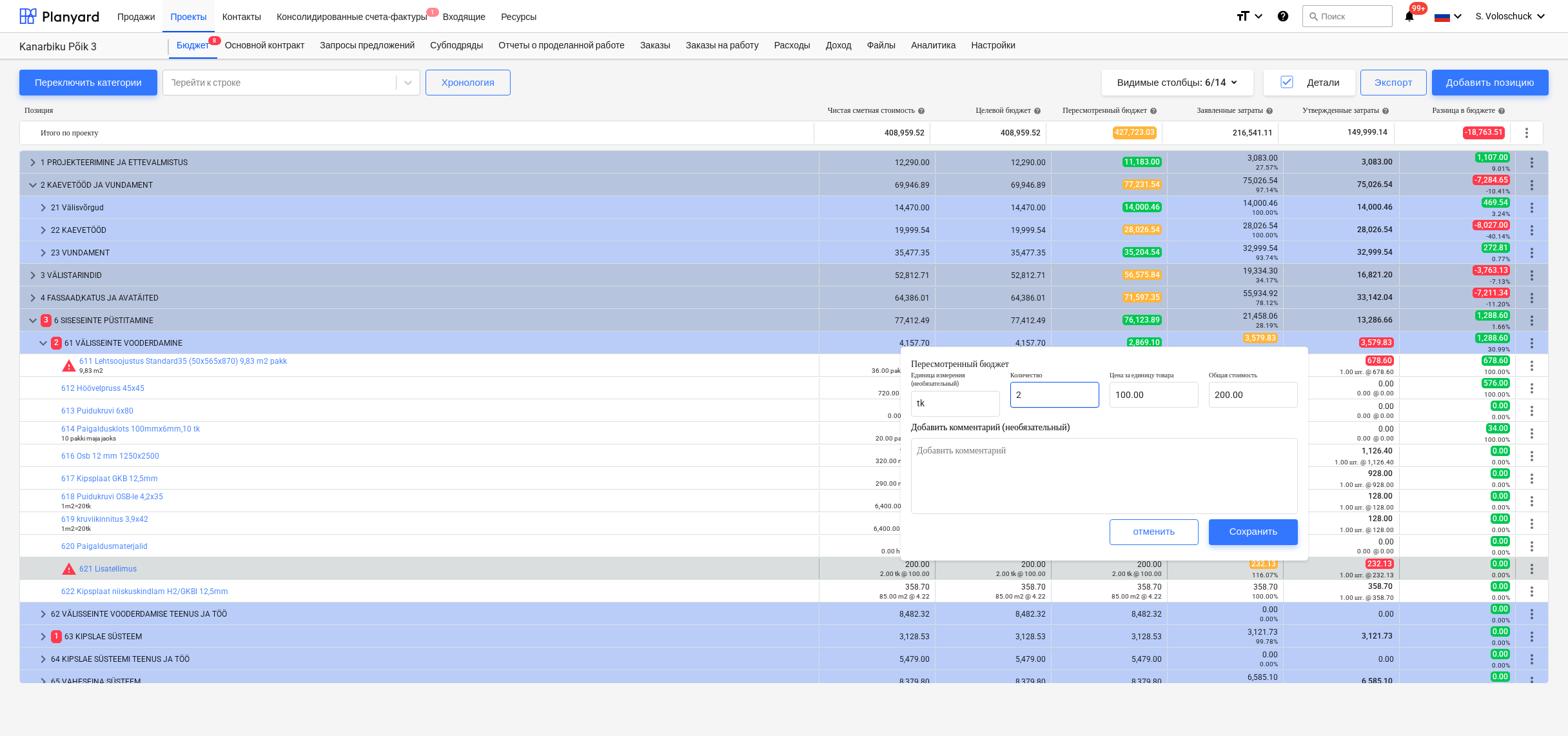
click at [1058, 398] on input "2" at bounding box center [1055, 395] width 89 height 26
click at [1152, 391] on input "100" at bounding box center [1154, 395] width 89 height 26
click at [1257, 533] on div "Сохранить" at bounding box center [1254, 531] width 48 height 17
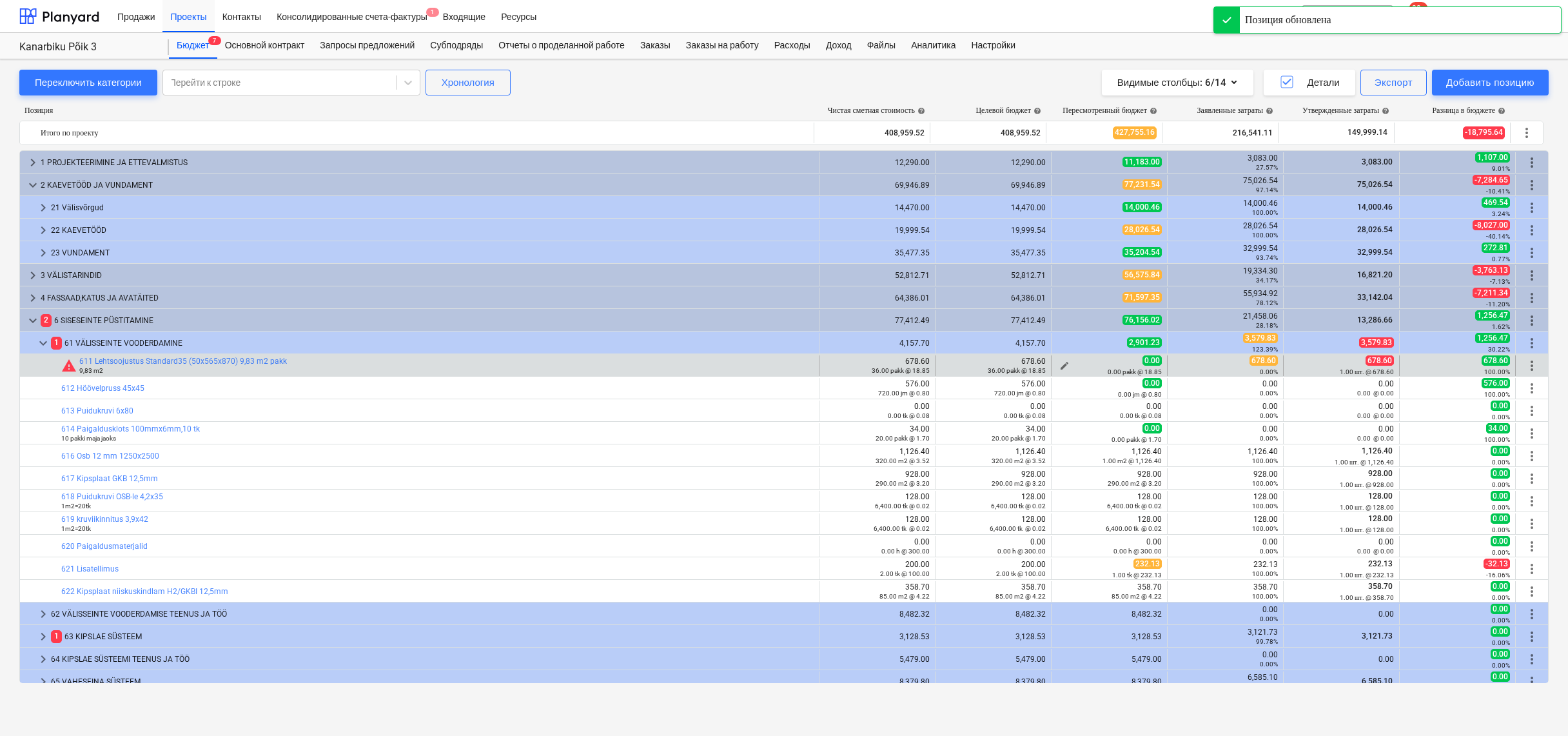
click at [1062, 363] on span "edit" at bounding box center [1065, 366] width 10 height 10
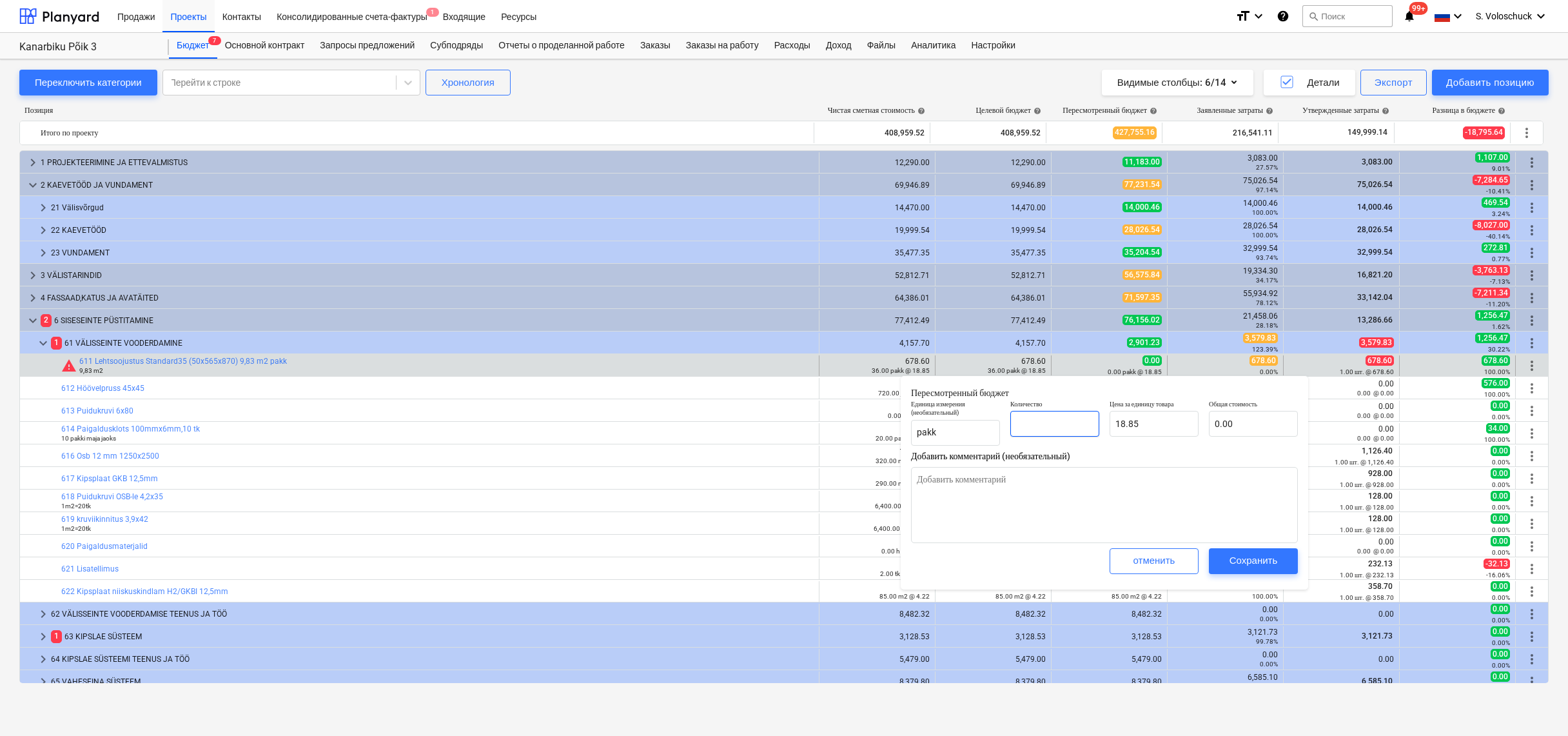
click at [1060, 426] on input "text" at bounding box center [1055, 424] width 89 height 26
click at [1145, 423] on input "18.85" at bounding box center [1154, 424] width 89 height 26
click at [1248, 566] on div "Сохранить" at bounding box center [1254, 560] width 48 height 17
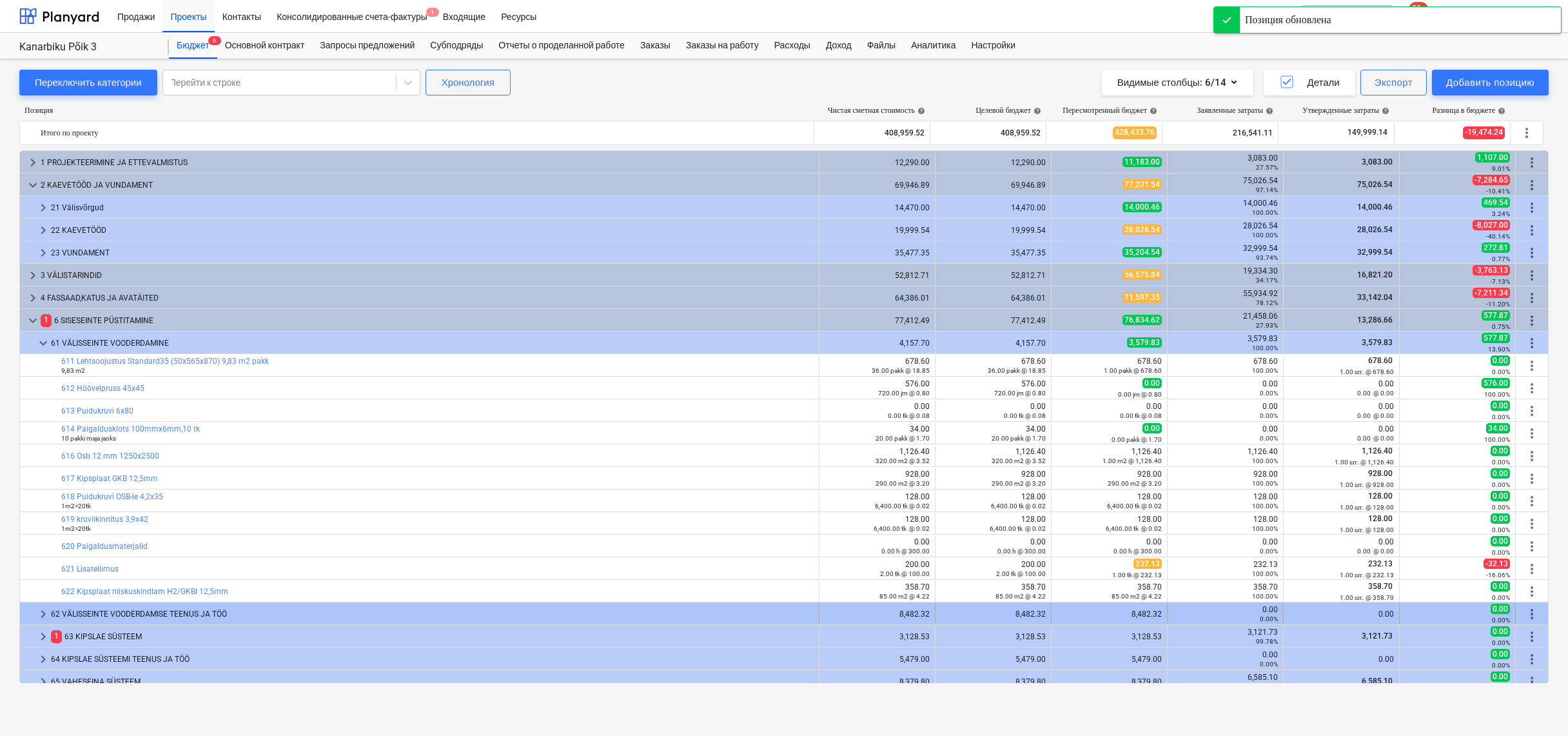
click at [40, 612] on span "keyboard_arrow_right" at bounding box center [43, 613] width 15 height 15
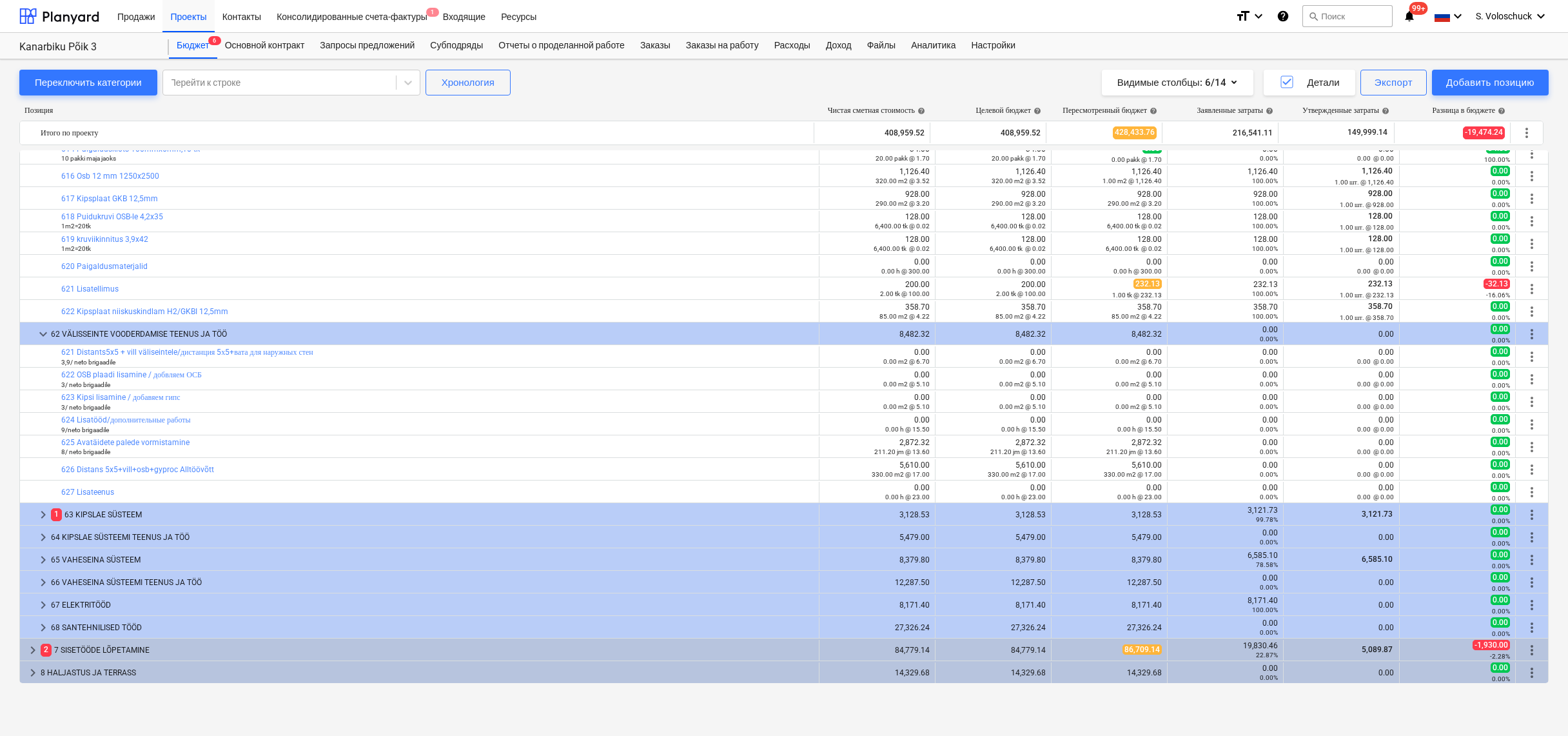
scroll to position [303, 0]
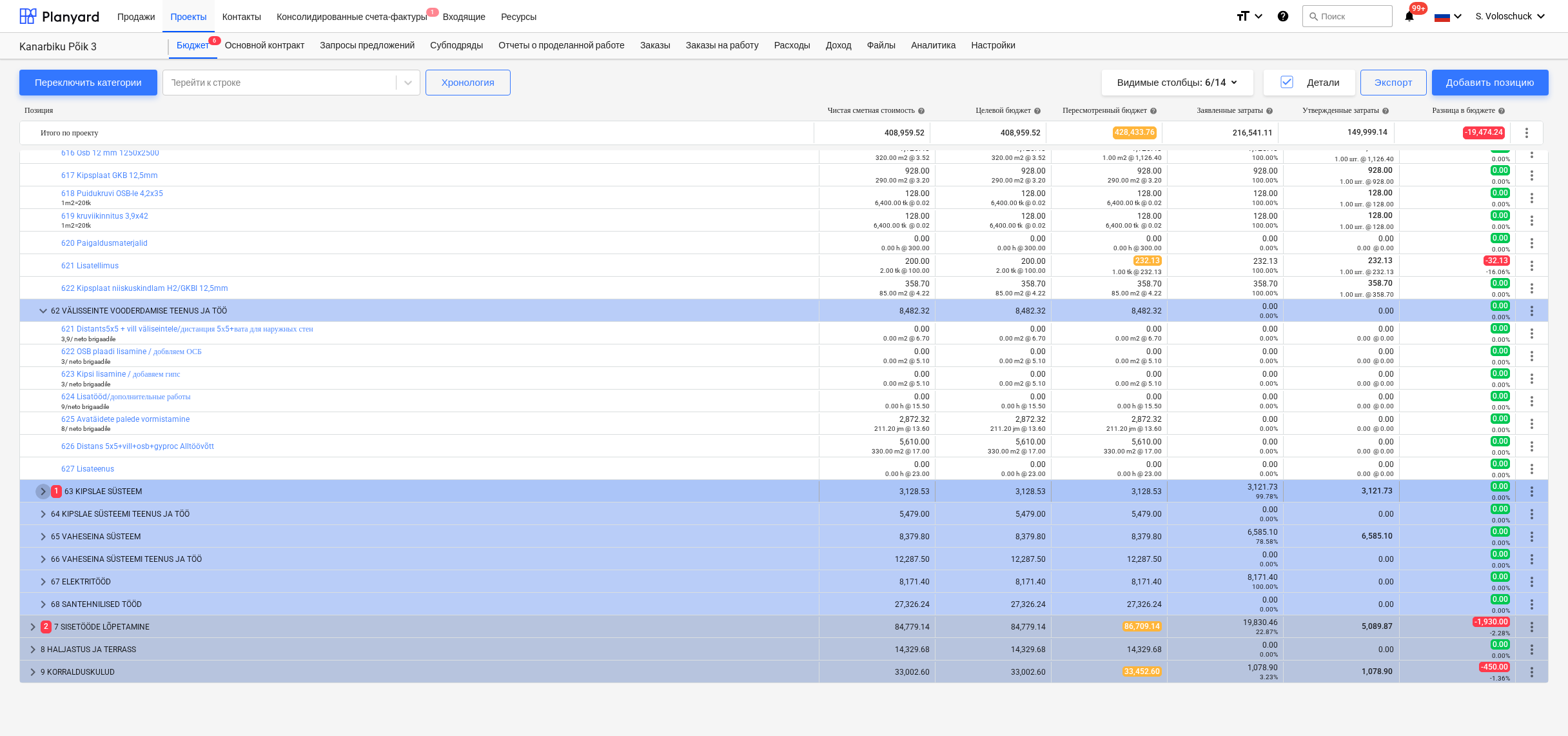
click at [42, 489] on span "keyboard_arrow_right" at bounding box center [43, 491] width 15 height 15
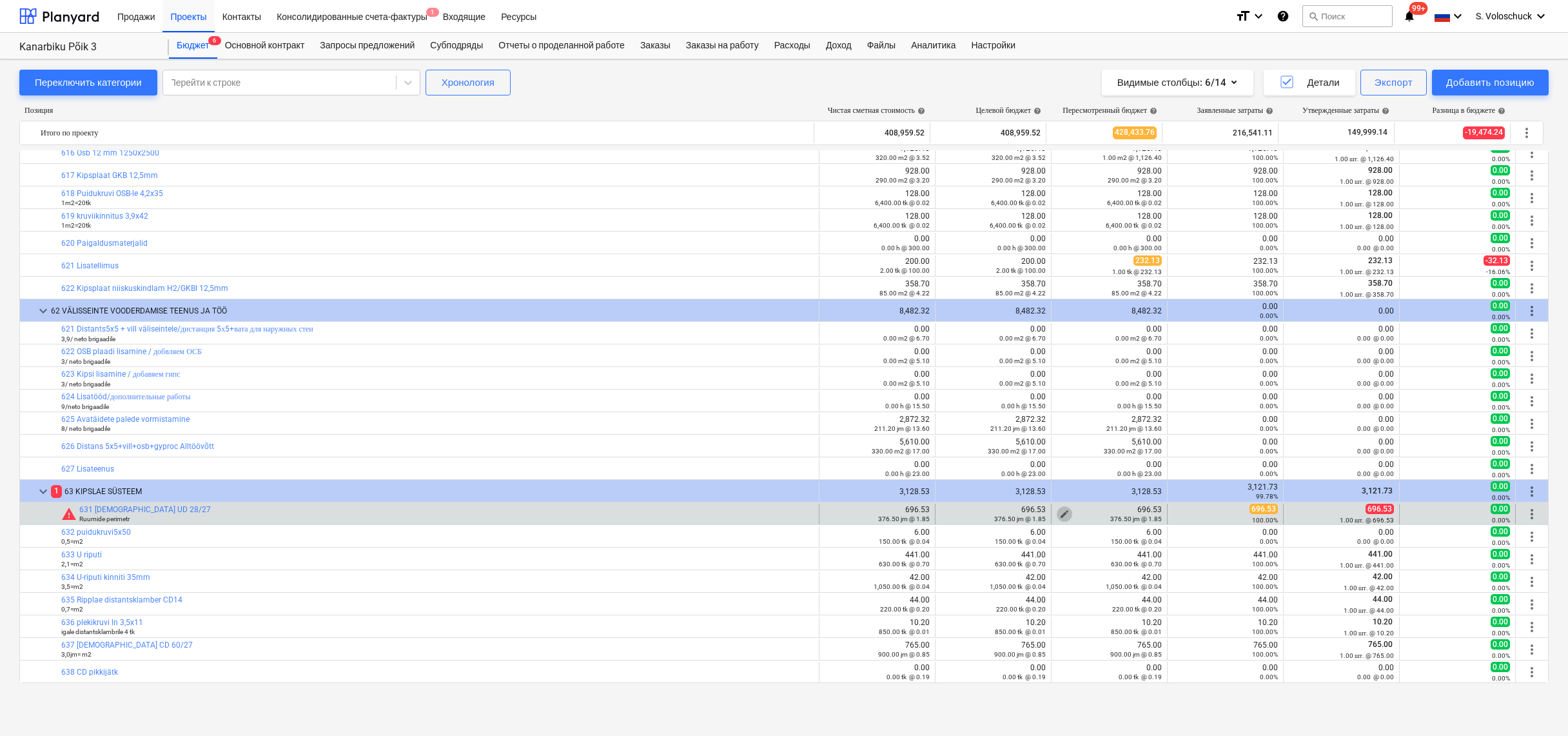
click at [1061, 510] on span "edit" at bounding box center [1065, 514] width 10 height 10
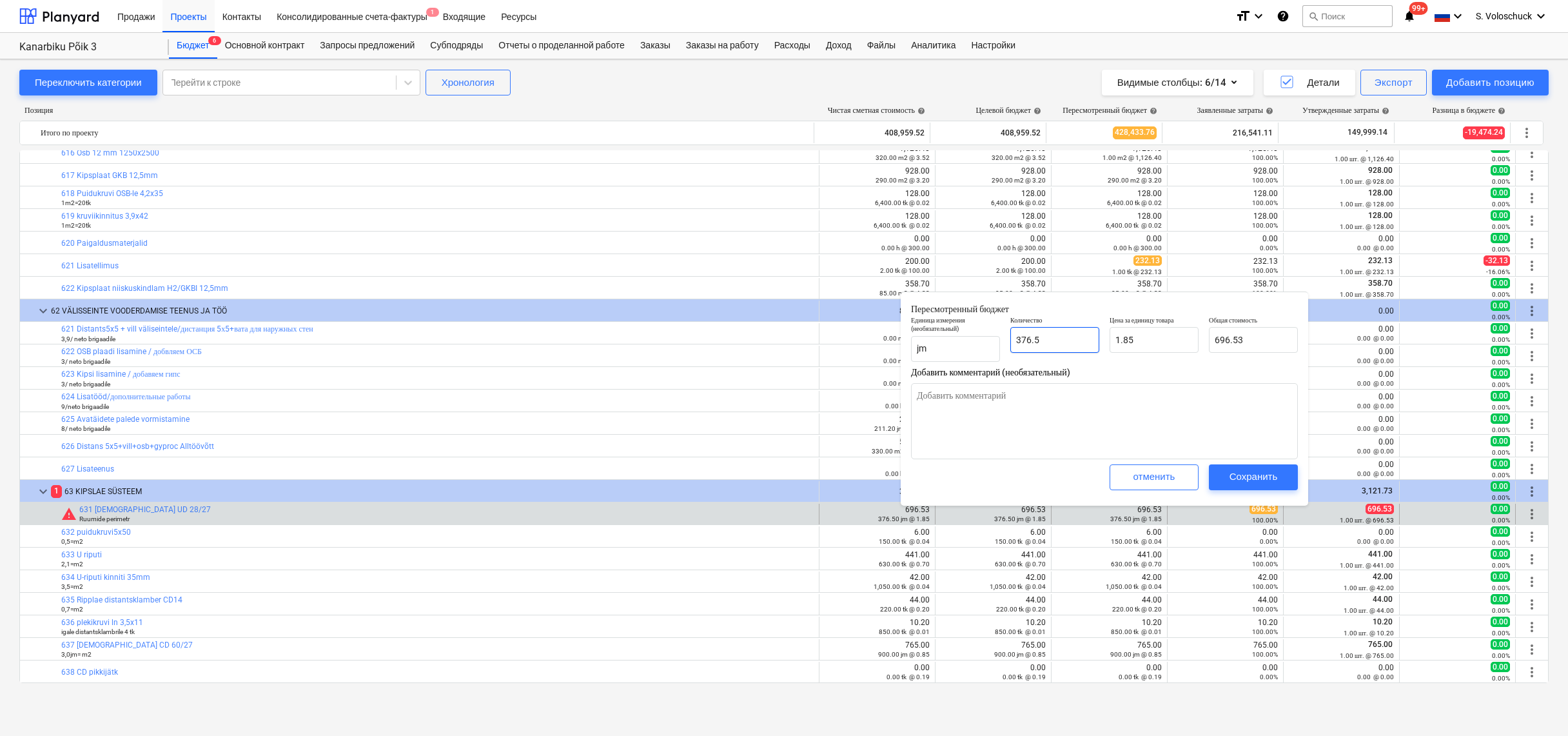
click at [1070, 338] on input "376.5" at bounding box center [1055, 340] width 89 height 26
click at [1168, 343] on input "1.85" at bounding box center [1154, 340] width 89 height 26
click at [1265, 470] on div "Сохранить" at bounding box center [1254, 476] width 48 height 17
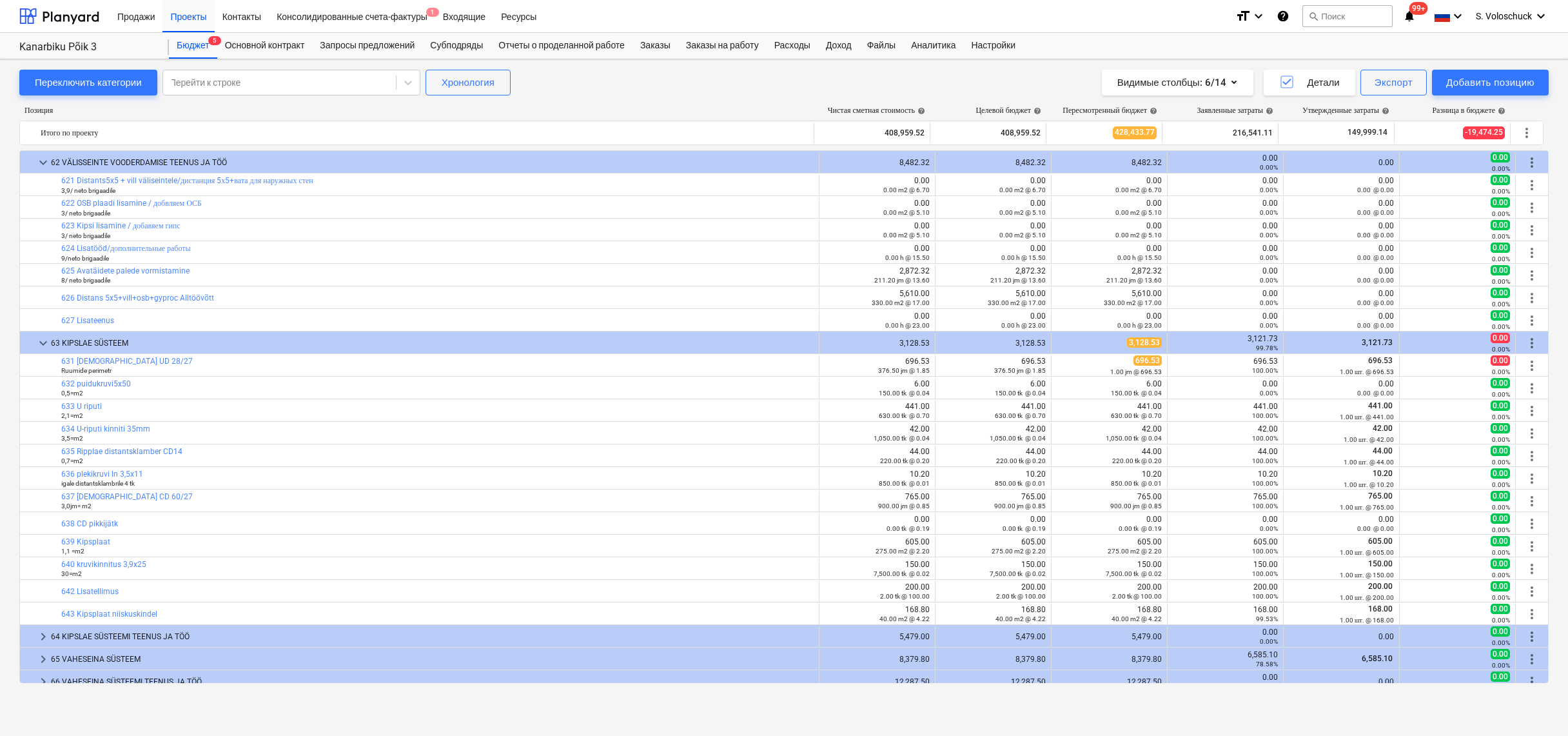
scroll to position [708, 0]
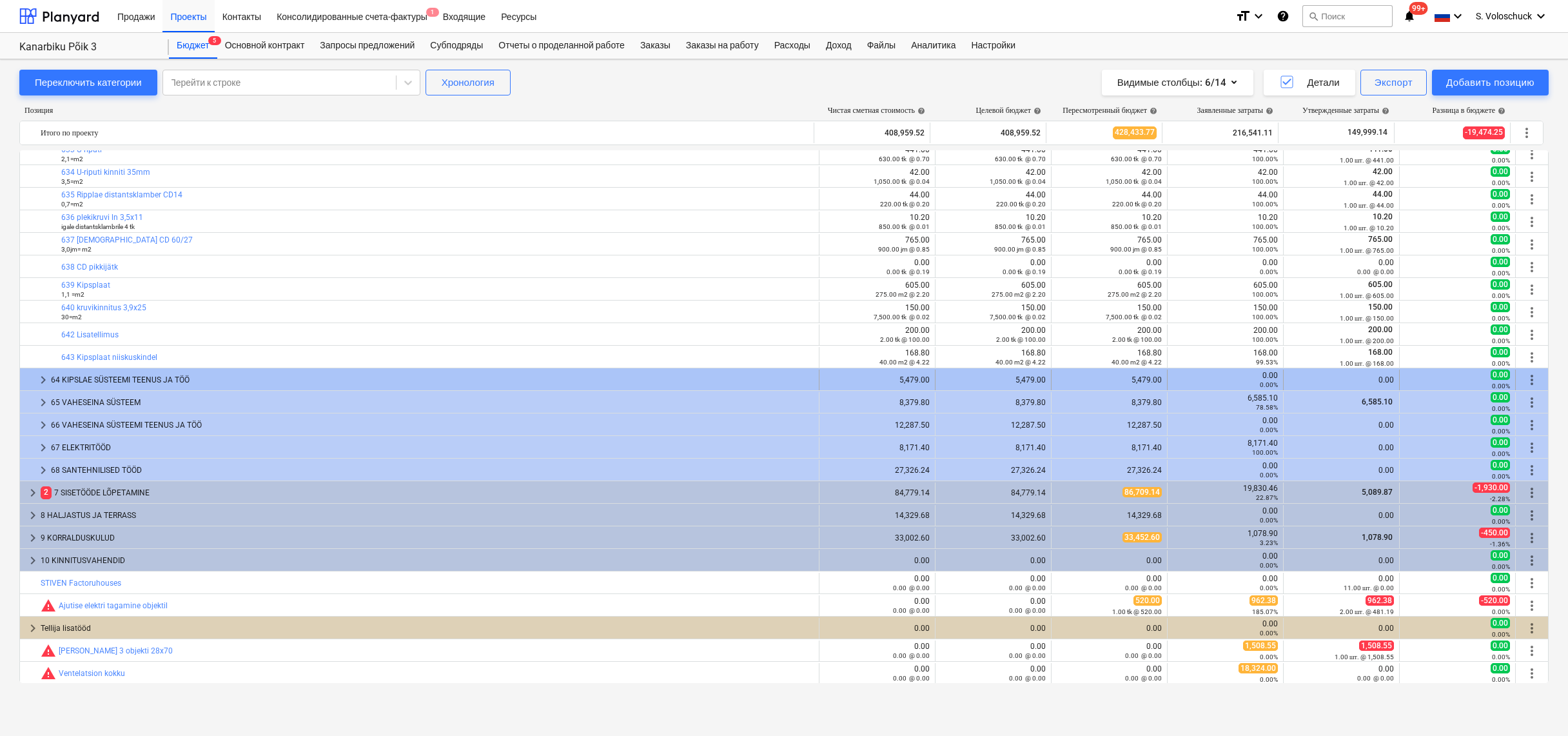
click at [40, 379] on span "keyboard_arrow_right" at bounding box center [43, 380] width 15 height 15
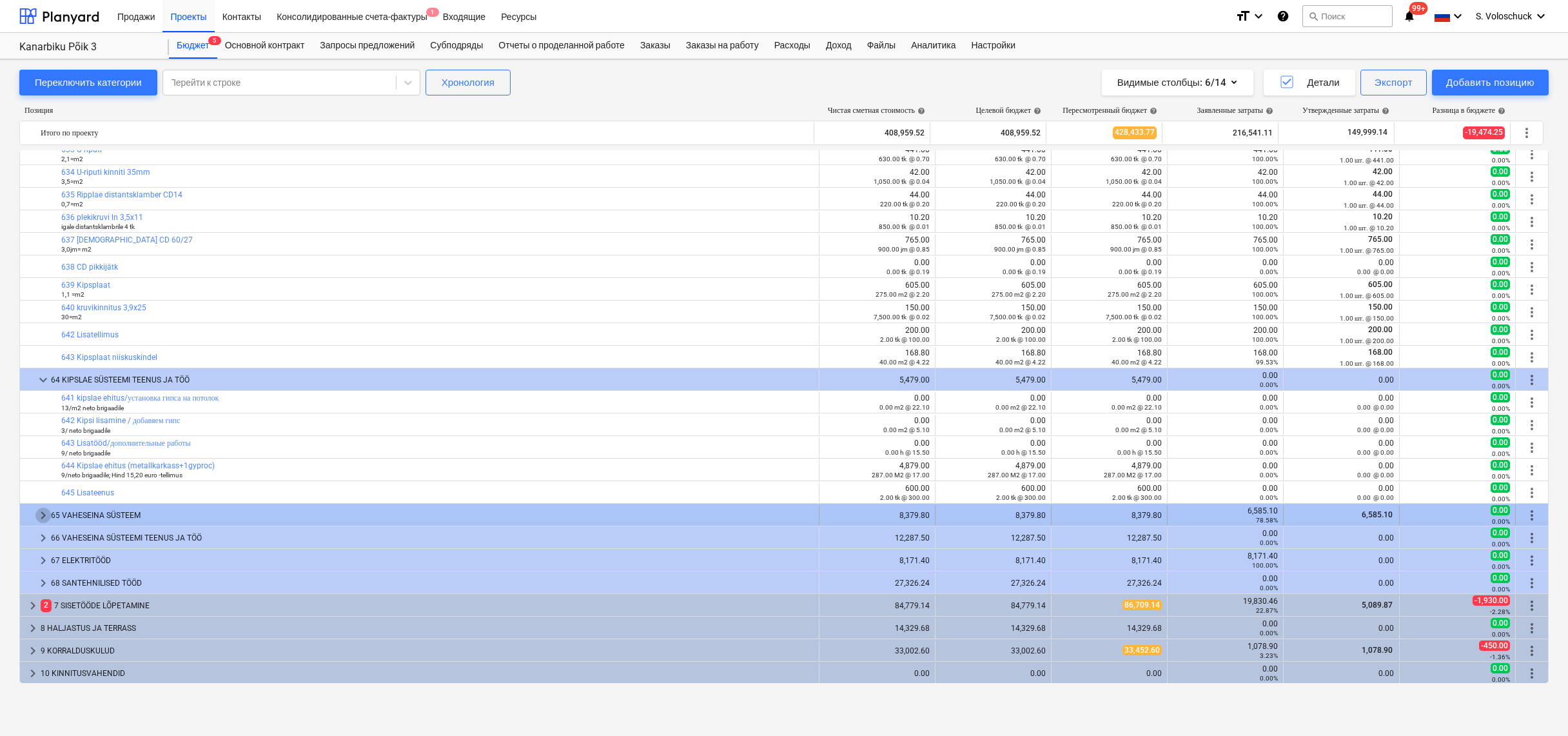
click at [43, 516] on span "keyboard_arrow_right" at bounding box center [43, 515] width 15 height 15
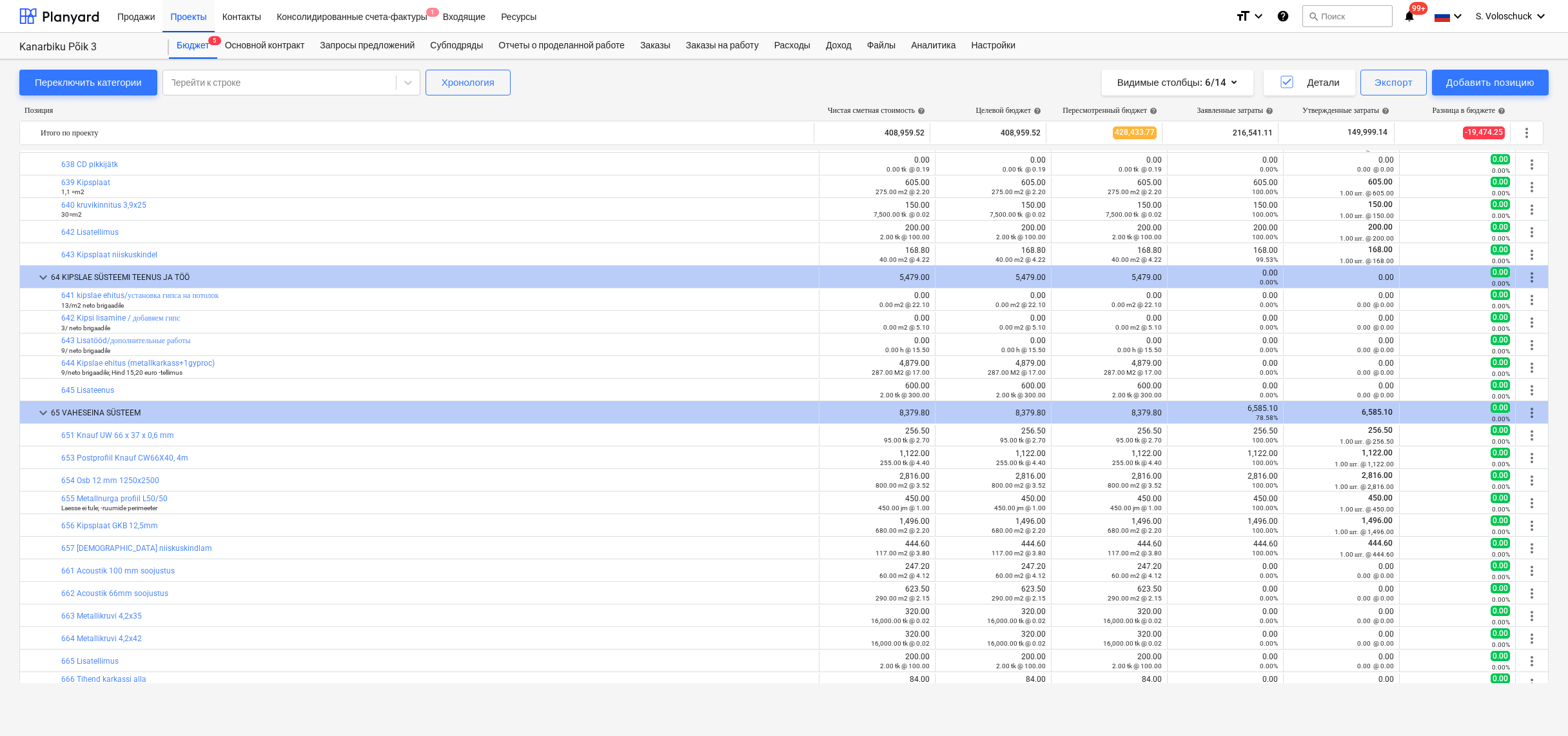
scroll to position [1014, 0]
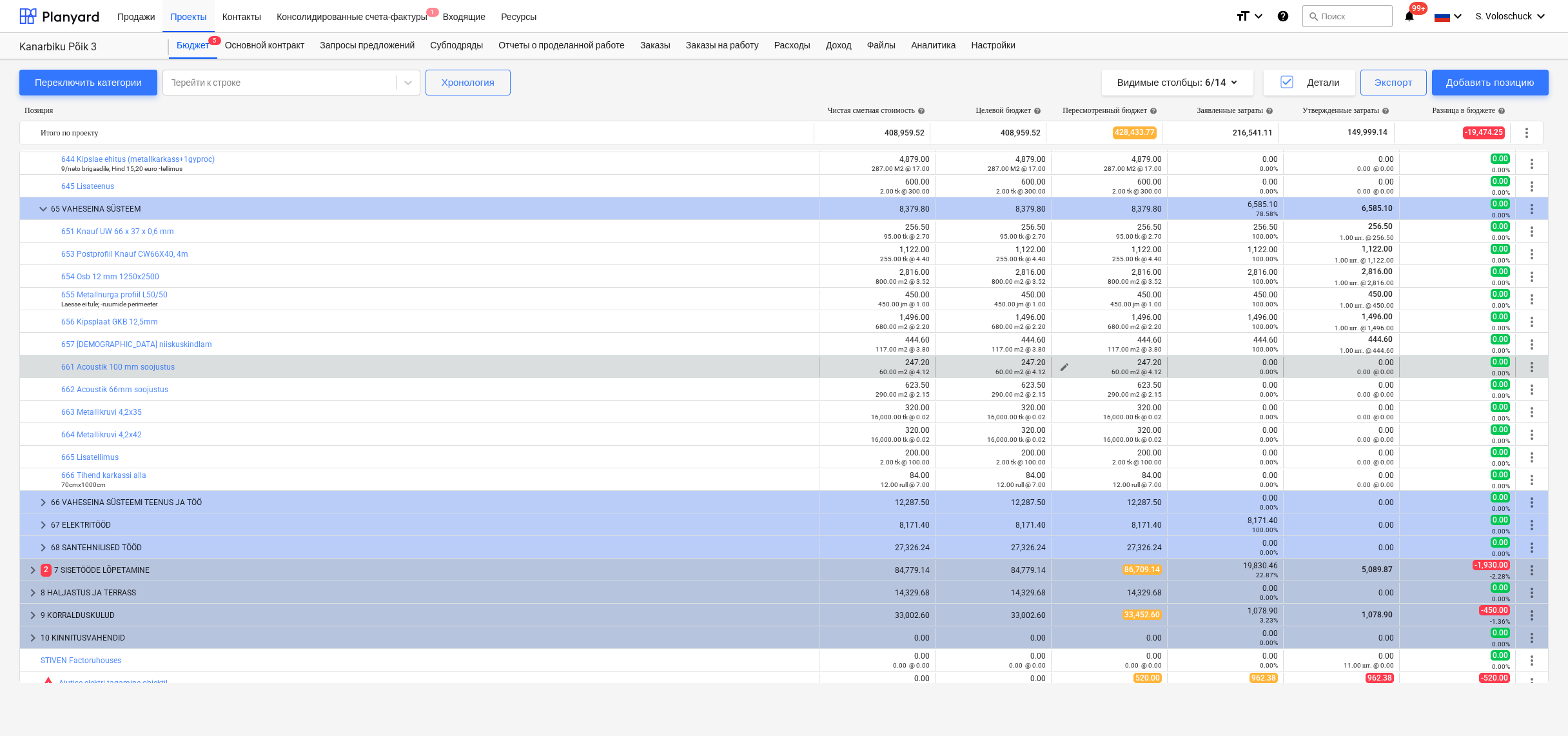
click at [1060, 364] on span "edit" at bounding box center [1065, 367] width 10 height 10
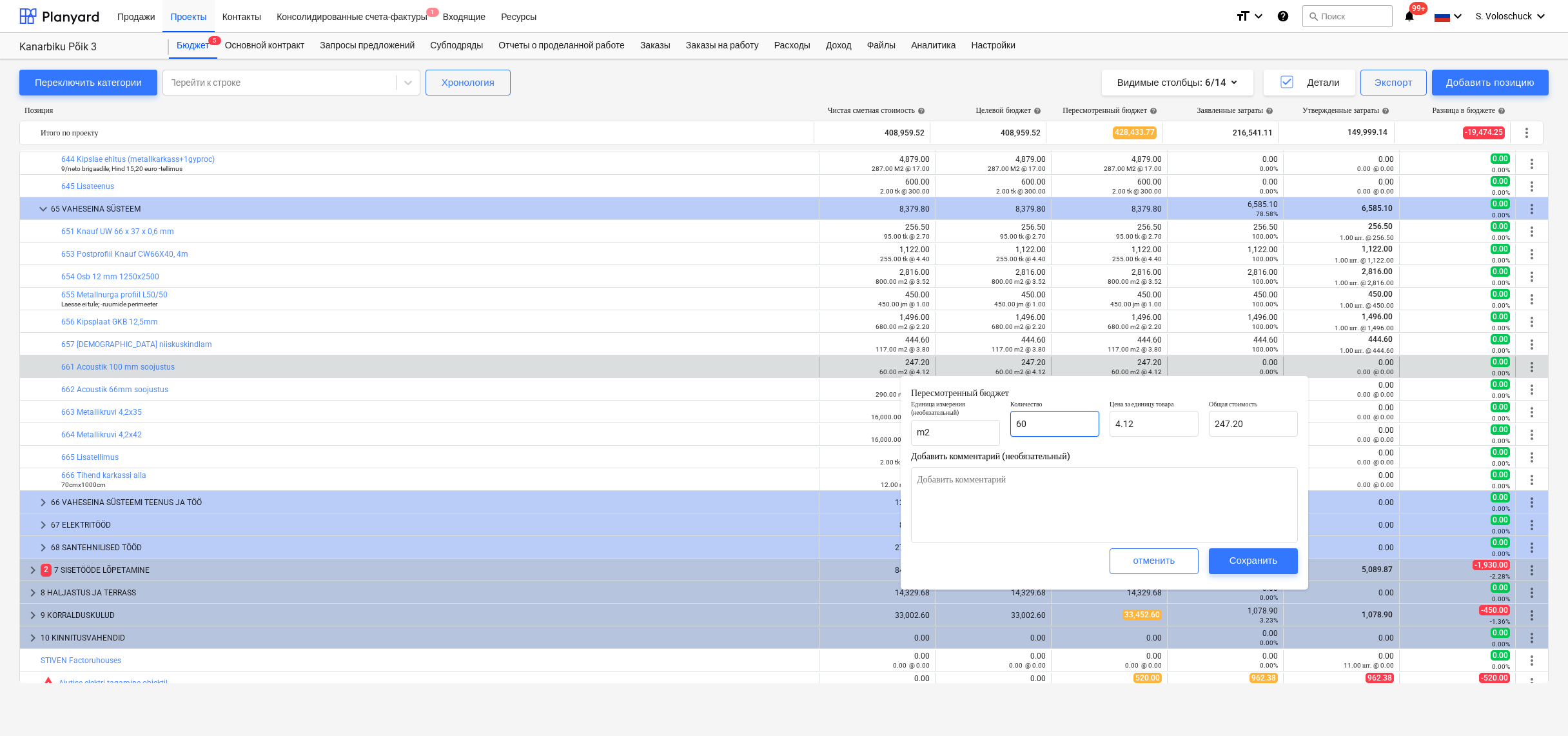
click at [1080, 421] on input "60" at bounding box center [1055, 424] width 89 height 26
click at [1251, 557] on div "Сохранить" at bounding box center [1254, 560] width 48 height 17
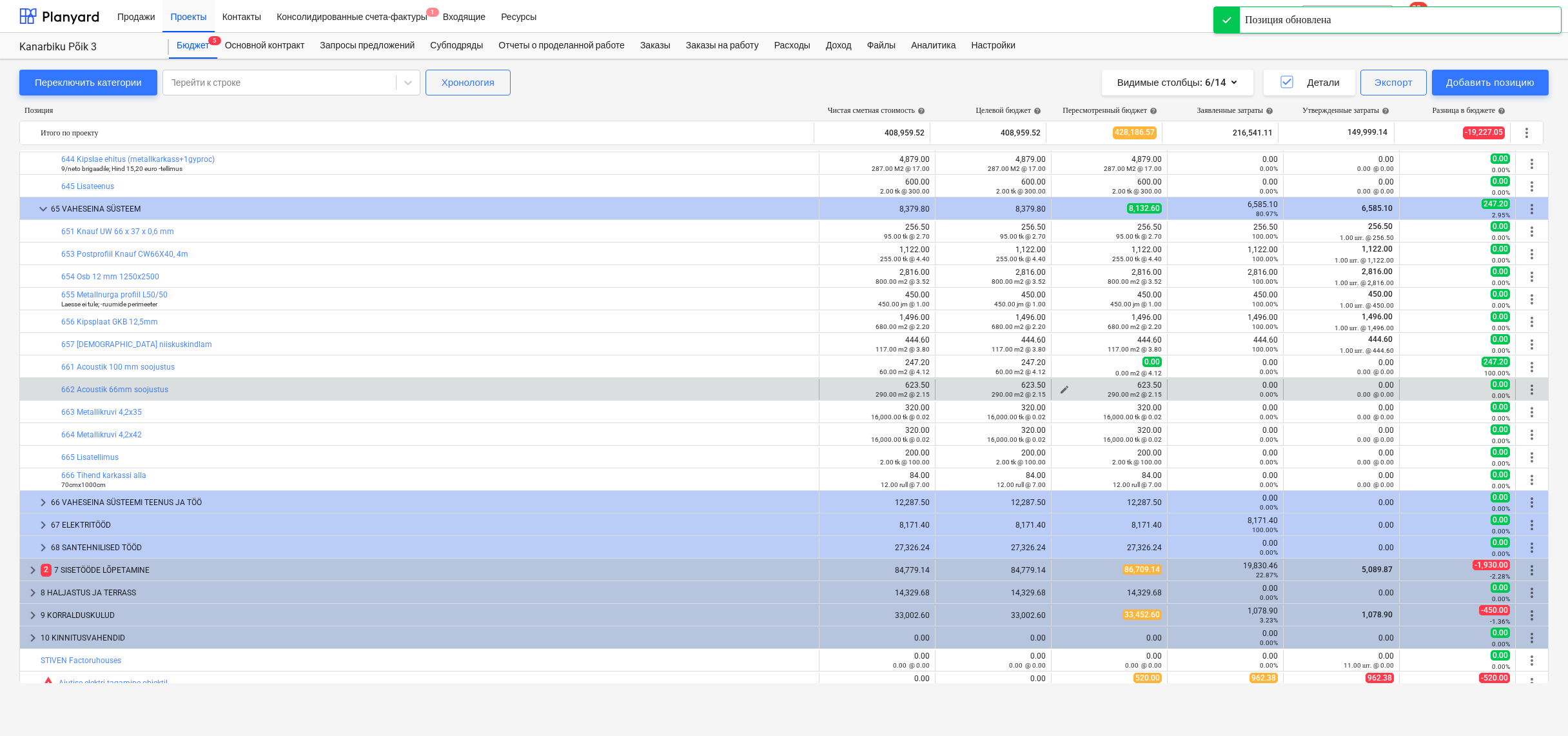
click at [1061, 385] on span "edit" at bounding box center [1065, 390] width 10 height 10
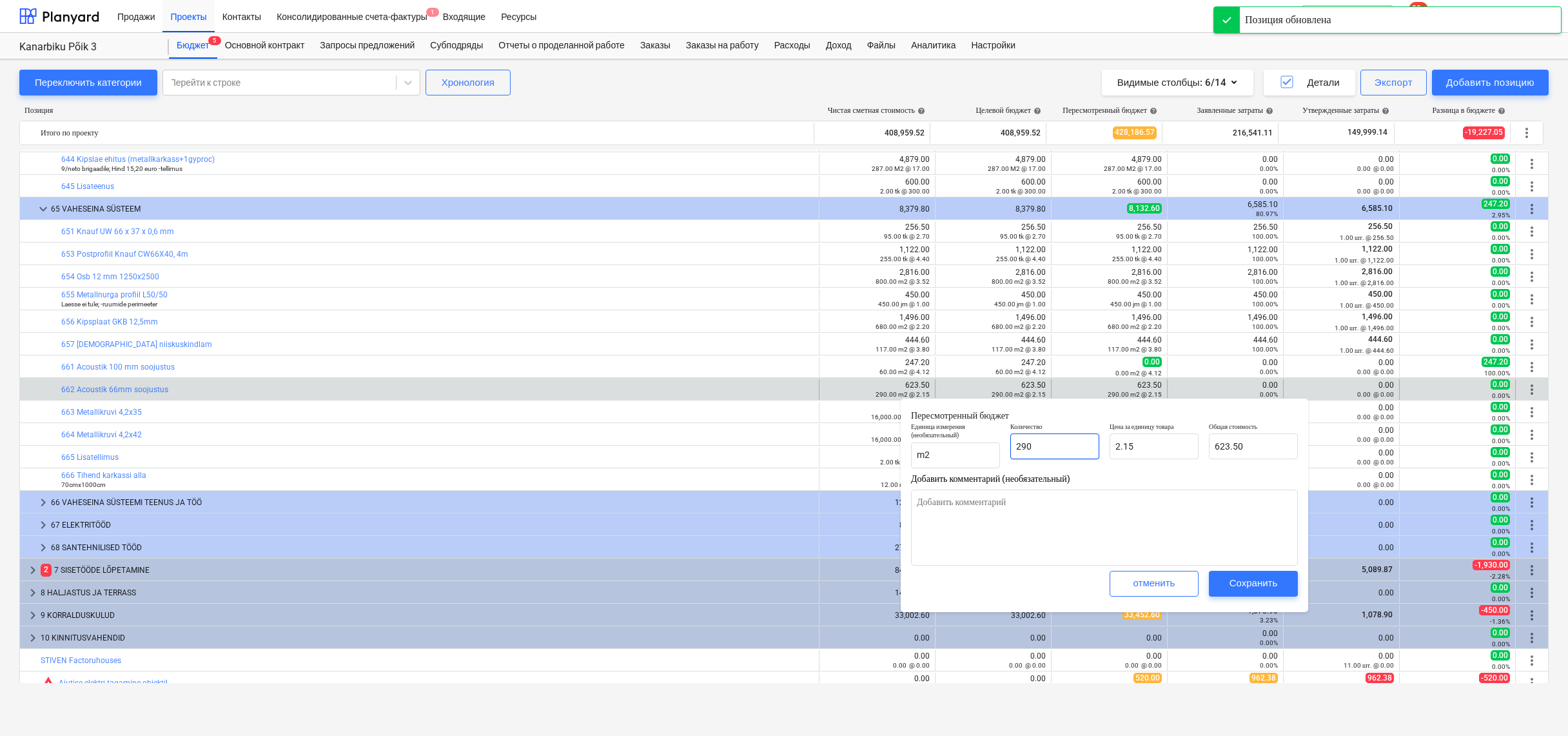
click at [1073, 451] on input "290" at bounding box center [1055, 446] width 89 height 26
click at [1268, 580] on div "Сохранить" at bounding box center [1254, 583] width 48 height 17
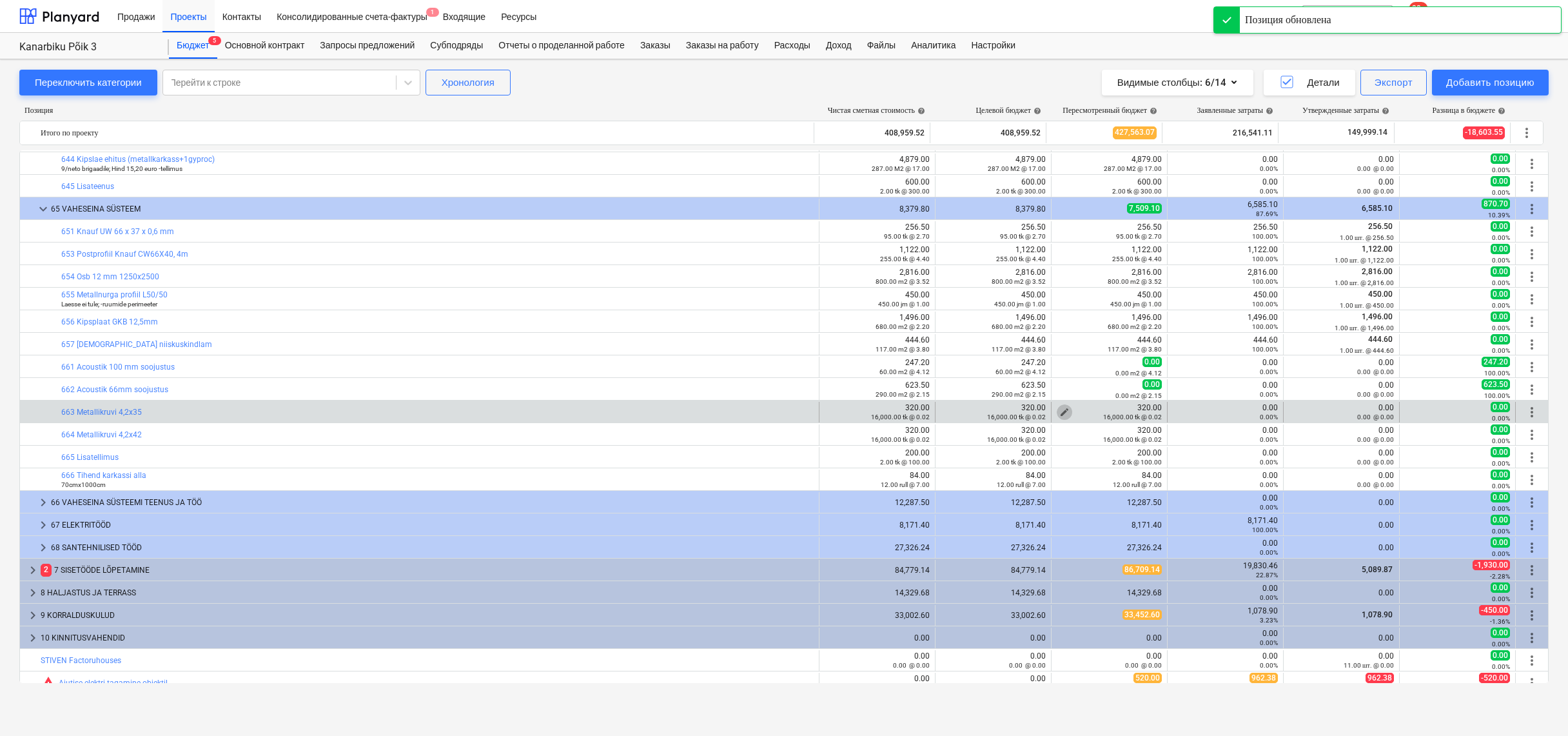
click at [1060, 407] on span "edit" at bounding box center [1065, 412] width 10 height 10
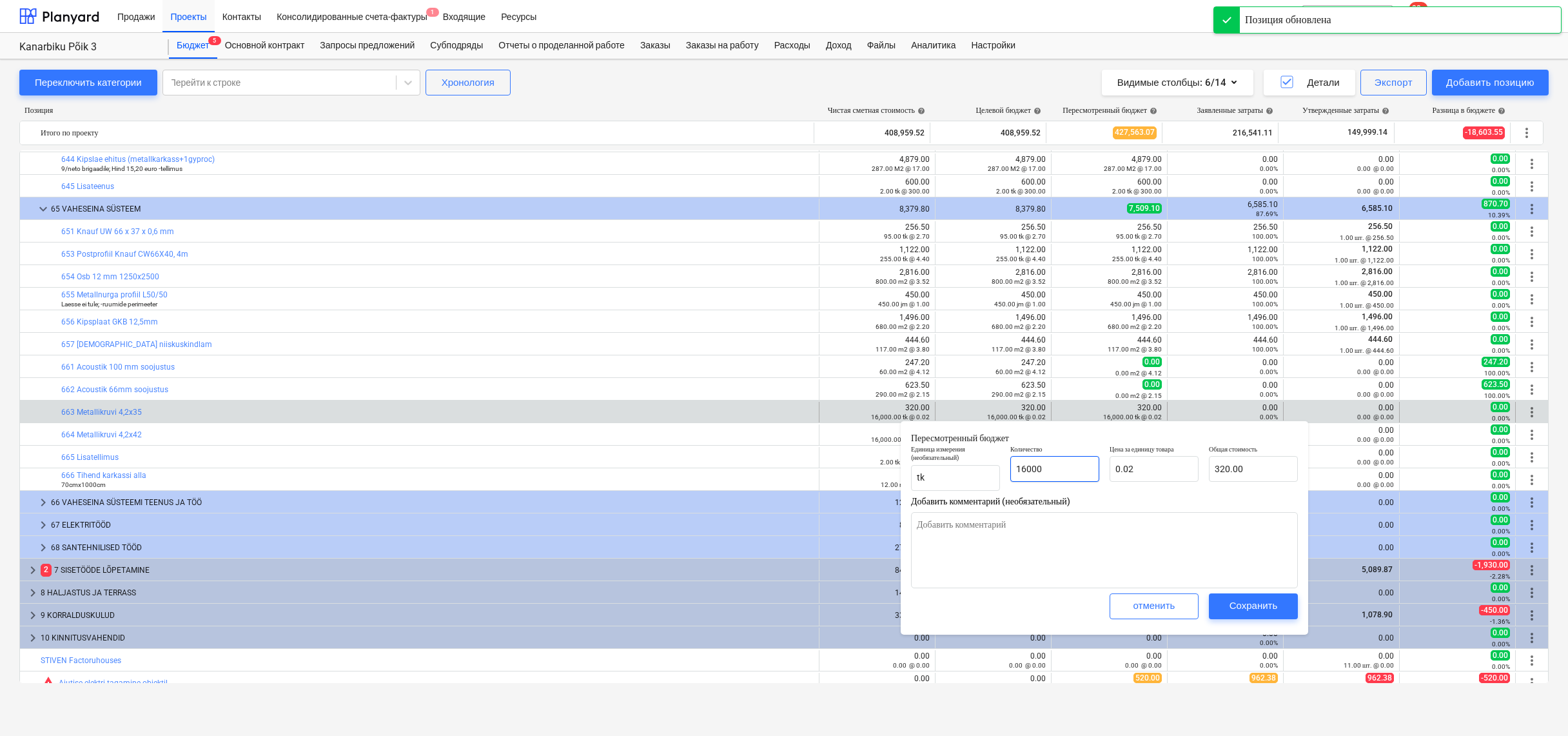
click at [1059, 474] on input "16000" at bounding box center [1055, 469] width 89 height 26
click at [1264, 598] on div "Сохранить" at bounding box center [1254, 605] width 48 height 17
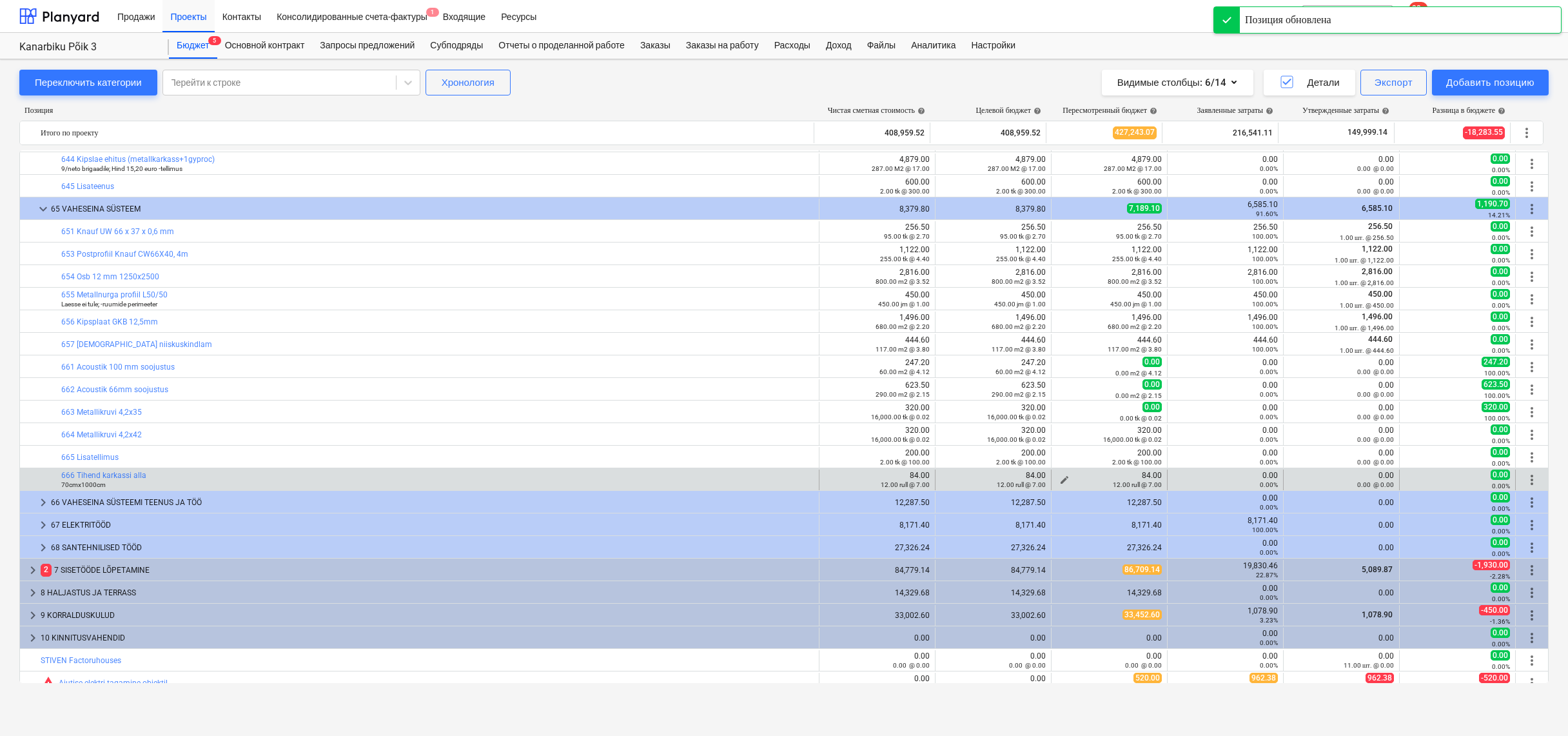
click at [1062, 479] on span "edit" at bounding box center [1065, 480] width 10 height 10
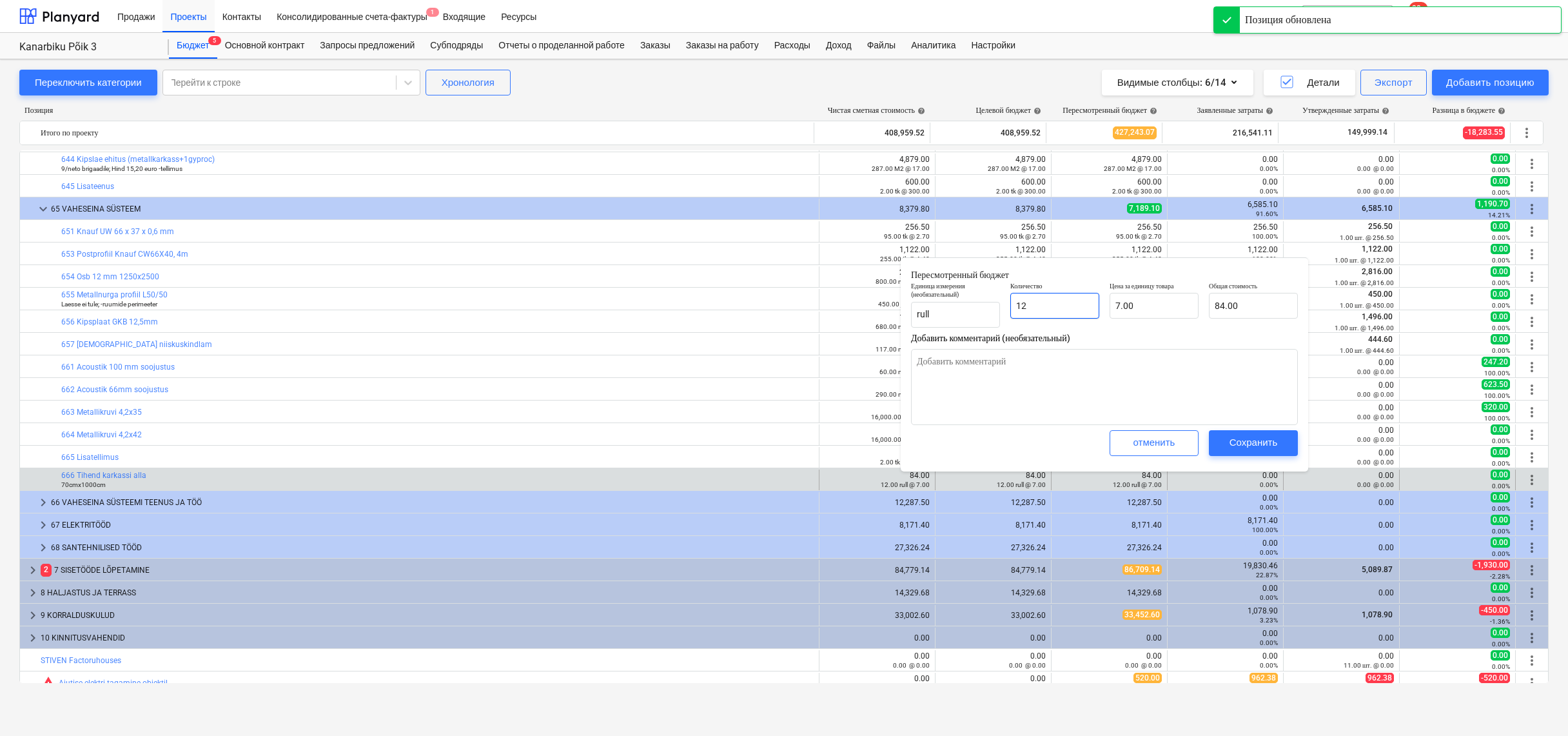
click at [1062, 310] on input "12" at bounding box center [1055, 306] width 89 height 26
click at [1257, 434] on div "Сохранить" at bounding box center [1254, 442] width 48 height 17
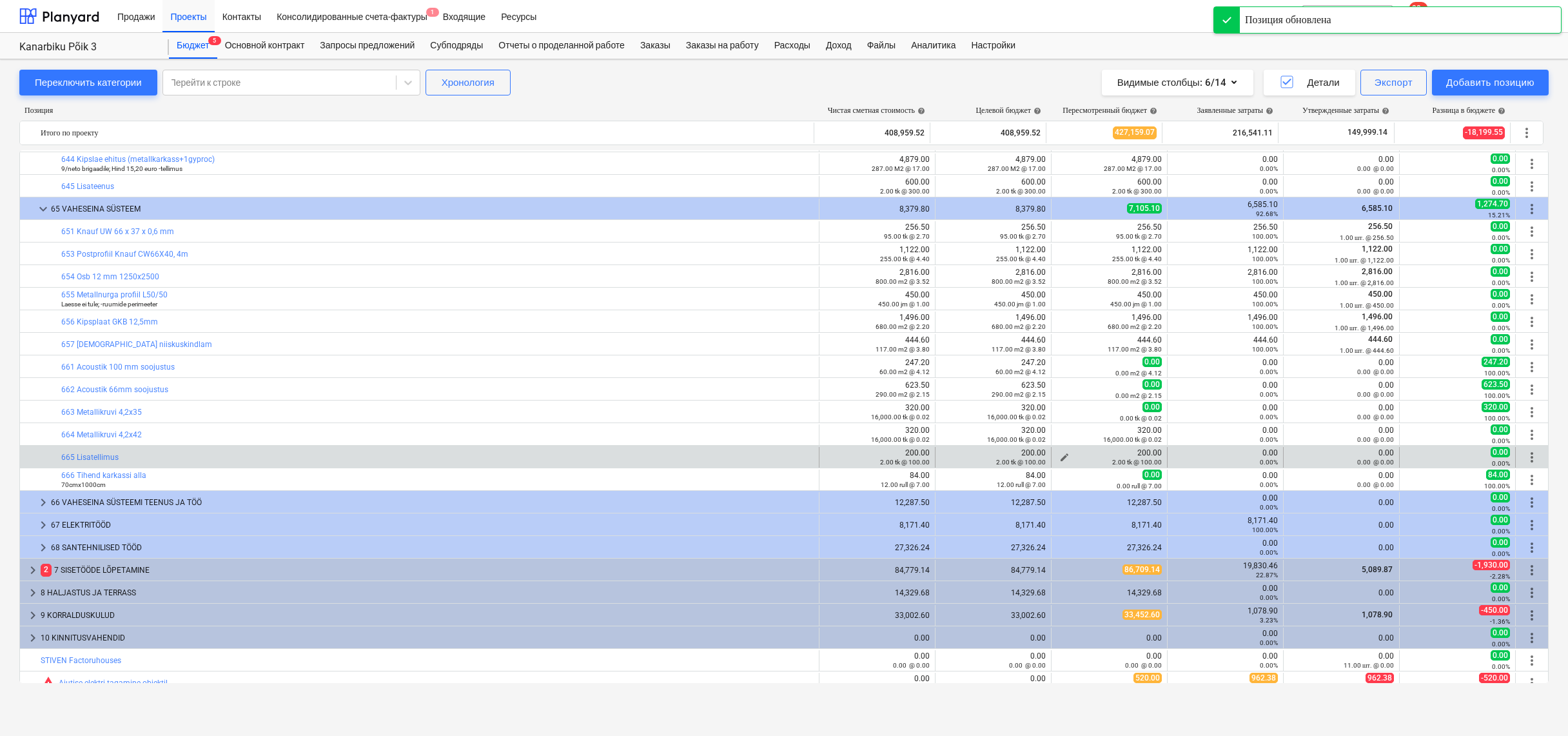
click at [1061, 451] on button "edit" at bounding box center [1064, 457] width 15 height 15
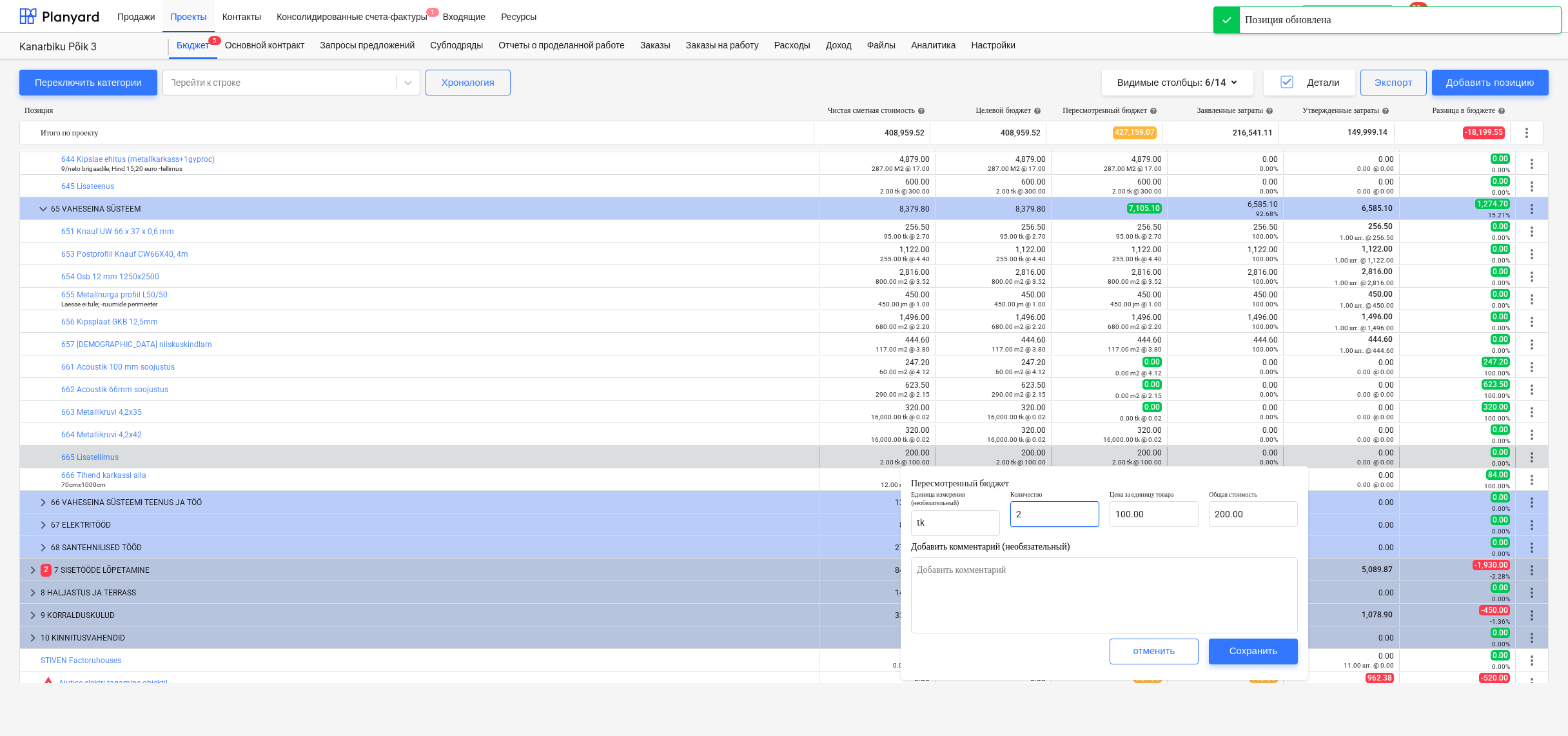
click at [1051, 521] on input "2" at bounding box center [1055, 514] width 89 height 26
click at [1259, 648] on div "Сохранить" at bounding box center [1254, 650] width 48 height 17
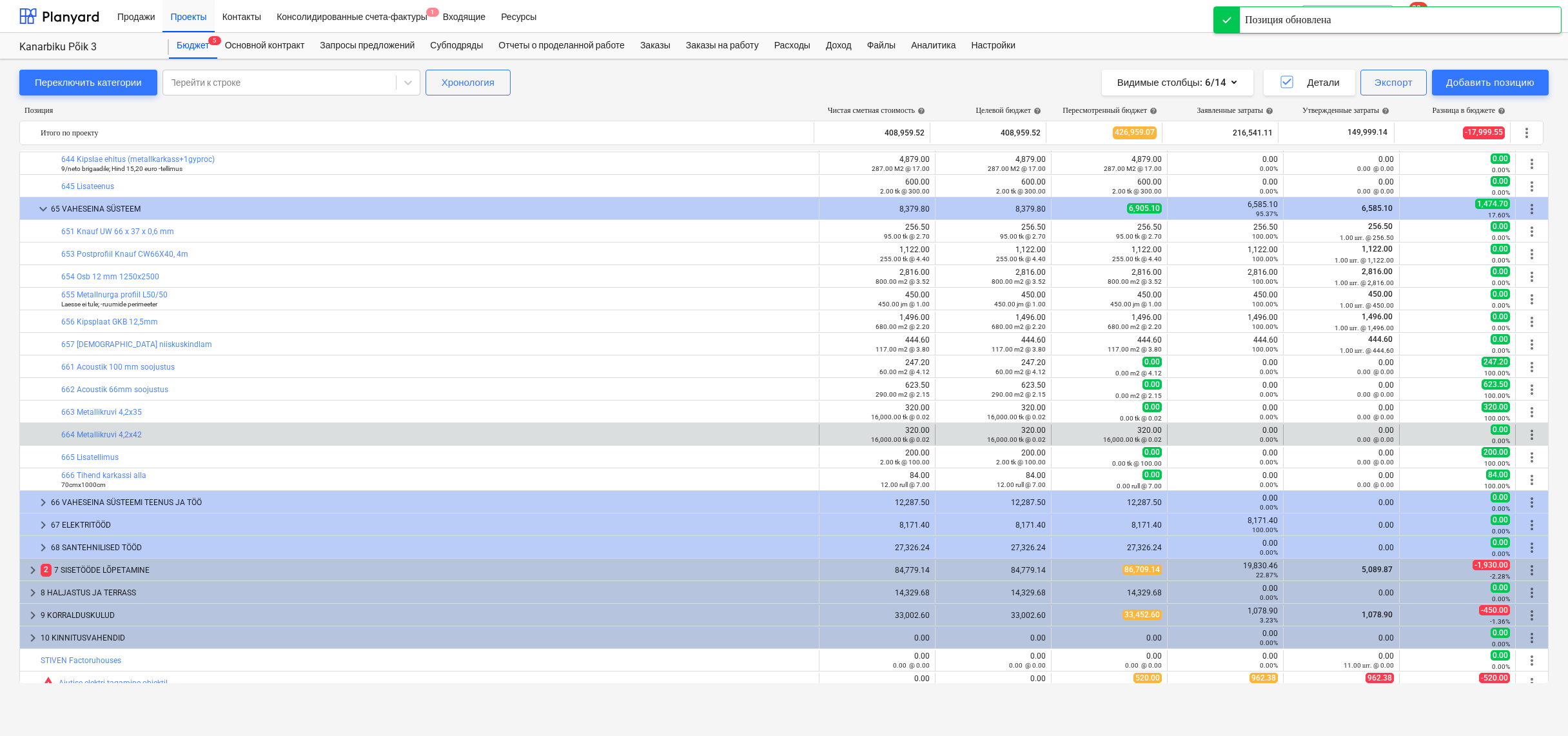
click at [1063, 431] on div "320.00 16,000.00 tk @ 0.02" at bounding box center [1109, 435] width 105 height 18
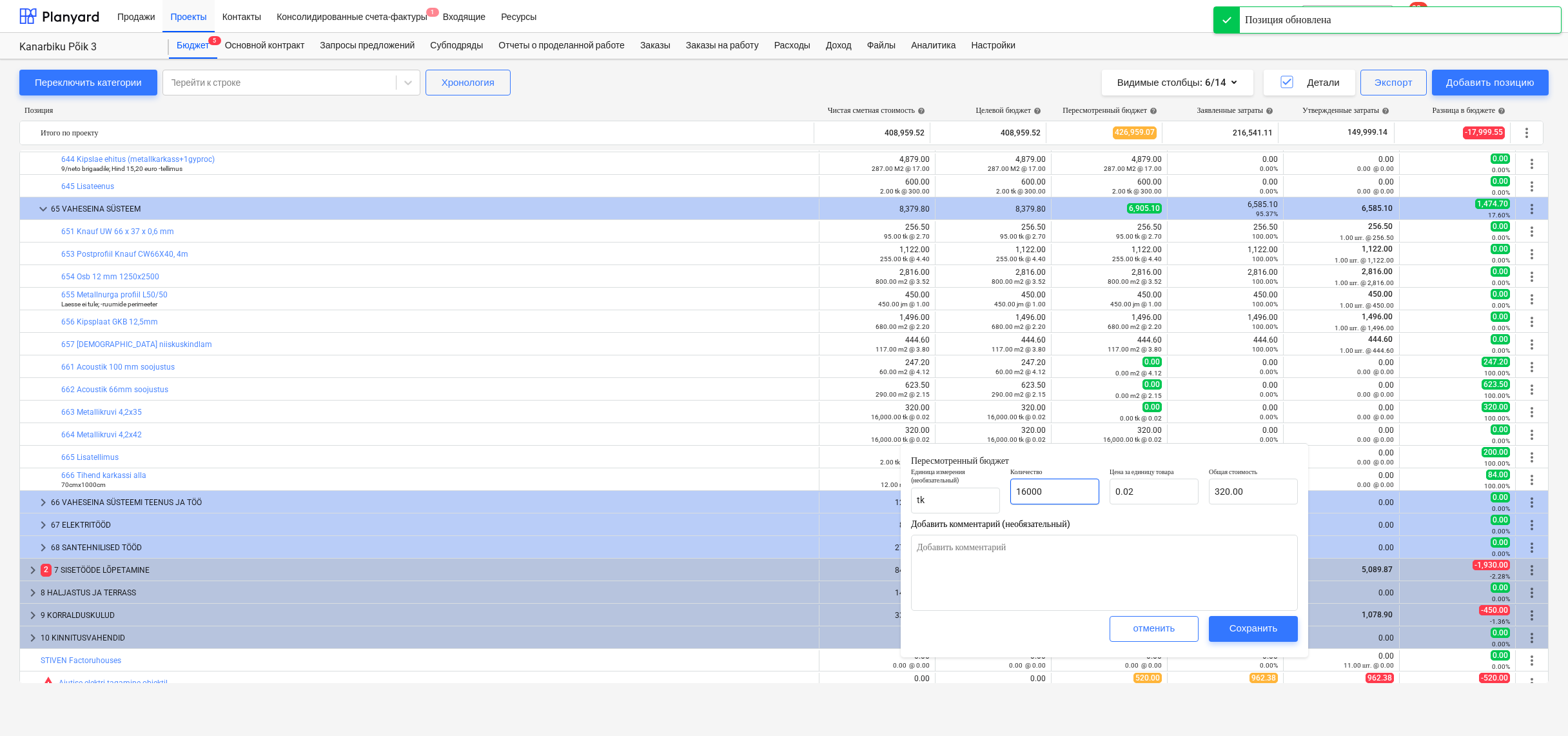
click at [1068, 497] on input "16000" at bounding box center [1055, 492] width 89 height 26
click at [1257, 624] on div "Сохранить" at bounding box center [1254, 628] width 48 height 17
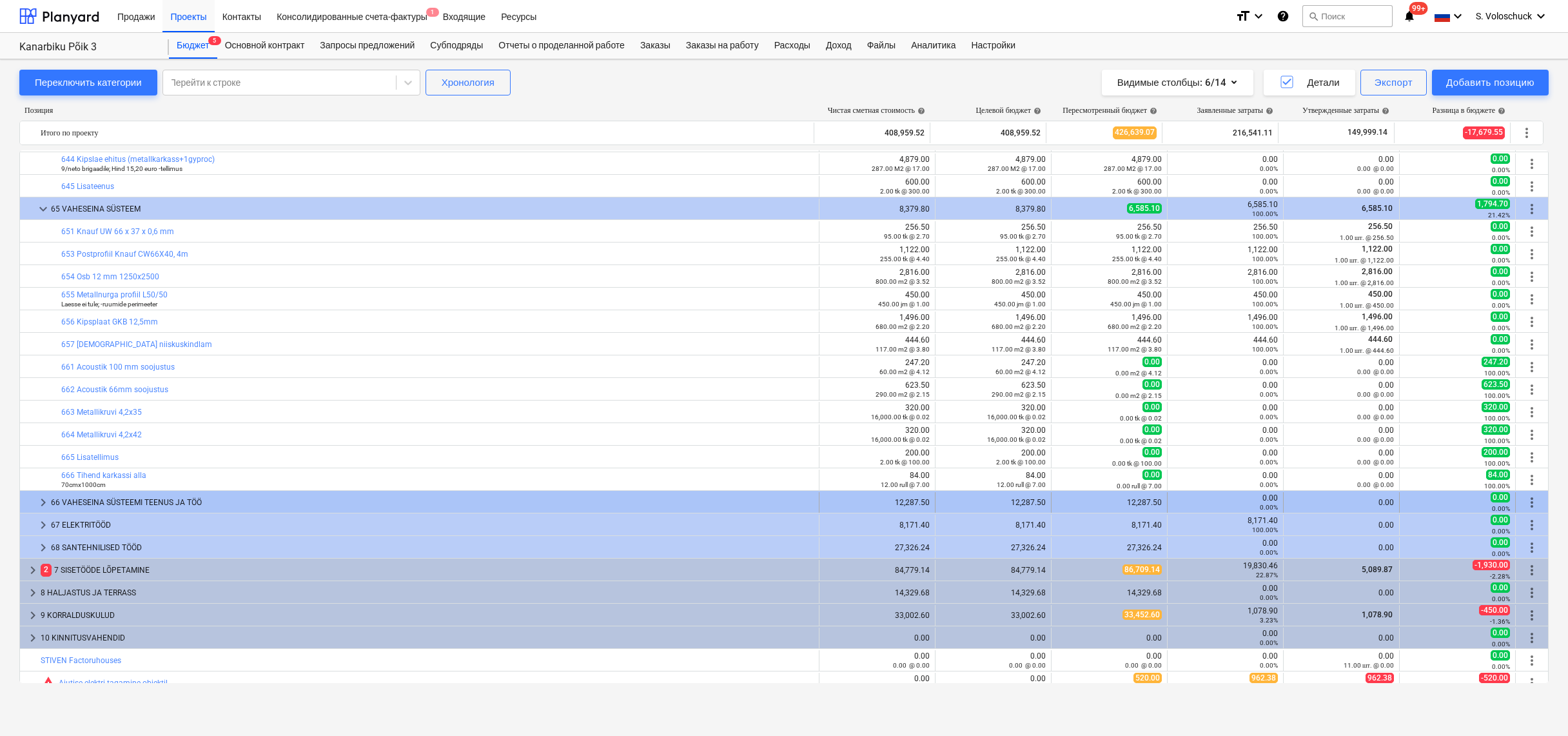
click at [43, 497] on span "keyboard_arrow_right" at bounding box center [43, 502] width 15 height 15
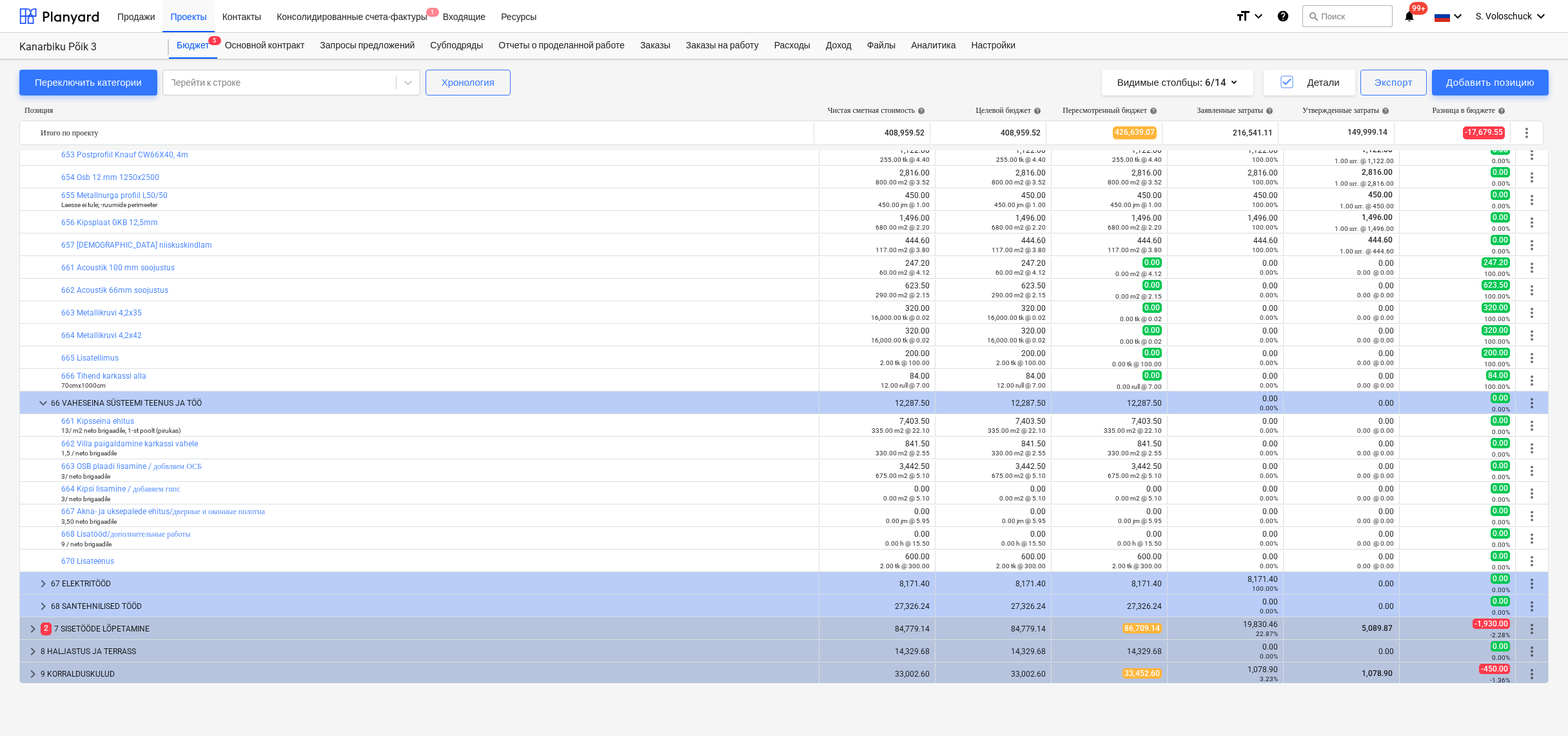
scroll to position [1227, 0]
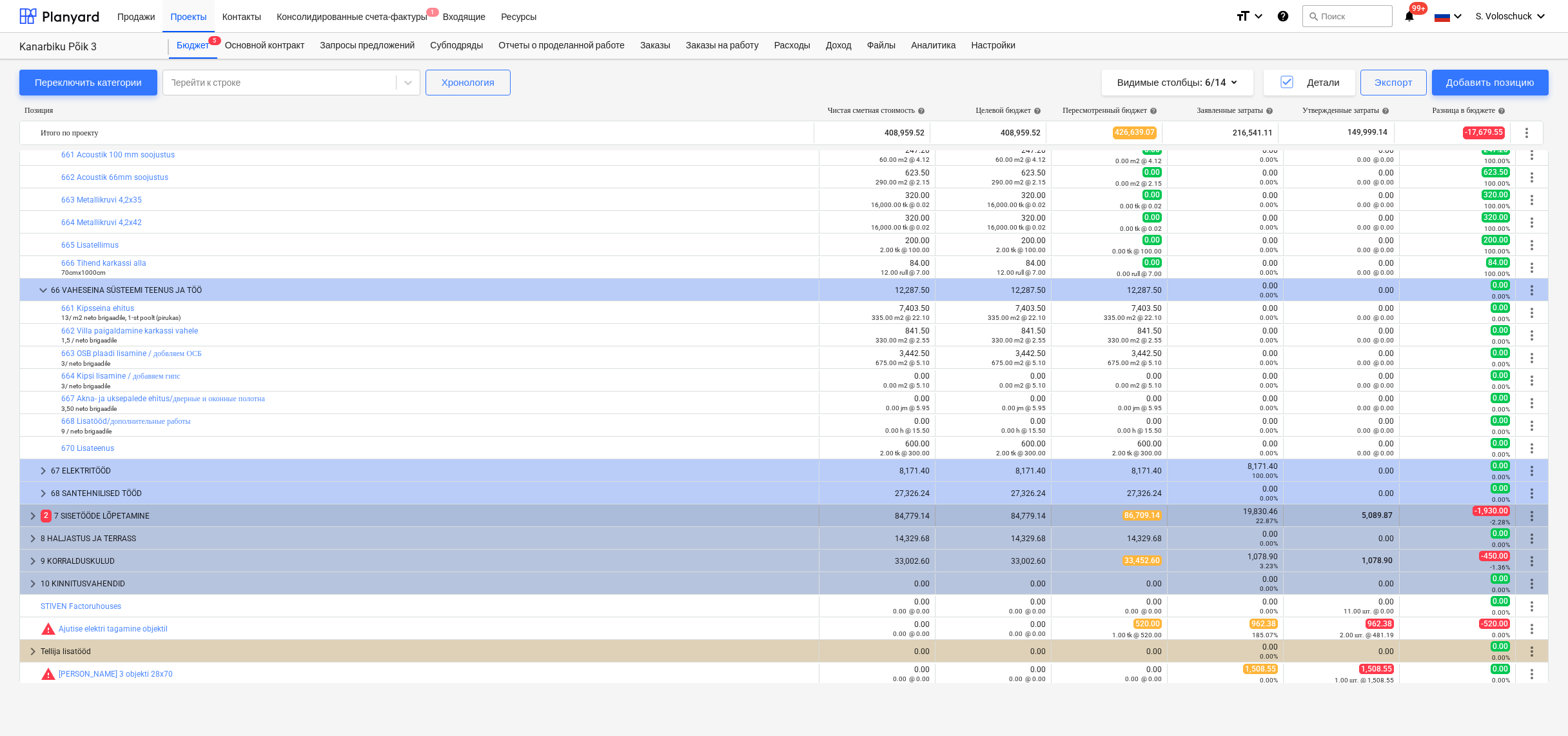
click at [35, 514] on span "keyboard_arrow_right" at bounding box center [33, 515] width 15 height 15
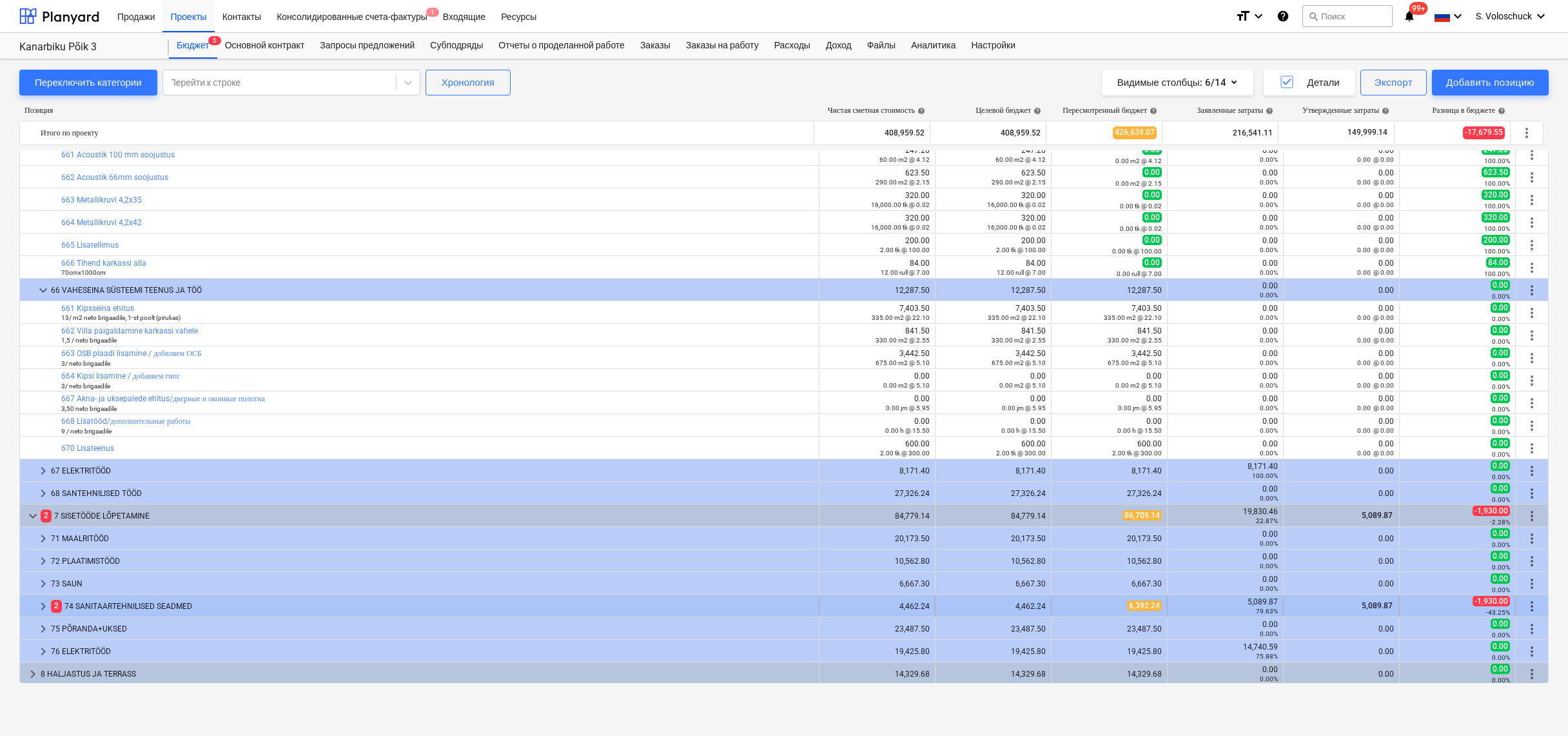
click at [45, 605] on span "keyboard_arrow_right" at bounding box center [43, 606] width 15 height 15
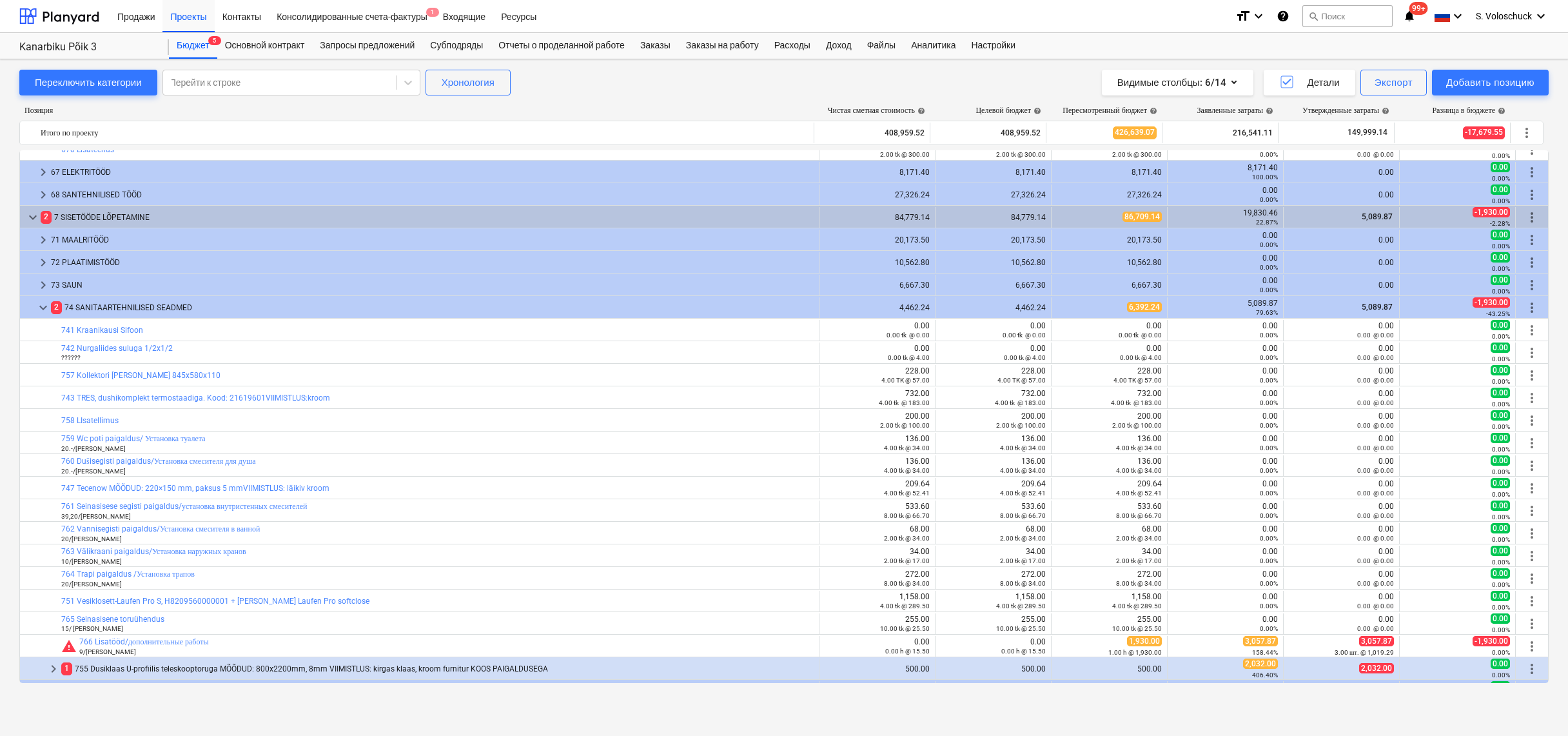
scroll to position [1544, 0]
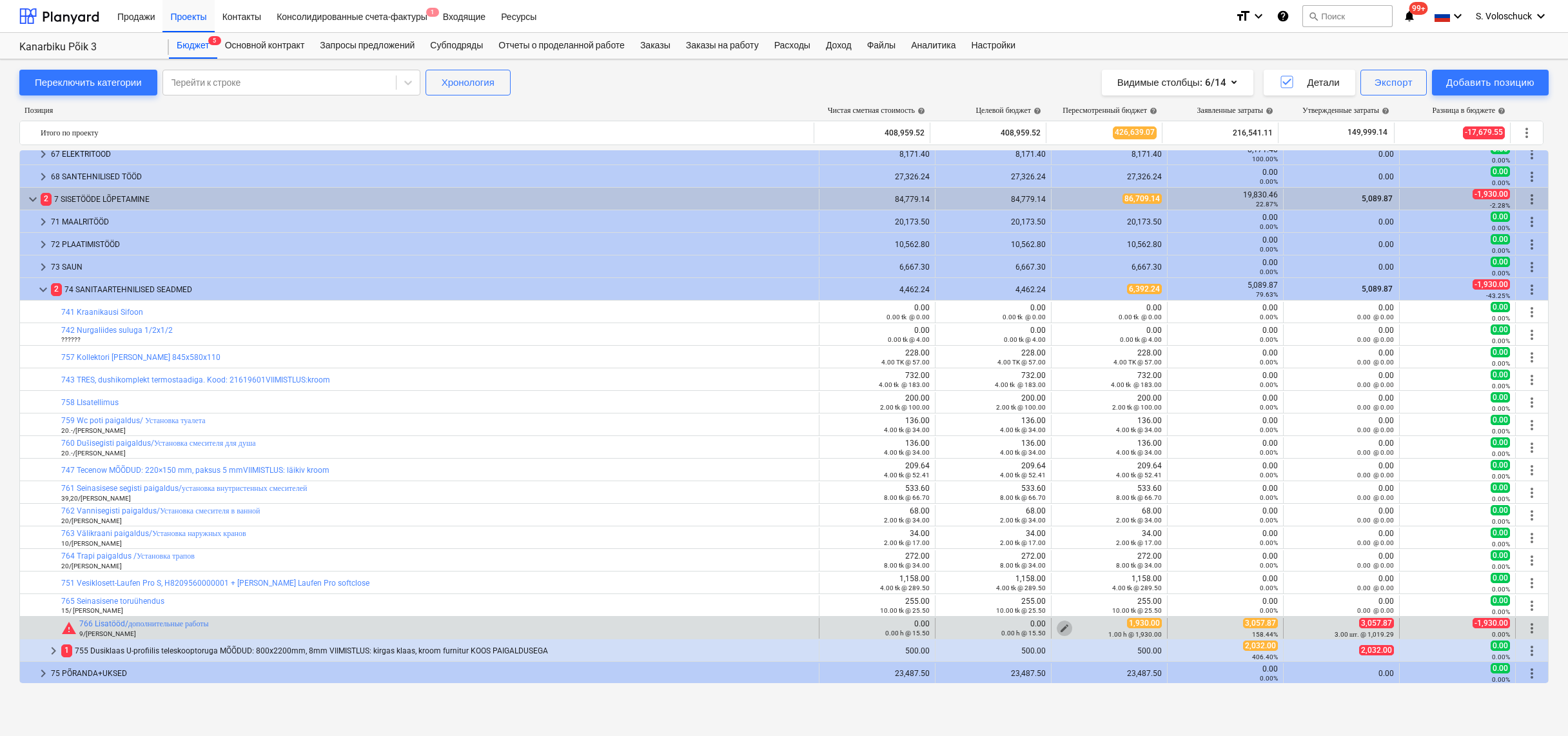
click at [1060, 623] on span "edit" at bounding box center [1065, 628] width 10 height 10
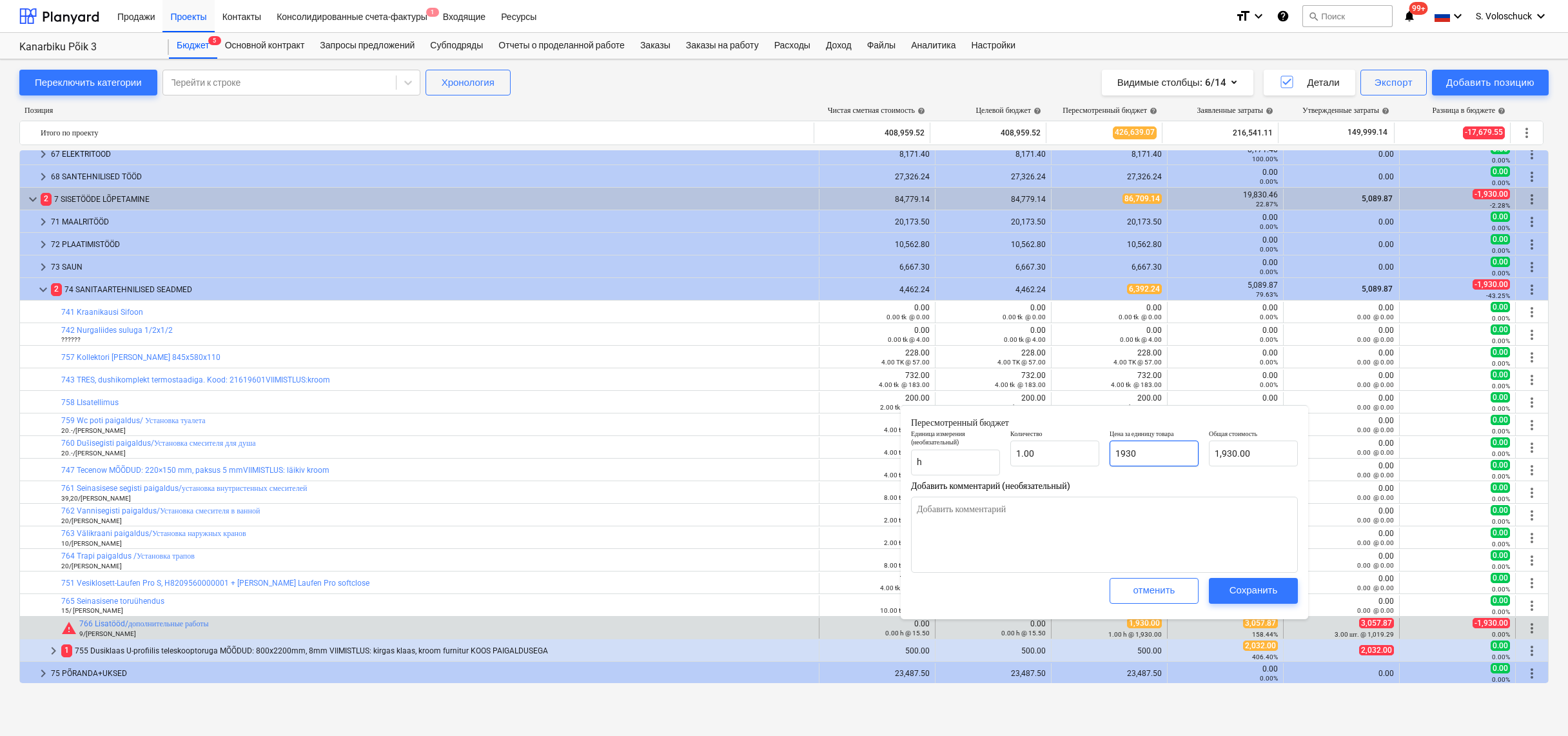
click at [1163, 451] on input "1930" at bounding box center [1154, 453] width 89 height 26
click at [1272, 594] on div "Сохранить" at bounding box center [1254, 590] width 48 height 17
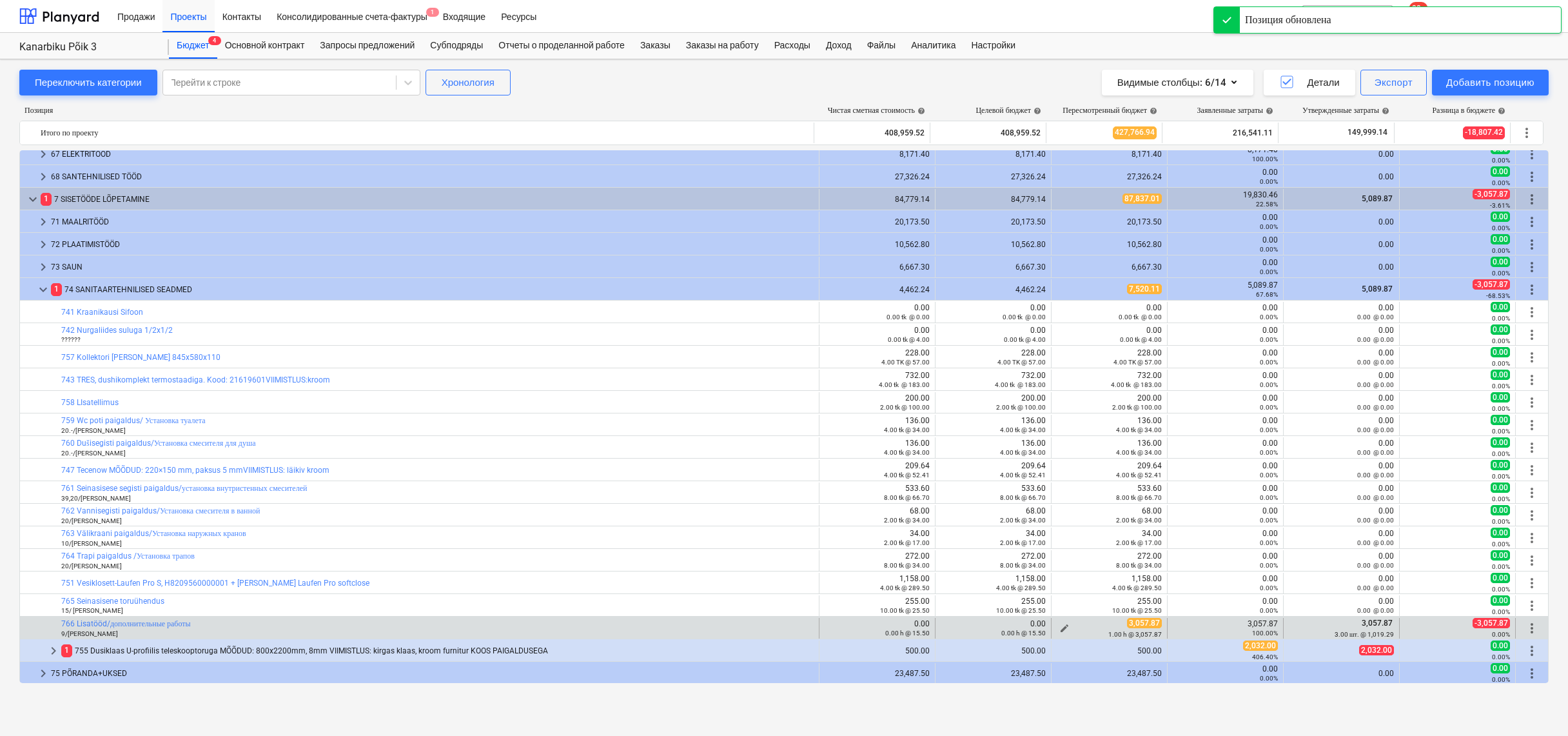
click at [1115, 627] on div "3,057.87 1.00 h @ 3,057.87" at bounding box center [1109, 628] width 105 height 20
click at [184, 621] on link "766 Lisatööd/дополнительные работы" at bounding box center [126, 623] width 129 height 9
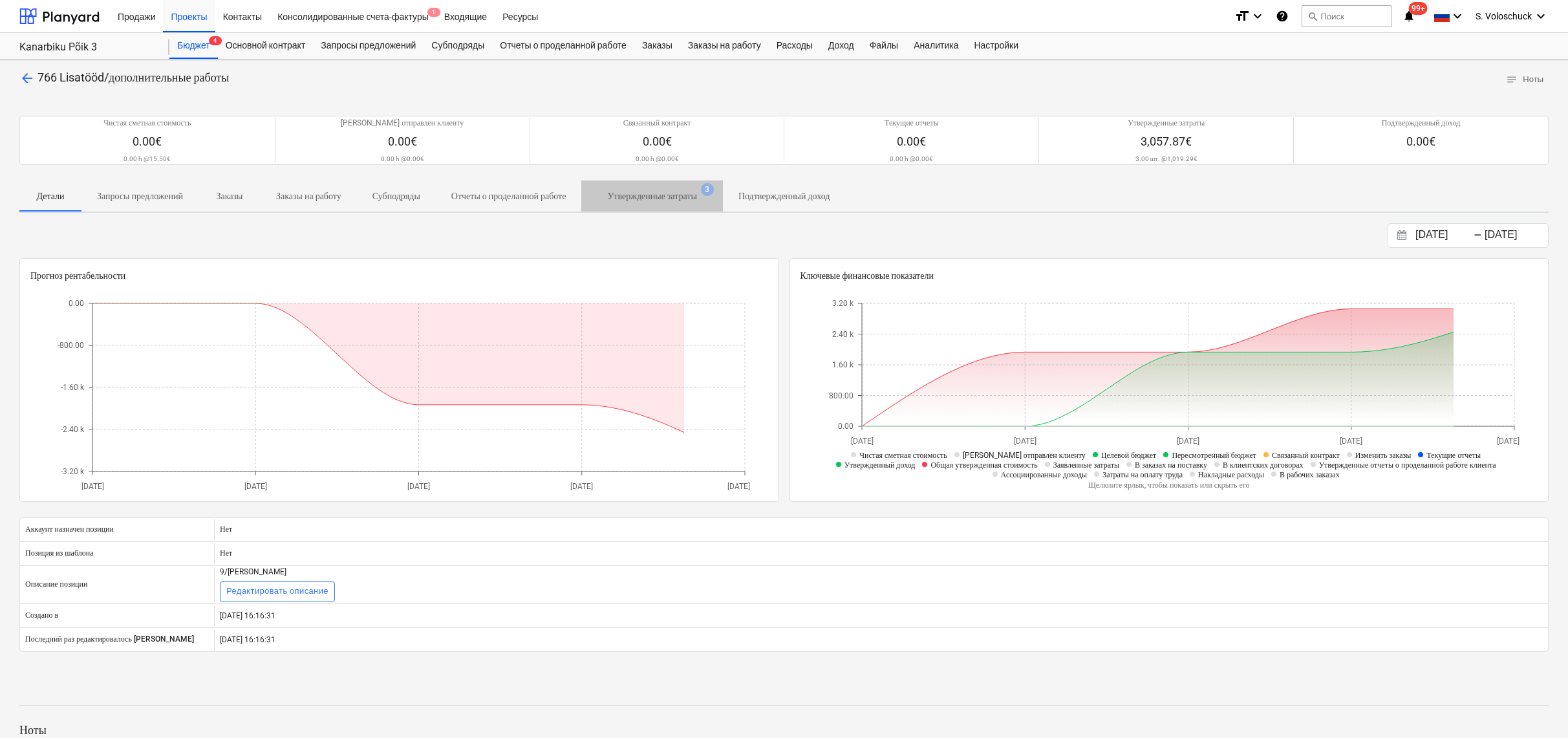
click at [687, 203] on p "Утвержденные затраты" at bounding box center [652, 196] width 89 height 14
click at [692, 203] on p "Утвержденные затраты" at bounding box center [652, 196] width 89 height 14
